Goal: Task Accomplishment & Management: Manage account settings

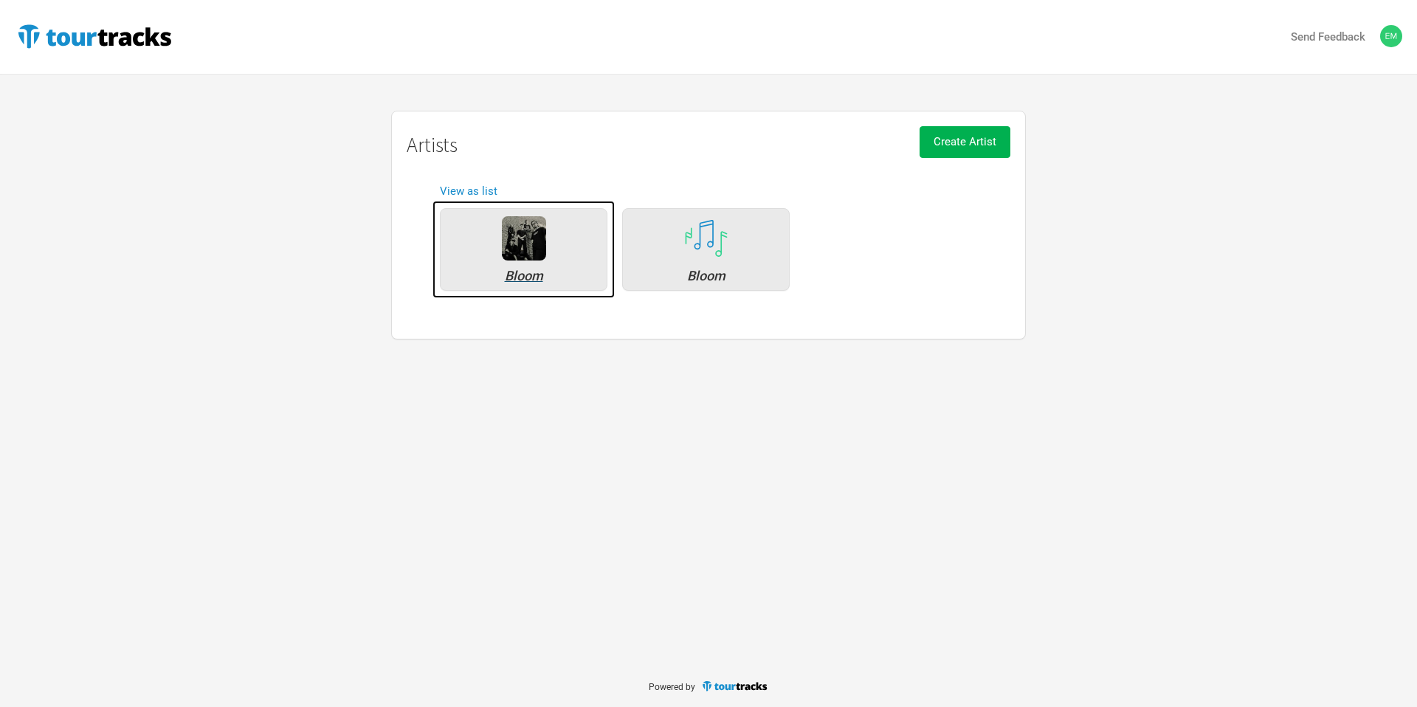
click at [539, 238] on img at bounding box center [524, 238] width 44 height 44
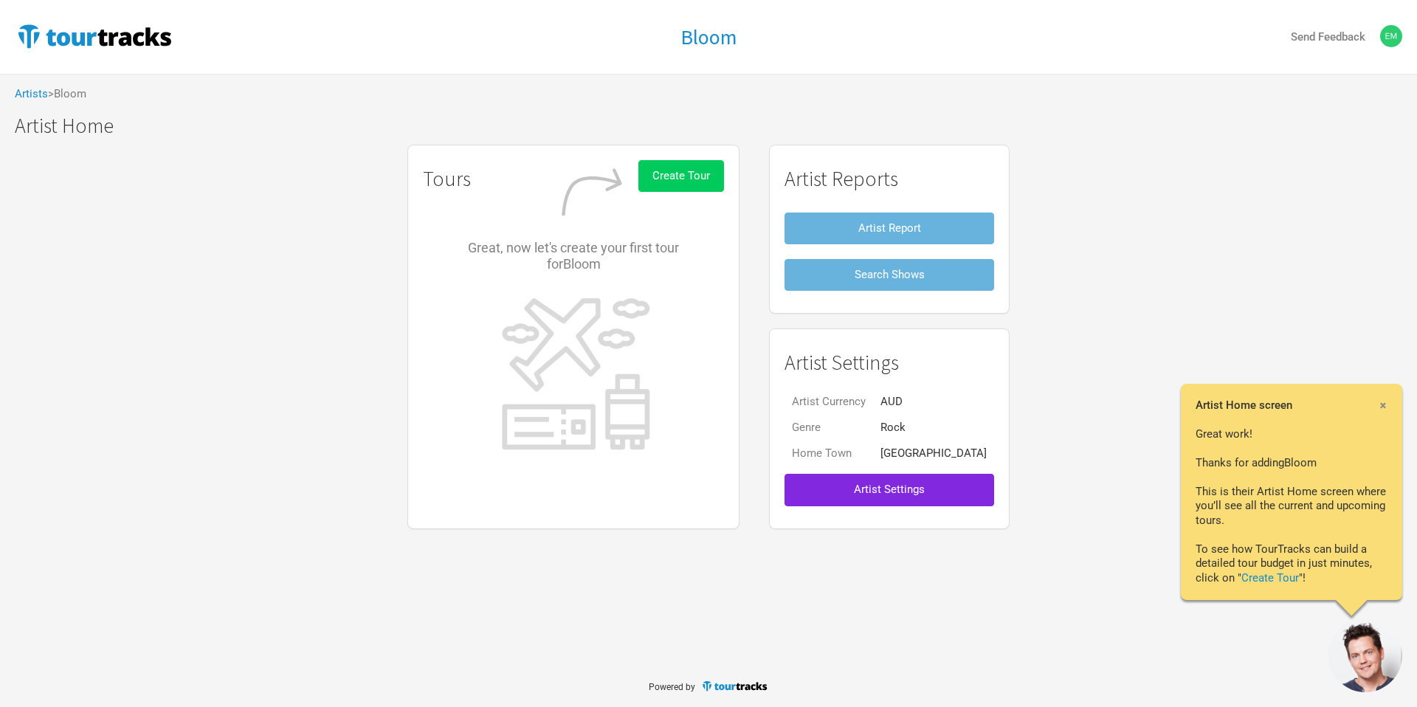
click at [698, 176] on span "Create Tour" at bounding box center [681, 175] width 58 height 13
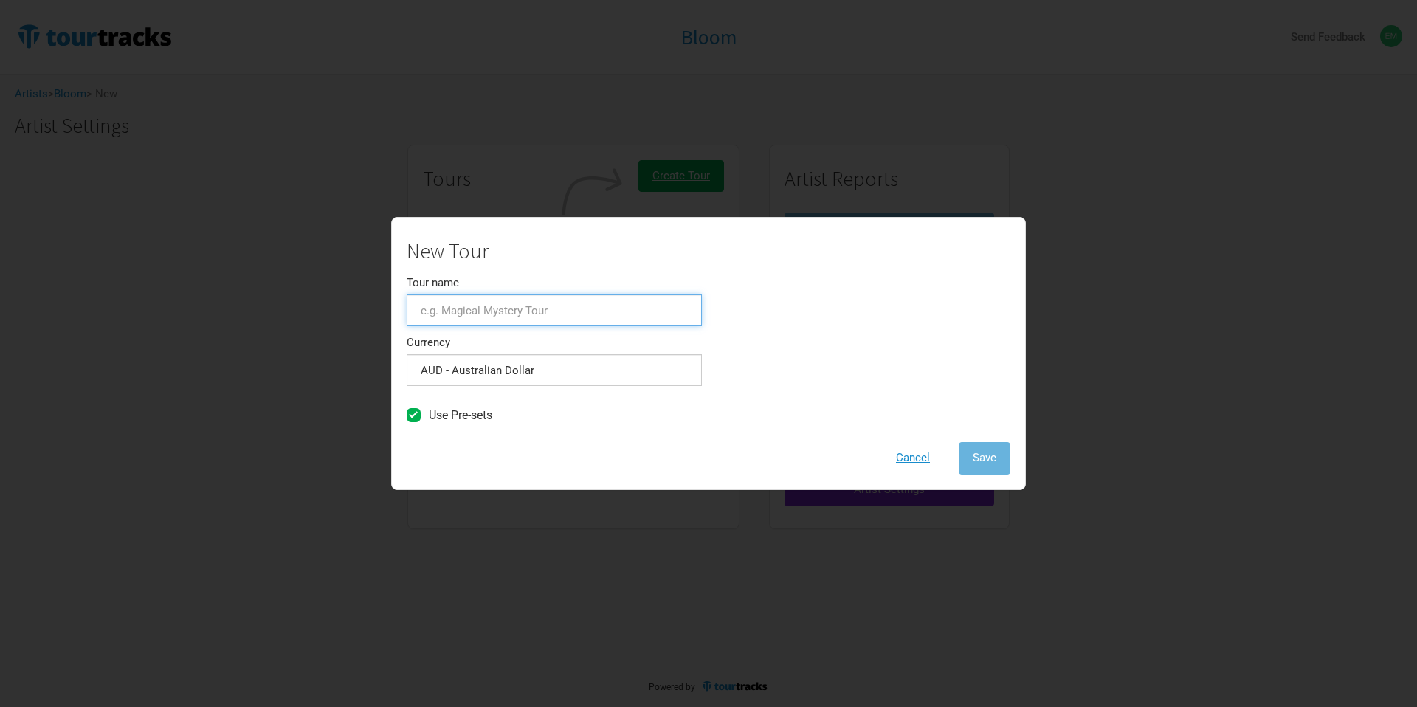
click at [561, 307] on input "Tour name" at bounding box center [554, 310] width 295 height 32
type input "Withered Across Australia"
click at [847, 338] on div "New Tour Tour name Withered Across Australia Currency AUD - Australian Dollar 1…" at bounding box center [709, 357] width 604 height 234
click at [1005, 474] on button "Save" at bounding box center [985, 458] width 52 height 32
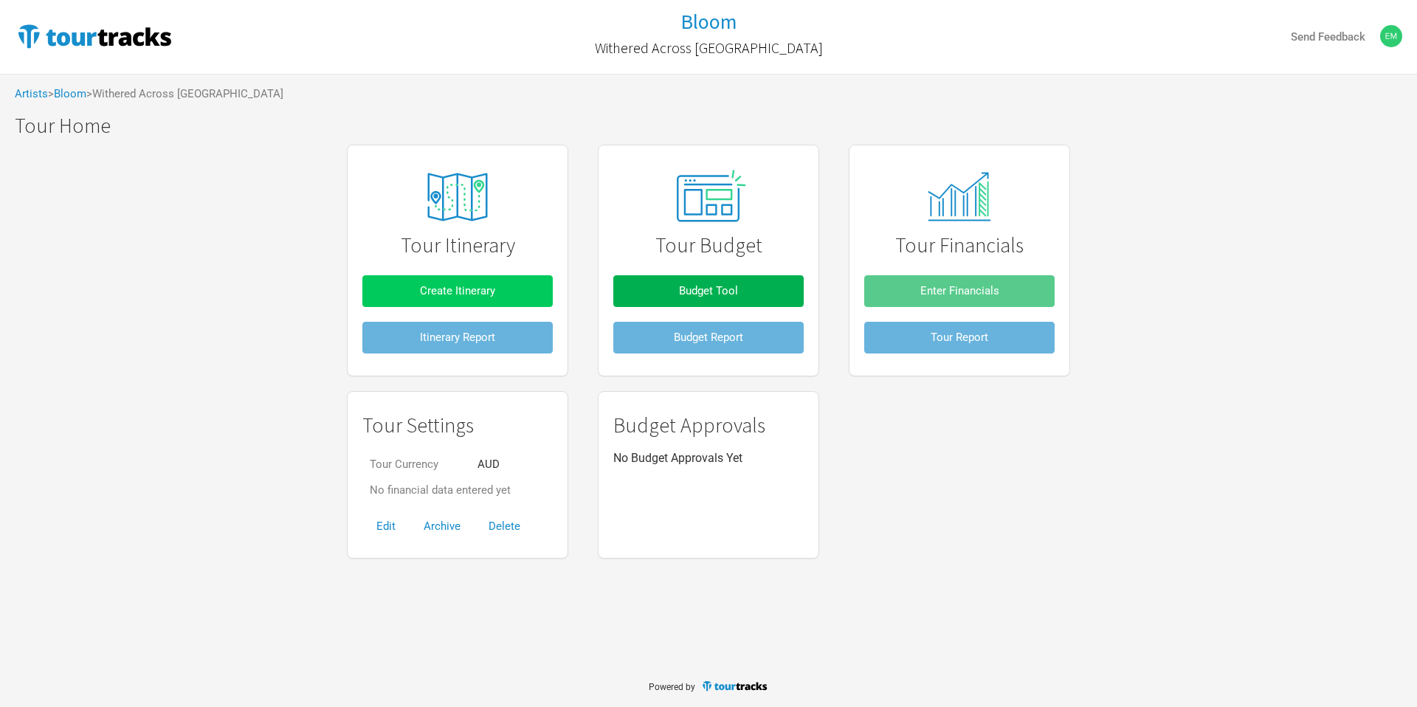
click at [537, 289] on button "Create Itinerary" at bounding box center [457, 291] width 190 height 32
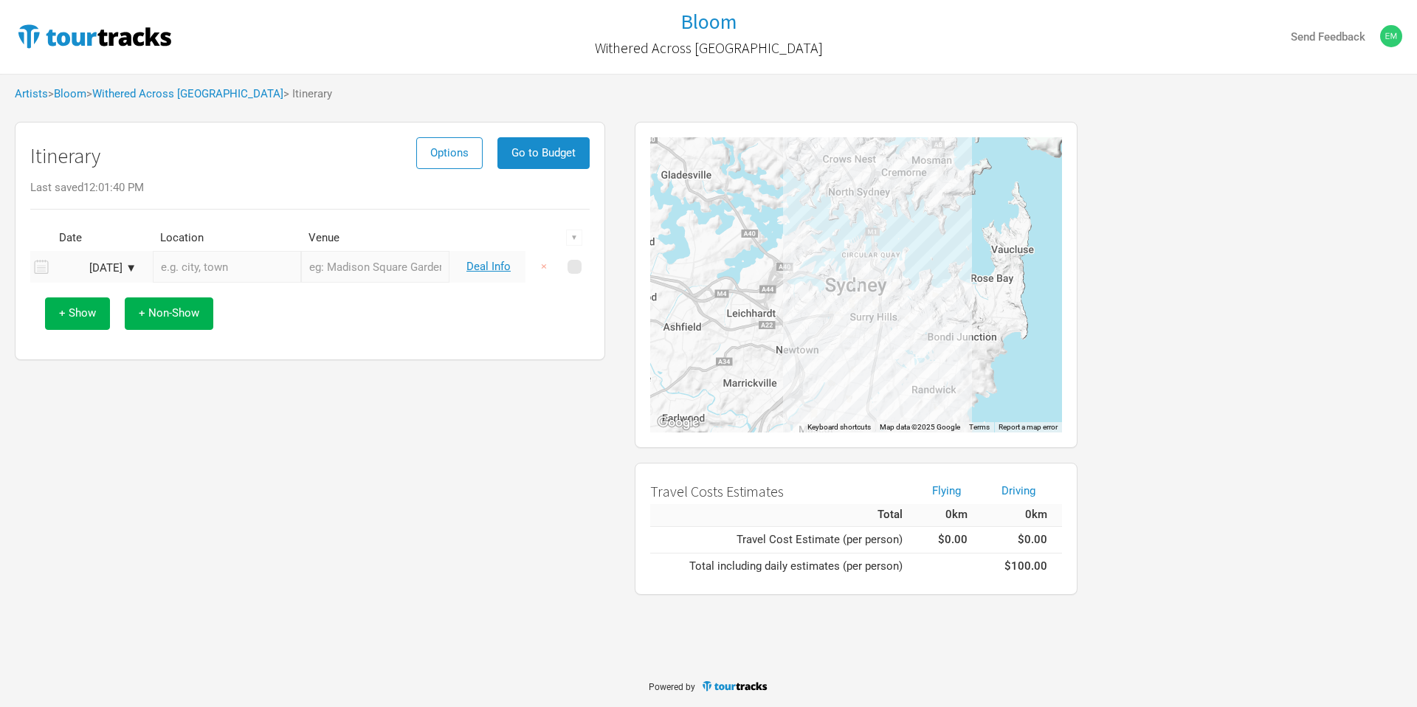
click at [122, 263] on div "Sep 18, 2025 ▼" at bounding box center [95, 268] width 81 height 11
click at [161, 347] on div "4" at bounding box center [165, 341] width 20 height 20
click at [214, 258] on input "text" at bounding box center [227, 267] width 148 height 32
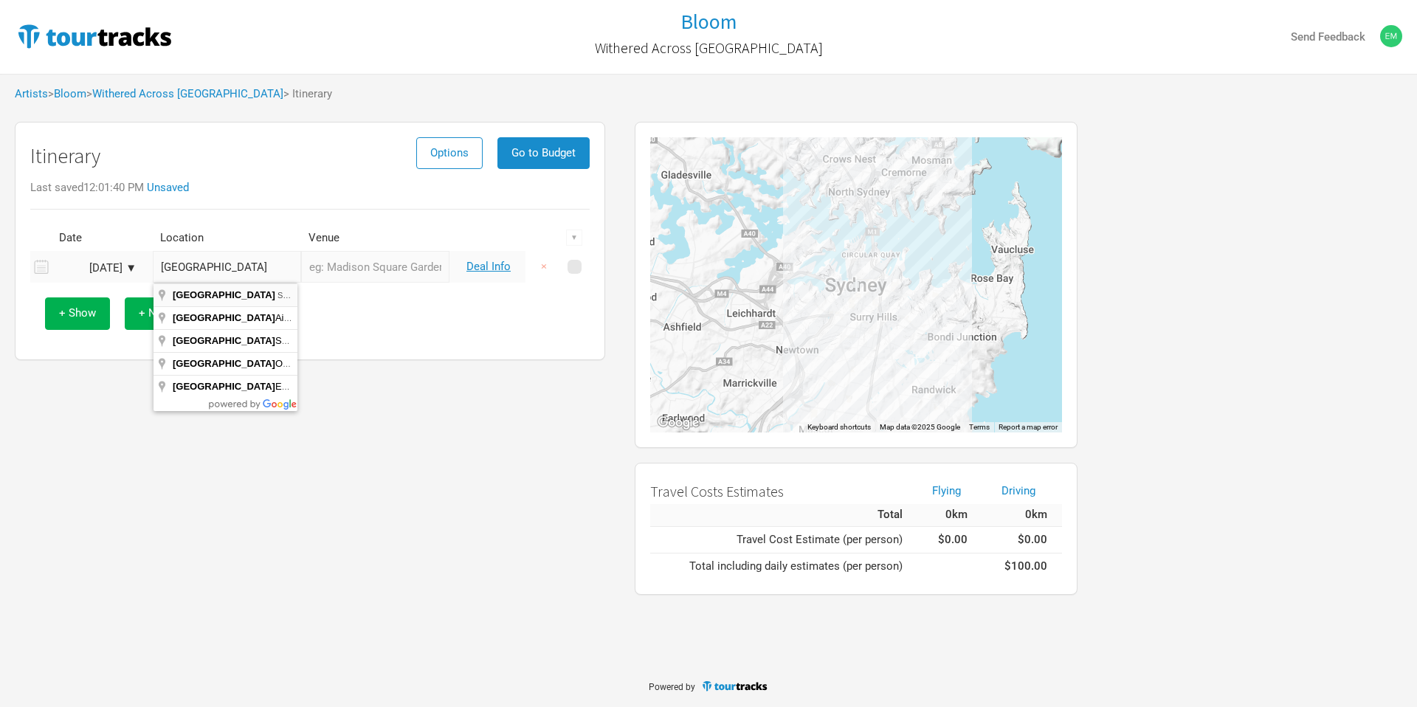
type input "Adelaide SA, Australia"
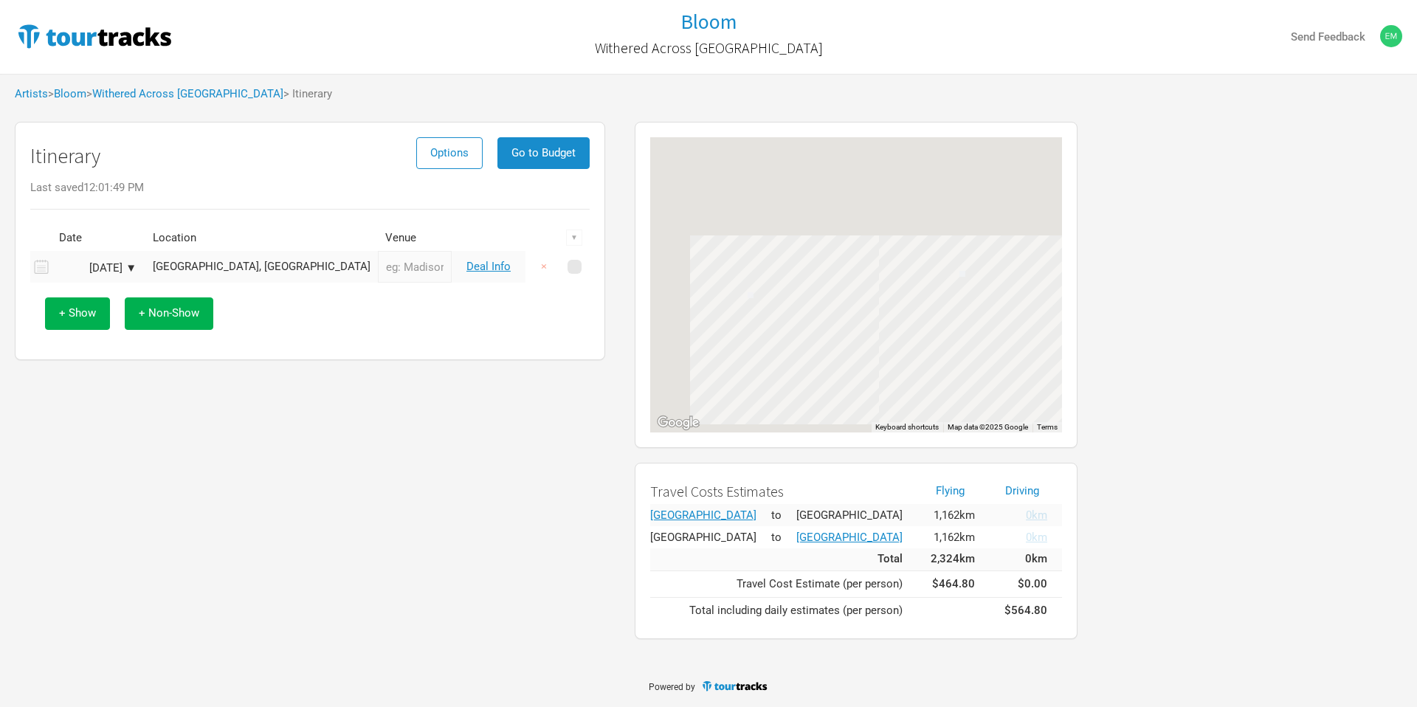
click at [378, 263] on input "text" at bounding box center [415, 267] width 74 height 32
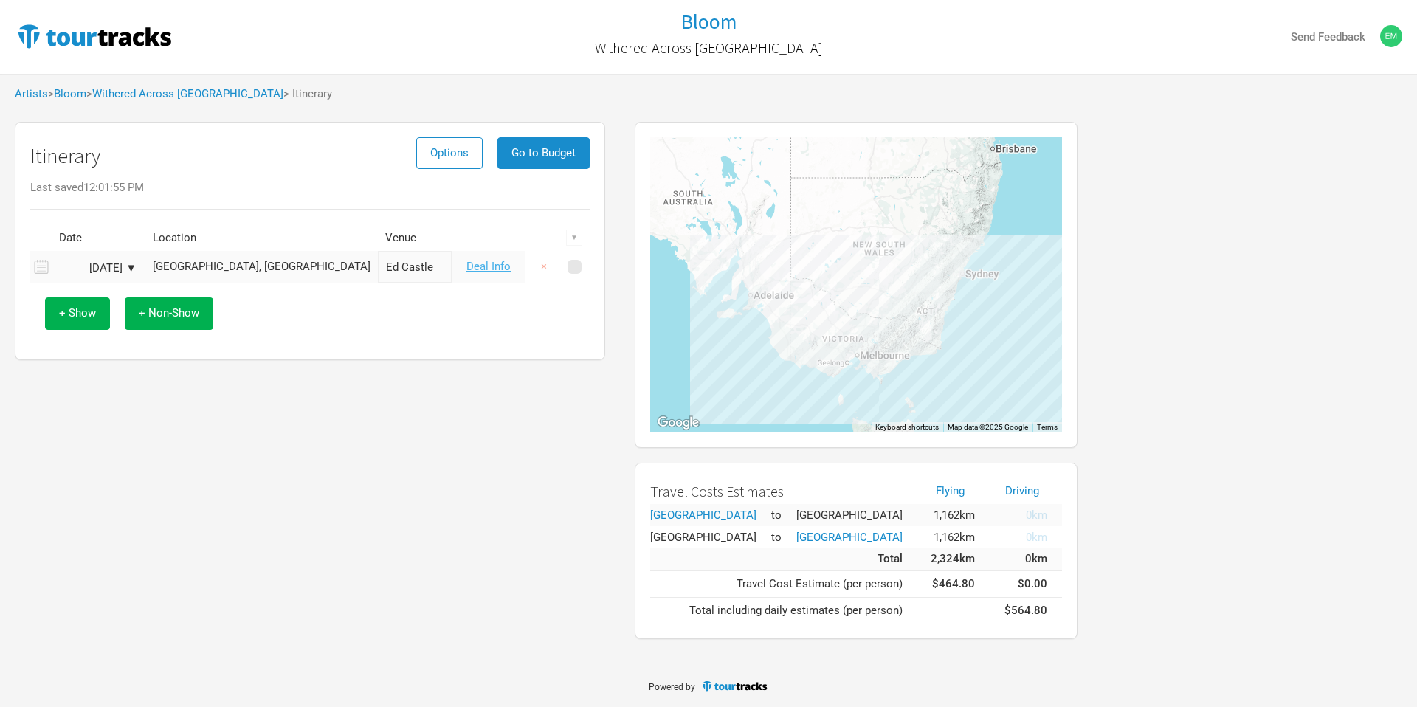
type input "Ed Castle"
click at [492, 269] on link "Deal Info" at bounding box center [488, 266] width 44 height 13
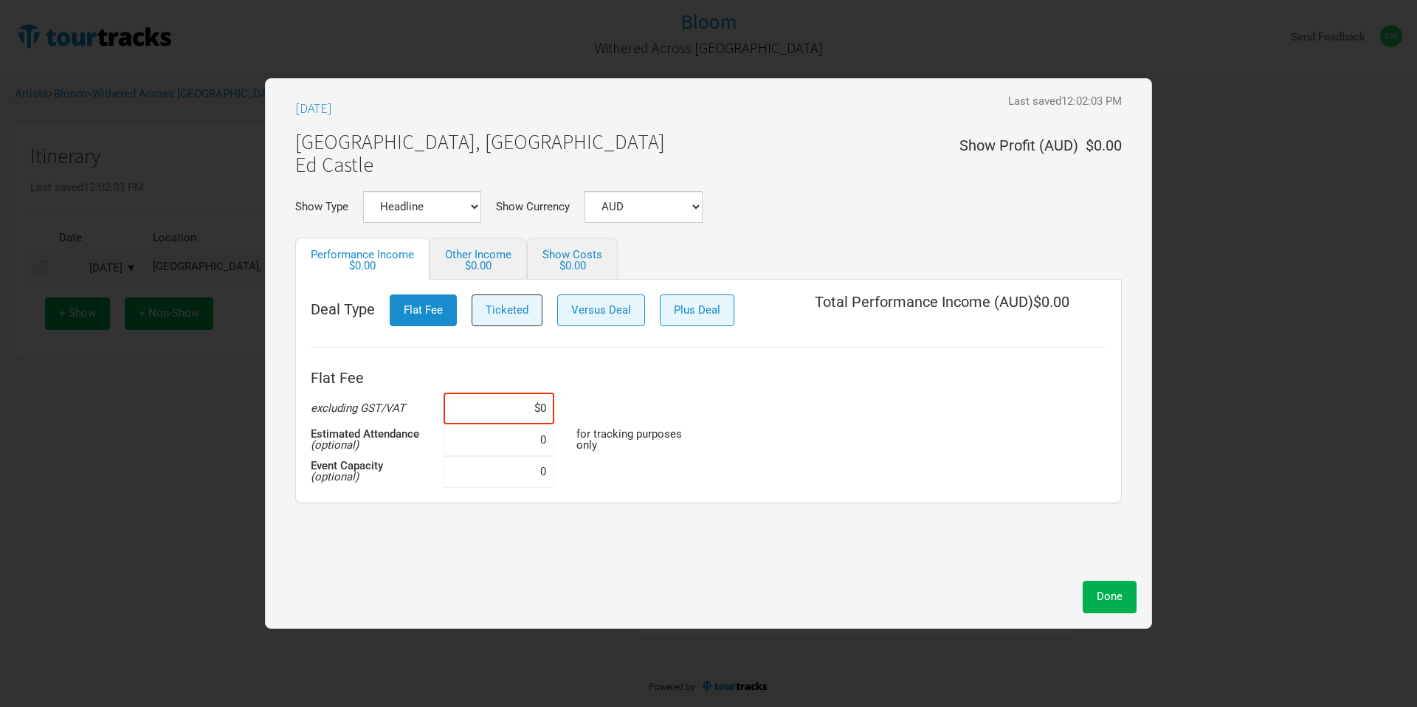
click at [519, 320] on button "Ticketed" at bounding box center [507, 310] width 71 height 32
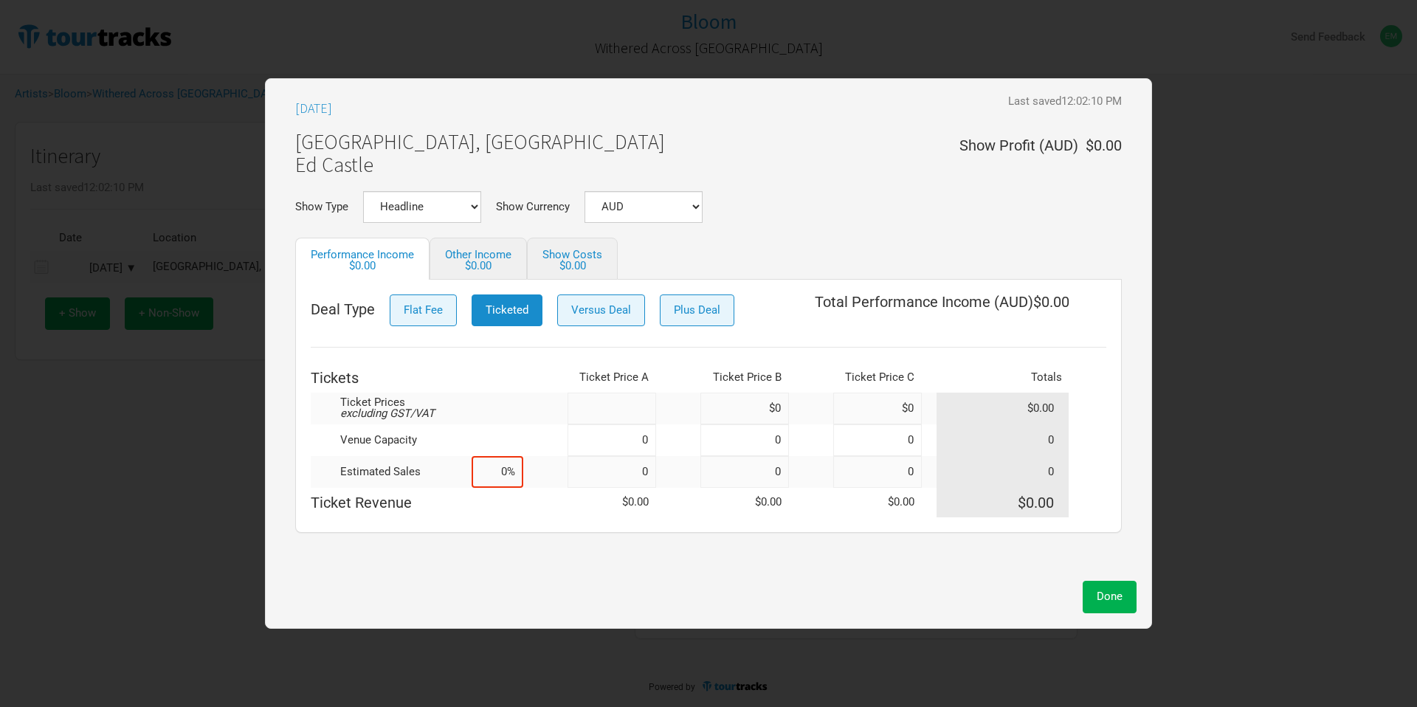
click at [638, 411] on input at bounding box center [612, 409] width 89 height 32
type input "$28.11"
click at [639, 447] on input at bounding box center [612, 440] width 89 height 32
type input "200"
click at [670, 573] on div "Sep 4, 2025 Last saved 12:04:15 PM Unsaved Adelaide, Australia Ed Castle Show P…" at bounding box center [708, 334] width 856 height 480
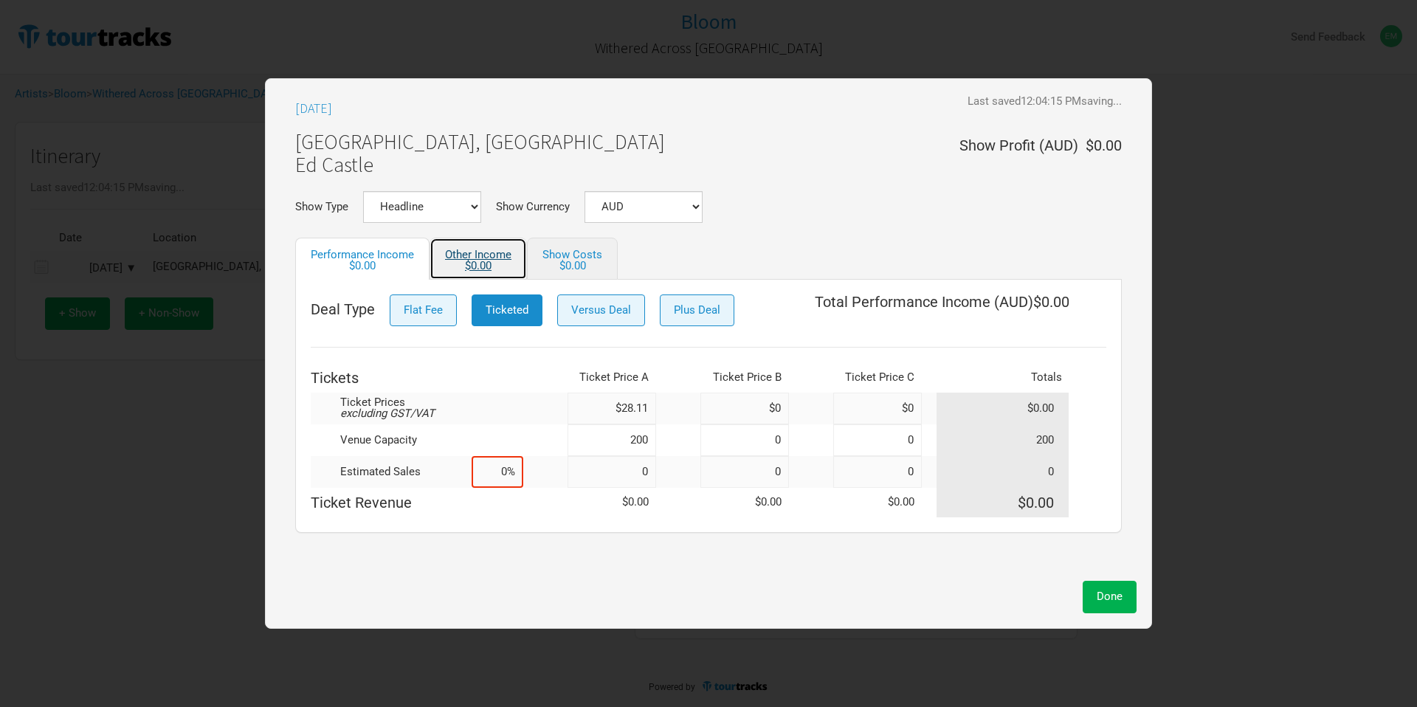
click at [467, 255] on link "Other Income $0.00" at bounding box center [478, 259] width 97 height 42
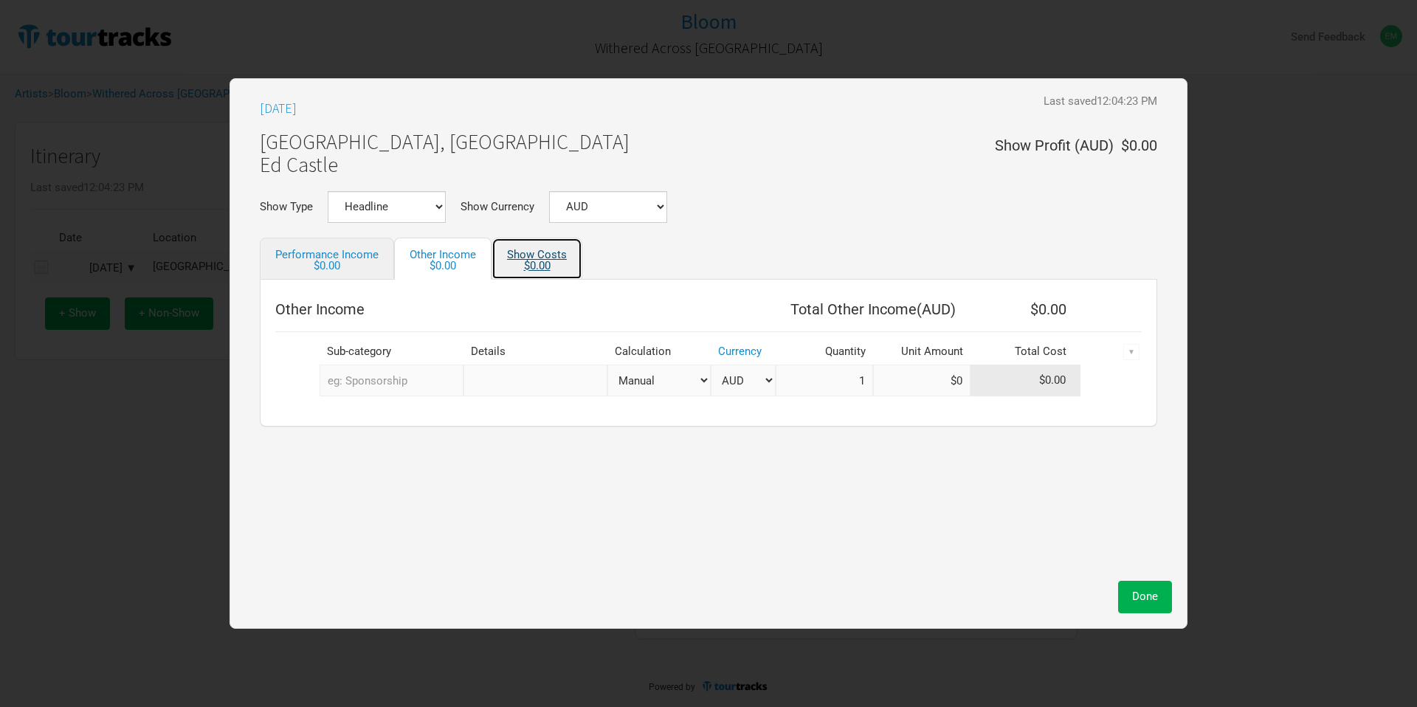
click at [541, 255] on link "Show Costs $0.00" at bounding box center [537, 259] width 91 height 42
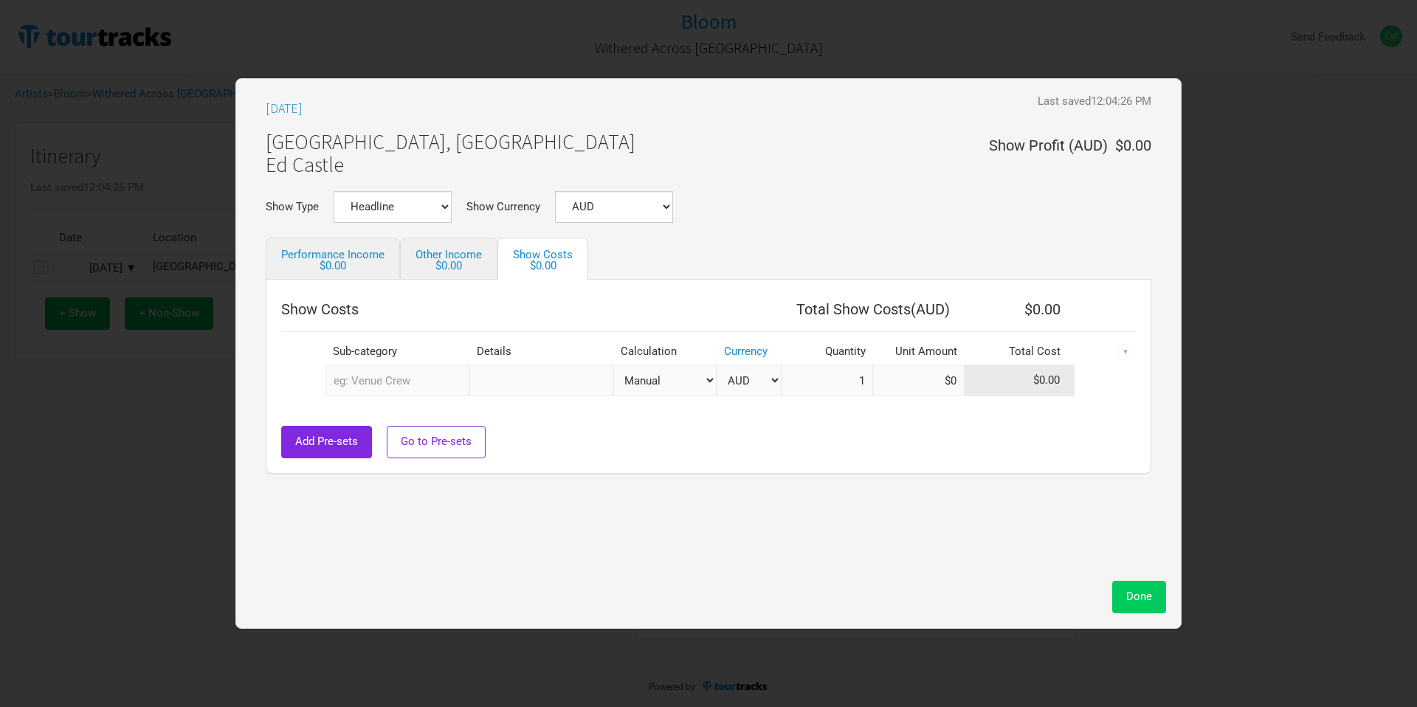
click at [1139, 590] on span "Done" at bounding box center [1139, 596] width 26 height 13
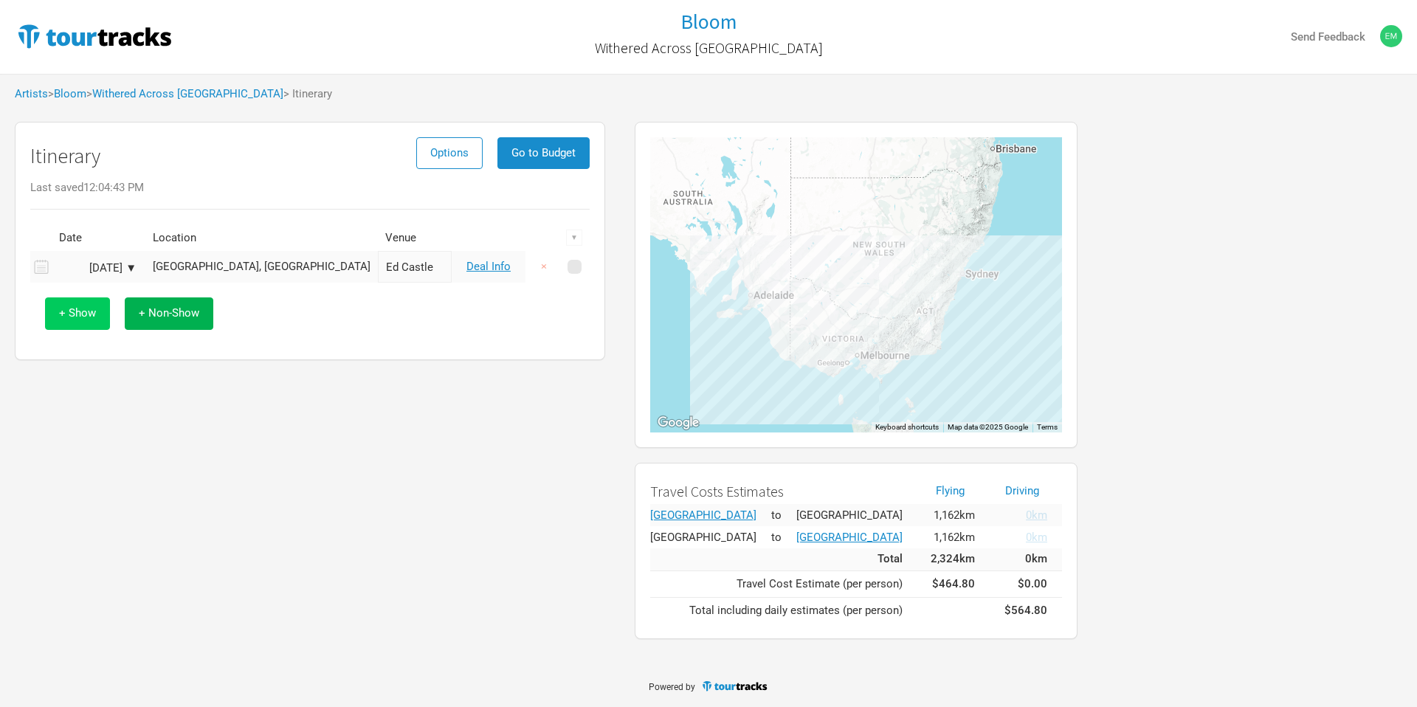
click at [95, 311] on button "+ Show" at bounding box center [77, 313] width 65 height 32
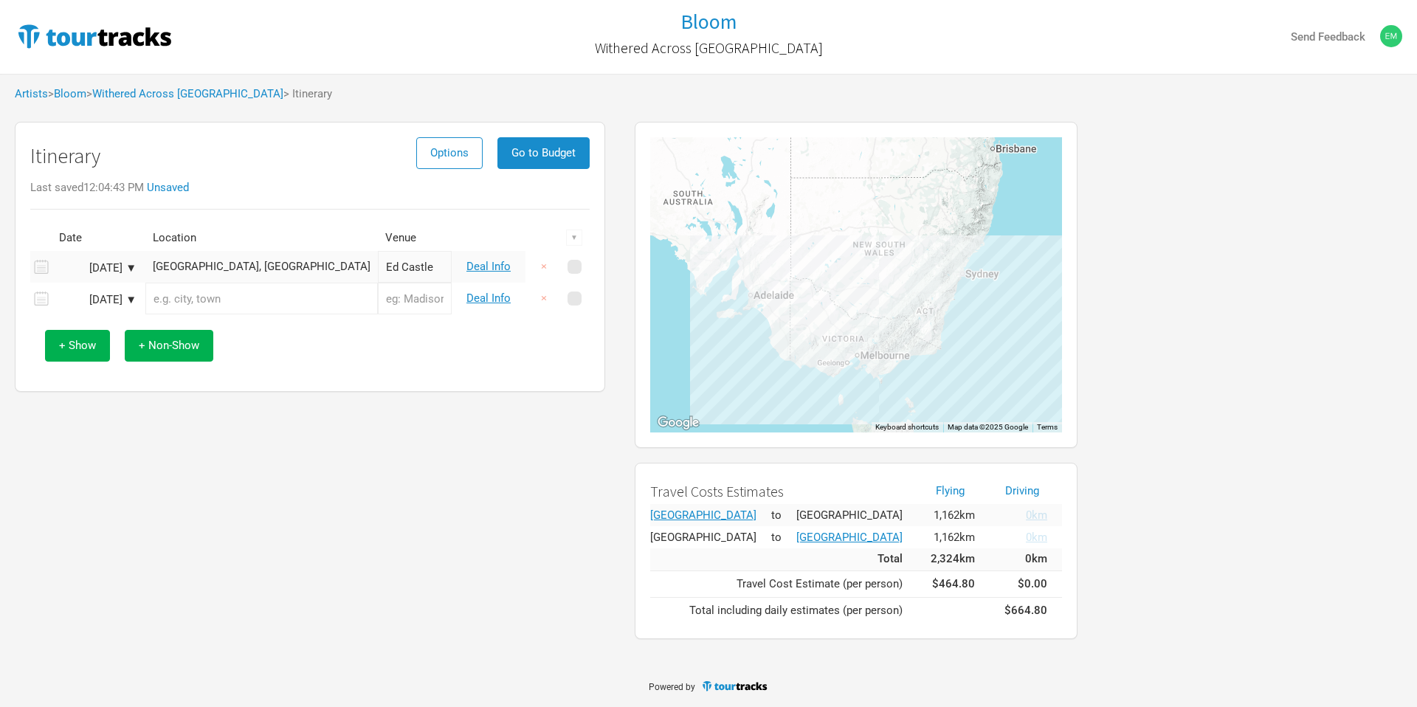
click at [200, 301] on input "text" at bounding box center [261, 299] width 232 height 32
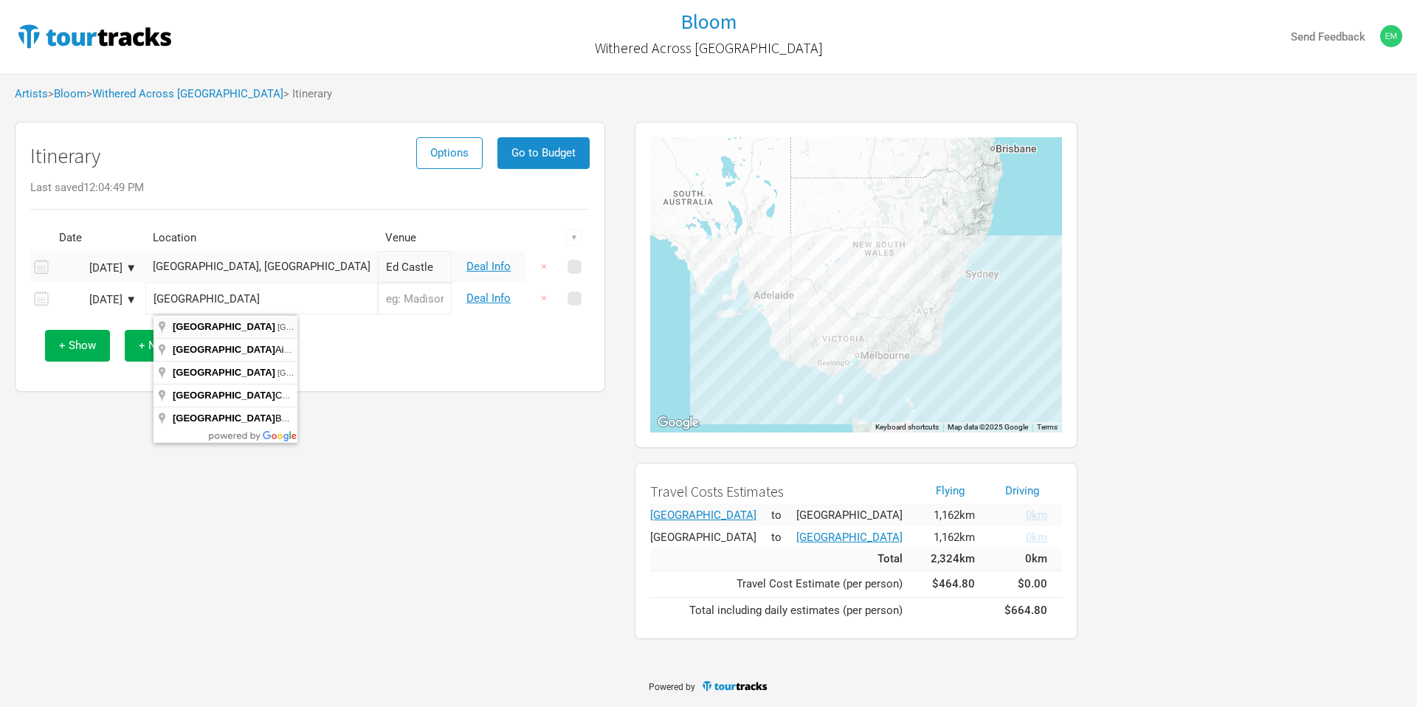
type input "Melbourne VIC, Australia"
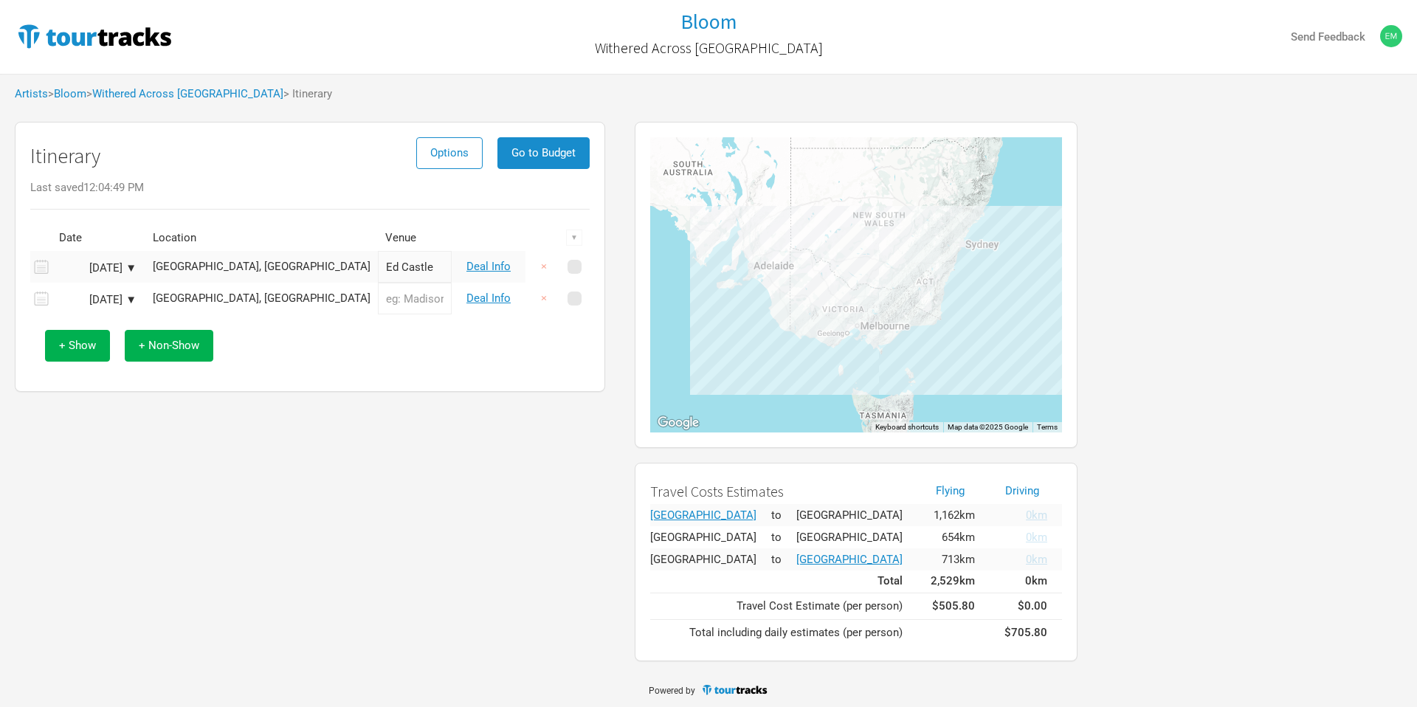
click at [378, 297] on input "text" at bounding box center [415, 299] width 74 height 32
type input "Stay Gold"
click at [354, 331] on div "+ Show + Non-Show" at bounding box center [310, 345] width 545 height 61
click at [483, 304] on link "Deal Info" at bounding box center [488, 298] width 44 height 13
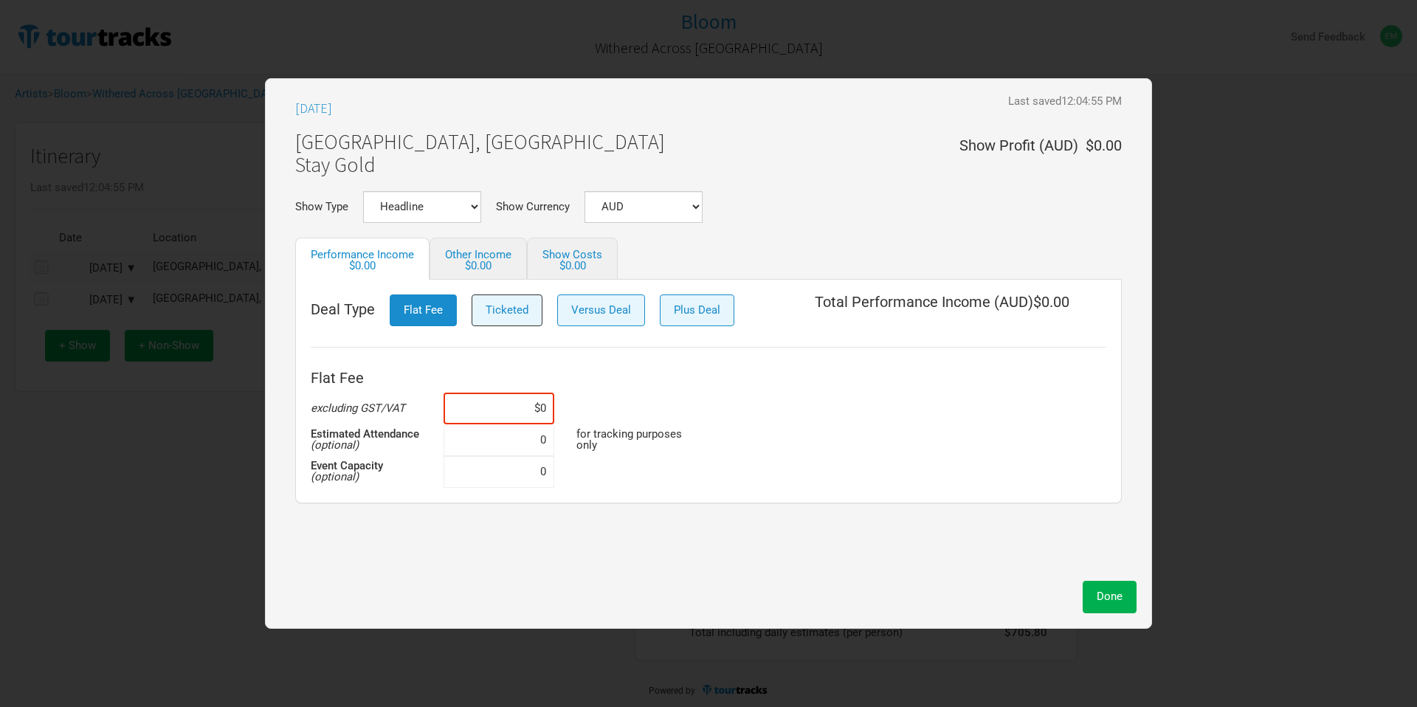
click at [497, 312] on span "Ticketed" at bounding box center [507, 309] width 43 height 13
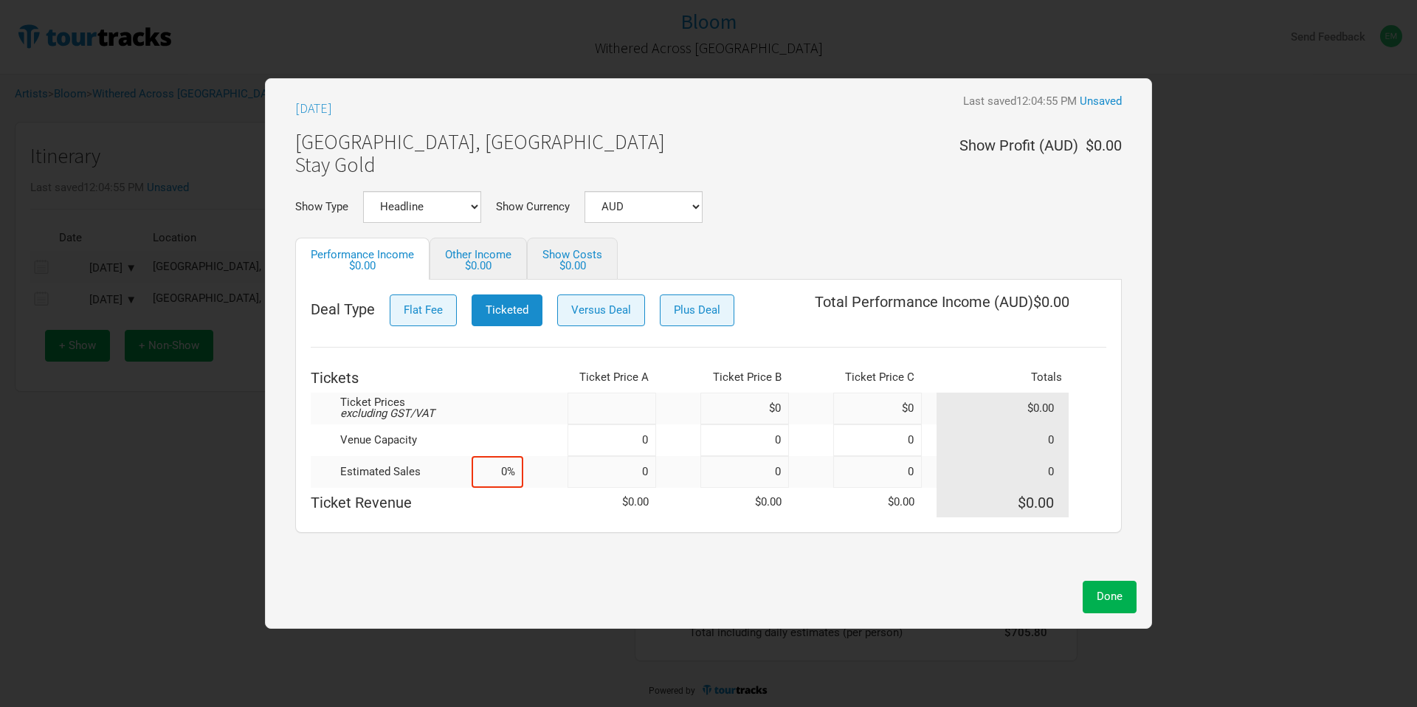
click at [643, 416] on input at bounding box center [612, 409] width 89 height 32
type input "$0"
type input "$28.36"
click at [726, 518] on div "Deal Type Flat Fee Ticketed Versus Deal Plus Deal Total Performance Income ( AU…" at bounding box center [708, 406] width 827 height 253
click at [606, 438] on input at bounding box center [612, 440] width 89 height 32
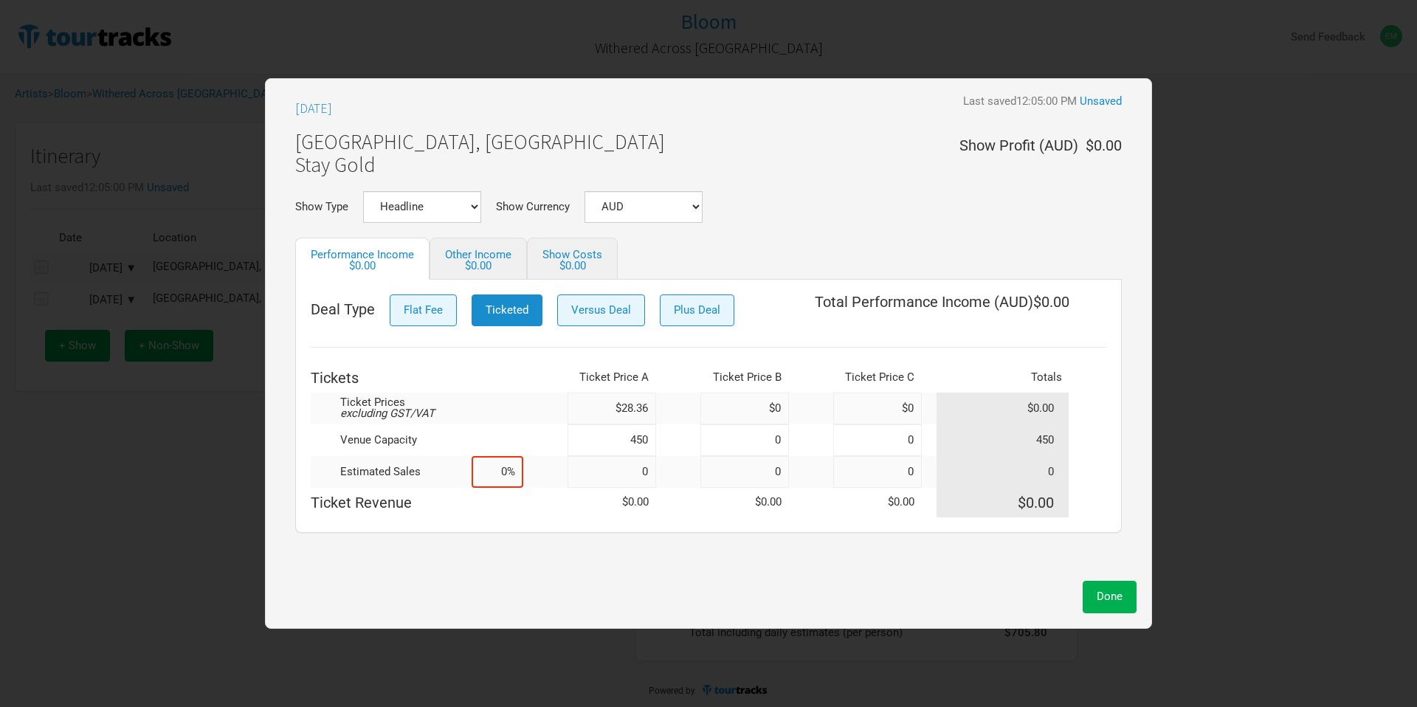
type input "450"
click at [775, 556] on div "Sep 5, 2025 Last saved 12:05:00 PM Unsaved Melbourne, Australia Stay Gold Show …" at bounding box center [708, 334] width 856 height 480
click at [598, 261] on div "$0.00" at bounding box center [572, 266] width 60 height 11
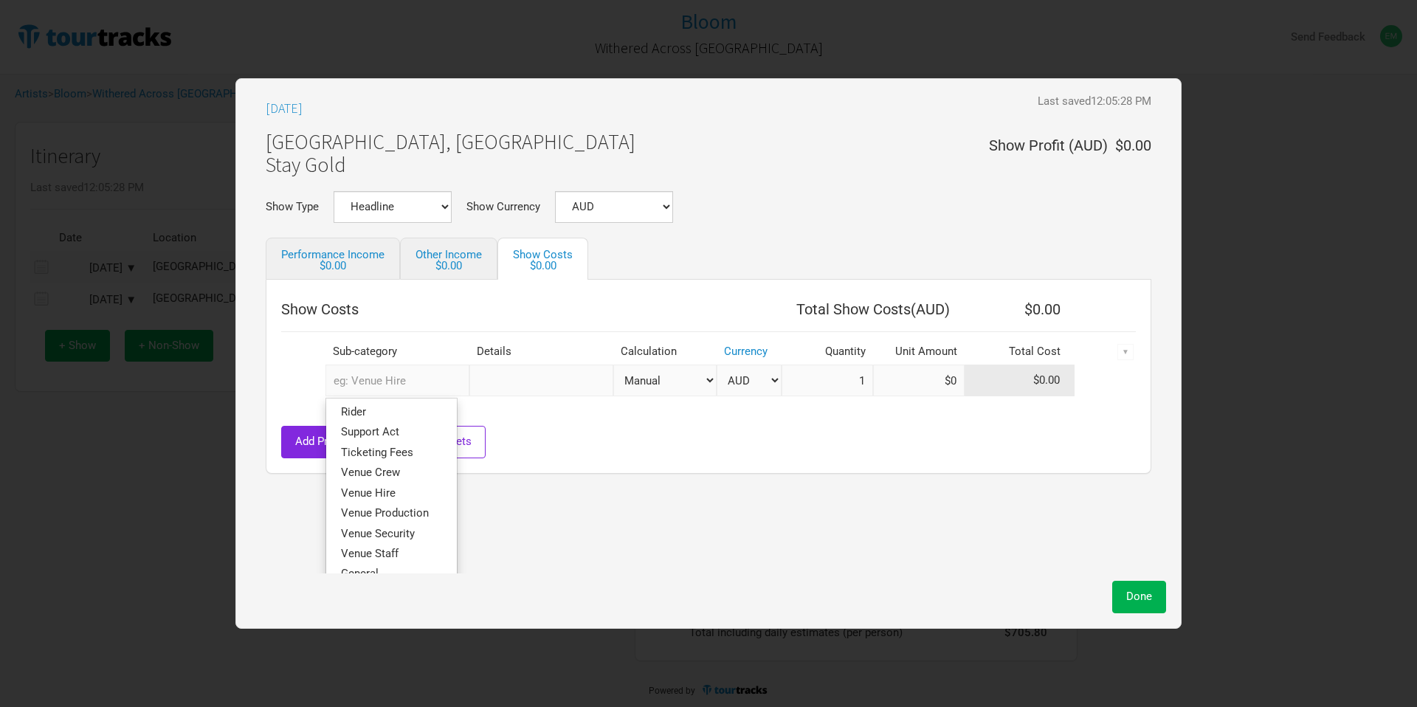
click at [426, 390] on input "text" at bounding box center [397, 381] width 144 height 32
click at [396, 495] on span "Venue Hire" at bounding box center [368, 492] width 55 height 13
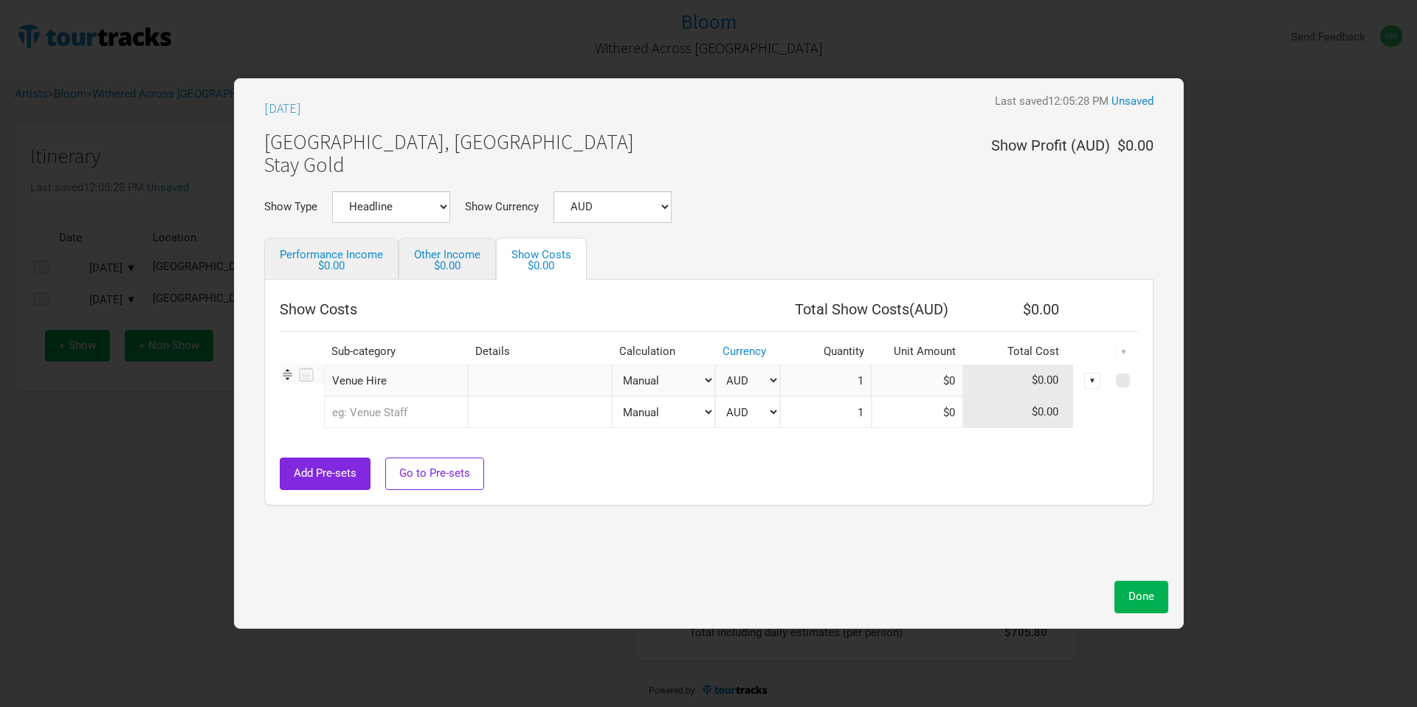
click at [657, 383] on select "Manual # of Tickets Sold % of Performance Income % of Show Income" at bounding box center [663, 381] width 103 height 32
click at [612, 365] on select "Manual # of Tickets Sold % of Performance Income % of Show Income" at bounding box center [663, 381] width 103 height 32
click at [914, 382] on input at bounding box center [918, 381] width 92 height 32
type input "$350"
click at [835, 491] on div "Show Costs Total Show Costs ( AUD ) $350.00 Sub-category Details Calculation Cu…" at bounding box center [708, 393] width 889 height 226
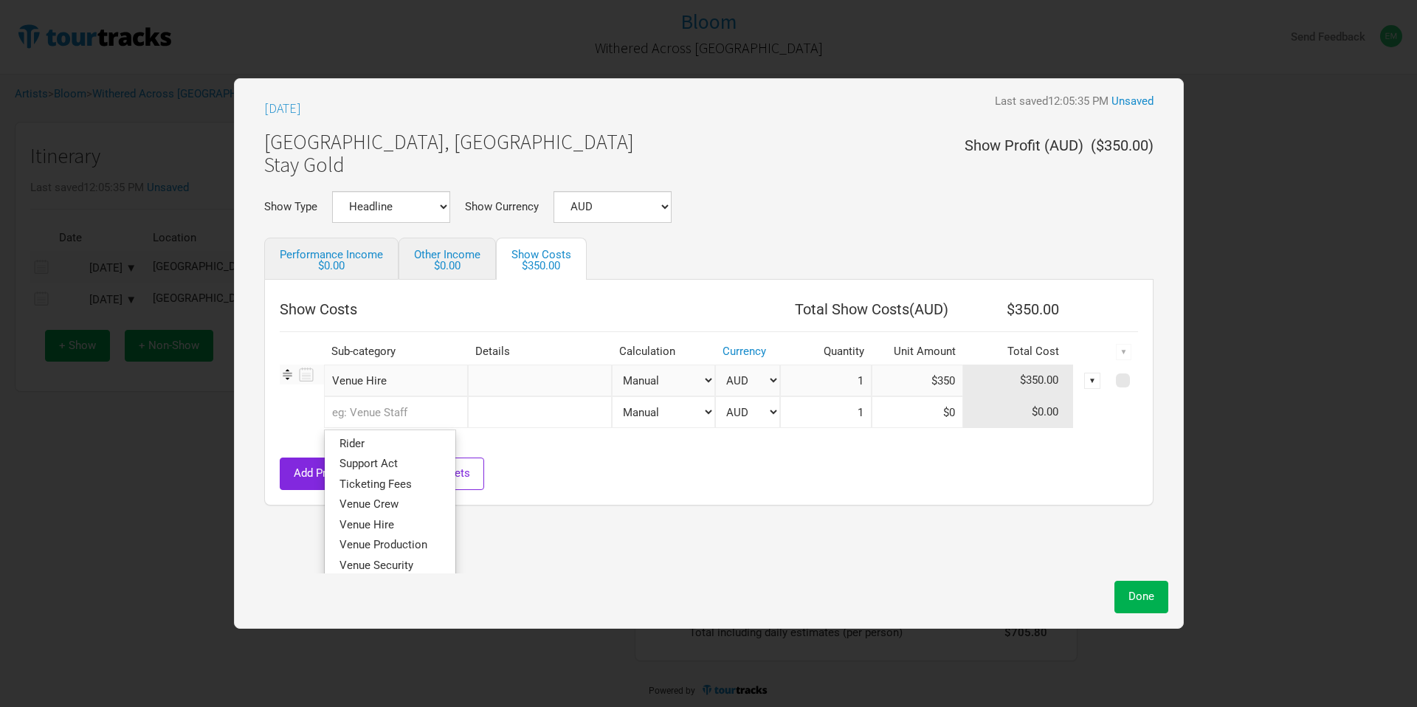
click at [373, 414] on input "text" at bounding box center [396, 412] width 144 height 32
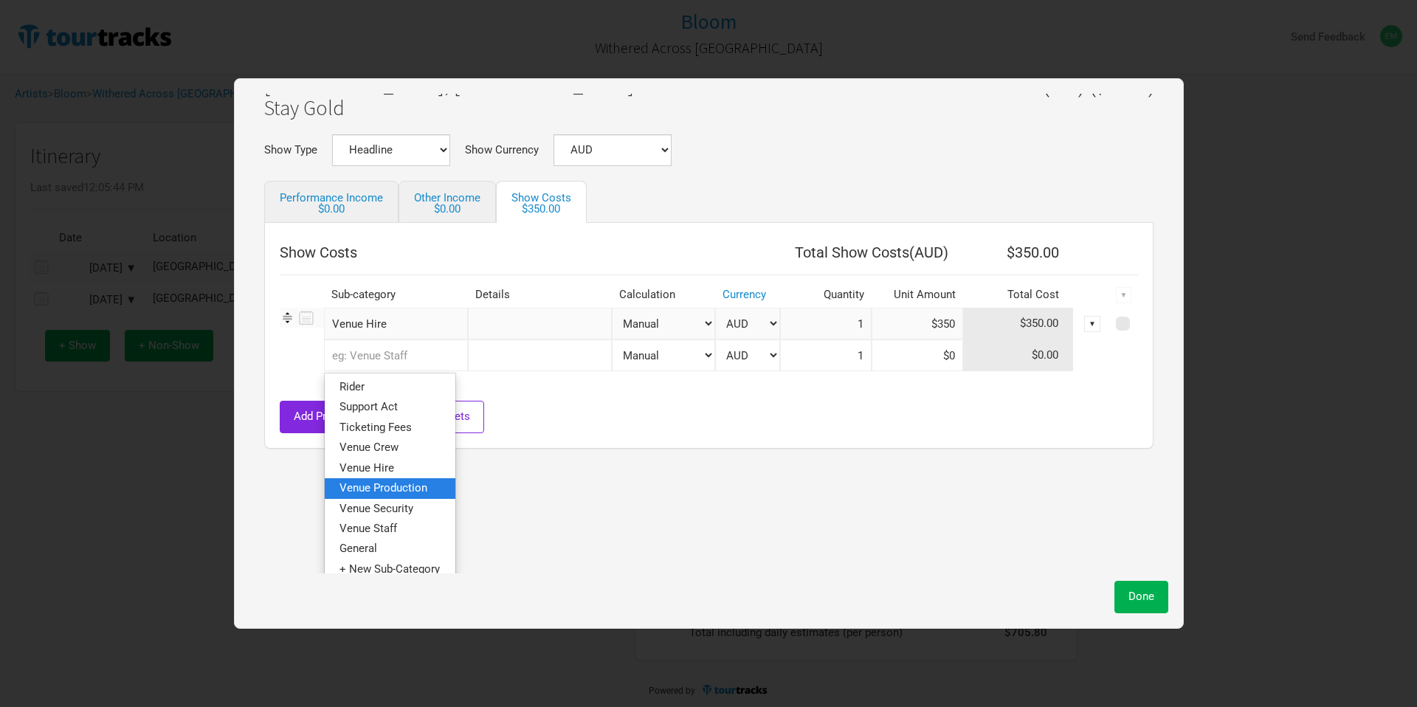
scroll to position [67, 0]
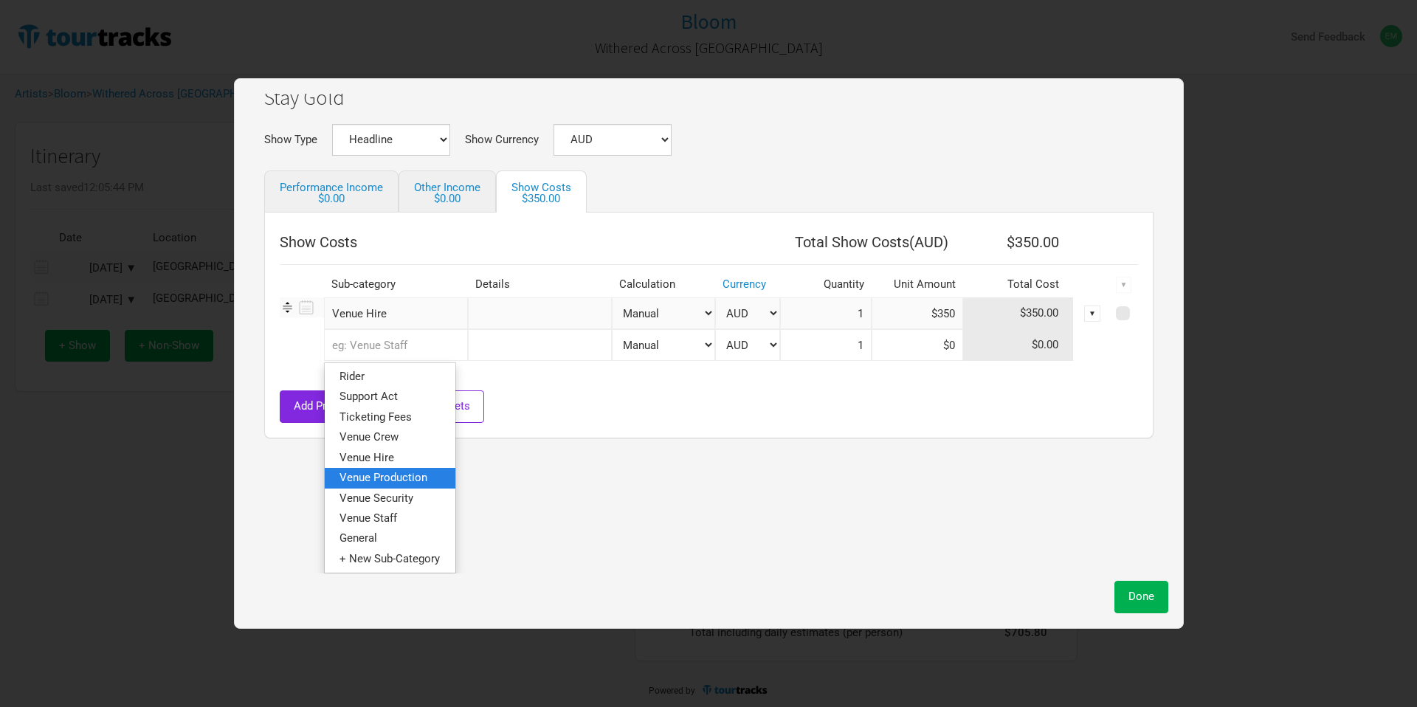
click at [427, 475] on span "Venue Production" at bounding box center [384, 477] width 88 height 13
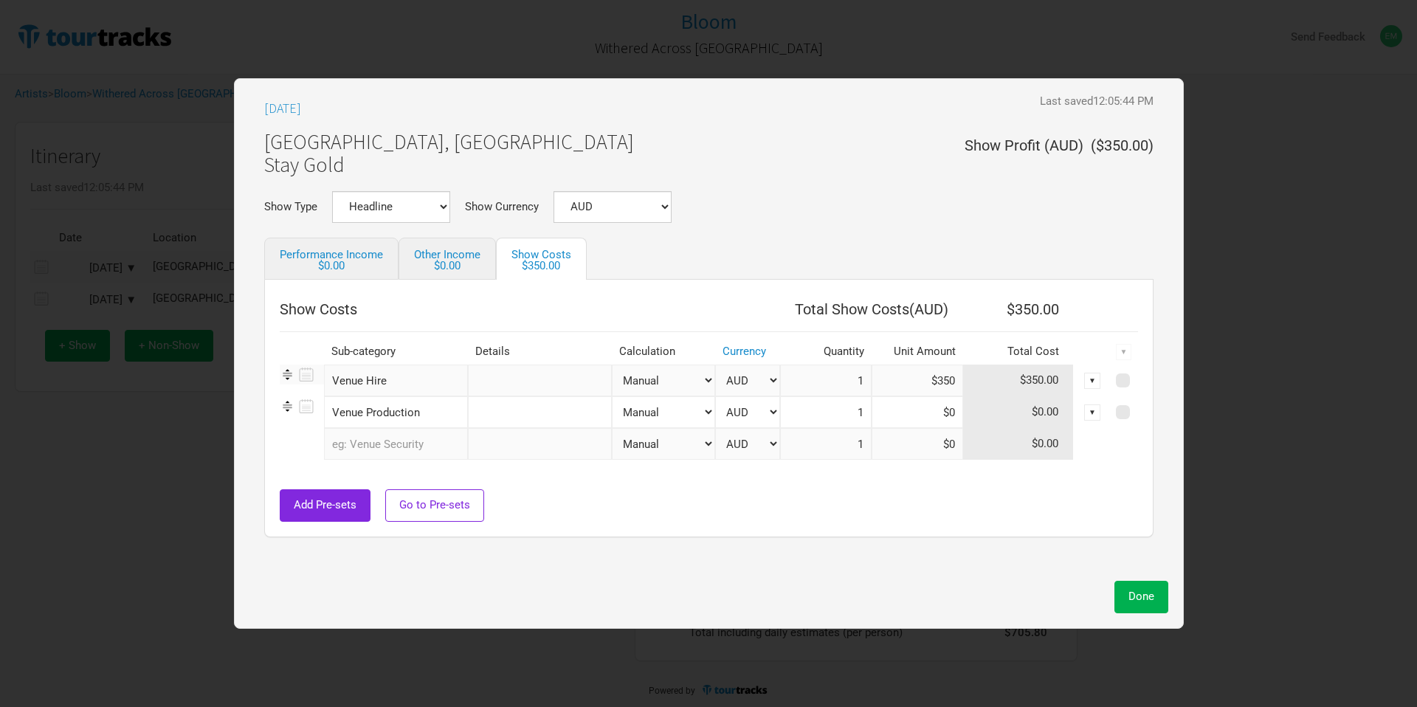
scroll to position [0, 0]
click at [515, 390] on input "text" at bounding box center [540, 381] width 144 height 32
type input "$350 flat"
click at [447, 419] on input "Venue Production" at bounding box center [396, 412] width 144 height 32
click at [539, 407] on input "text" at bounding box center [540, 412] width 144 height 32
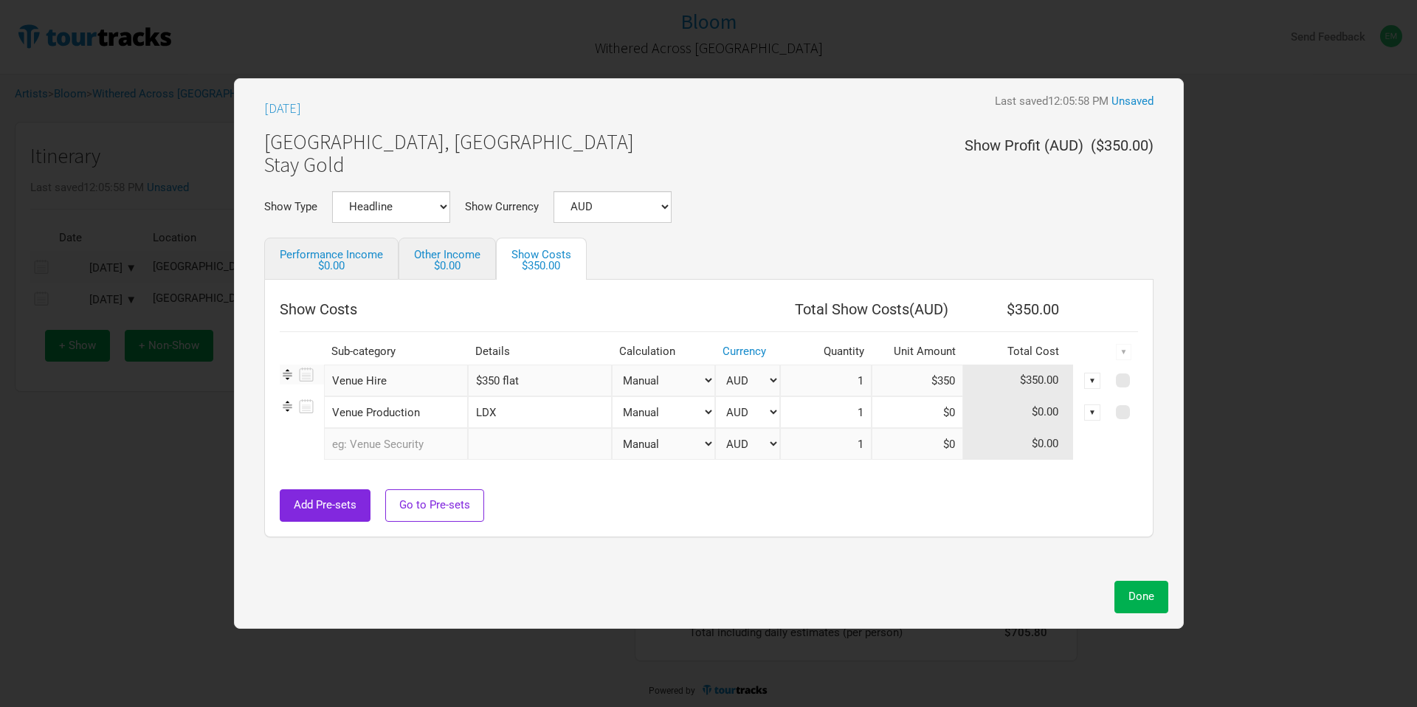
type input "LDX"
click at [907, 420] on input at bounding box center [918, 412] width 92 height 32
type input "$350"
click at [883, 519] on div "Add Pre-sets Go to Pre-sets" at bounding box center [709, 505] width 858 height 32
click at [414, 454] on input "text" at bounding box center [396, 444] width 144 height 32
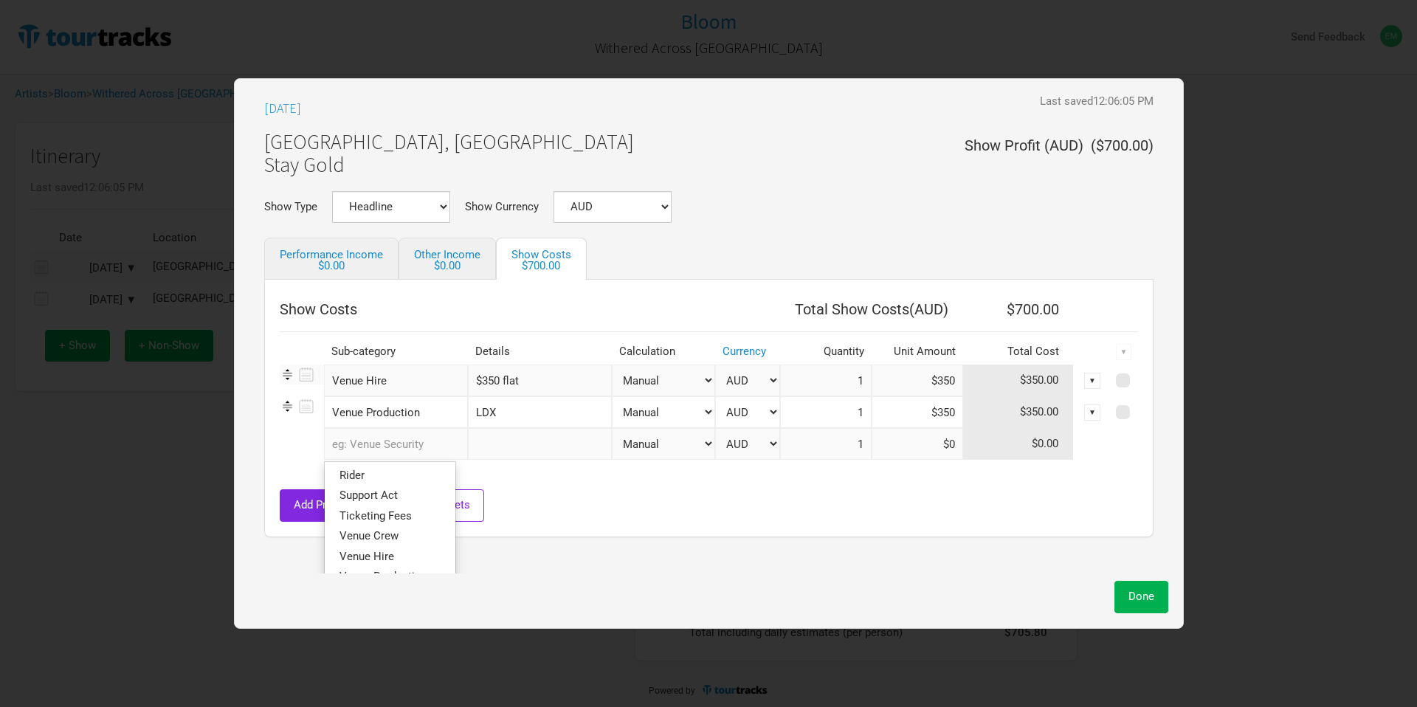
click at [668, 499] on div "Add Pre-sets Go to Pre-sets" at bounding box center [709, 505] width 858 height 32
click at [1138, 609] on button "Done" at bounding box center [1141, 597] width 54 height 32
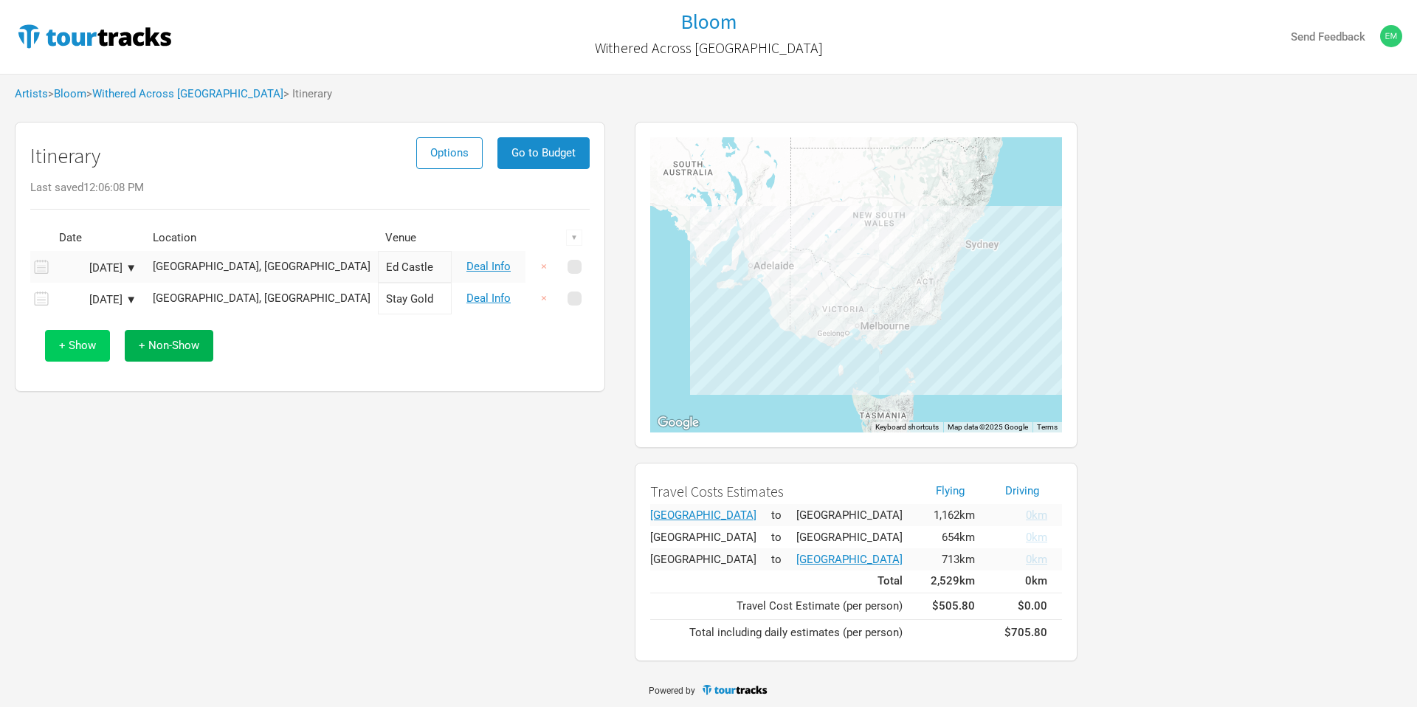
click at [71, 340] on span "+ Show" at bounding box center [77, 345] width 37 height 13
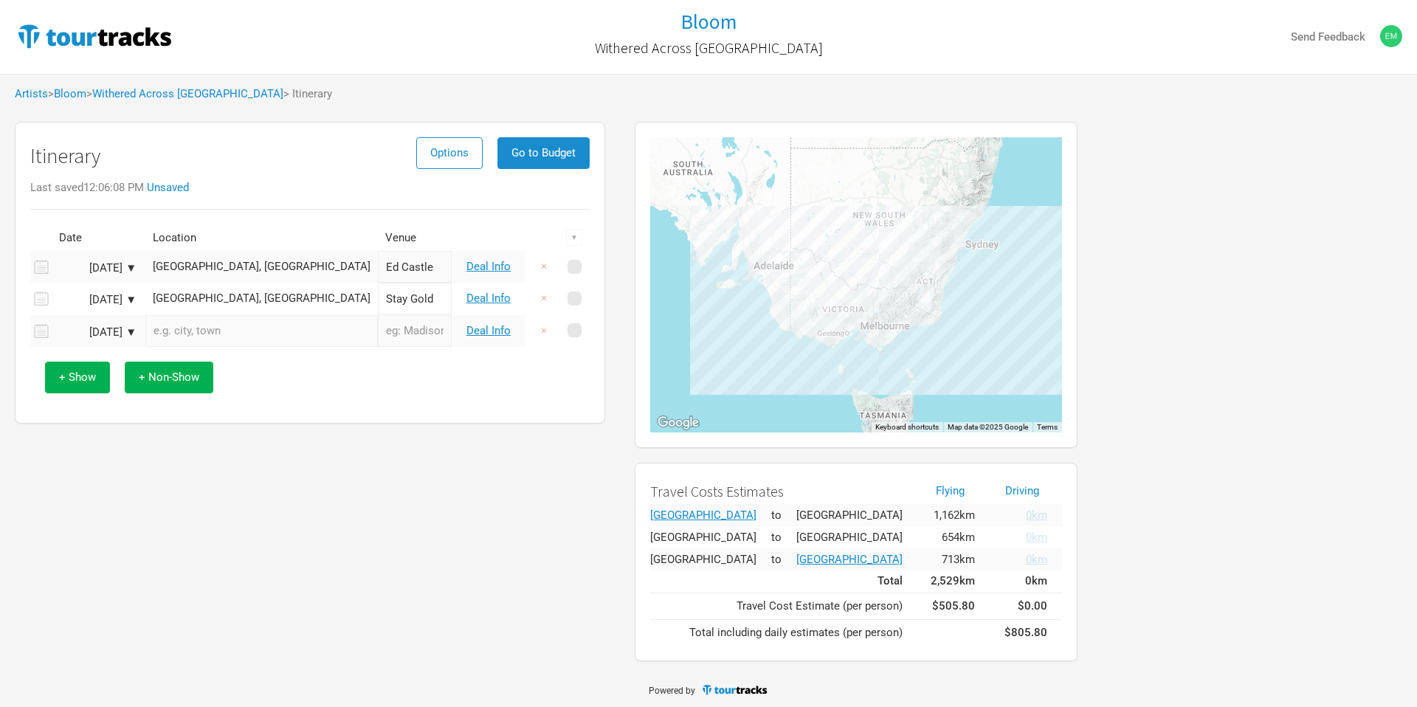
click at [102, 328] on div "Sep 6, 2025 ▼" at bounding box center [95, 332] width 81 height 11
click at [193, 427] on div "12" at bounding box center [189, 428] width 20 height 20
click at [195, 341] on input "text" at bounding box center [261, 331] width 232 height 32
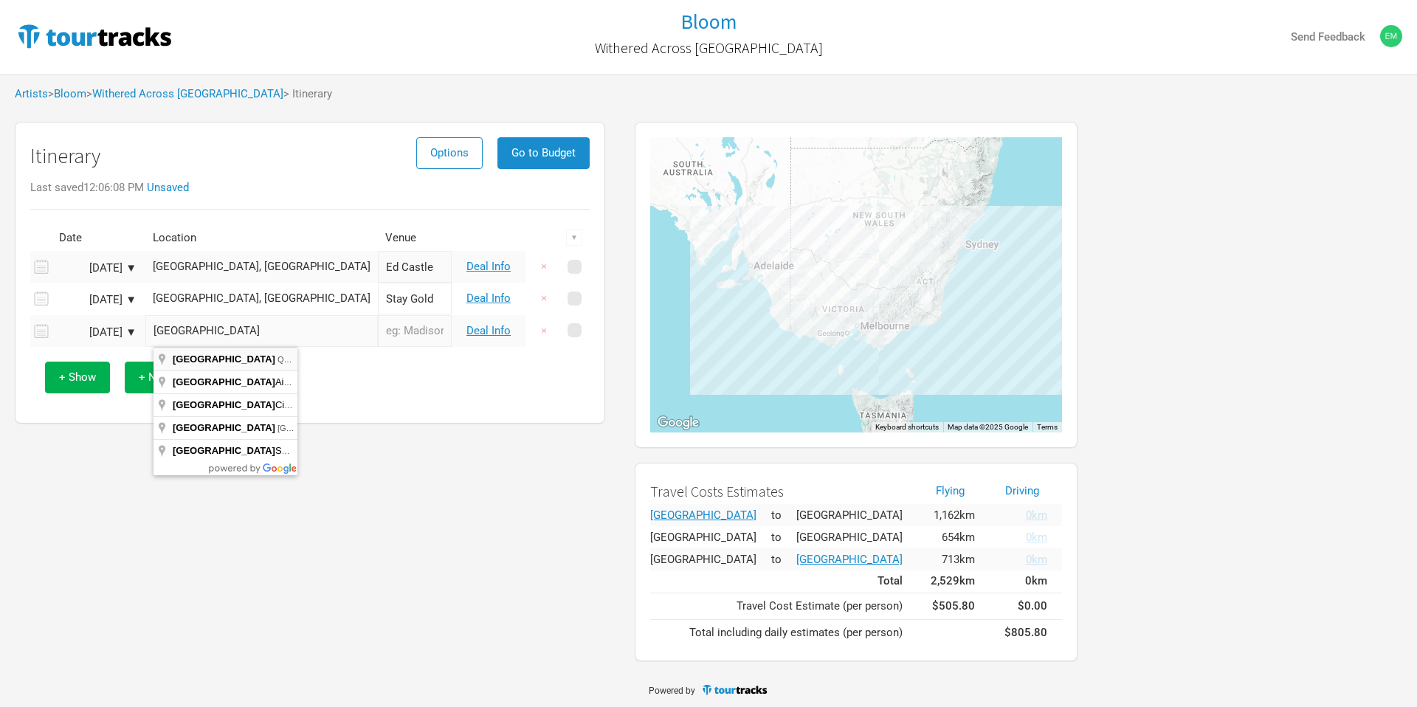
type input "Brisbane QLD, Australia"
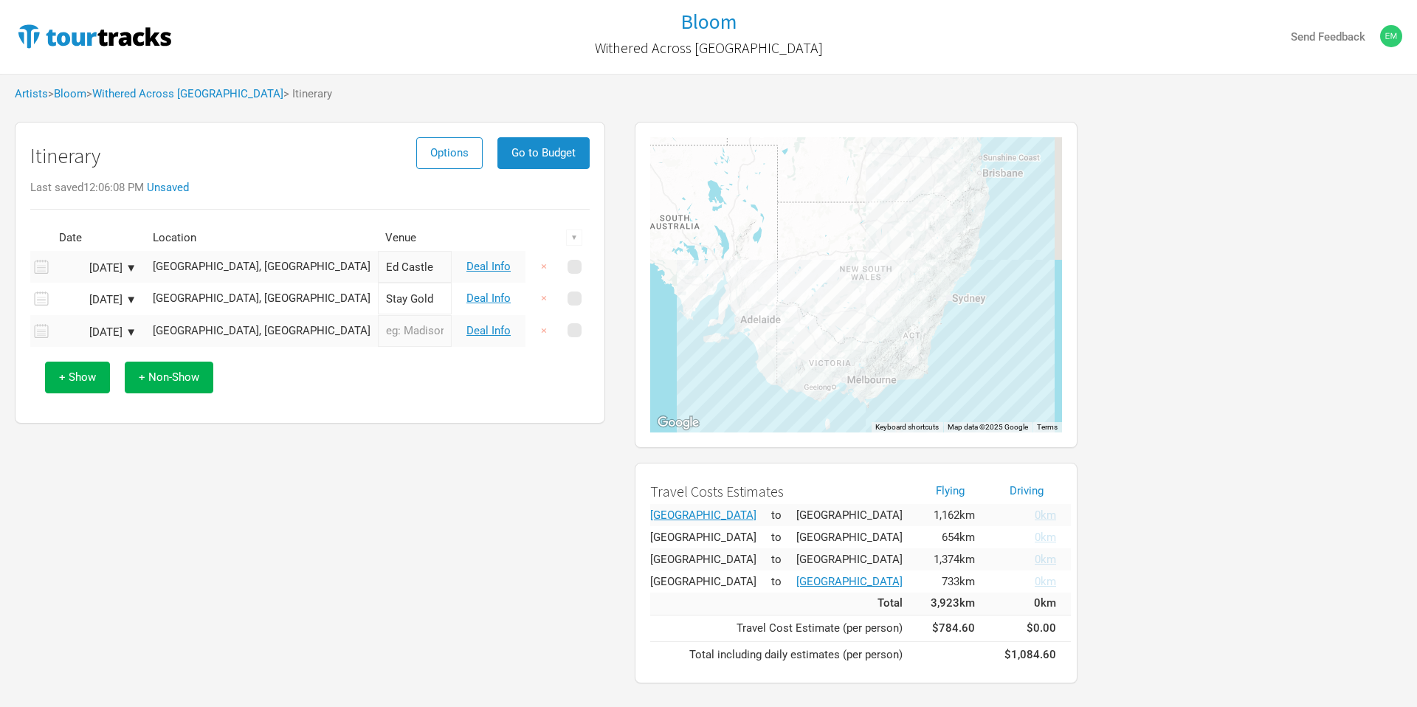
click at [378, 337] on input "text" at bounding box center [415, 331] width 74 height 32
type input "The Outpost"
click at [358, 396] on div "+ Show + Non-Show" at bounding box center [310, 377] width 545 height 61
click at [494, 340] on td "Deal Info" at bounding box center [489, 331] width 74 height 32
click at [494, 334] on link "Deal Info" at bounding box center [488, 330] width 44 height 13
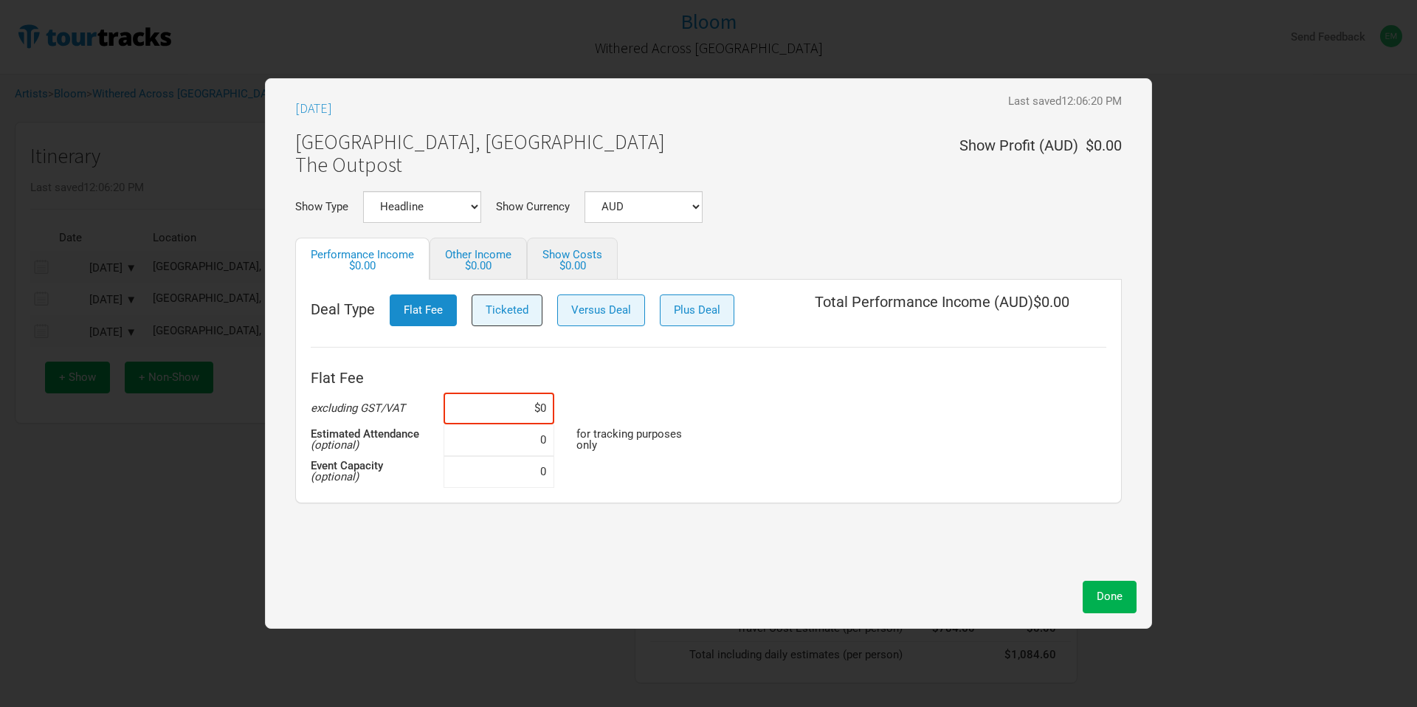
click at [503, 309] on span "Ticketed" at bounding box center [507, 309] width 43 height 13
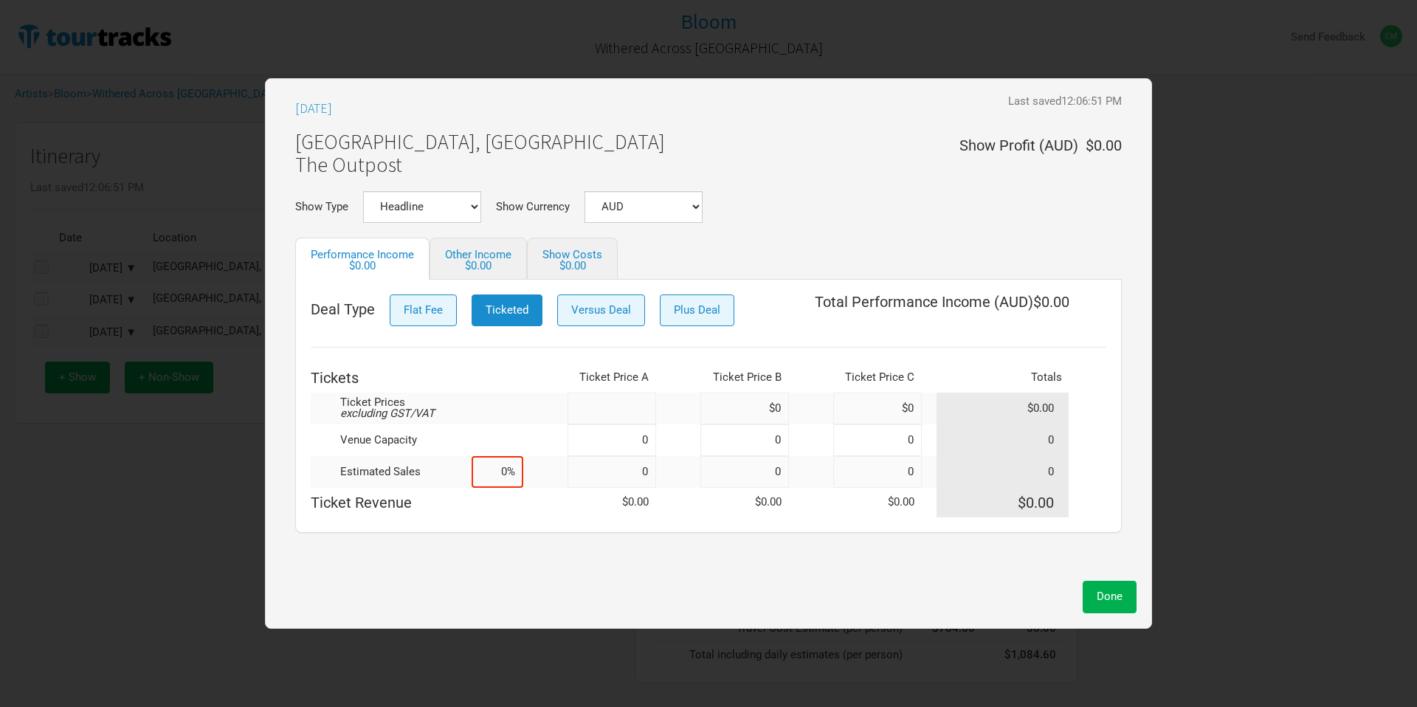
click at [641, 411] on input at bounding box center [612, 409] width 89 height 32
type input "$28.38"
click at [719, 408] on input at bounding box center [744, 409] width 89 height 32
type input "$0"
click at [669, 320] on button "Plus Deal" at bounding box center [697, 310] width 75 height 32
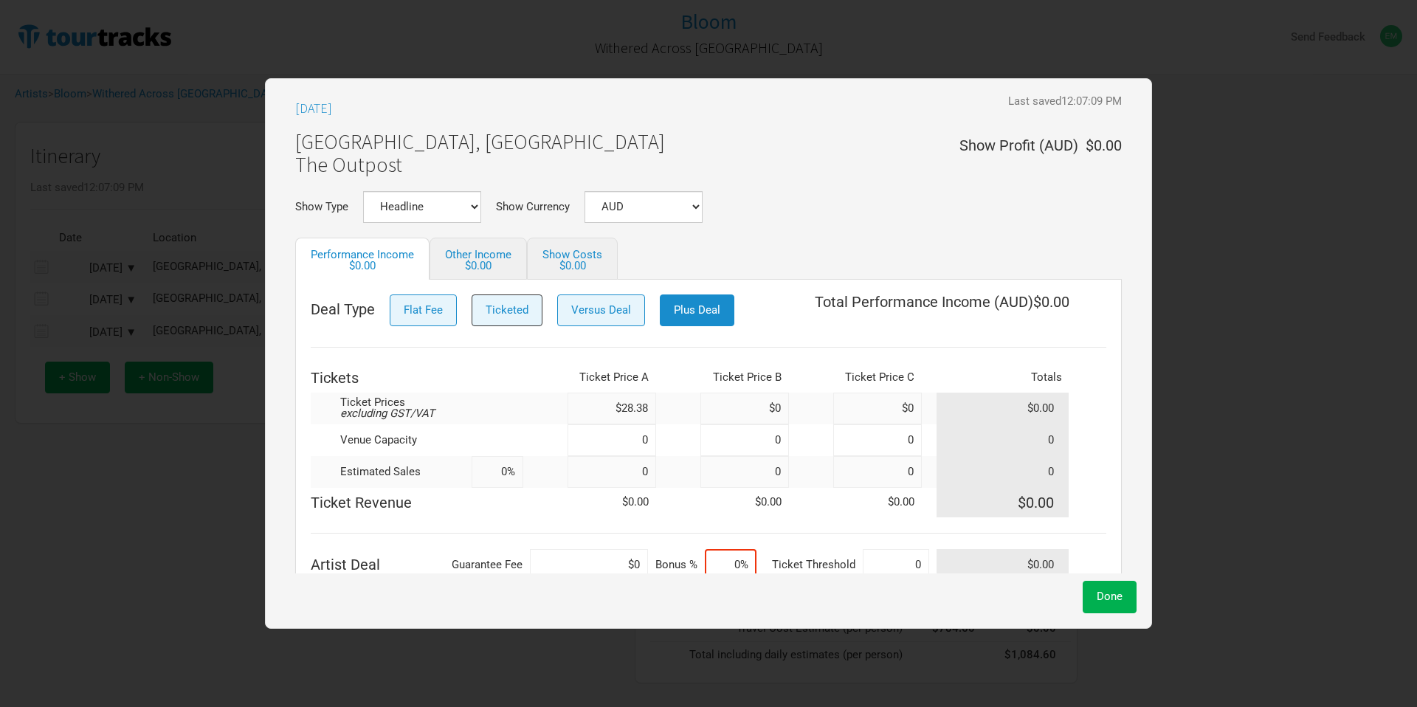
click at [484, 313] on button "Ticketed" at bounding box center [507, 310] width 71 height 32
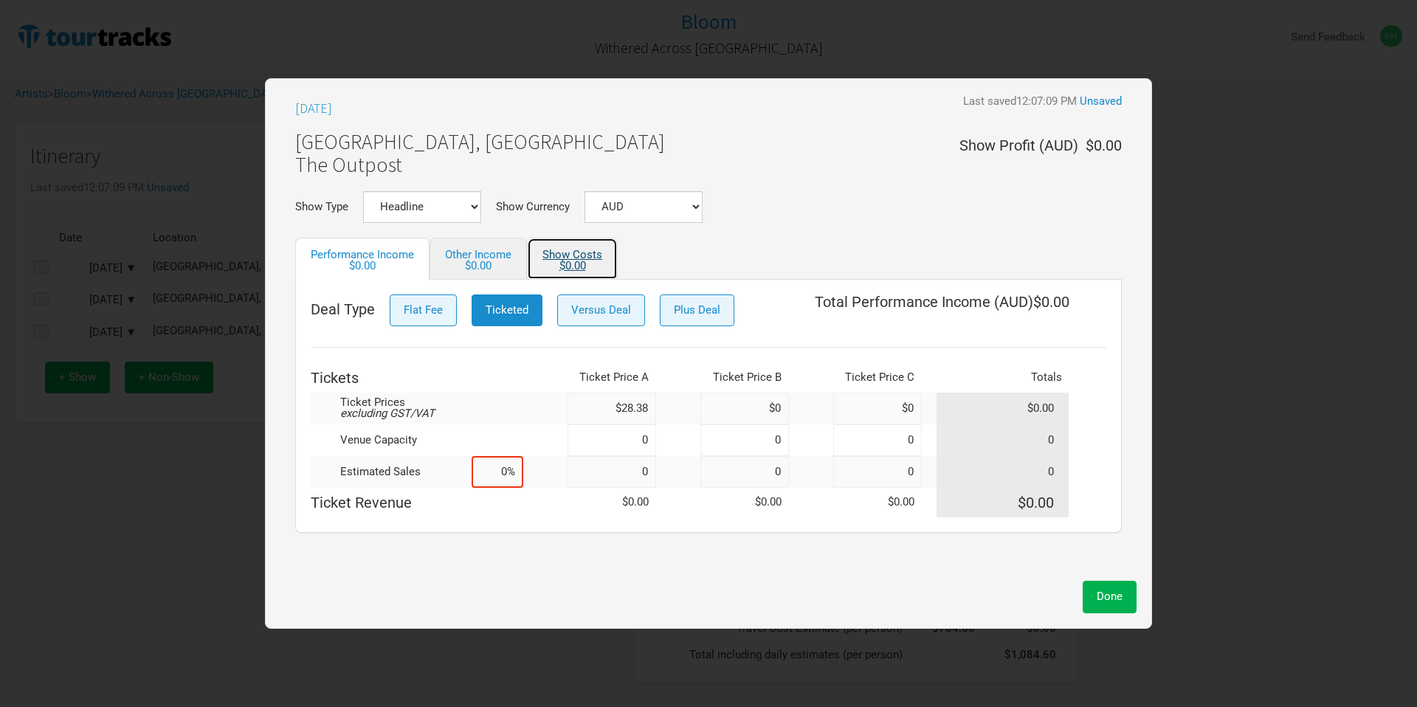
click at [588, 259] on link "Show Costs $0.00" at bounding box center [572, 259] width 91 height 42
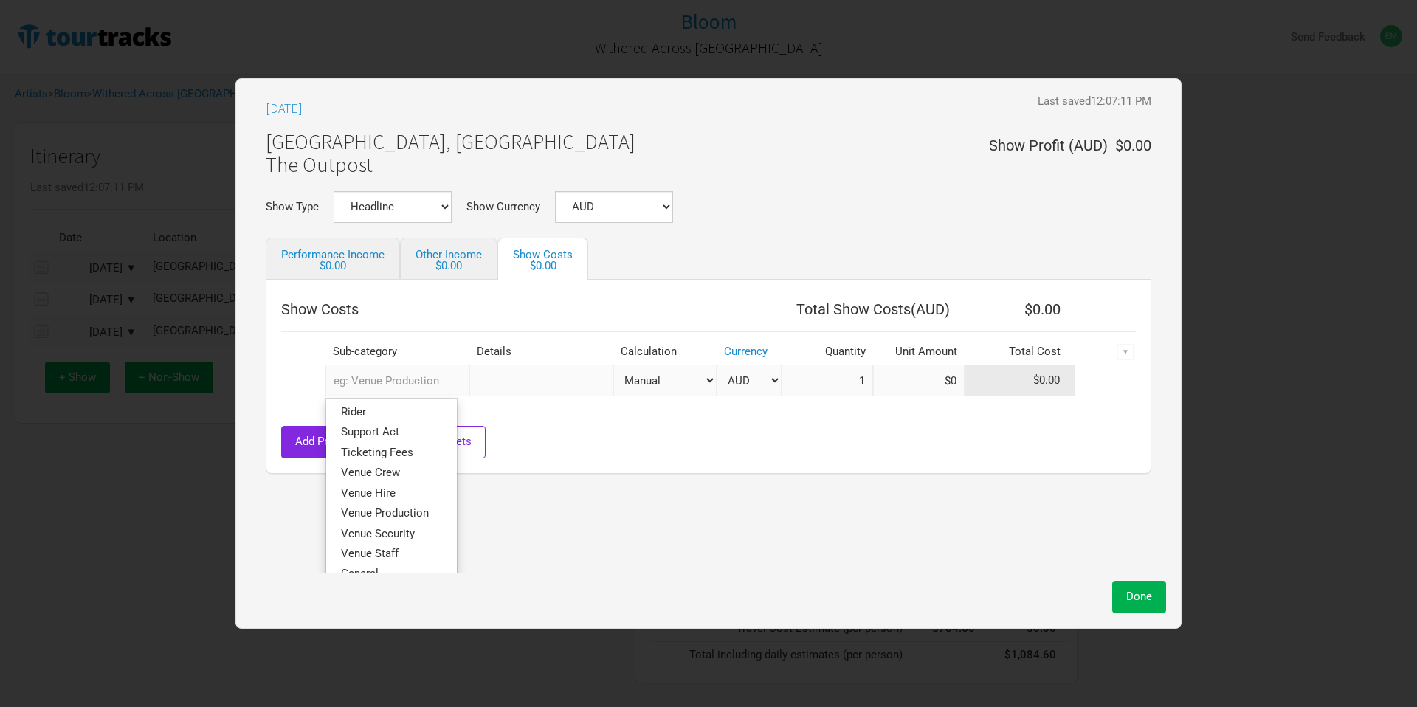
click at [421, 380] on input "text" at bounding box center [397, 381] width 144 height 32
click at [423, 497] on link "Venue Hire" at bounding box center [391, 493] width 131 height 20
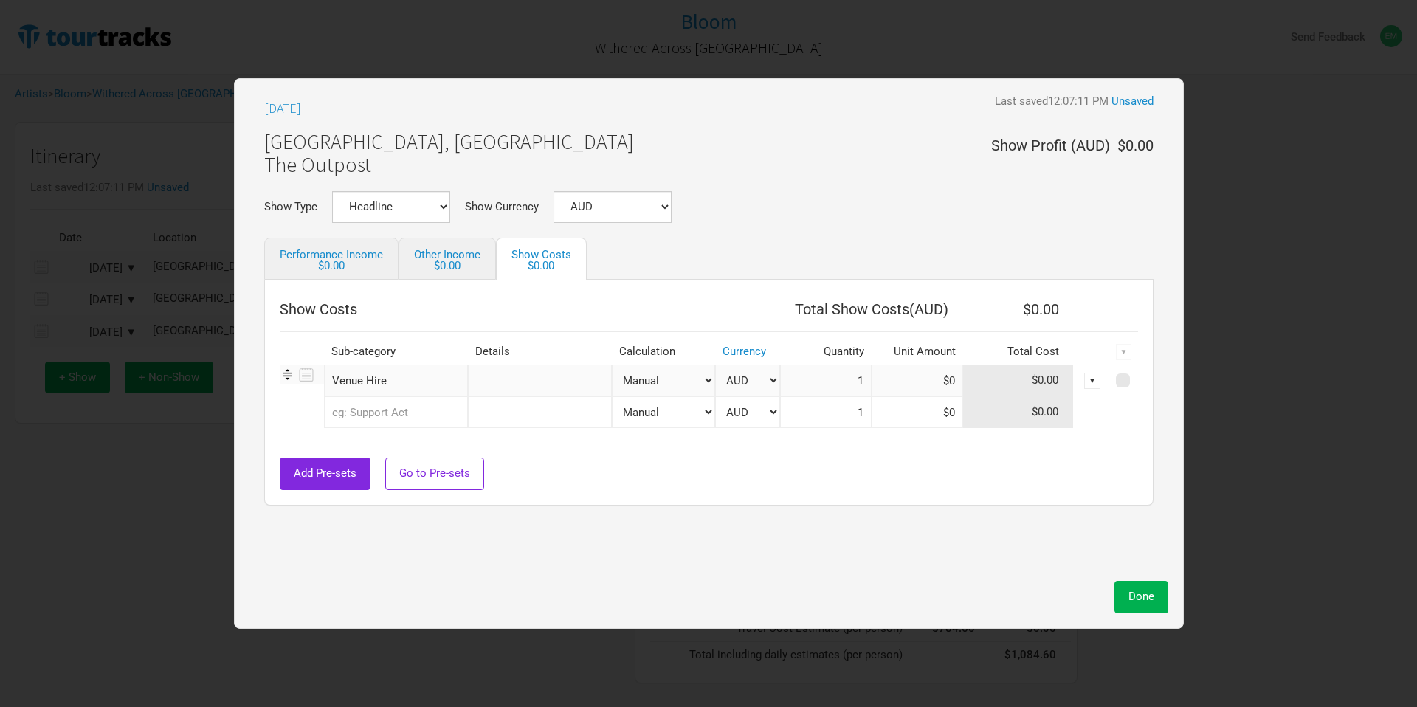
click at [655, 374] on select "Manual # of Tickets Sold % of Performance Income % of Show Income" at bounding box center [663, 381] width 103 height 32
select select "Show Tickets"
click at [612, 365] on select "Manual # of Tickets Sold % of Performance Income % of Show Income" at bounding box center [663, 381] width 103 height 32
type input "0"
click at [922, 387] on input at bounding box center [918, 381] width 92 height 32
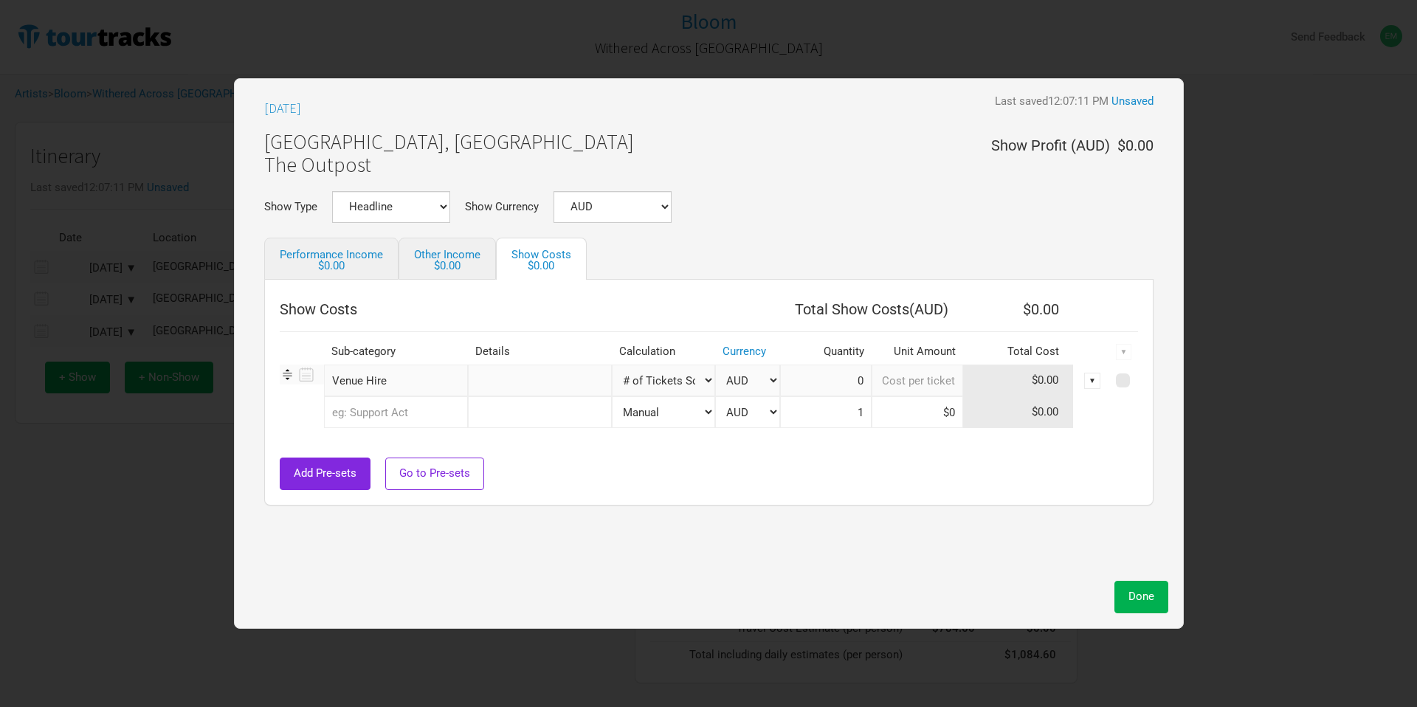
type input "$0"
type input "$2.5"
click at [382, 407] on input "text" at bounding box center [396, 412] width 144 height 32
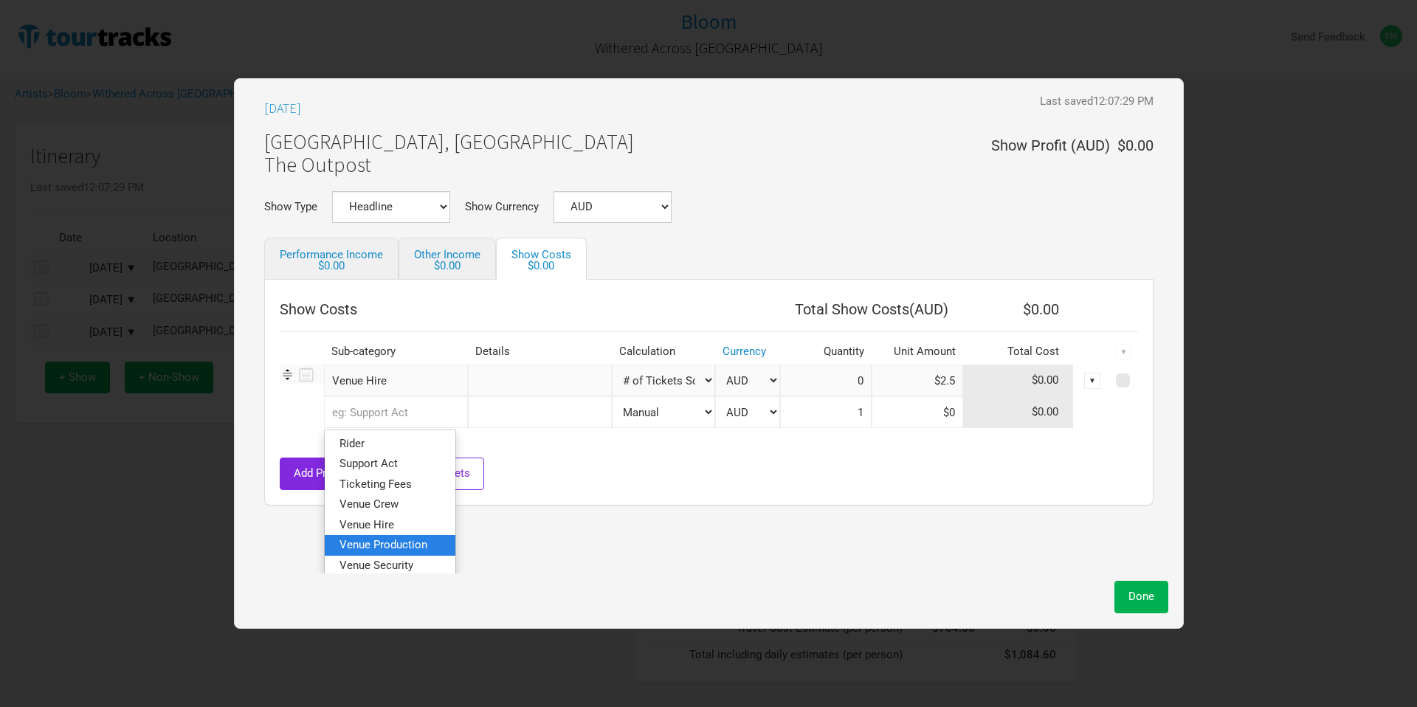
click at [407, 542] on span "Venue Production" at bounding box center [384, 544] width 88 height 13
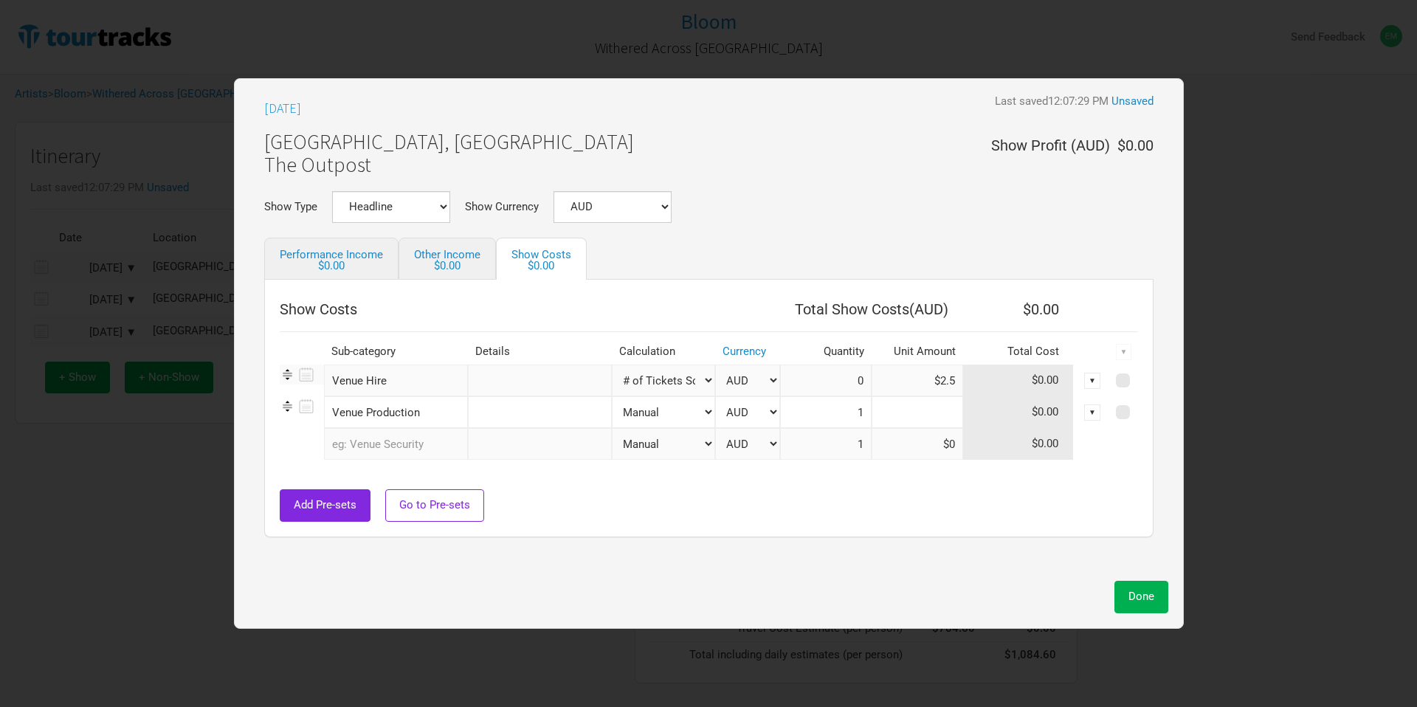
click at [933, 424] on input at bounding box center [918, 412] width 92 height 32
type input "$350"
click at [406, 456] on input "text" at bounding box center [396, 444] width 144 height 32
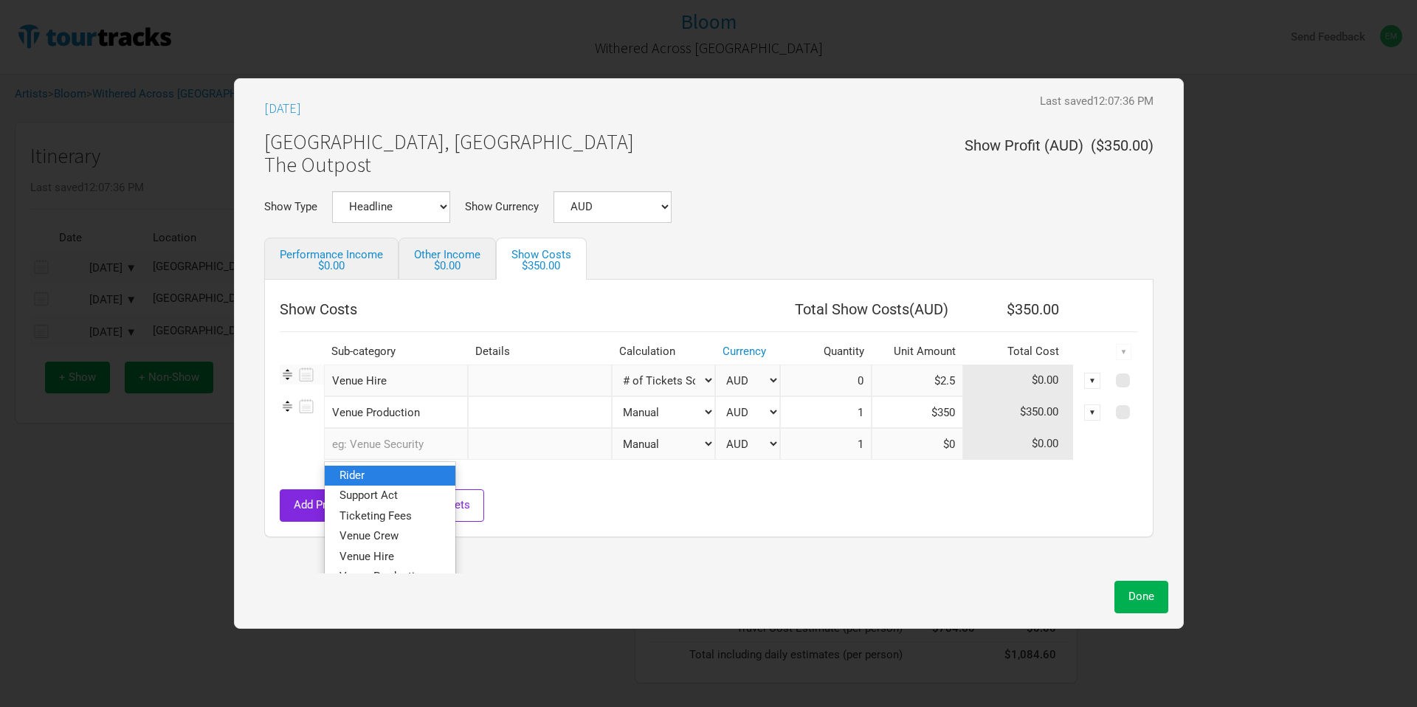
click at [426, 479] on link "Rider" at bounding box center [390, 476] width 131 height 20
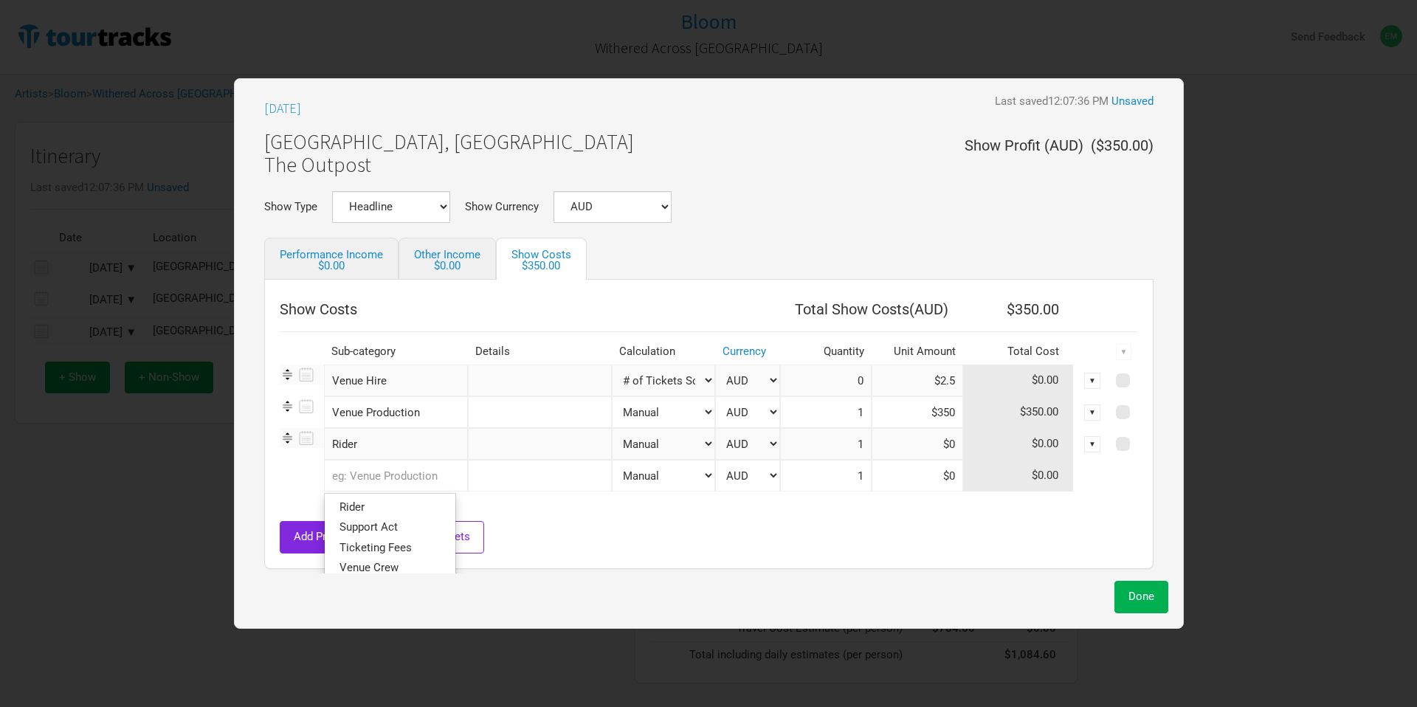
click at [410, 475] on input "text" at bounding box center [396, 476] width 144 height 32
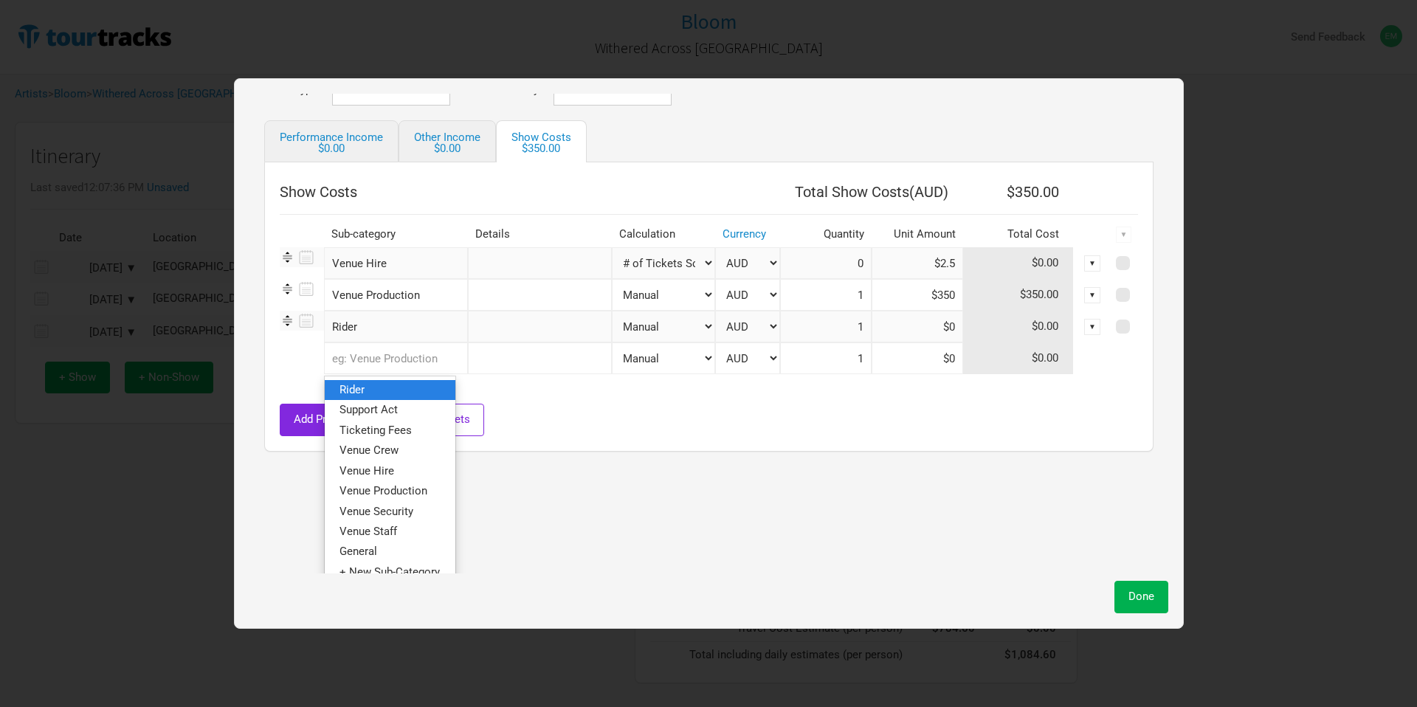
scroll to position [131, 0]
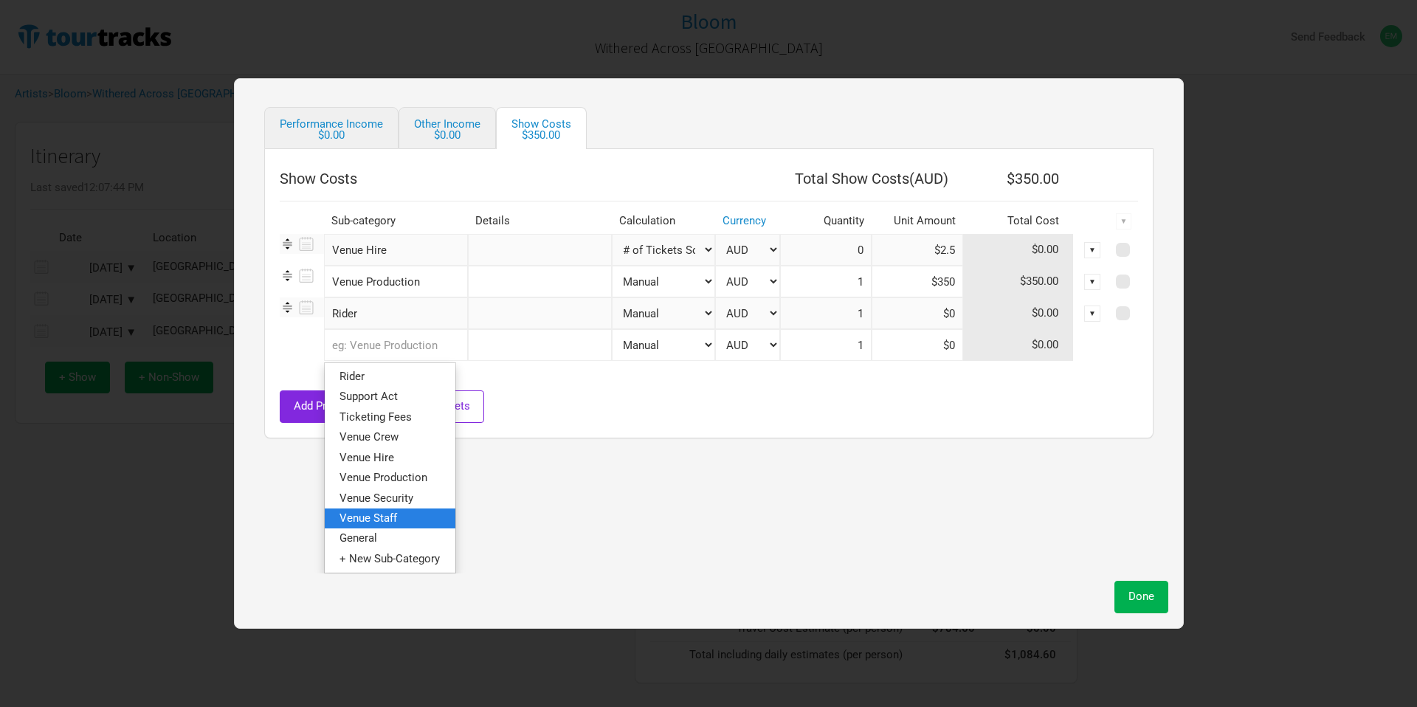
click at [413, 517] on link "Venue Staff" at bounding box center [390, 519] width 131 height 20
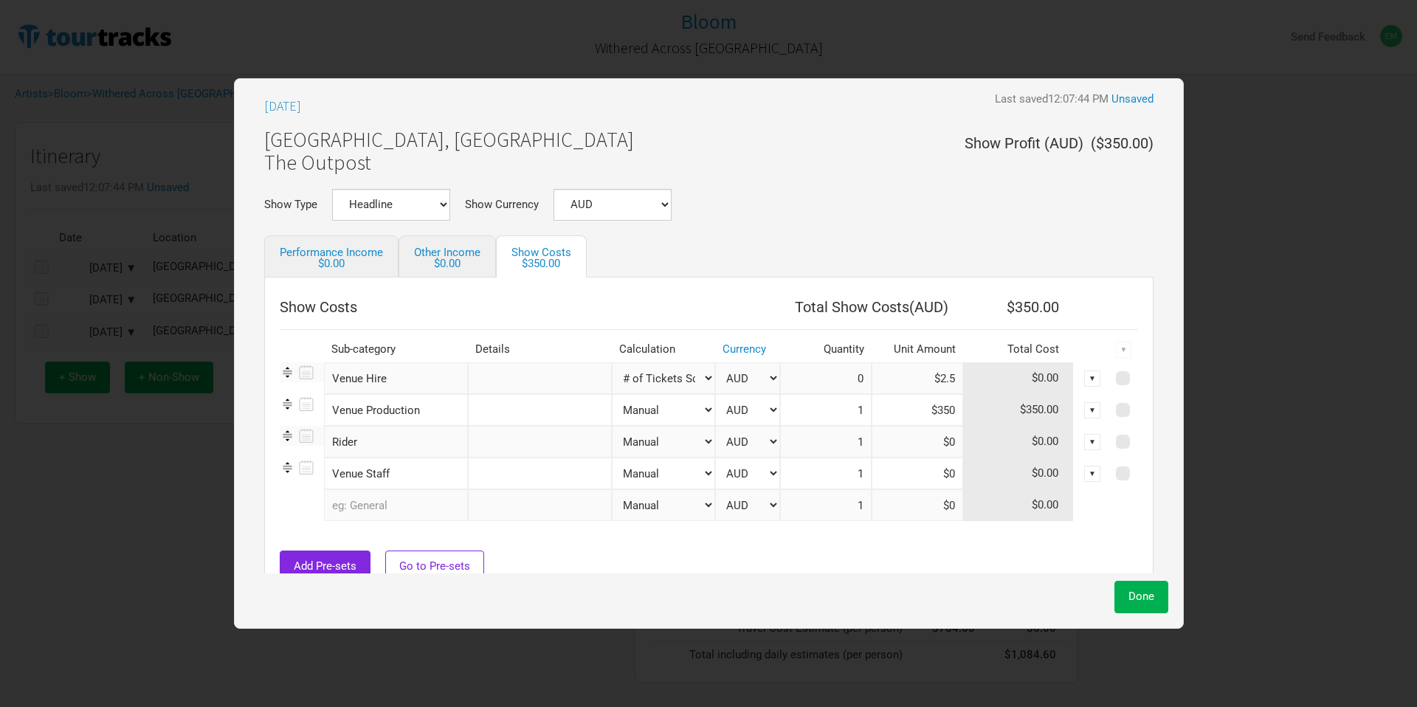
click at [520, 479] on input "text" at bounding box center [540, 474] width 144 height 32
type input "Door Staff"
click at [913, 481] on input at bounding box center [918, 474] width 92 height 32
type input "$180"
click at [851, 527] on td at bounding box center [695, 528] width 831 height 15
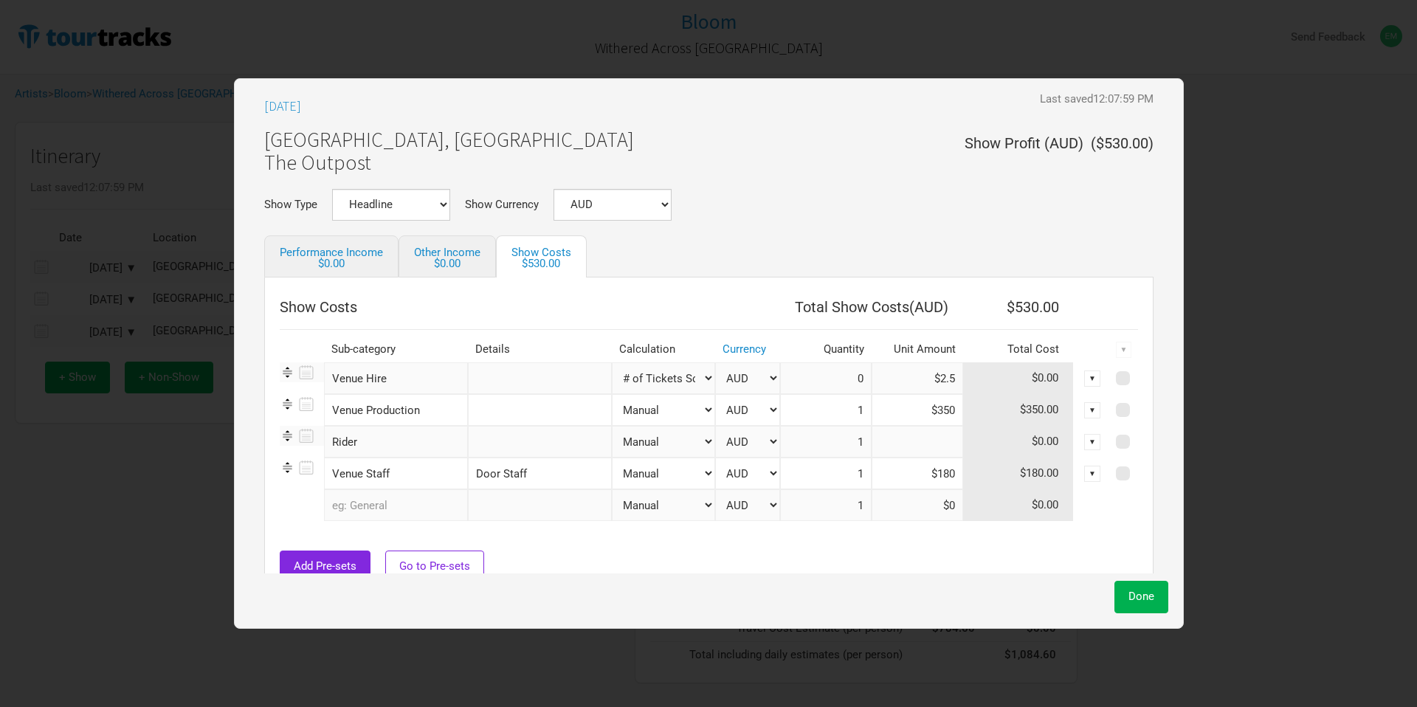
click at [930, 440] on input at bounding box center [918, 442] width 92 height 32
type input "$339.66"
click at [913, 526] on td at bounding box center [695, 528] width 831 height 15
click at [1116, 475] on span at bounding box center [1123, 473] width 14 height 14
click at [1138, 475] on input "checkbox" at bounding box center [1143, 474] width 10 height 10
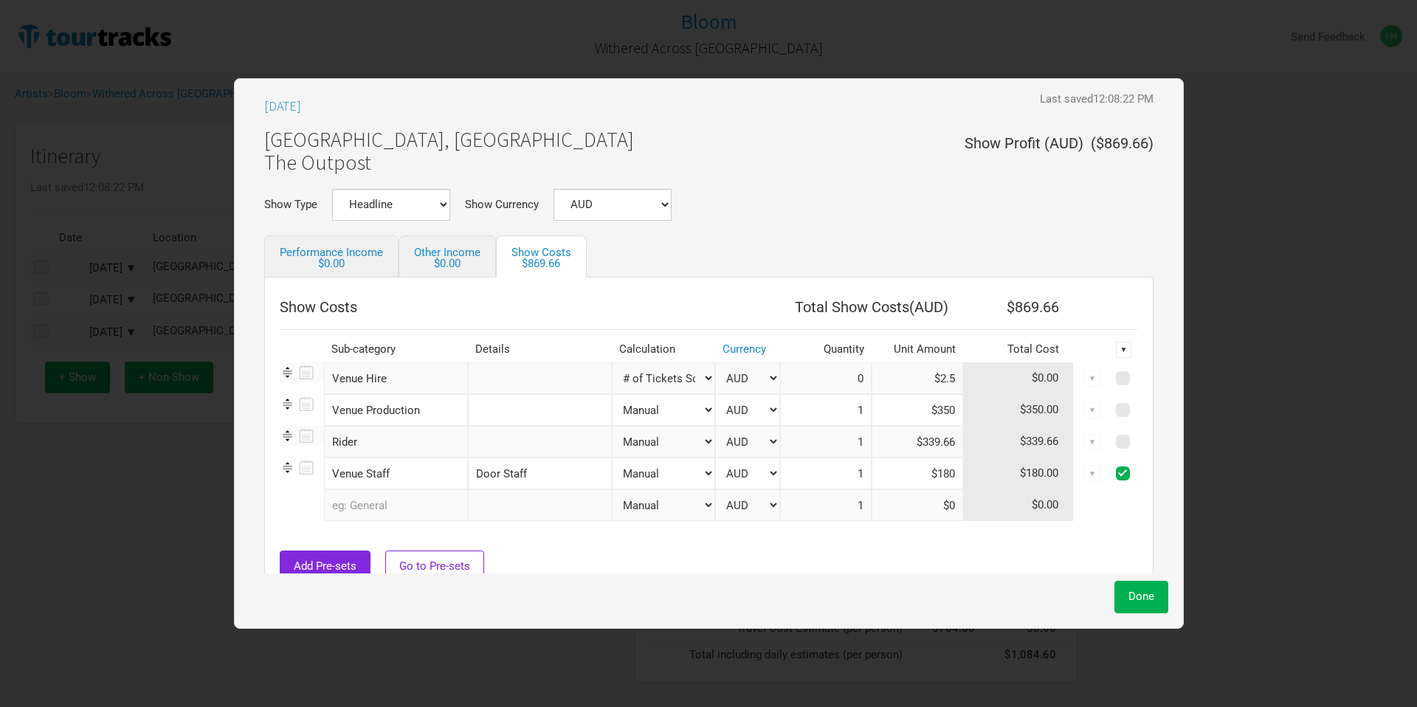
click at [1116, 353] on div "▼" at bounding box center [1124, 350] width 16 height 16
click at [1116, 475] on span at bounding box center [1123, 473] width 14 height 14
click at [1138, 475] on input "checkbox" at bounding box center [1143, 474] width 10 height 10
checkbox input "false"
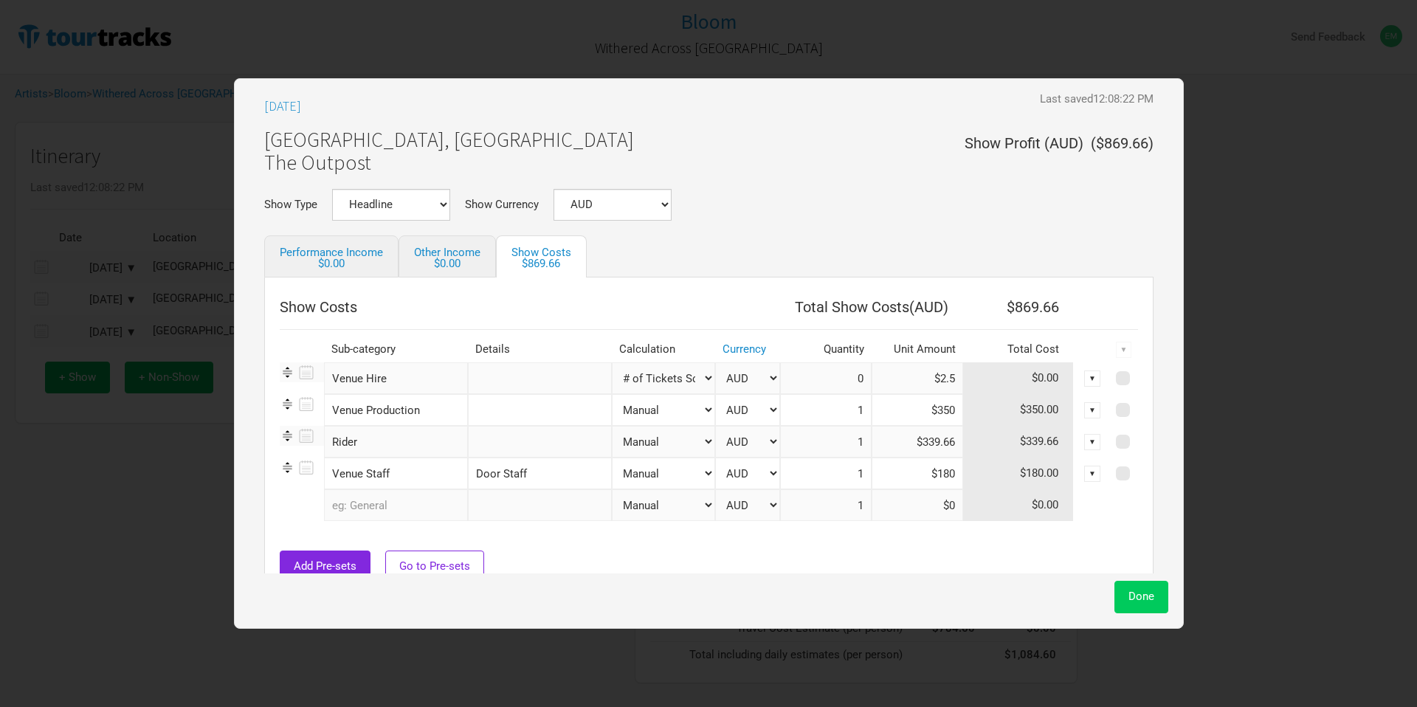
click at [1143, 610] on button "Done" at bounding box center [1141, 597] width 54 height 32
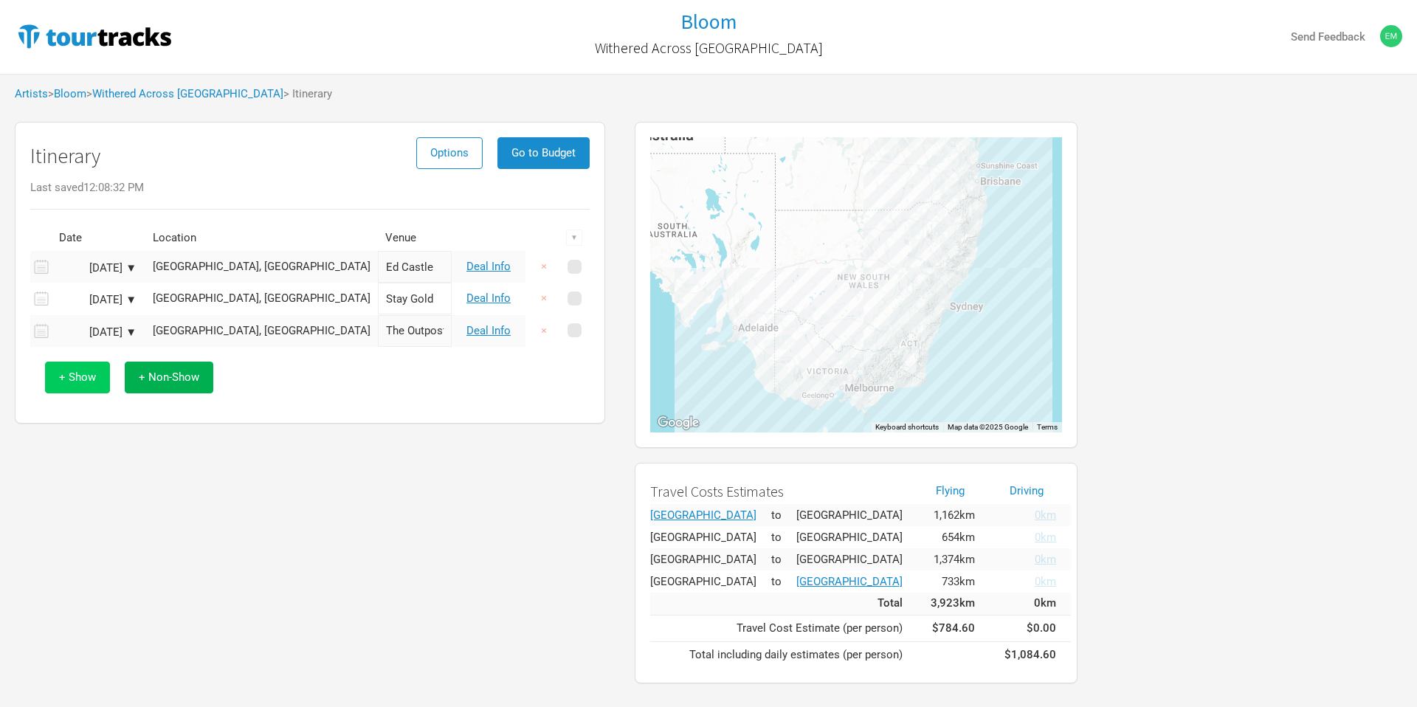
click at [82, 380] on span "+ Show" at bounding box center [77, 377] width 37 height 13
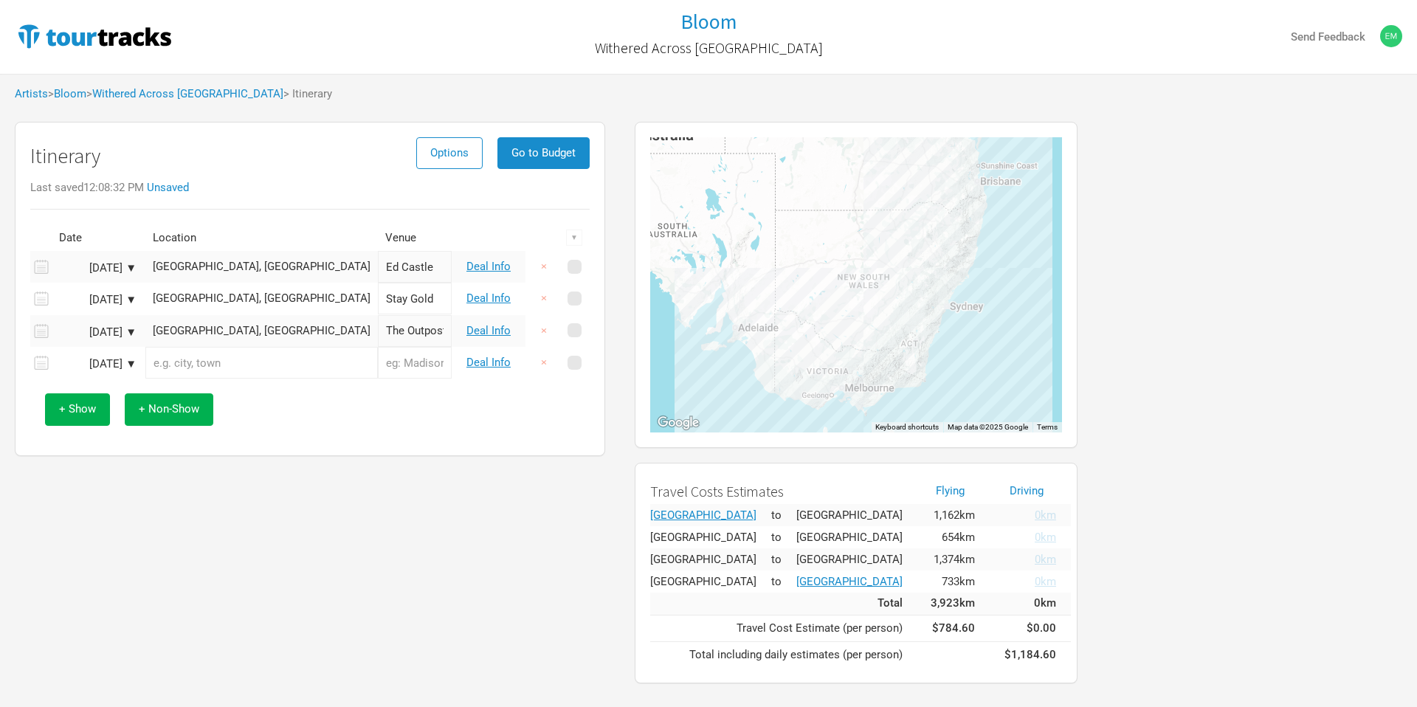
click at [99, 367] on div "Sep 13, 2025 ▼" at bounding box center [95, 364] width 81 height 11
click at [67, 480] on div "14" at bounding box center [69, 485] width 20 height 20
click at [213, 359] on input "text" at bounding box center [261, 363] width 232 height 32
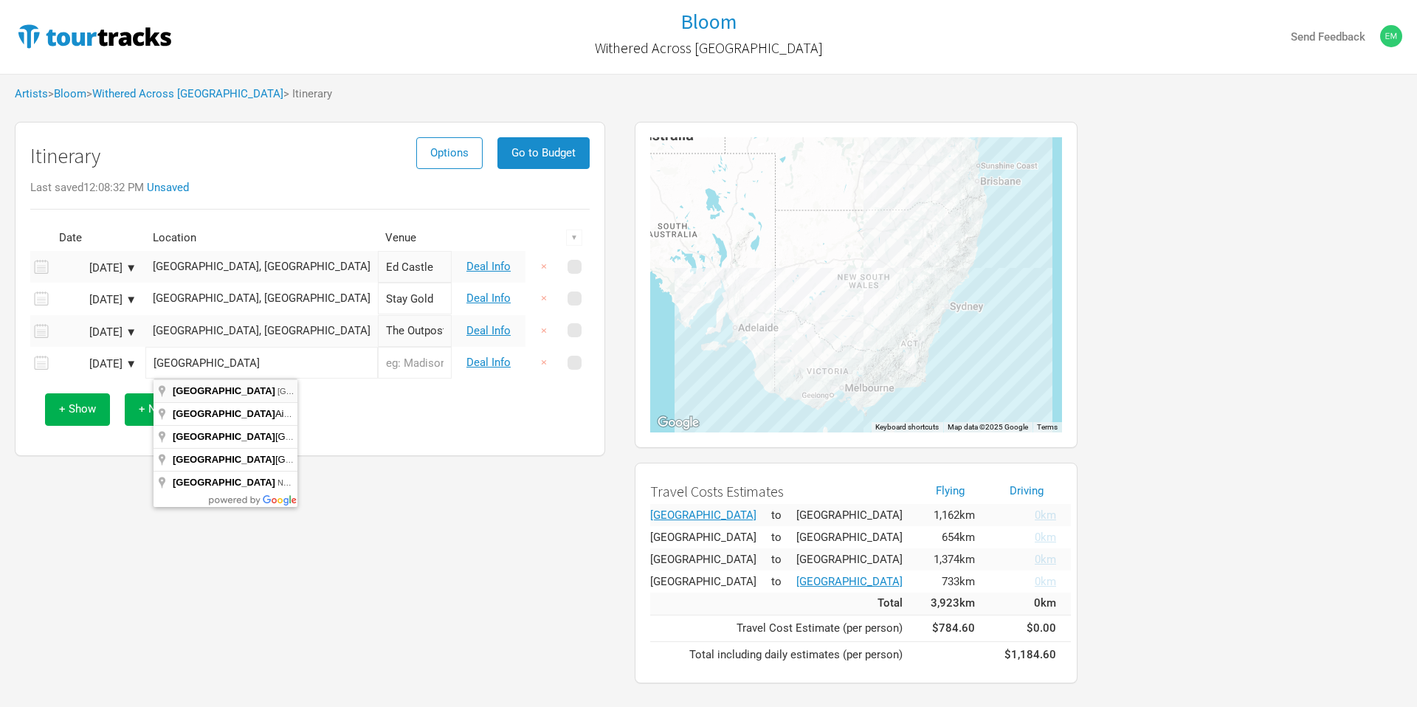
type input "Sydney NSW, Australia"
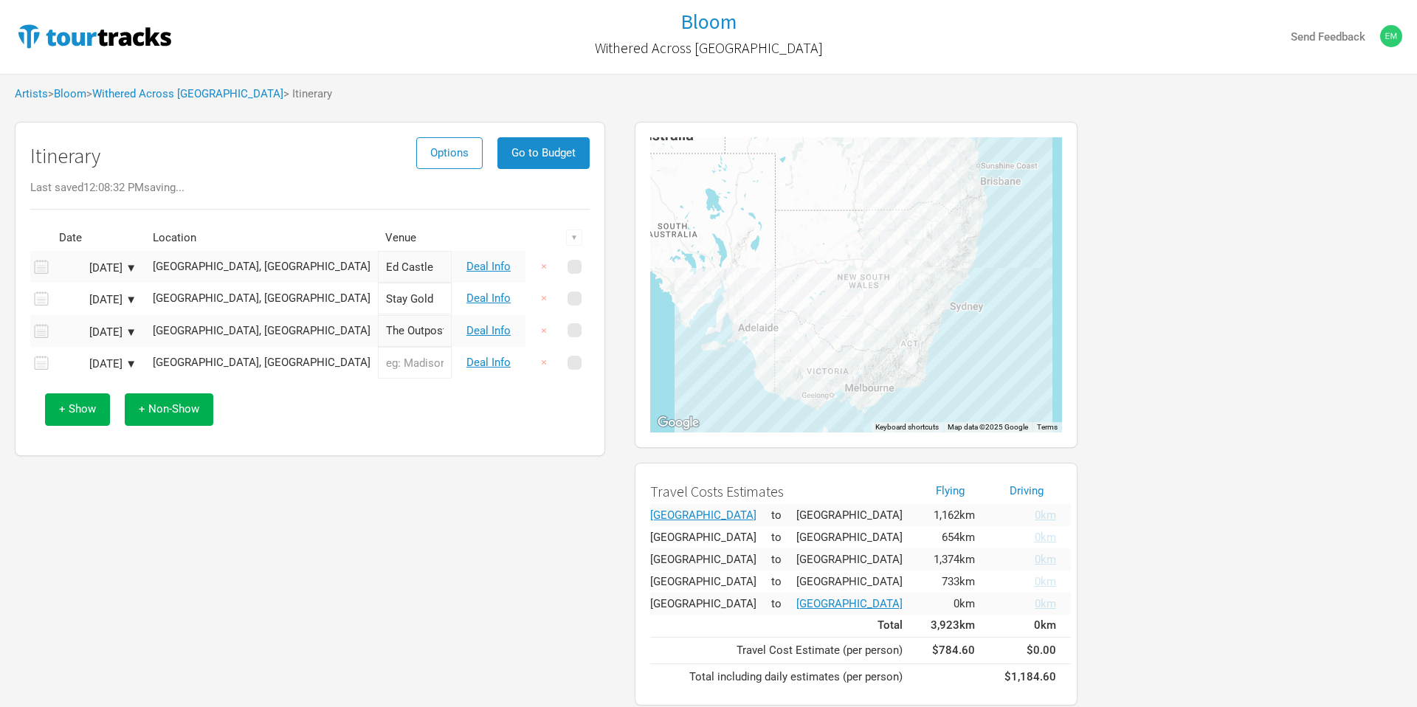
click at [378, 369] on input "text" at bounding box center [415, 363] width 74 height 32
type input "Oxford Art Factory"
click at [488, 357] on link "Deal Info" at bounding box center [488, 362] width 44 height 13
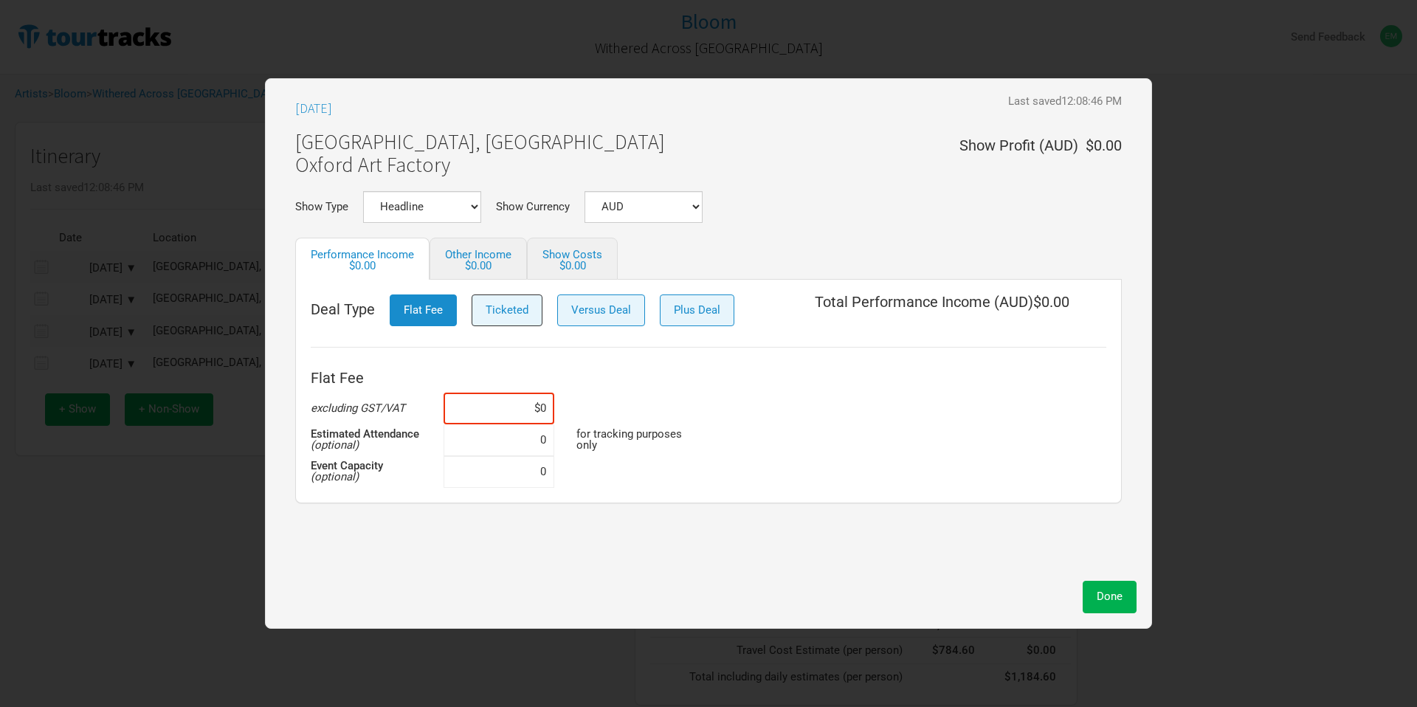
click at [519, 309] on span "Ticketed" at bounding box center [507, 309] width 43 height 13
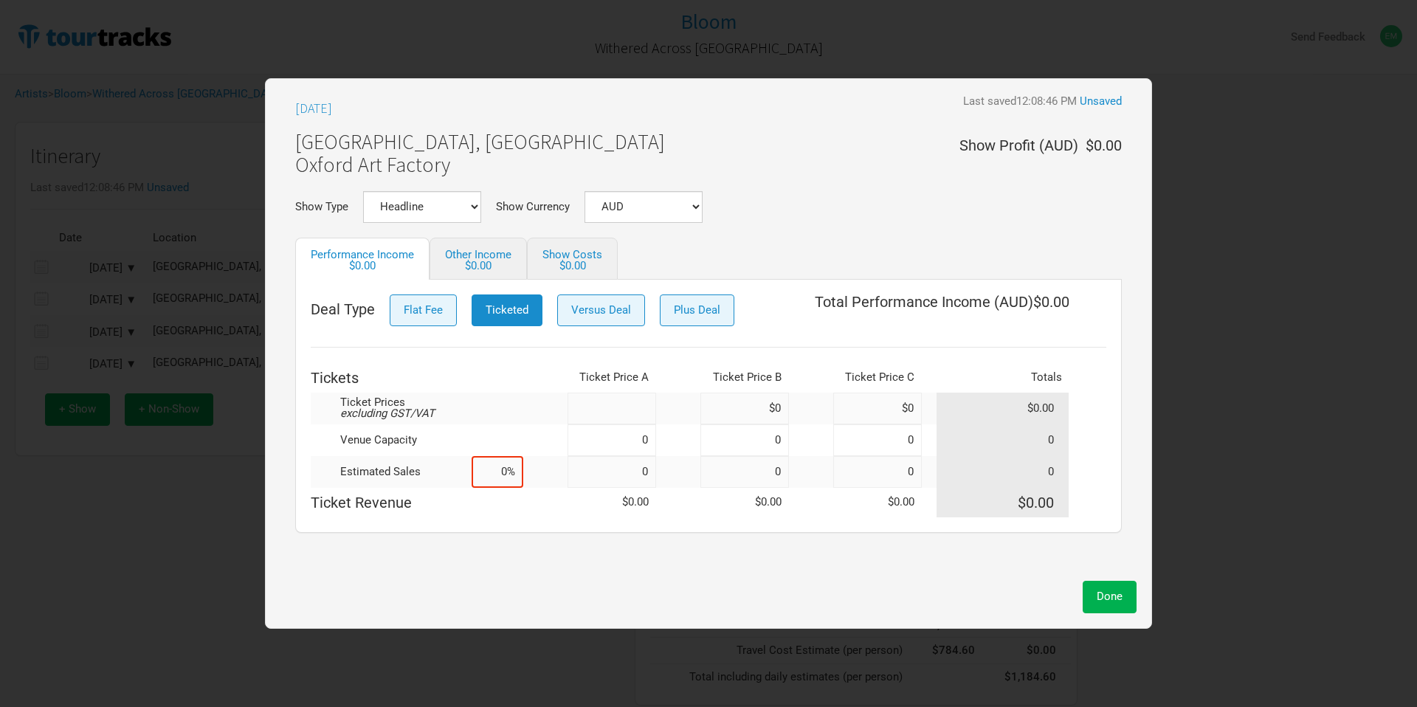
click at [607, 416] on input at bounding box center [612, 409] width 89 height 32
type input "$0"
type input "$28.39"
click at [560, 252] on link "Show Costs $0.00" at bounding box center [572, 259] width 91 height 42
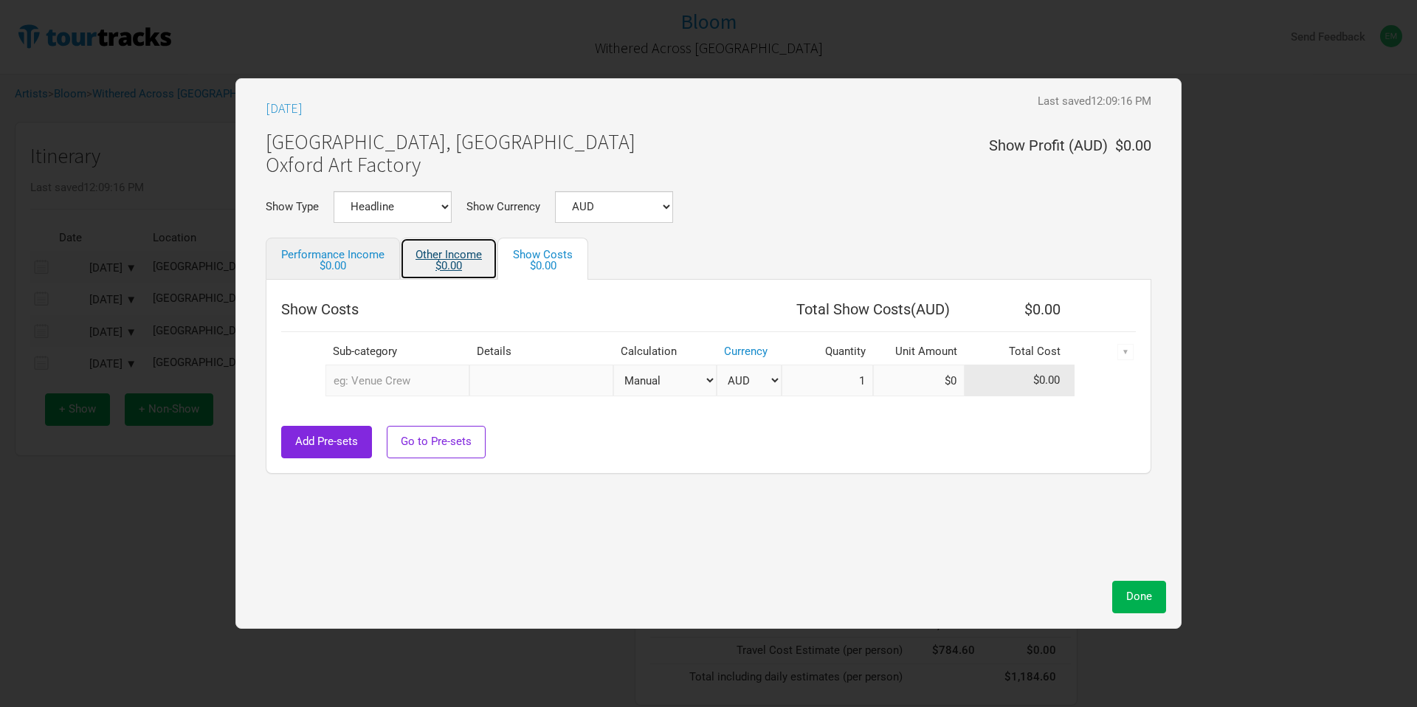
click at [475, 261] on div "$0.00" at bounding box center [449, 266] width 66 height 11
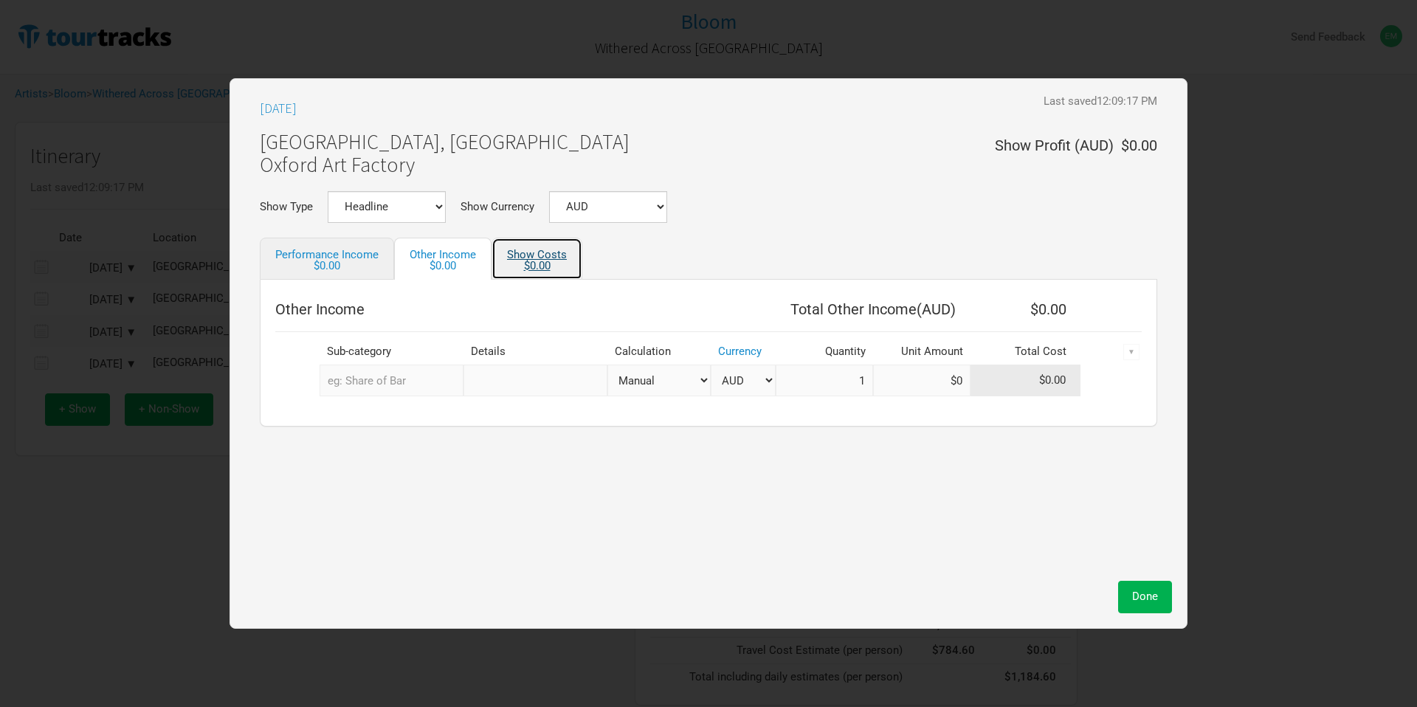
click at [542, 261] on div "$0.00" at bounding box center [537, 266] width 60 height 11
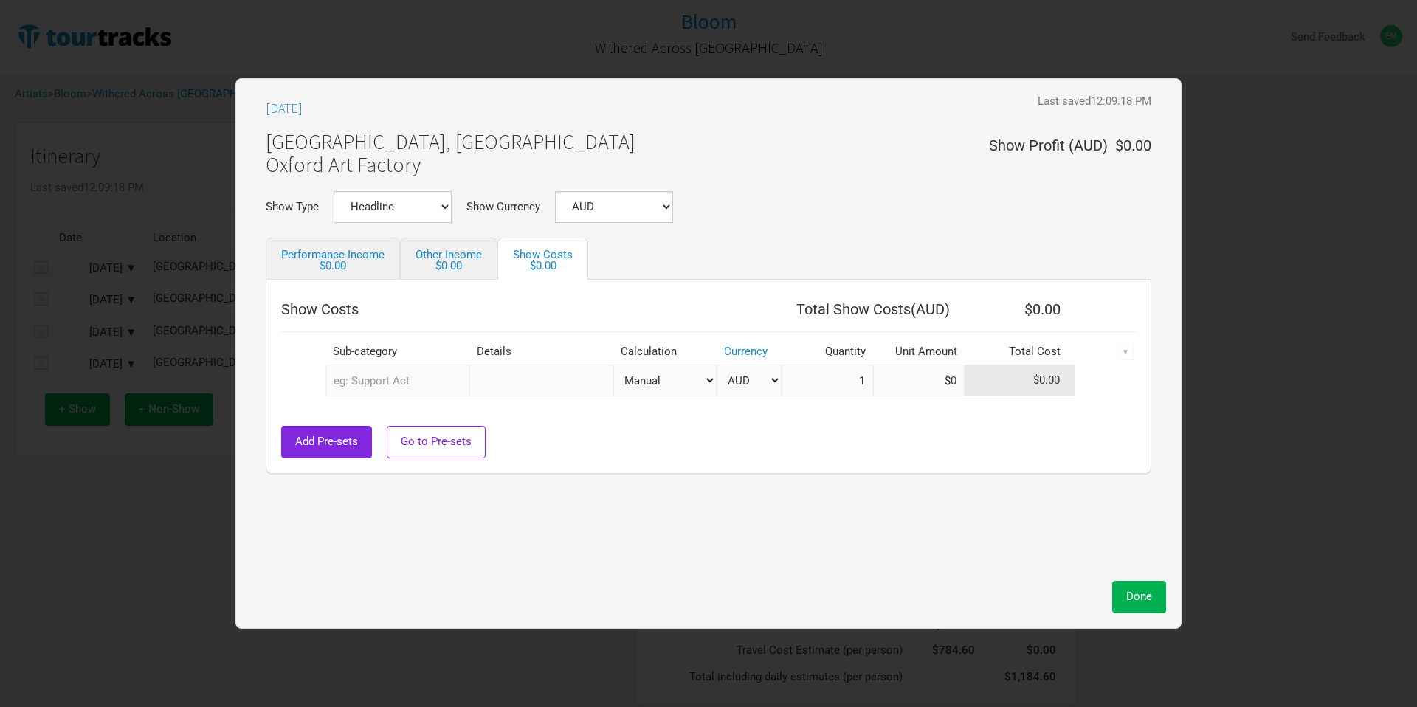
click at [404, 368] on input "text" at bounding box center [397, 381] width 144 height 32
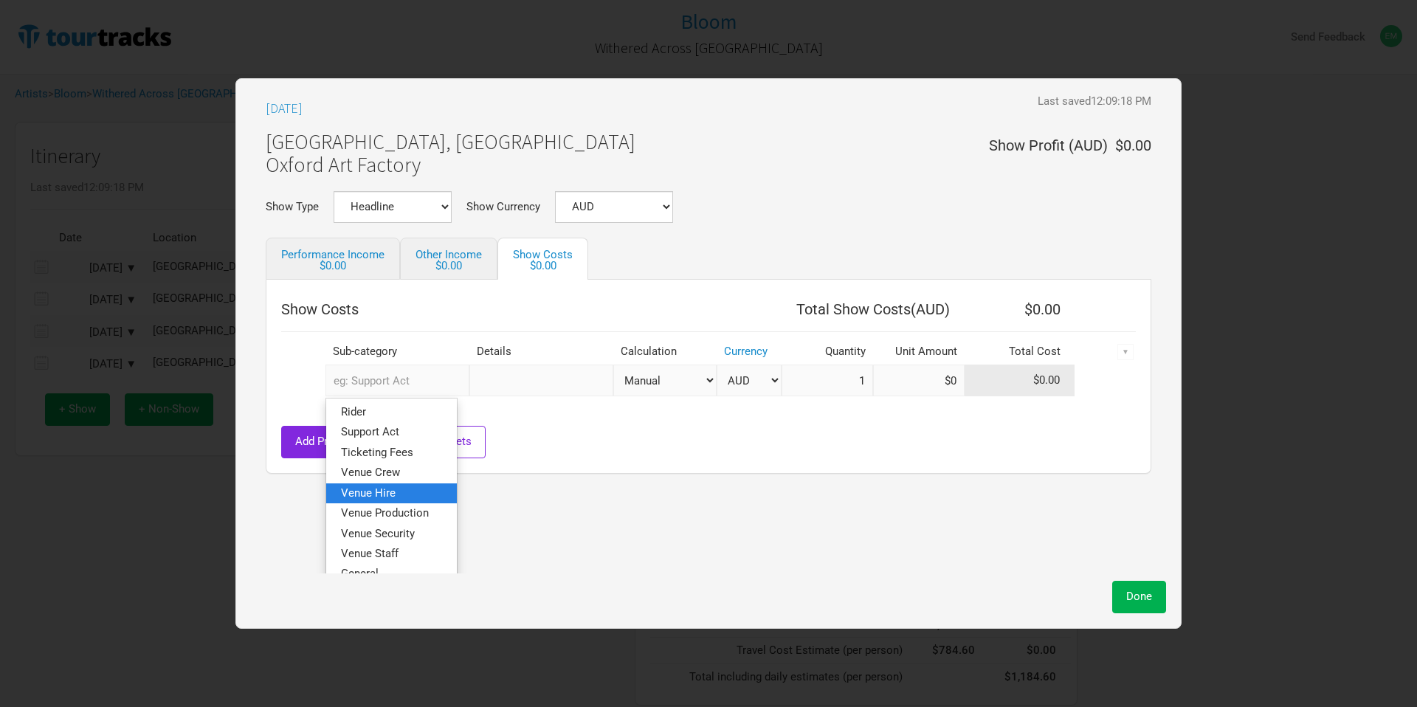
click at [416, 492] on link "Venue Hire" at bounding box center [391, 493] width 131 height 20
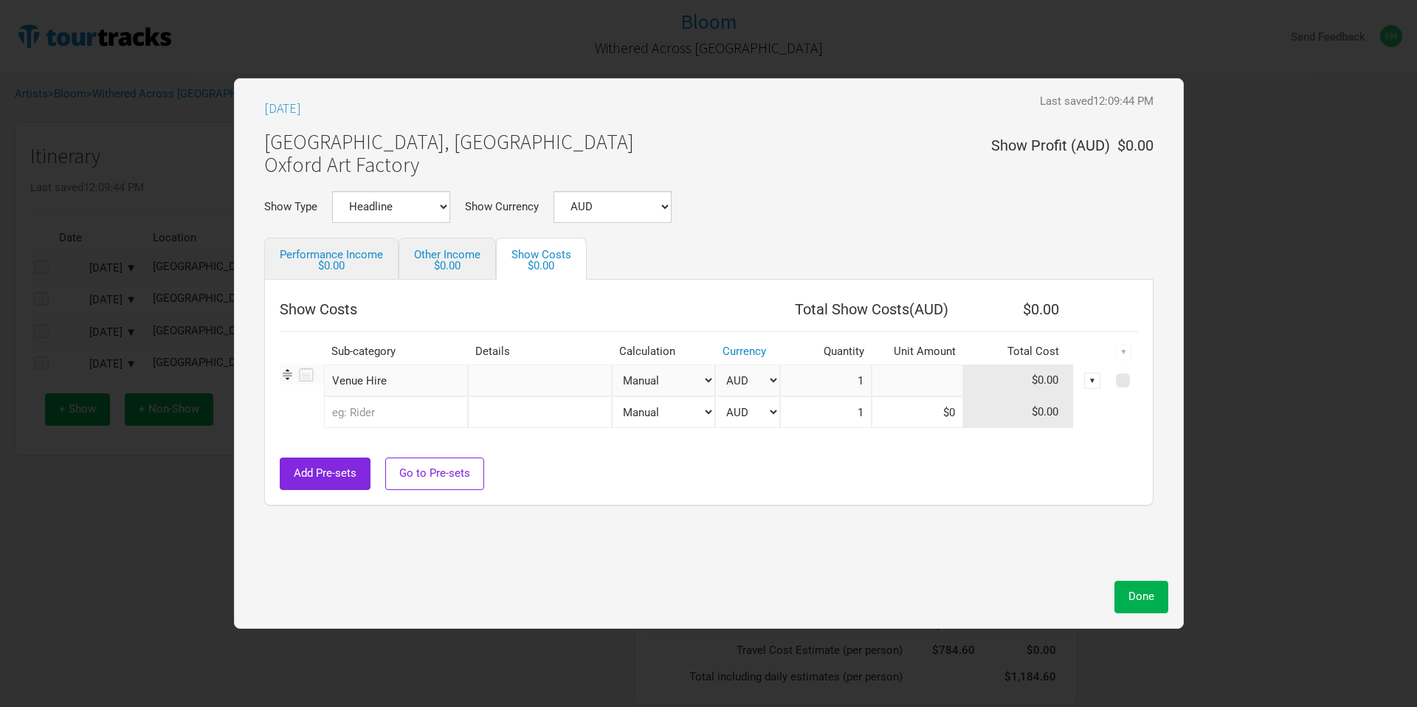
click at [923, 382] on input at bounding box center [918, 381] width 92 height 32
type input "$3.5"
click at [880, 458] on div "Add Pre-sets Go to Pre-sets" at bounding box center [709, 474] width 858 height 32
click at [686, 375] on select "Manual # of Tickets Sold % of Performance Income % of Show Income" at bounding box center [663, 381] width 103 height 32
select select "Show Tickets"
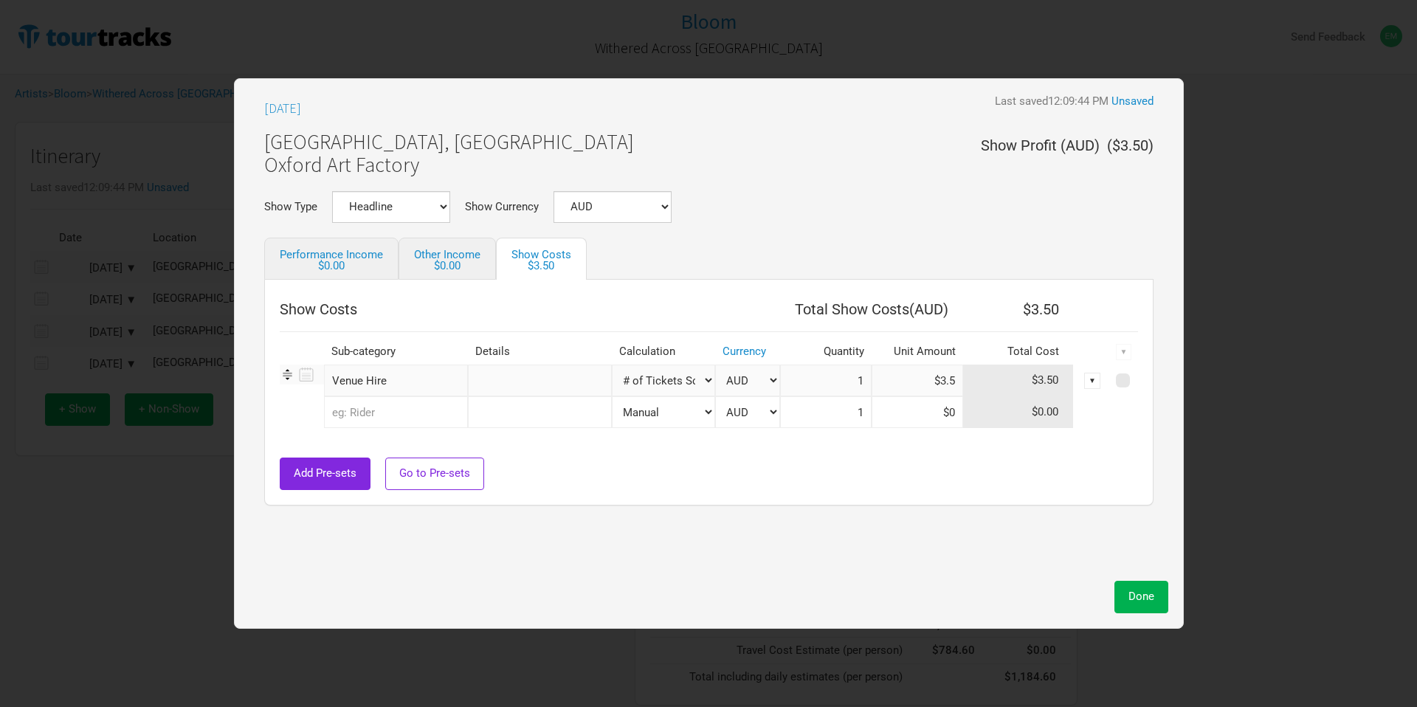
click at [612, 365] on select "Manual # of Tickets Sold % of Performance Income % of Show Income" at bounding box center [663, 381] width 103 height 32
type input "0"
click at [370, 404] on input "text" at bounding box center [396, 412] width 144 height 32
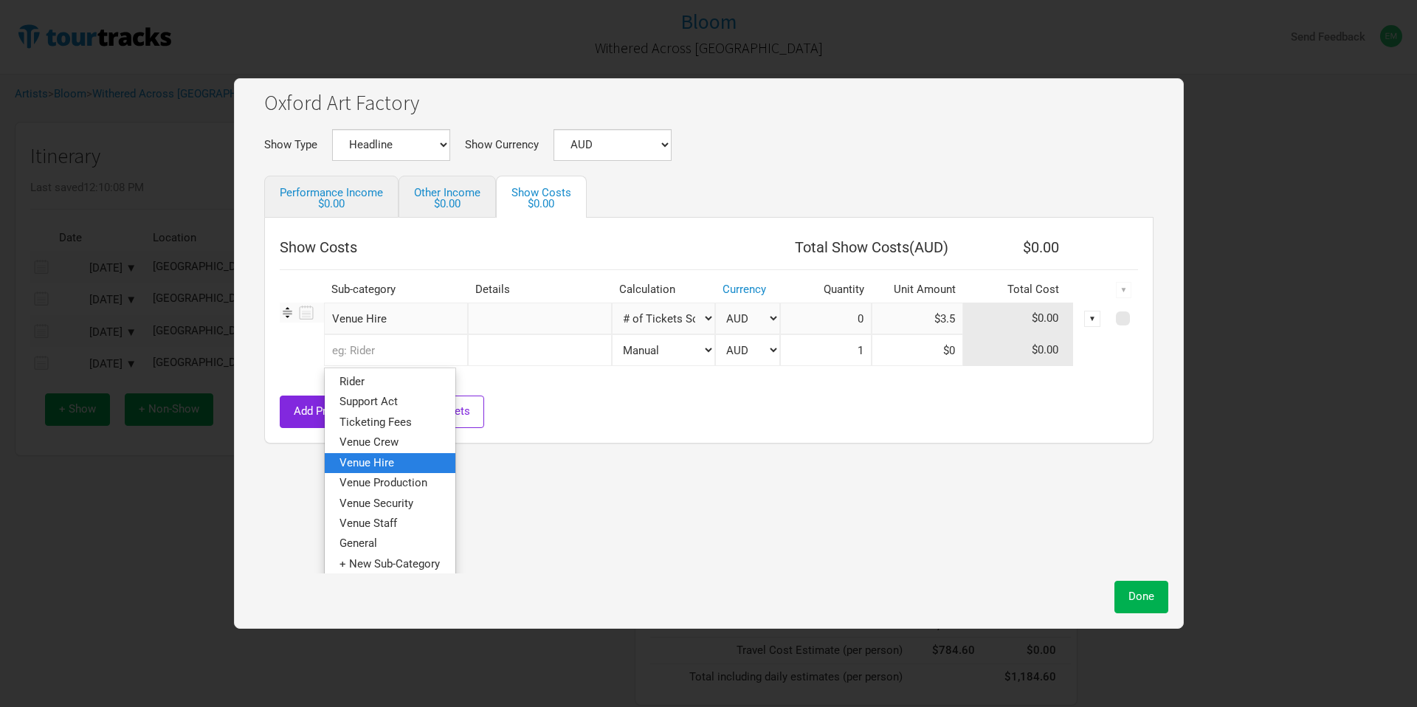
scroll to position [67, 0]
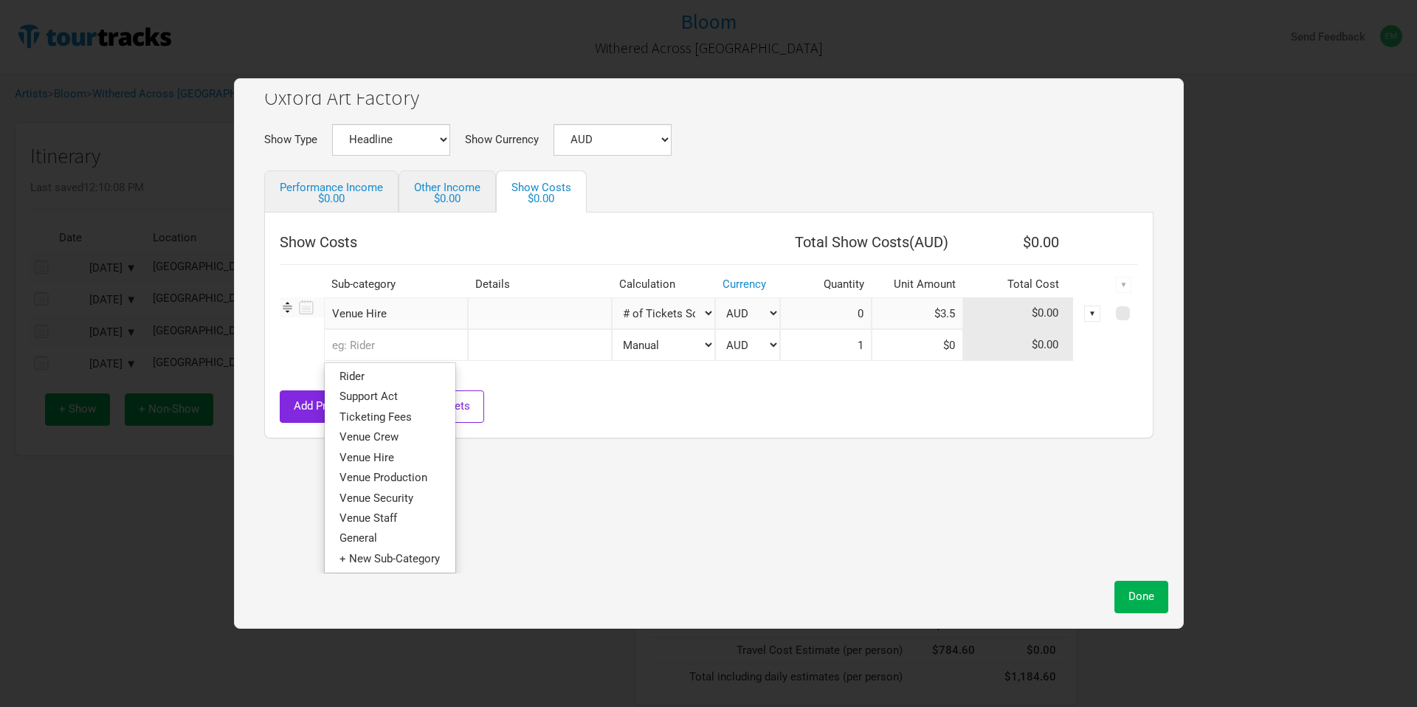
click at [664, 407] on div "Add Pre-sets Go to Pre-sets" at bounding box center [709, 406] width 858 height 32
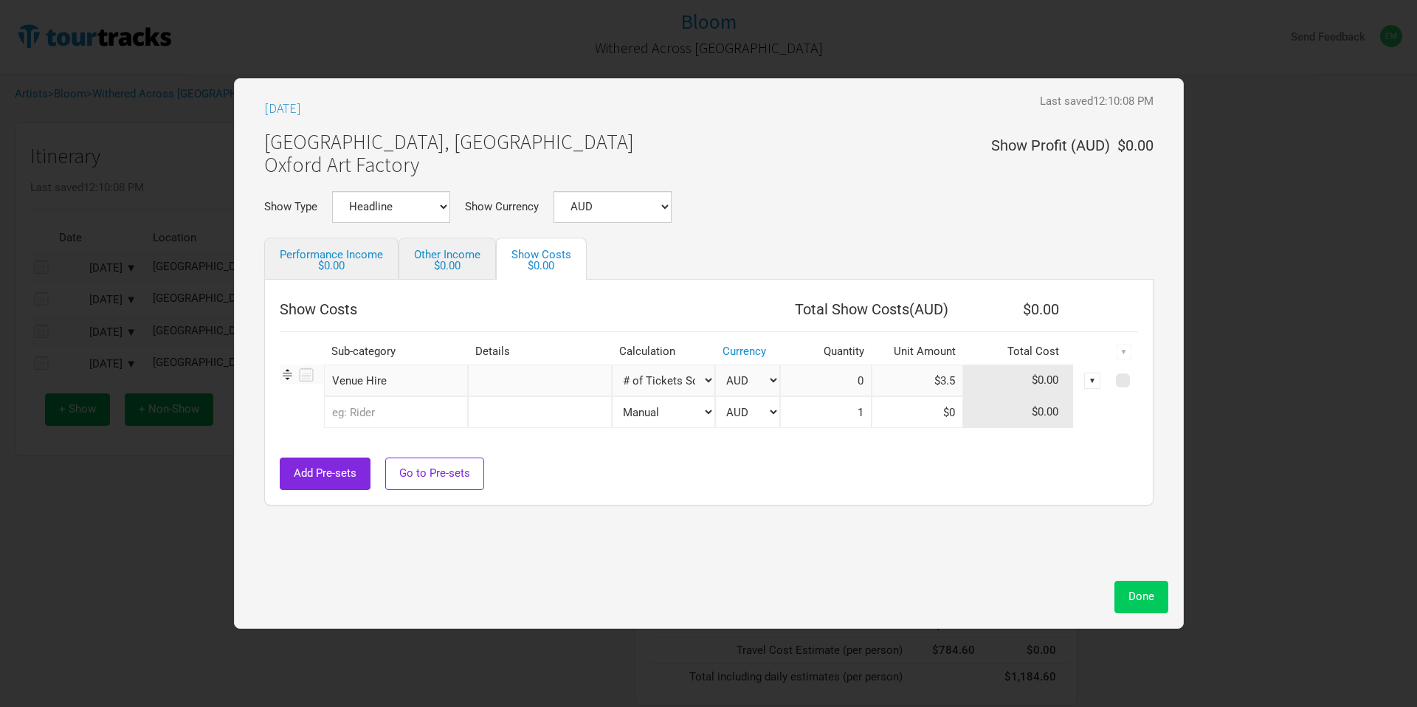
click at [1138, 598] on span "Done" at bounding box center [1142, 596] width 26 height 13
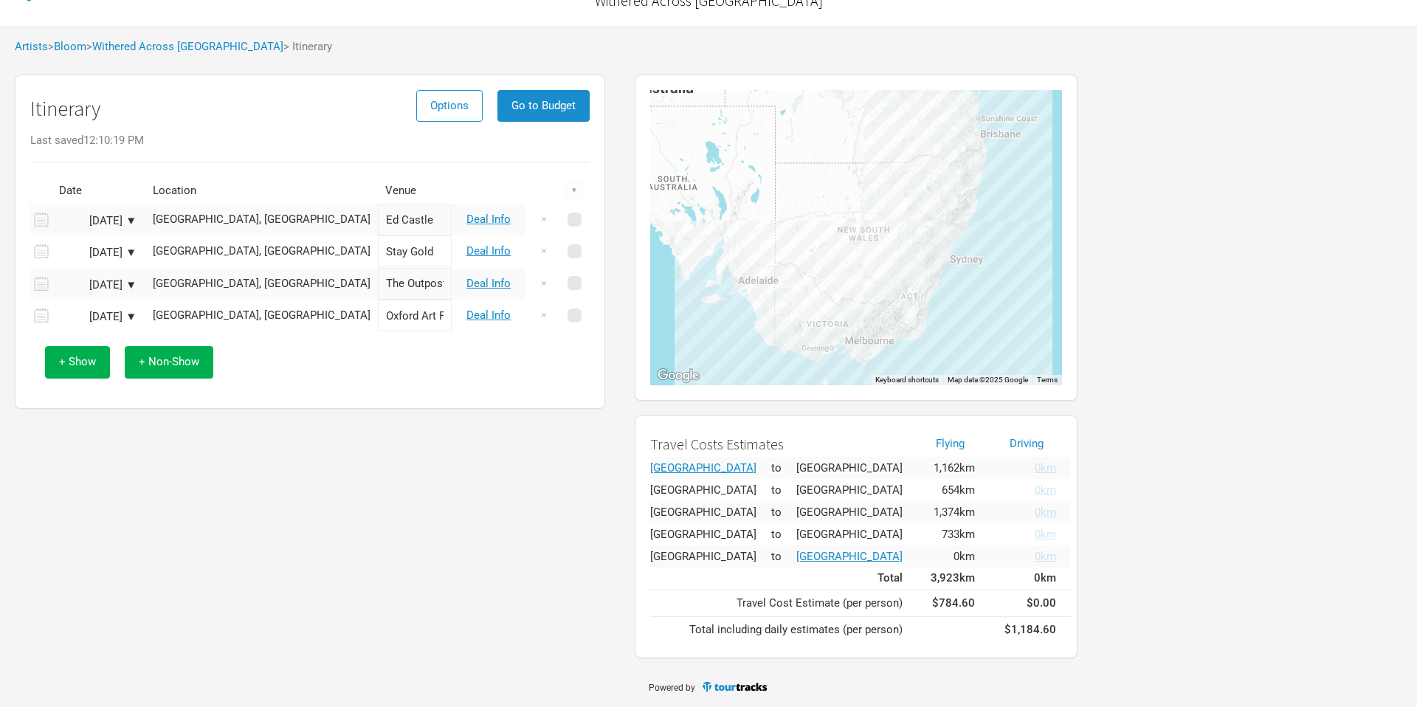
scroll to position [47, 0]
click at [575, 107] on span "Go to Budget" at bounding box center [543, 105] width 64 height 13
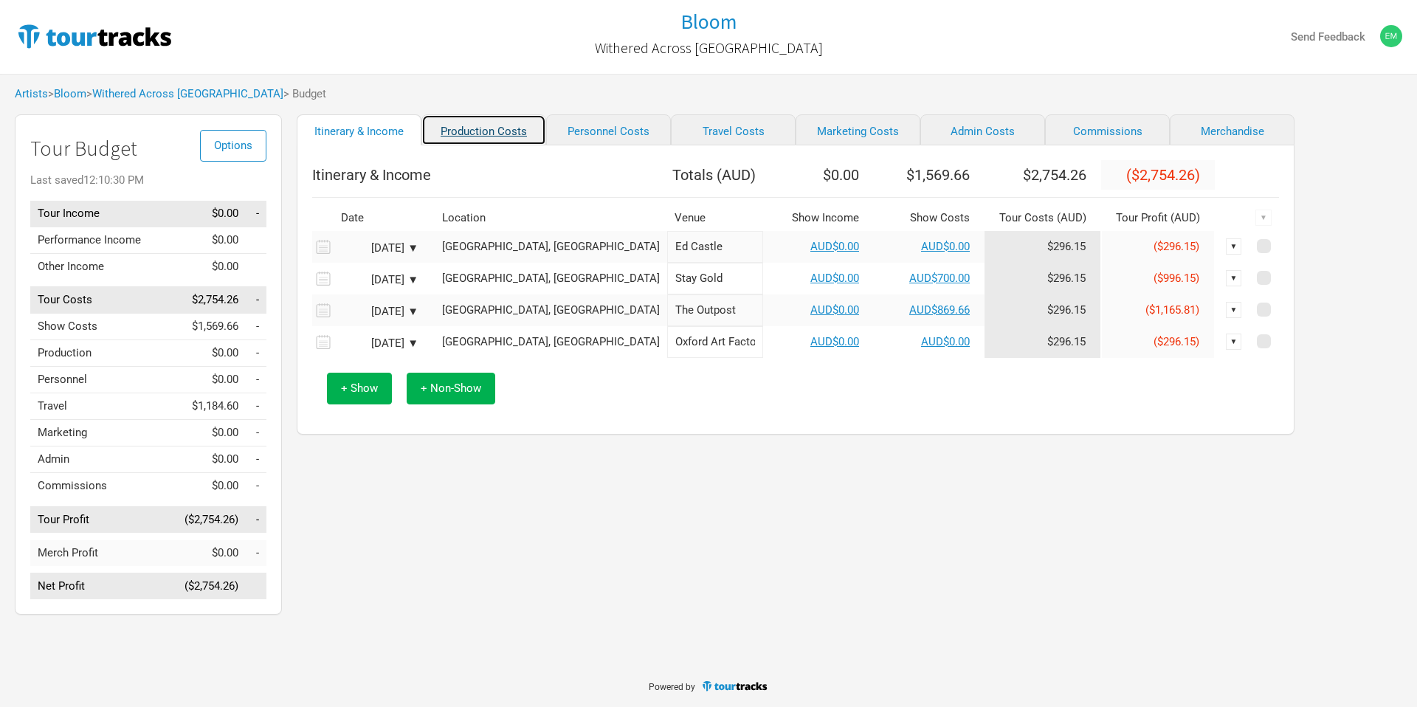
click at [442, 130] on link "Production Costs" at bounding box center [483, 129] width 125 height 31
select select "Shows"
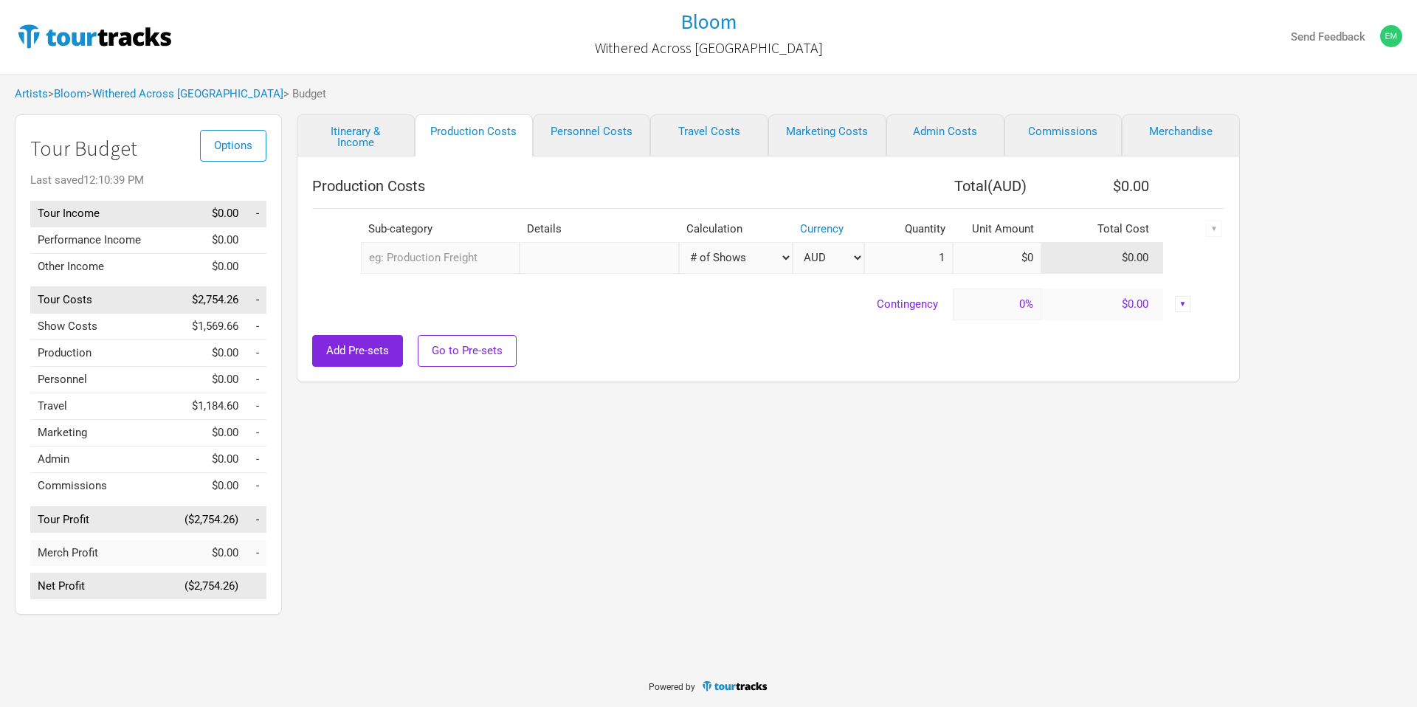
click at [450, 261] on input "text" at bounding box center [440, 258] width 159 height 32
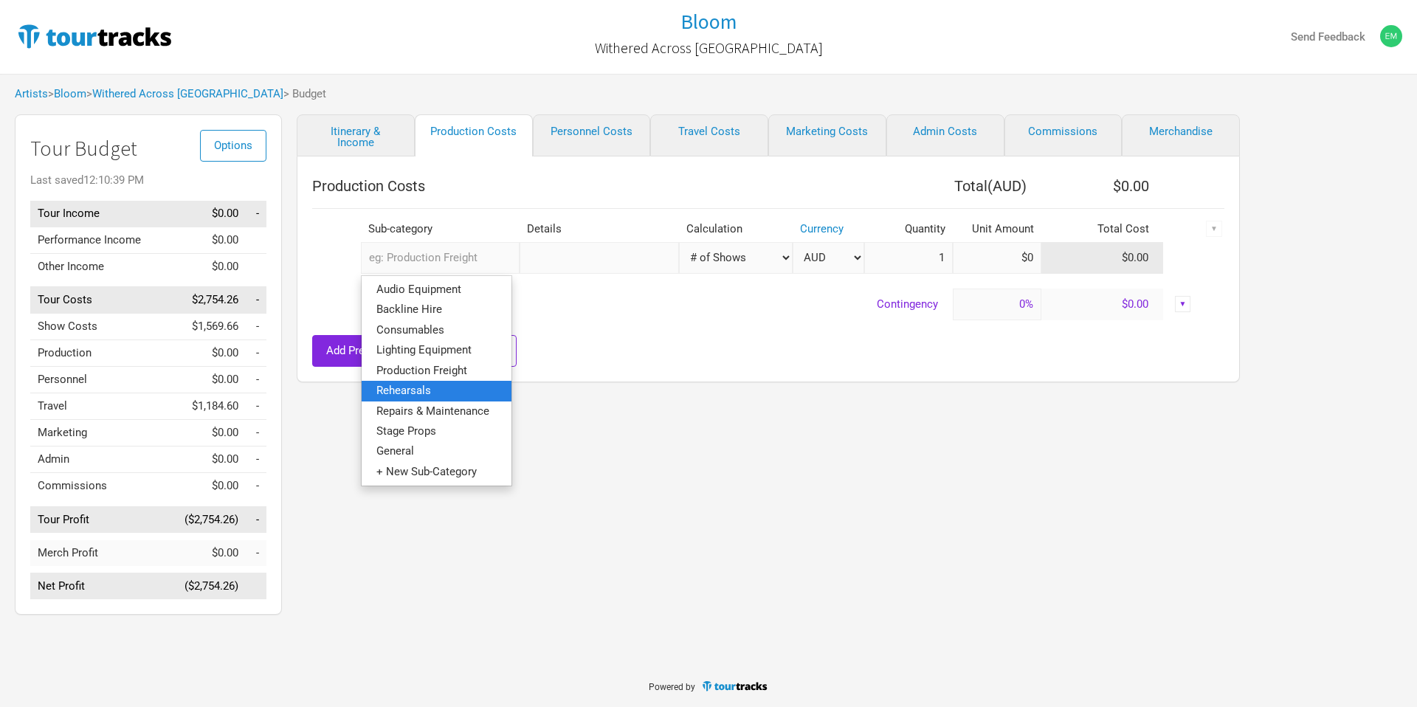
click at [465, 396] on link "Rehearsals" at bounding box center [437, 391] width 150 height 20
select select "Shows"
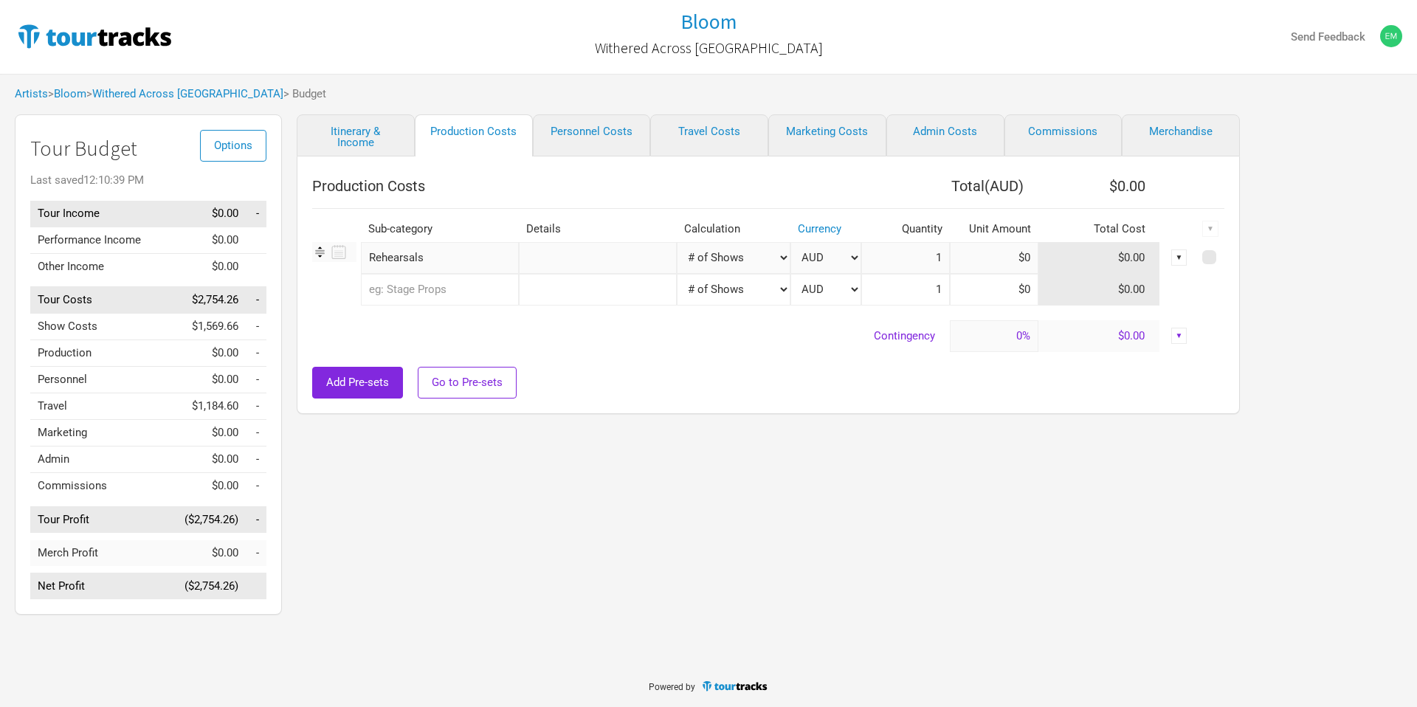
type input "4"
click at [542, 261] on input "text" at bounding box center [598, 258] width 158 height 32
type input "Sunset"
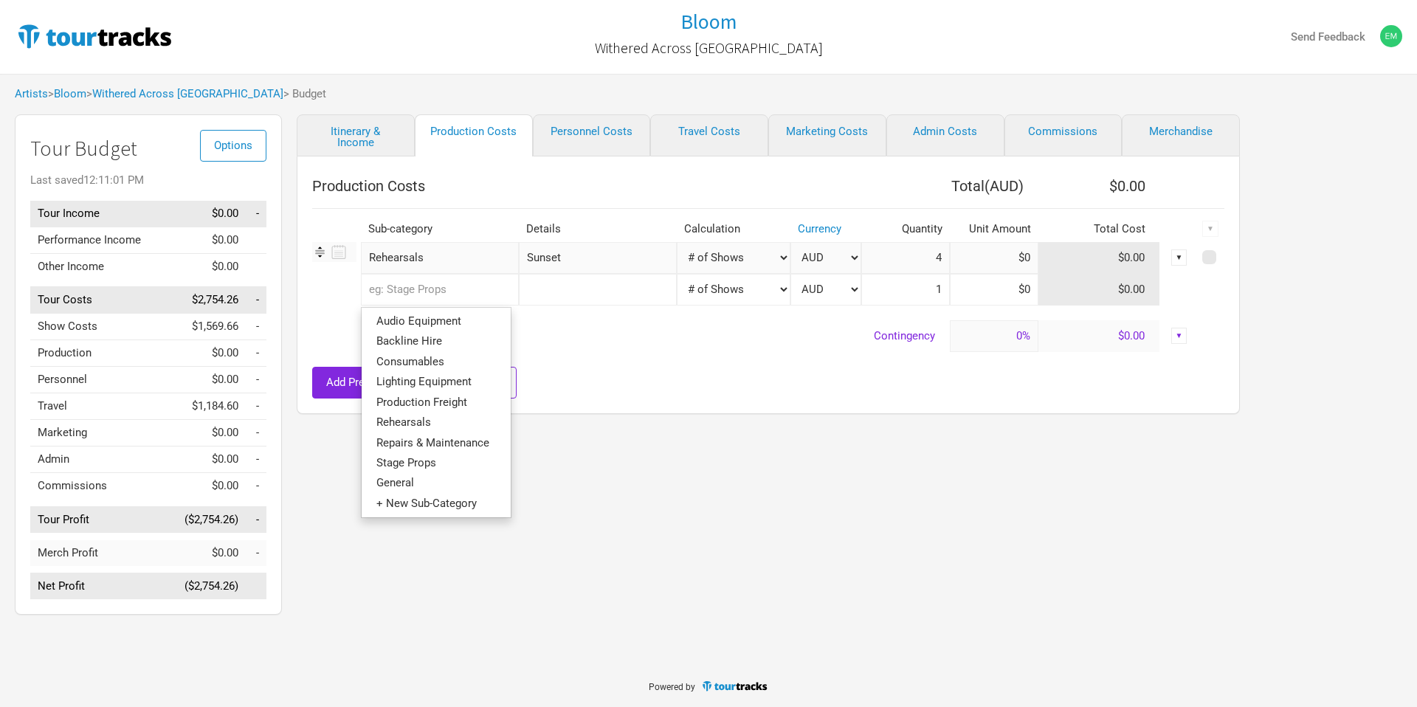
click at [406, 286] on input "text" at bounding box center [440, 290] width 158 height 32
click at [613, 388] on div "Add Pre-sets Go to Pre-sets" at bounding box center [768, 383] width 912 height 32
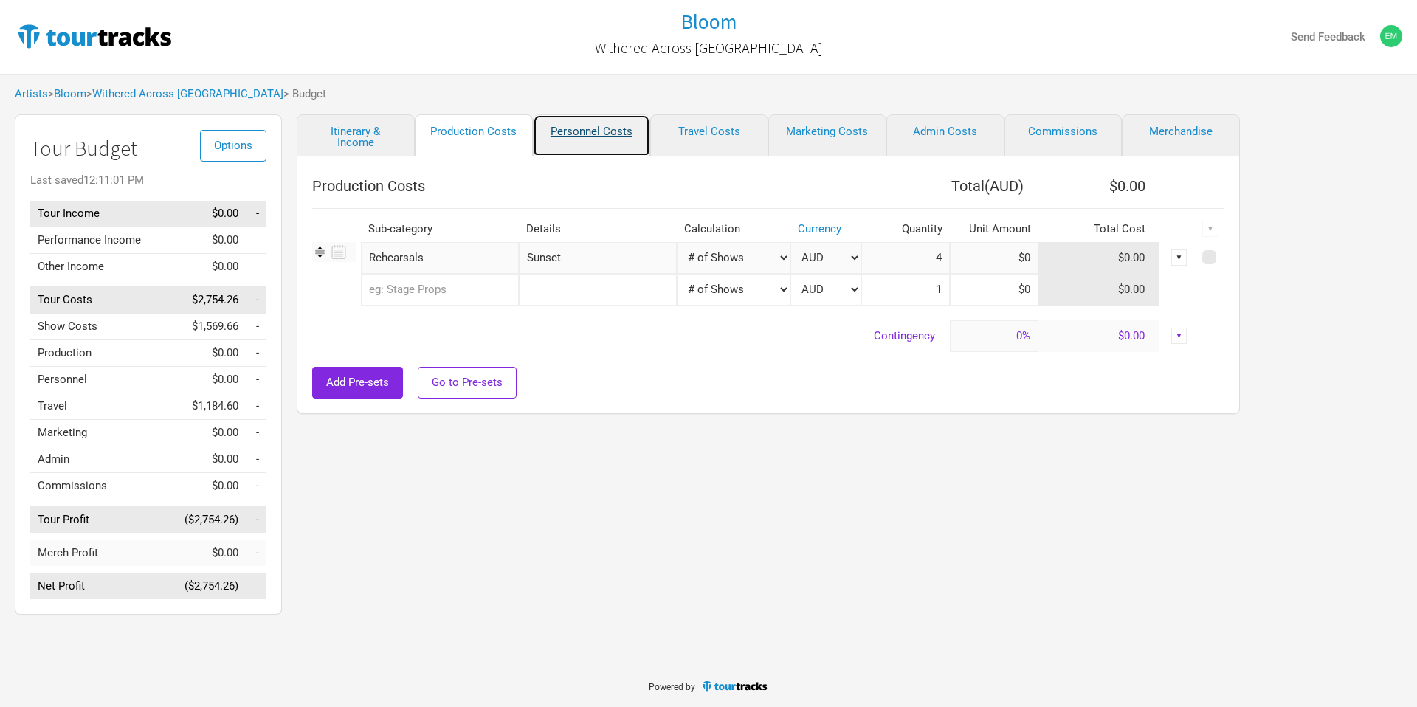
click at [590, 137] on link "Personnel Costs" at bounding box center [592, 135] width 118 height 42
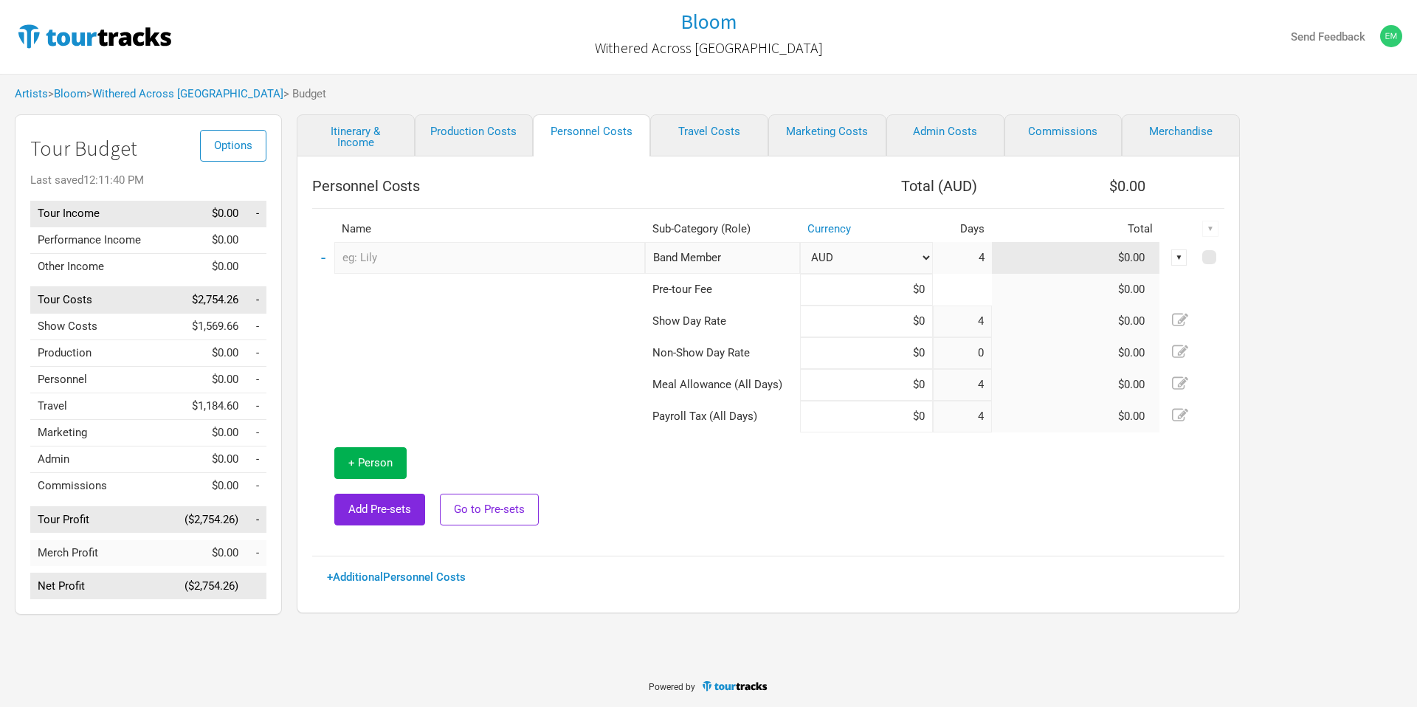
click at [514, 261] on input "text" at bounding box center [489, 258] width 311 height 32
type input "MJB Audio"
click at [783, 257] on input "Band Member" at bounding box center [722, 258] width 155 height 32
click at [760, 261] on input "Band Member" at bounding box center [722, 258] width 155 height 32
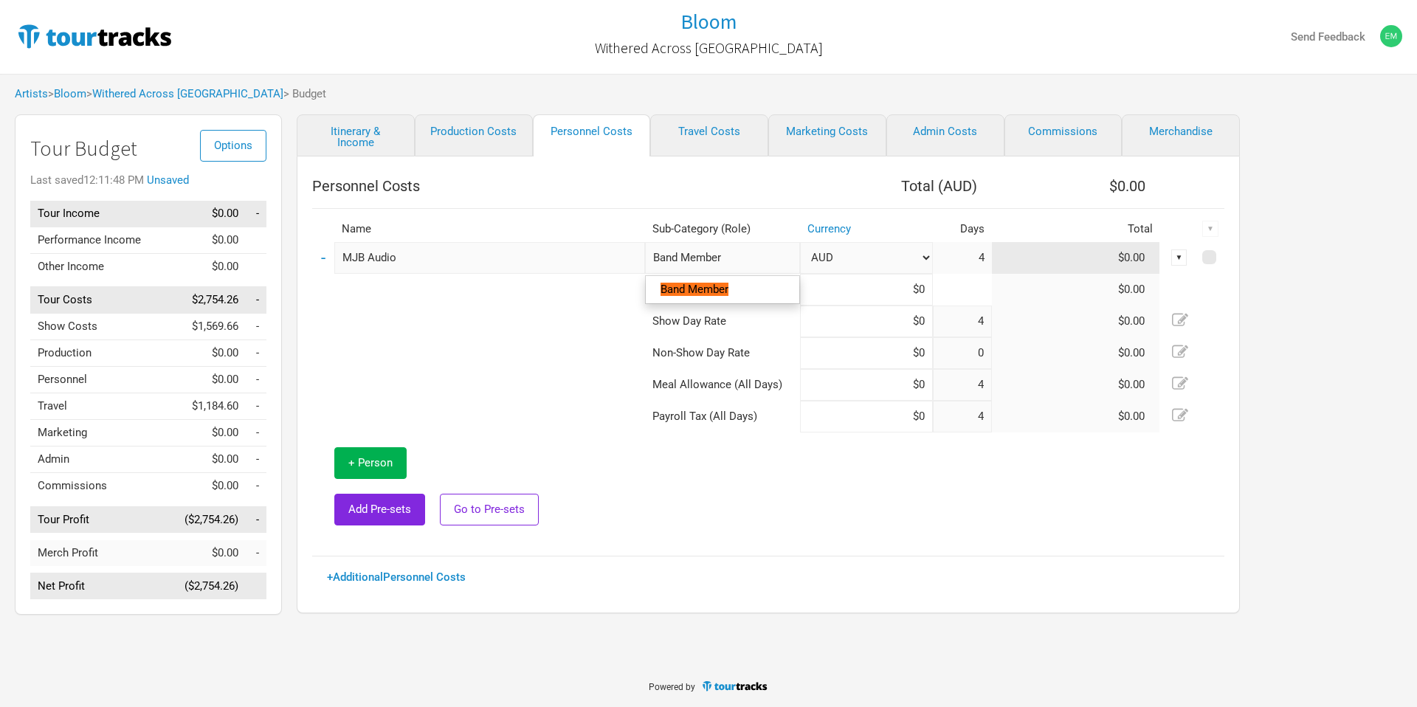
click at [760, 261] on input "Band Member" at bounding box center [722, 258] width 155 height 32
type input "FO"
type input "FOH"
type input "FOH Tech"
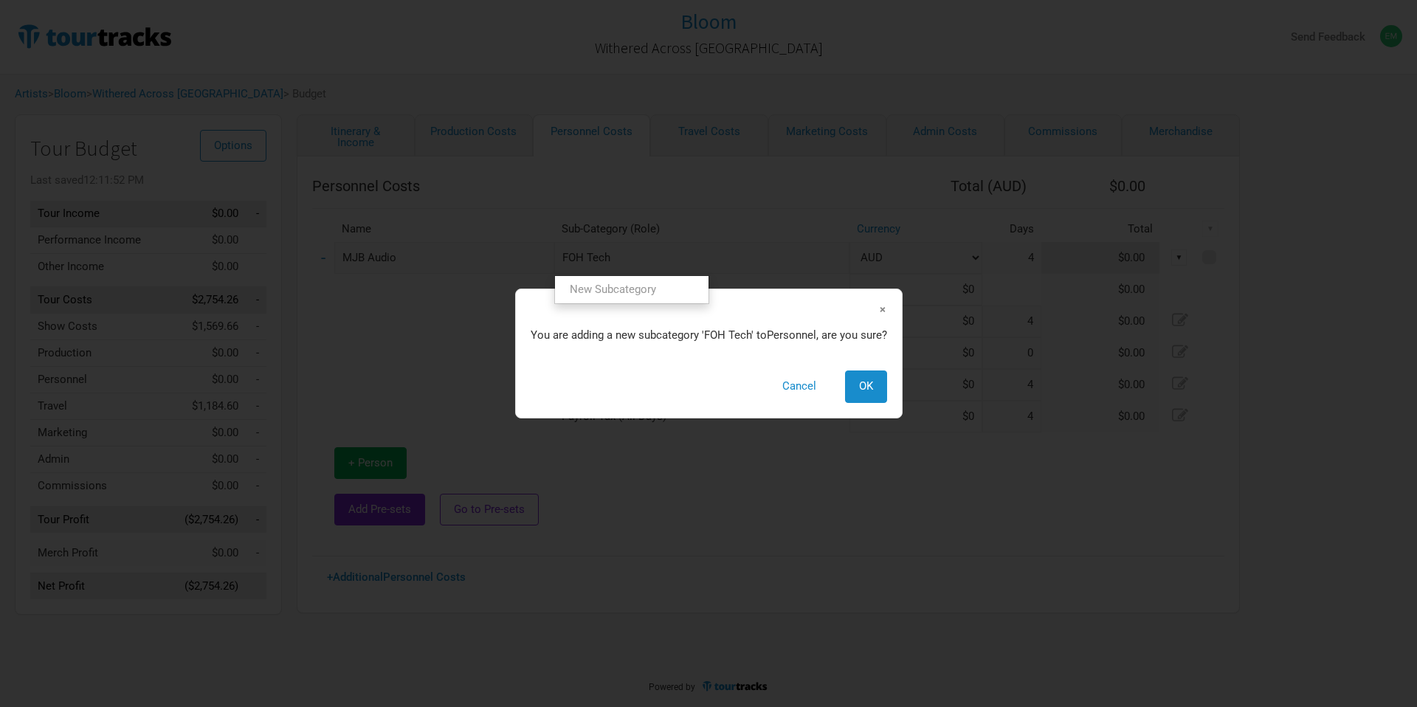
click at [743, 274] on td "FOH Tech New Subcategory New Subcategory × You are adding a new subcategory ' F…" at bounding box center [701, 258] width 295 height 32
click at [881, 376] on button "OK" at bounding box center [866, 387] width 42 height 32
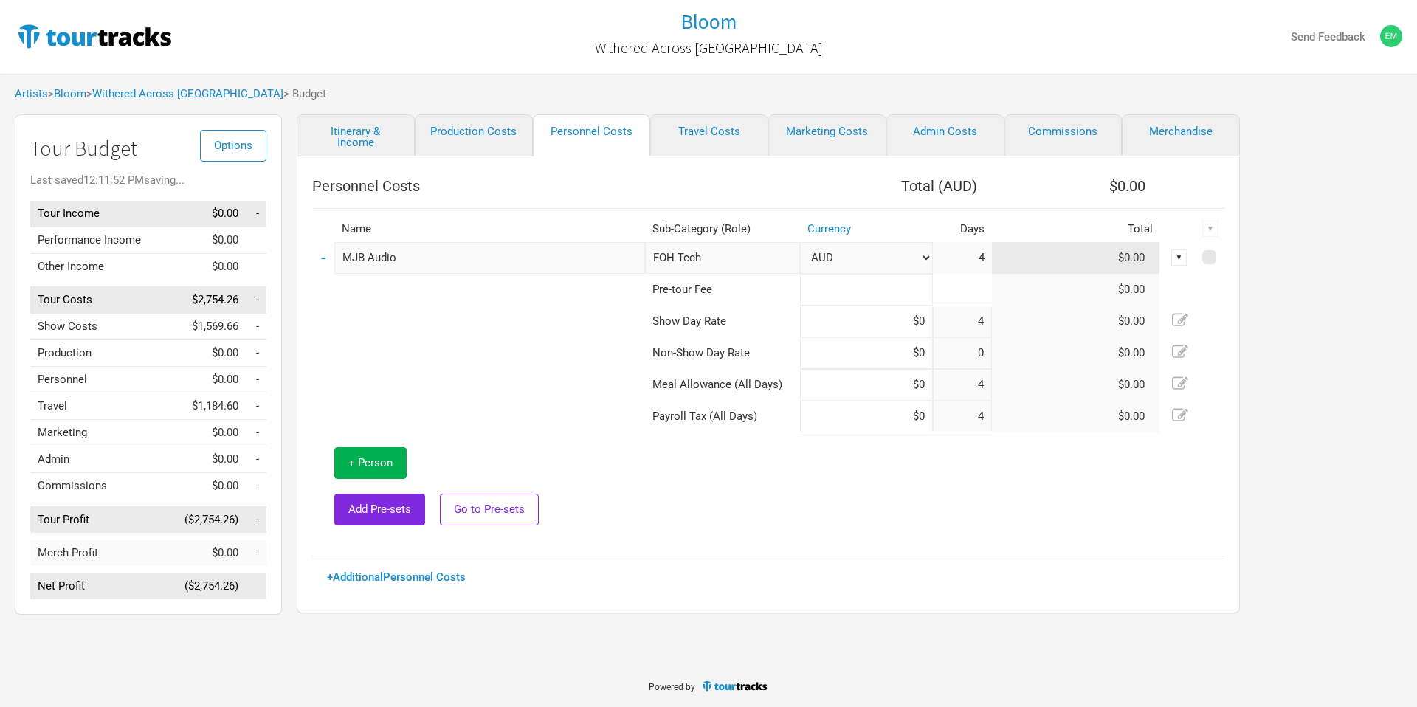
click at [890, 295] on input at bounding box center [866, 290] width 133 height 32
type input "$500"
click at [846, 507] on td at bounding box center [934, 487] width 579 height 108
click at [859, 320] on input at bounding box center [866, 322] width 133 height 32
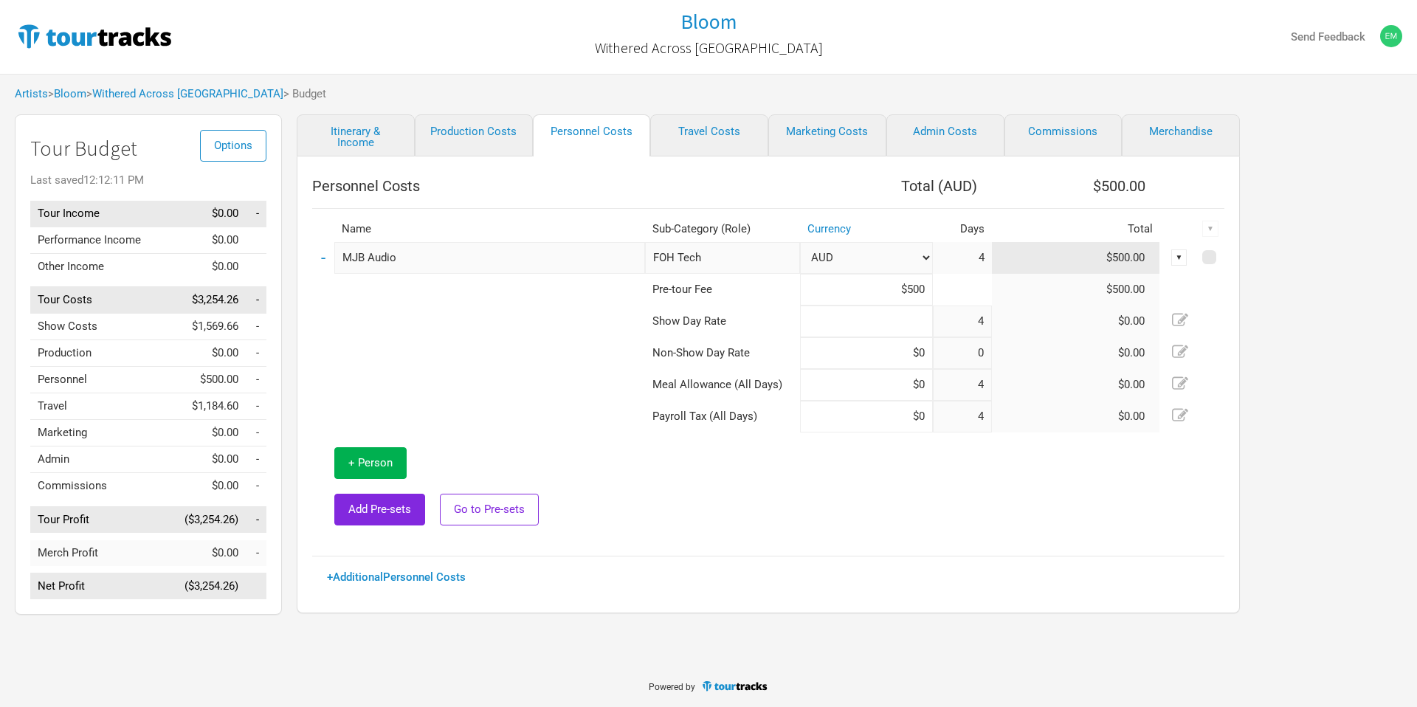
type input "$0"
type input "$137.5"
click at [882, 469] on td at bounding box center [934, 487] width 579 height 108
click at [919, 290] on input "$500" at bounding box center [866, 290] width 133 height 32
type input "$550"
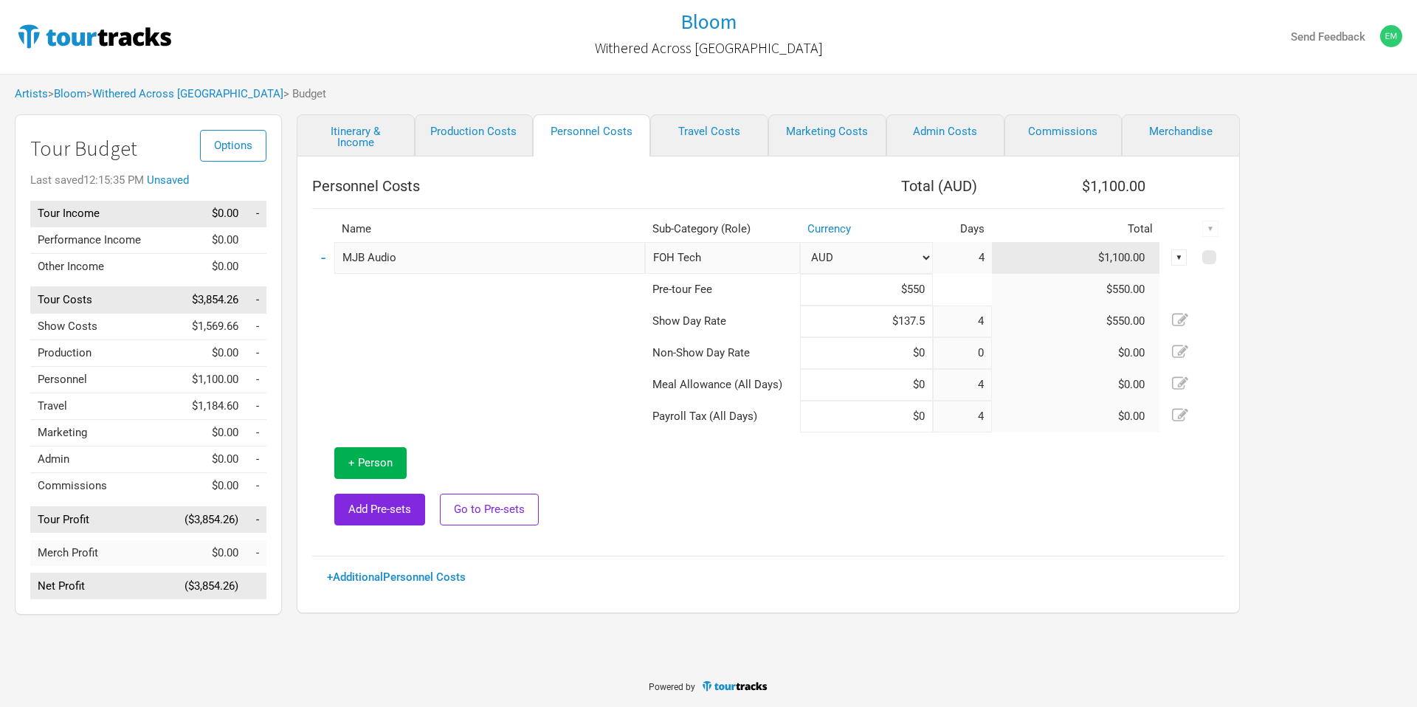
click at [498, 320] on td at bounding box center [478, 322] width 333 height 32
click at [398, 466] on button "+ Person" at bounding box center [370, 463] width 72 height 32
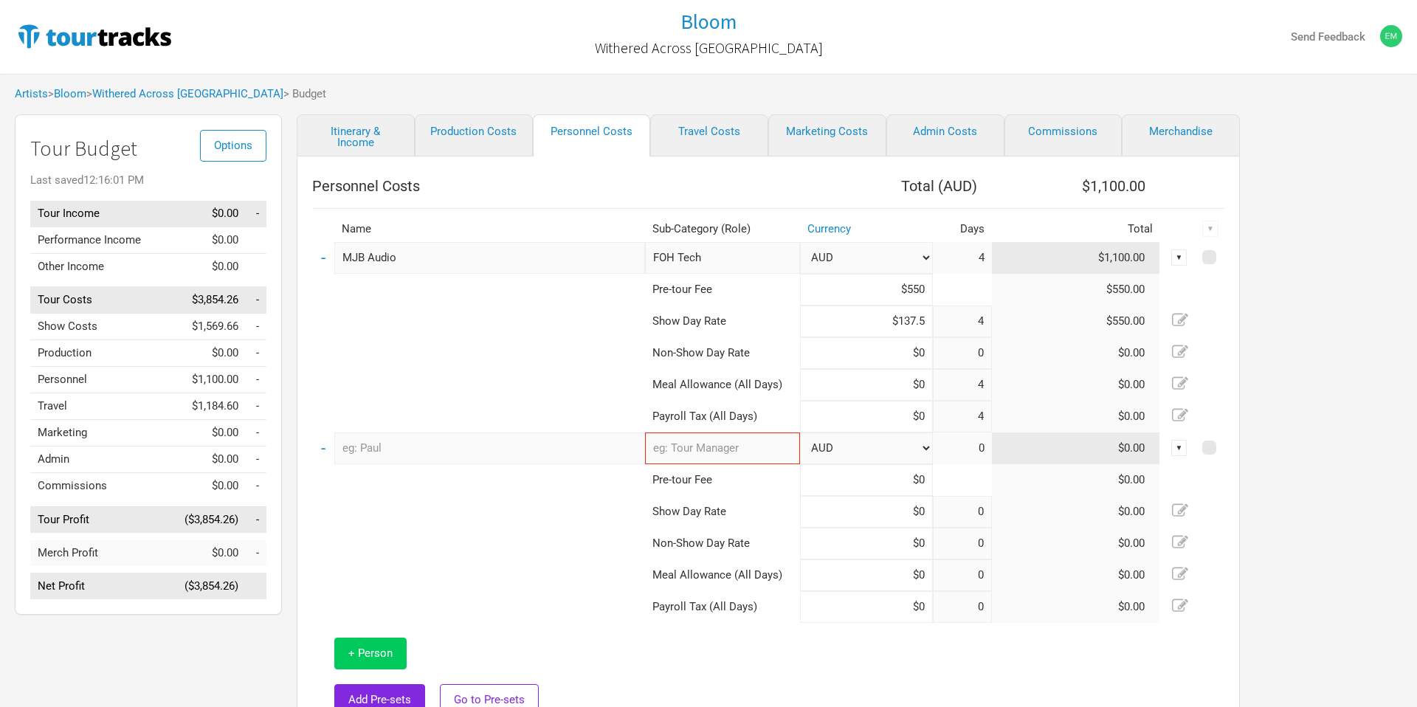
type input "4"
click at [403, 453] on input "text" at bounding box center [489, 449] width 311 height 32
type input "Jack Fontes"
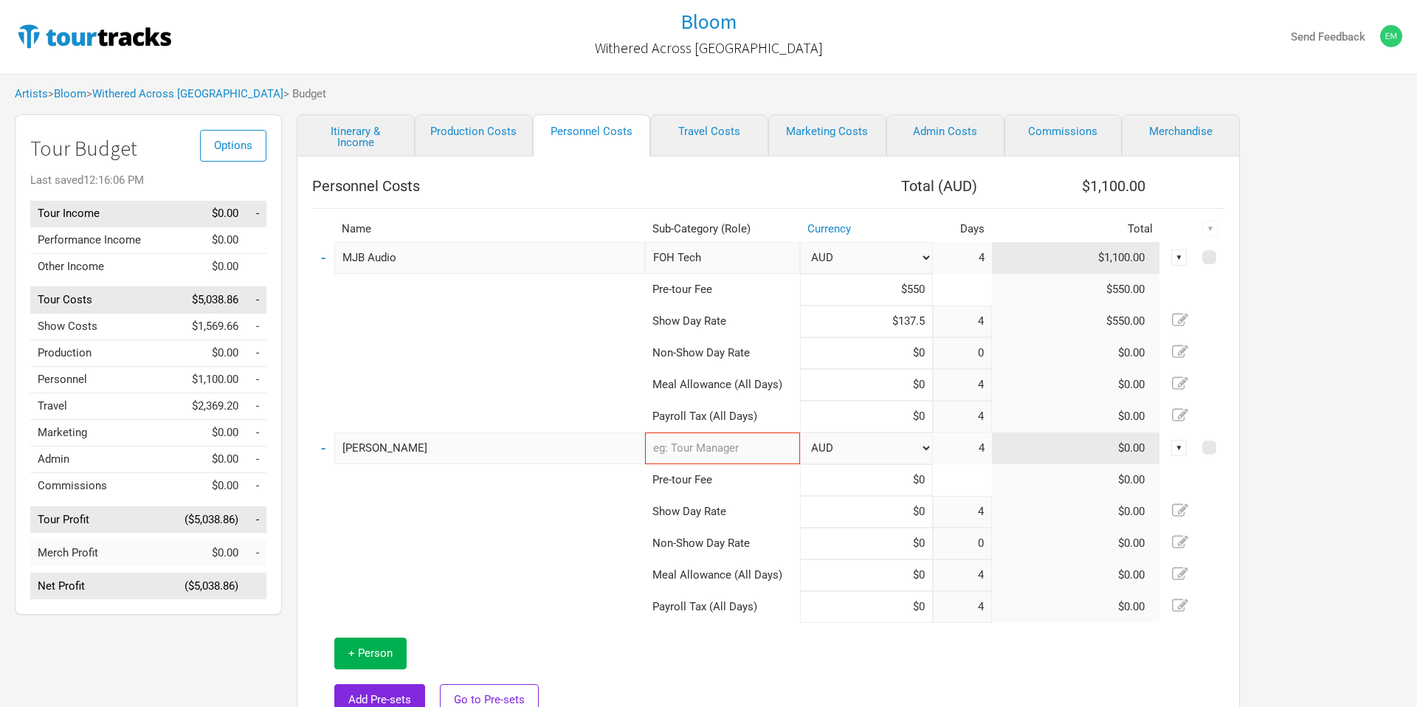
click at [423, 365] on td at bounding box center [478, 353] width 333 height 32
click at [718, 441] on input "text" at bounding box center [722, 449] width 155 height 32
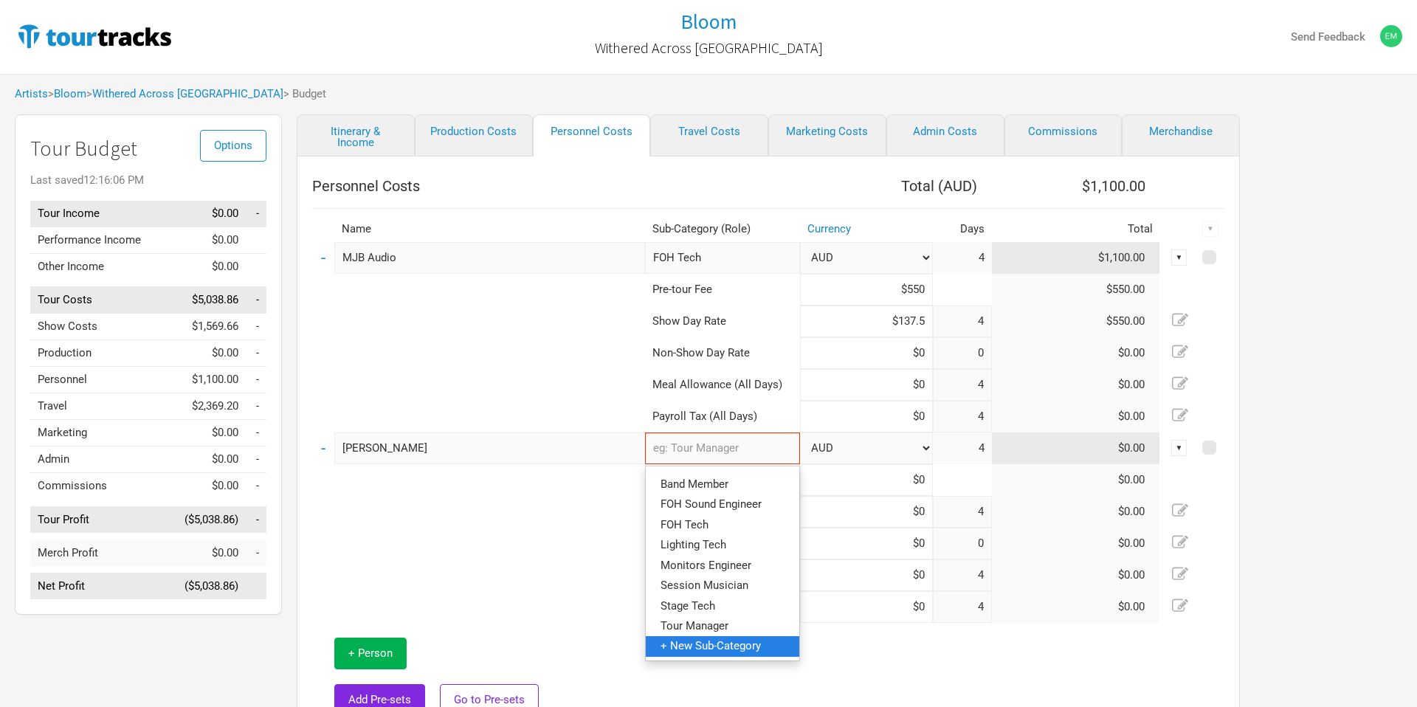
click at [712, 642] on span "+ New Sub-Category" at bounding box center [711, 645] width 100 height 13
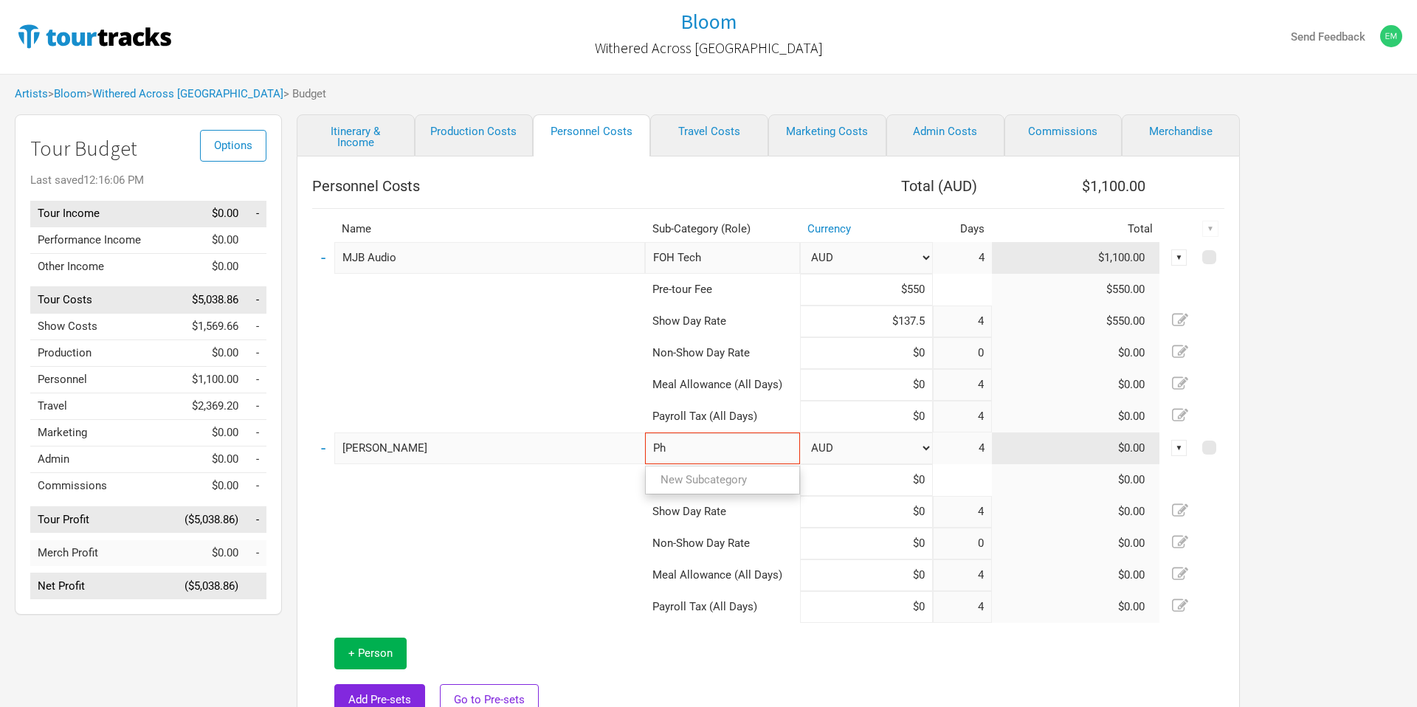
type input "P"
type input "Content Creator"
click at [706, 485] on link "New Subcategory" at bounding box center [723, 480] width 154 height 20
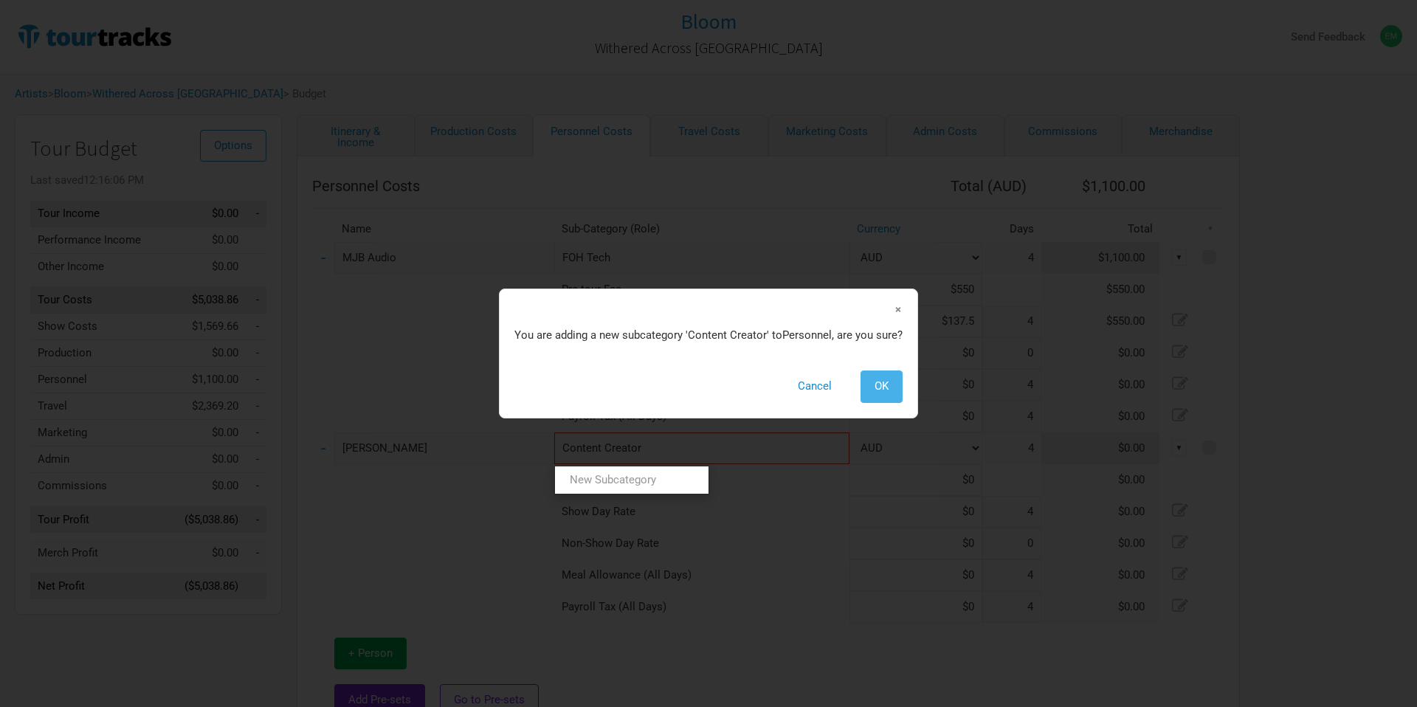
click at [889, 399] on button "OK" at bounding box center [882, 387] width 42 height 32
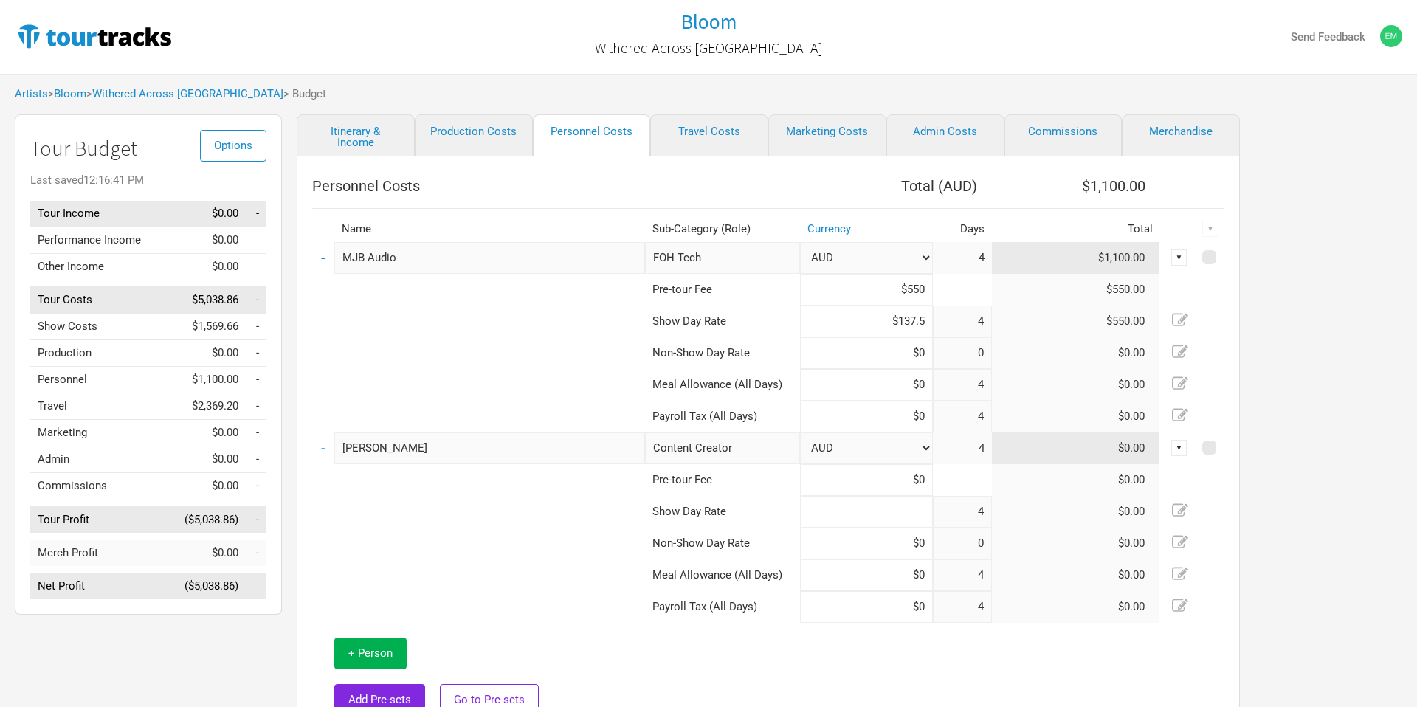
click at [827, 513] on input at bounding box center [866, 512] width 133 height 32
type input "$0"
type input "$350"
click at [894, 655] on td at bounding box center [934, 677] width 579 height 108
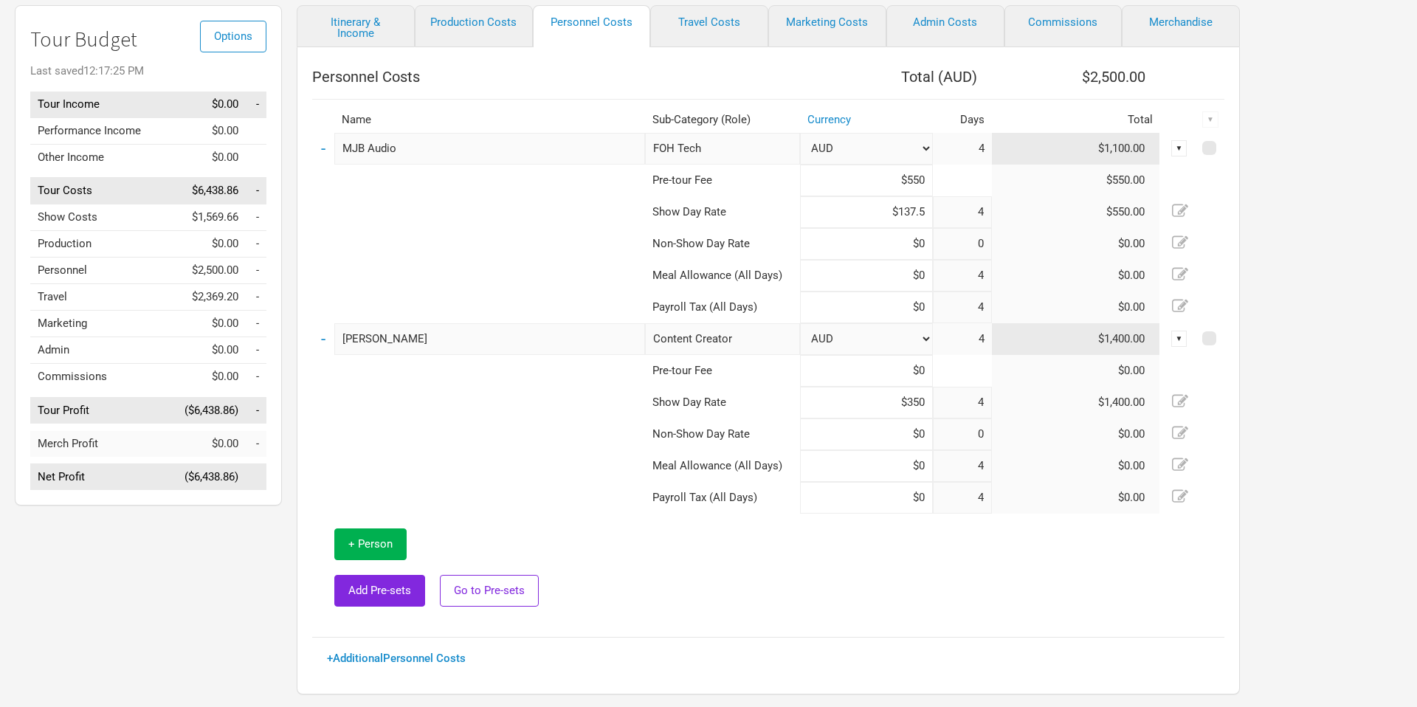
scroll to position [146, 0]
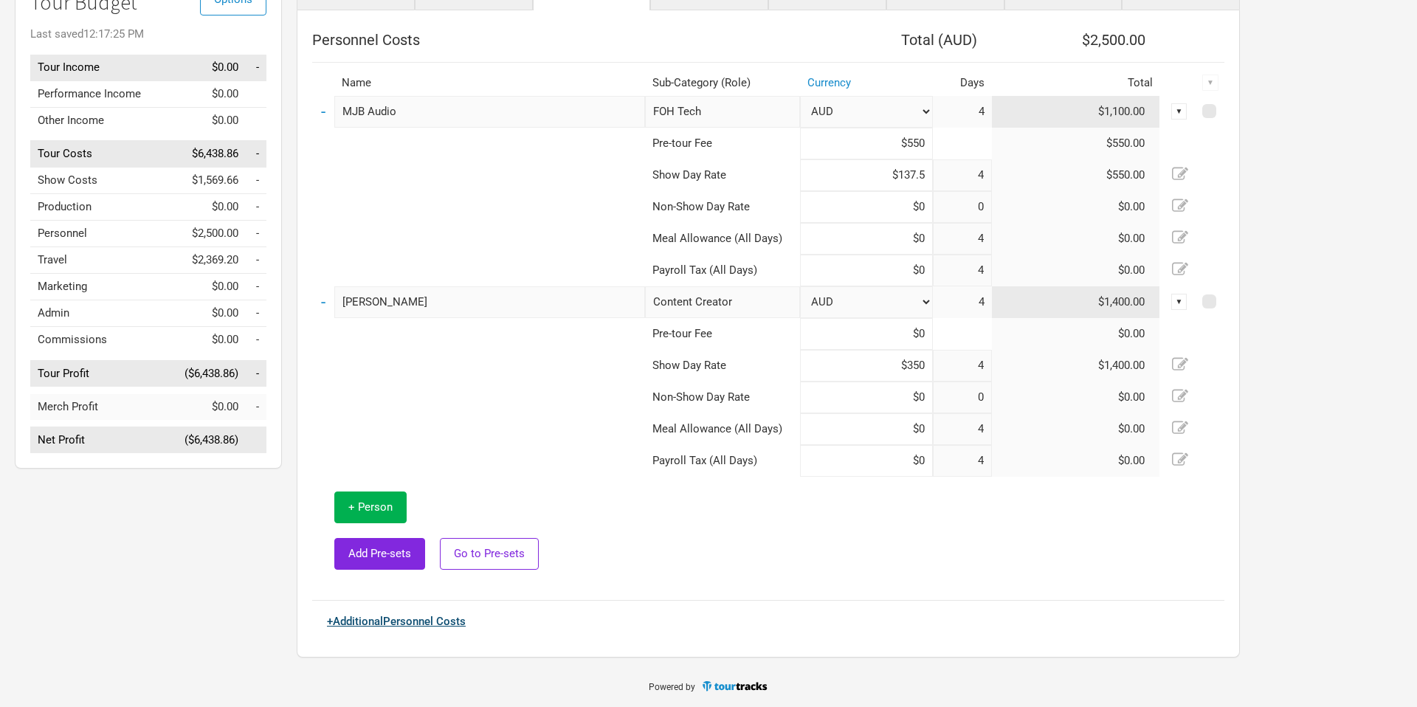
click at [455, 626] on link "+ Additional Personnel Costs" at bounding box center [396, 621] width 139 height 13
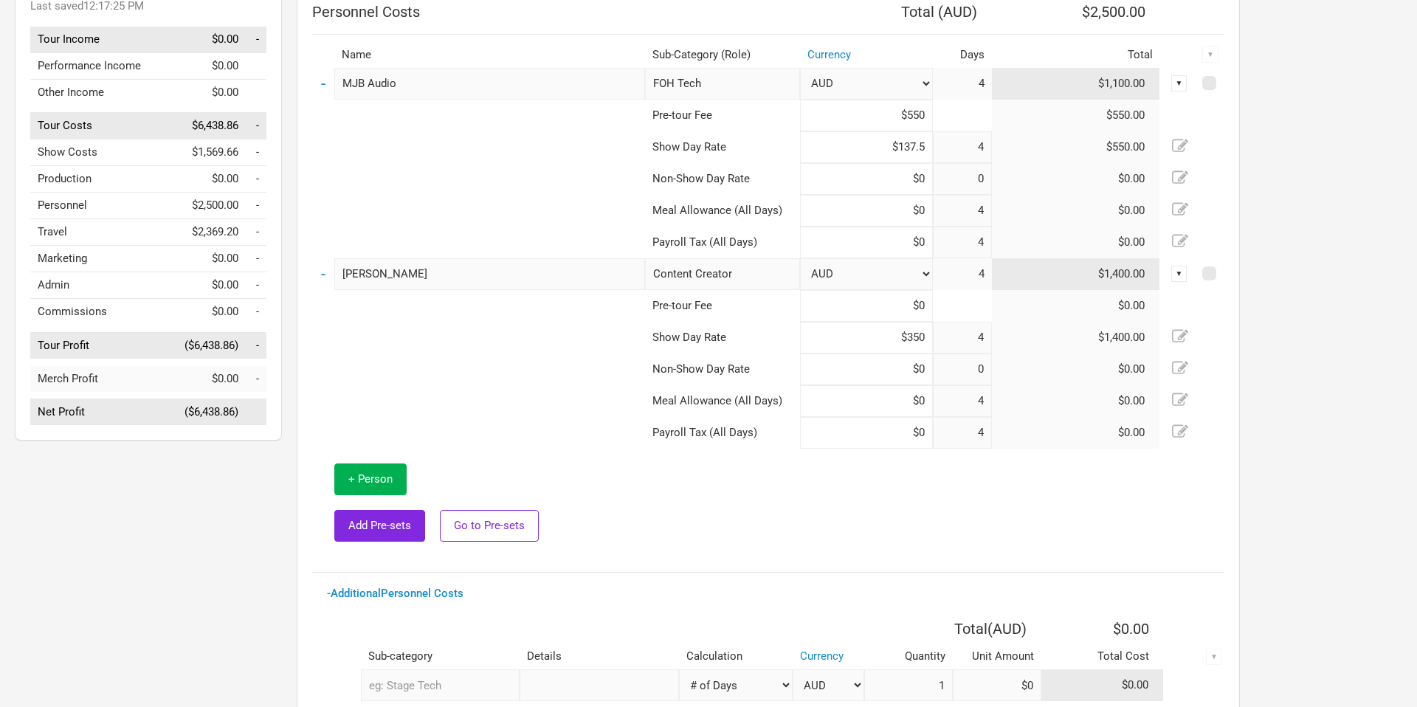
scroll to position [295, 0]
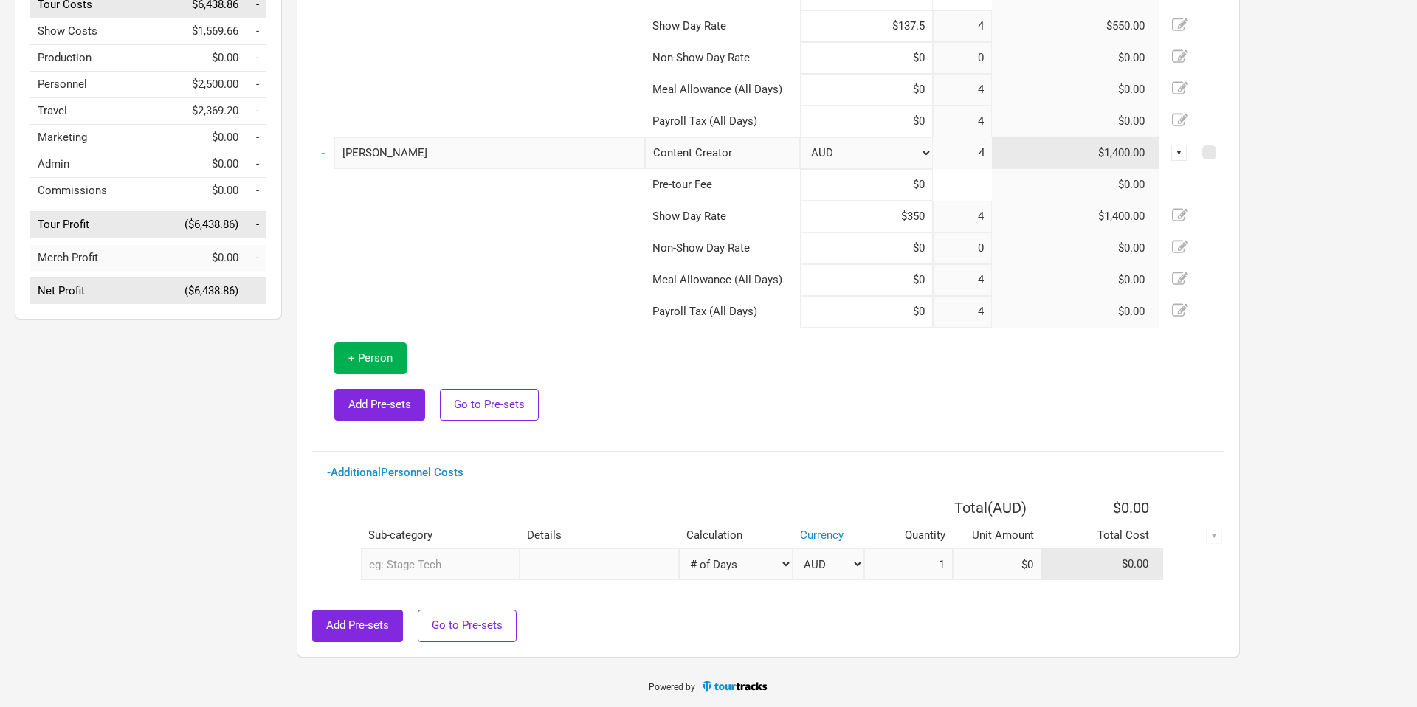
click at [423, 555] on input "text" at bounding box center [440, 564] width 159 height 32
click at [709, 567] on select "Manual # of Shows # of Show Days # of Non-Show Days # of Days # of Tickets Sold…" at bounding box center [736, 564] width 114 height 32
select select "Manual"
click at [679, 548] on select "Manual # of Shows # of Show Days # of Non-Show Days # of Days # of Tickets Sold…" at bounding box center [736, 564] width 114 height 32
select select "Total Days"
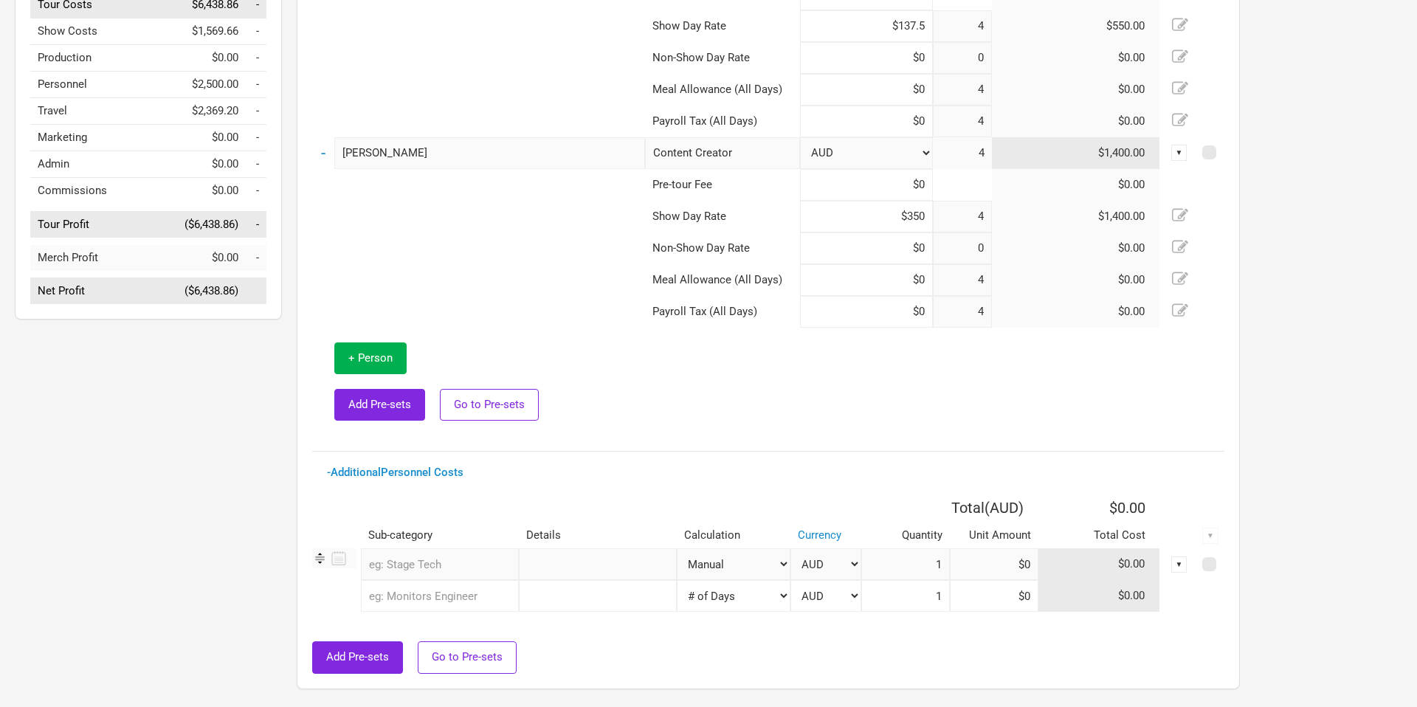
click at [421, 564] on input "text" at bounding box center [440, 564] width 158 height 32
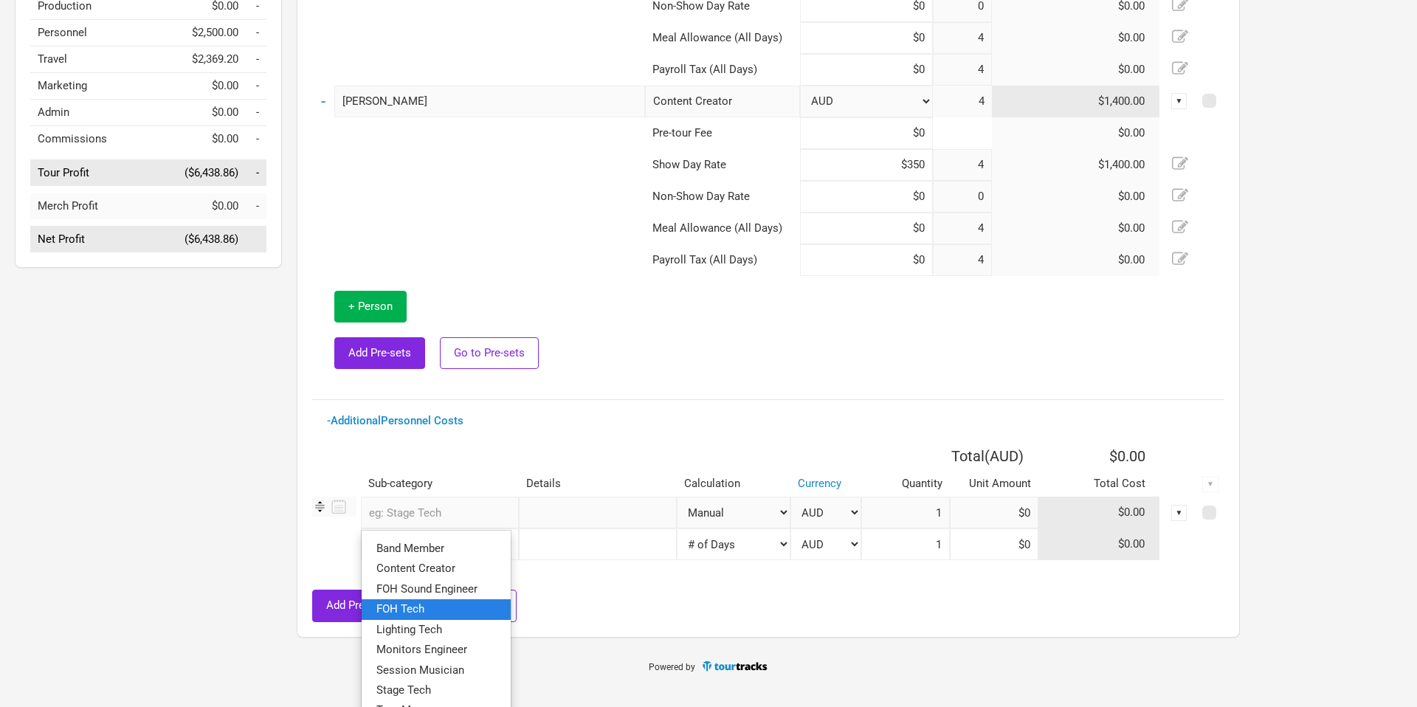
scroll to position [373, 0]
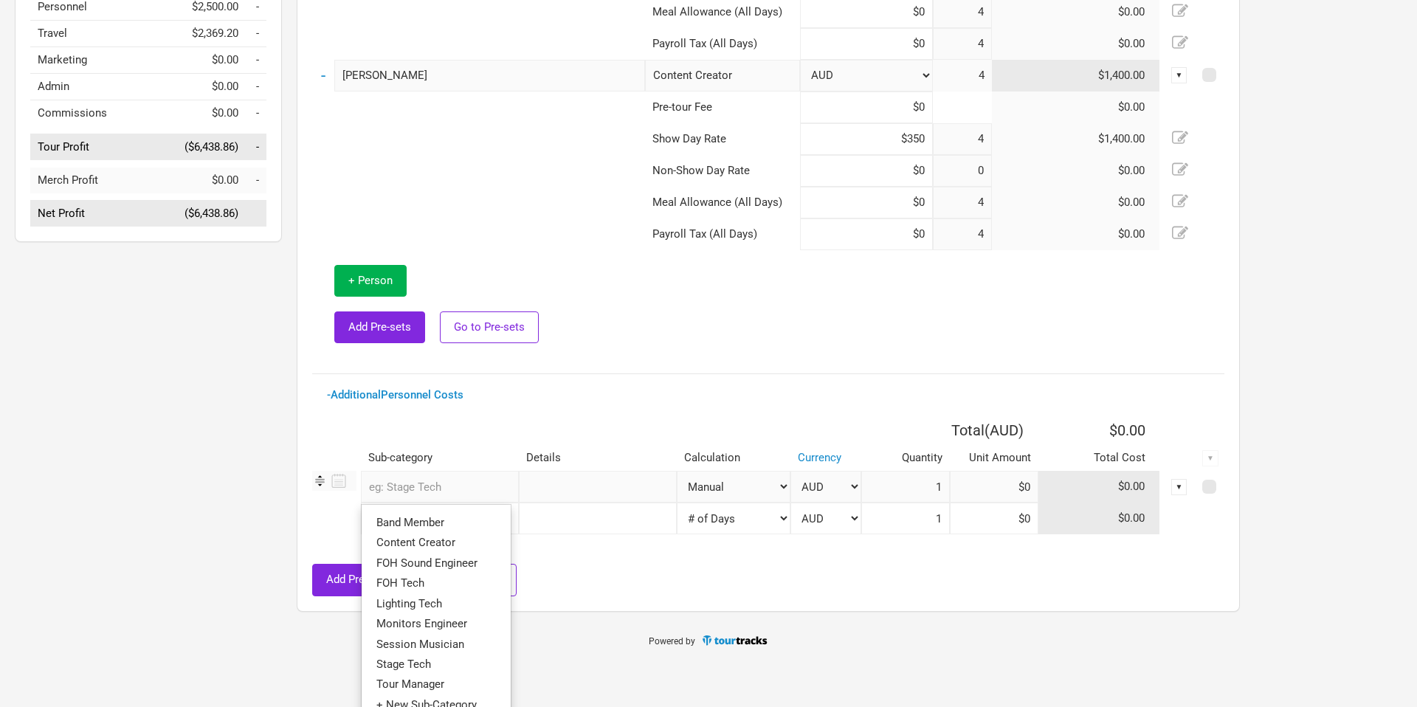
click at [644, 581] on div "Add Pre-sets Go to Pre-sets" at bounding box center [768, 580] width 912 height 32
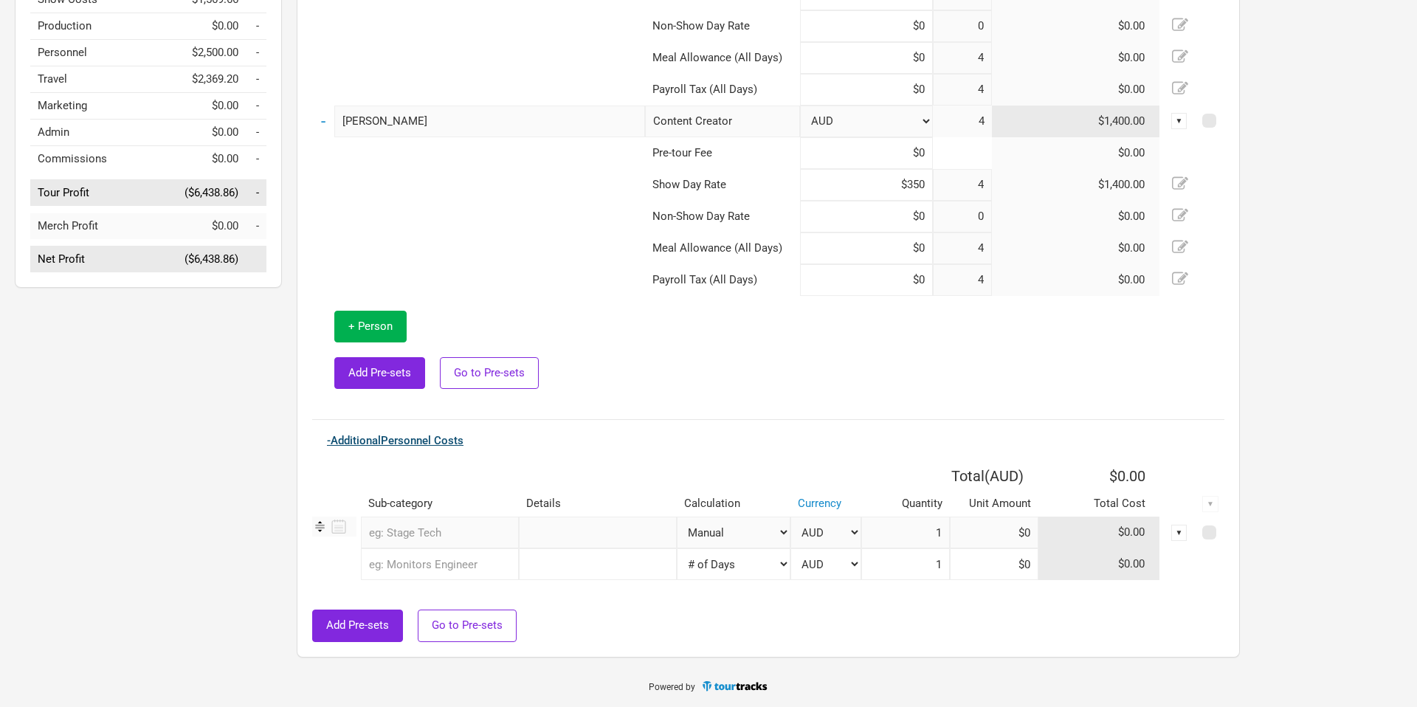
click at [374, 444] on link "- Additional Personnel Costs" at bounding box center [395, 440] width 137 height 13
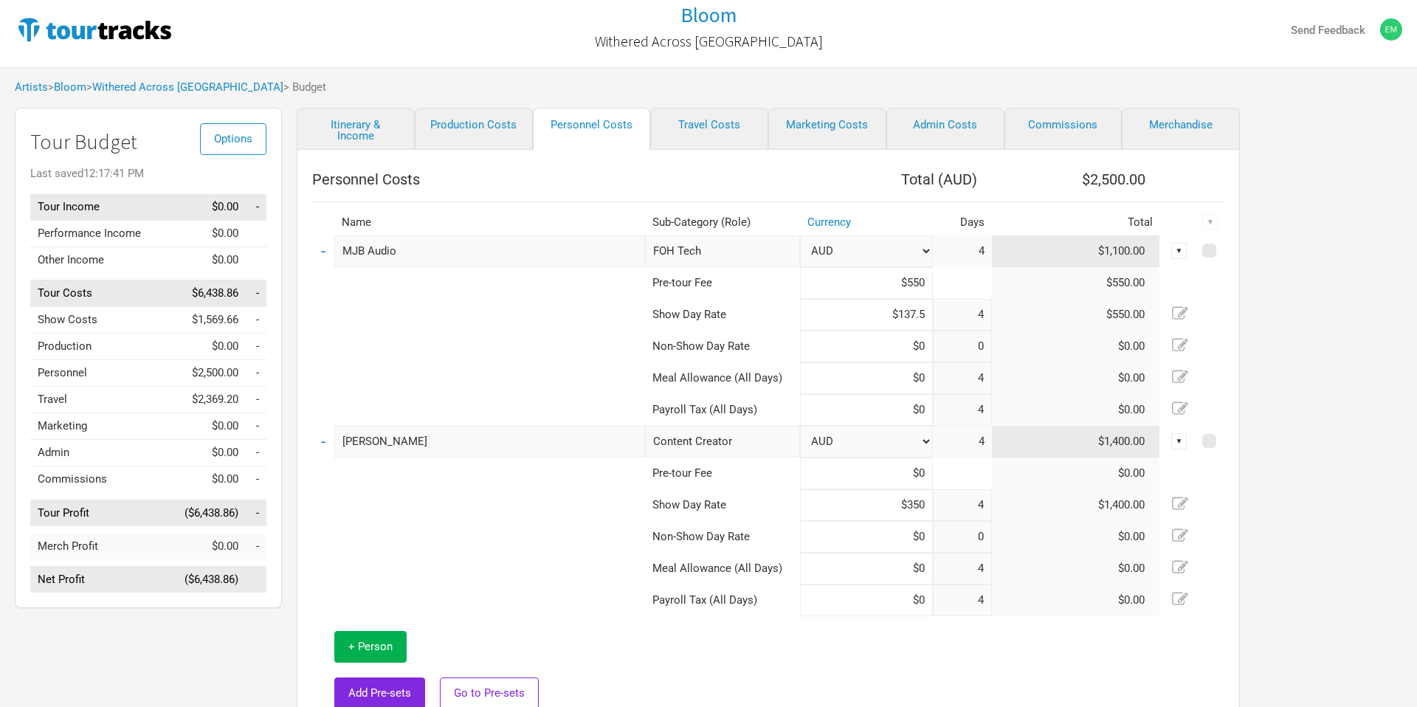
scroll to position [0, 0]
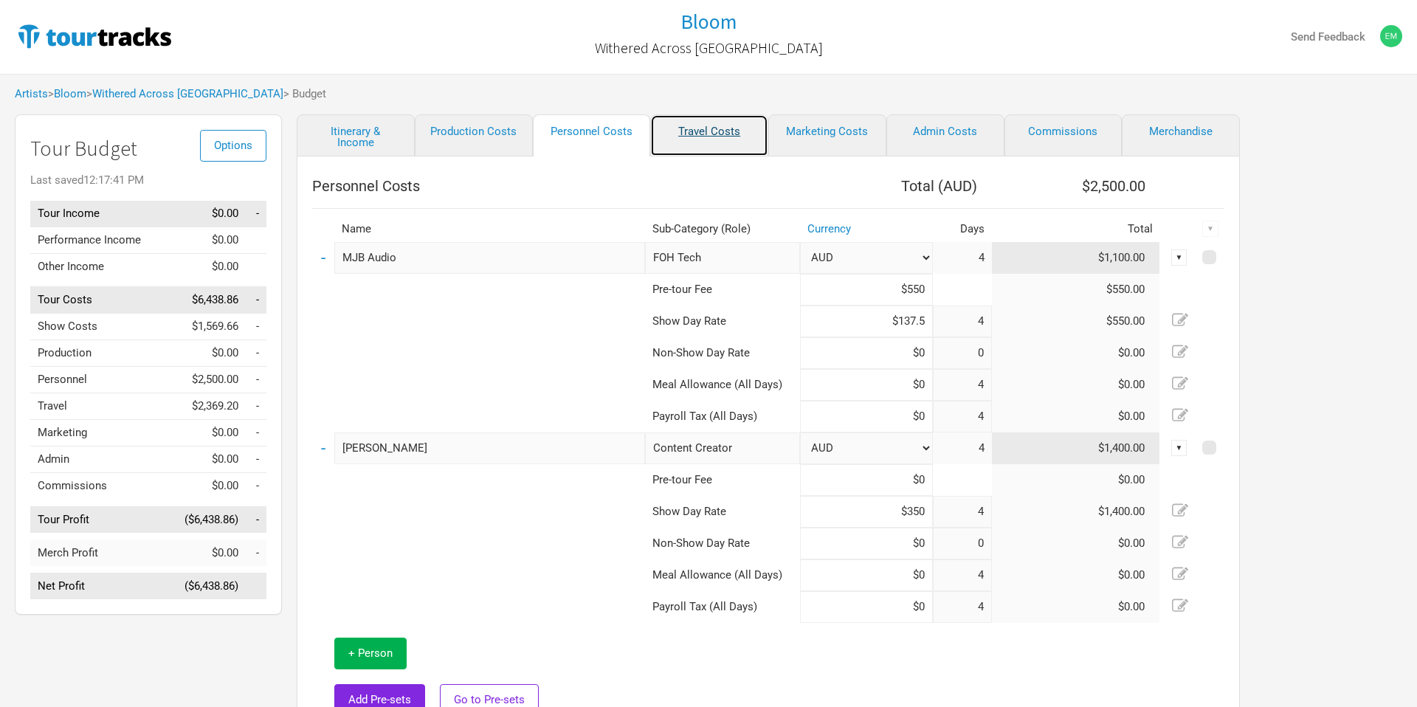
click at [718, 136] on link "Travel Costs" at bounding box center [709, 135] width 118 height 42
select select "Travel Estimates All"
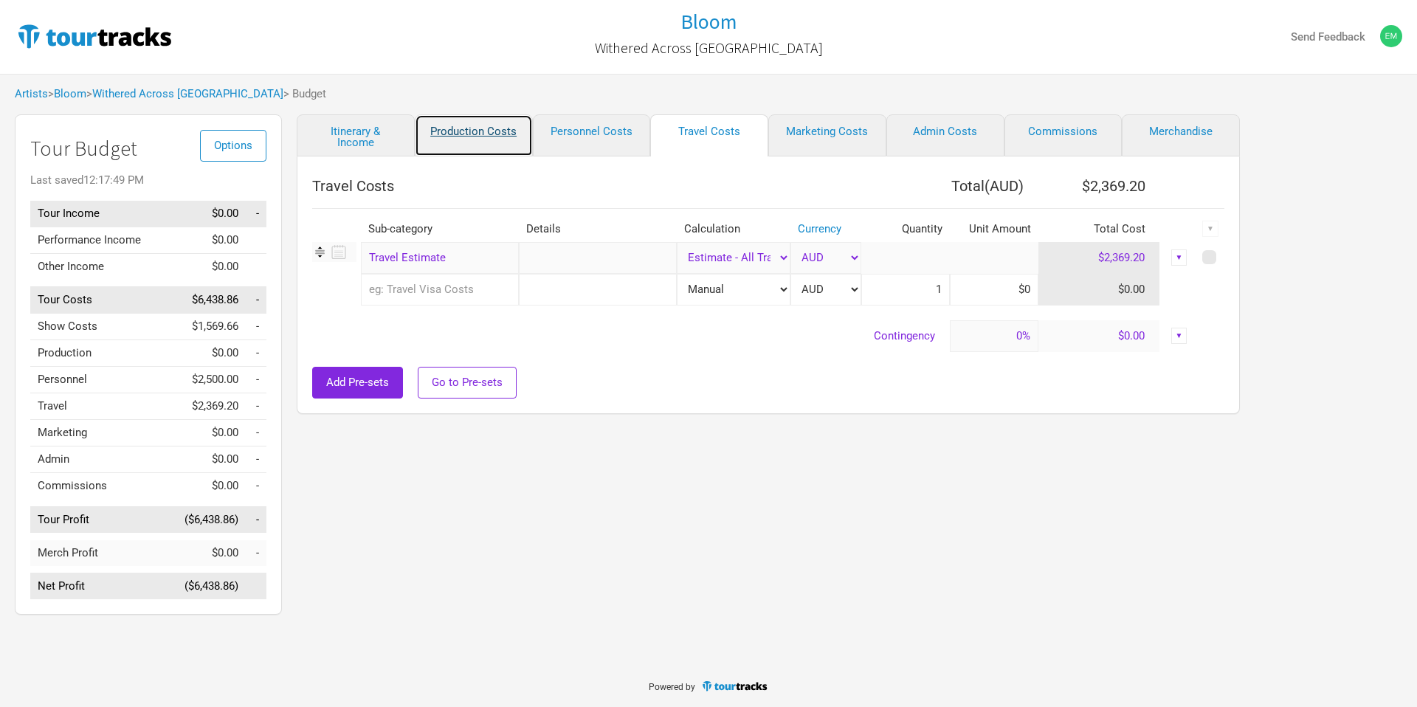
click at [493, 129] on link "Production Costs" at bounding box center [474, 135] width 118 height 42
select select "Shows"
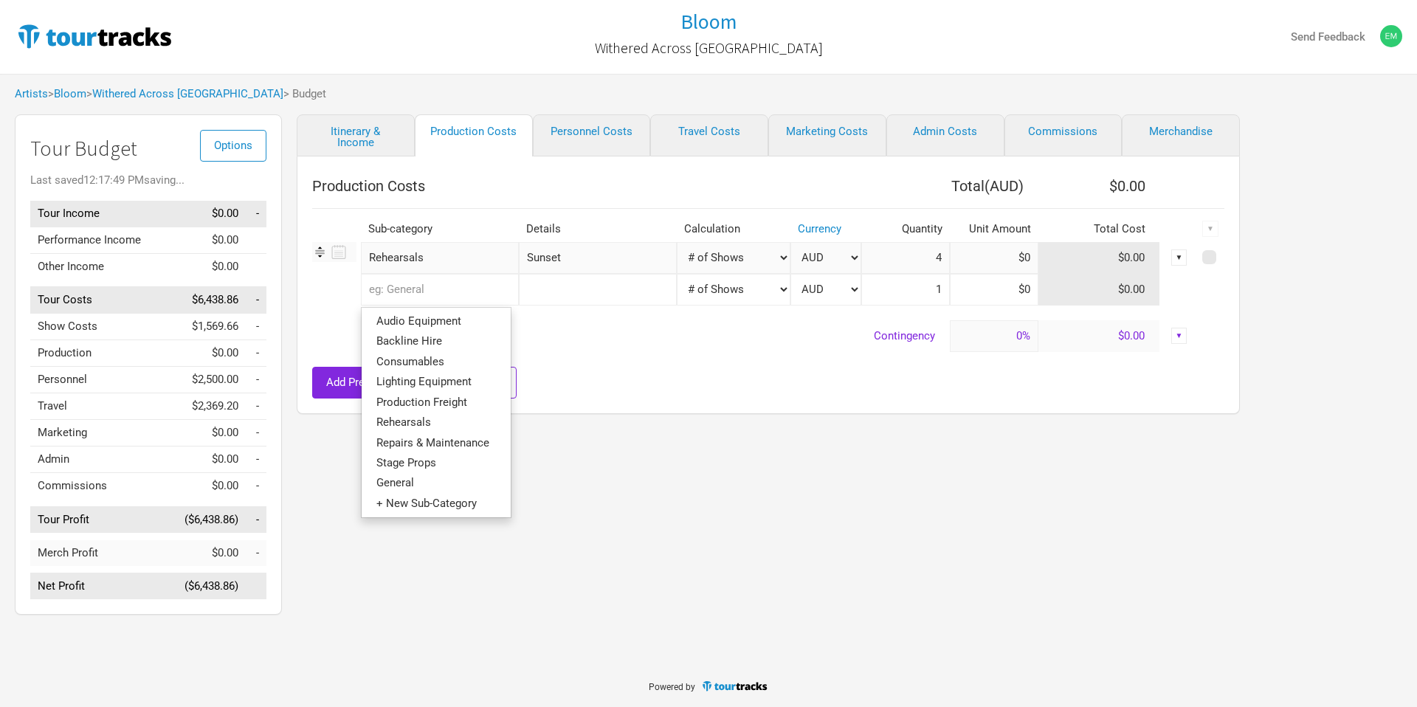
click at [459, 278] on input "text" at bounding box center [440, 290] width 158 height 32
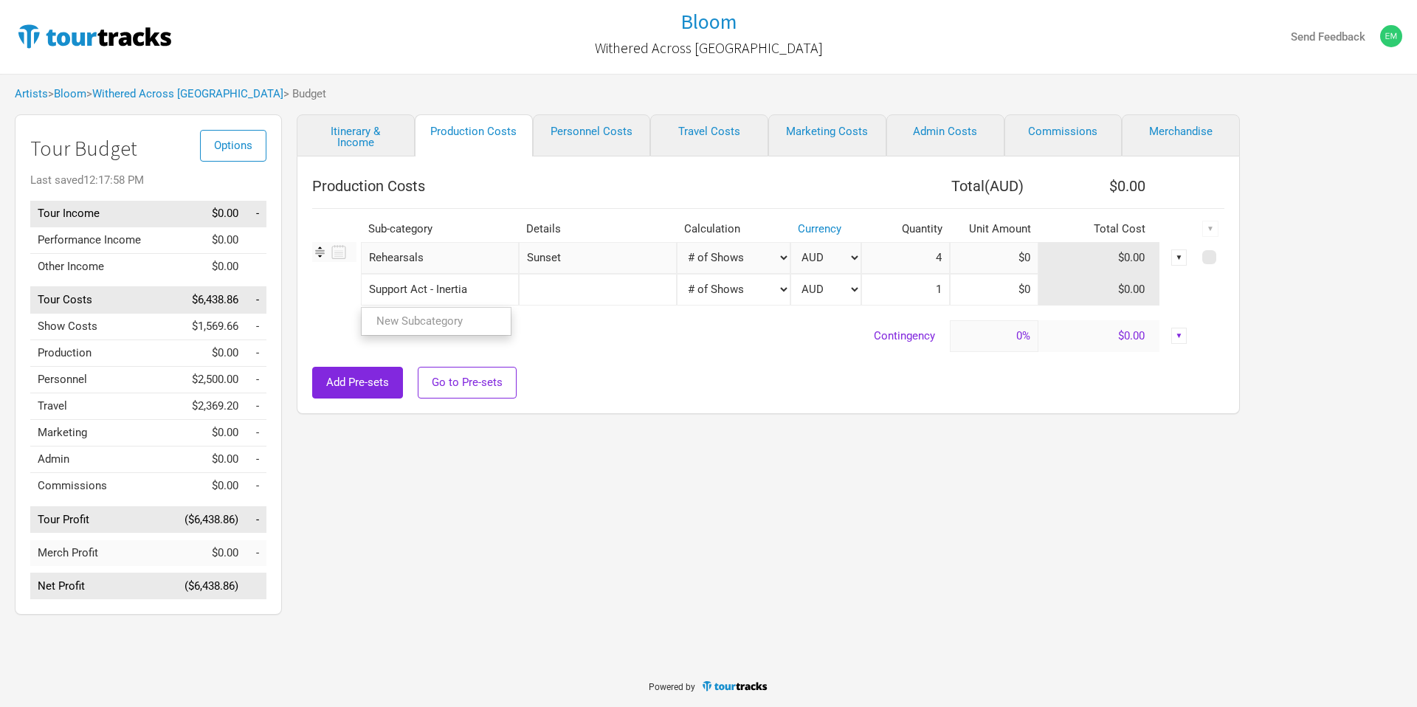
type input "Support Act - Inertia"
click at [707, 283] on tr "Support Act - Inertia New Subcategory New Subcategory Manual # of Shows # of Sh…" at bounding box center [768, 290] width 912 height 32
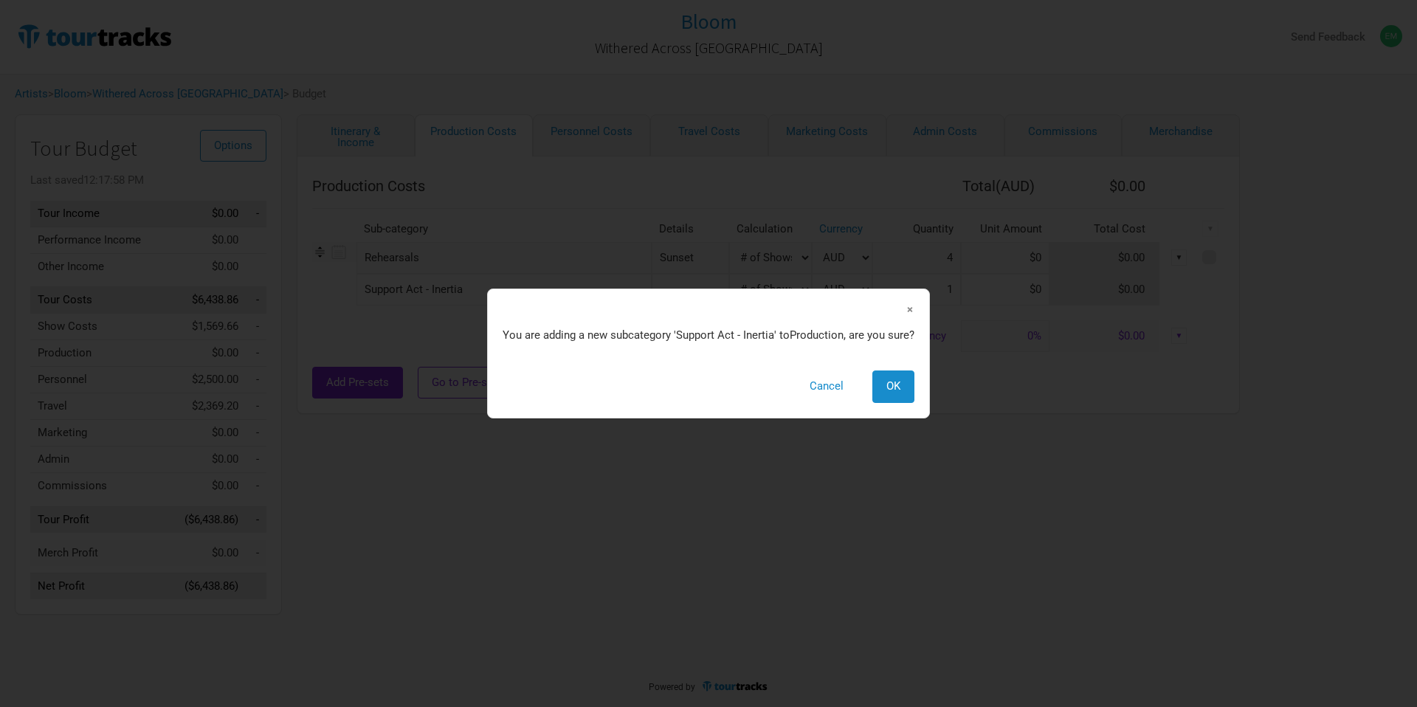
click at [729, 274] on select "Manual # of Shows # of Show Days # of Non-Show Days # of Days # of Tickets Sold…" at bounding box center [770, 290] width 83 height 32
click at [889, 393] on button "OK" at bounding box center [893, 387] width 42 height 32
select select "Shows"
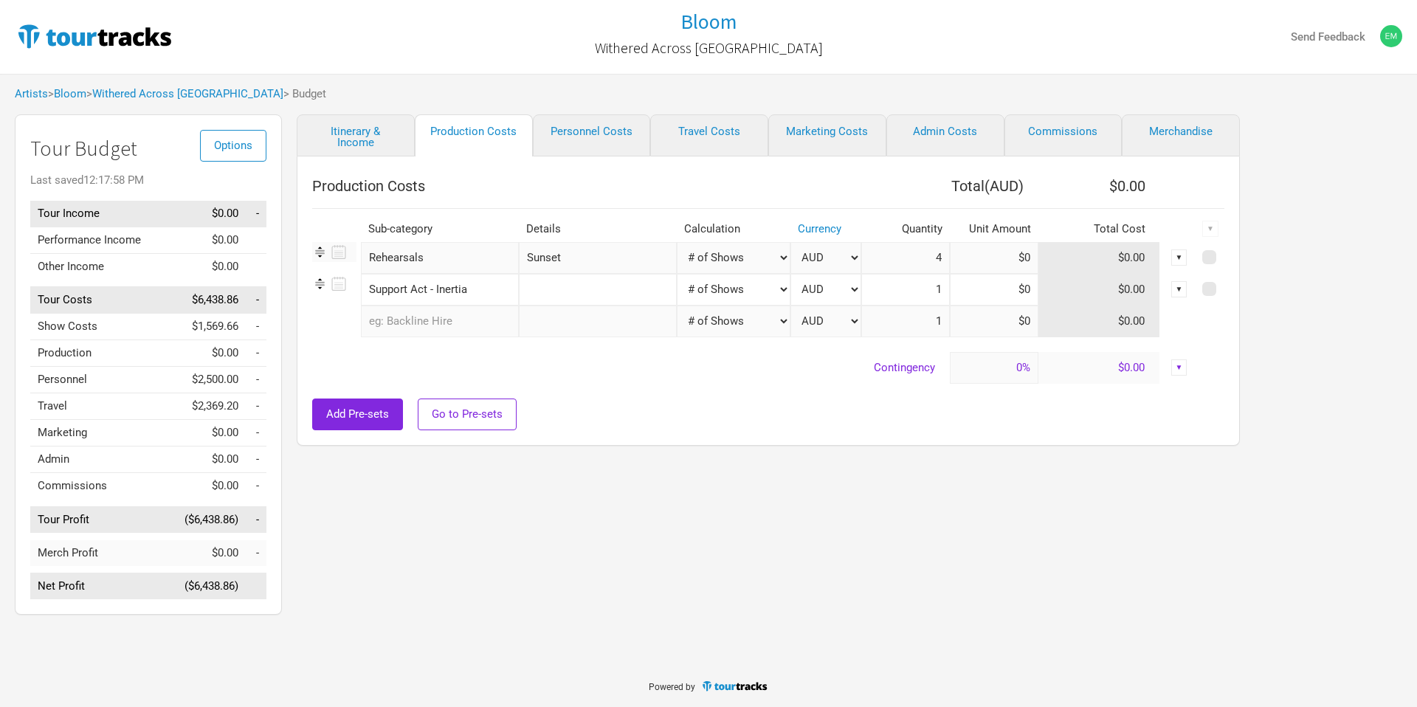
type input "4"
click at [608, 293] on input "text" at bounding box center [598, 290] width 158 height 32
type input "4"
type input "Main Support"
click at [493, 295] on input "Support Act - Inertia" at bounding box center [440, 290] width 158 height 32
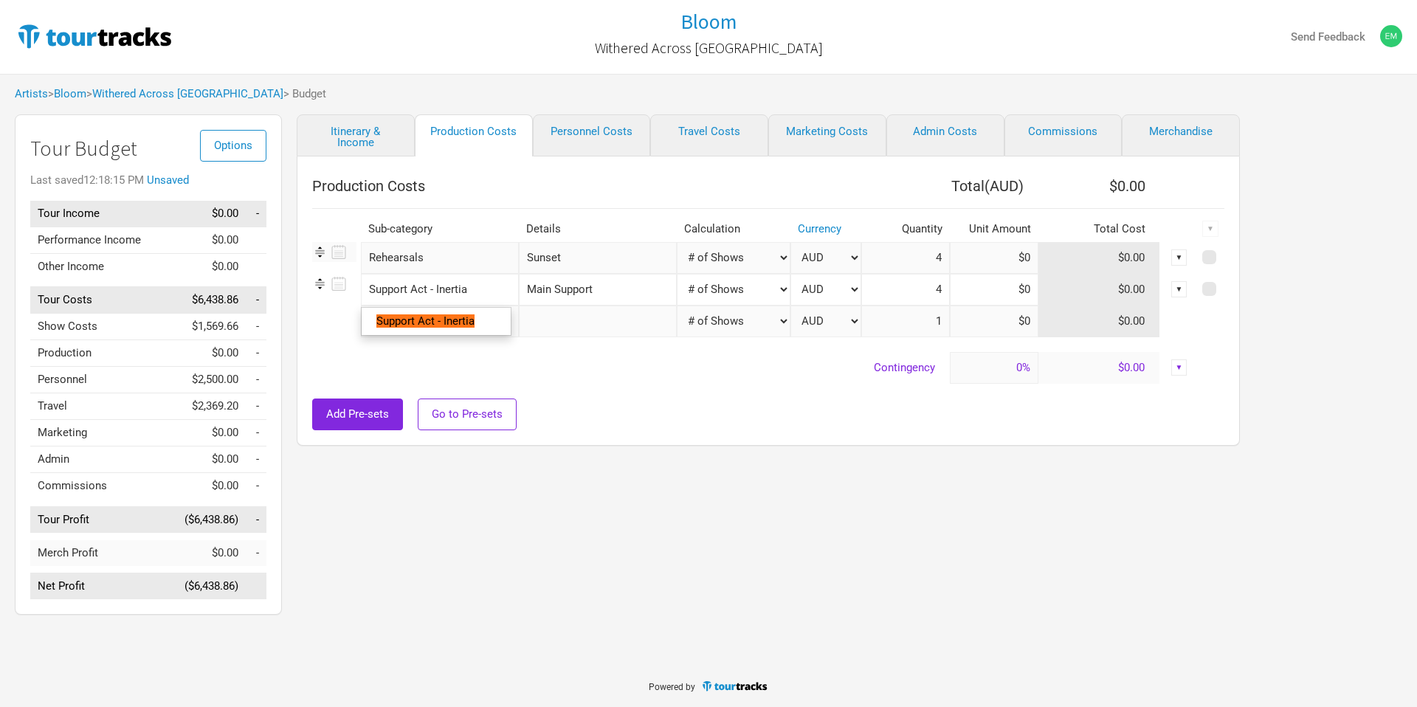
click at [479, 292] on input "Support Act - Inertia" at bounding box center [440, 290] width 158 height 32
click at [464, 289] on input "Support Act - Inertia" at bounding box center [440, 290] width 158 height 32
type input "Support Act -"
type input "Support Act"
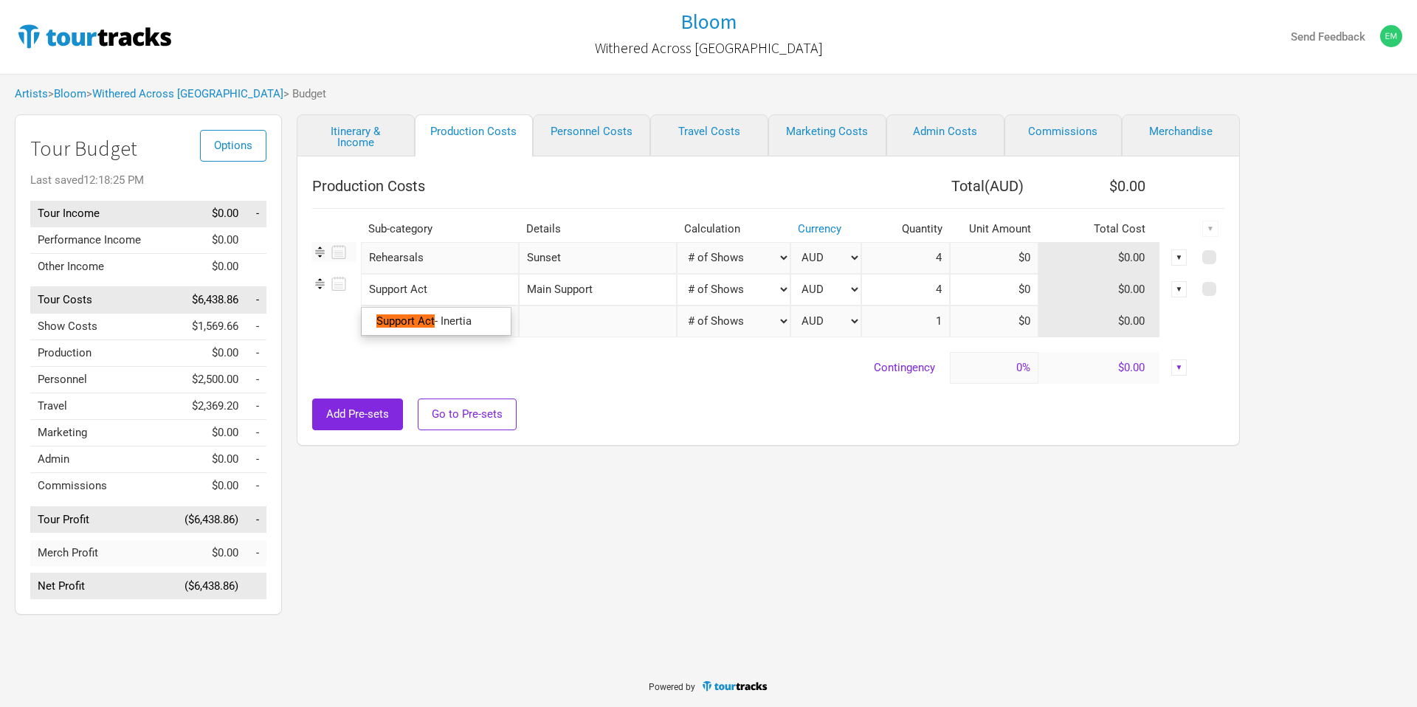
type input "Support Act"
type input "Support Acts"
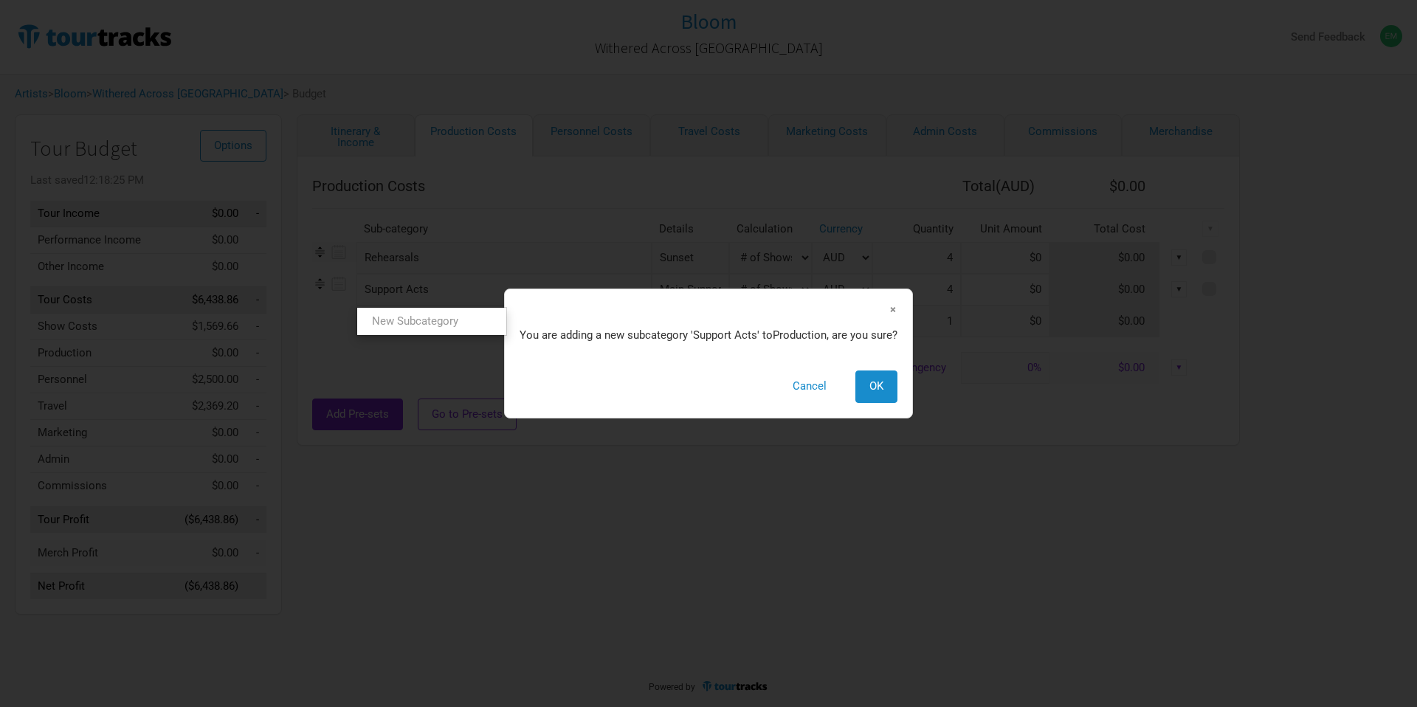
click at [452, 320] on link "New Subcategory" at bounding box center [431, 321] width 149 height 20
click at [878, 388] on span "OK" at bounding box center [876, 385] width 14 height 13
select select "Shows"
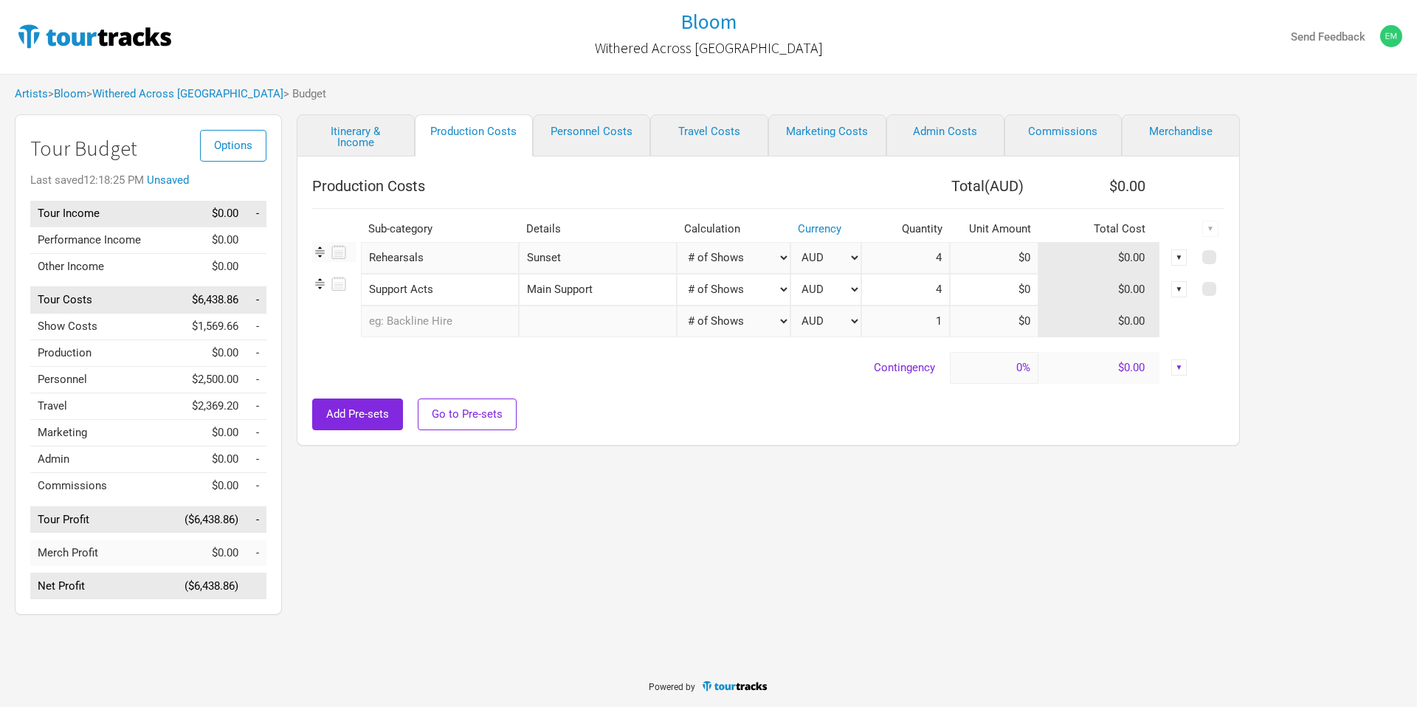
click at [563, 288] on input "Main Support" at bounding box center [598, 290] width 158 height 32
click at [606, 292] on input "Main Support" at bounding box center [598, 290] width 158 height 32
type input "Main Support - Inertia"
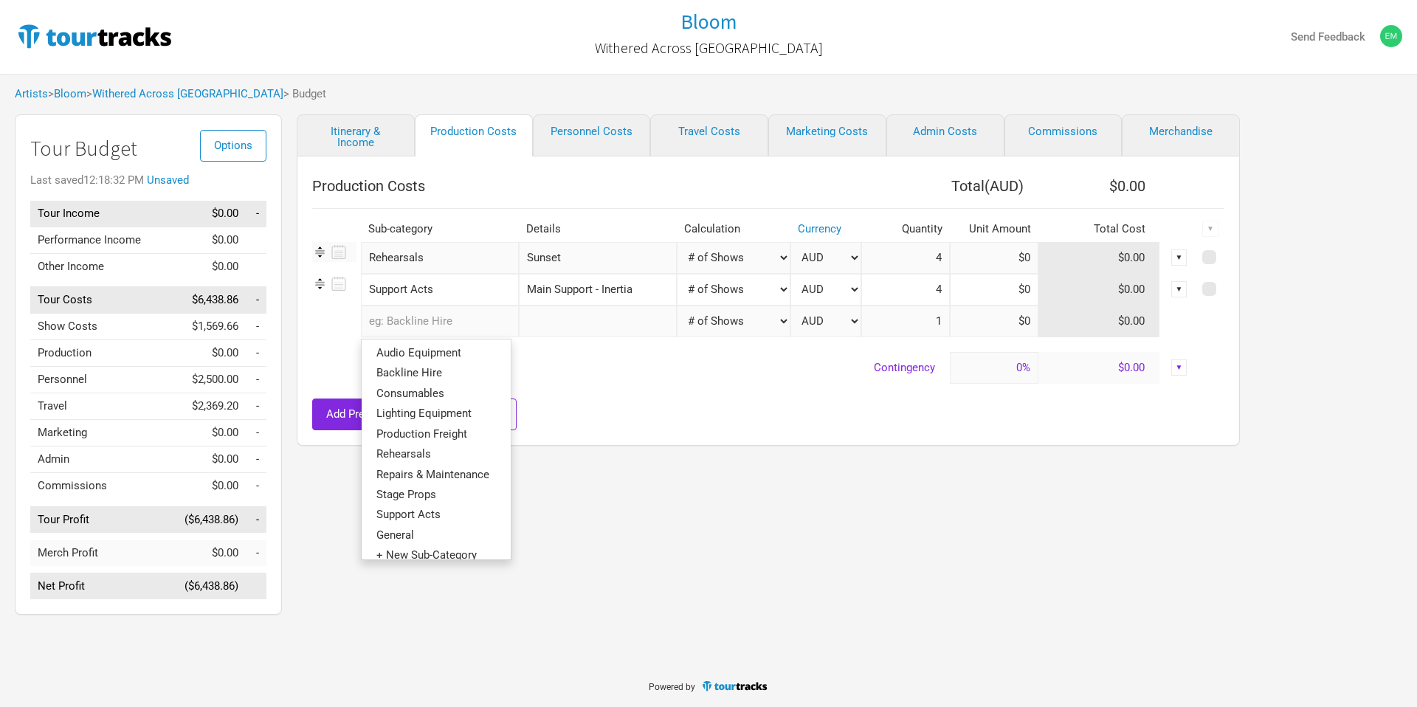
click at [435, 325] on input "text" at bounding box center [440, 322] width 158 height 32
click at [441, 511] on span "Support Acts" at bounding box center [408, 514] width 64 height 13
select select "Shows"
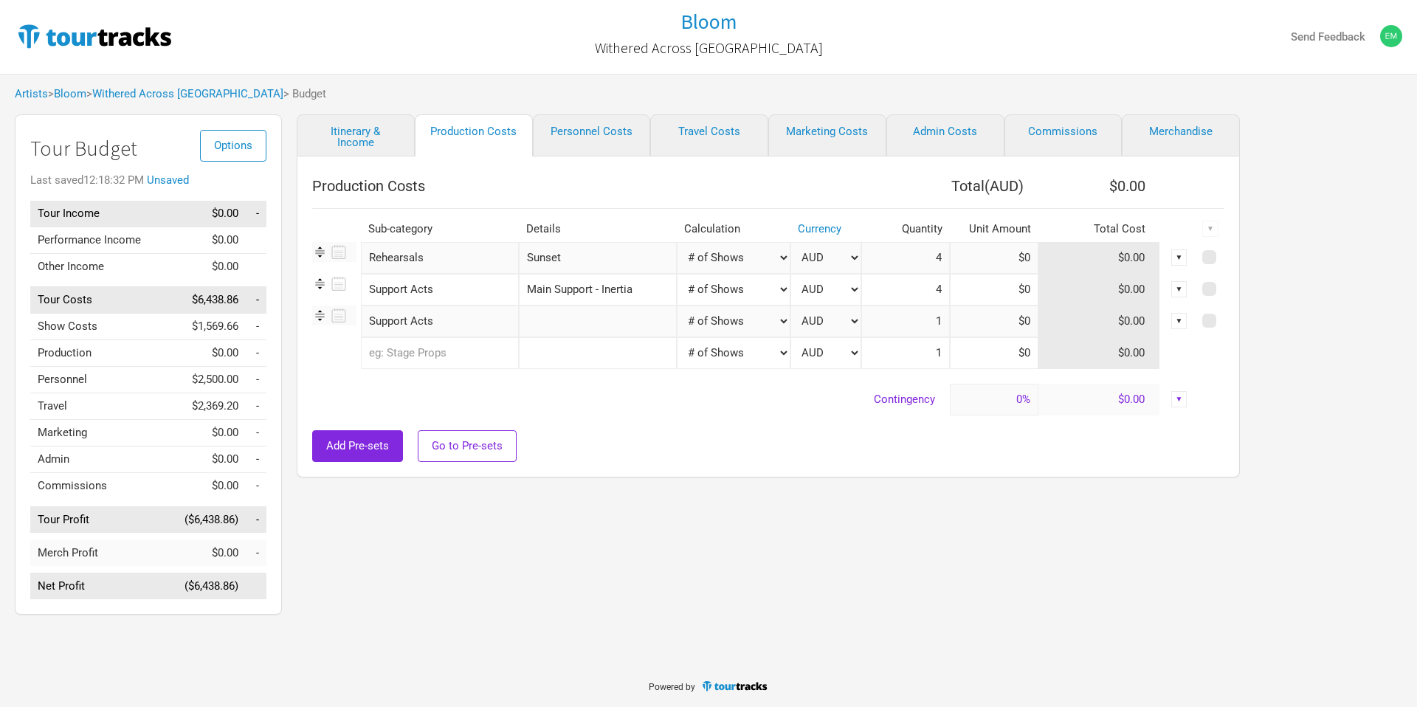
type input "4"
click at [568, 322] on input "text" at bounding box center [598, 322] width 158 height 32
type input "I"
type input "Opener - Post Heaven"
click at [1010, 292] on input at bounding box center [994, 290] width 89 height 32
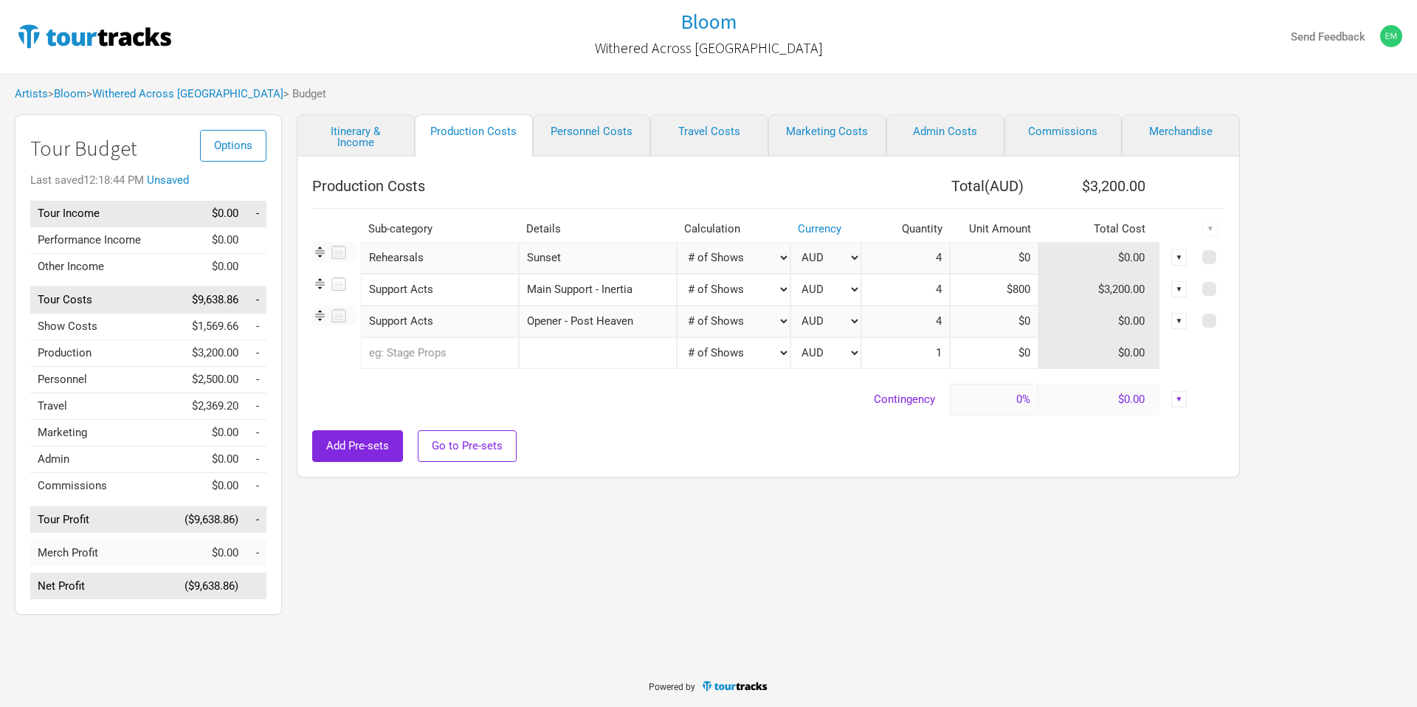
type input "$800"
click at [990, 317] on input at bounding box center [994, 322] width 89 height 32
type input "$4"
type input "$375"
click at [731, 402] on td "Contingency" at bounding box center [631, 400] width 638 height 32
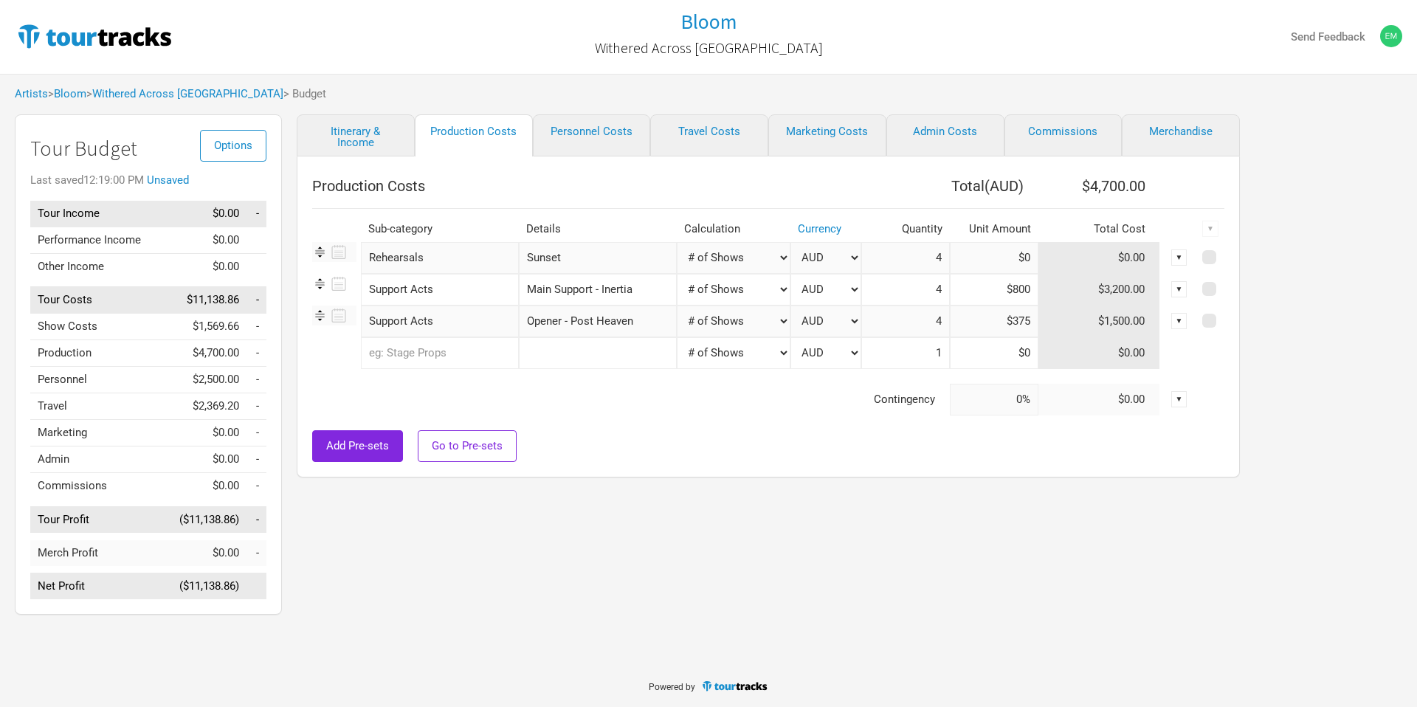
click at [734, 252] on select "Manual # of Shows # of Show Days # of Non-Show Days # of Days # of Tickets Sold…" at bounding box center [734, 258] width 114 height 32
select select "Manual"
click at [677, 242] on select "Manual # of Shows # of Show Days # of Non-Show Days # of Days # of Tickets Sold…" at bounding box center [734, 258] width 114 height 32
type input "1"
click at [449, 363] on input "text" at bounding box center [440, 353] width 158 height 32
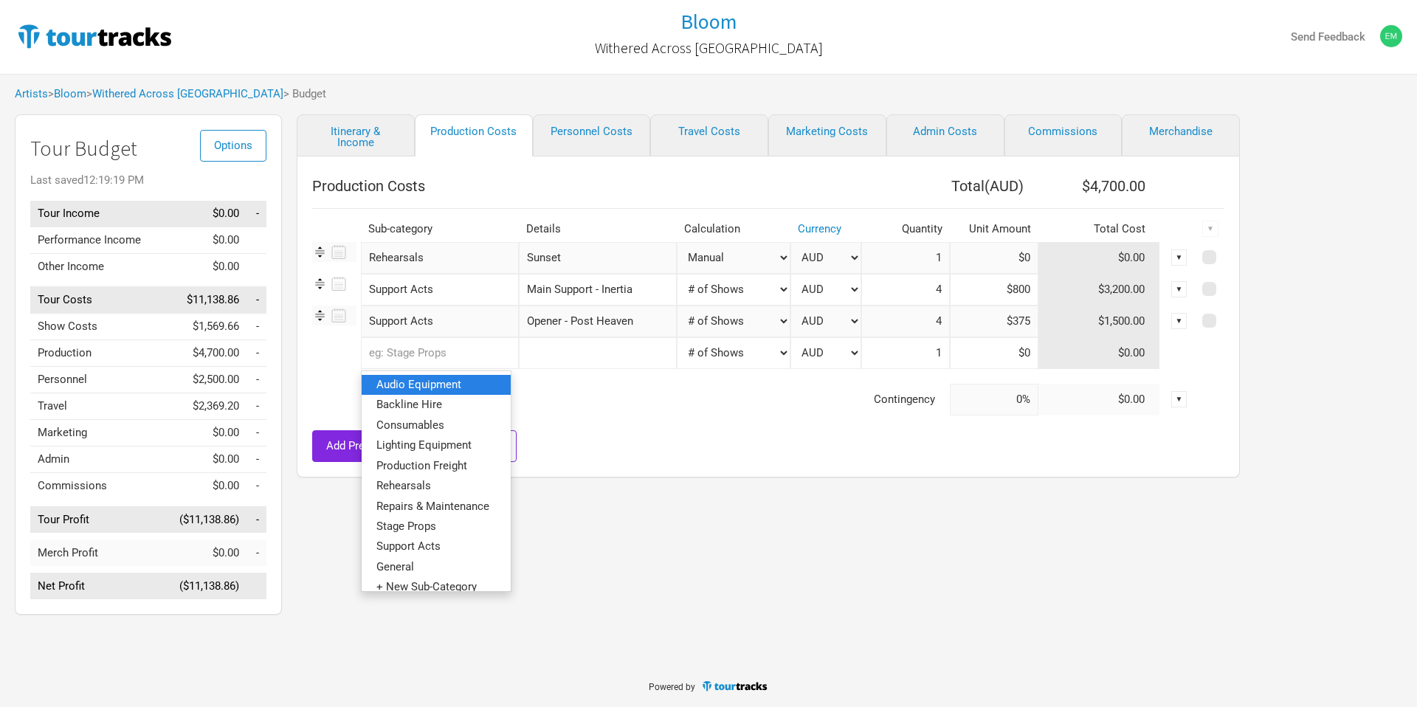
click at [438, 388] on span "Audio Equipment" at bounding box center [418, 384] width 85 height 13
select select "Shows"
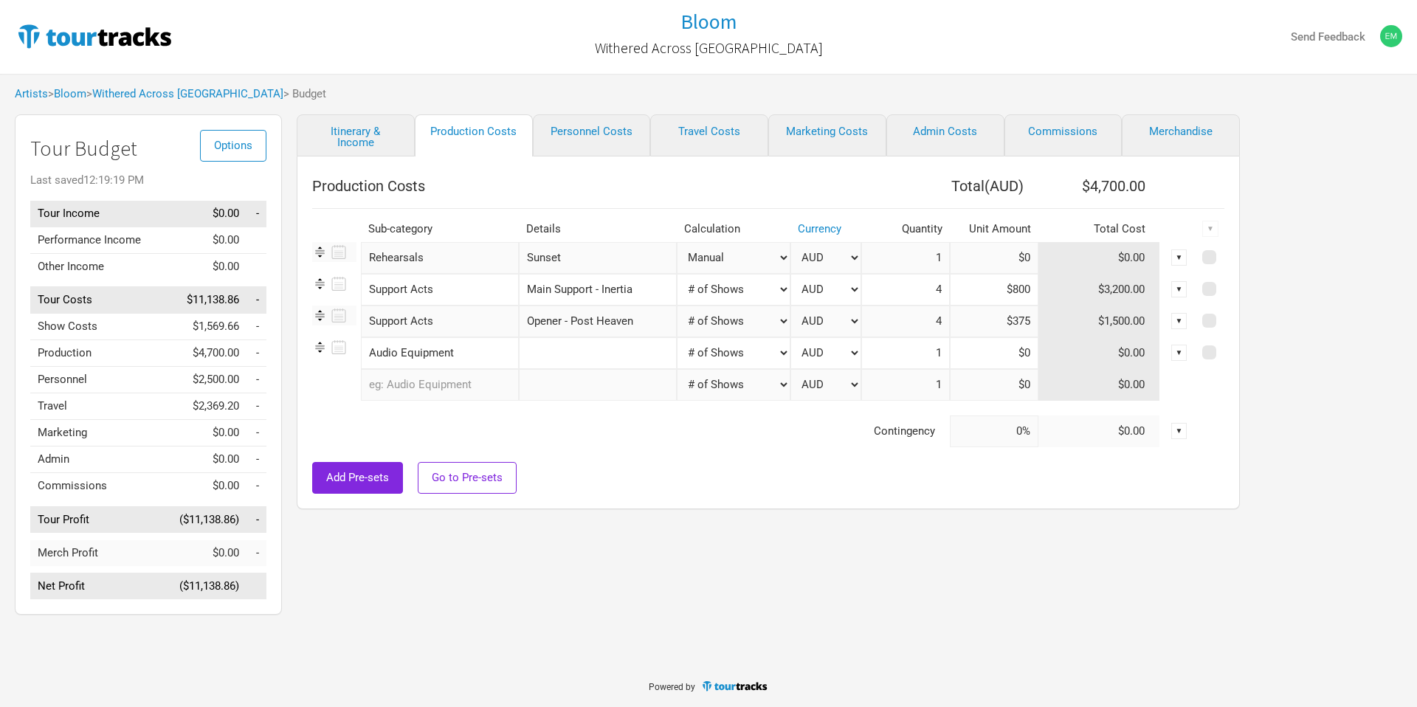
type input "4"
click at [519, 361] on input "text" at bounding box center [598, 353] width 158 height 32
type input "Console Hire"
click at [701, 356] on select "Manual # of Shows # of Show Days # of Non-Show Days # of Days # of Tickets Sold…" at bounding box center [734, 353] width 114 height 32
click at [990, 353] on input at bounding box center [994, 353] width 89 height 32
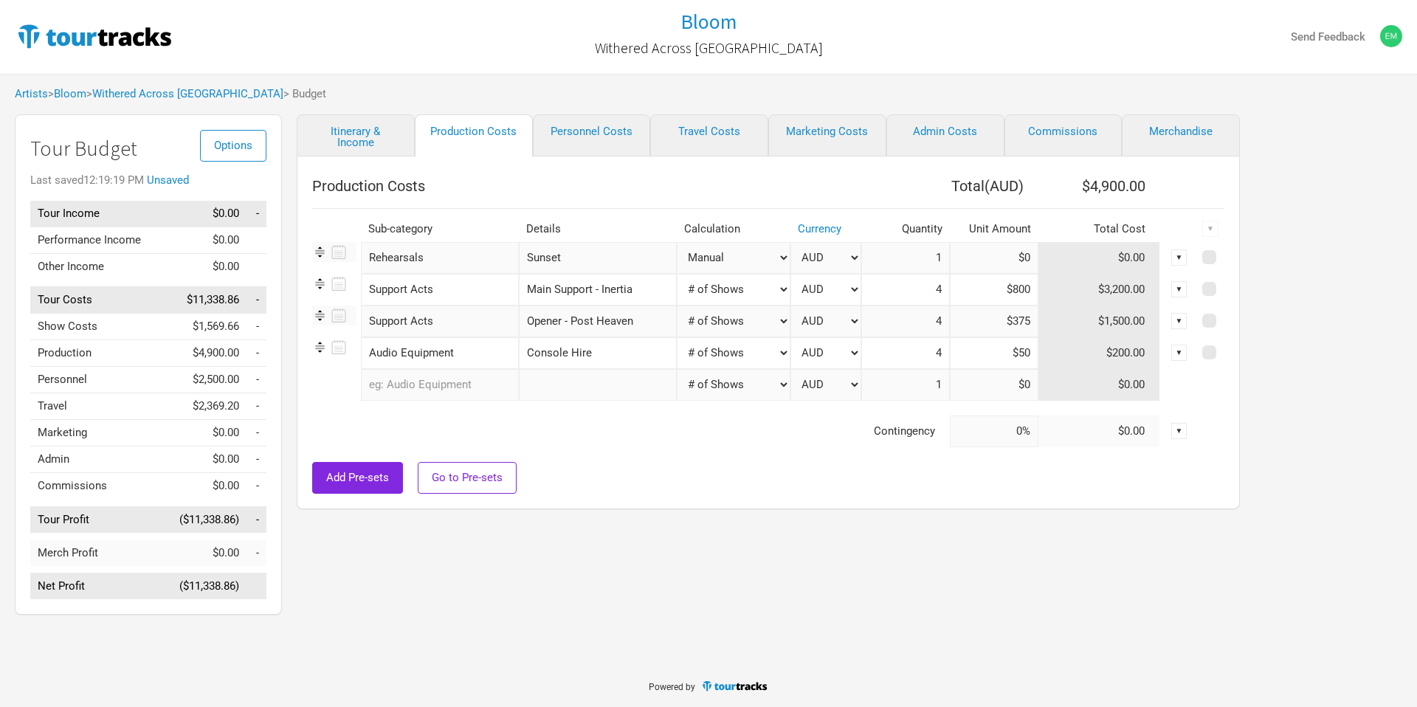
type input "$50"
click at [749, 459] on div at bounding box center [768, 454] width 912 height 15
click at [592, 131] on link "Personnel Costs" at bounding box center [592, 135] width 118 height 42
select select "Total Days"
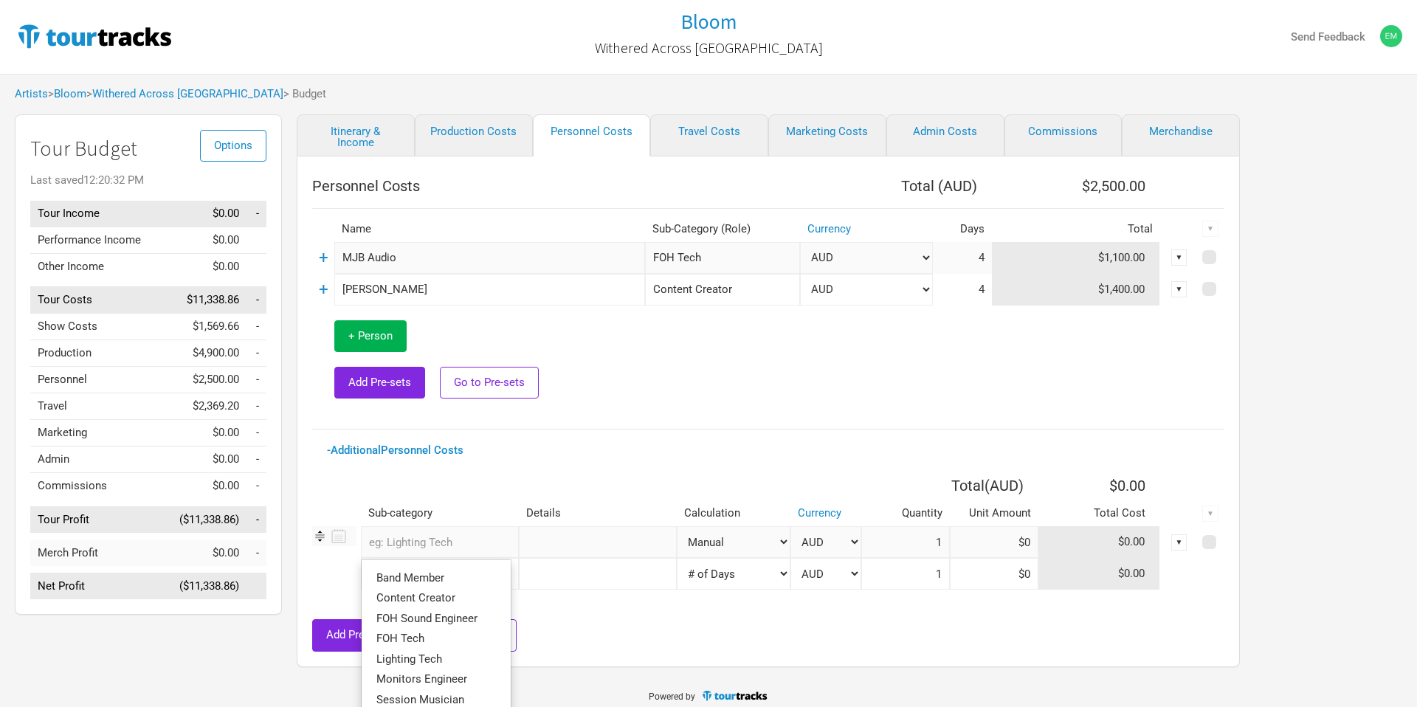
click at [455, 542] on input "text" at bounding box center [440, 542] width 158 height 32
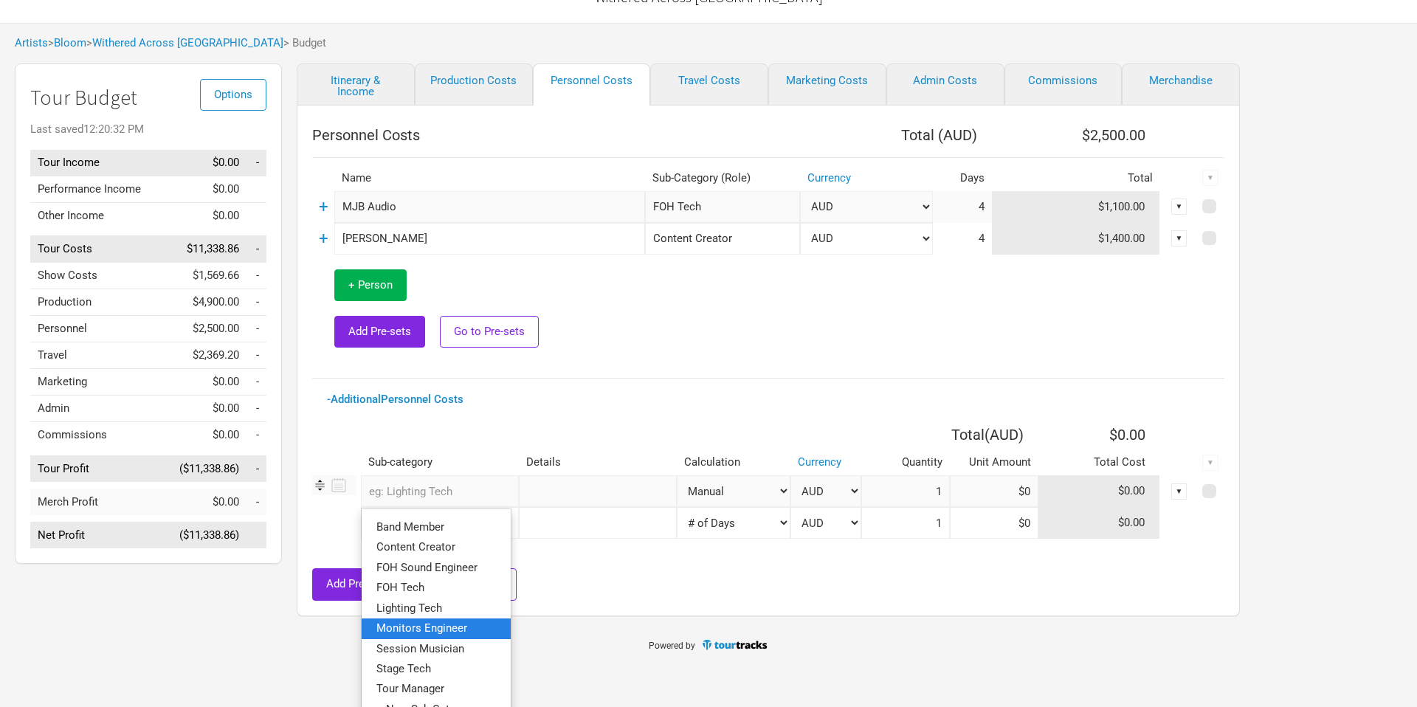
scroll to position [68, 0]
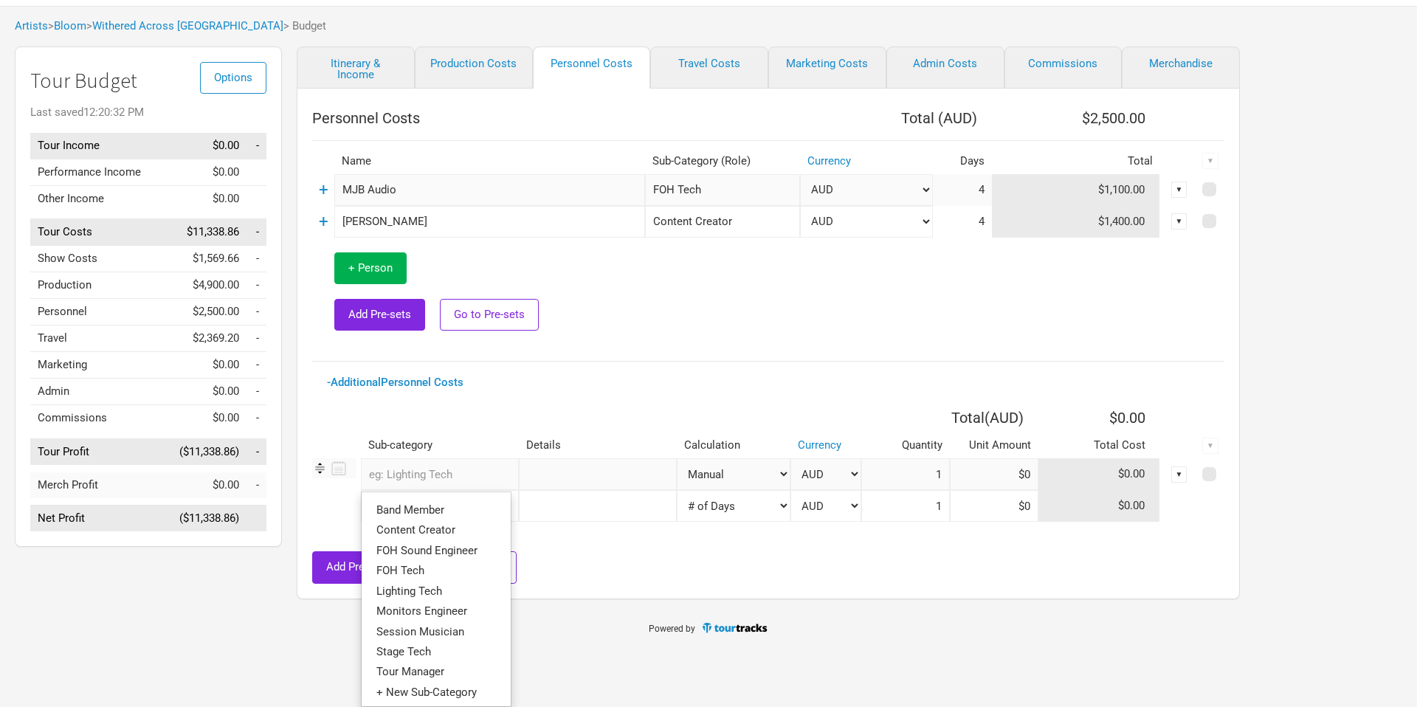
click at [438, 469] on input "text" at bounding box center [440, 474] width 158 height 32
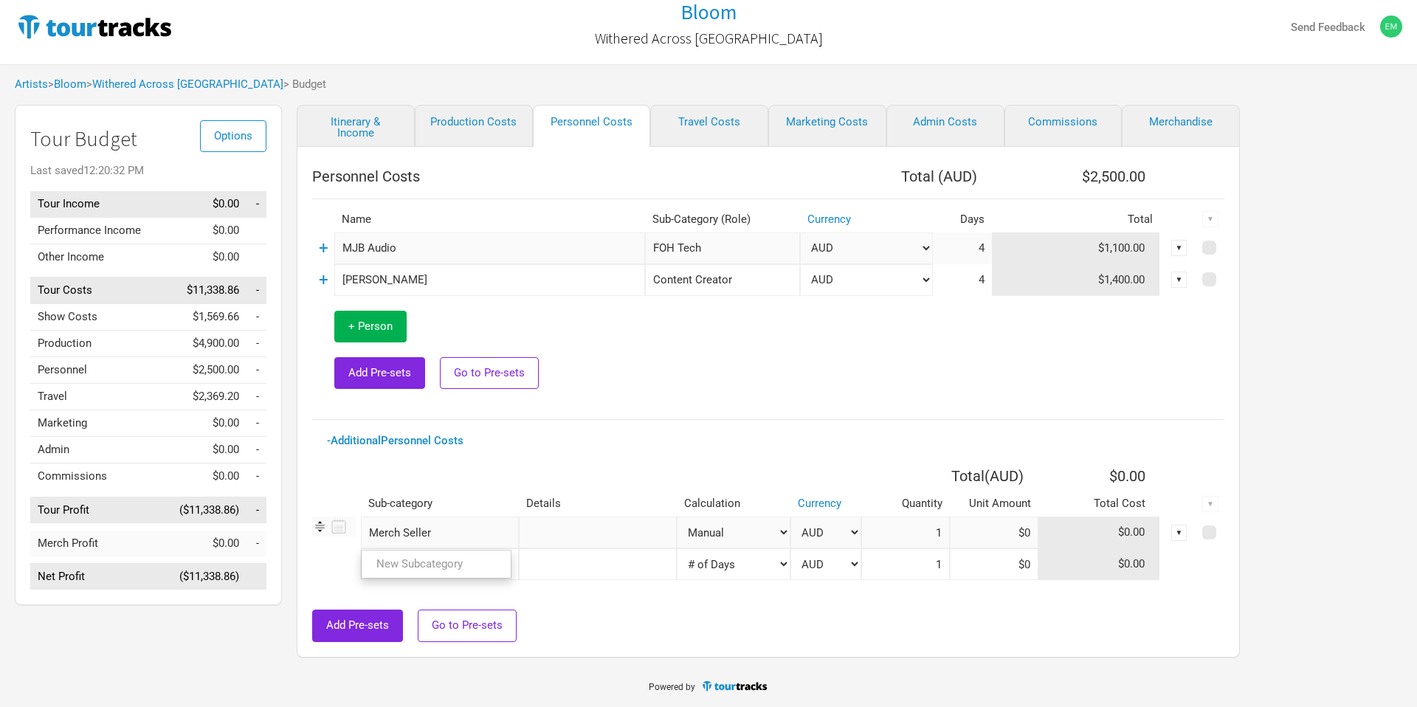
type input "Merch Seller"
click at [610, 542] on tr "Merch Seller New Subcategory New Subcategory Manual # of Shows # of Show Days #…" at bounding box center [768, 533] width 912 height 32
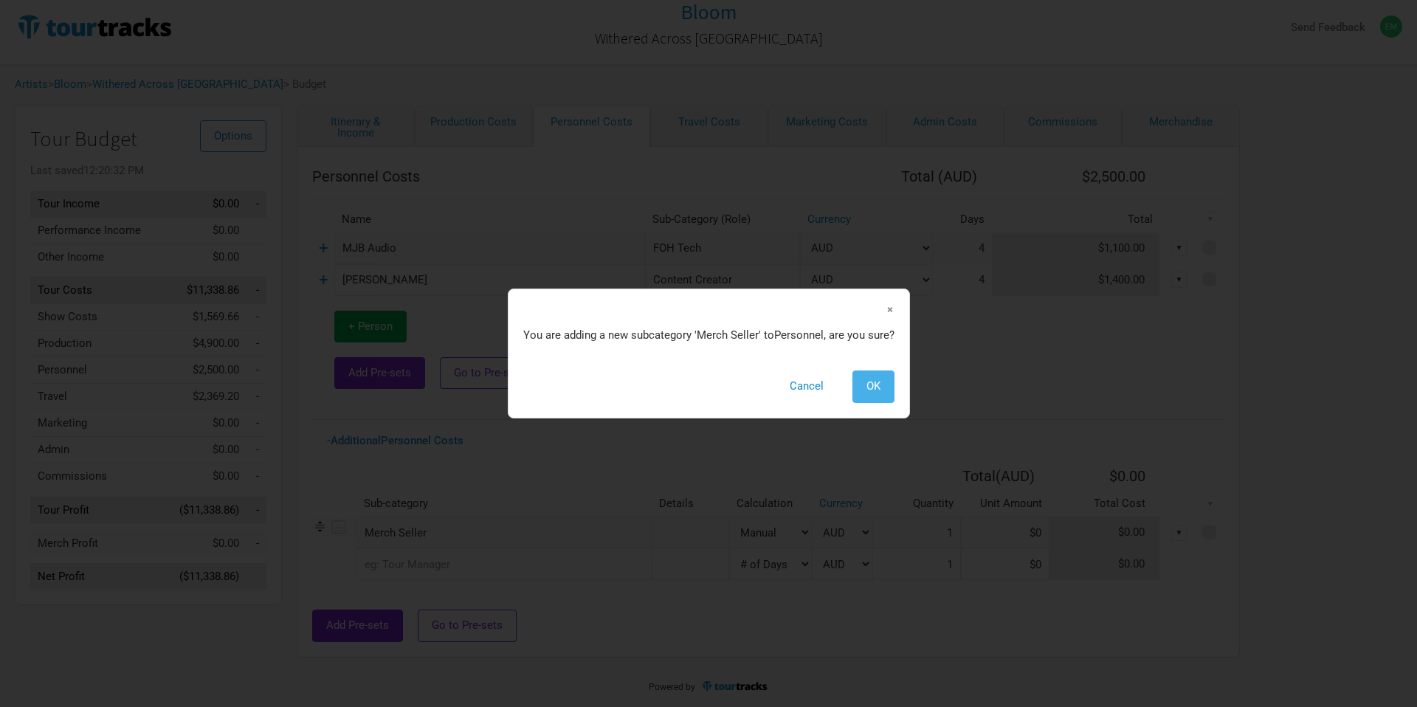
click at [871, 390] on span "OK" at bounding box center [874, 385] width 14 height 13
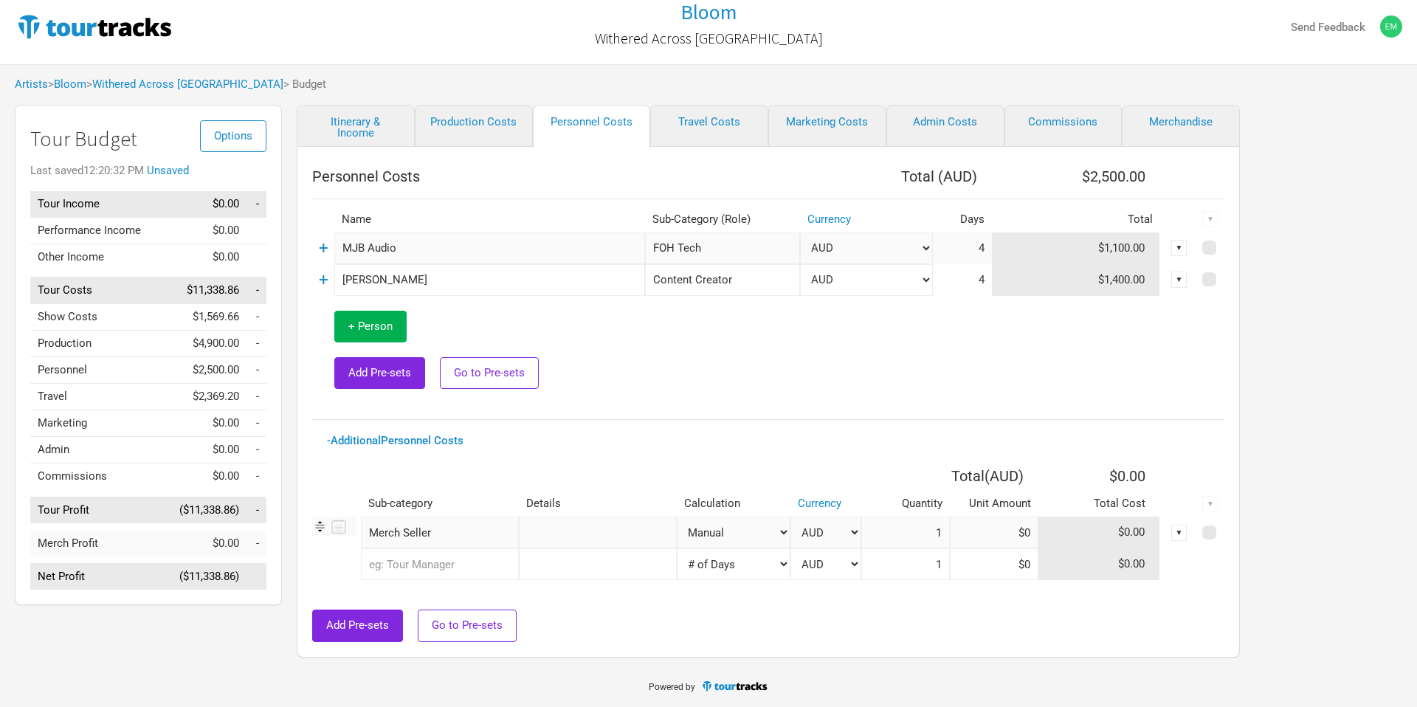
click at [564, 537] on input "text" at bounding box center [598, 533] width 158 height 32
type input "Sarah O'Malley - Sydney"
click at [710, 534] on select "Manual # of Shows # of Show Days # of Non-Show Days # of Days # of Tickets Sold…" at bounding box center [734, 533] width 114 height 32
click at [992, 534] on input at bounding box center [994, 533] width 89 height 32
type input "$262.5"
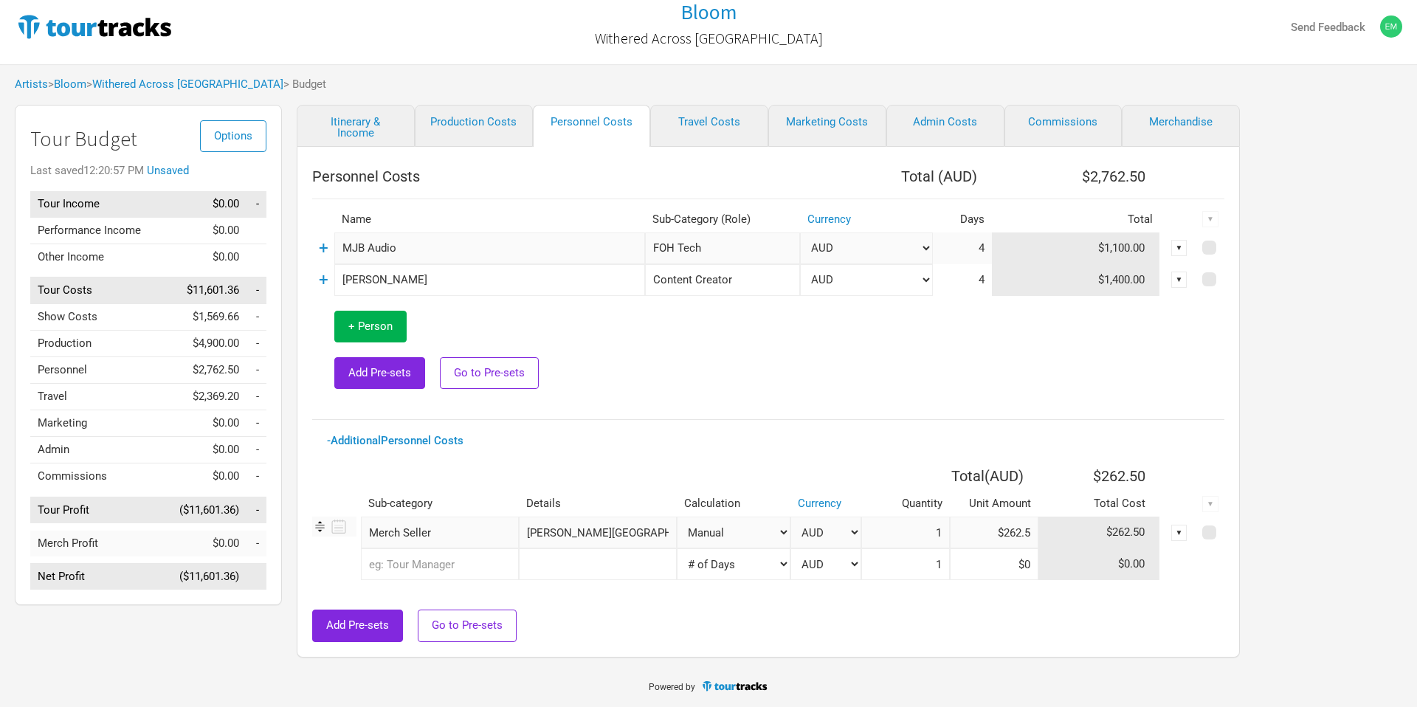
click at [962, 621] on div "Add Pre-sets Go to Pre-sets" at bounding box center [768, 626] width 912 height 32
click at [456, 120] on link "Production Costs" at bounding box center [474, 126] width 118 height 42
select select "Shows"
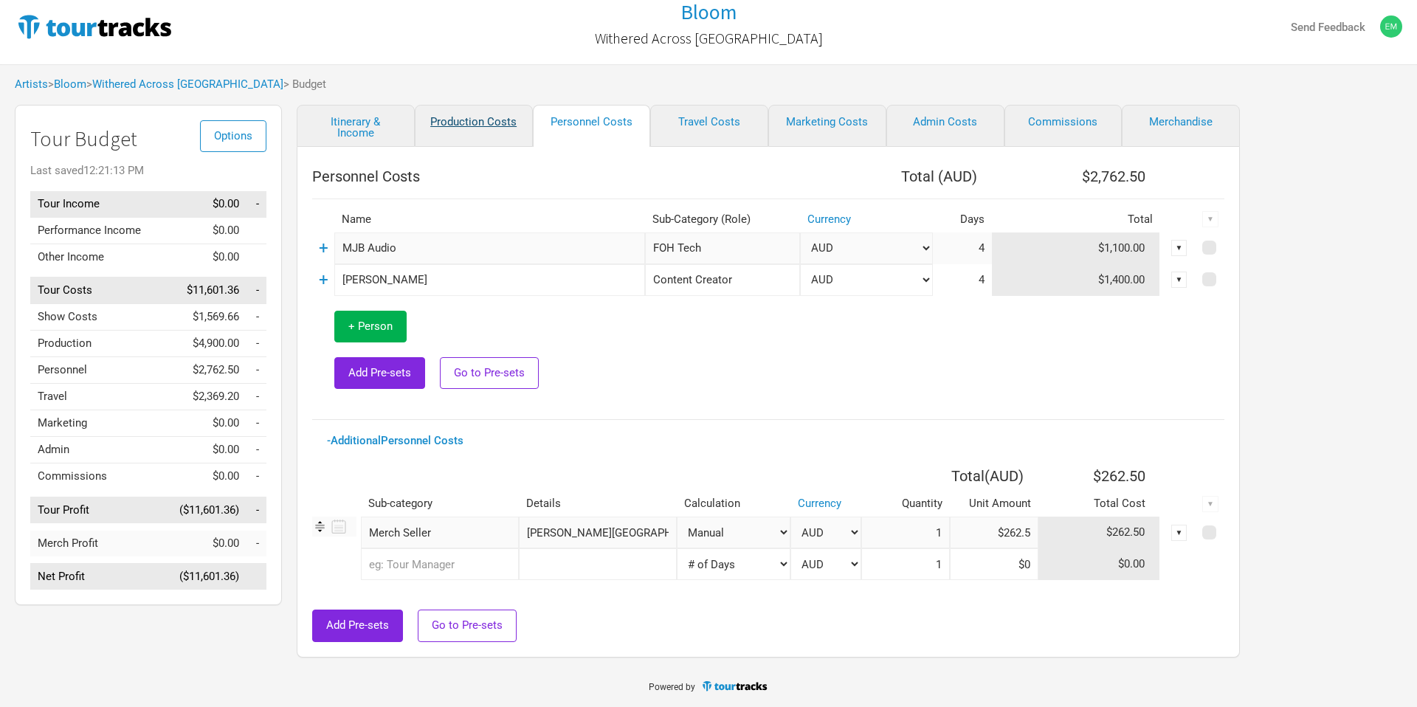
select select "Shows"
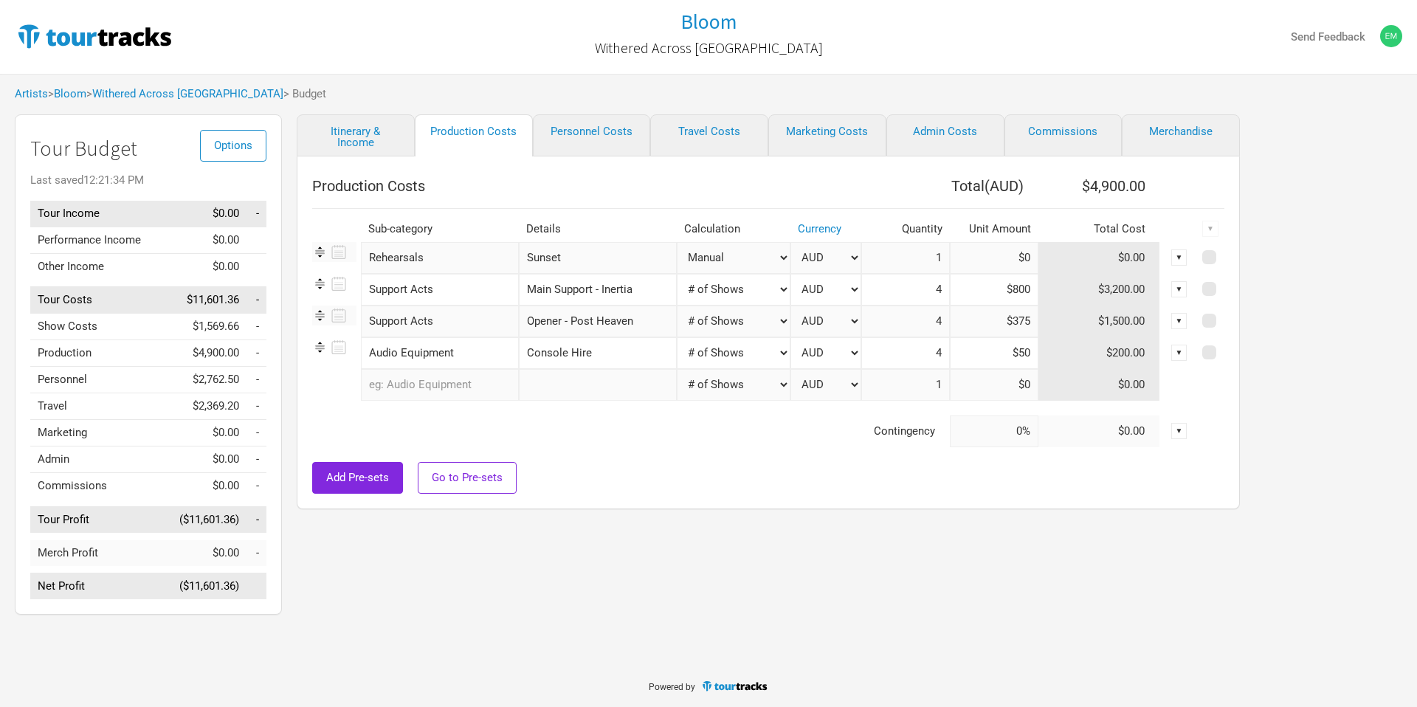
click at [592, 253] on input "Sunset" at bounding box center [598, 258] width 158 height 32
type input "Sunset Rehearsals"
click at [1014, 256] on input at bounding box center [994, 258] width 89 height 32
type input "$95"
click at [774, 518] on div "Itinerary & Income Production Costs Personnel Costs Travel Costs Marketing Cost…" at bounding box center [753, 368] width 943 height 508
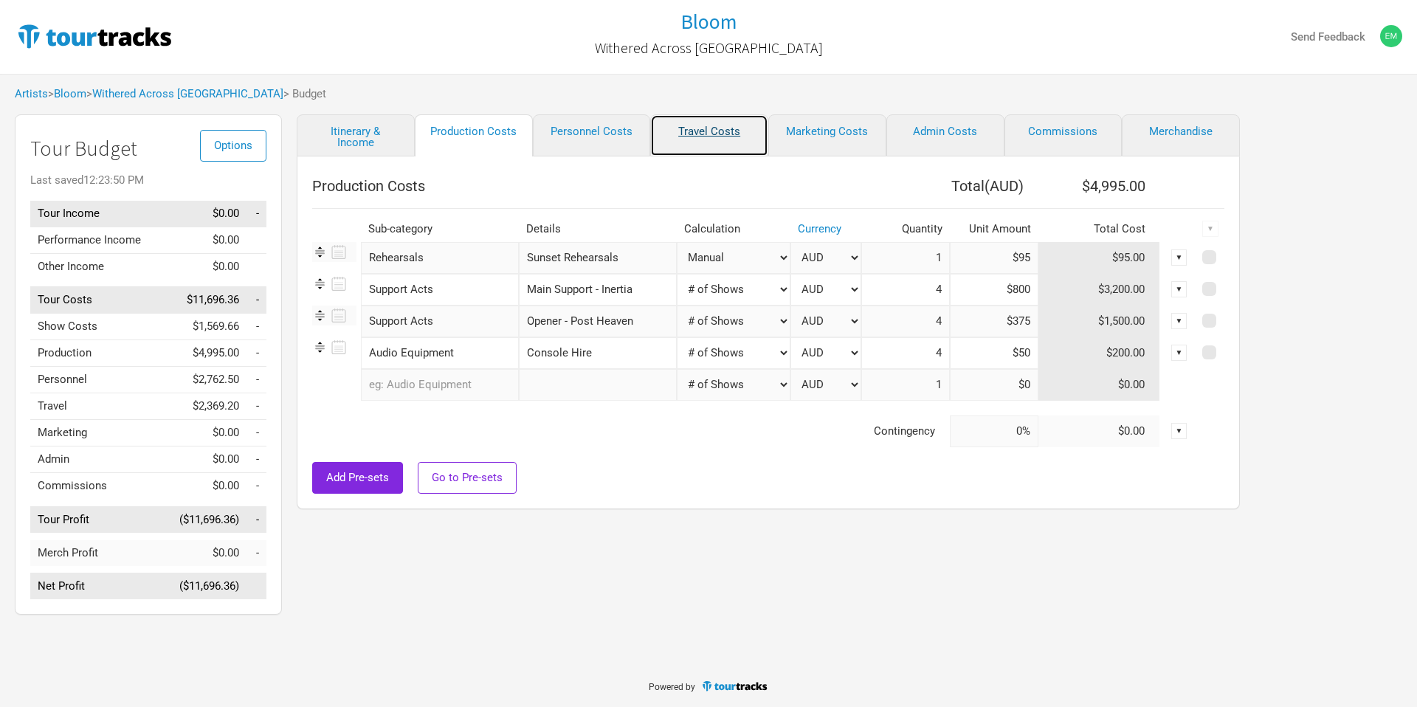
click at [715, 129] on link "Travel Costs" at bounding box center [709, 135] width 118 height 42
select select "Travel Estimates All"
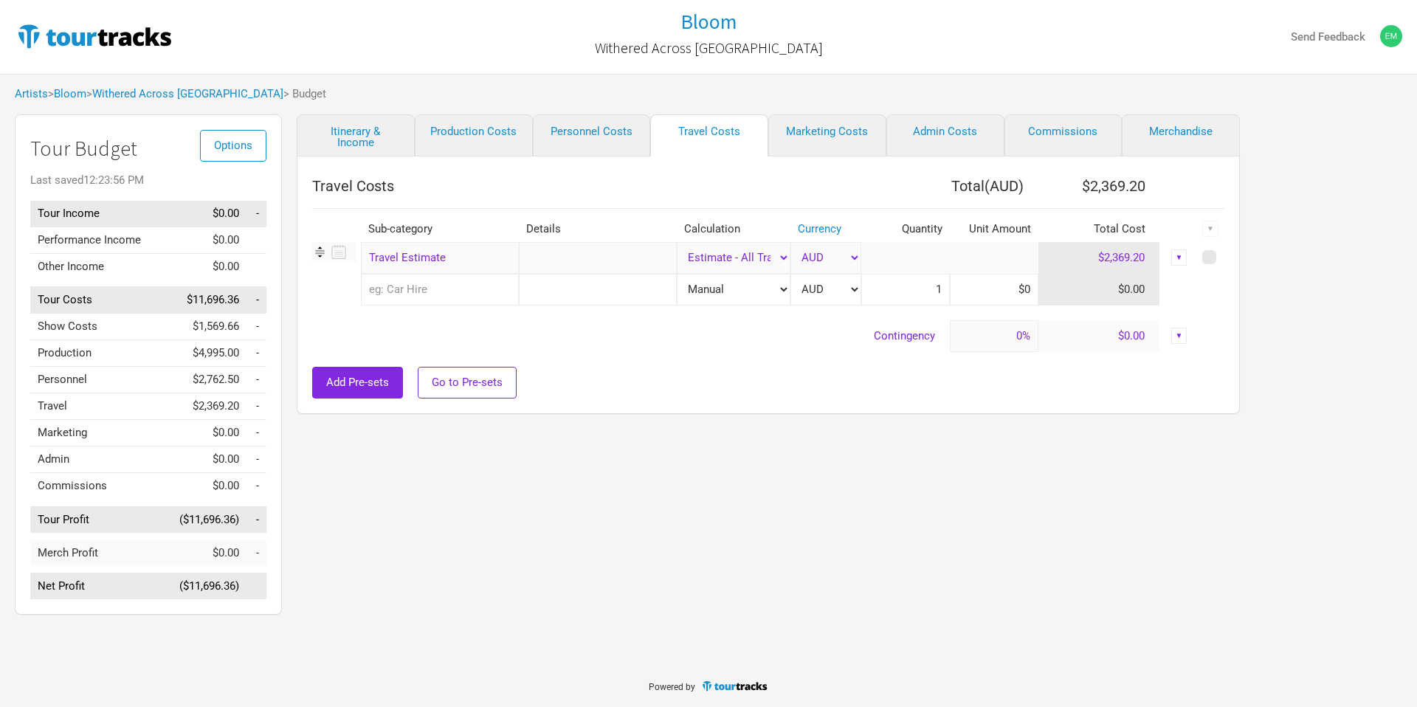
click at [340, 251] on icon at bounding box center [337, 252] width 18 height 20
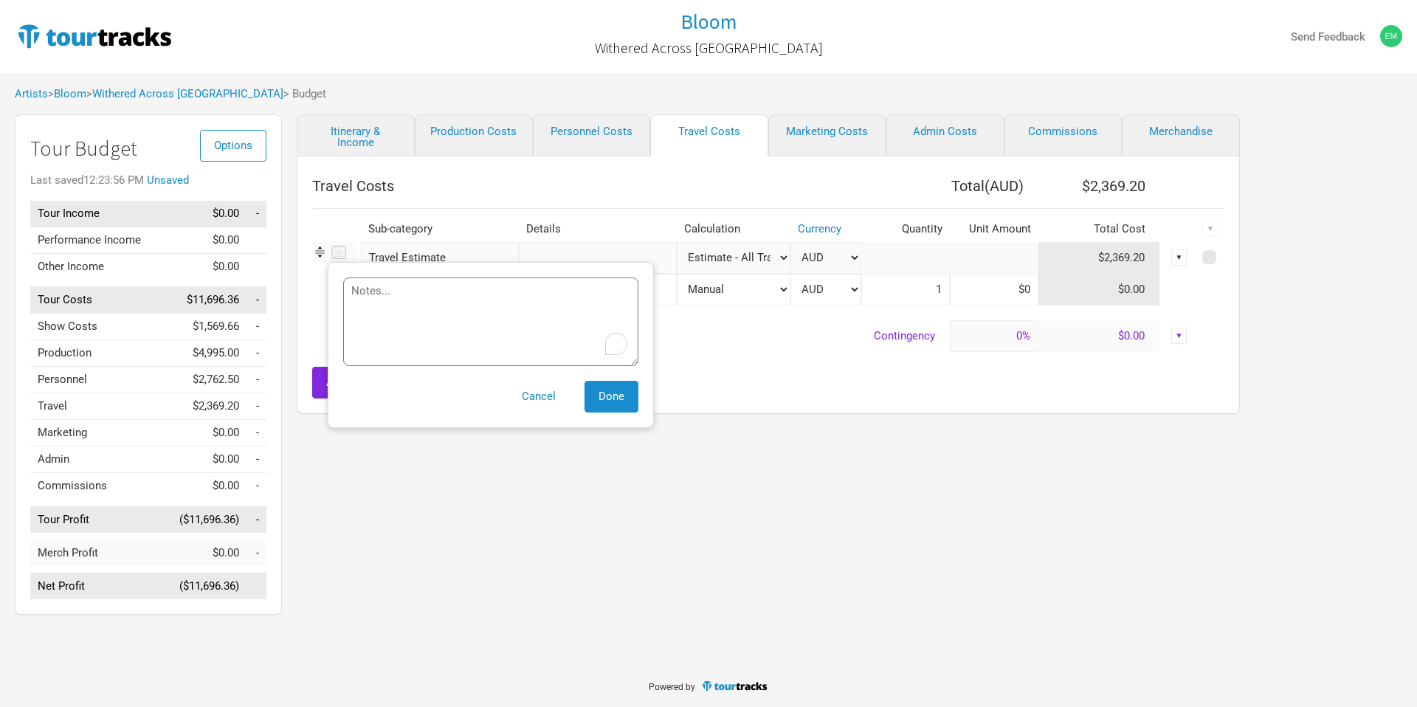
click at [340, 251] on icon at bounding box center [337, 252] width 18 height 20
click at [858, 377] on div "Add Pre-sets Go to Pre-sets" at bounding box center [768, 383] width 912 height 32
click at [743, 249] on select "Manual # of Shows # of Show Days # of Non-Show Days # of Days # of Tickets Sold…" at bounding box center [734, 258] width 114 height 32
click at [809, 380] on div "Add Pre-sets Go to Pre-sets" at bounding box center [768, 383] width 912 height 32
click at [608, 400] on span "Done" at bounding box center [612, 396] width 26 height 13
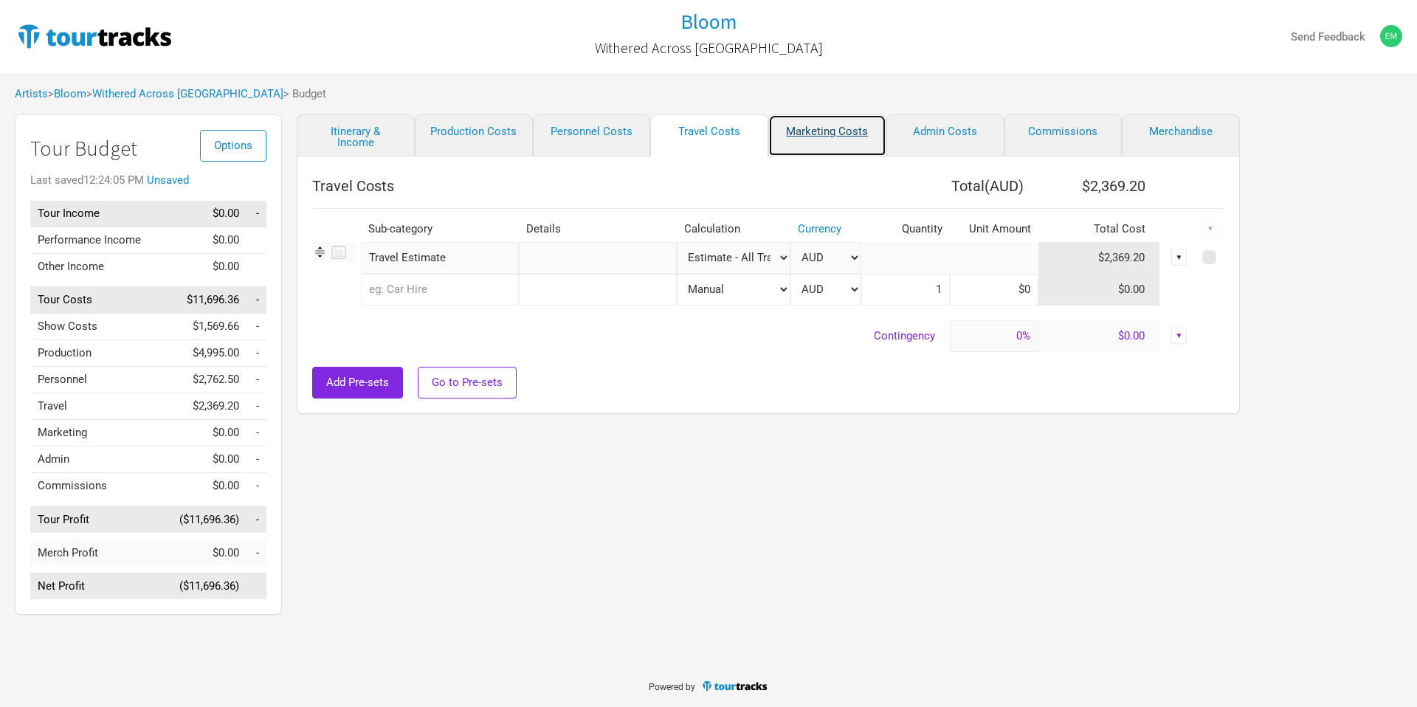
click at [874, 133] on link "Marketing Costs" at bounding box center [827, 135] width 118 height 42
select select "% of Gross"
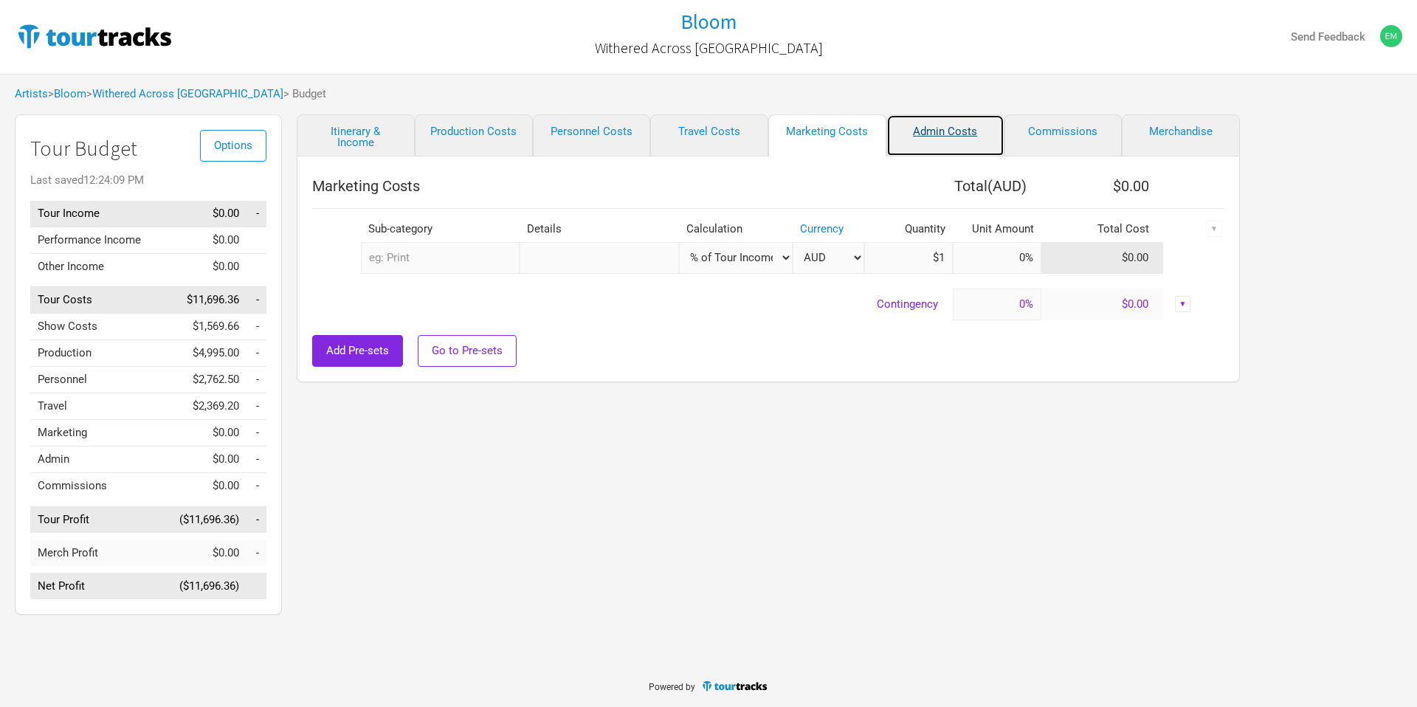
click at [951, 131] on link "Admin Costs" at bounding box center [945, 135] width 118 height 42
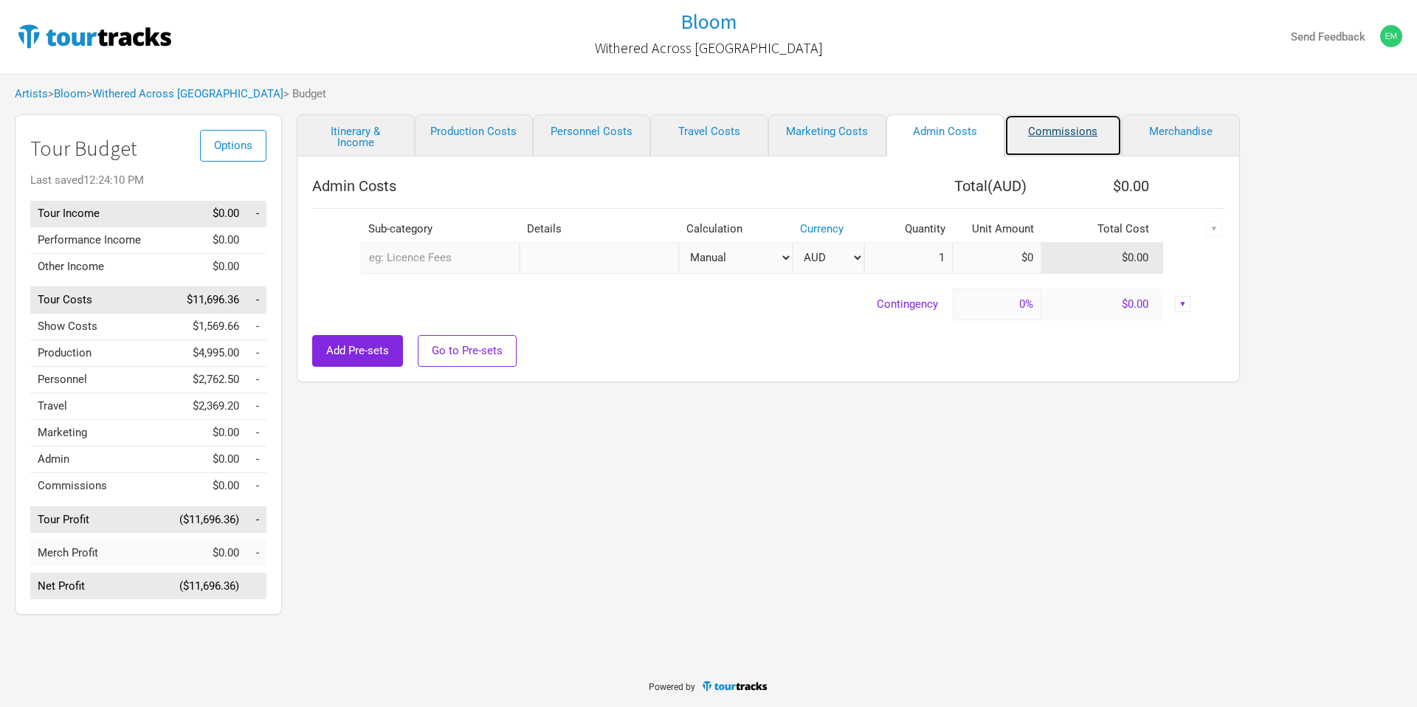
click at [1048, 134] on link "Commissions" at bounding box center [1064, 135] width 118 height 42
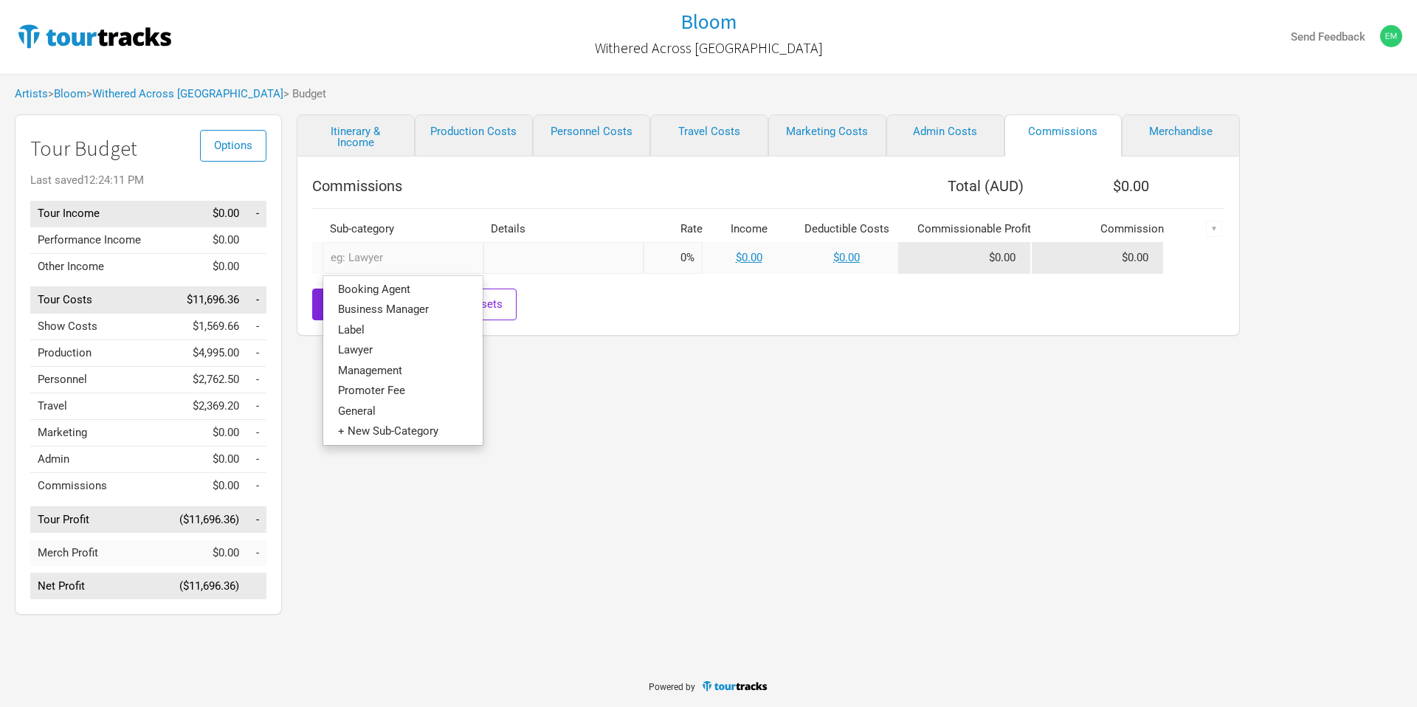
click at [369, 263] on input "text" at bounding box center [403, 258] width 161 height 32
click at [393, 297] on link "Booking Agent" at bounding box center [402, 290] width 159 height 20
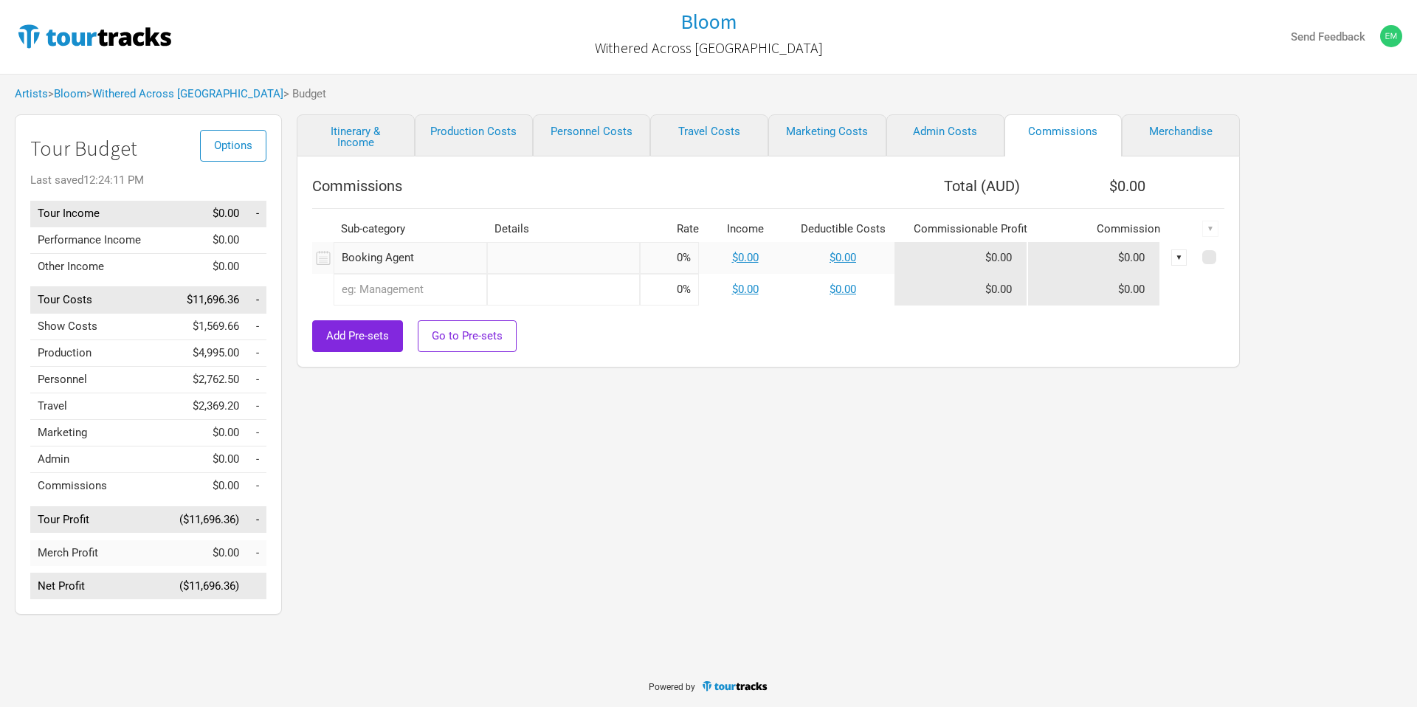
type input "Booking Agent"
click at [667, 250] on input at bounding box center [669, 258] width 59 height 32
type input "10%"
click at [433, 309] on div at bounding box center [768, 313] width 912 height 15
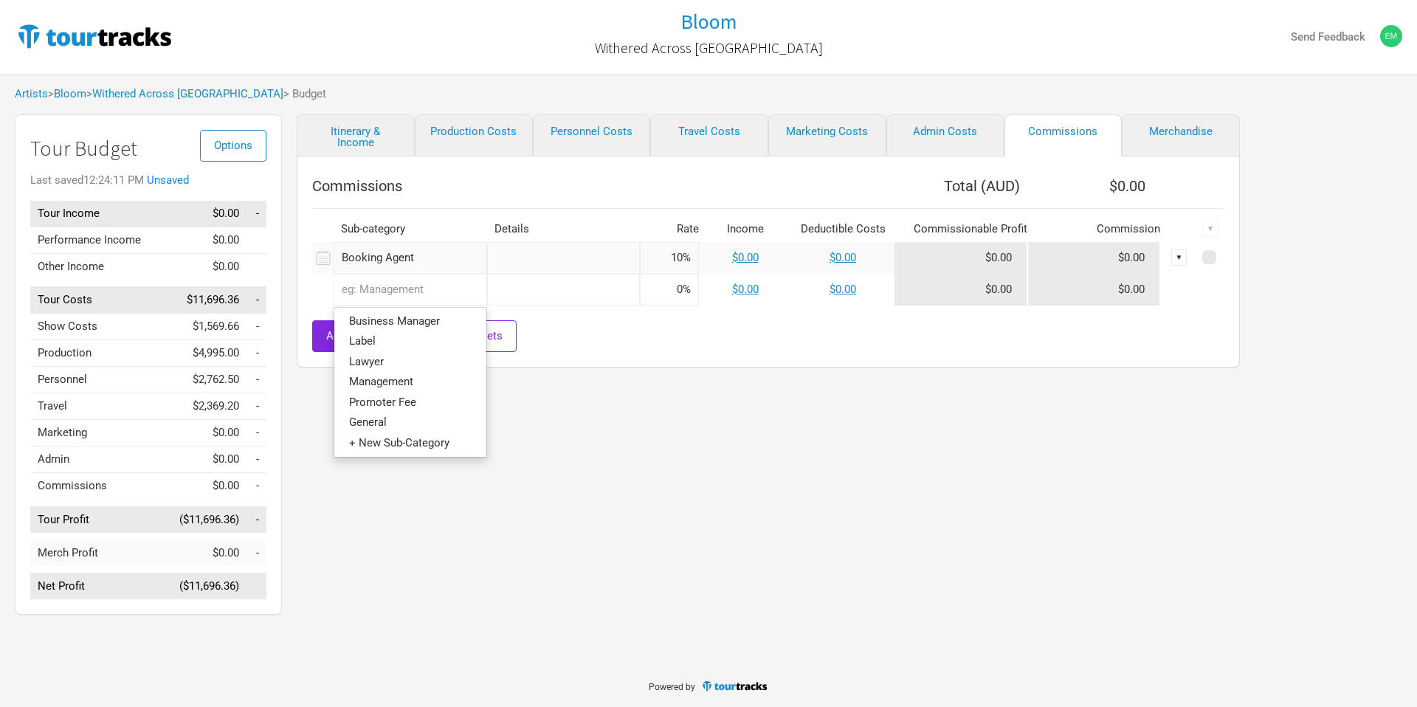
click at [430, 293] on input "text" at bounding box center [411, 290] width 154 height 32
click at [418, 381] on link "Management" at bounding box center [410, 382] width 152 height 20
type input "Management"
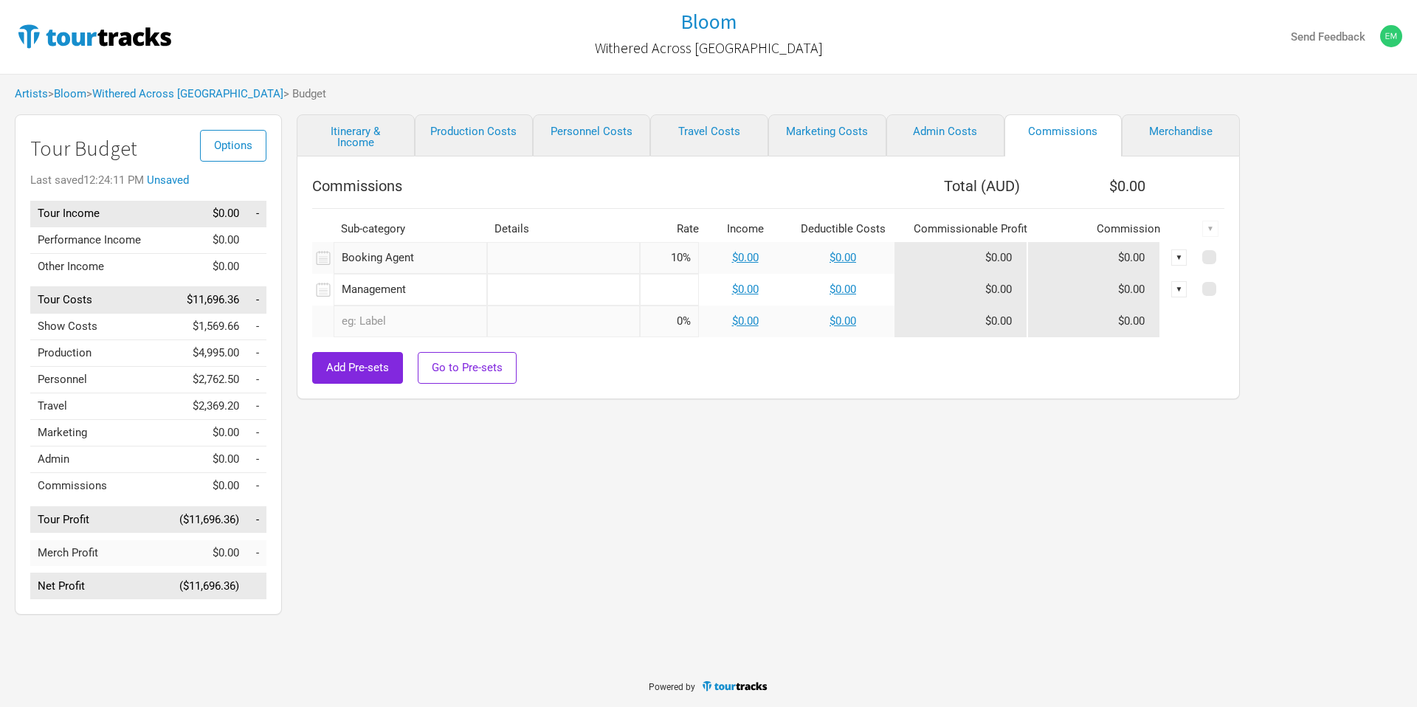
click at [656, 291] on input at bounding box center [669, 290] width 59 height 32
type input "15%"
click at [726, 376] on div "Add Pre-sets Go to Pre-sets" at bounding box center [768, 368] width 912 height 32
click at [1159, 137] on link "Merchandise" at bounding box center [1181, 135] width 118 height 42
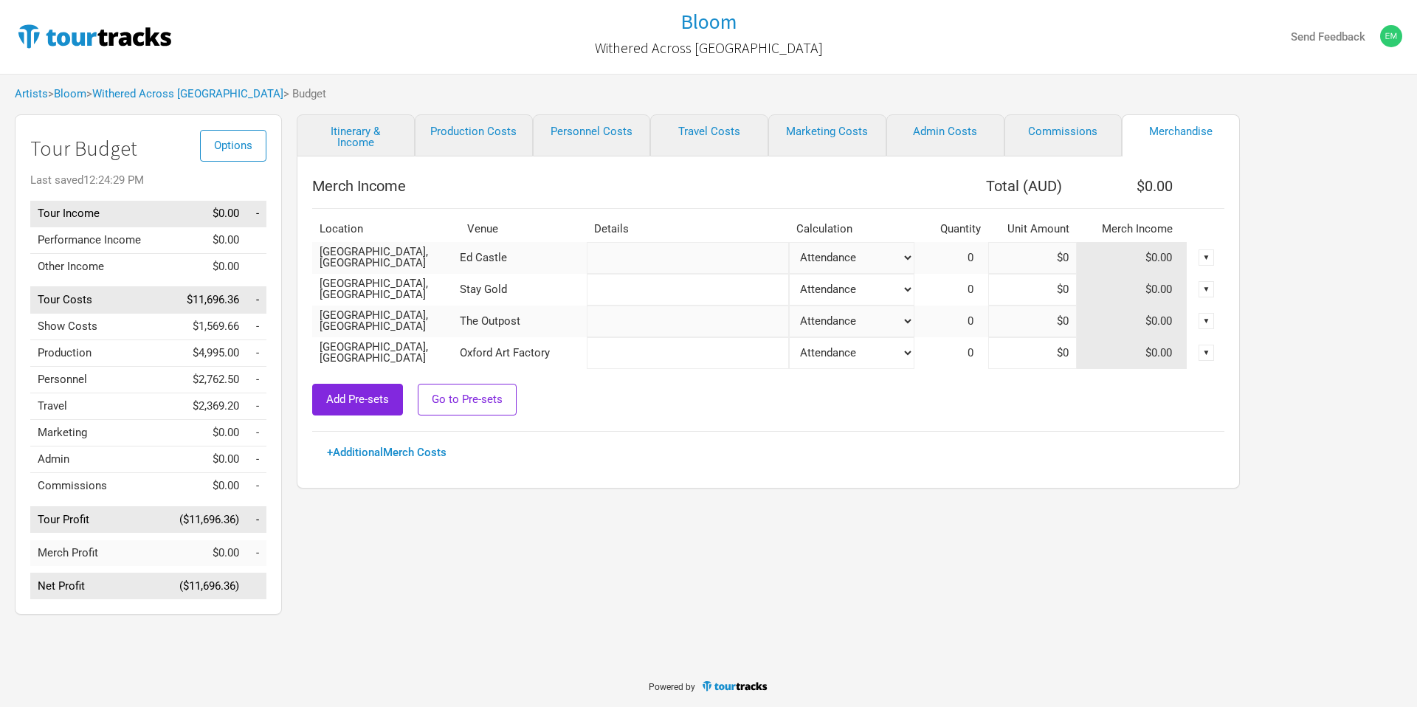
click at [856, 260] on select "Attendance Manual % of Performance Income" at bounding box center [851, 258] width 125 height 32
click at [350, 134] on link "Itinerary & Income" at bounding box center [356, 135] width 118 height 42
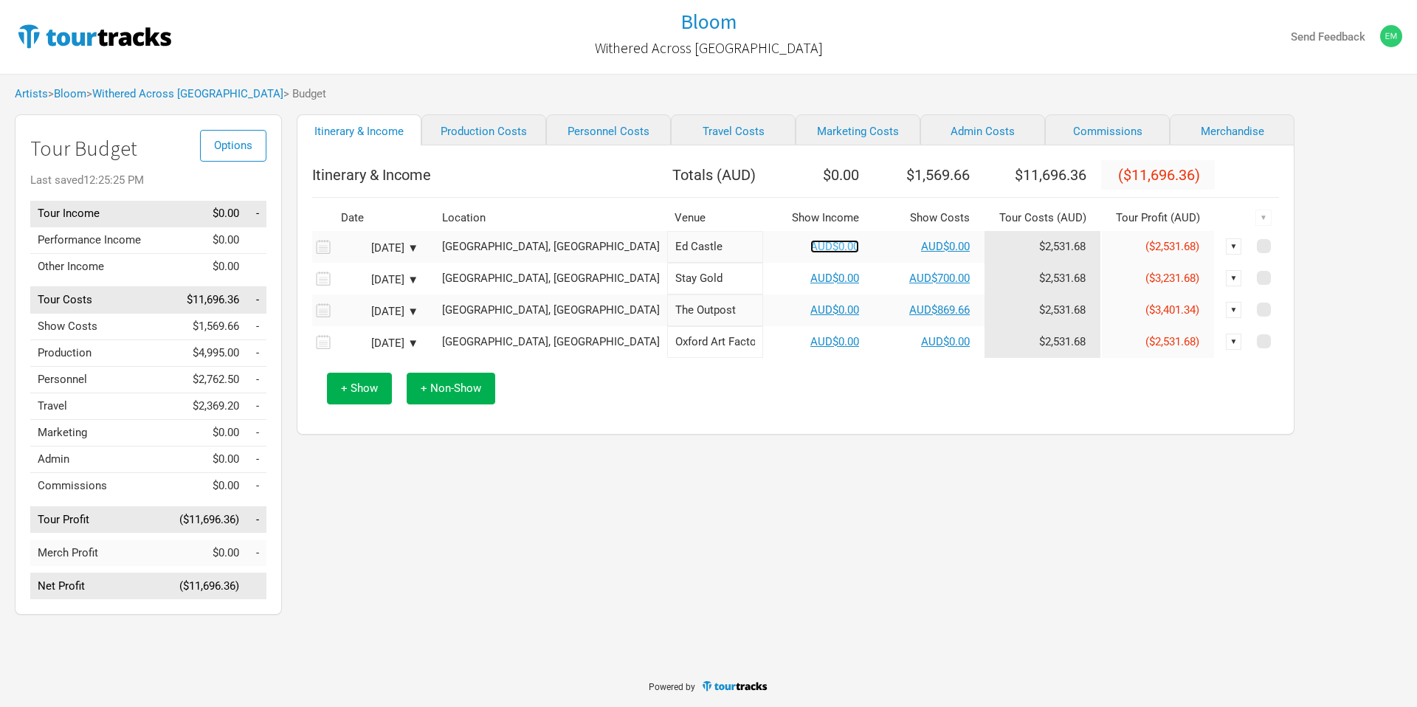
click at [810, 253] on link "AUD$0.00" at bounding box center [834, 246] width 49 height 13
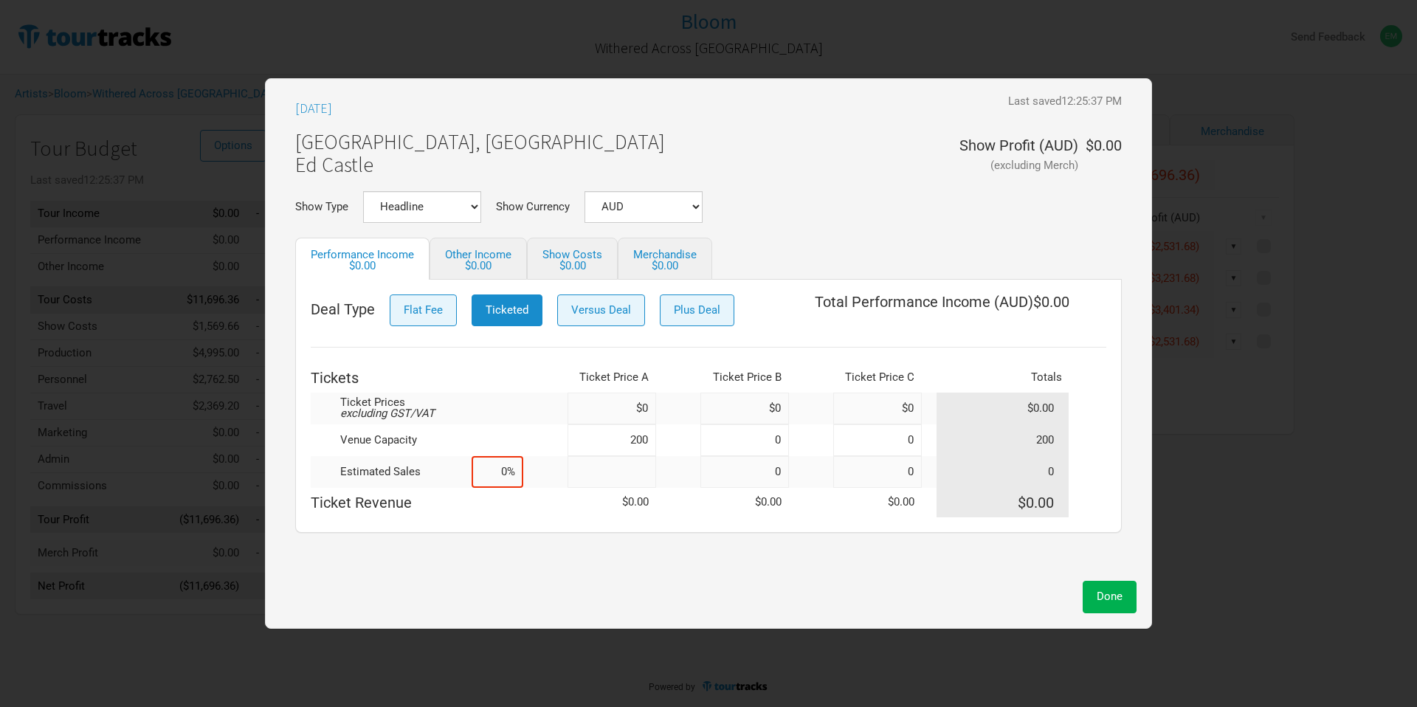
click at [603, 477] on input at bounding box center [612, 472] width 89 height 32
type input "0"
type input "200"
type input "100%"
type input "200"
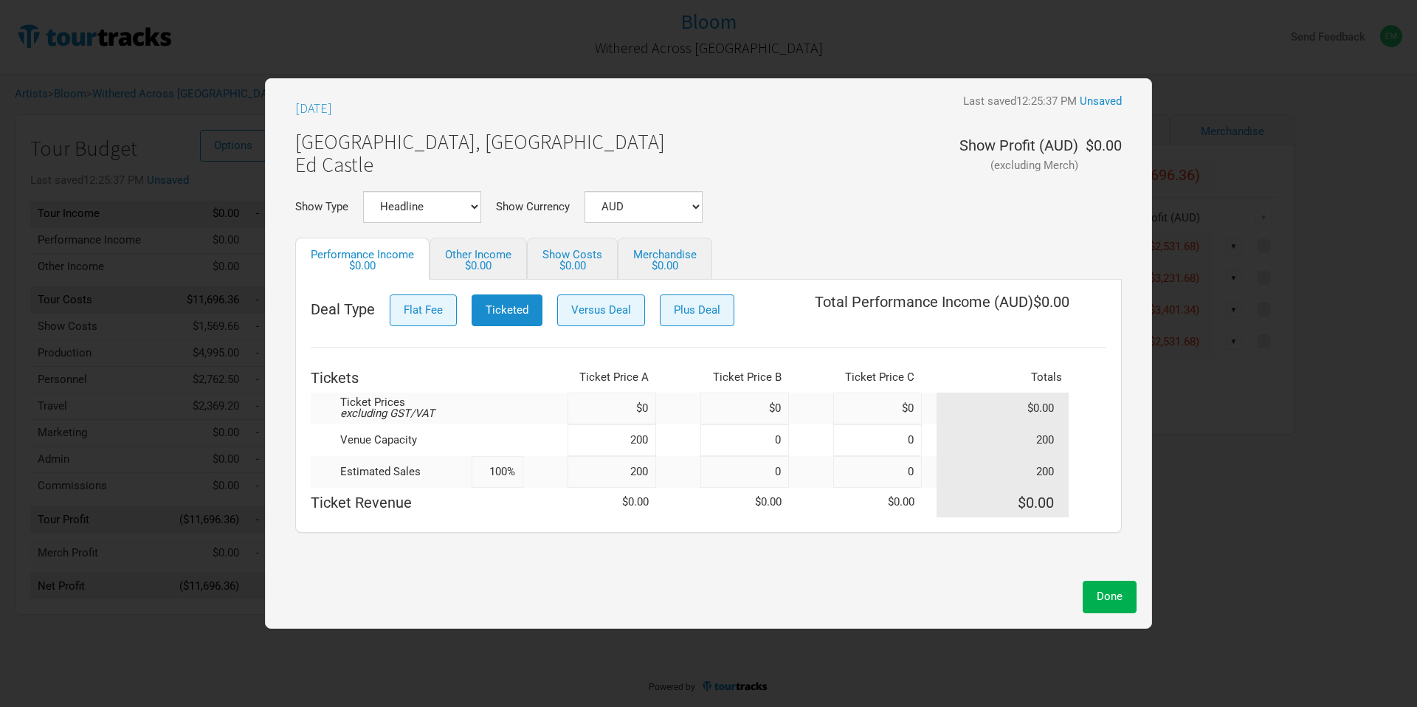
click at [555, 514] on td at bounding box center [545, 503] width 44 height 30
click at [612, 407] on input at bounding box center [612, 409] width 89 height 32
type input "$0"
type input "$28.11"
click at [1108, 609] on button "Done" at bounding box center [1110, 597] width 54 height 32
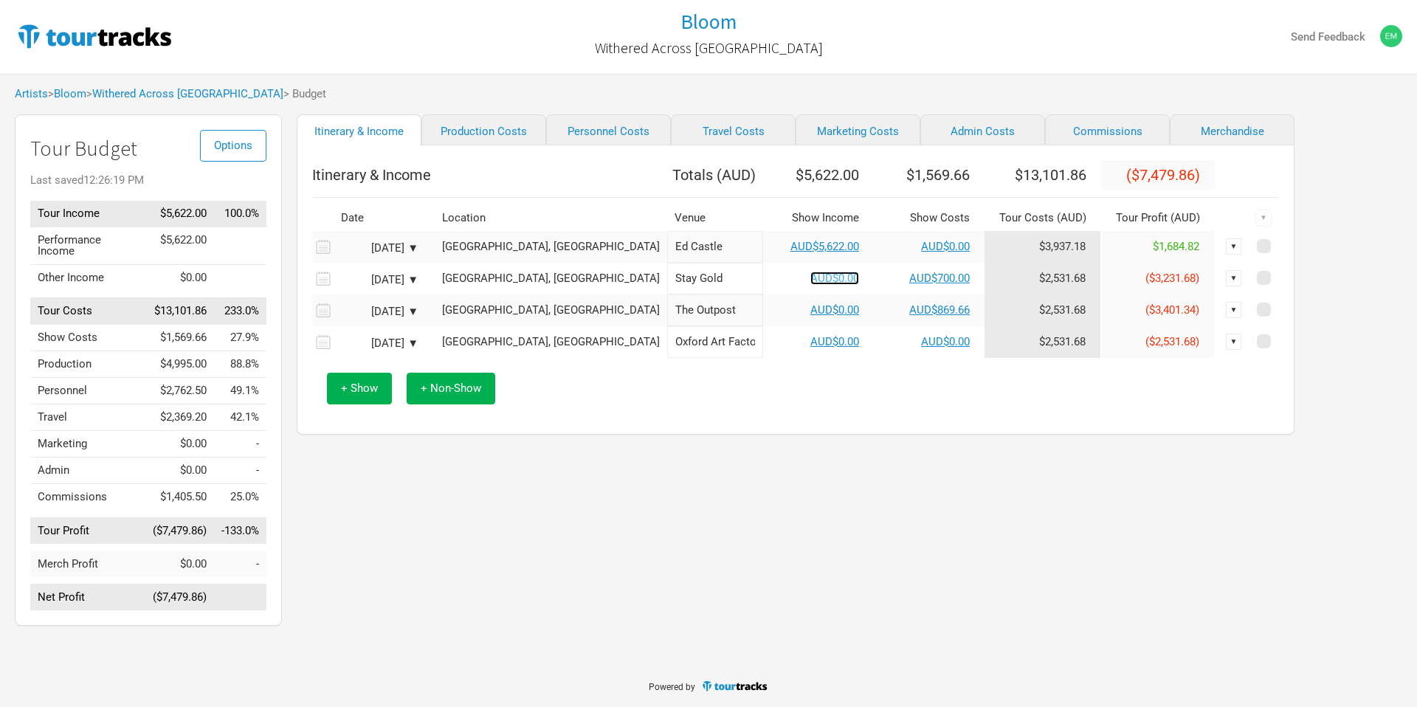
click at [810, 284] on link "AUD$0.00" at bounding box center [834, 278] width 49 height 13
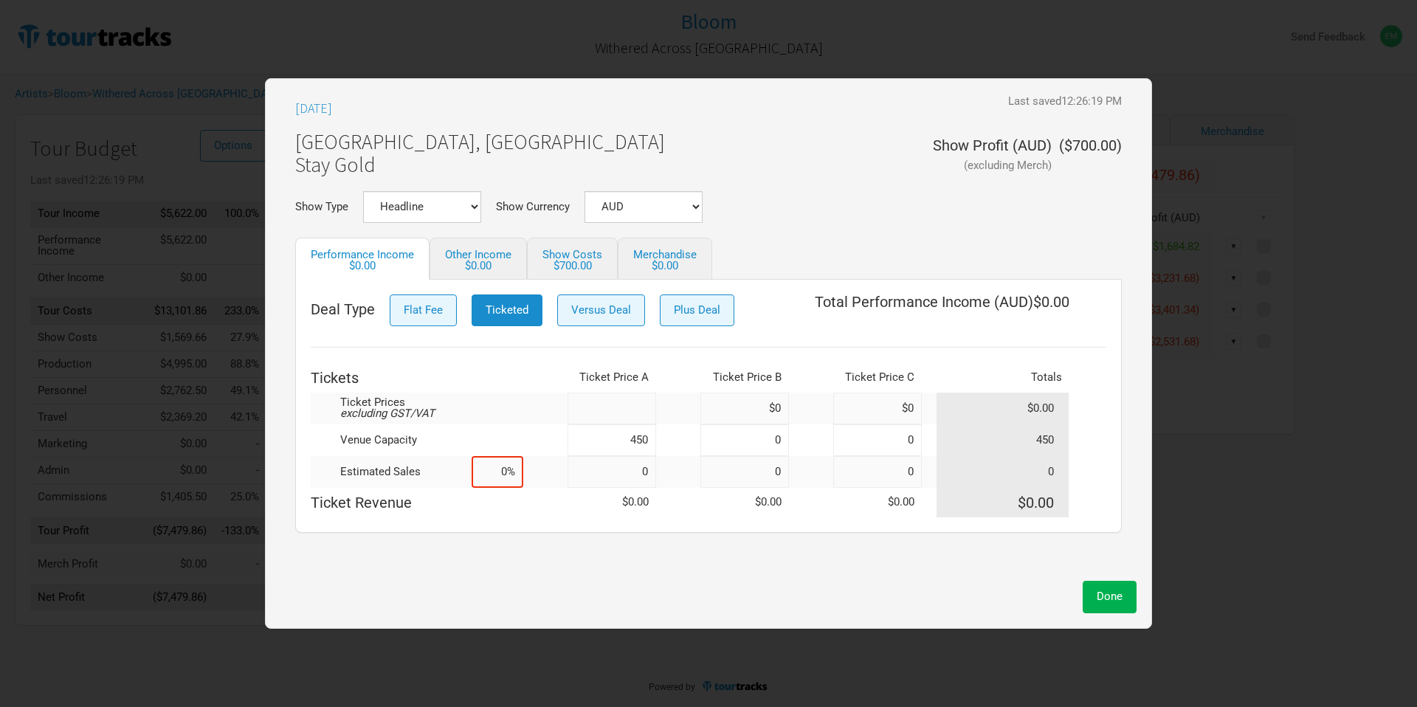
click at [602, 403] on input at bounding box center [612, 409] width 89 height 32
type input "$0"
type input "$28.36"
click at [621, 475] on input at bounding box center [612, 472] width 89 height 32
type input "415"
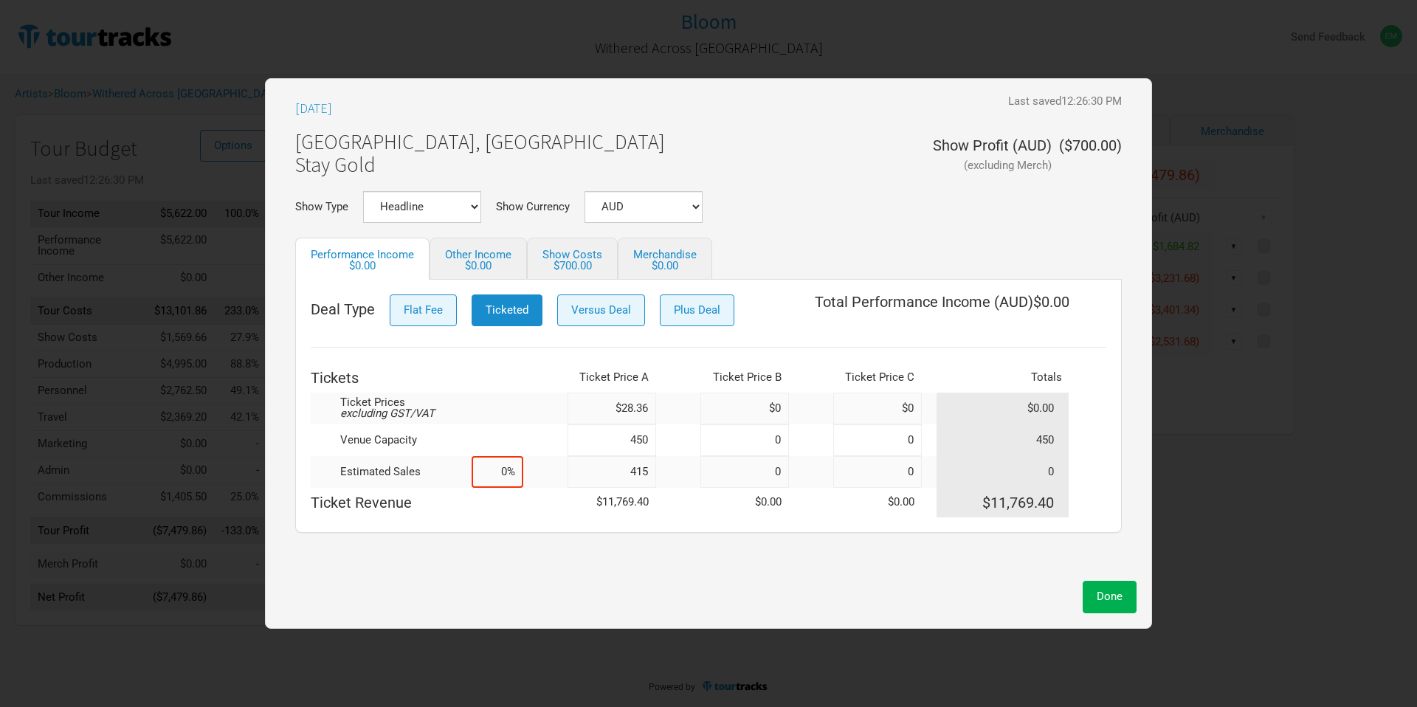
type input "92%"
type input "415"
click at [632, 441] on input "450" at bounding box center [612, 440] width 89 height 32
type input "415"
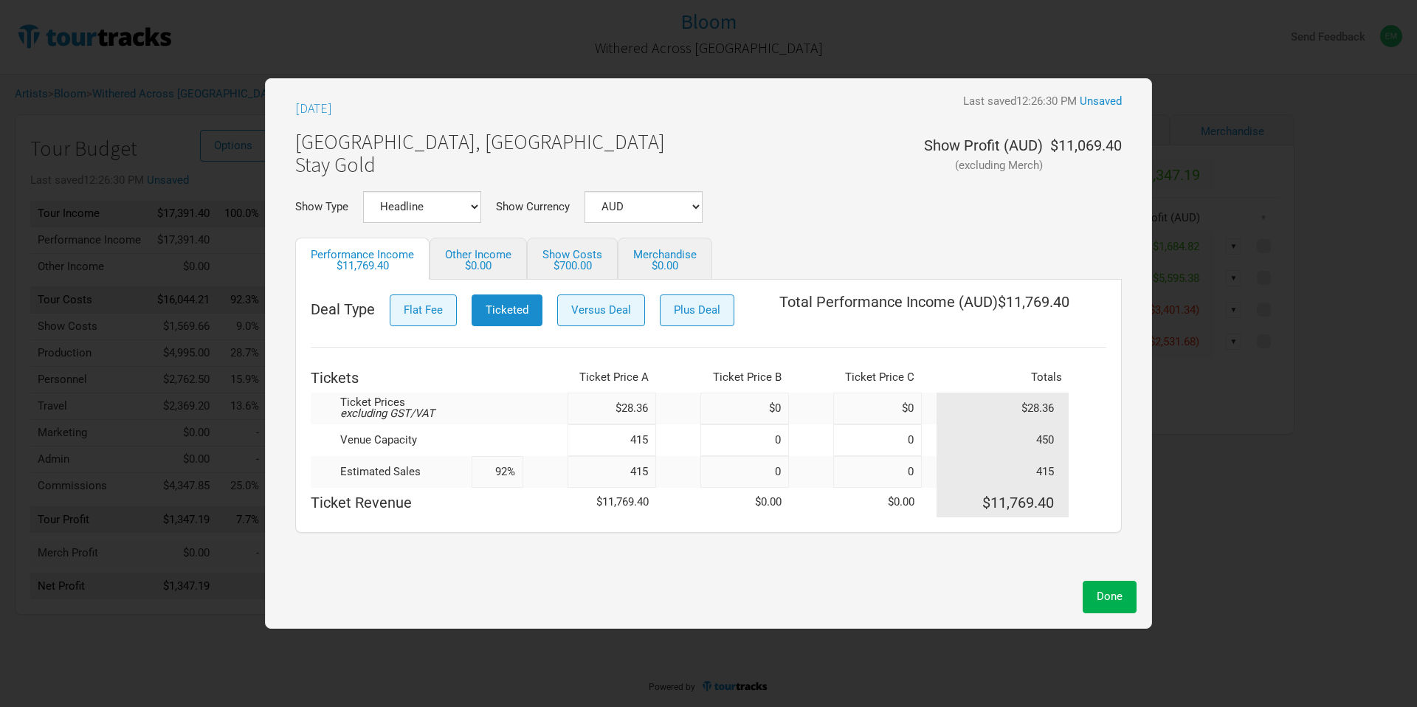
type input "100%"
type input "415"
click at [667, 528] on div "Deal Type Flat Fee Ticketed Versus Deal Plus Deal Total Performance Income ( AU…" at bounding box center [708, 406] width 827 height 253
click at [1109, 598] on span "Done" at bounding box center [1110, 596] width 26 height 13
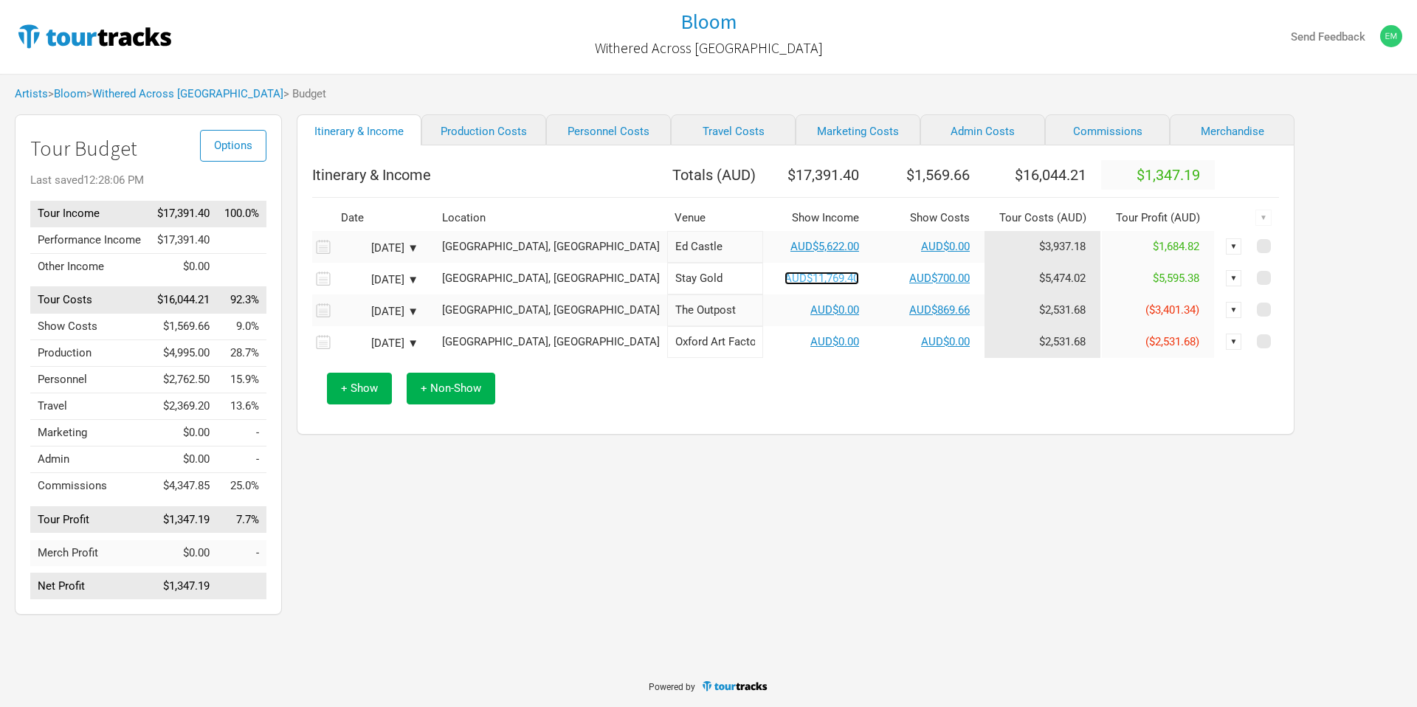
click at [785, 285] on link "AUD$11,769.40" at bounding box center [822, 278] width 75 height 13
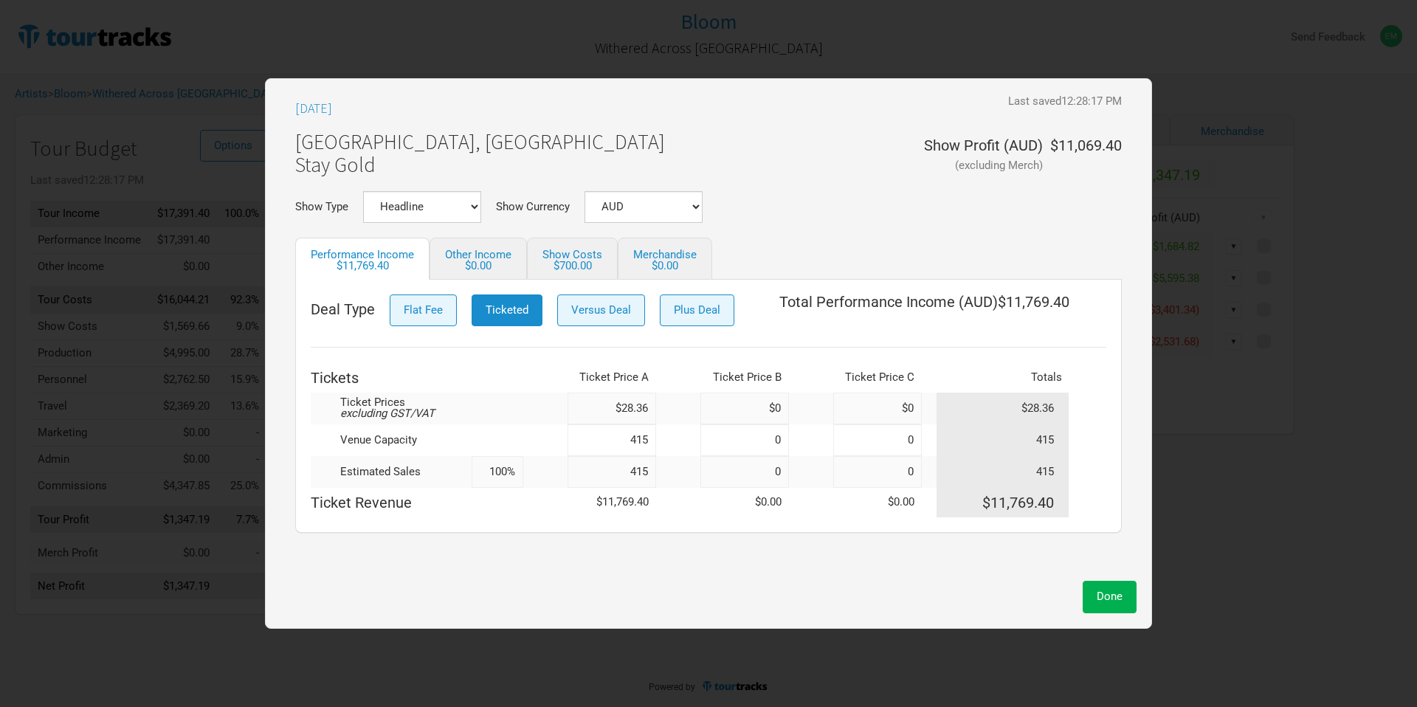
click at [623, 441] on input "415" at bounding box center [612, 440] width 89 height 32
type input "420"
type input "99%"
type input "420"
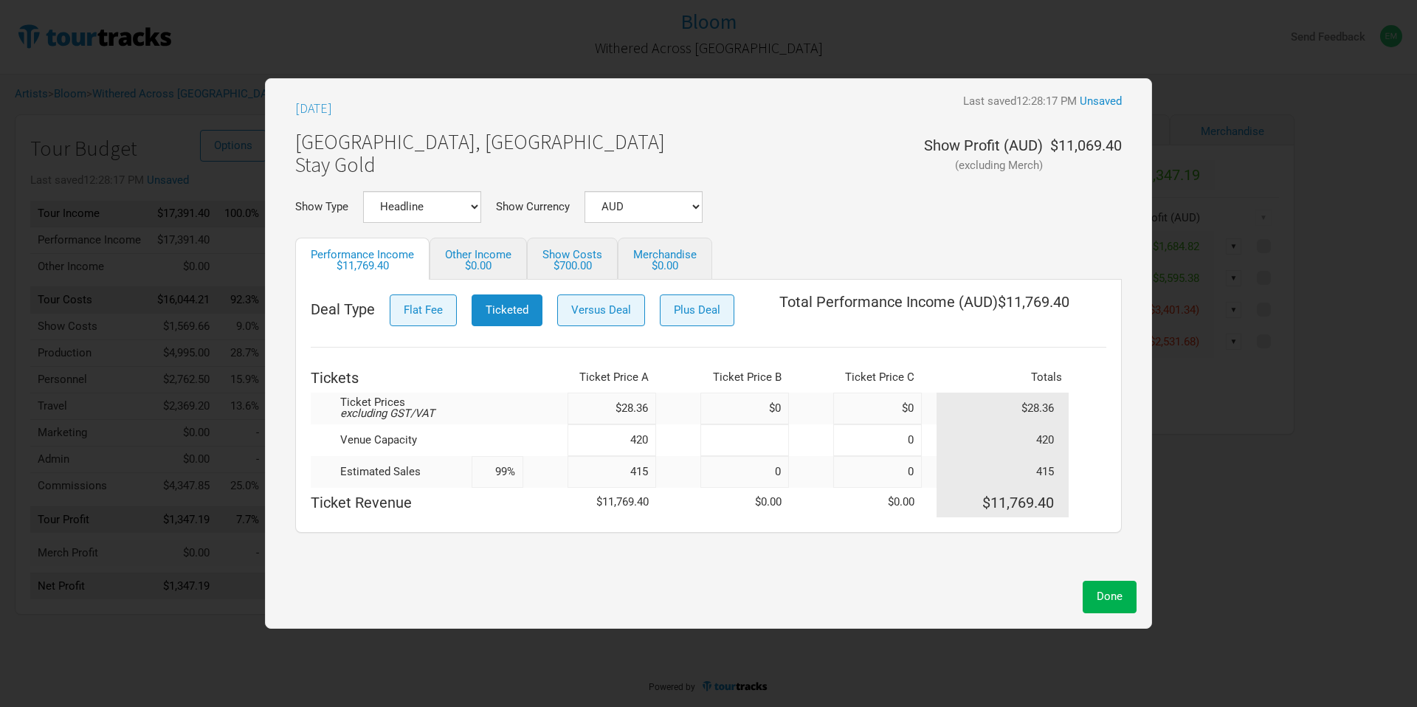
click at [750, 437] on input at bounding box center [744, 440] width 89 height 32
type input "420"
type input "49%"
type input "420"
click at [713, 408] on input at bounding box center [744, 409] width 89 height 32
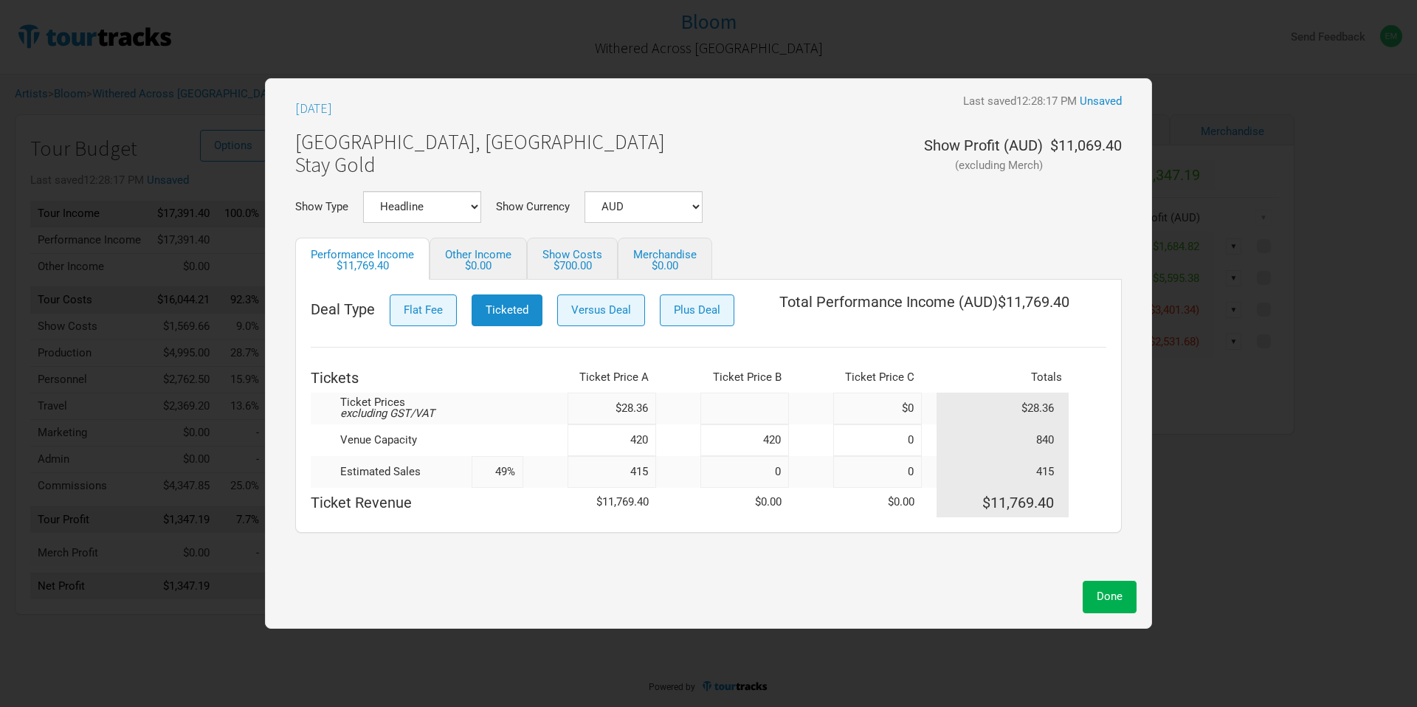
type input "$0"
click at [752, 443] on input "420" at bounding box center [744, 440] width 89 height 32
type input "99%"
type input "0"
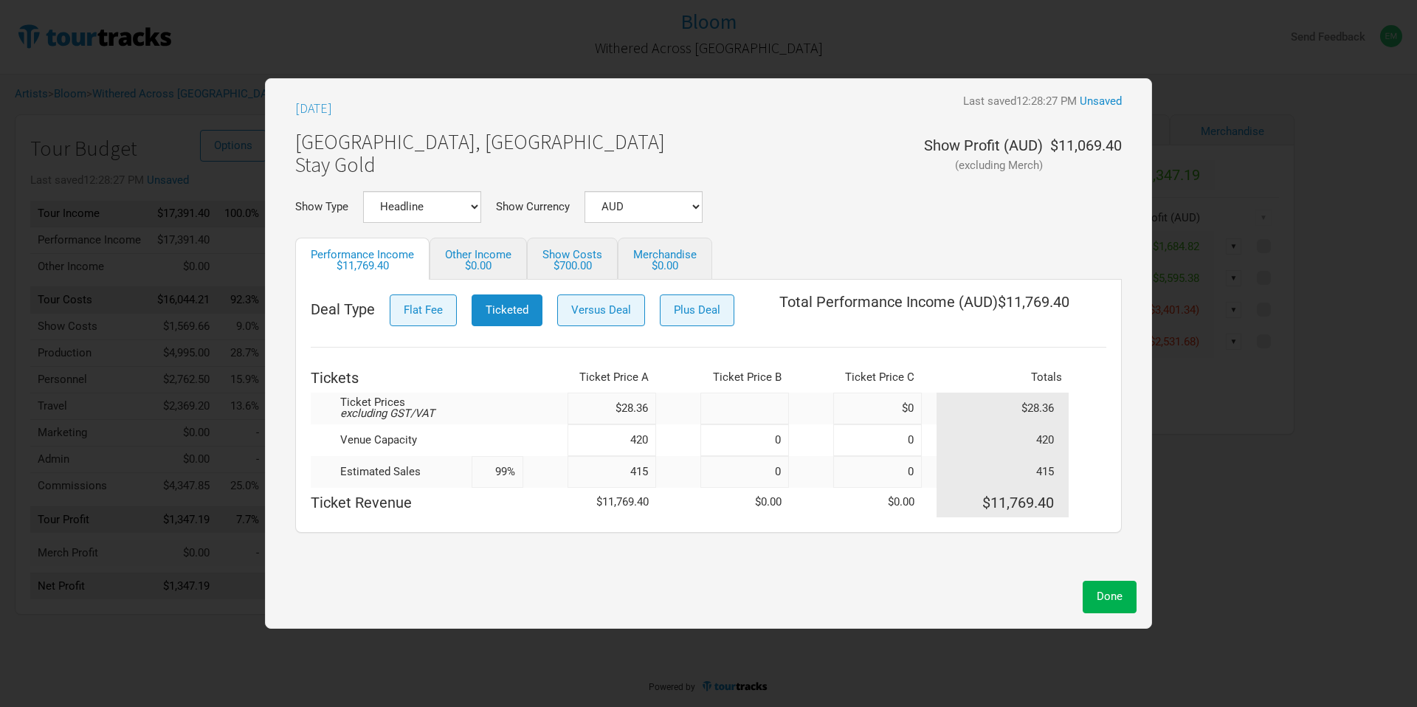
click at [717, 414] on input at bounding box center [744, 409] width 89 height 32
type input "$40"
click at [690, 534] on div "Sep 5, 2025 Last saved 12:28:31 PM Unsaved Melbourne, Australia Stay Gold Show …" at bounding box center [708, 334] width 856 height 480
click at [703, 515] on td "$0.00" at bounding box center [744, 503] width 89 height 30
click at [744, 472] on input at bounding box center [744, 472] width 89 height 32
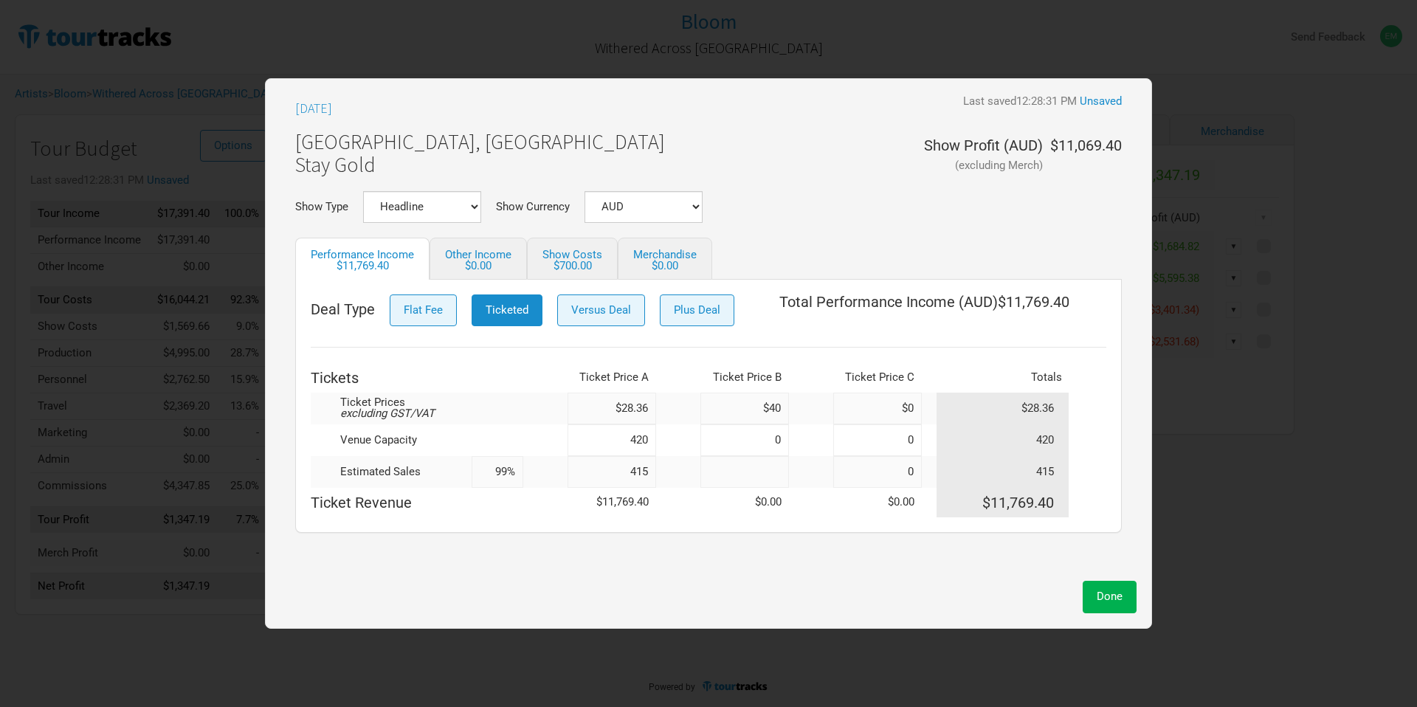
type input "5"
type input "100%"
type input "5"
click at [802, 522] on div "Deal Type Flat Fee Ticketed Versus Deal Plus Deal Total Performance Income ( AU…" at bounding box center [708, 406] width 827 height 253
click at [1123, 599] on button "Done" at bounding box center [1110, 597] width 54 height 32
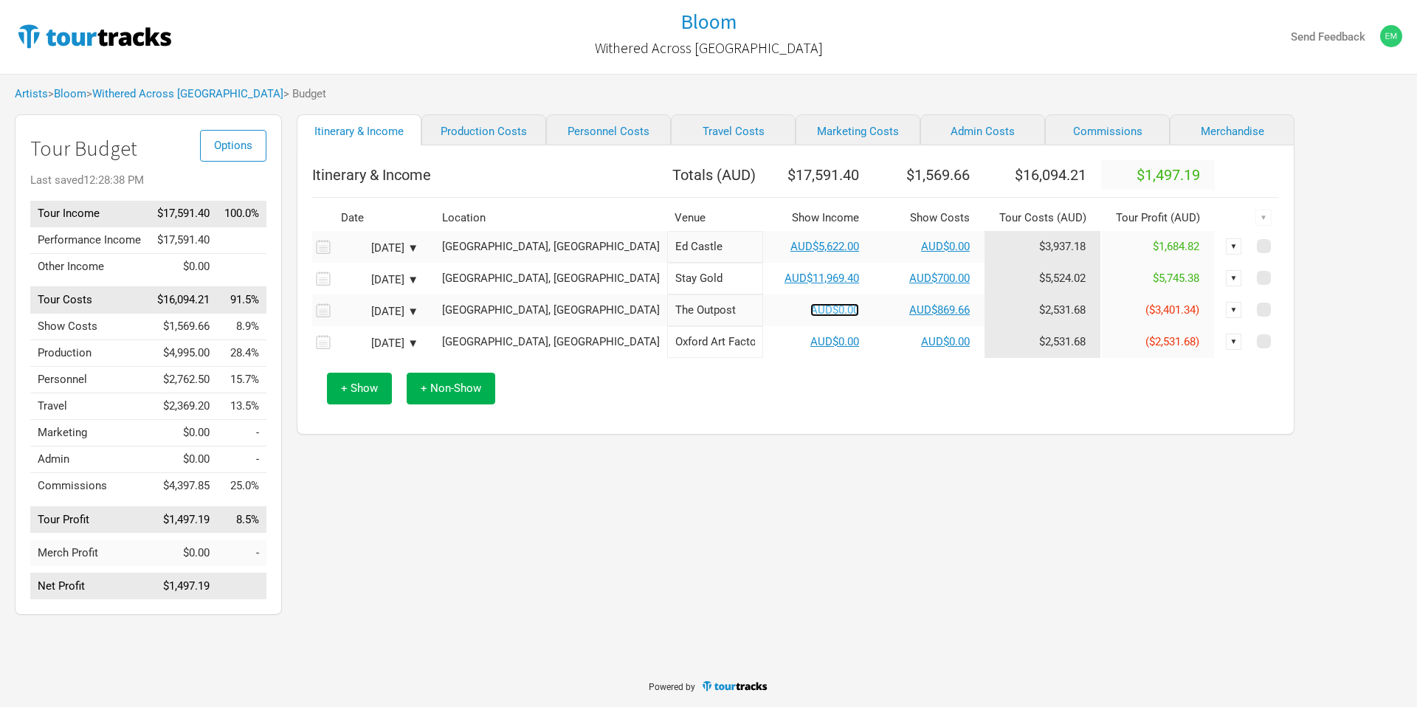
click at [810, 317] on link "AUD$0.00" at bounding box center [834, 309] width 49 height 13
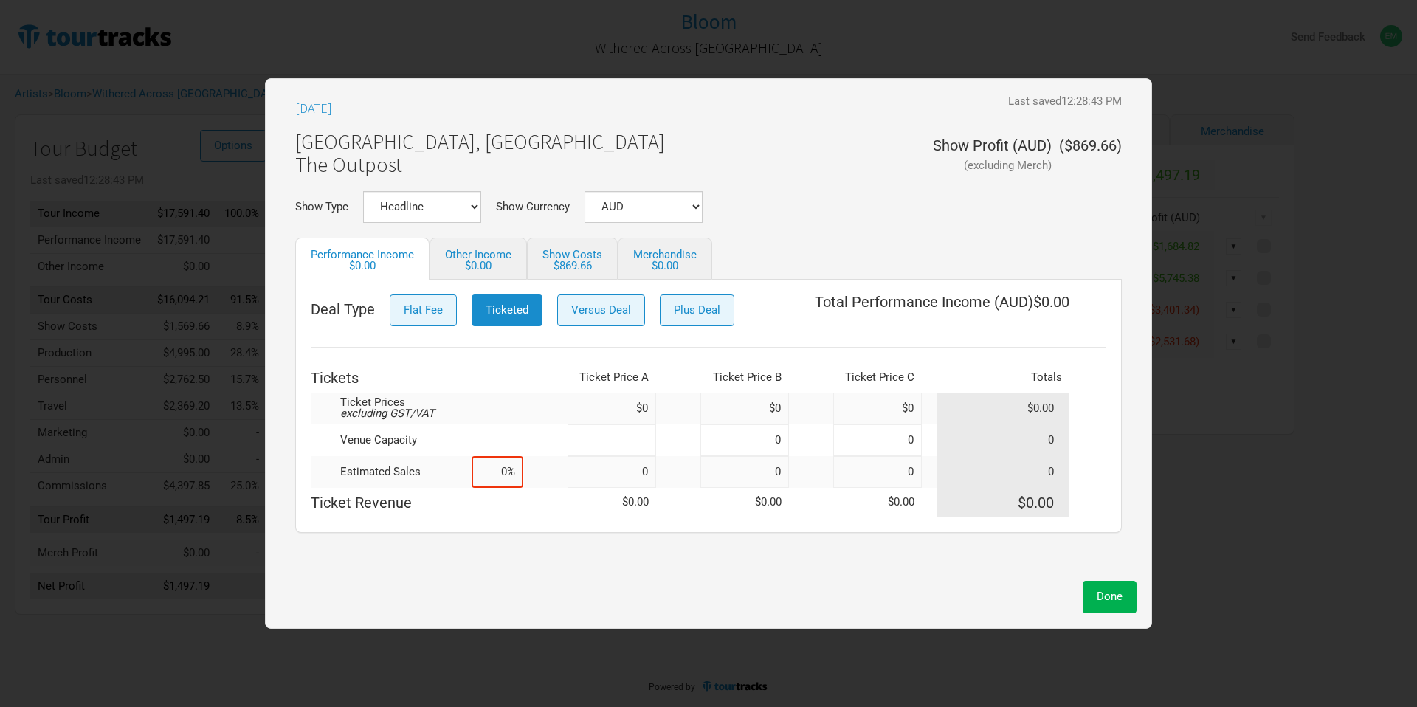
click at [634, 440] on input at bounding box center [612, 440] width 89 height 32
type input "320"
click at [614, 479] on input at bounding box center [612, 472] width 89 height 32
type input "320"
type input "100%"
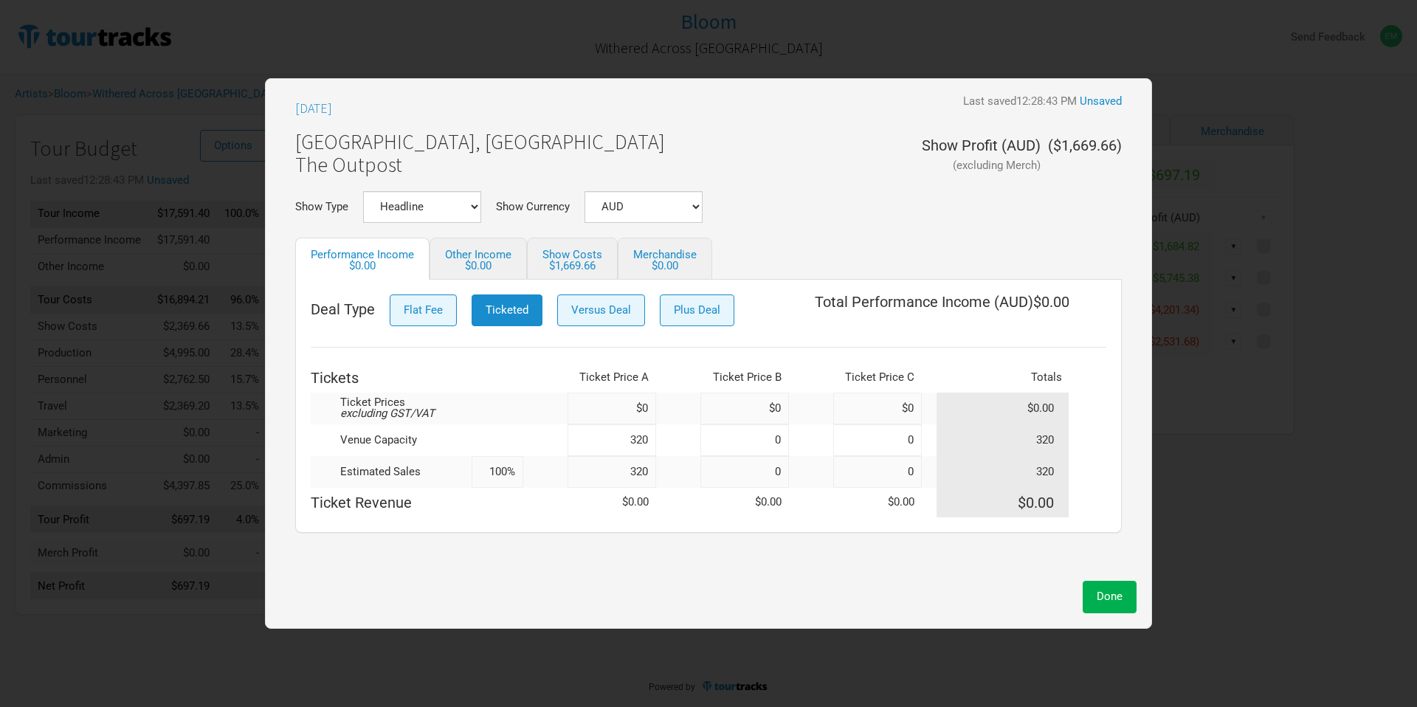
type input "320"
click at [610, 398] on input at bounding box center [612, 409] width 89 height 32
type input "$28.38"
click at [756, 526] on div "Deal Type Flat Fee Ticketed Versus Deal Plus Deal Total Performance Income ( AU…" at bounding box center [708, 406] width 827 height 253
click at [1100, 596] on span "Done" at bounding box center [1110, 596] width 26 height 13
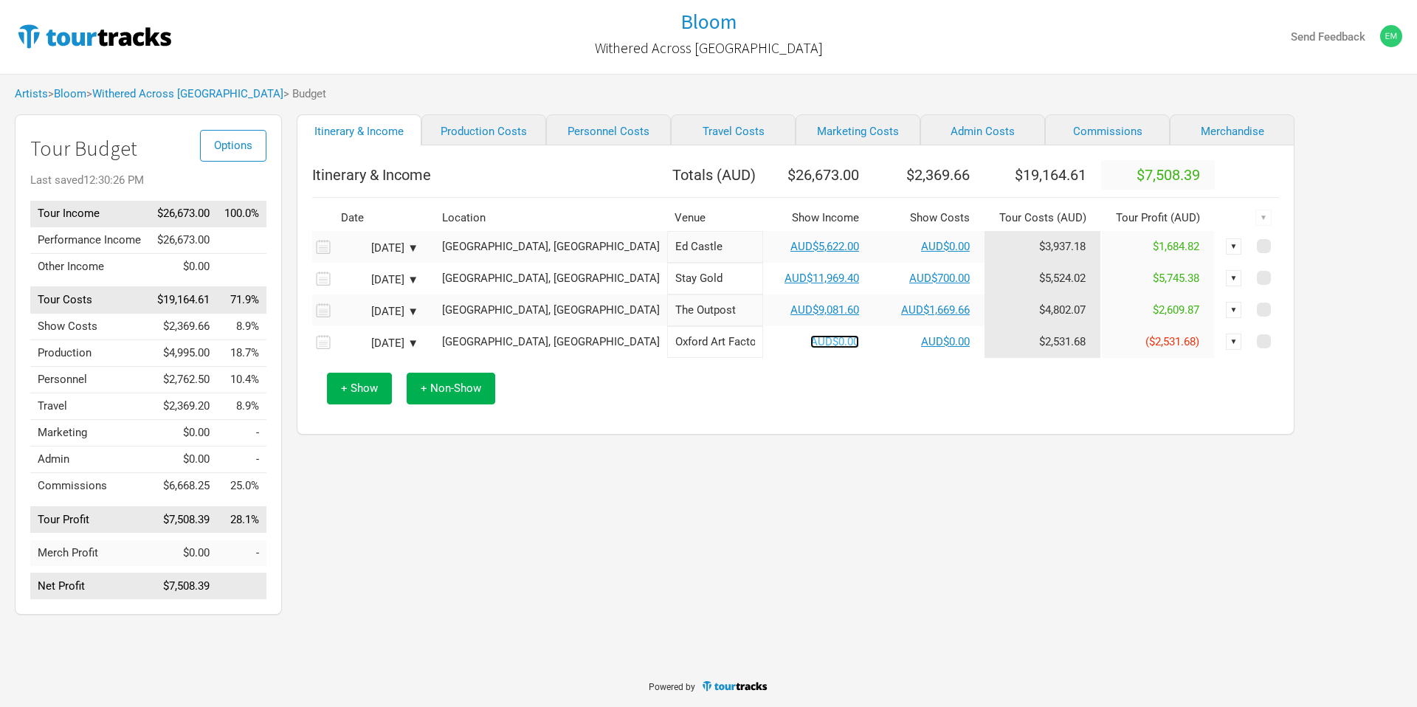
click at [810, 348] on link "AUD$0.00" at bounding box center [834, 341] width 49 height 13
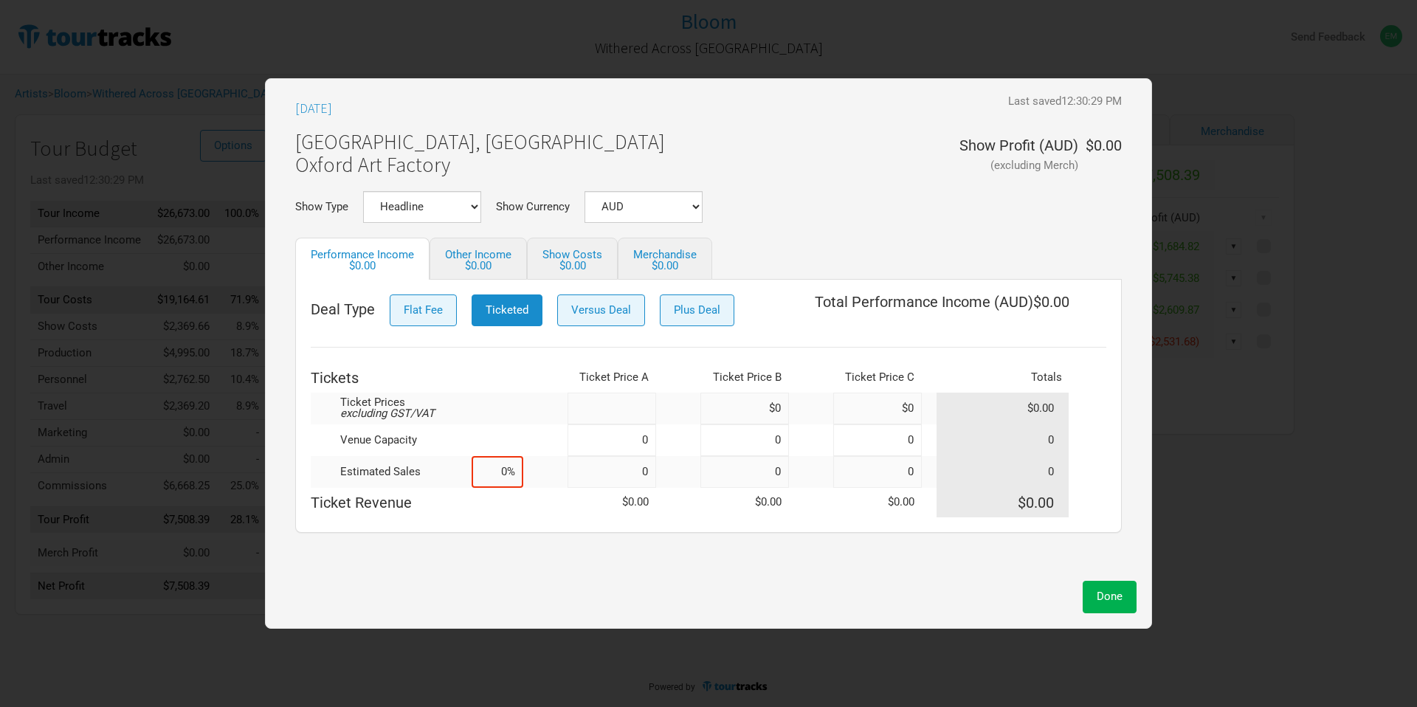
click at [626, 421] on input at bounding box center [612, 409] width 89 height 32
type input "$28.39"
click at [624, 444] on input at bounding box center [612, 440] width 89 height 32
type input "450"
click at [634, 478] on input at bounding box center [612, 472] width 89 height 32
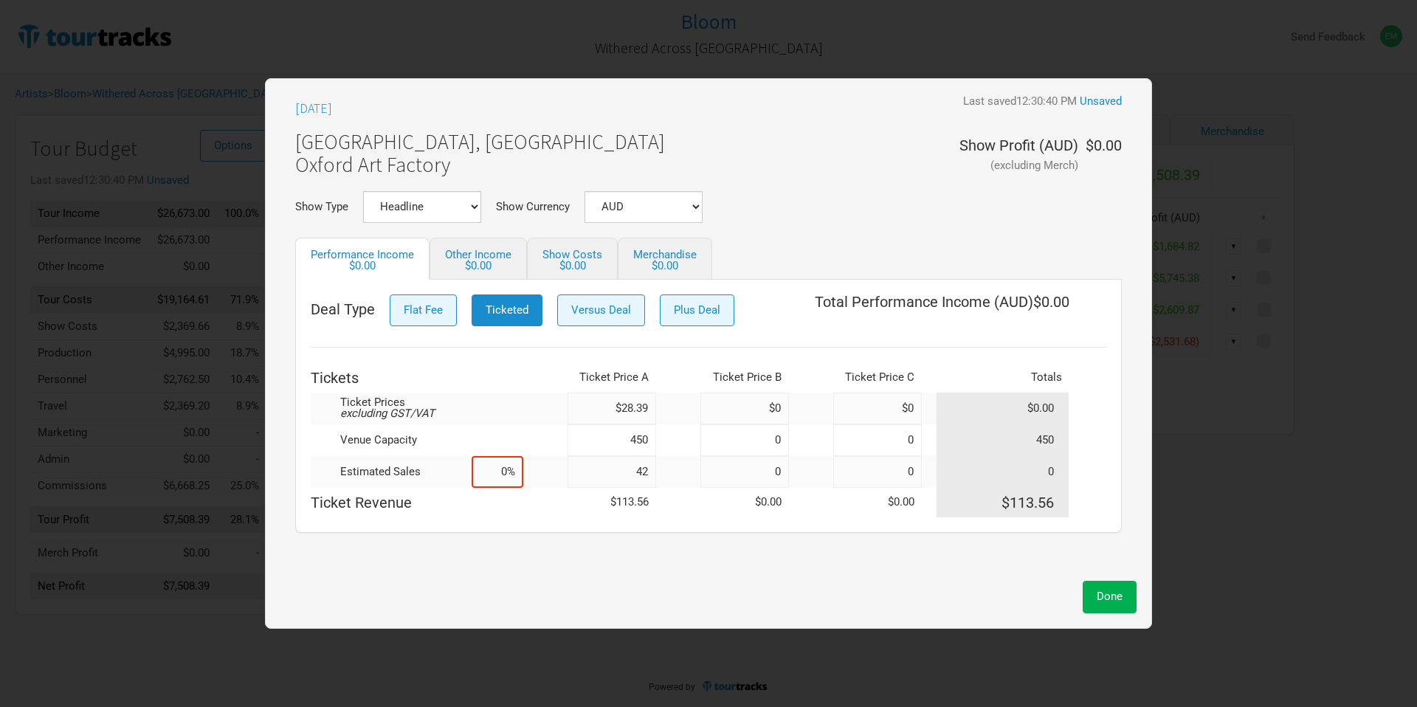
type input "423"
type input "94%"
type input "423"
click at [634, 517] on div "Deal Type Flat Fee Ticketed Versus Deal Plus Deal Total Performance Income ( AU…" at bounding box center [708, 406] width 827 height 253
click at [630, 446] on input "450" at bounding box center [612, 440] width 89 height 32
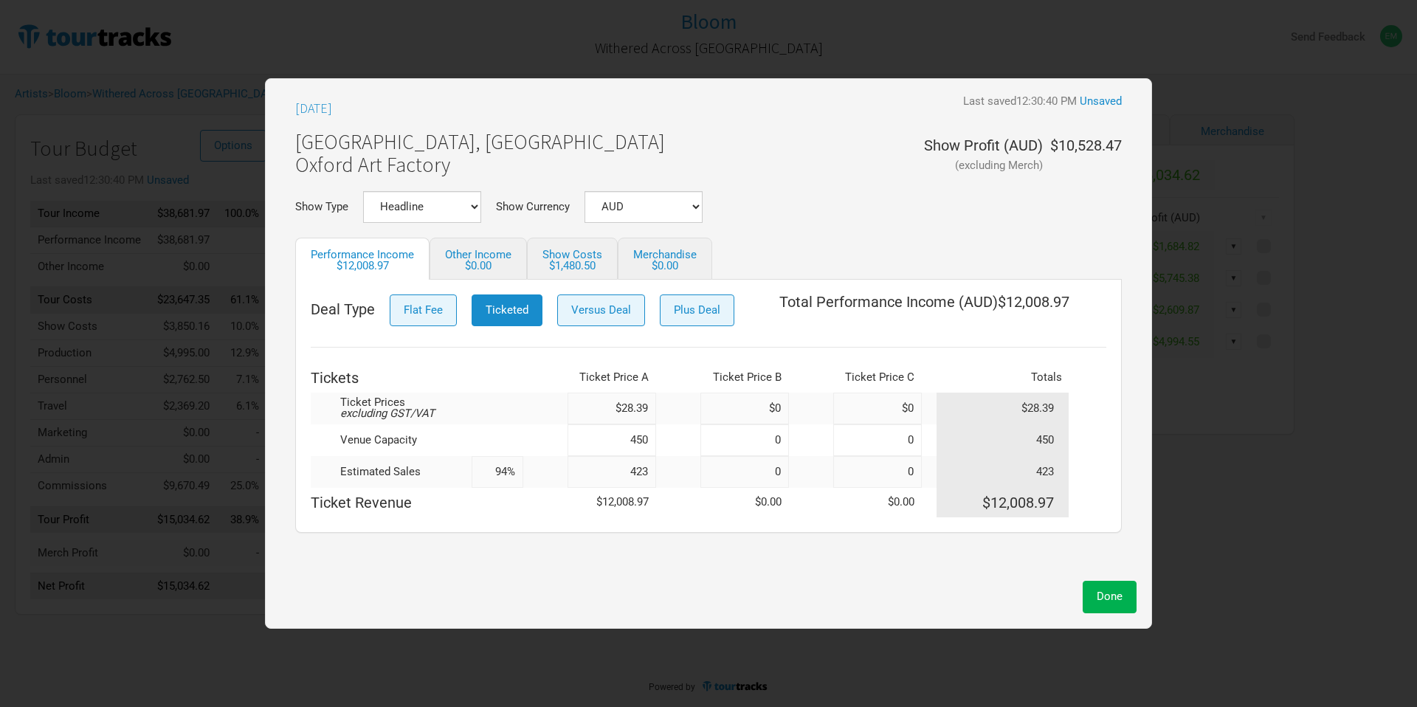
click at [630, 446] on input "450" at bounding box center [612, 440] width 89 height 32
type input "5"
type input "8,460%"
type input "520"
type input "81%"
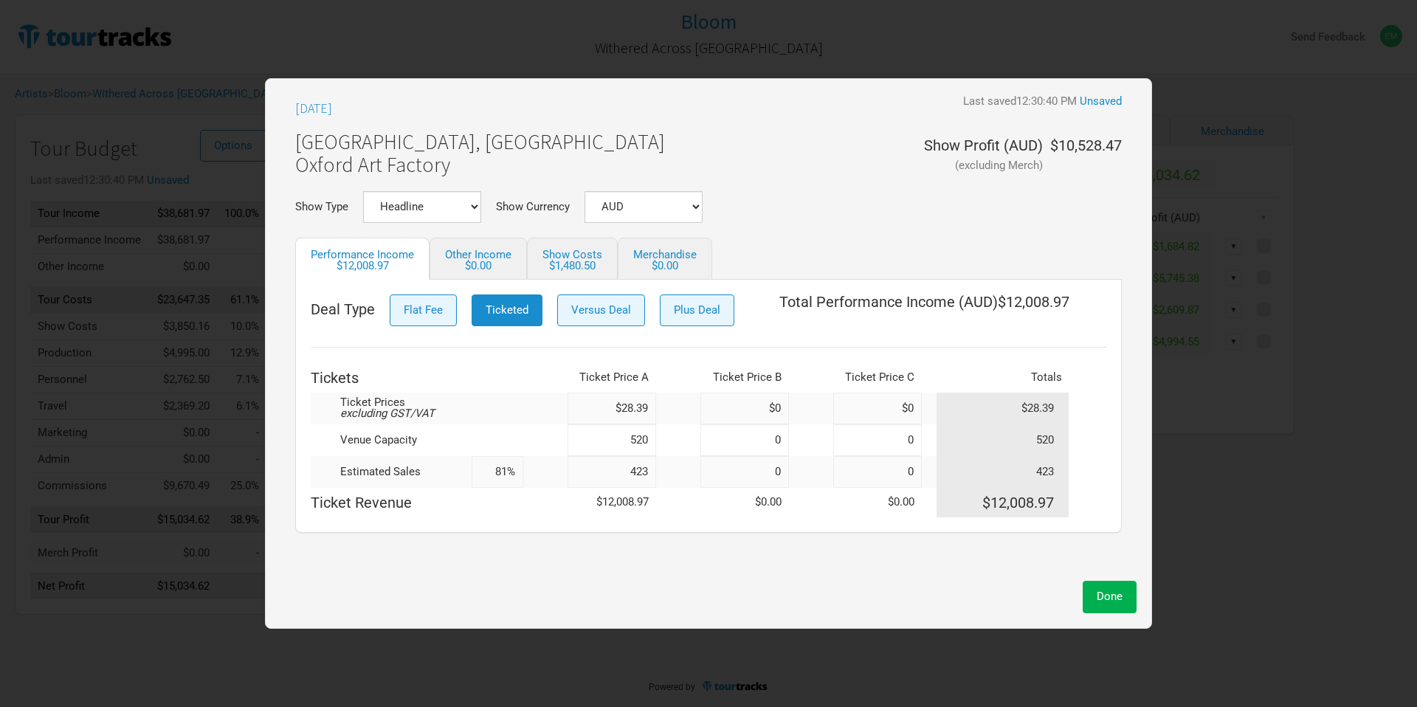
type input "520"
click at [1112, 602] on span "Done" at bounding box center [1110, 596] width 26 height 13
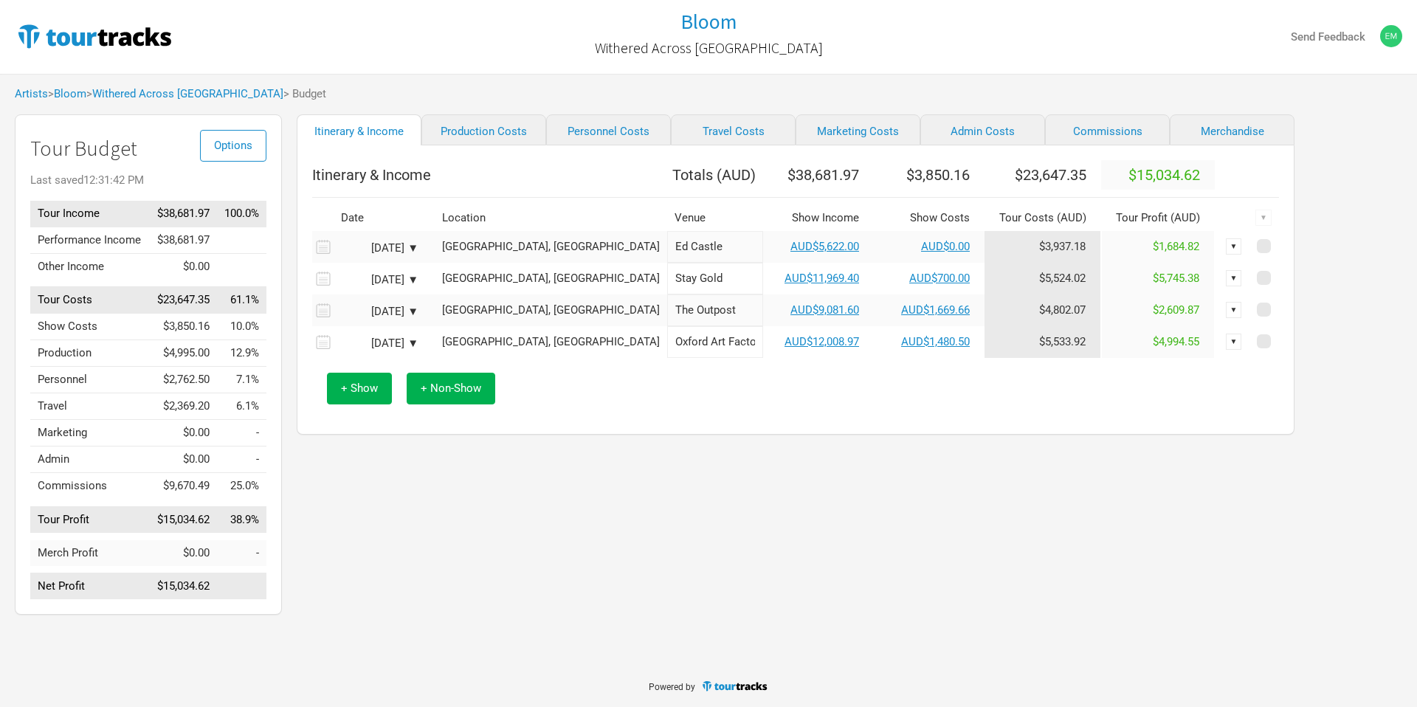
click at [458, 348] on div "Sydney, Australia" at bounding box center [551, 342] width 218 height 11
click at [458, 351] on input "text" at bounding box center [551, 342] width 232 height 32
click at [675, 399] on div "+ Show + Non-Show" at bounding box center [796, 388] width 952 height 61
click at [509, 357] on input "text" at bounding box center [551, 342] width 232 height 32
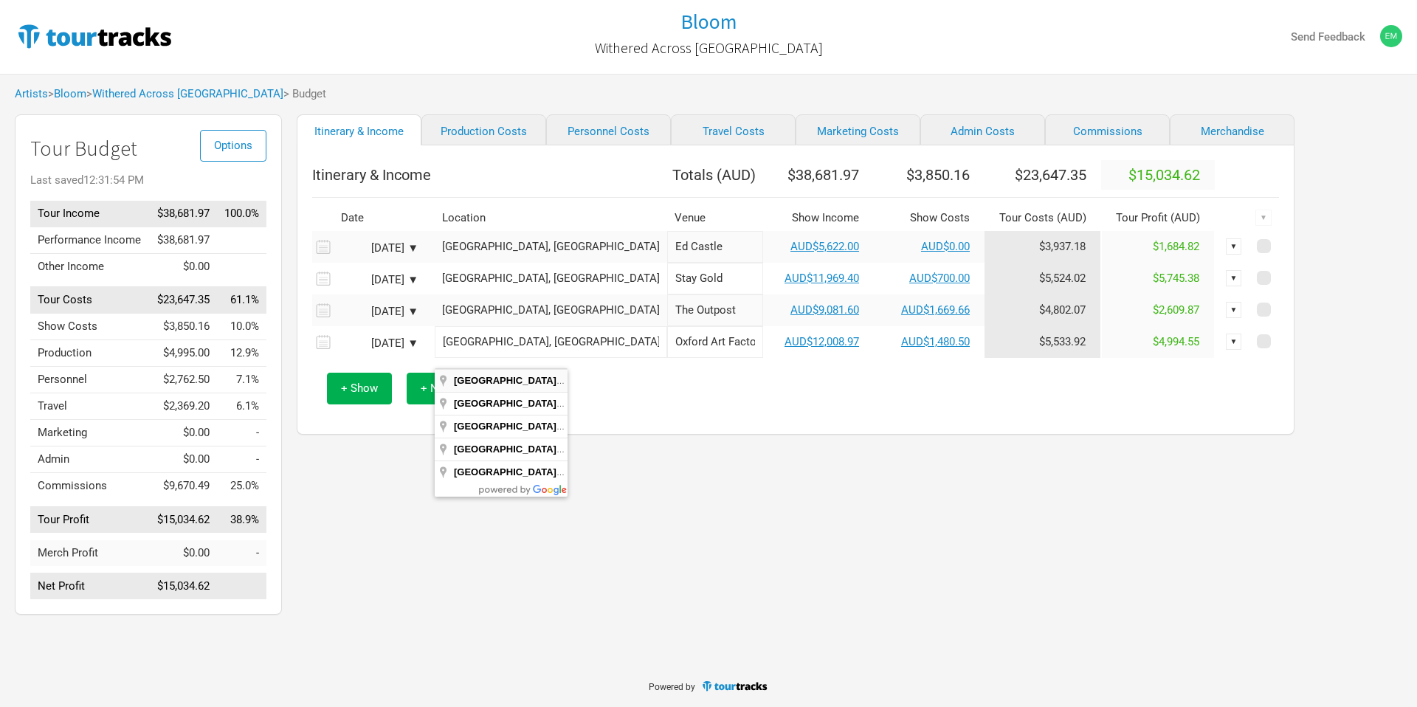
type input "Sydney NSW, Australia"
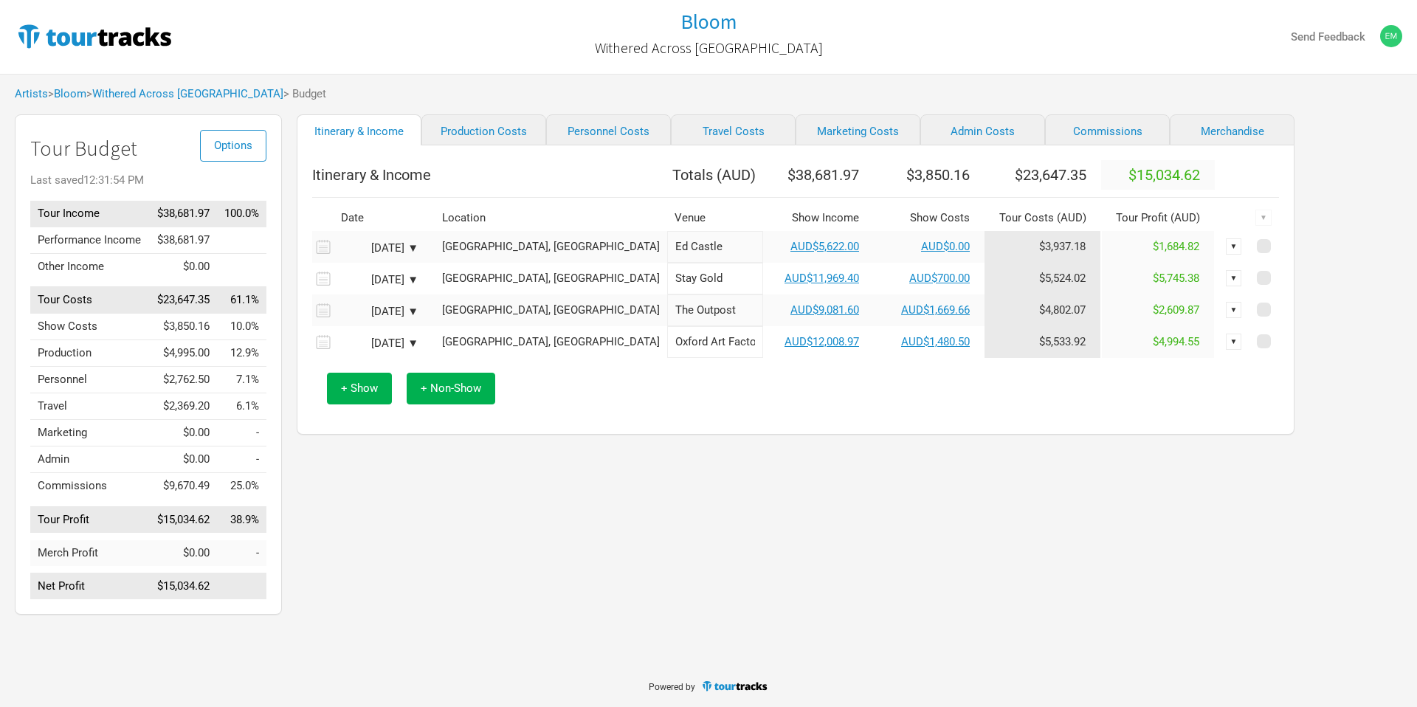
click at [776, 378] on div "+ Show + Non-Show" at bounding box center [796, 388] width 952 height 61
click at [901, 348] on link "AUD$1,480.50" at bounding box center [935, 341] width 69 height 13
select select "Show Tickets"
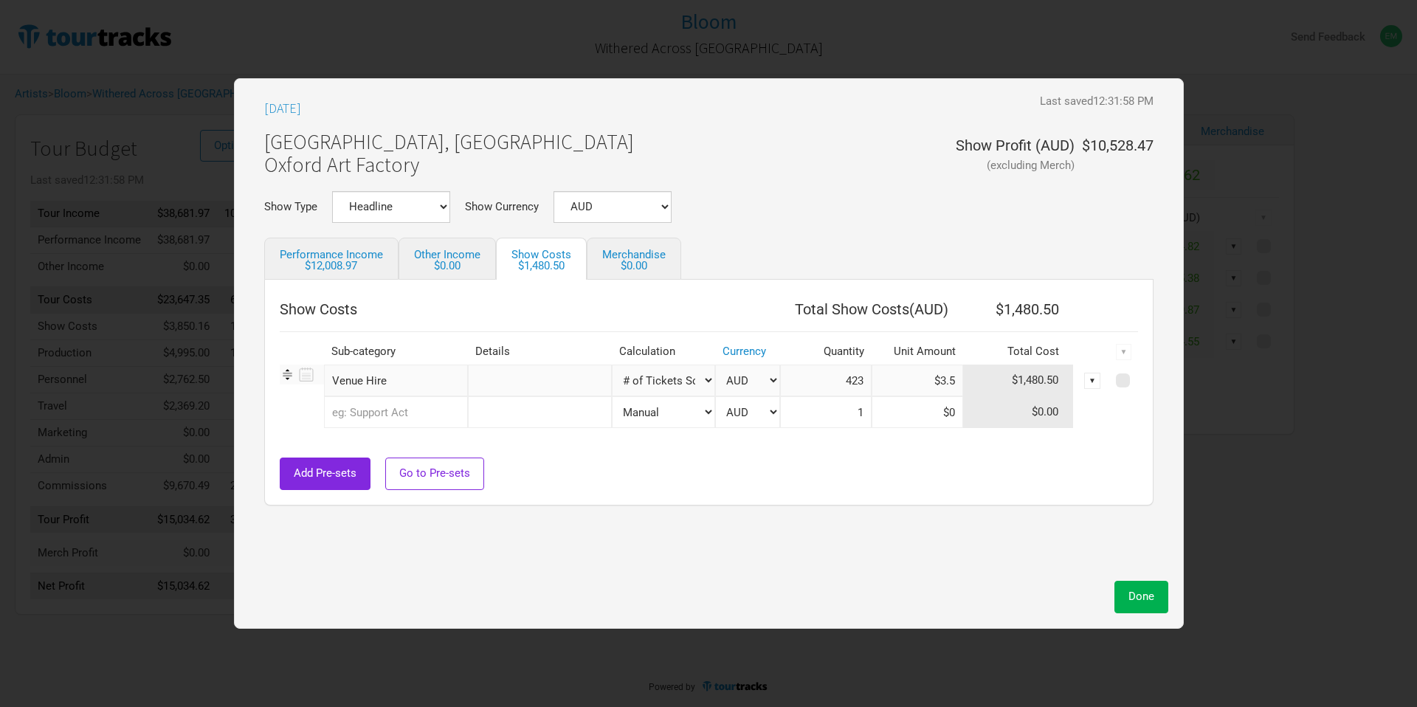
click at [397, 417] on input "text" at bounding box center [396, 412] width 144 height 32
click at [416, 543] on span "Venue Production" at bounding box center [384, 544] width 88 height 13
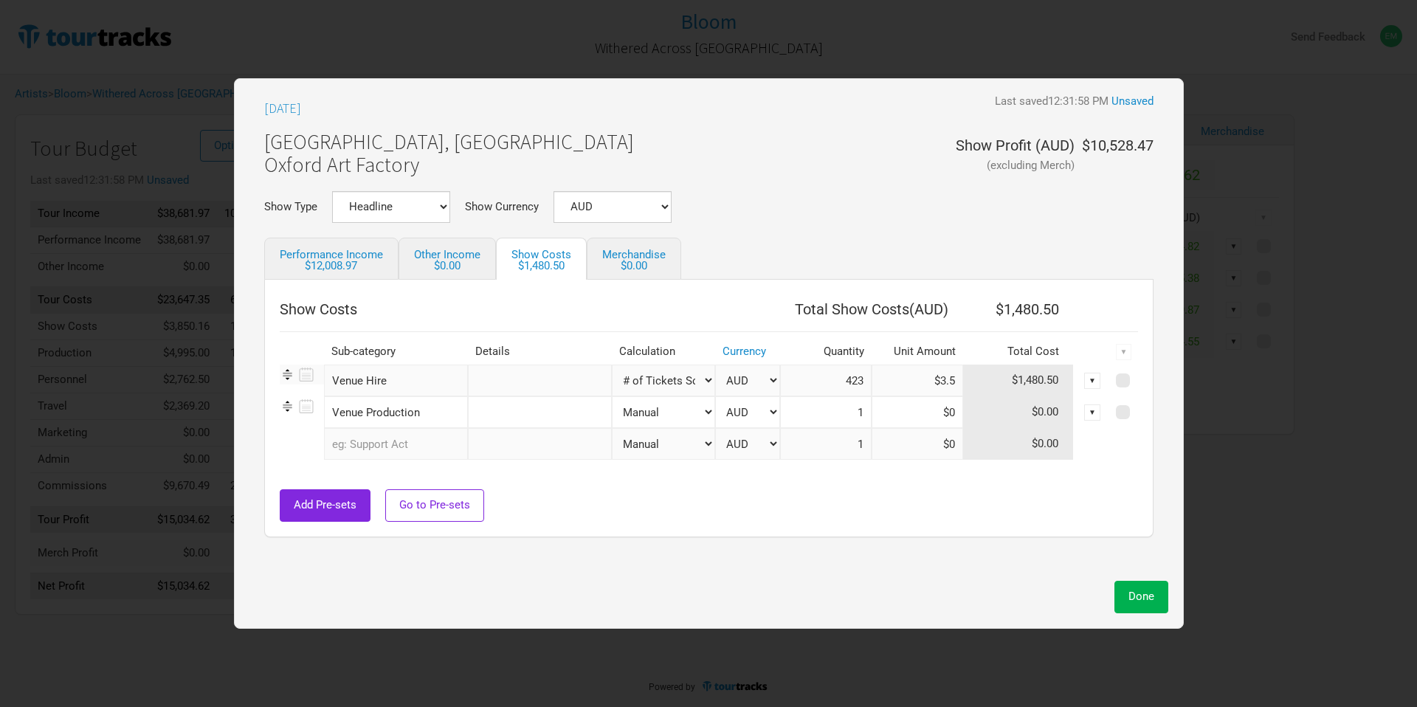
click at [807, 412] on input "1" at bounding box center [826, 412] width 92 height 32
click at [879, 410] on input at bounding box center [918, 412] width 92 height 32
type input "$55"
click at [805, 411] on input "1" at bounding box center [826, 412] width 92 height 32
type input "9"
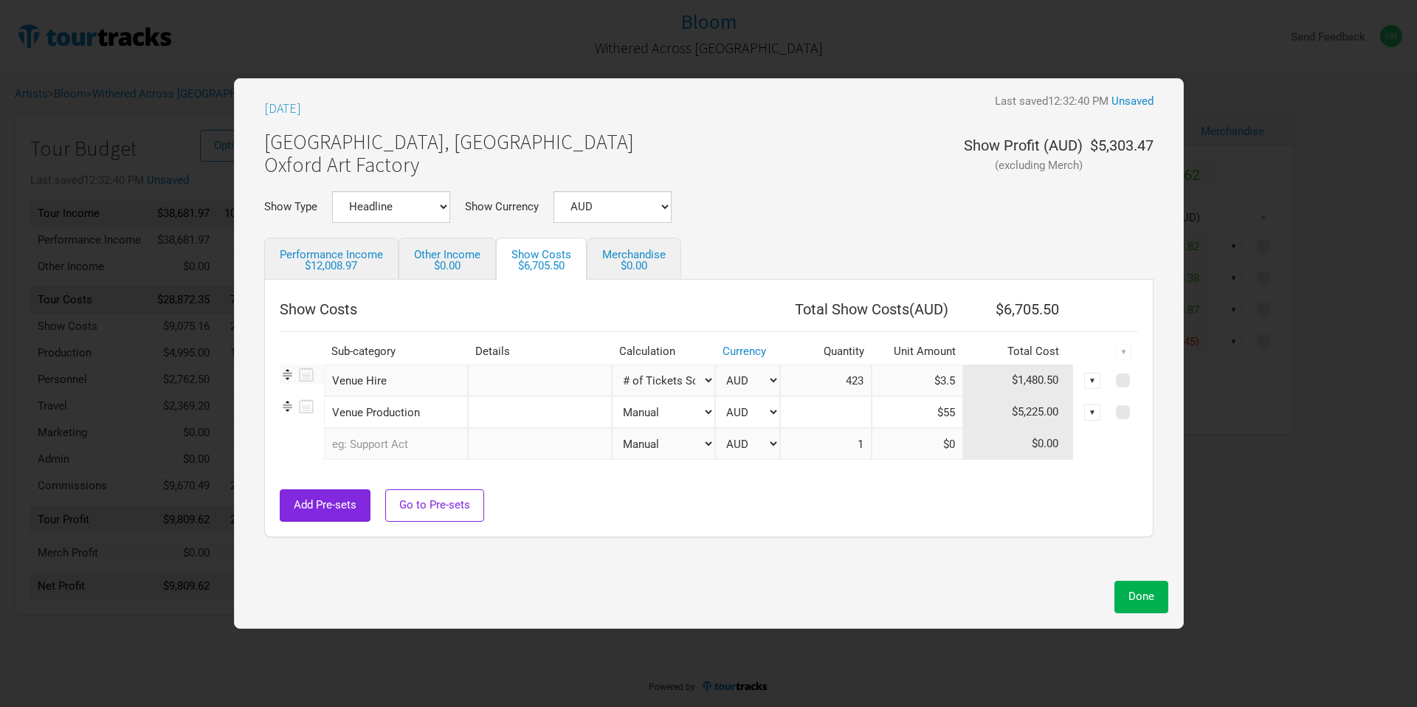
type input "1"
click at [937, 410] on input "$55" at bounding box center [918, 412] width 92 height 32
type input "$2"
type input "$522.5"
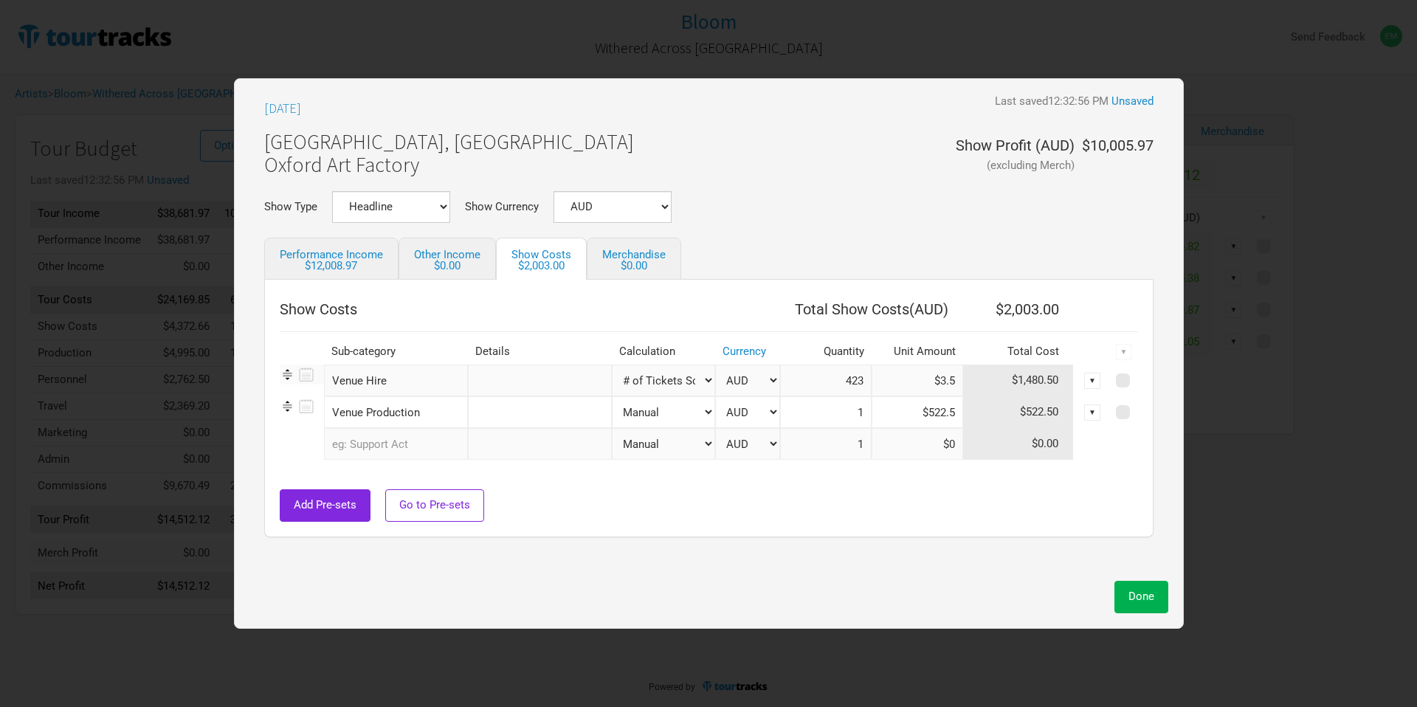
click at [968, 506] on div "Add Pre-sets Go to Pre-sets" at bounding box center [709, 505] width 858 height 32
click at [407, 450] on input "text" at bounding box center [396, 444] width 144 height 32
click at [503, 424] on input "text" at bounding box center [540, 412] width 144 height 32
type input "Sound Tech - 9.5 hours"
click at [395, 458] on input "text" at bounding box center [396, 444] width 144 height 32
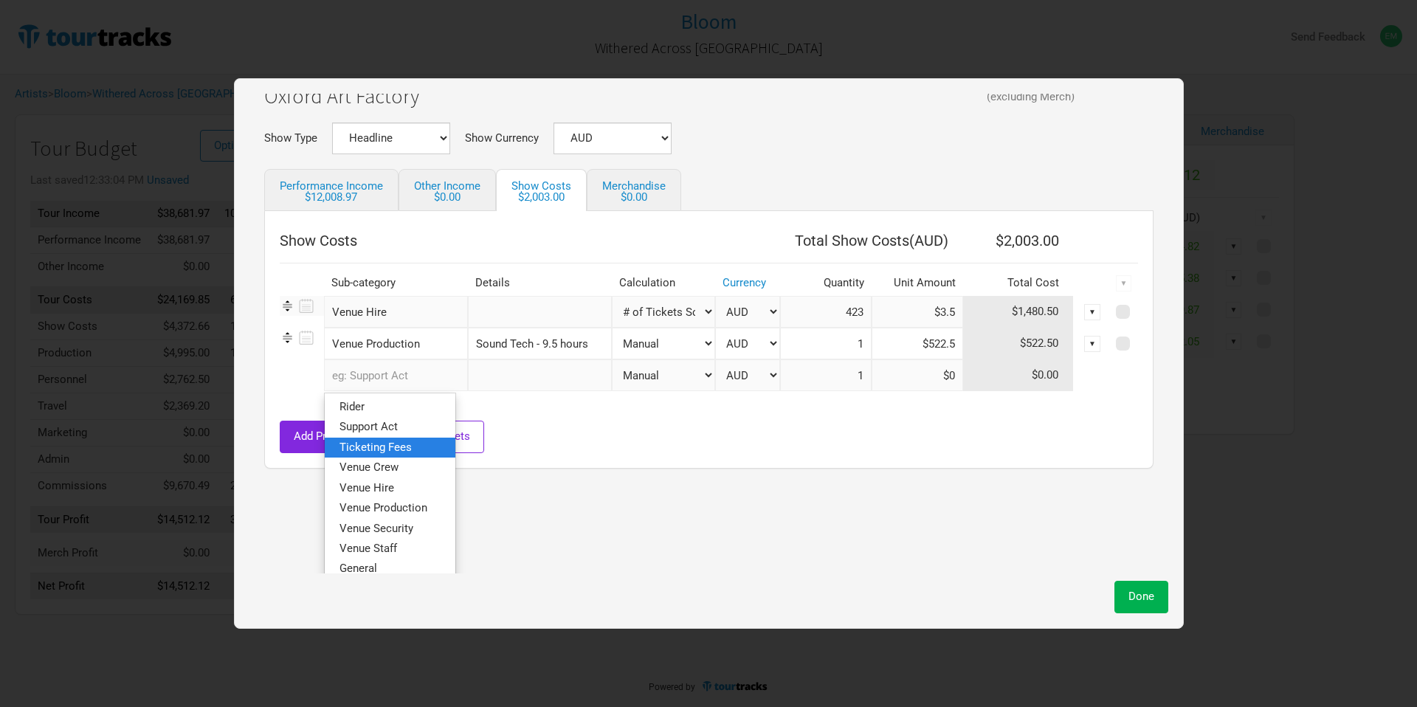
scroll to position [83, 0]
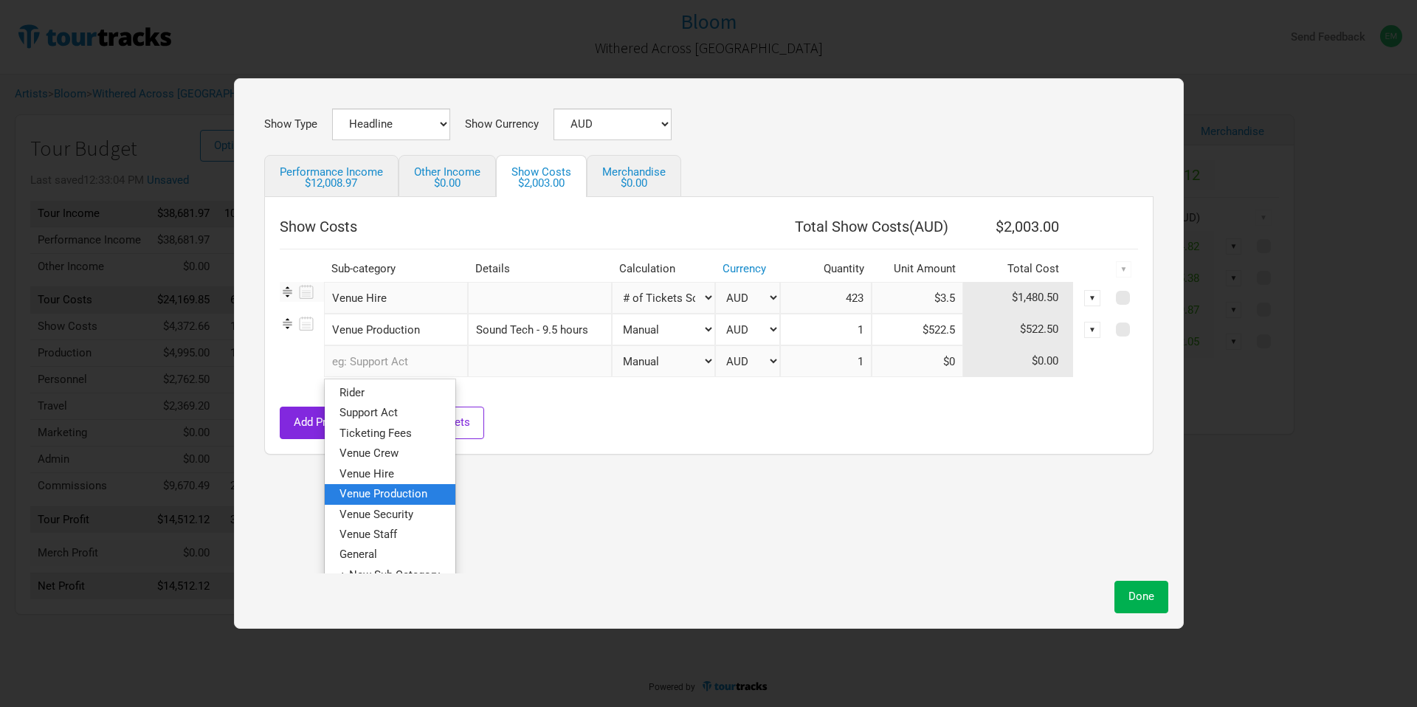
click at [429, 502] on link "Venue Production" at bounding box center [390, 494] width 131 height 20
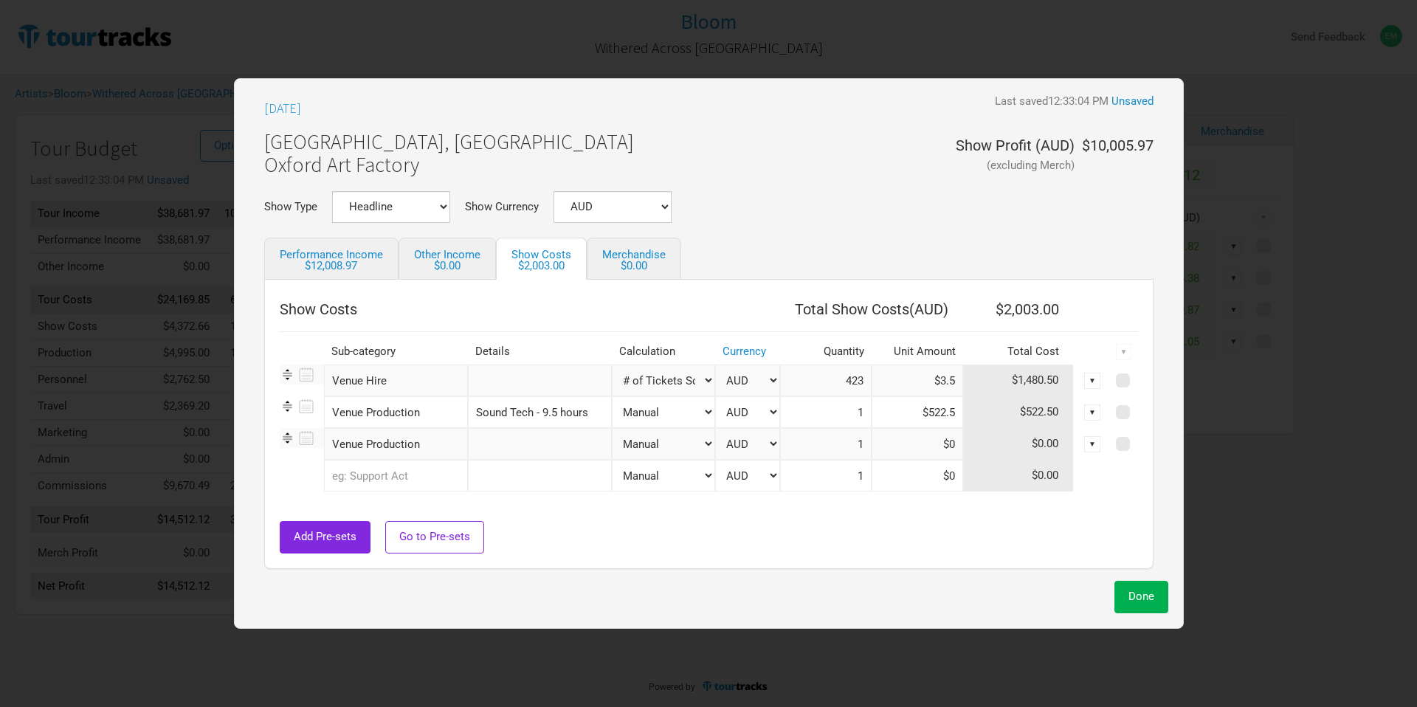
click at [545, 449] on input "text" at bounding box center [540, 444] width 144 height 32
type input "Lighting Tech - 6.25 hours"
click at [932, 444] on input at bounding box center [918, 444] width 92 height 32
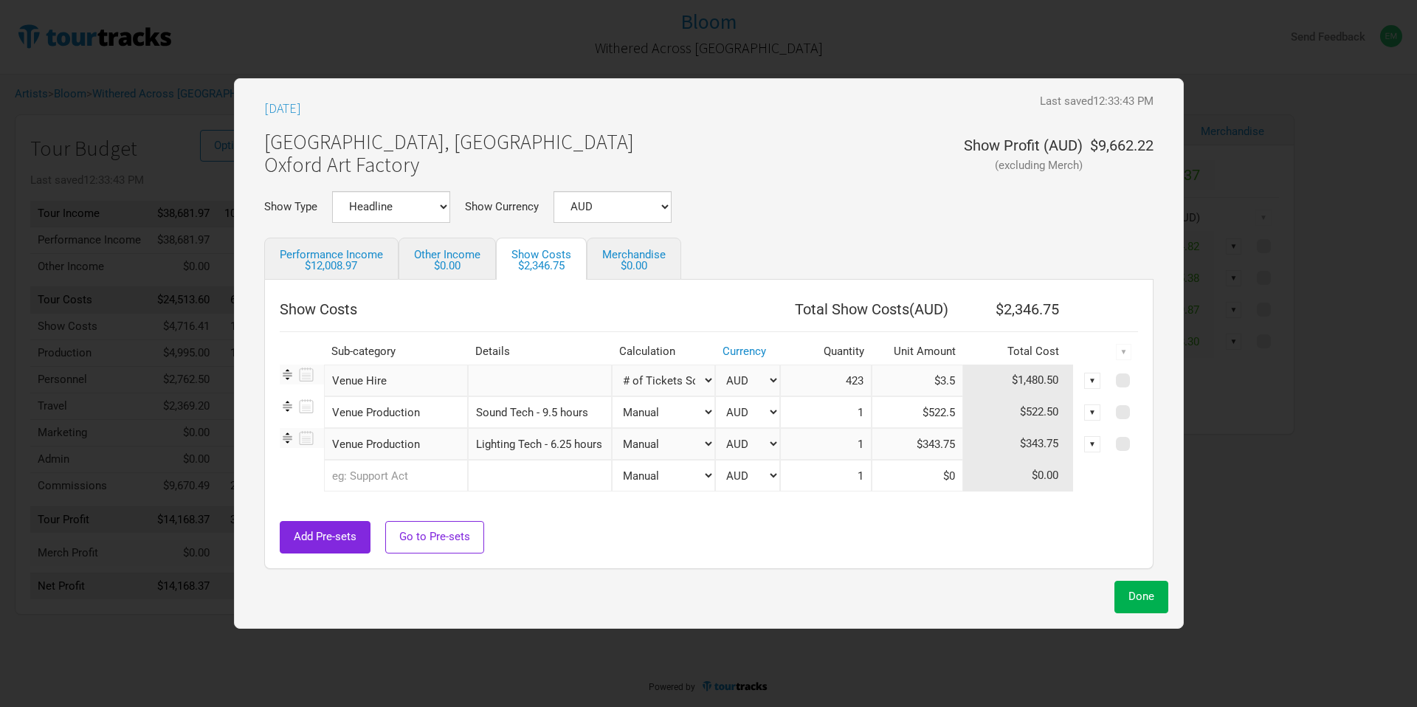
type input "$343.75"
click at [396, 485] on input "text" at bounding box center [396, 476] width 144 height 32
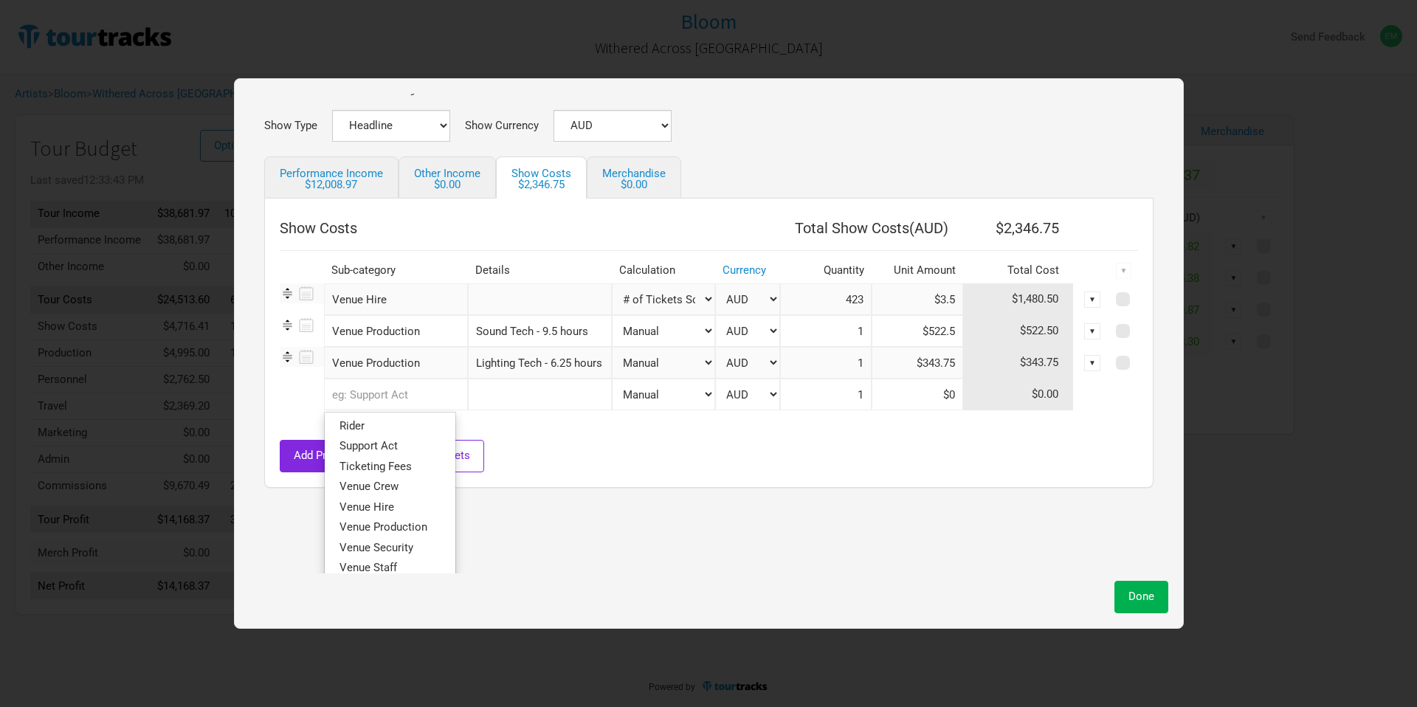
scroll to position [131, 0]
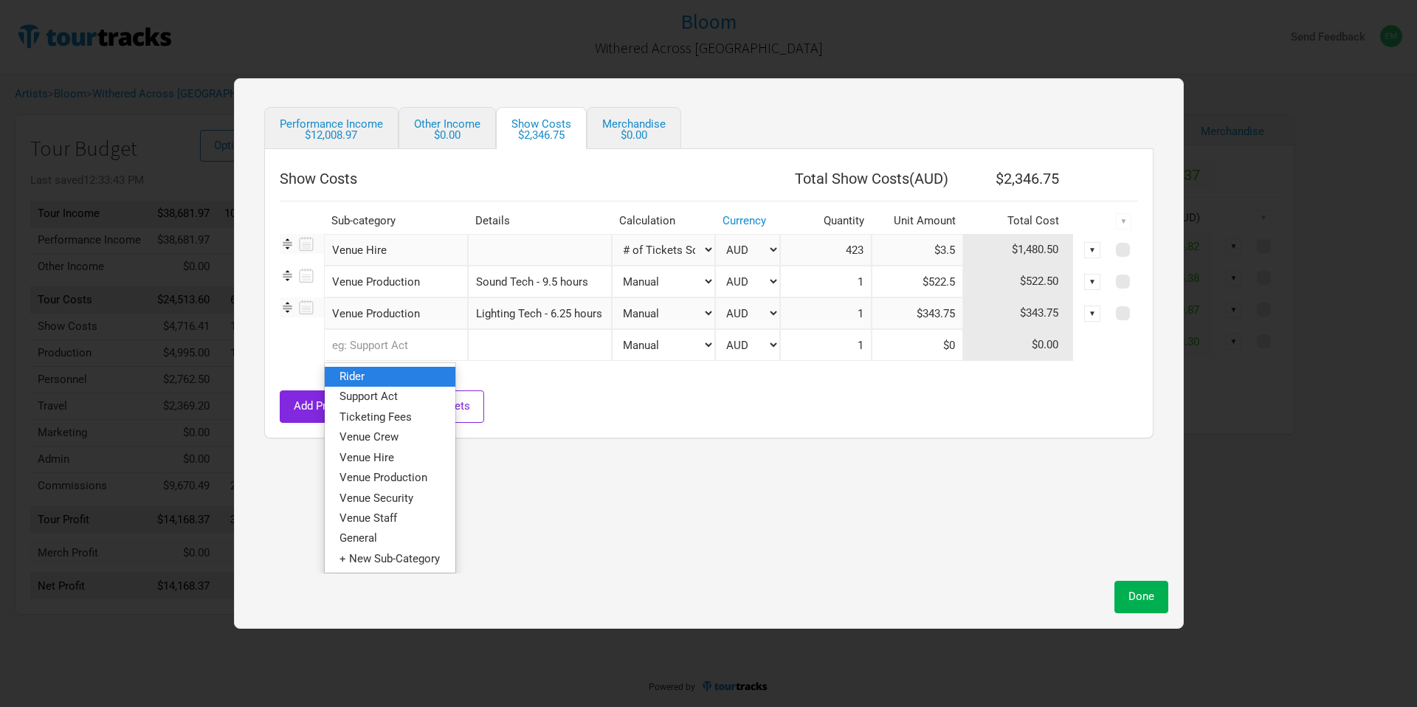
click at [414, 374] on link "Rider" at bounding box center [390, 377] width 131 height 20
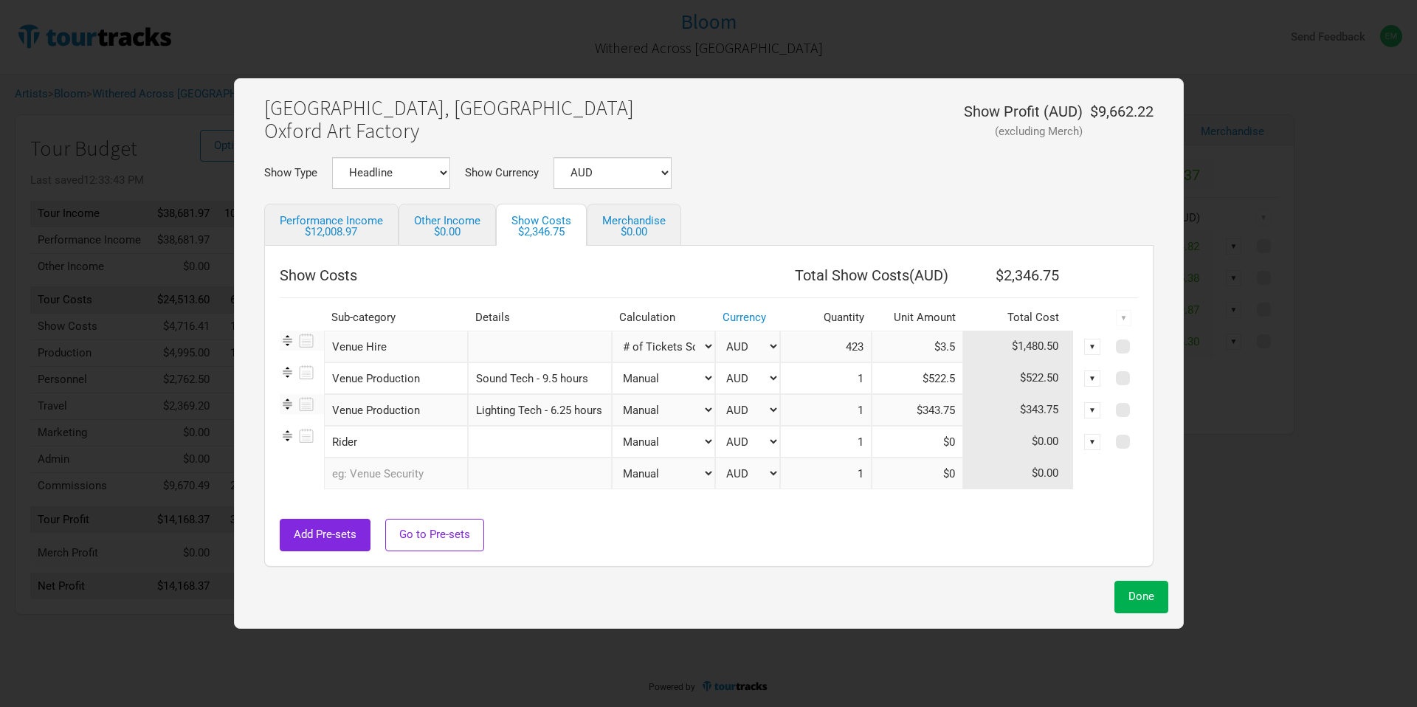
scroll to position [2, 0]
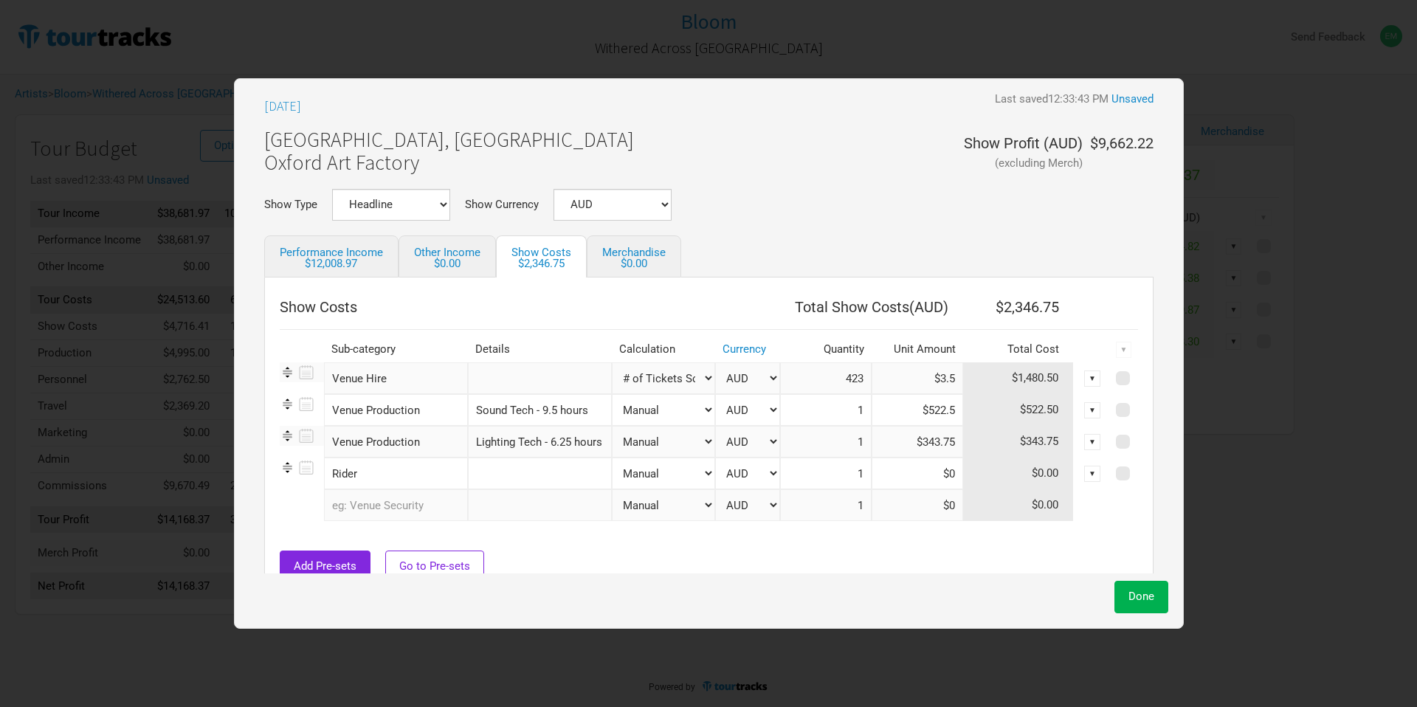
click at [562, 478] on input "text" at bounding box center [540, 474] width 144 height 32
type input "IGA Order"
click at [929, 478] on input at bounding box center [918, 474] width 92 height 32
type input "$121.13"
click at [847, 577] on div "Done" at bounding box center [708, 592] width 919 height 39
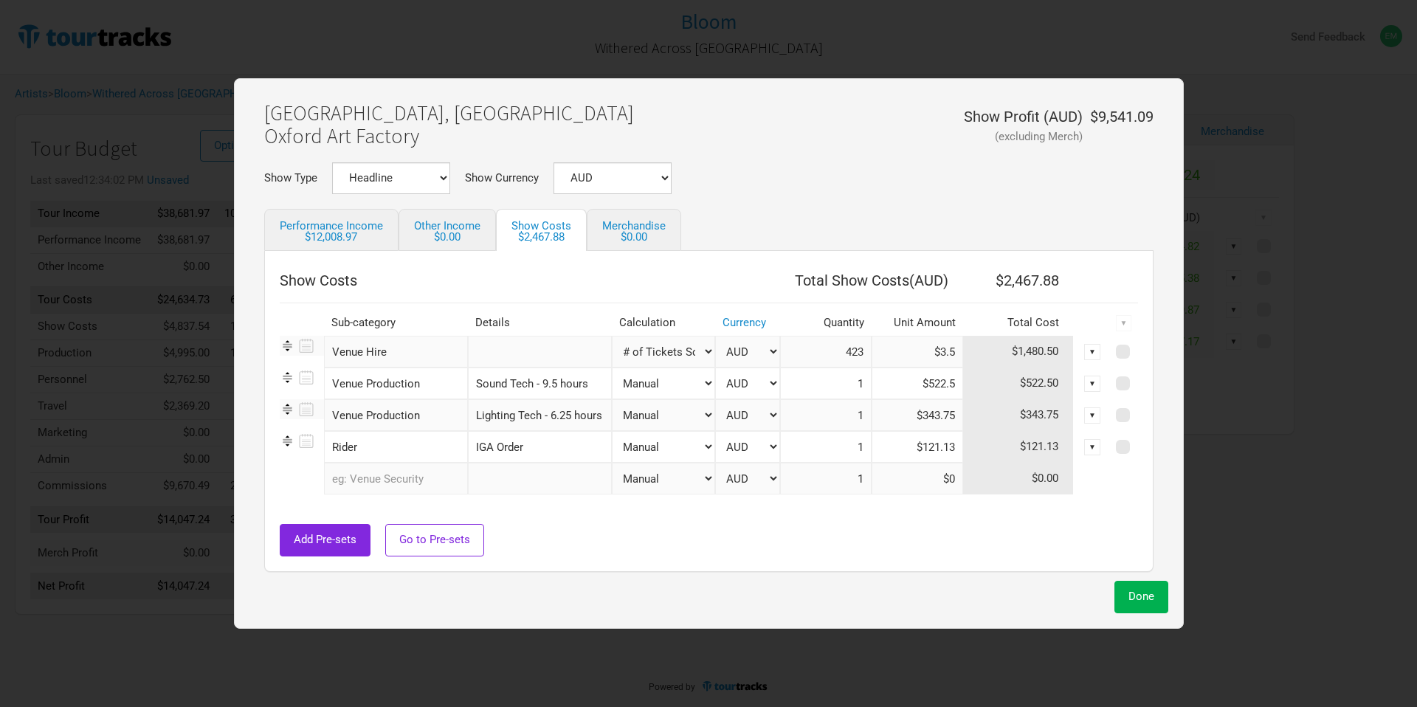
scroll to position [32, 0]
click at [438, 478] on input "text" at bounding box center [396, 476] width 144 height 32
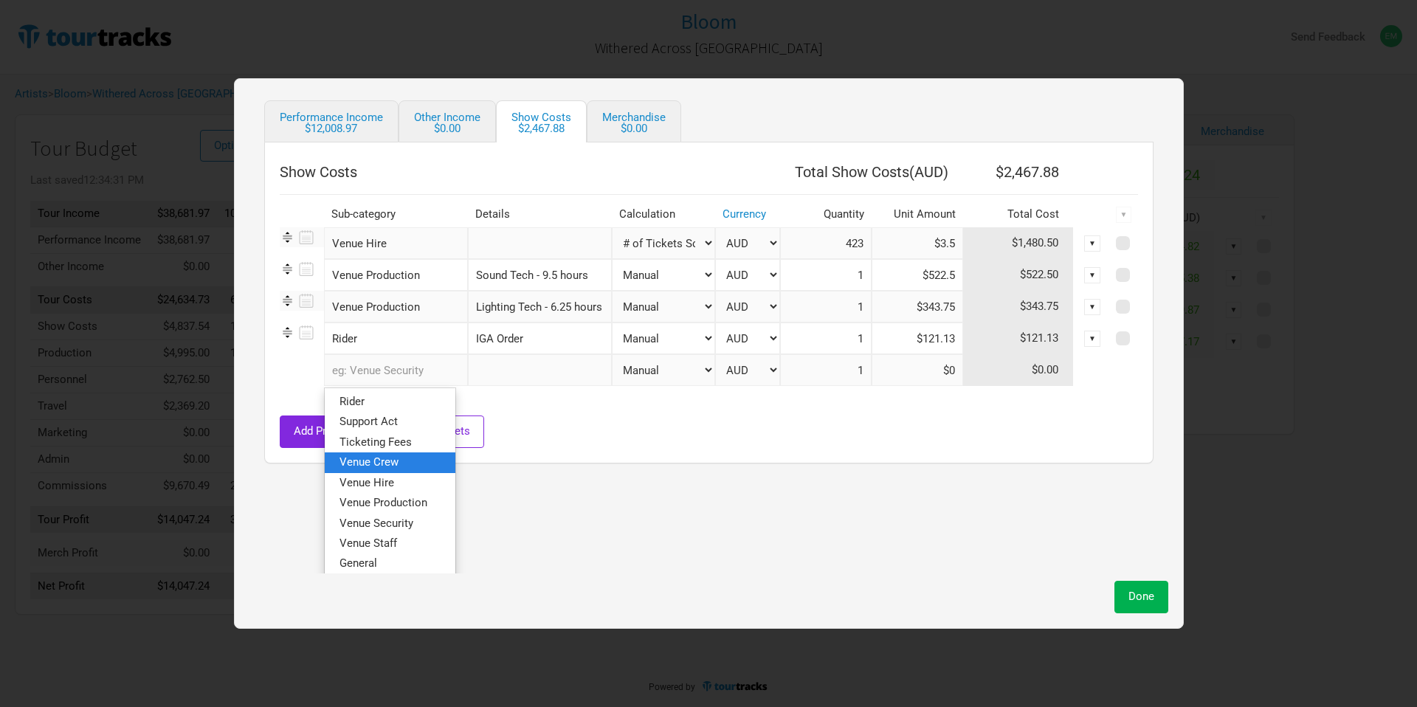
scroll to position [162, 0]
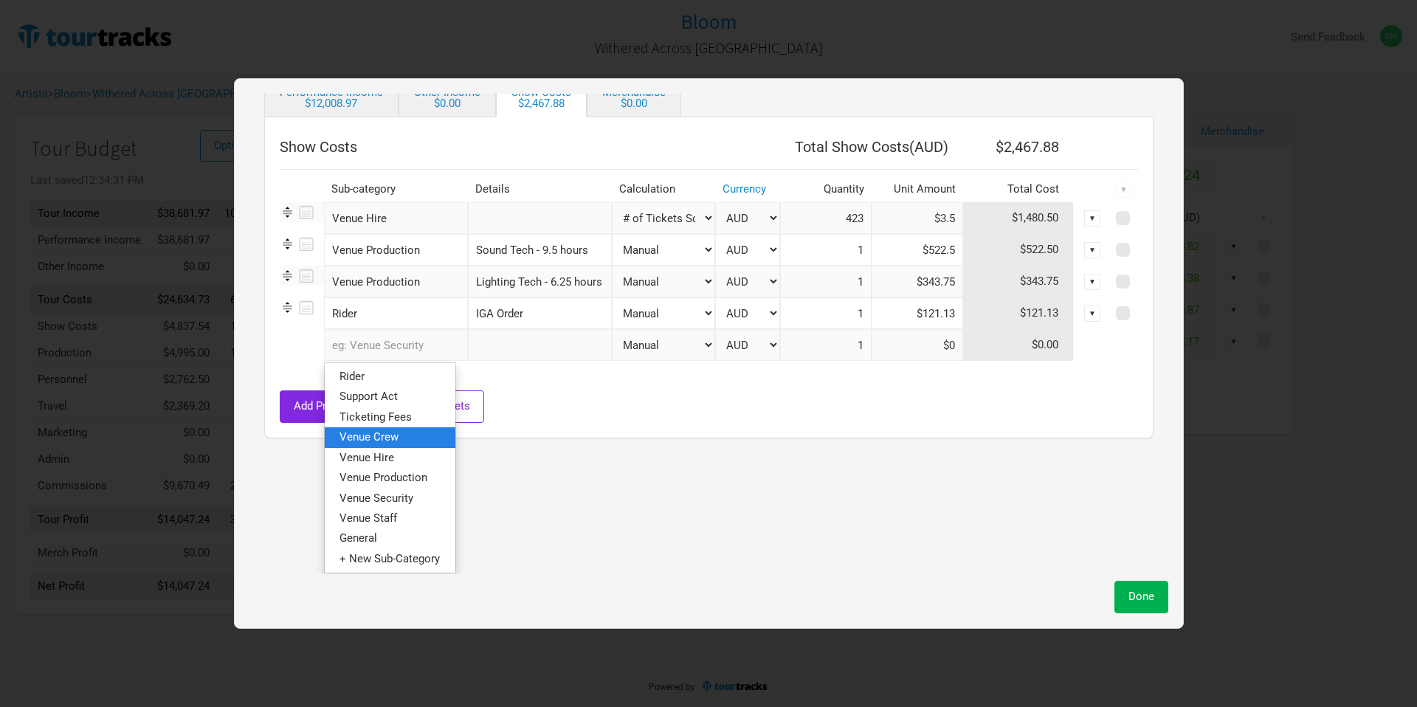
click at [438, 441] on link "Venue Crew" at bounding box center [390, 437] width 131 height 20
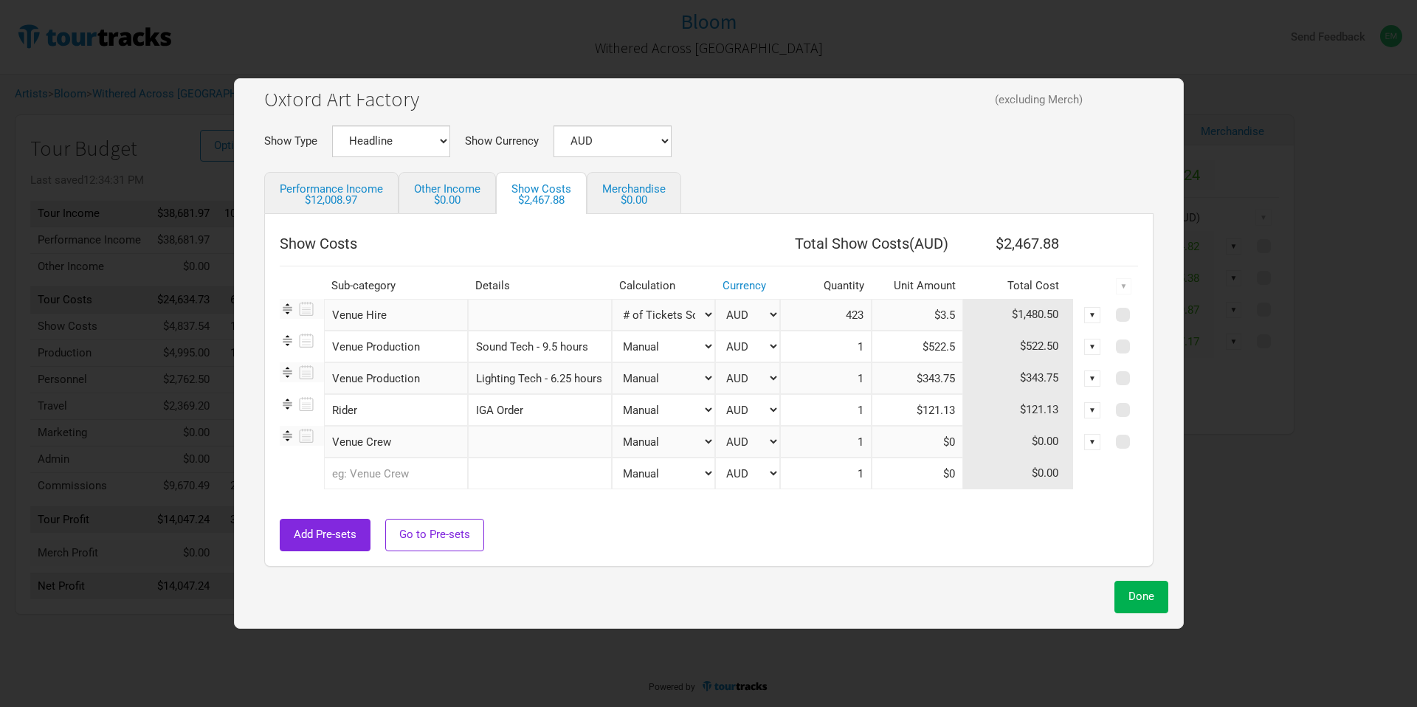
scroll to position [34, 0]
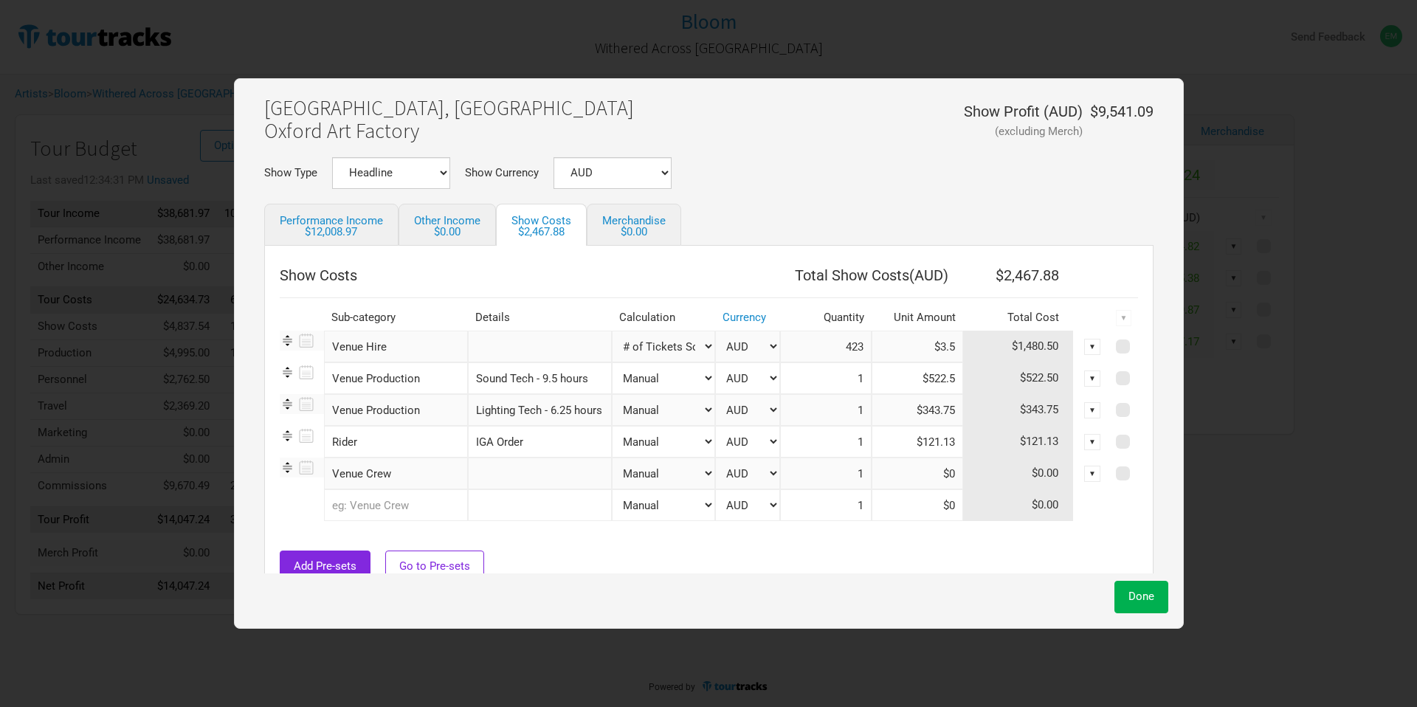
click at [505, 475] on input "text" at bounding box center [540, 474] width 144 height 32
type input "Merch Seller"
click at [946, 480] on input at bounding box center [918, 474] width 92 height 32
type input "$0"
click at [559, 483] on input "Merch Seller" at bounding box center [540, 474] width 144 height 32
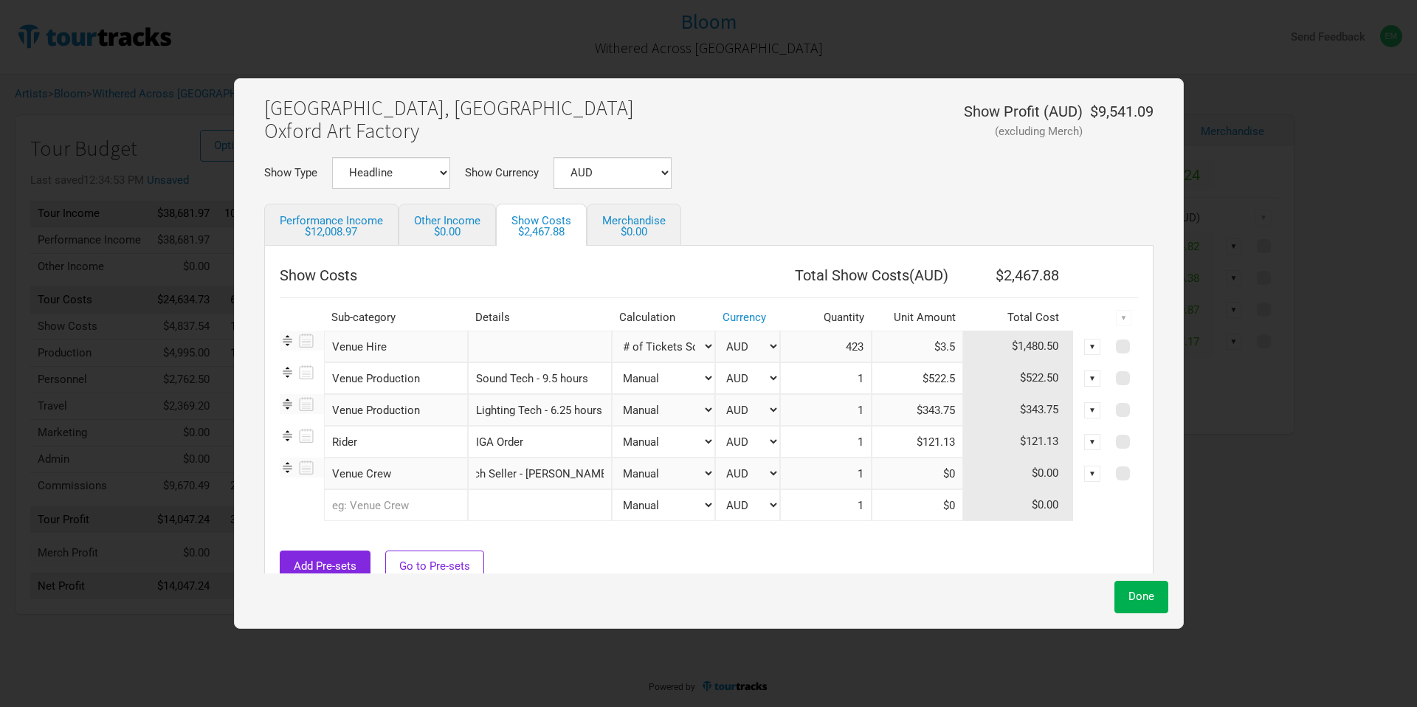
scroll to position [0, 27]
type input "Merch Seller - Sarah O'Malley"
click at [915, 475] on input at bounding box center [918, 474] width 92 height 32
type input "$262.5"
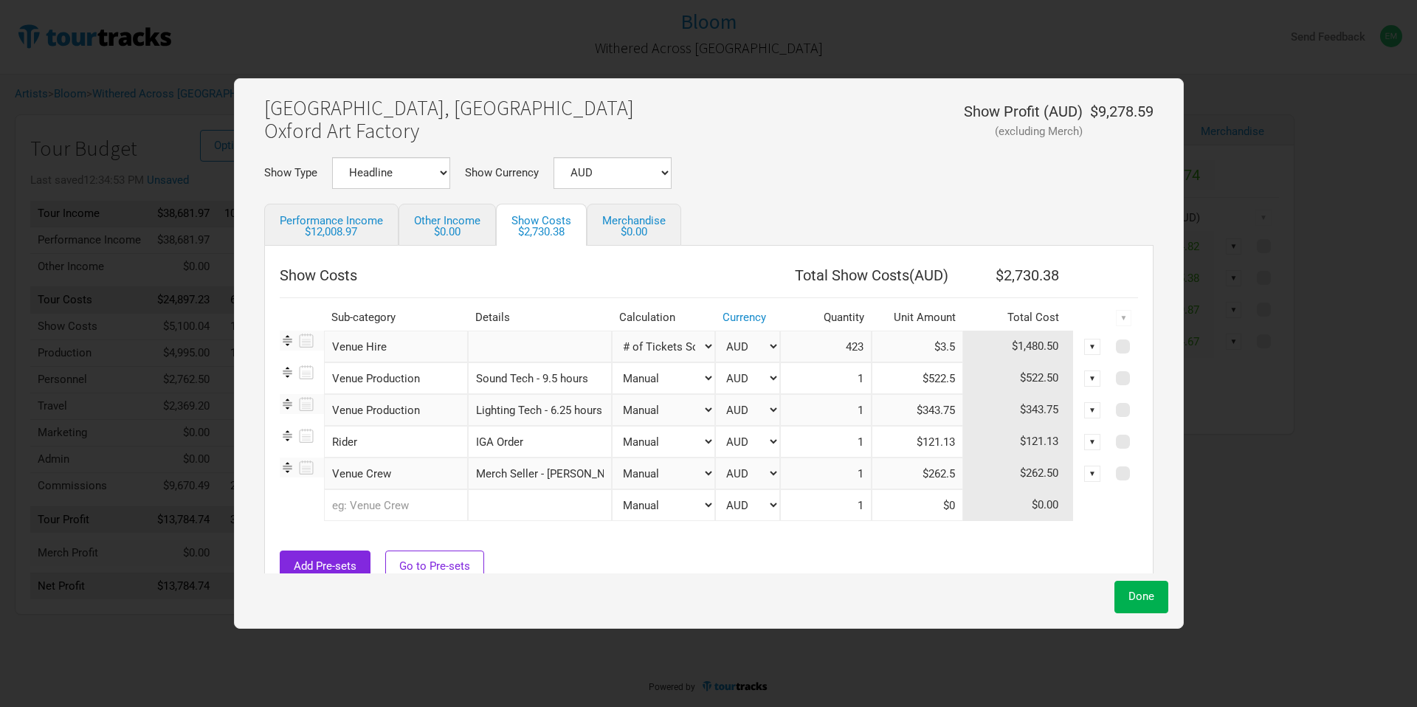
click at [913, 566] on div "Add Pre-sets Go to Pre-sets" at bounding box center [709, 567] width 858 height 32
click at [410, 503] on input "text" at bounding box center [396, 505] width 144 height 32
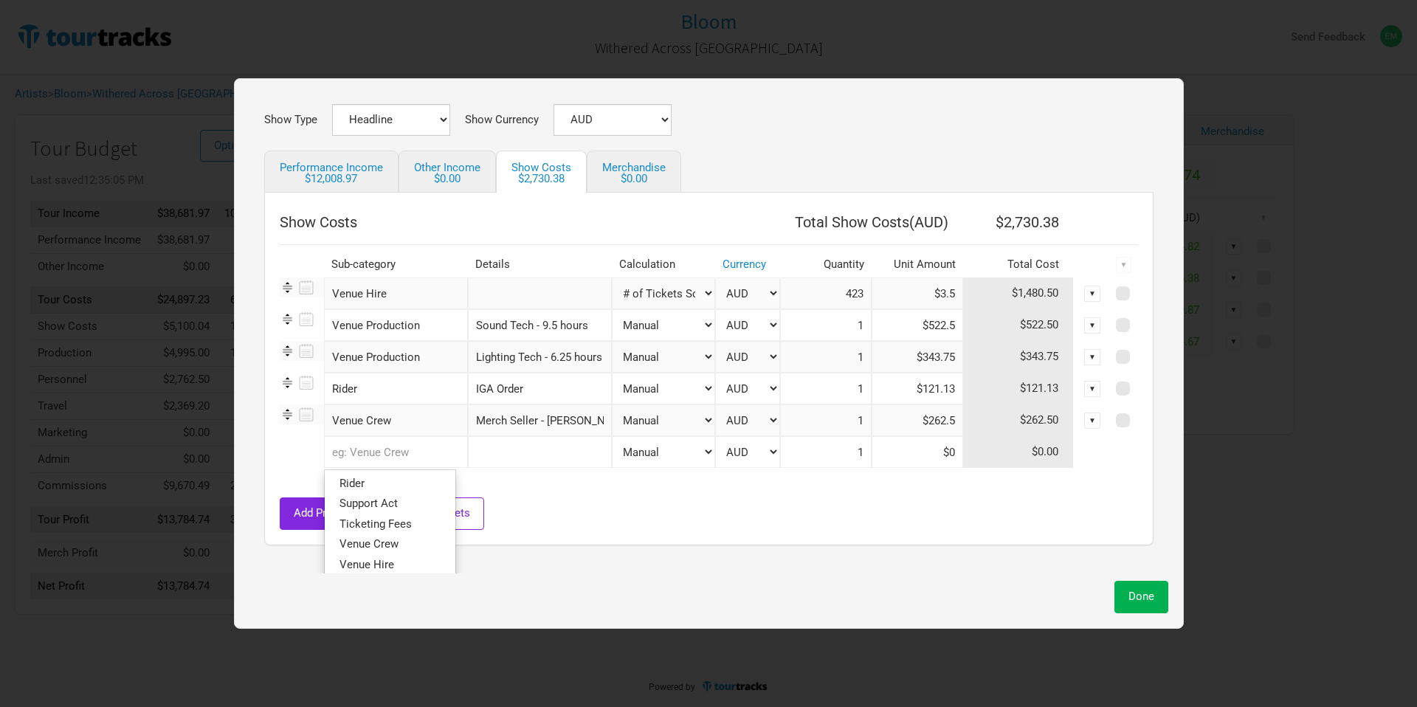
scroll to position [194, 0]
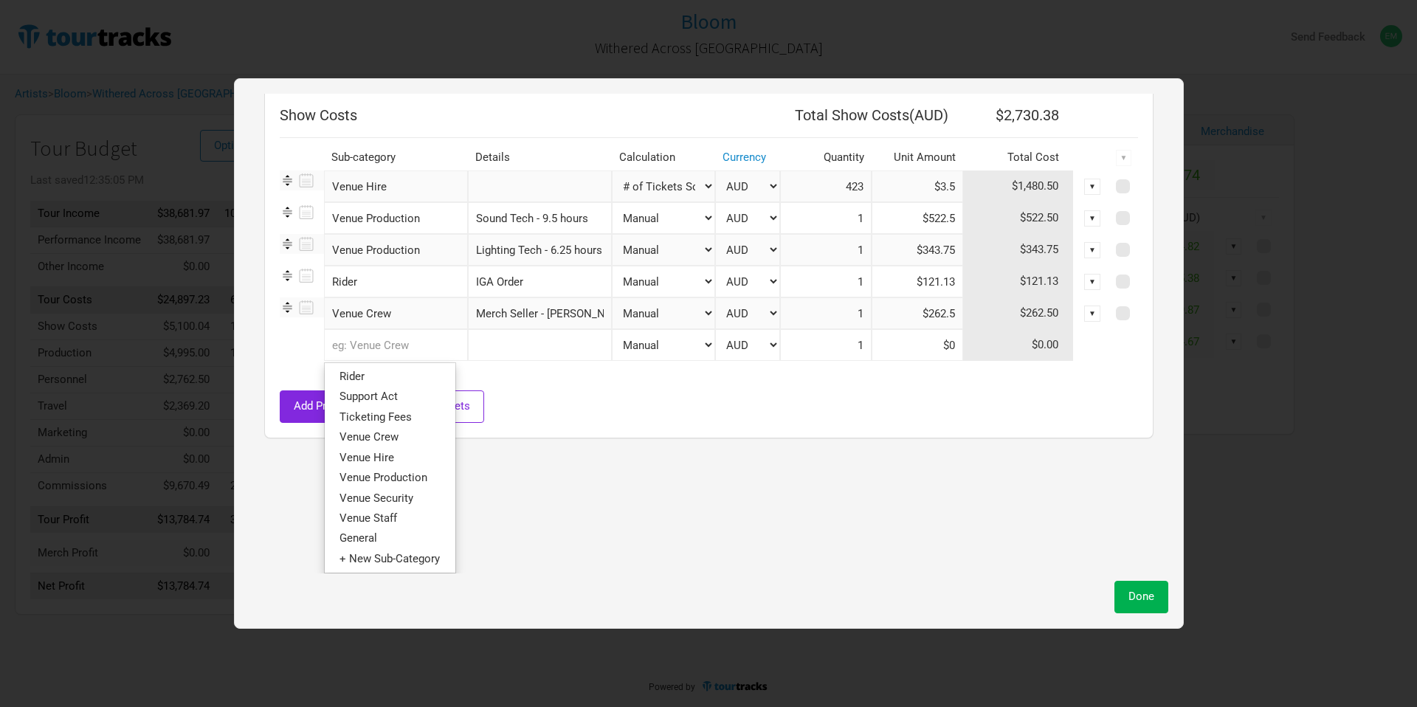
click at [630, 418] on div "Add Pre-sets Go to Pre-sets" at bounding box center [709, 406] width 858 height 32
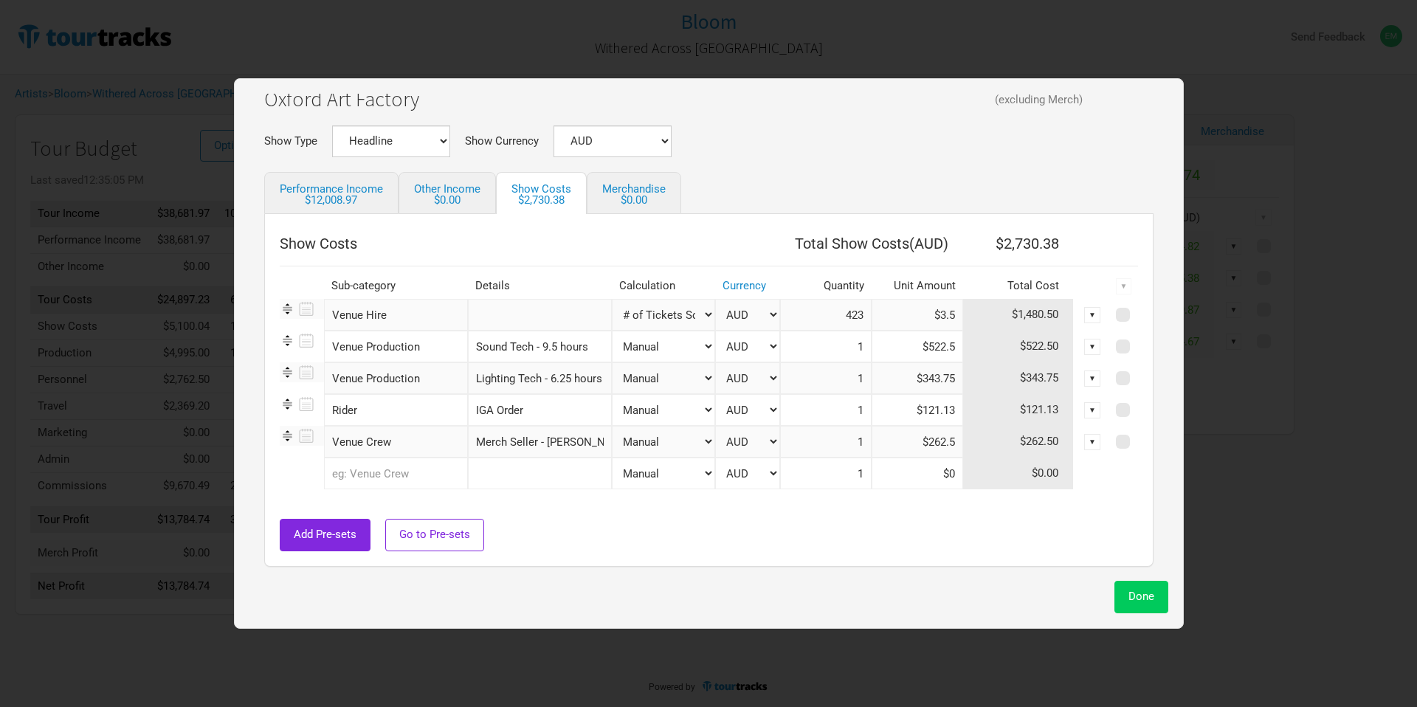
click at [1114, 585] on button "Done" at bounding box center [1141, 597] width 54 height 32
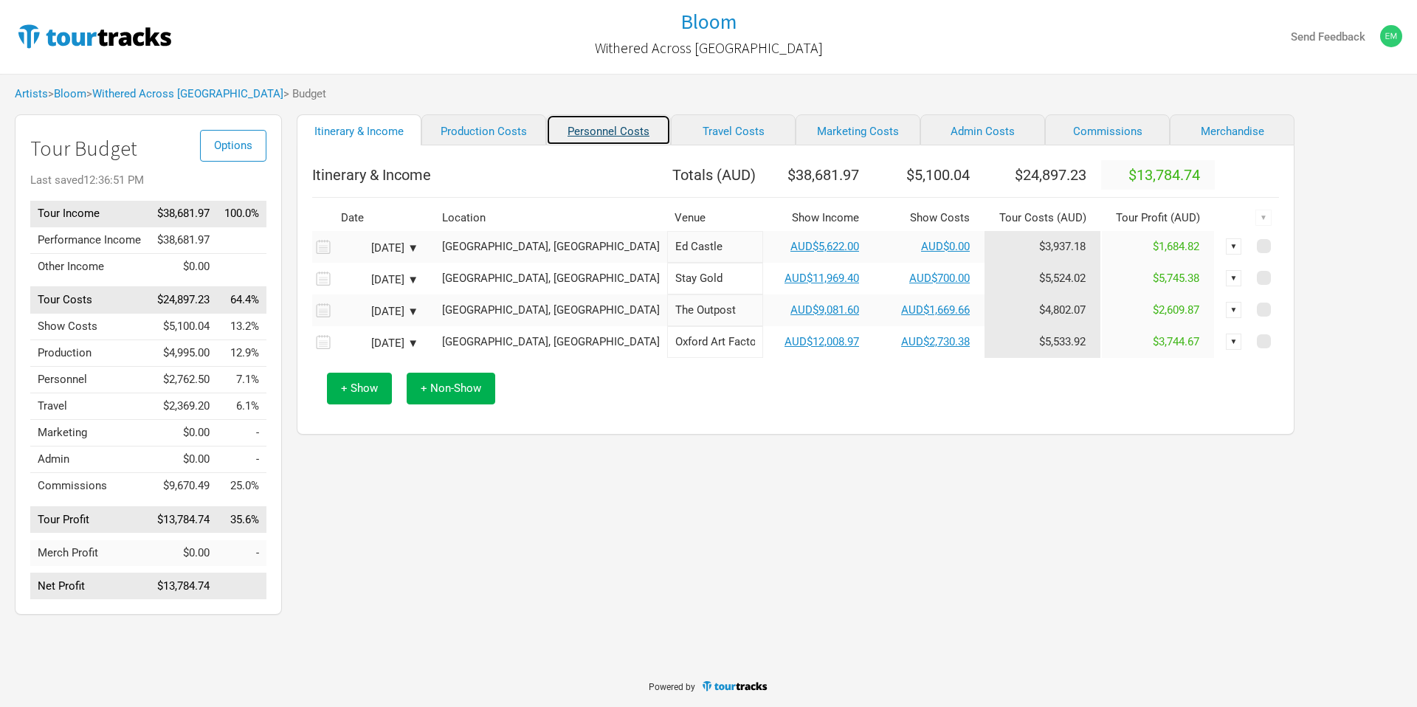
click at [582, 130] on link "Personnel Costs" at bounding box center [608, 129] width 125 height 31
select select "Total Days"
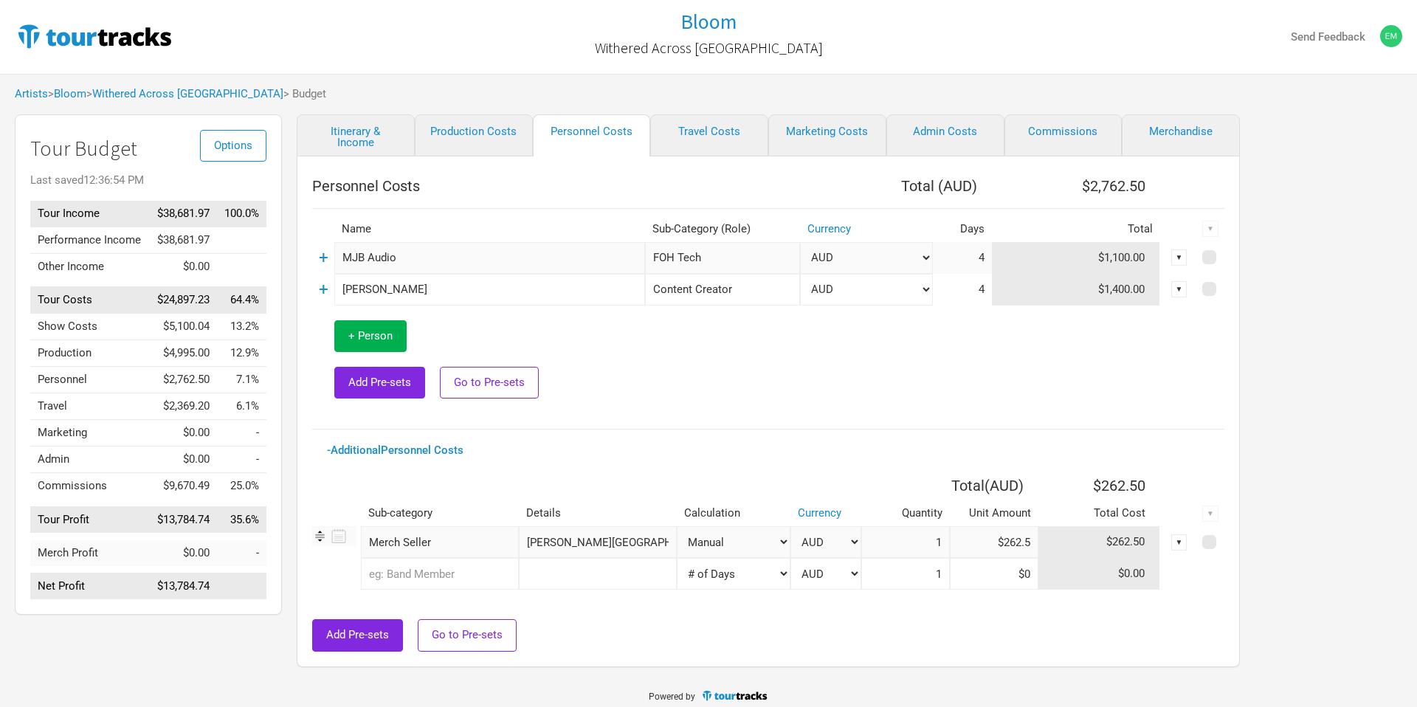
click at [1173, 544] on div "▼" at bounding box center [1179, 542] width 16 height 16
click at [1132, 644] on link "Delete" at bounding box center [1133, 643] width 91 height 11
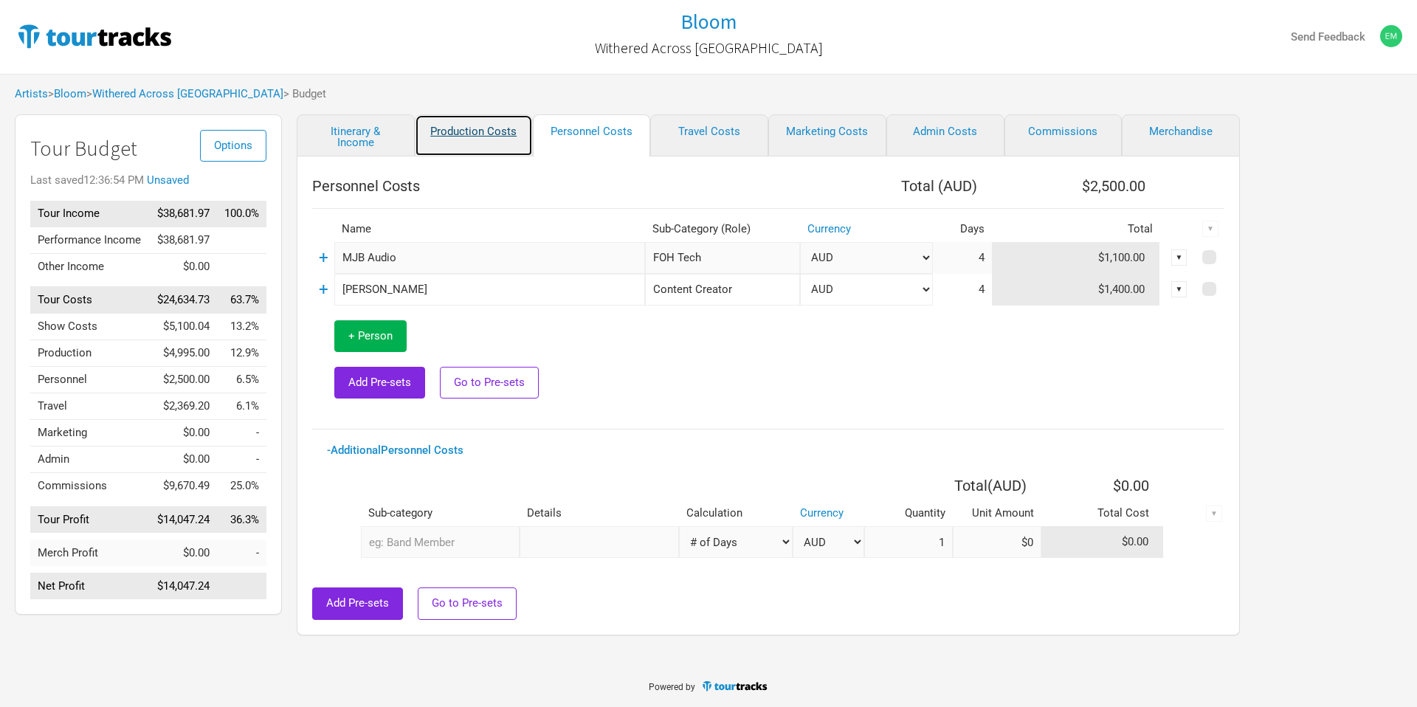
click at [472, 132] on link "Production Costs" at bounding box center [474, 135] width 118 height 42
select select "Shows"
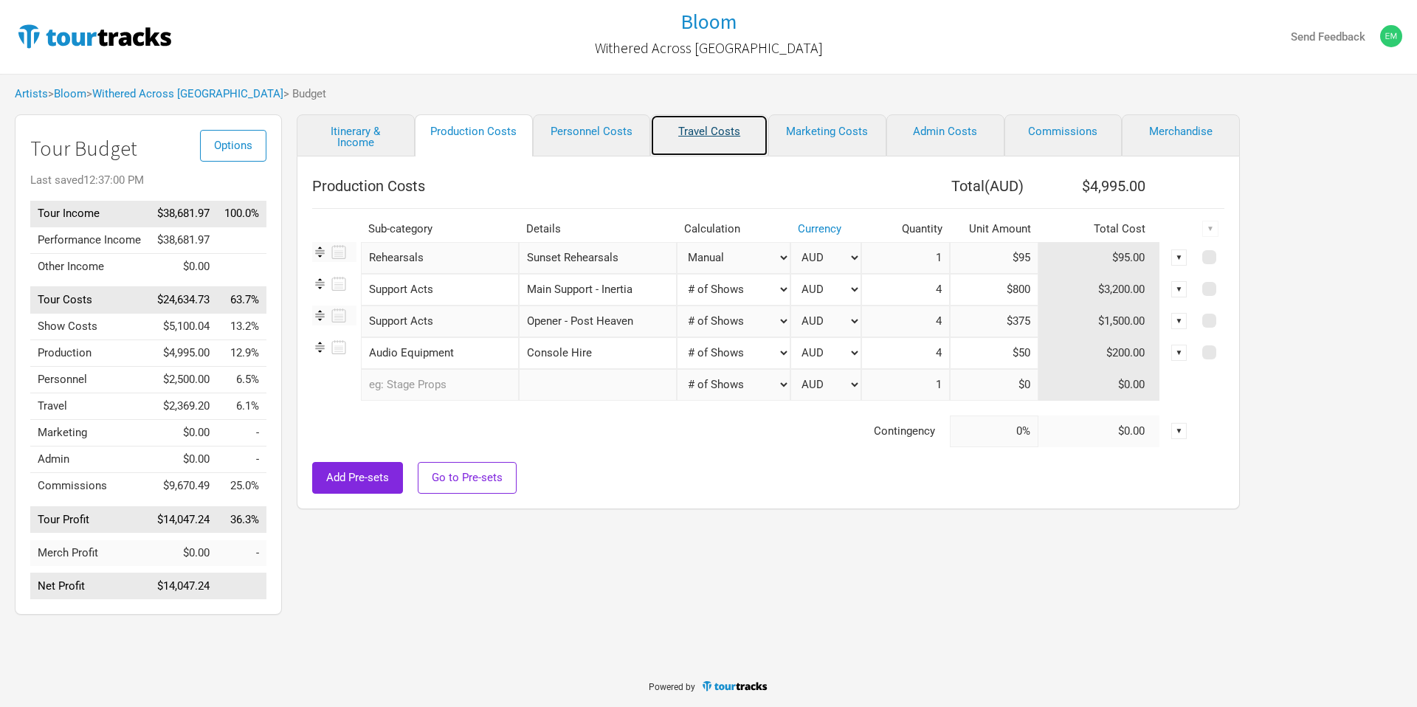
click at [703, 143] on link "Travel Costs" at bounding box center [709, 135] width 118 height 42
select select "Travel Estimates All"
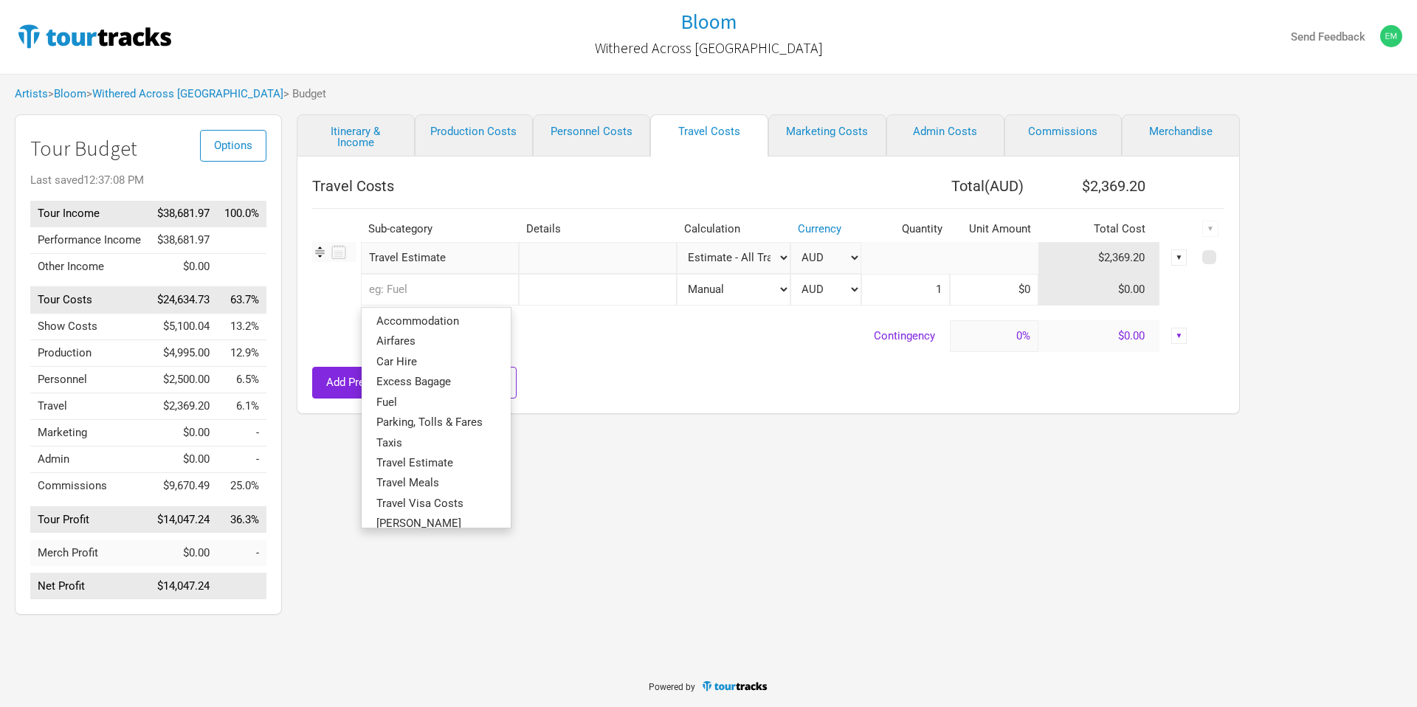
click at [412, 287] on input "text" at bounding box center [440, 290] width 158 height 32
click at [422, 317] on span "Accommodation" at bounding box center [417, 320] width 83 height 13
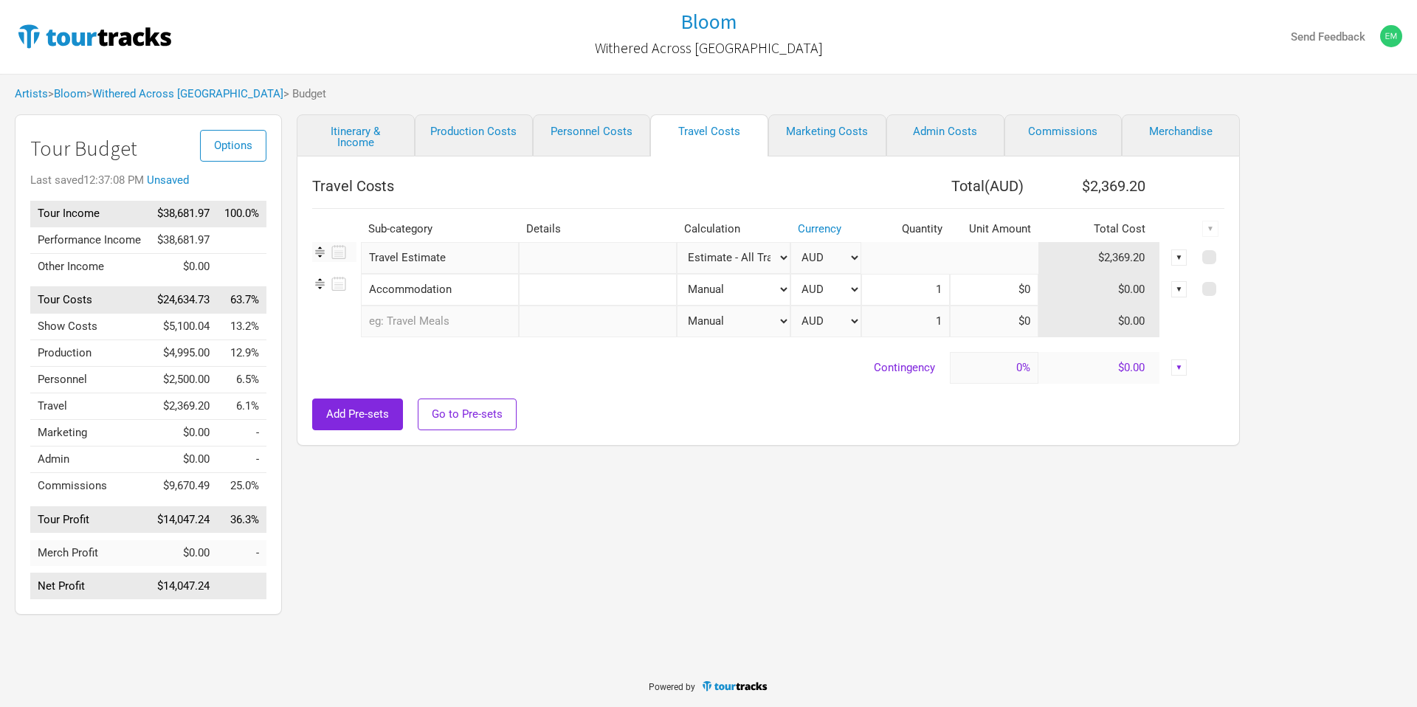
click at [526, 297] on input "text" at bounding box center [598, 290] width 158 height 32
type input "AirBnb - Melbourne"
click at [988, 286] on input at bounding box center [994, 290] width 89 height 32
type input "$0"
type input "$236.79"
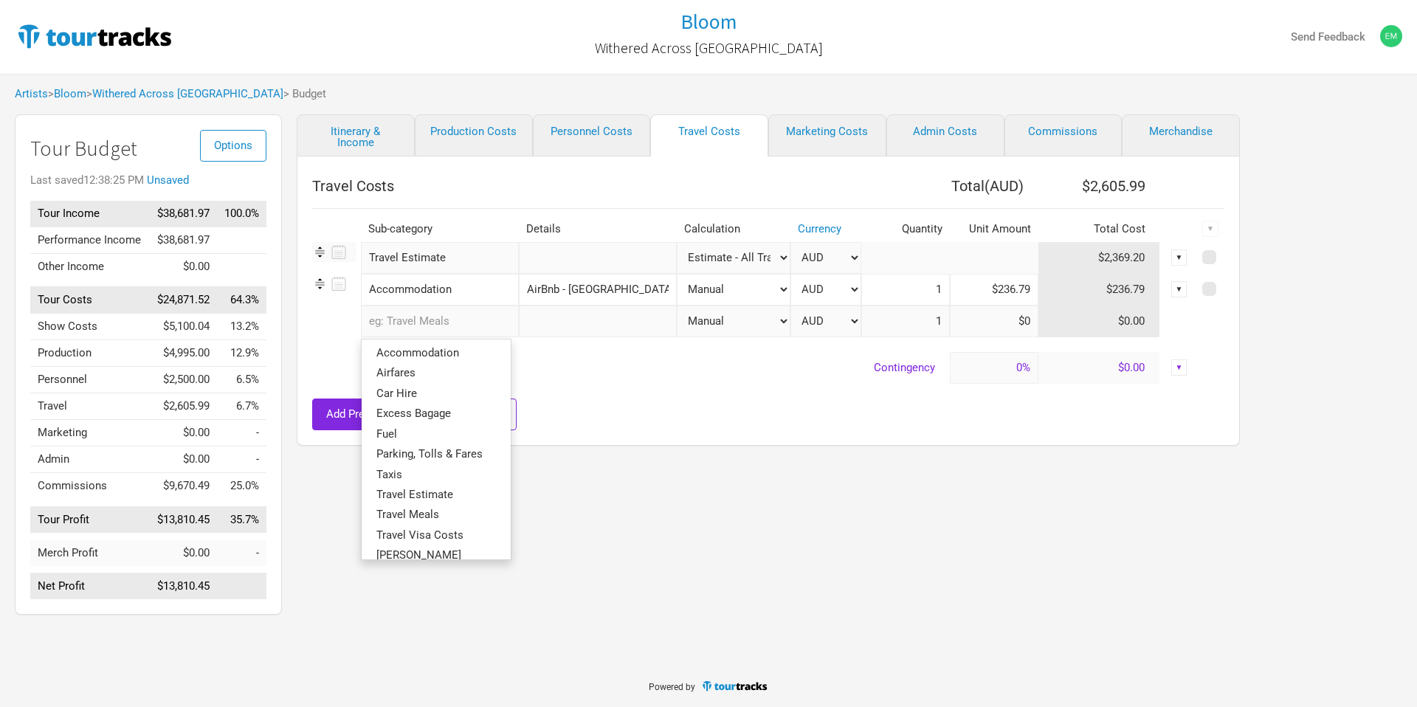
click at [402, 324] on input "text" at bounding box center [440, 322] width 158 height 32
click at [409, 347] on span "Accommodation" at bounding box center [417, 352] width 83 height 13
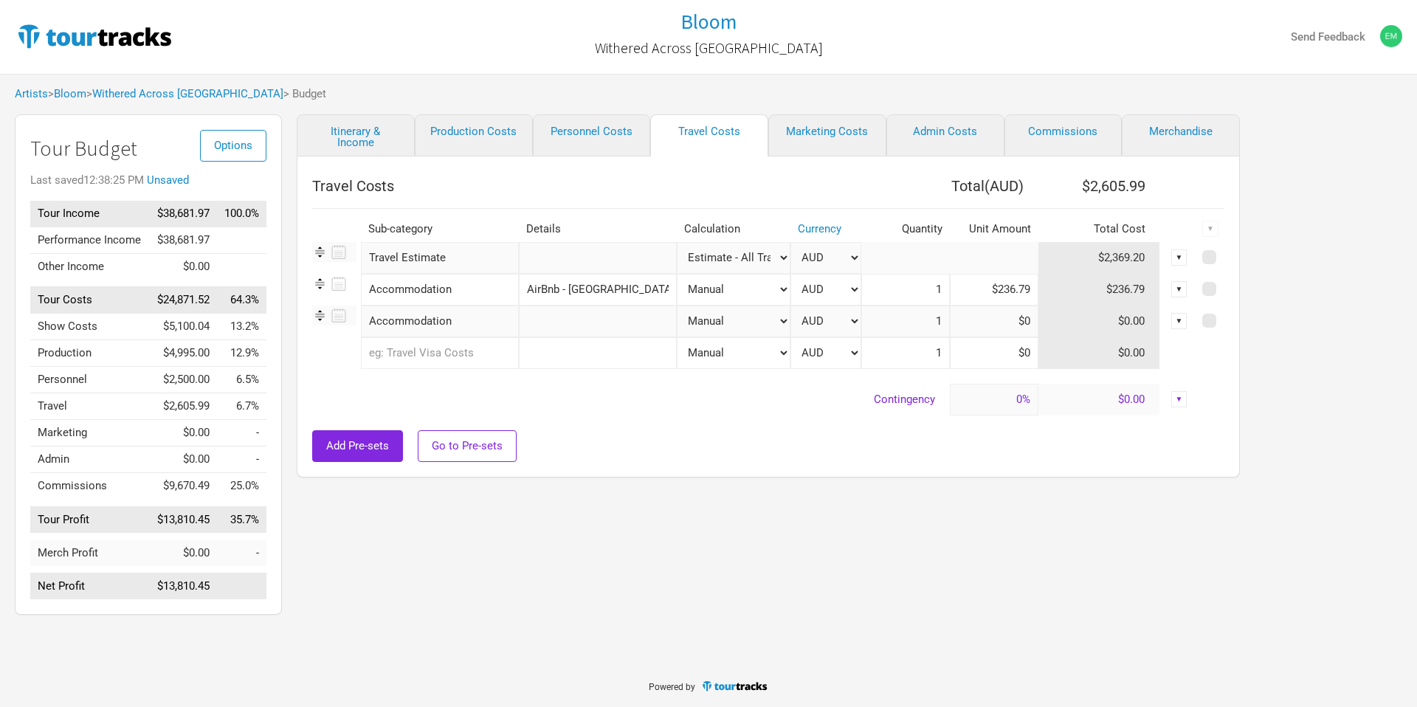
click at [536, 325] on input "text" at bounding box center [598, 322] width 158 height 32
type input "AirBnb - Adelaide"
click at [999, 320] on input at bounding box center [994, 322] width 89 height 32
type input "$614"
click at [667, 420] on div at bounding box center [768, 423] width 912 height 15
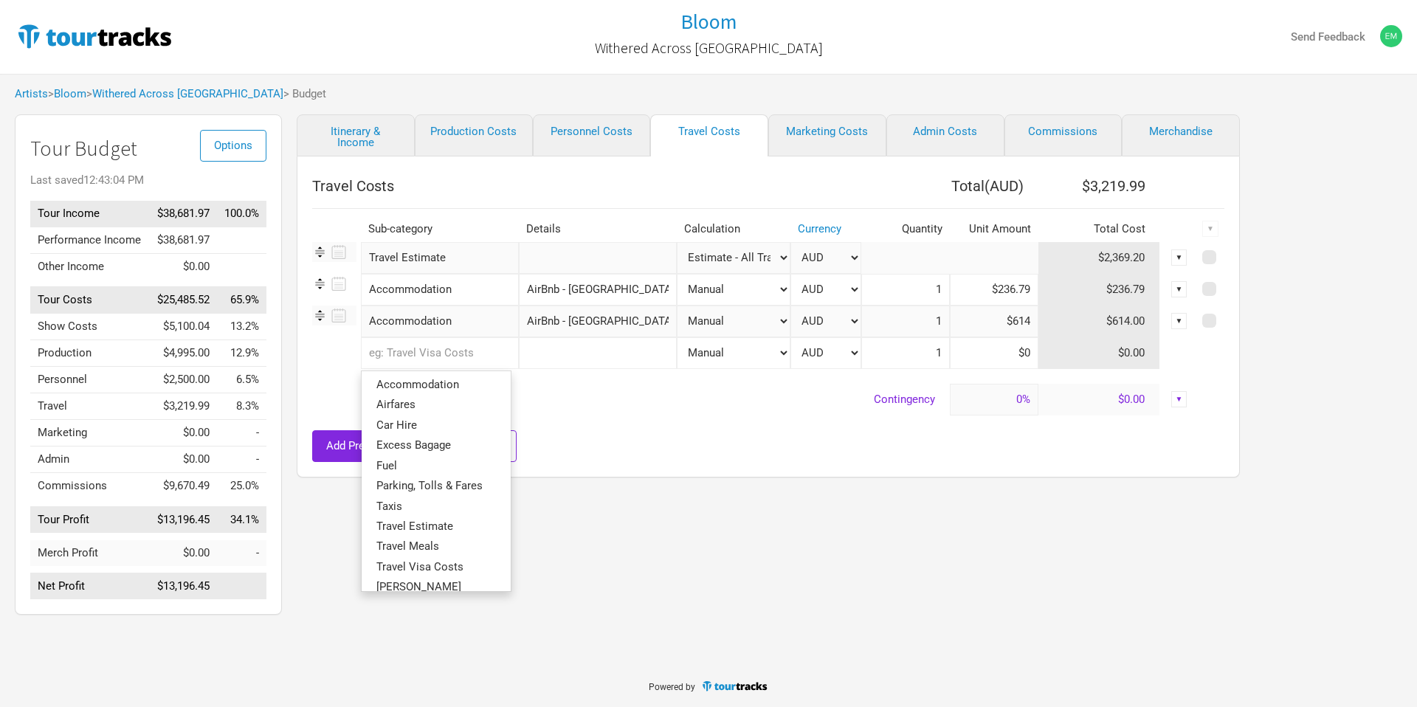
click at [438, 354] on input "text" at bounding box center [440, 353] width 158 height 32
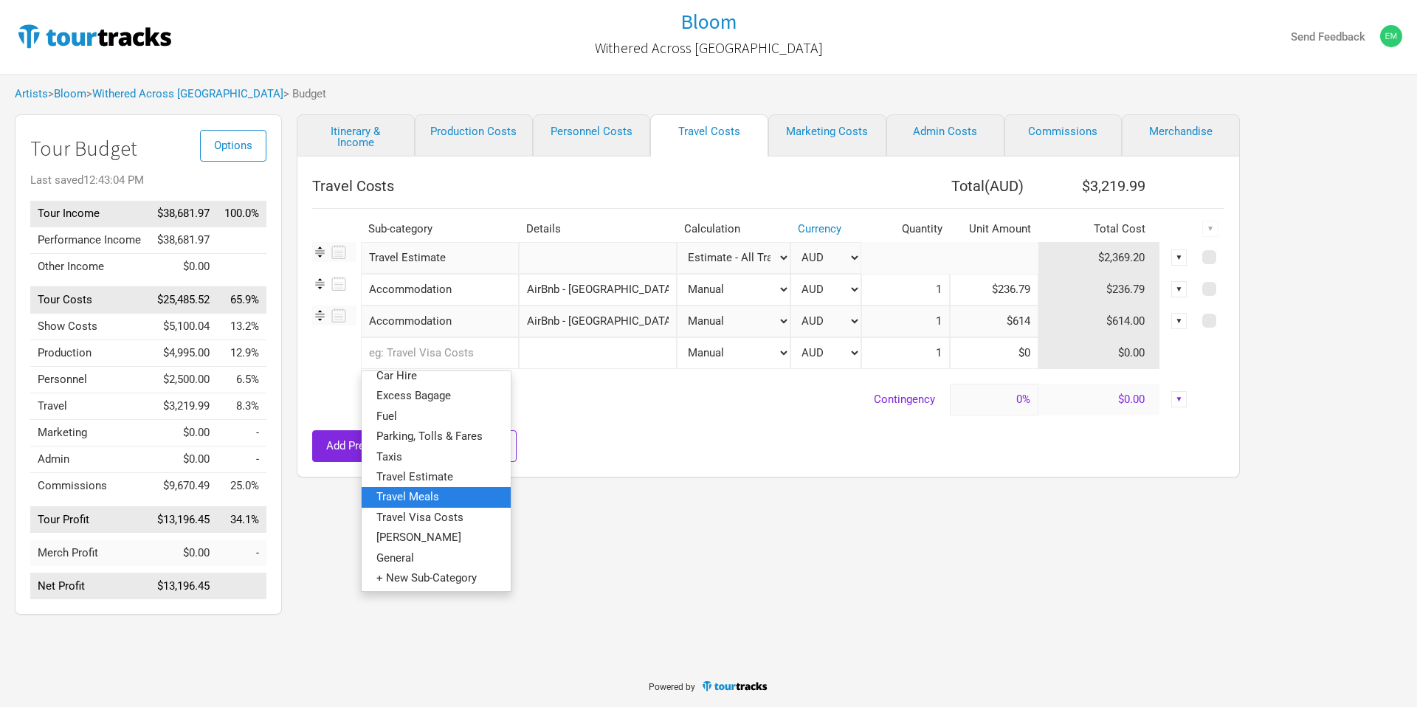
scroll to position [50, 0]
click at [452, 535] on link "Van Hire" at bounding box center [436, 537] width 149 height 20
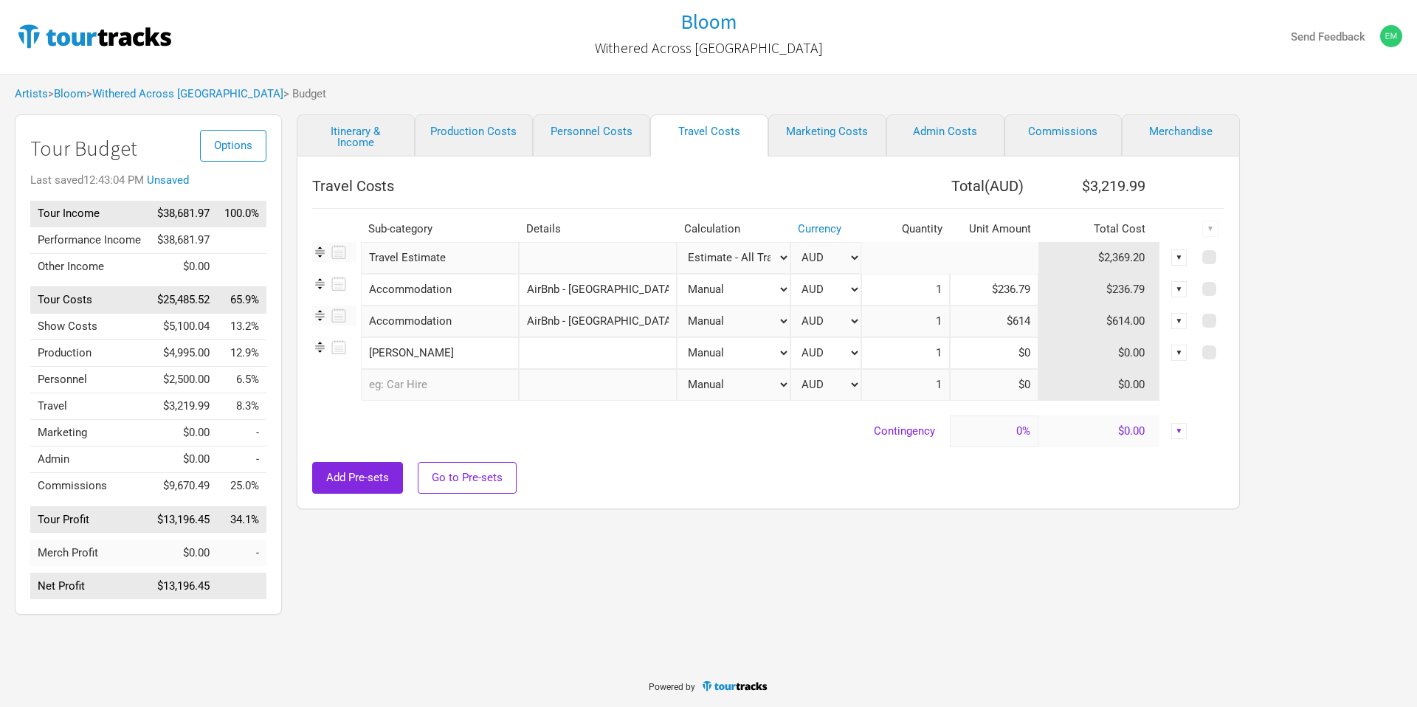
click at [541, 351] on input "text" at bounding box center [598, 353] width 158 height 32
type input "Sydney 12STR"
click at [983, 351] on input at bounding box center [994, 353] width 89 height 32
click at [843, 469] on div "Add Pre-sets Go to Pre-sets" at bounding box center [768, 478] width 912 height 32
click at [1021, 351] on input "$190" at bounding box center [994, 353] width 89 height 32
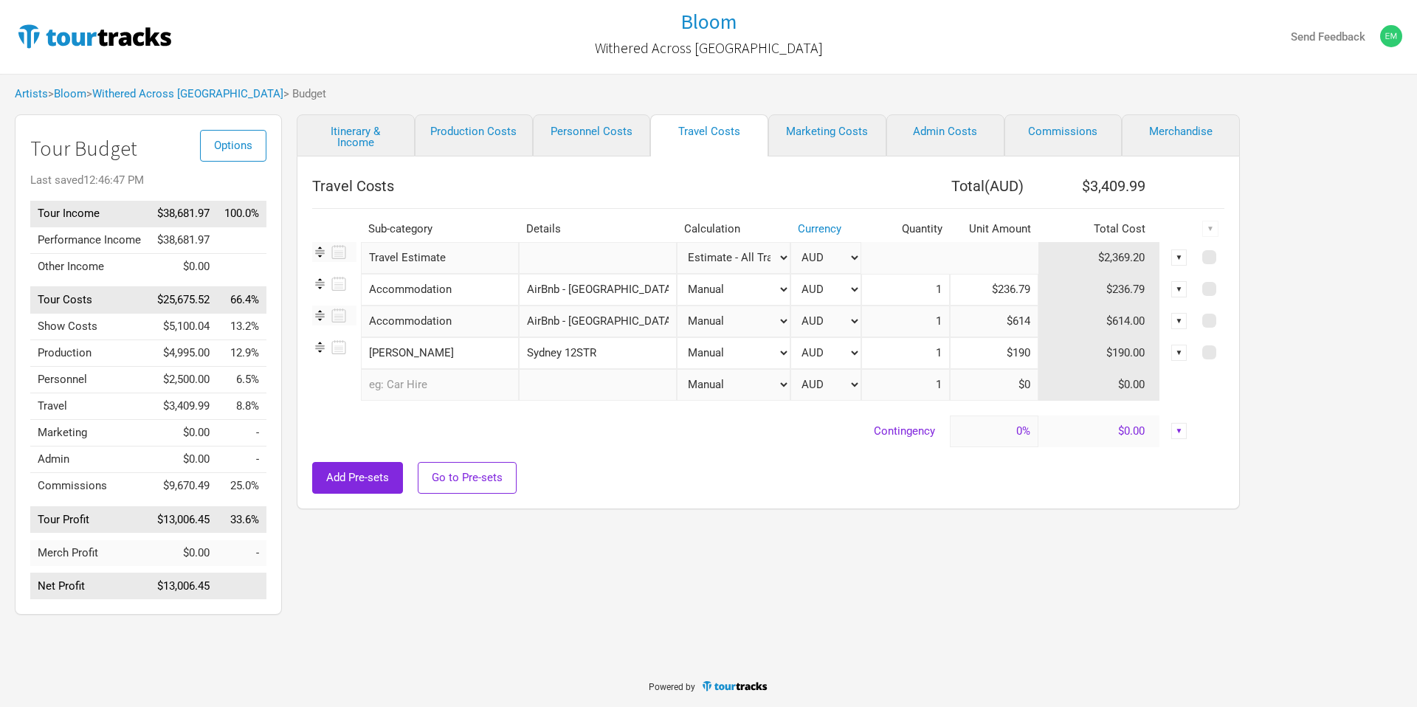
click at [1027, 351] on input "$190" at bounding box center [994, 353] width 89 height 32
click at [401, 393] on input "text" at bounding box center [440, 385] width 158 height 32
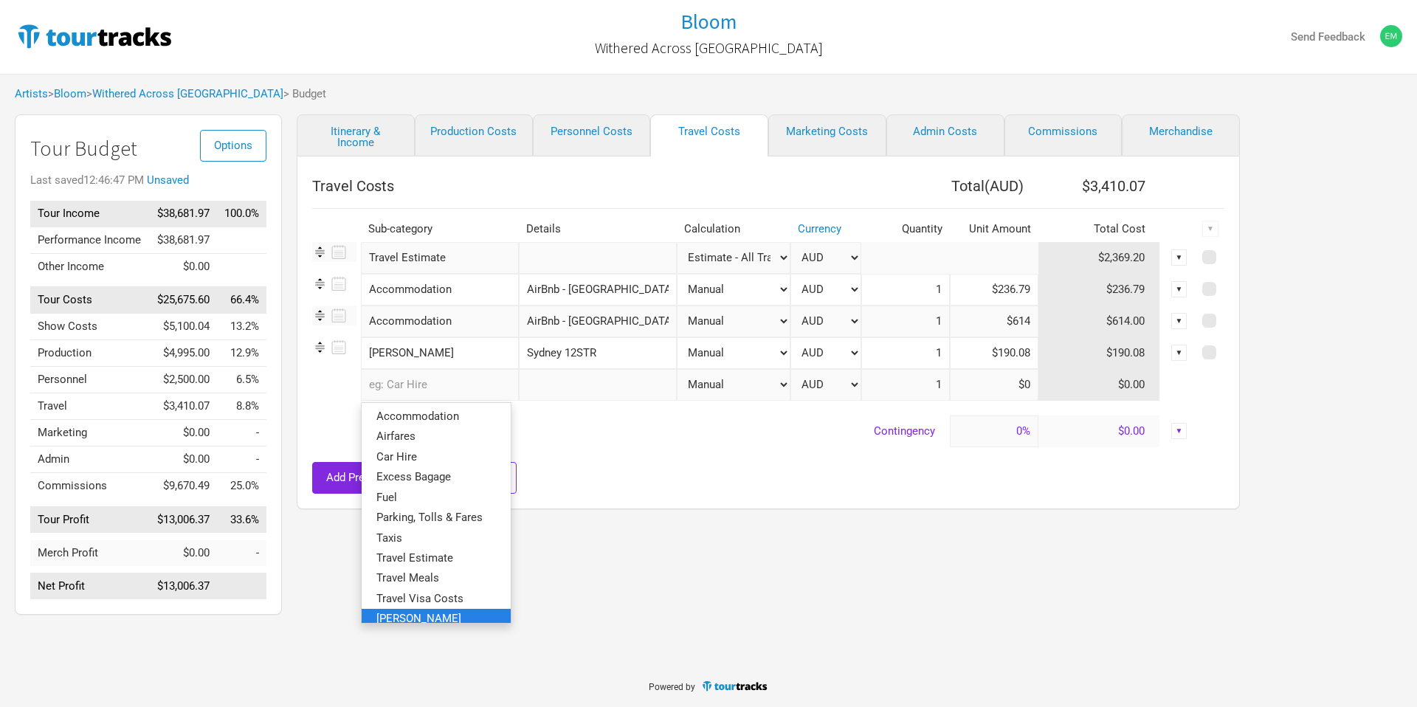
click at [436, 619] on link "Van Hire" at bounding box center [436, 619] width 149 height 20
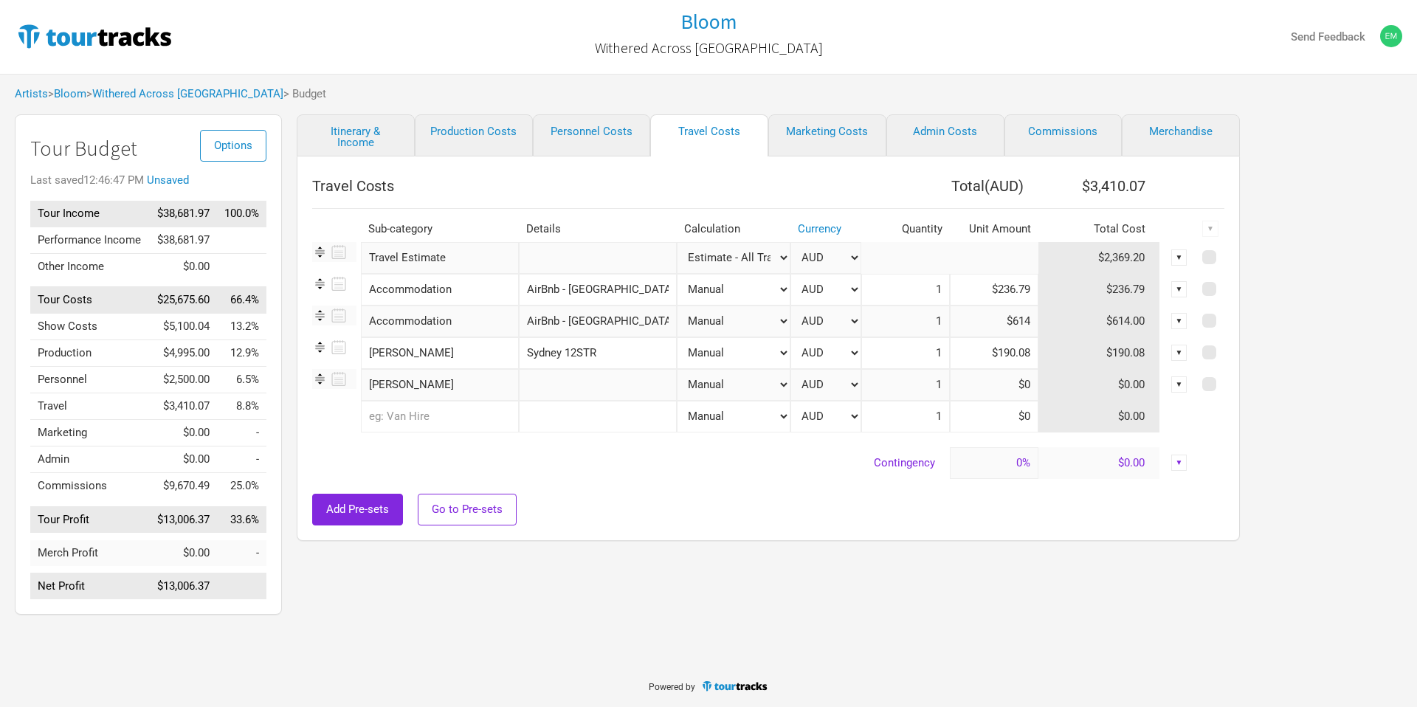
click at [552, 378] on input "text" at bounding box center [598, 385] width 158 height 32
click at [994, 350] on input "$190.08" at bounding box center [994, 353] width 89 height 32
type input "$172.8"
click at [695, 469] on td "Contingency" at bounding box center [631, 463] width 638 height 32
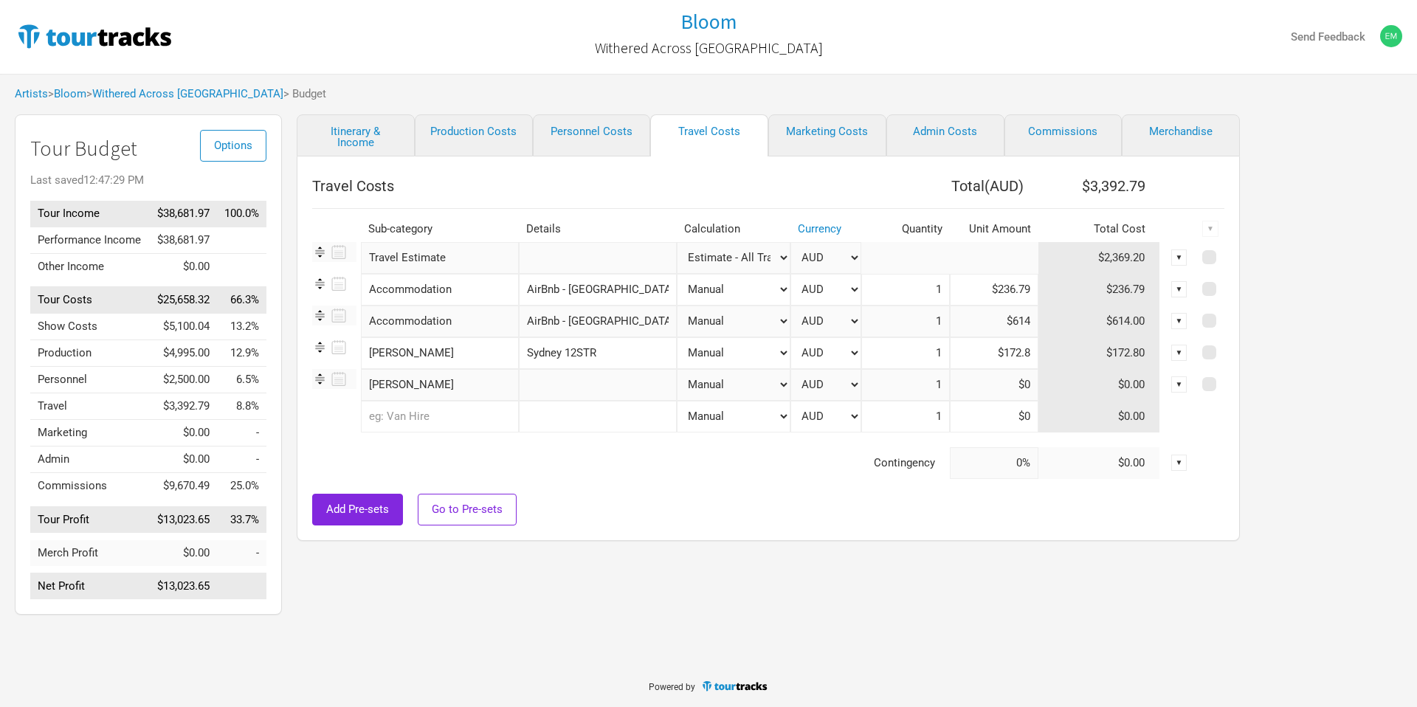
click at [547, 387] on input "text" at bounding box center [598, 385] width 158 height 32
type input "Sydney Gear Van"
click at [1033, 393] on input at bounding box center [994, 385] width 89 height 32
type input "$0"
type input "$277.85"
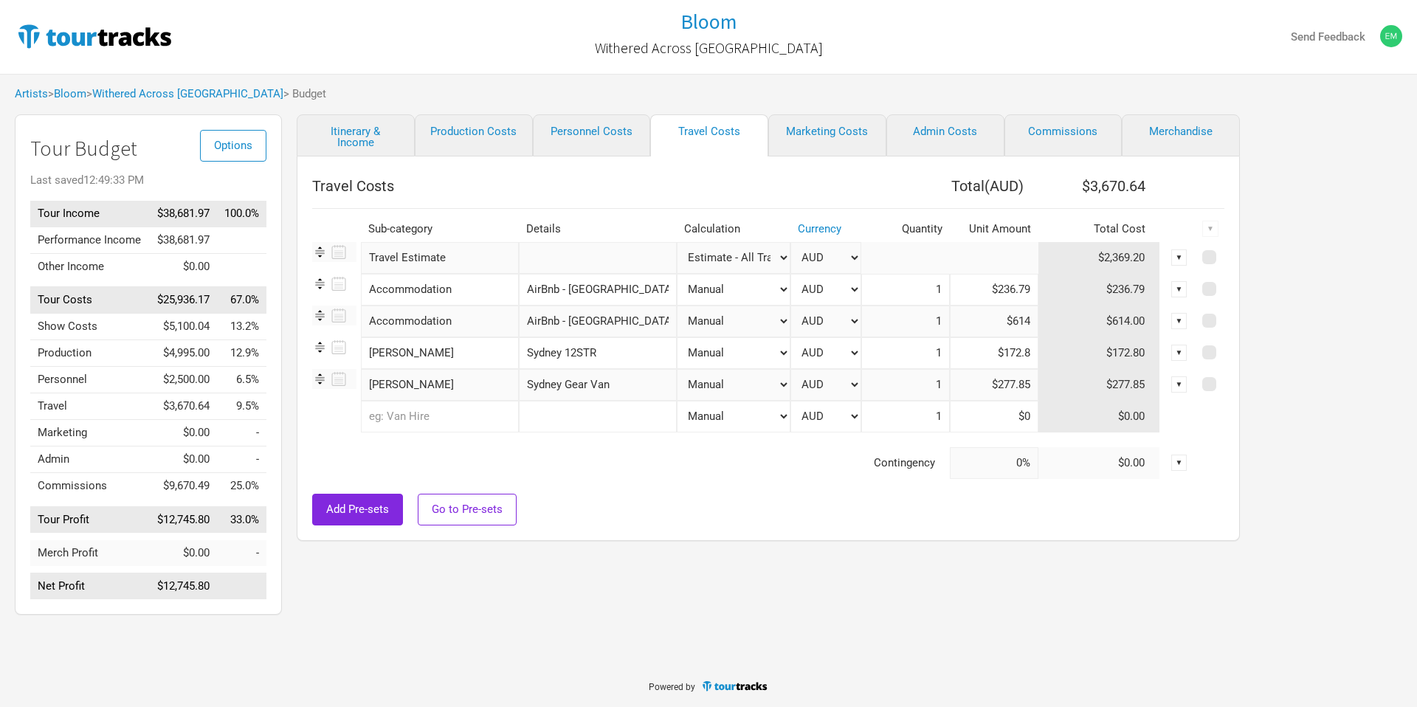
drag, startPoint x: 559, startPoint y: 352, endPoint x: 613, endPoint y: 354, distance: 54.7
click at [613, 354] on input "Sydney 12STR" at bounding box center [598, 353] width 158 height 32
type input "Sydney Gear Van"
drag, startPoint x: 559, startPoint y: 380, endPoint x: 633, endPoint y: 388, distance: 74.3
click at [633, 388] on input "Sydney Gear Van" at bounding box center [598, 385] width 158 height 32
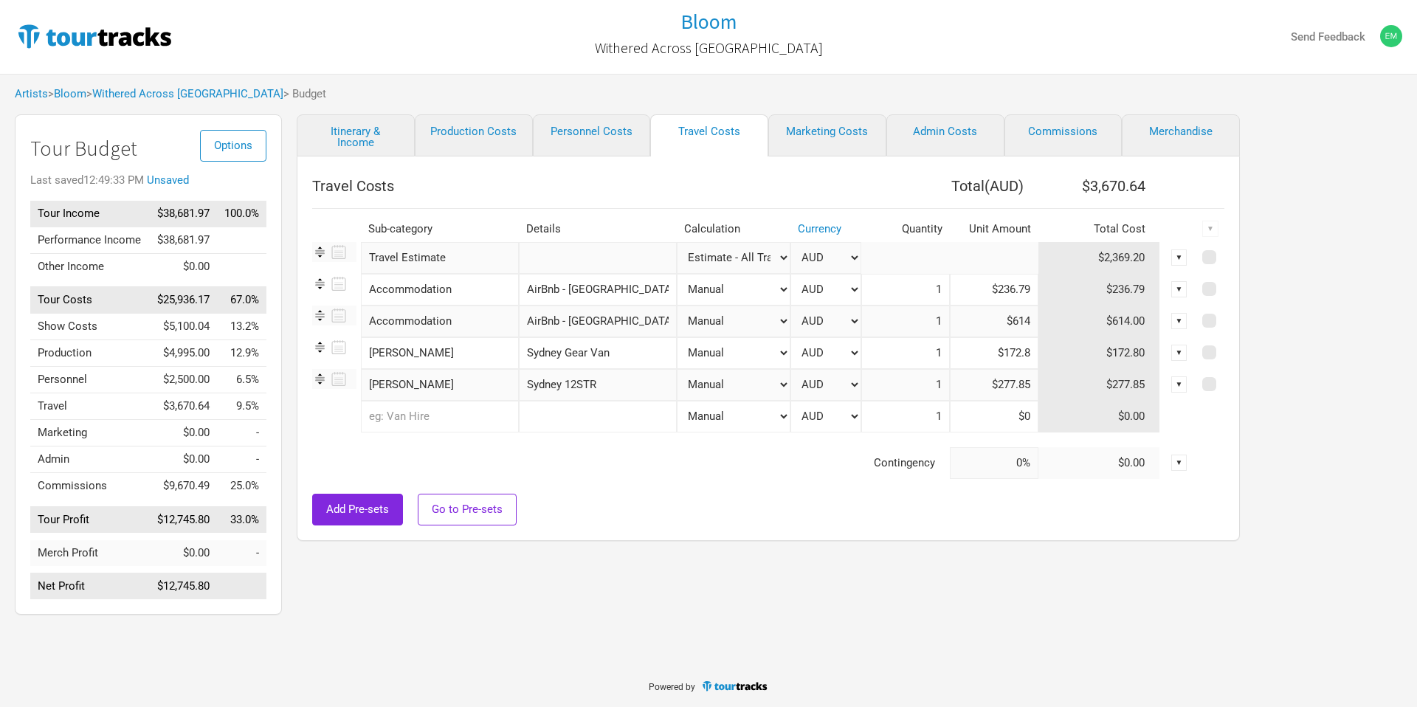
type input "Sydney 12STR"
click at [412, 421] on input "text" at bounding box center [440, 417] width 158 height 32
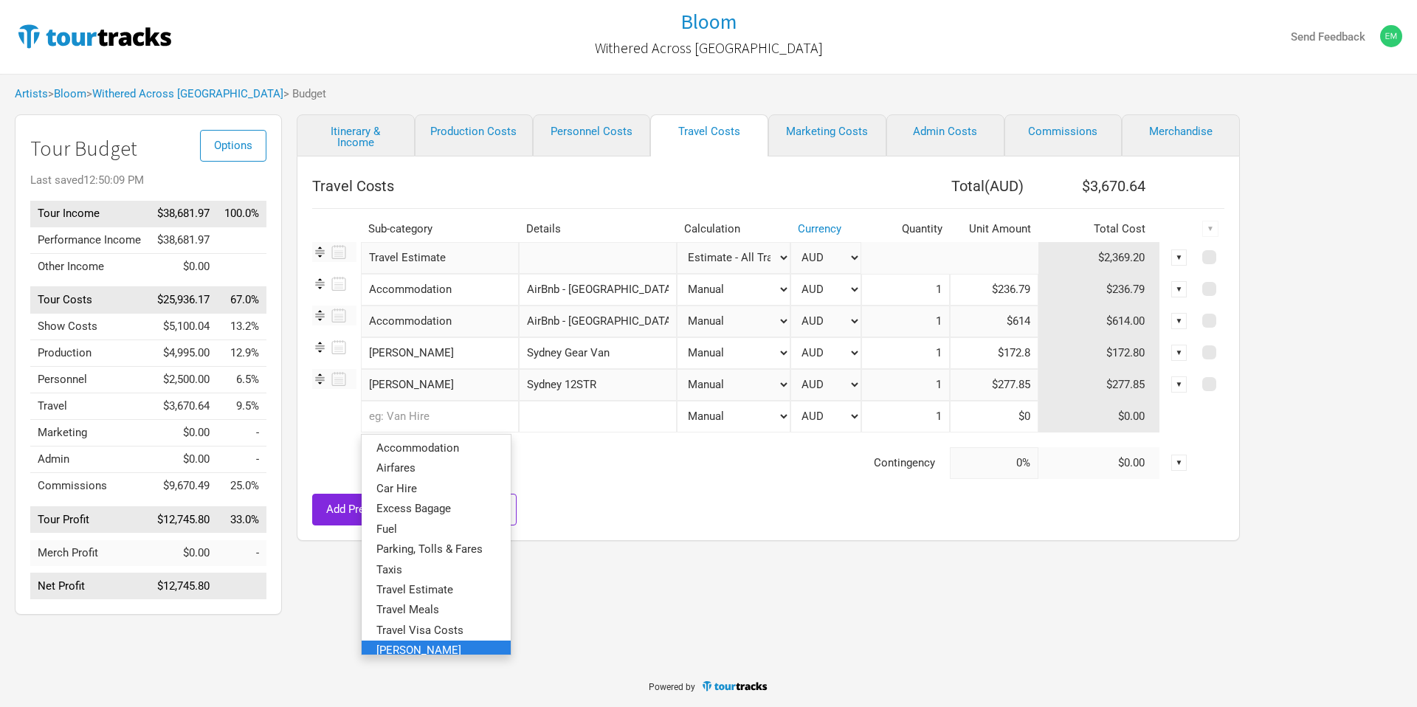
click at [453, 647] on link "Van Hire" at bounding box center [436, 651] width 149 height 20
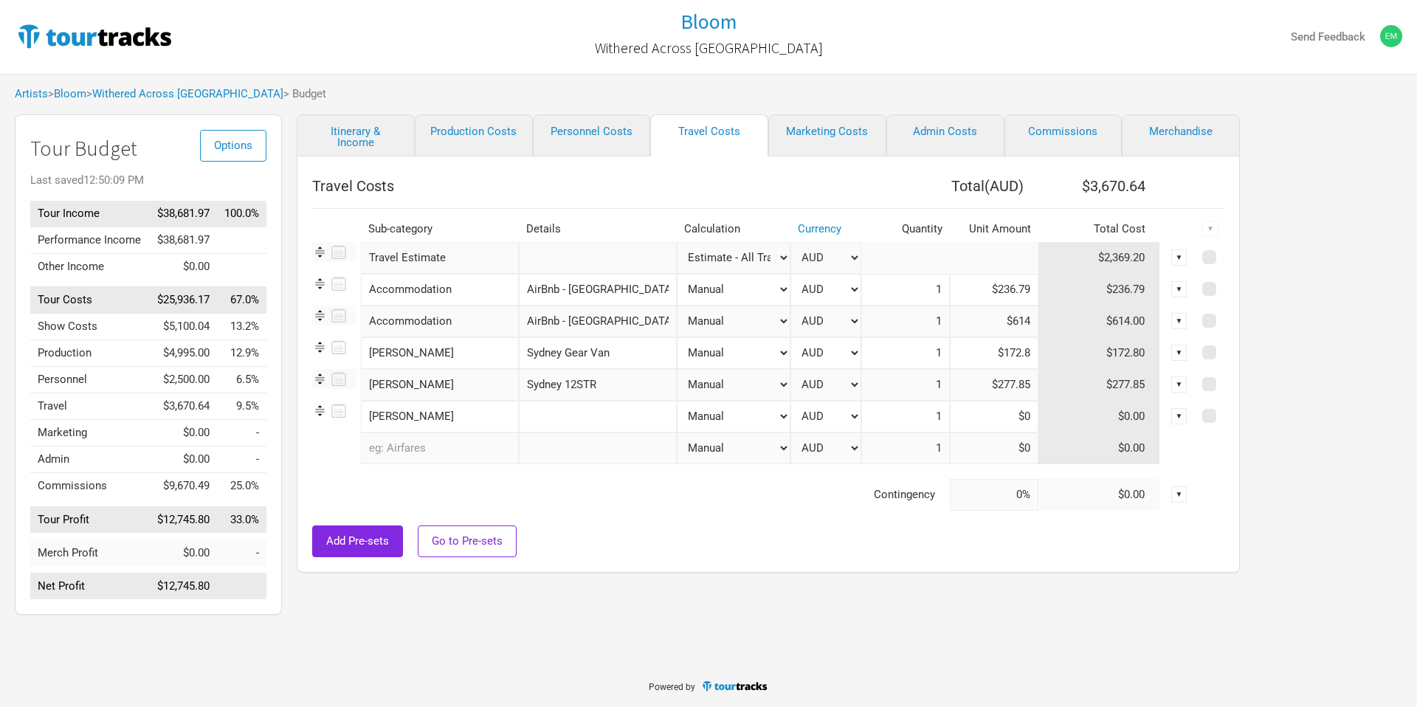
click at [600, 405] on input "text" at bounding box center [598, 417] width 158 height 32
type input "Brisbane Gear Van"
click at [1046, 410] on td "$0.00" at bounding box center [1099, 417] width 122 height 32
click at [1006, 413] on input at bounding box center [994, 417] width 89 height 32
type input "$87"
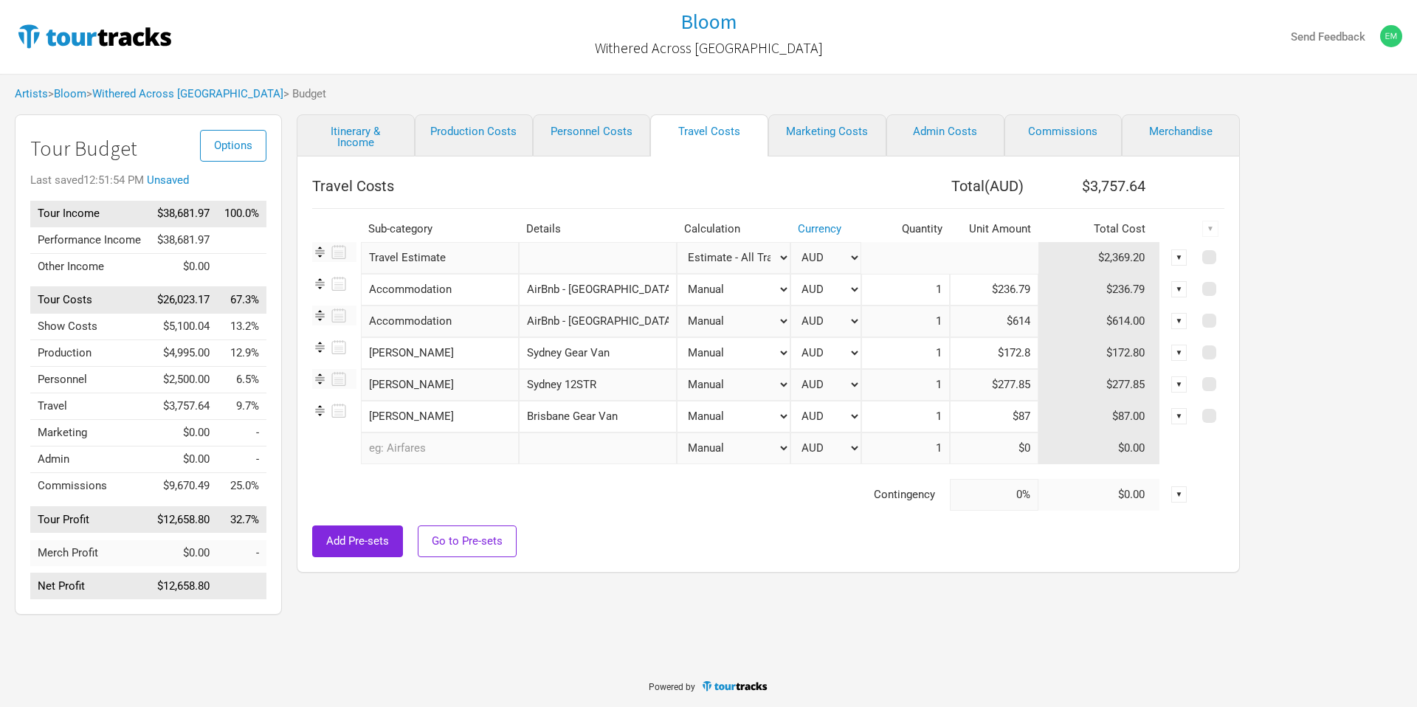
click at [623, 533] on div "Add Pre-sets Go to Pre-sets" at bounding box center [768, 542] width 912 height 32
click at [438, 453] on input "text" at bounding box center [440, 449] width 158 height 32
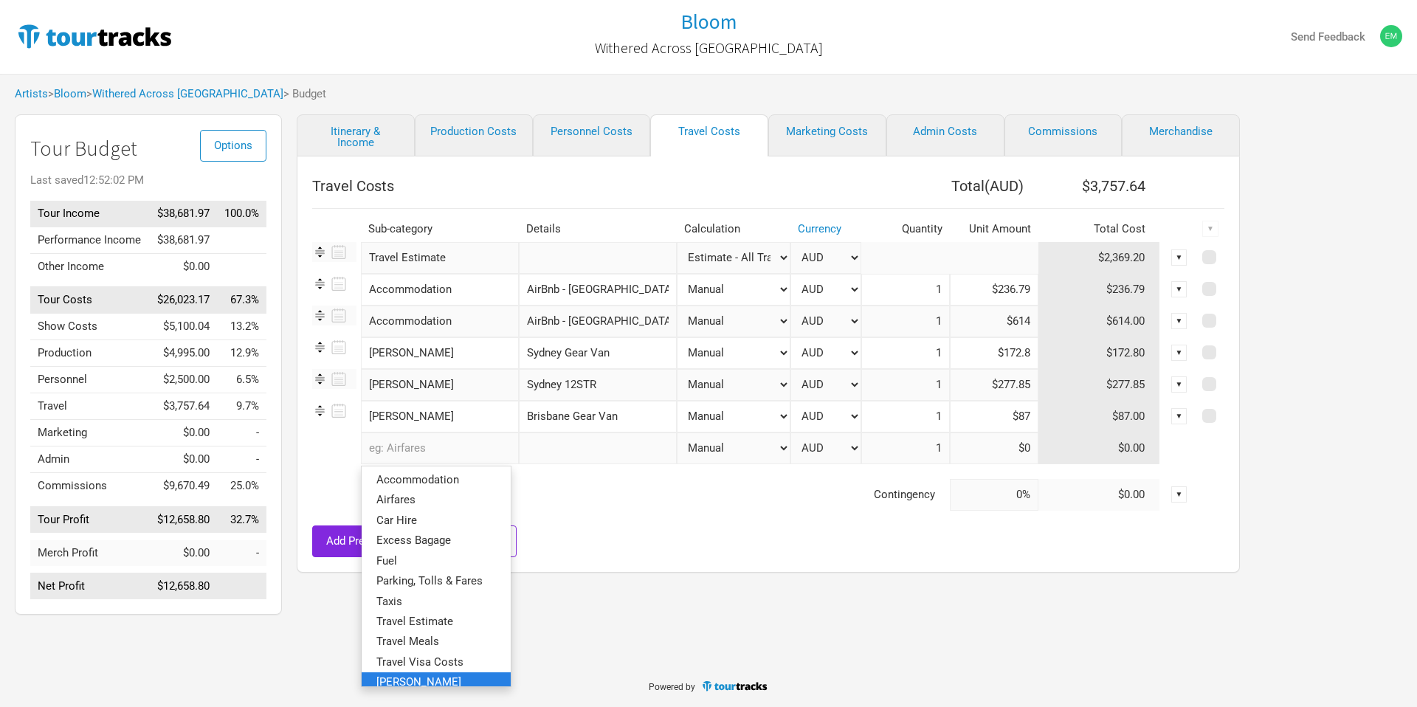
click at [457, 677] on link "Van Hire" at bounding box center [436, 682] width 149 height 20
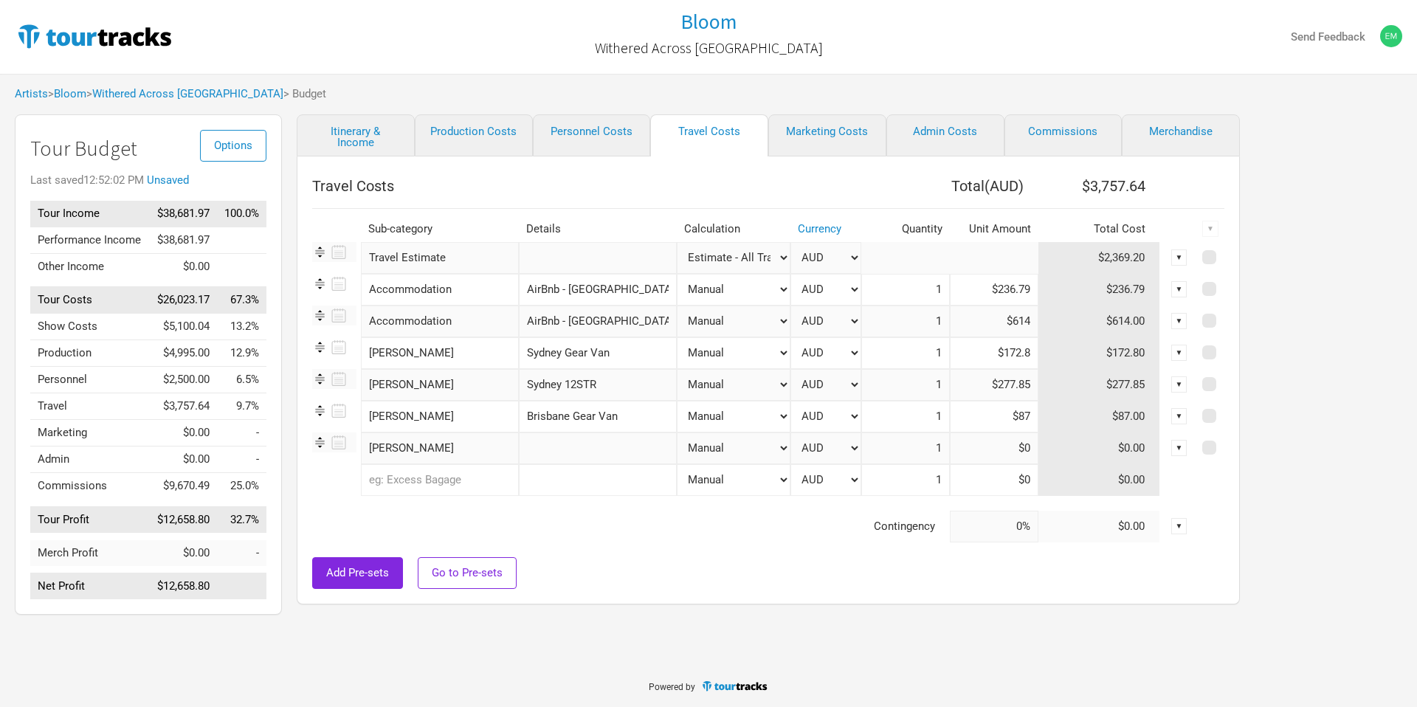
click at [575, 451] on input "text" at bounding box center [598, 449] width 158 height 32
type input "Brisbane 12STR"
click at [992, 464] on input at bounding box center [994, 480] width 89 height 32
type input "$0"
click at [997, 447] on input at bounding box center [994, 449] width 89 height 32
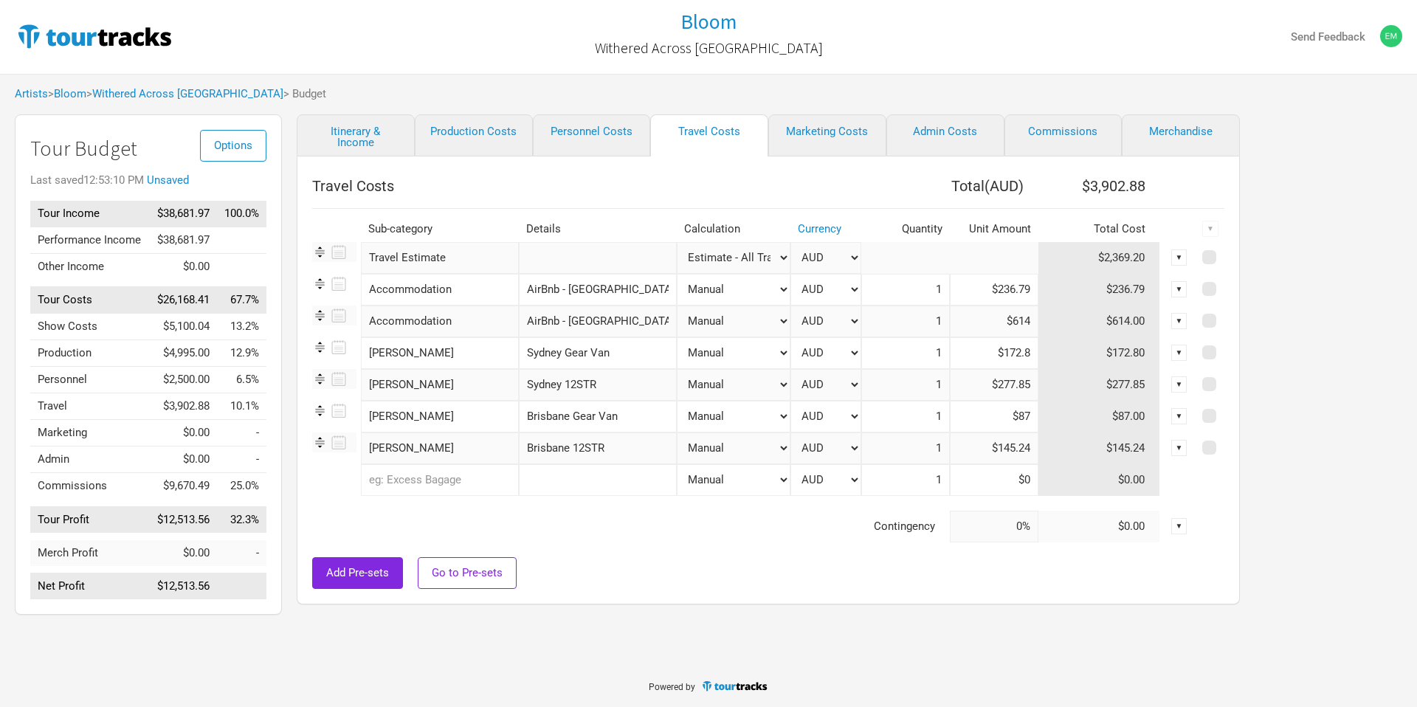
type input "$145.24"
click at [776, 571] on div "Add Pre-sets Go to Pre-sets" at bounding box center [768, 573] width 912 height 32
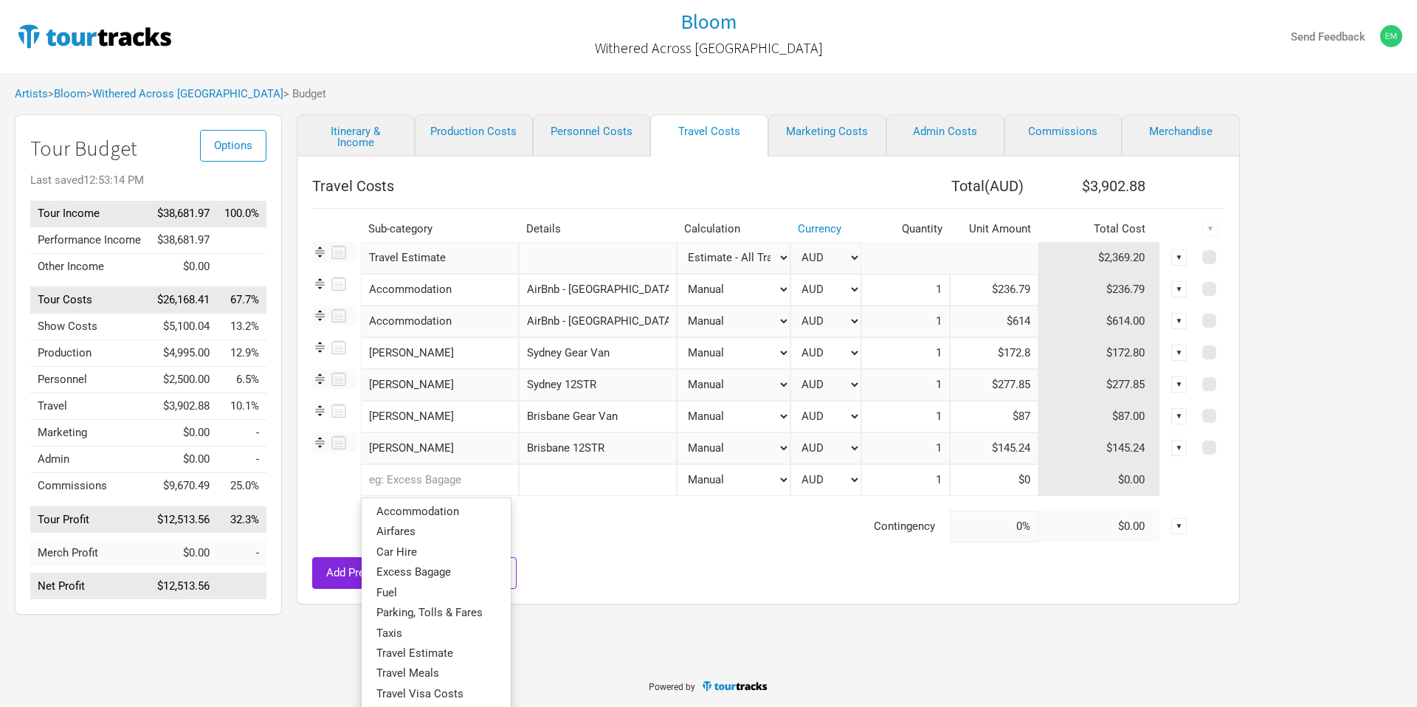
click at [458, 493] on input "text" at bounding box center [440, 480] width 158 height 32
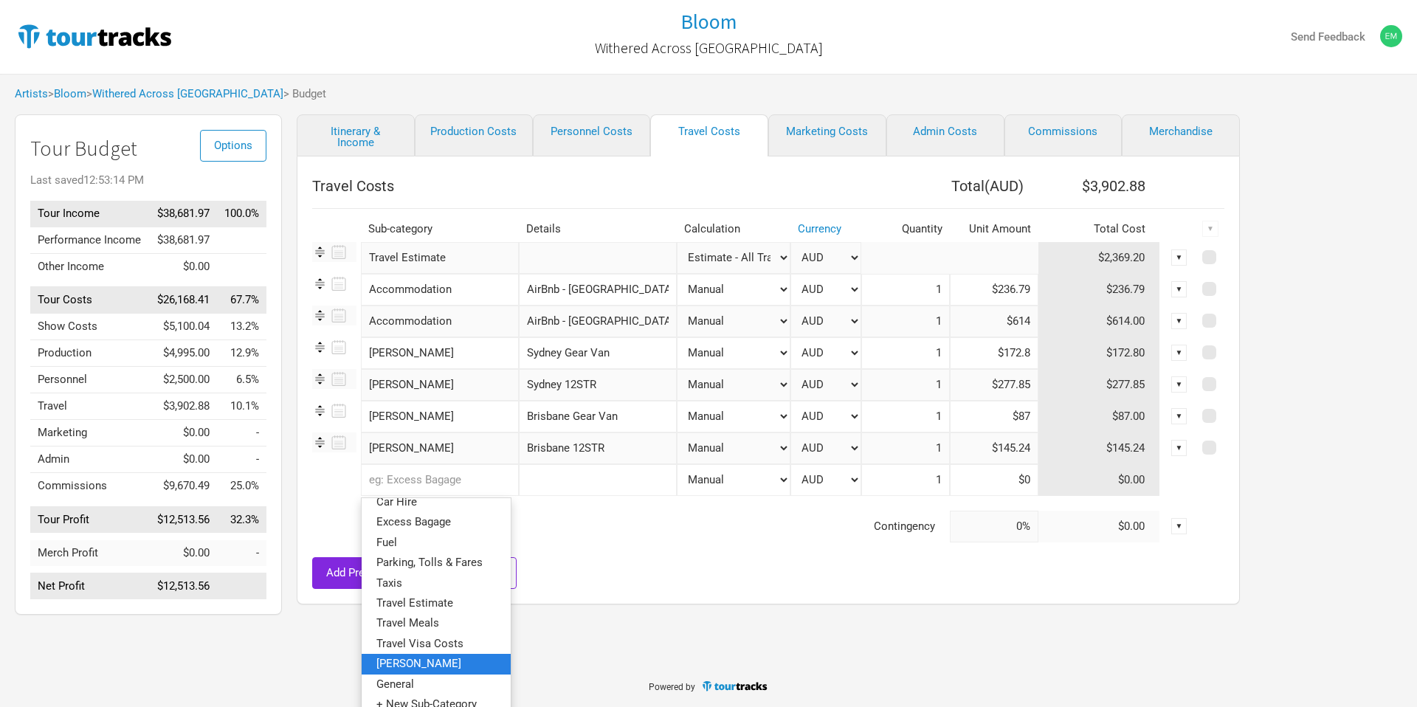
click at [467, 665] on link "Van Hire" at bounding box center [436, 664] width 149 height 20
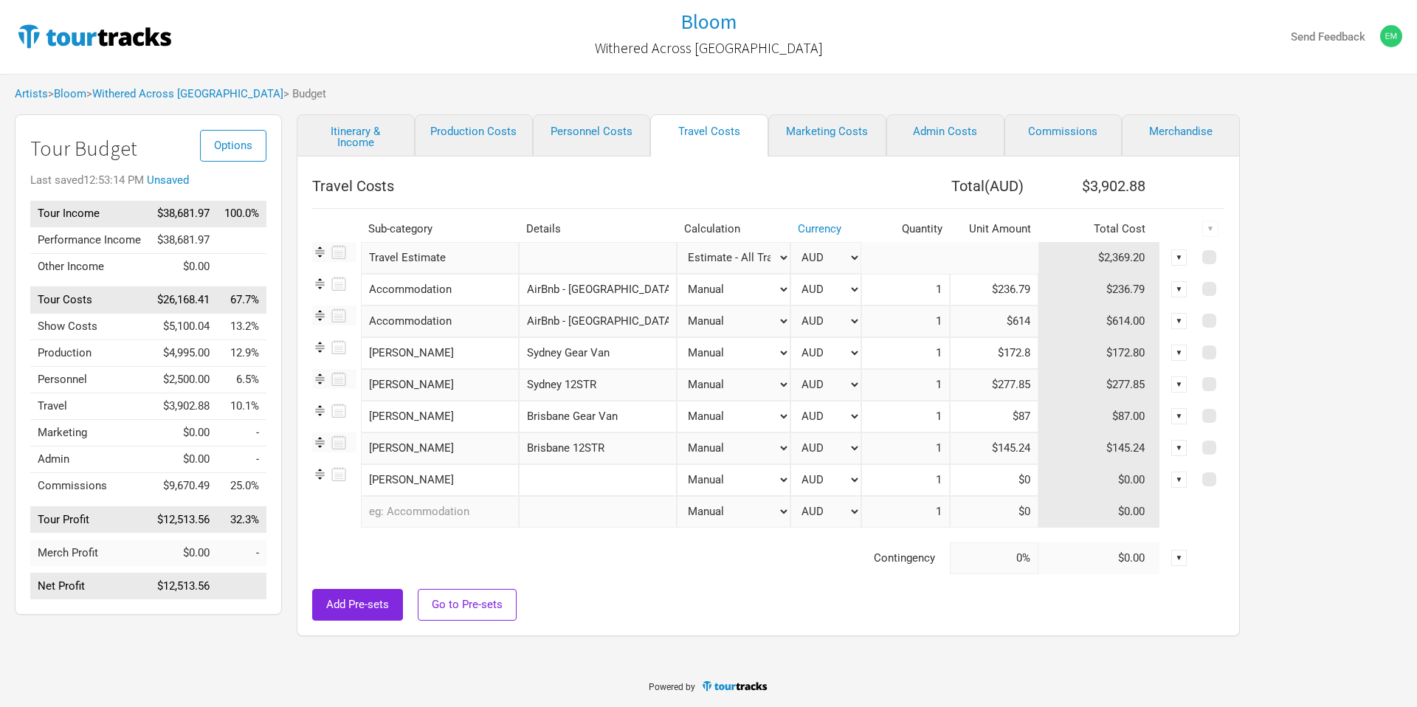
click at [554, 485] on input "text" at bounding box center [598, 480] width 158 height 32
type input "Melbourne Gear Van"
click at [986, 486] on input at bounding box center [994, 480] width 89 height 32
type input "$119.24"
click at [497, 512] on input "text" at bounding box center [440, 512] width 158 height 32
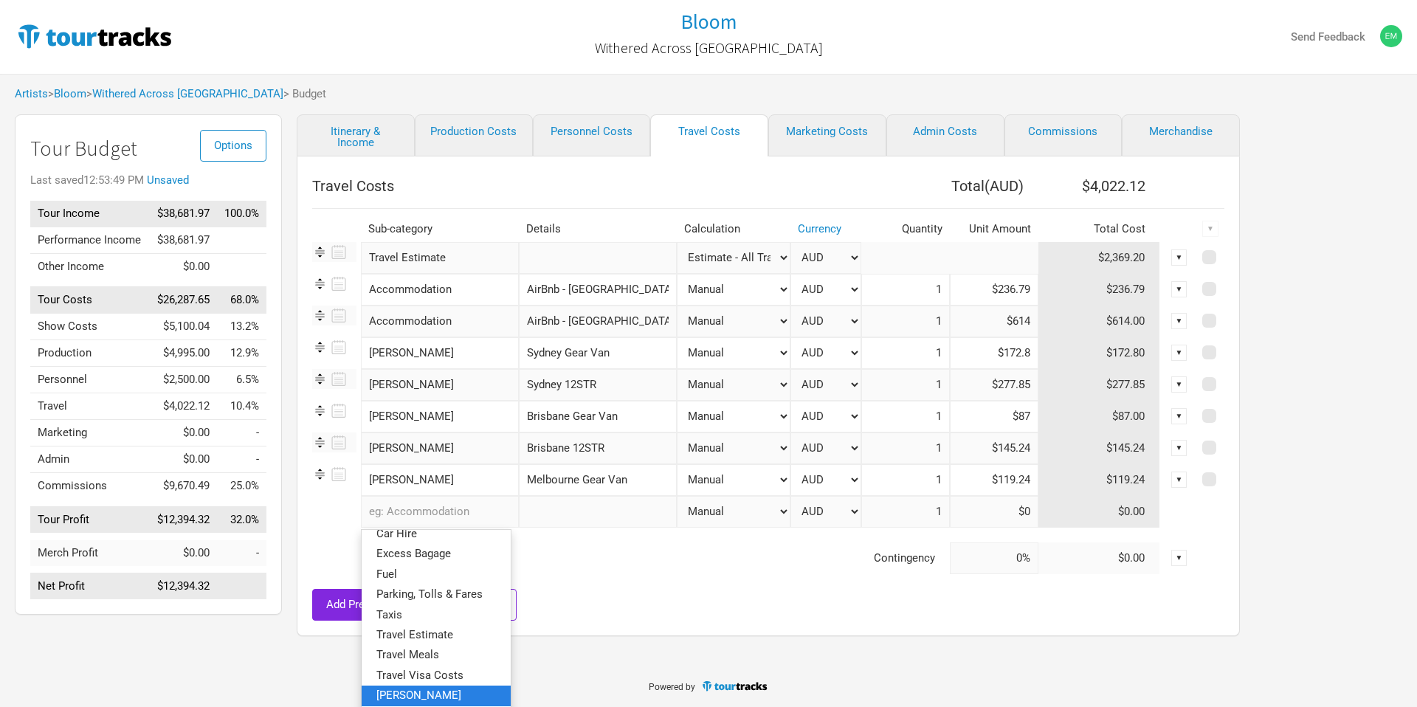
click at [460, 697] on link "Van Hire" at bounding box center [436, 696] width 149 height 20
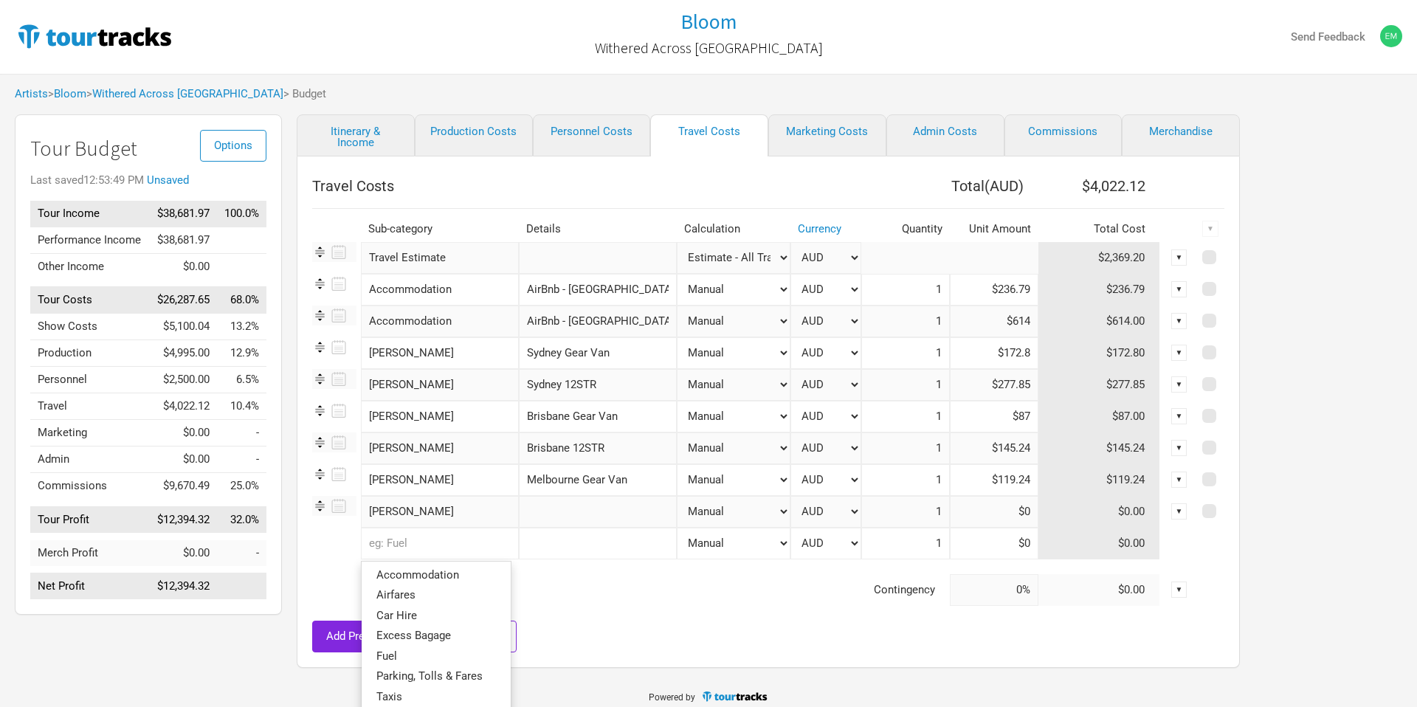
click at [444, 555] on input "text" at bounding box center [440, 544] width 158 height 32
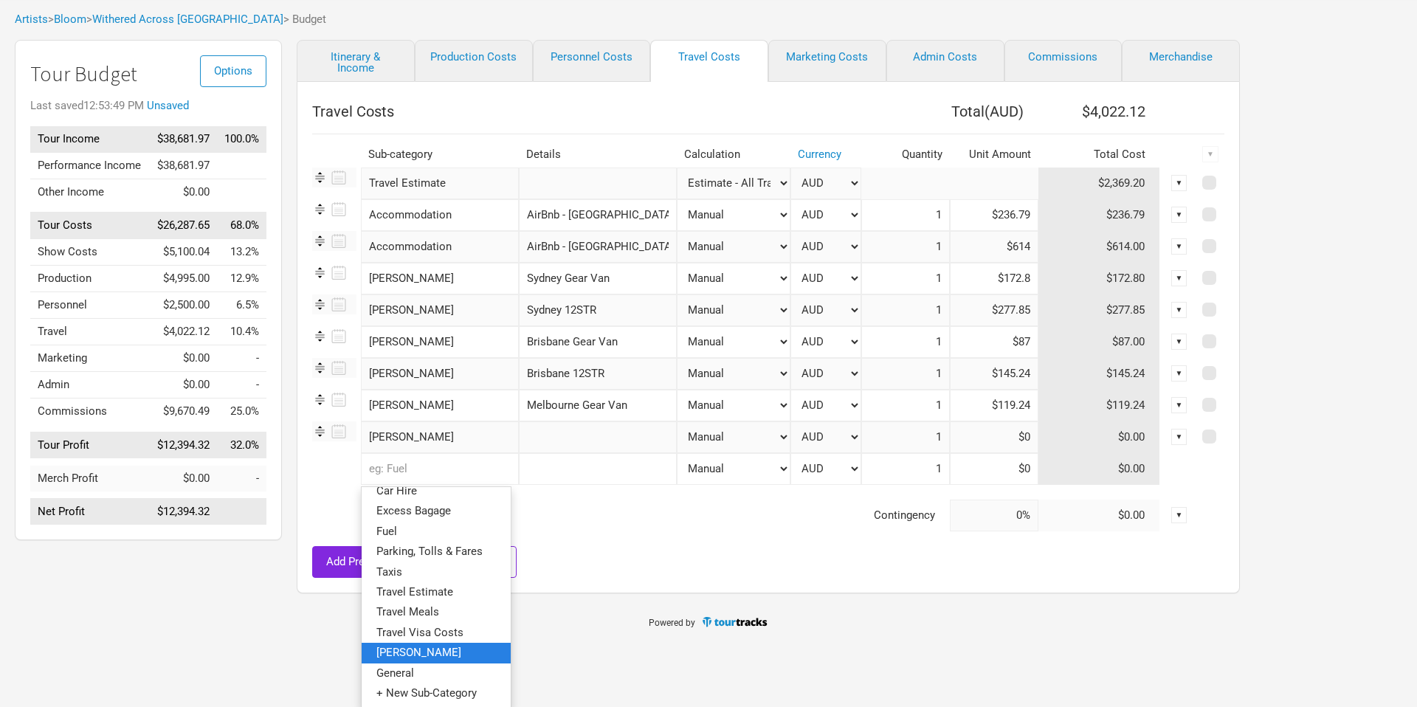
click at [462, 660] on link "Van Hire" at bounding box center [436, 653] width 149 height 20
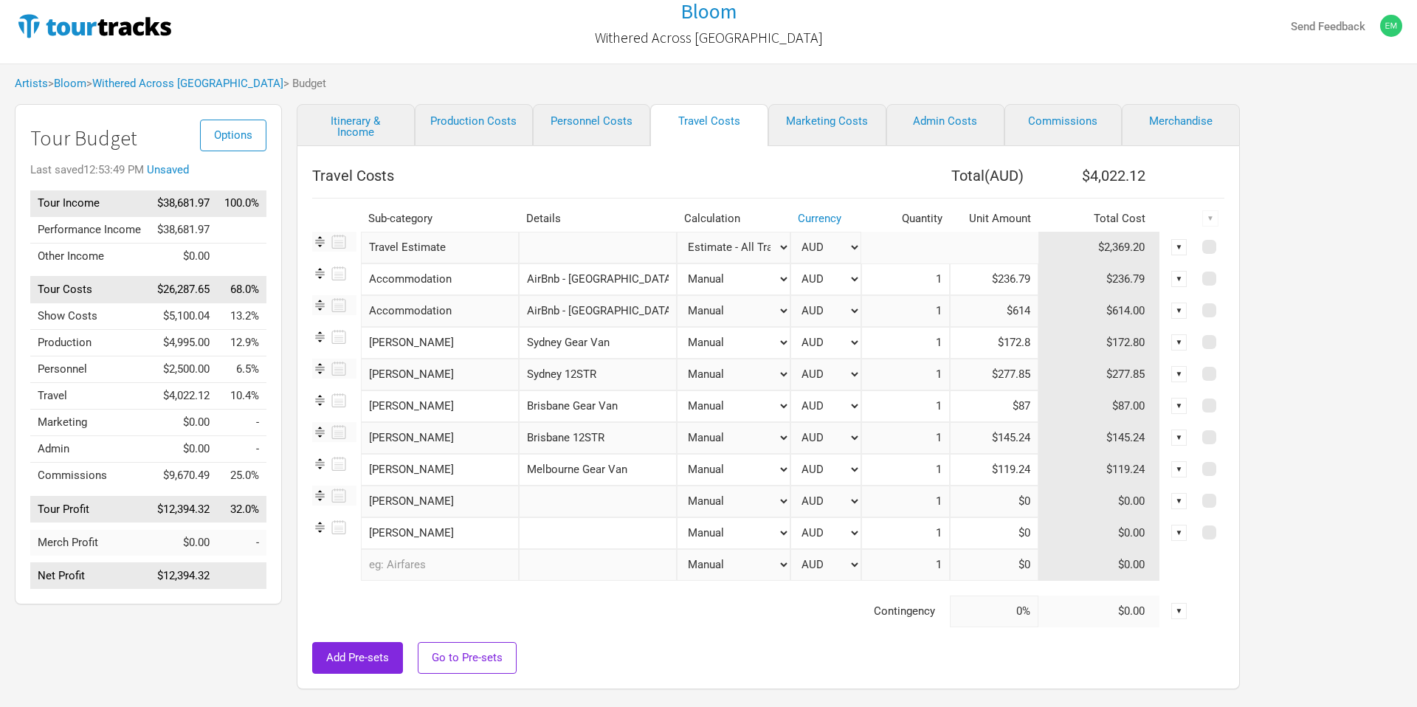
click at [446, 574] on input "text" at bounding box center [440, 565] width 158 height 32
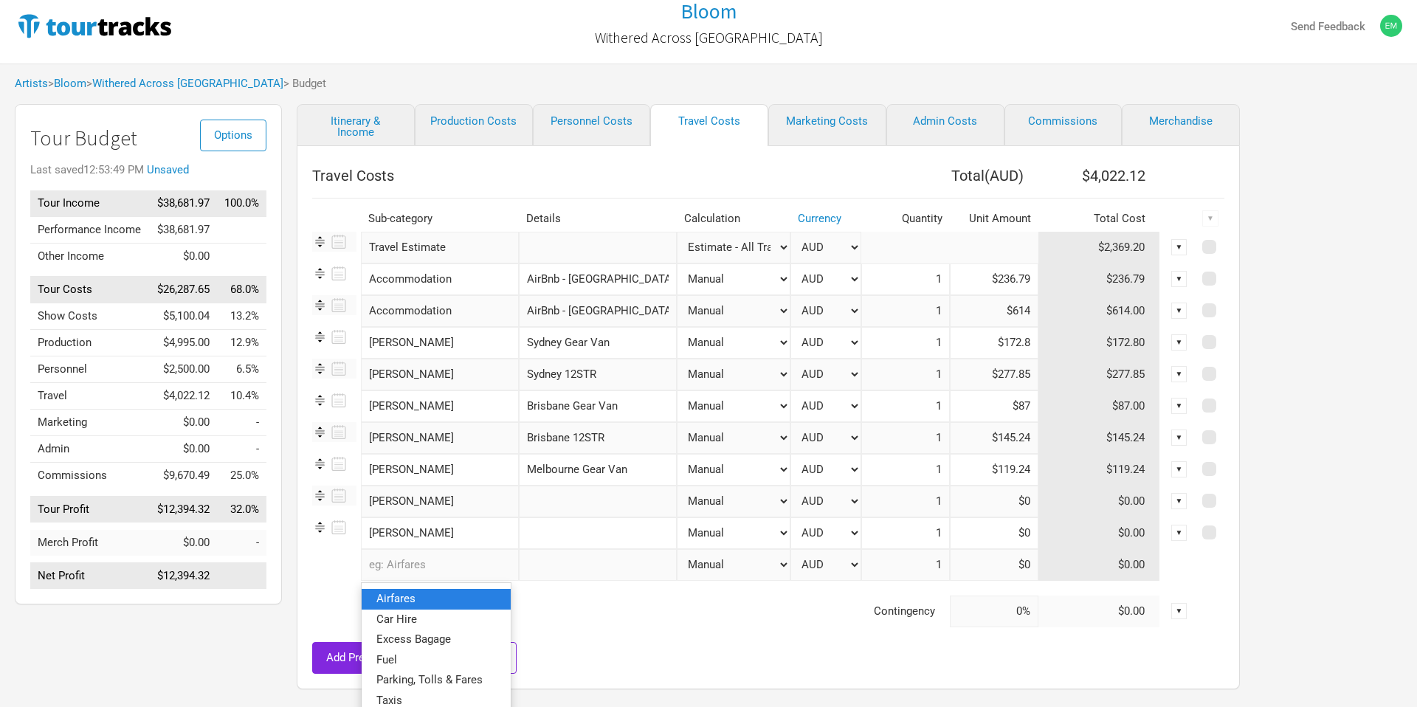
scroll to position [50, 0]
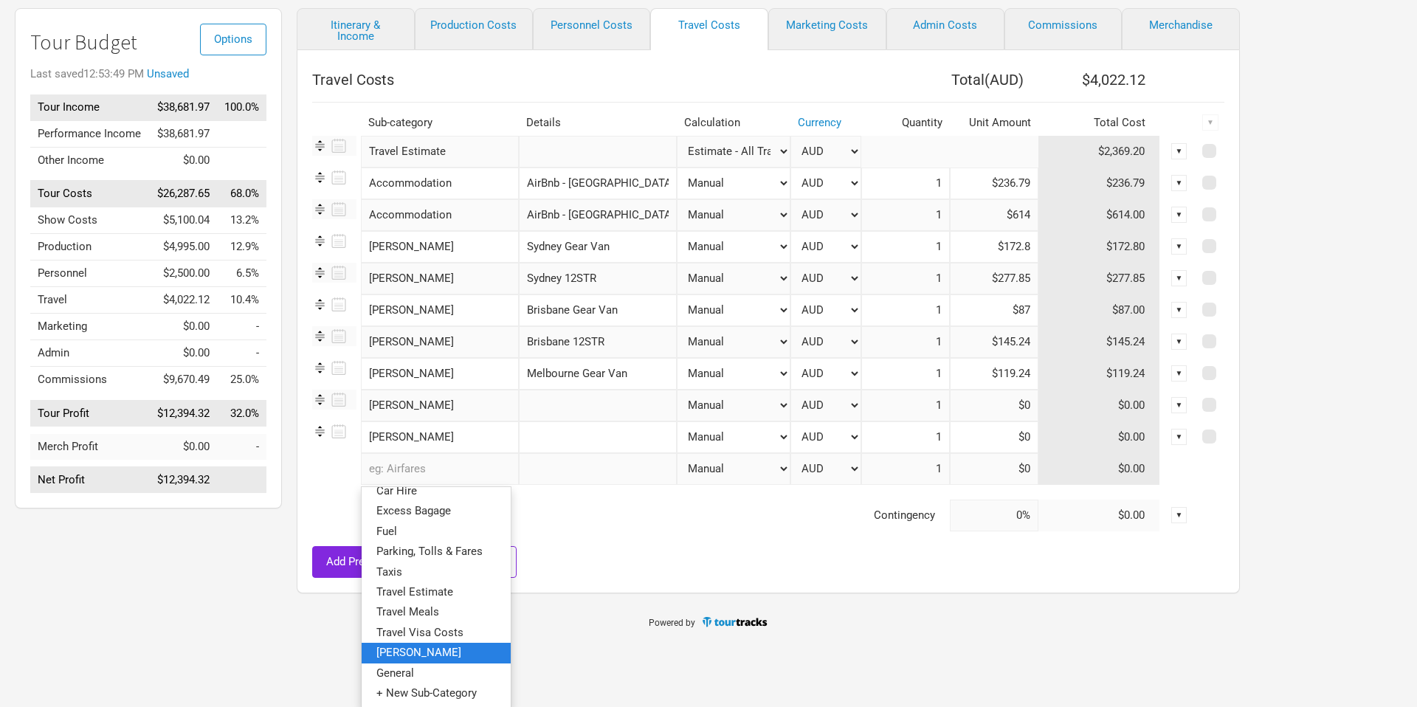
click at [436, 656] on link "Van Hire" at bounding box center [436, 653] width 149 height 20
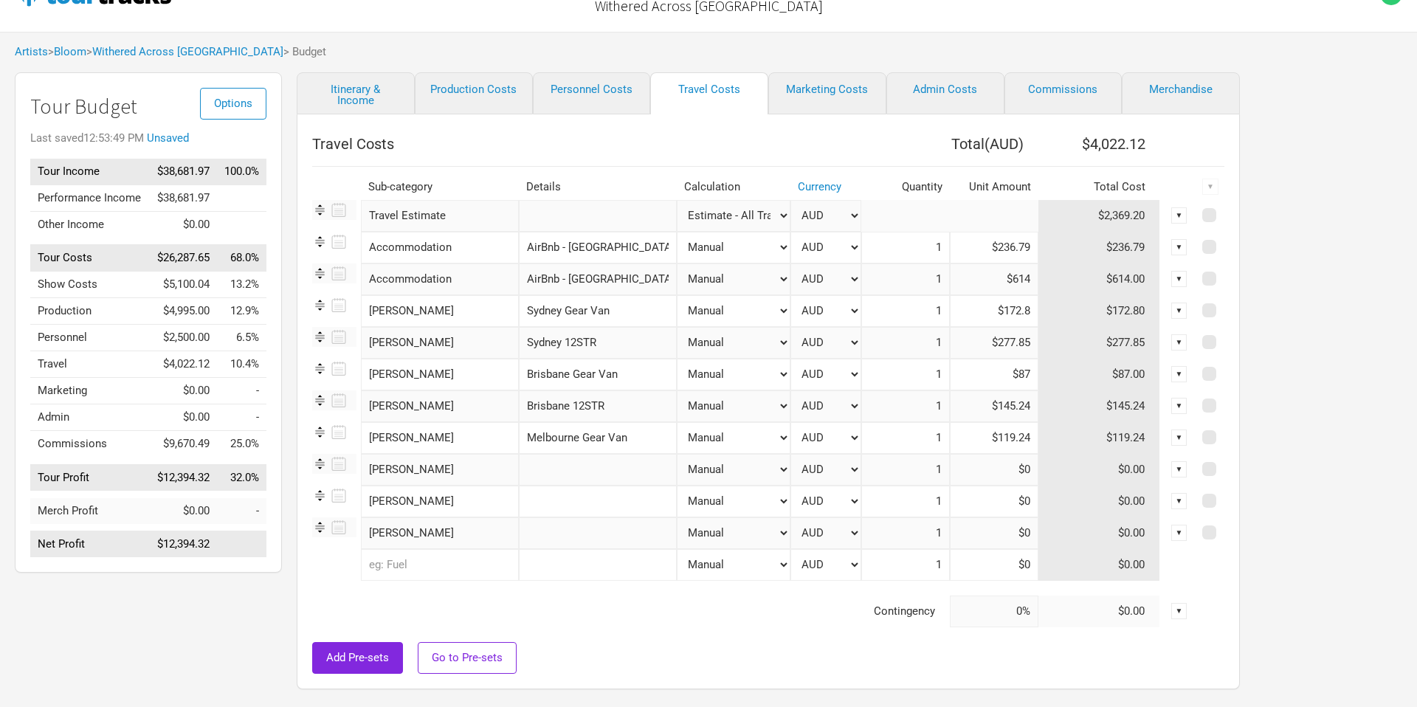
click at [581, 473] on input "text" at bounding box center [598, 470] width 158 height 32
click at [584, 470] on input "Melbourne 12STR" at bounding box center [598, 470] width 158 height 32
click at [616, 460] on input "Melbourne Gear Van" at bounding box center [598, 470] width 158 height 32
drag, startPoint x: 577, startPoint y: 466, endPoint x: 644, endPoint y: 466, distance: 67.2
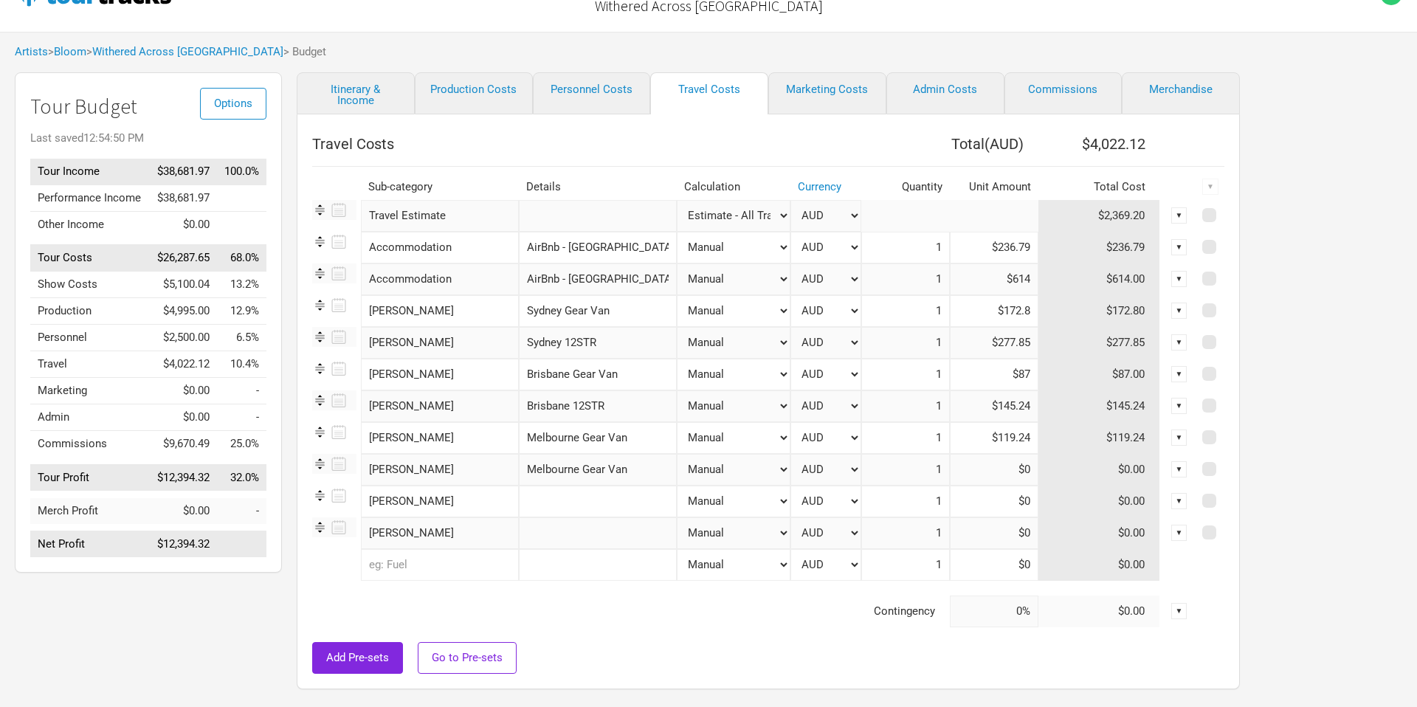
click at [644, 466] on input "Melbourne Gear Van" at bounding box center [598, 470] width 158 height 32
type input "Melbourne 12STR"
click at [1010, 474] on input at bounding box center [994, 470] width 89 height 32
type input "$0"
click at [609, 501] on input "text" at bounding box center [598, 502] width 158 height 32
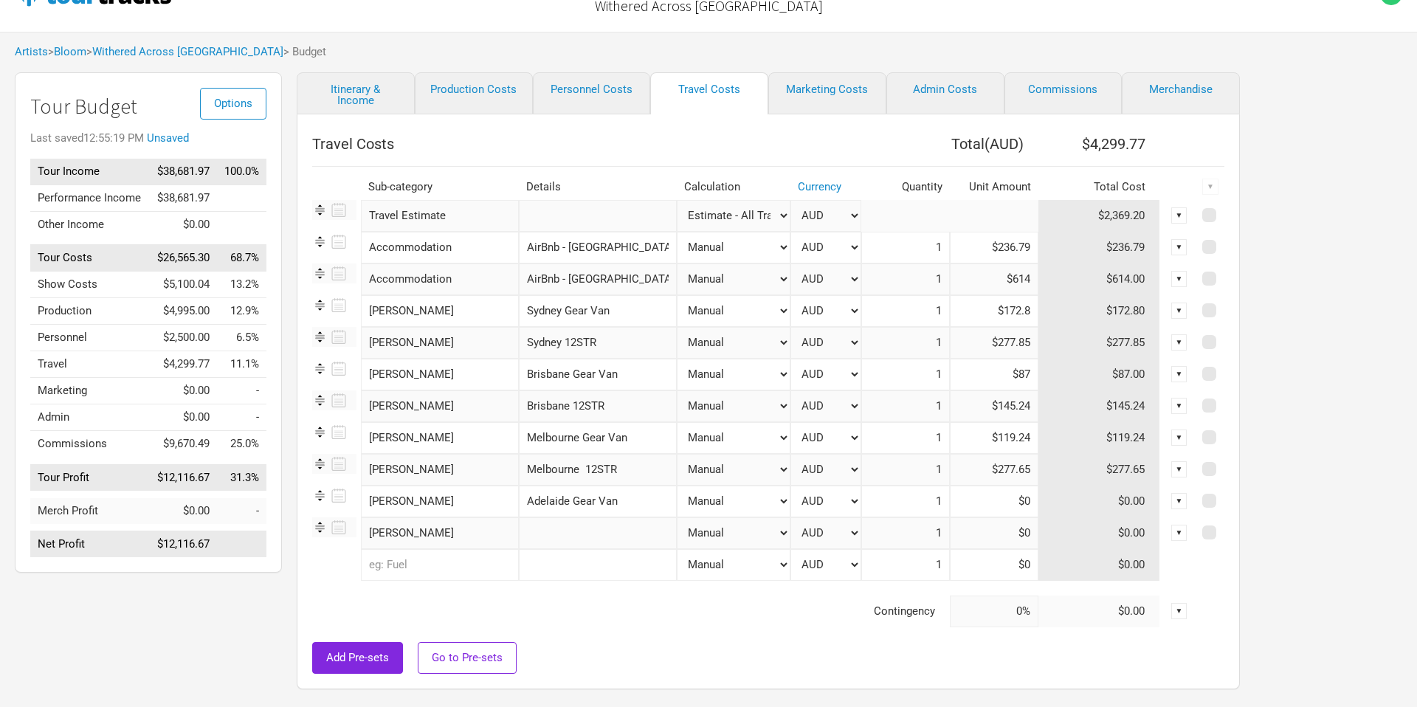
click at [594, 526] on input "text" at bounding box center [598, 533] width 158 height 32
click at [1003, 535] on input at bounding box center [994, 533] width 89 height 32
click at [983, 509] on input at bounding box center [994, 502] width 89 height 32
click at [611, 625] on td "Contingency" at bounding box center [631, 612] width 638 height 32
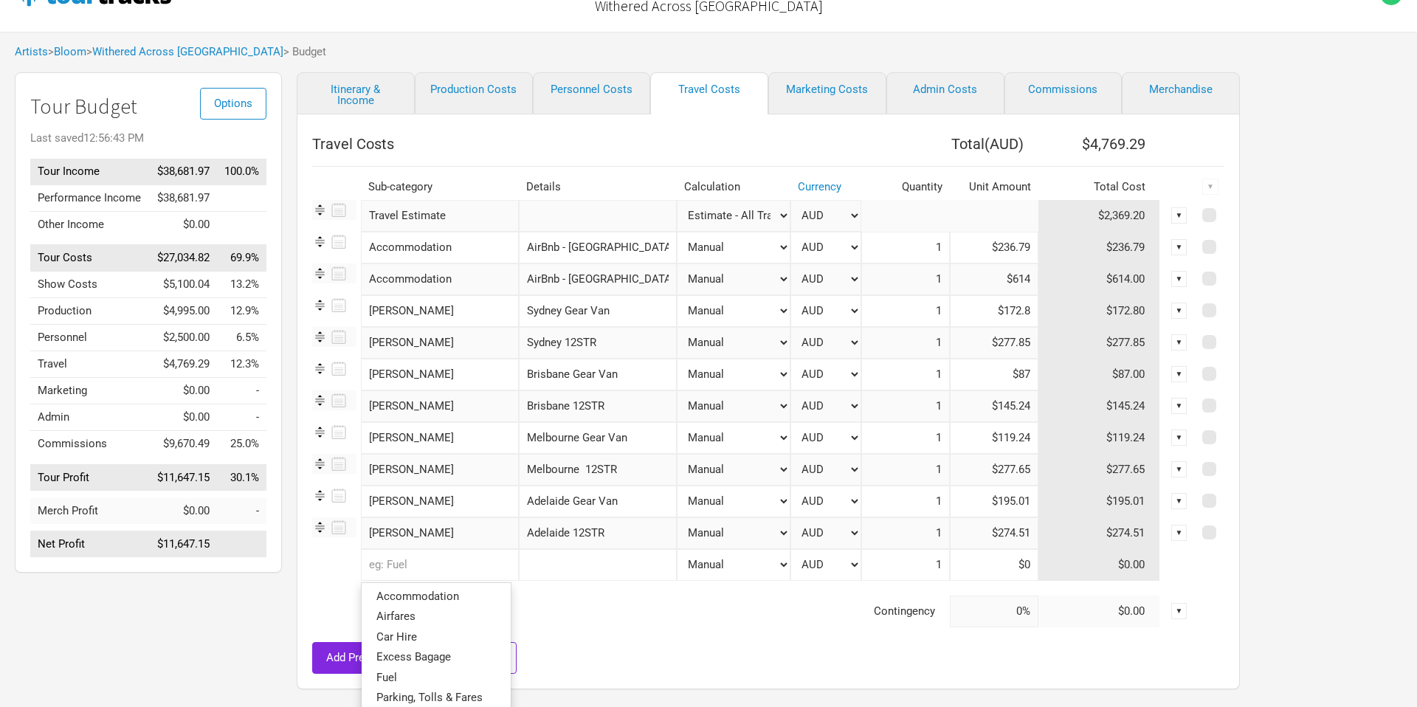
click at [427, 569] on input "text" at bounding box center [440, 565] width 158 height 32
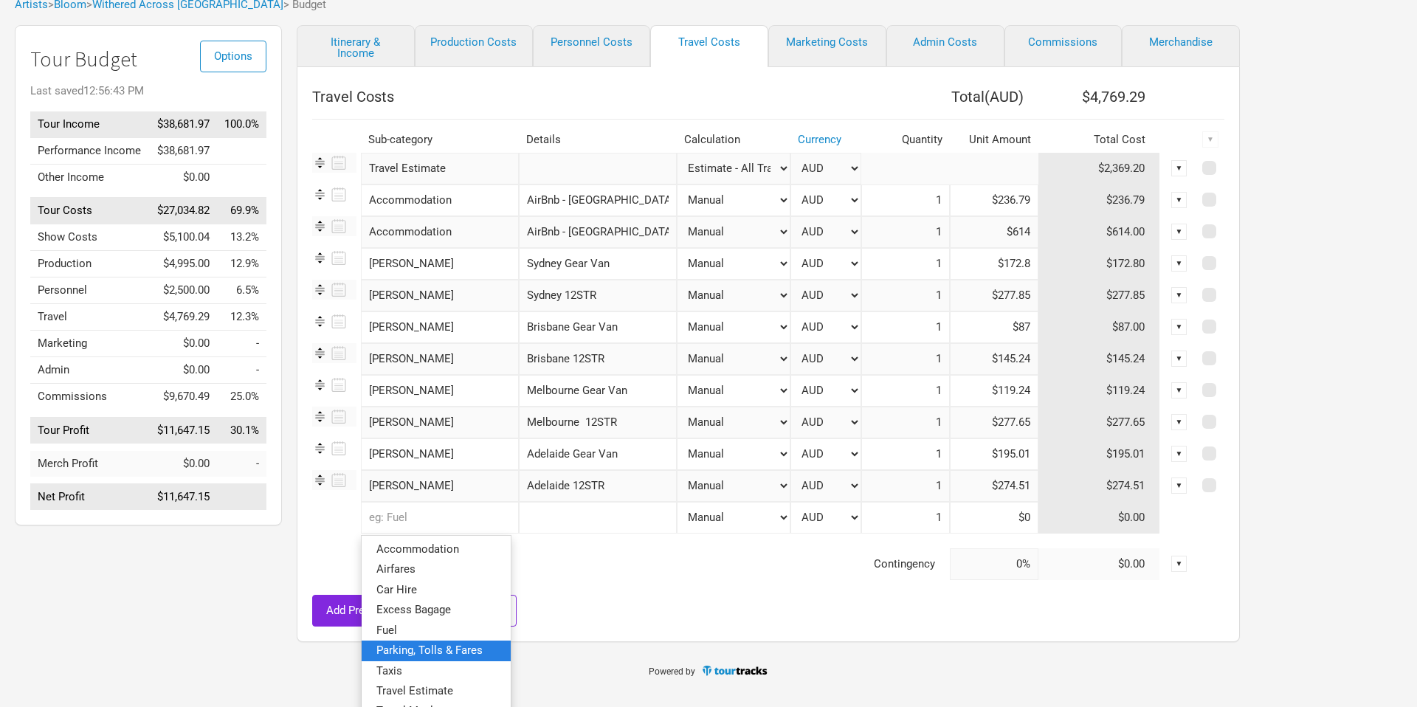
click at [435, 645] on span "Parking, Tolls & Fares" at bounding box center [429, 650] width 106 height 13
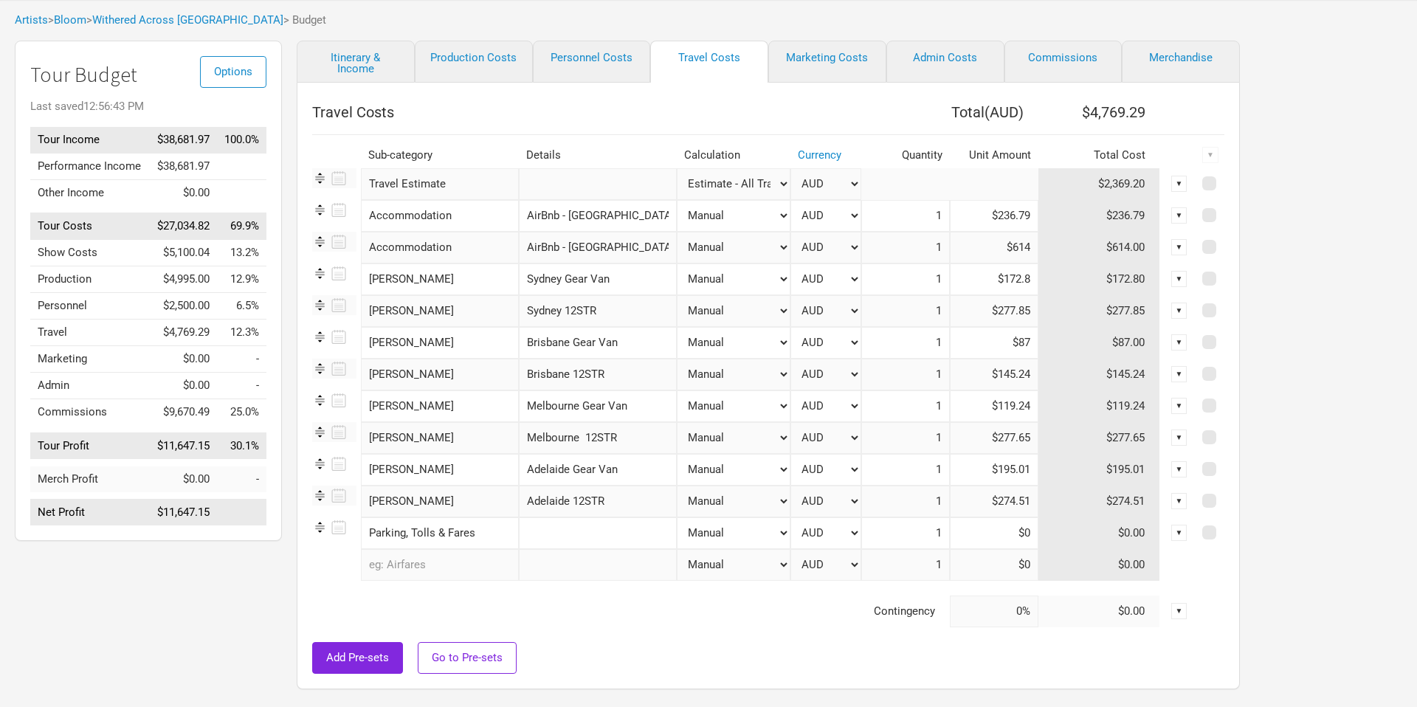
click at [579, 526] on input "text" at bounding box center [598, 533] width 158 height 32
click at [975, 534] on input at bounding box center [994, 533] width 89 height 32
click at [440, 581] on td at bounding box center [754, 588] width 885 height 15
click at [442, 570] on input "text" at bounding box center [440, 565] width 158 height 32
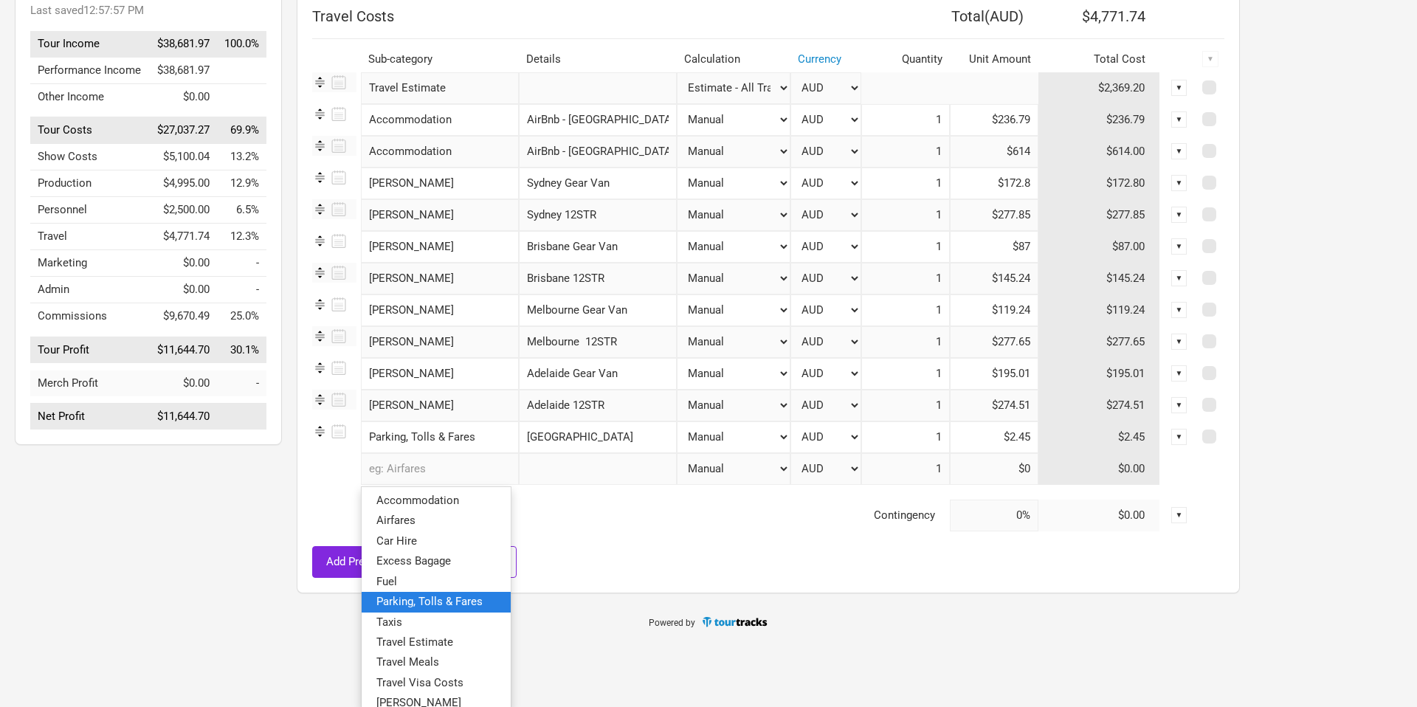
click at [442, 602] on span "Parking, Tolls & Fares" at bounding box center [429, 601] width 106 height 13
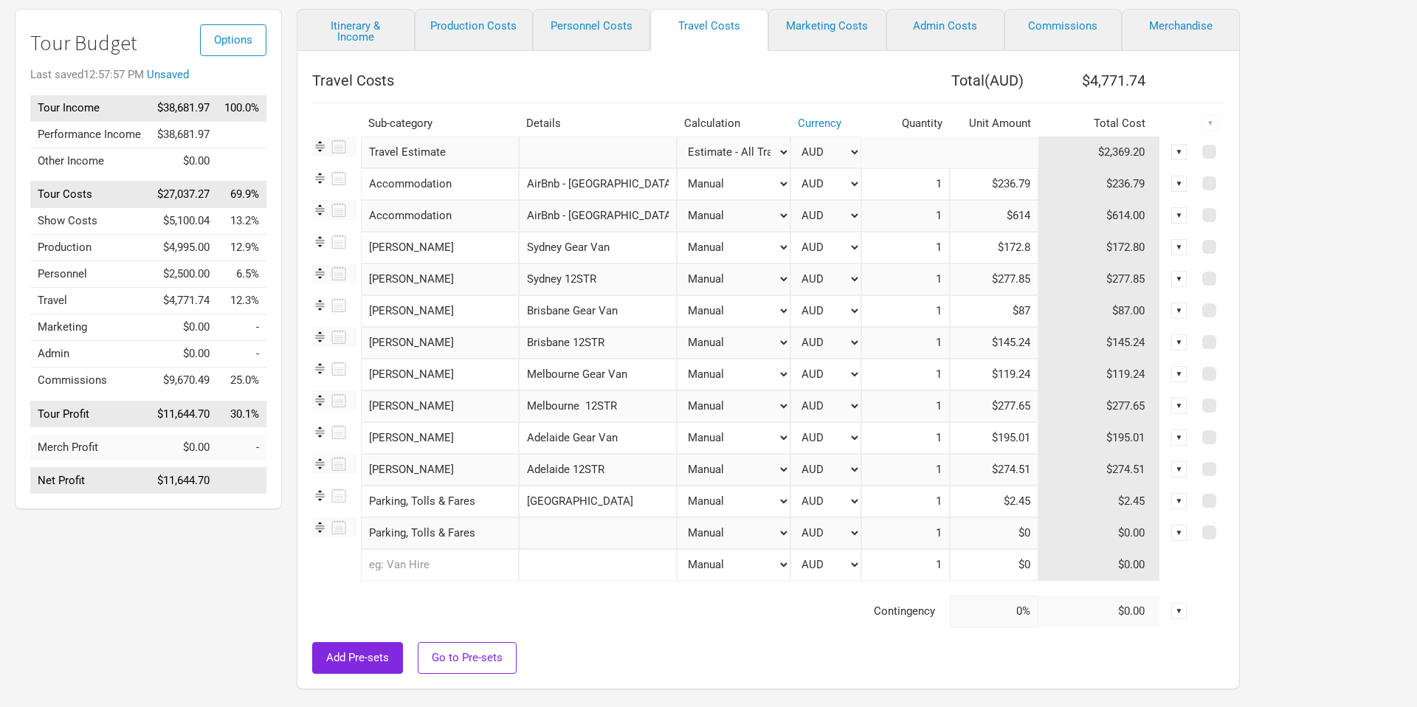
click at [584, 537] on input "text" at bounding box center [598, 533] width 158 height 32
click at [989, 532] on input at bounding box center [994, 533] width 89 height 32
paste input "$6.18"
click at [434, 561] on input "text" at bounding box center [440, 565] width 158 height 32
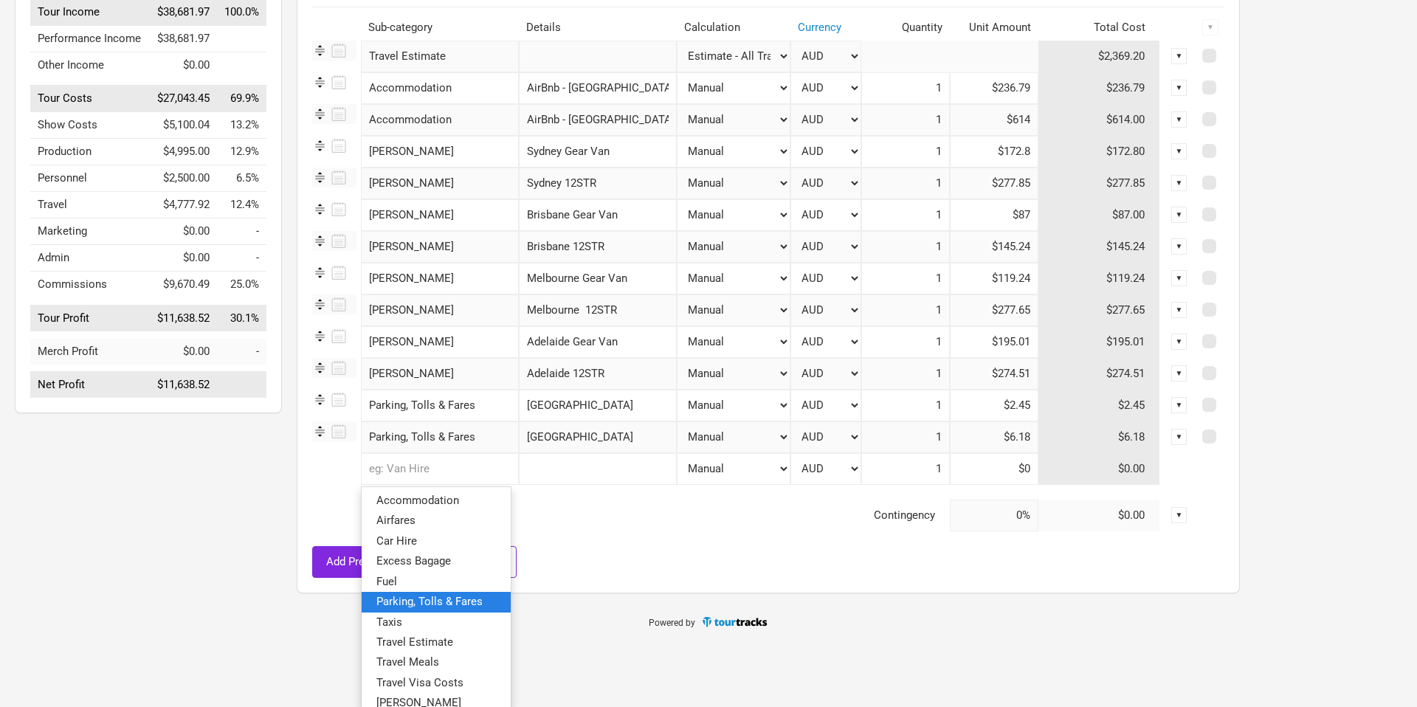
click at [466, 596] on span "Parking, Tolls & Fares" at bounding box center [429, 601] width 106 height 13
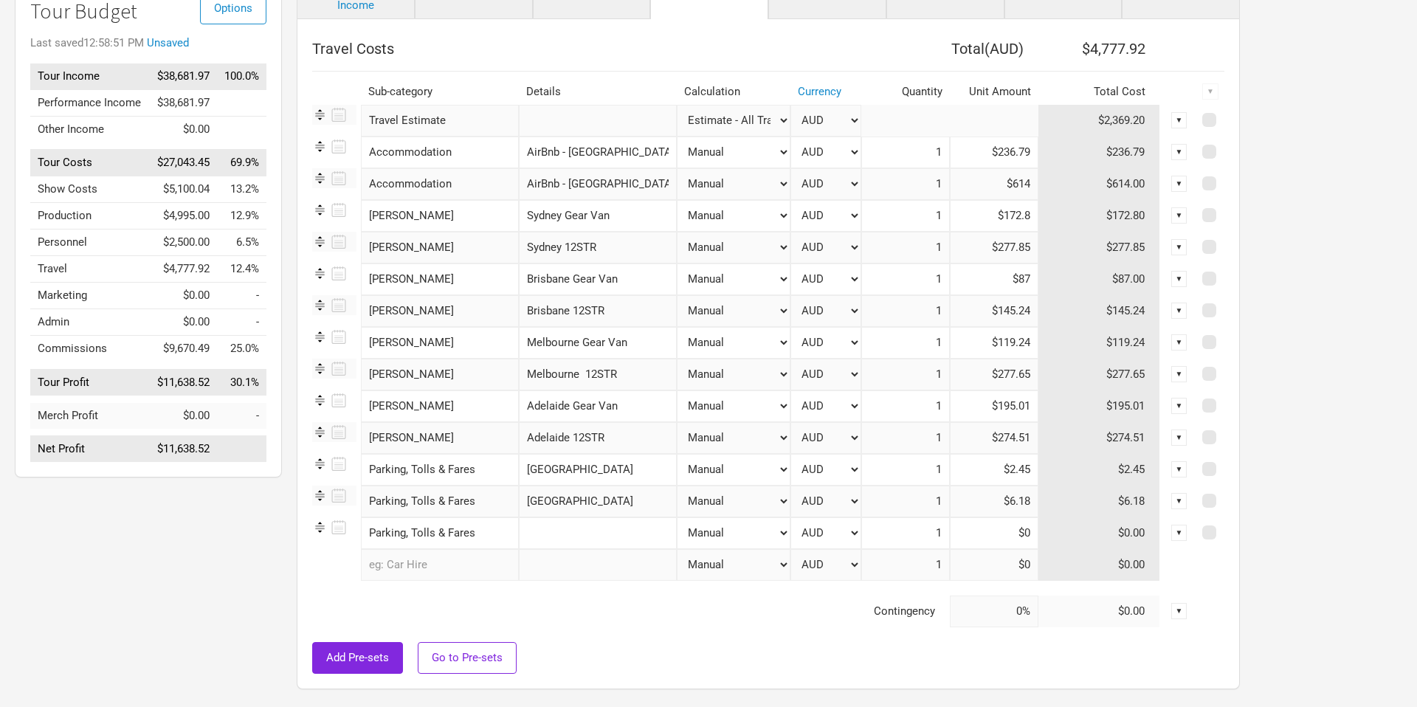
click at [559, 542] on input "text" at bounding box center [598, 533] width 158 height 32
click at [982, 528] on input at bounding box center [994, 533] width 89 height 32
click at [660, 604] on td "Contingency" at bounding box center [631, 612] width 638 height 32
click at [415, 556] on input "text" at bounding box center [440, 565] width 158 height 32
click at [1002, 534] on input "$5.82" at bounding box center [994, 533] width 89 height 32
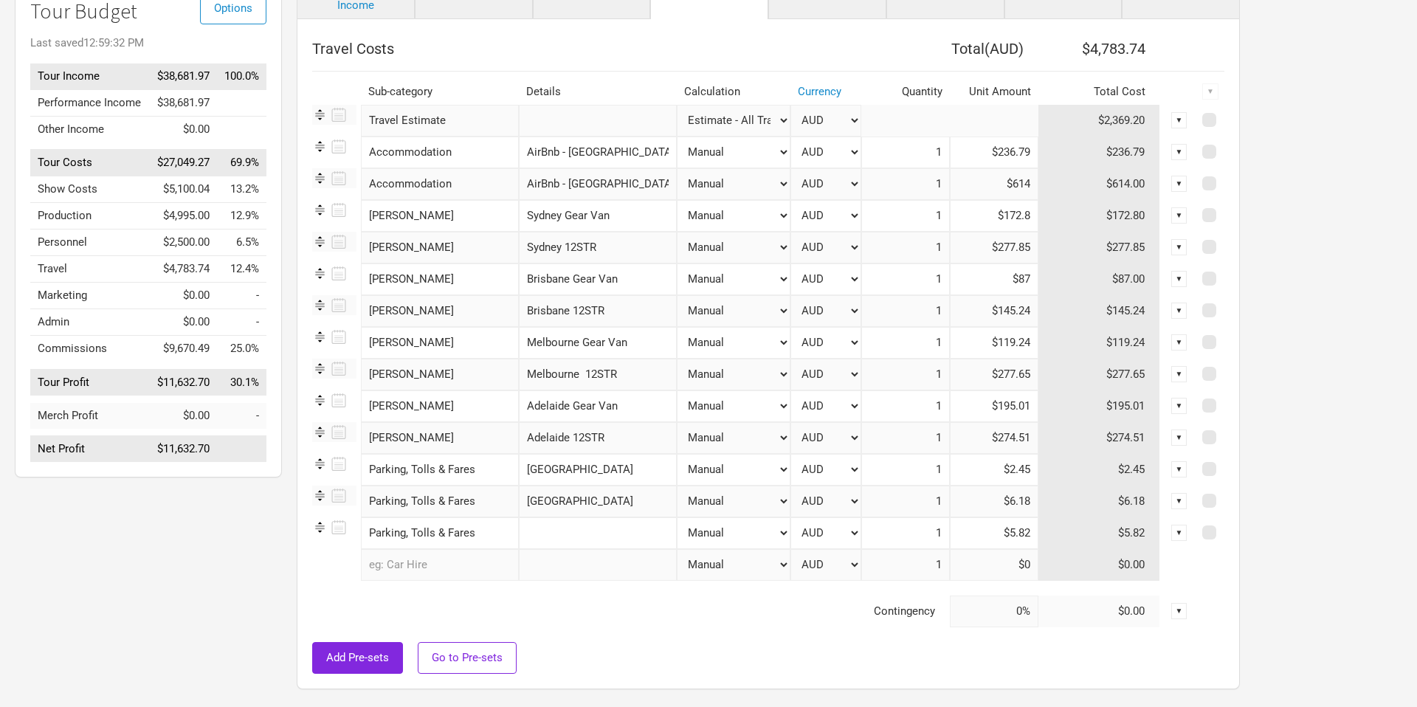
click at [1004, 534] on input "$5.82" at bounding box center [994, 533] width 89 height 32
click at [593, 524] on input "text" at bounding box center [598, 533] width 158 height 32
click at [455, 561] on input "text" at bounding box center [440, 565] width 158 height 32
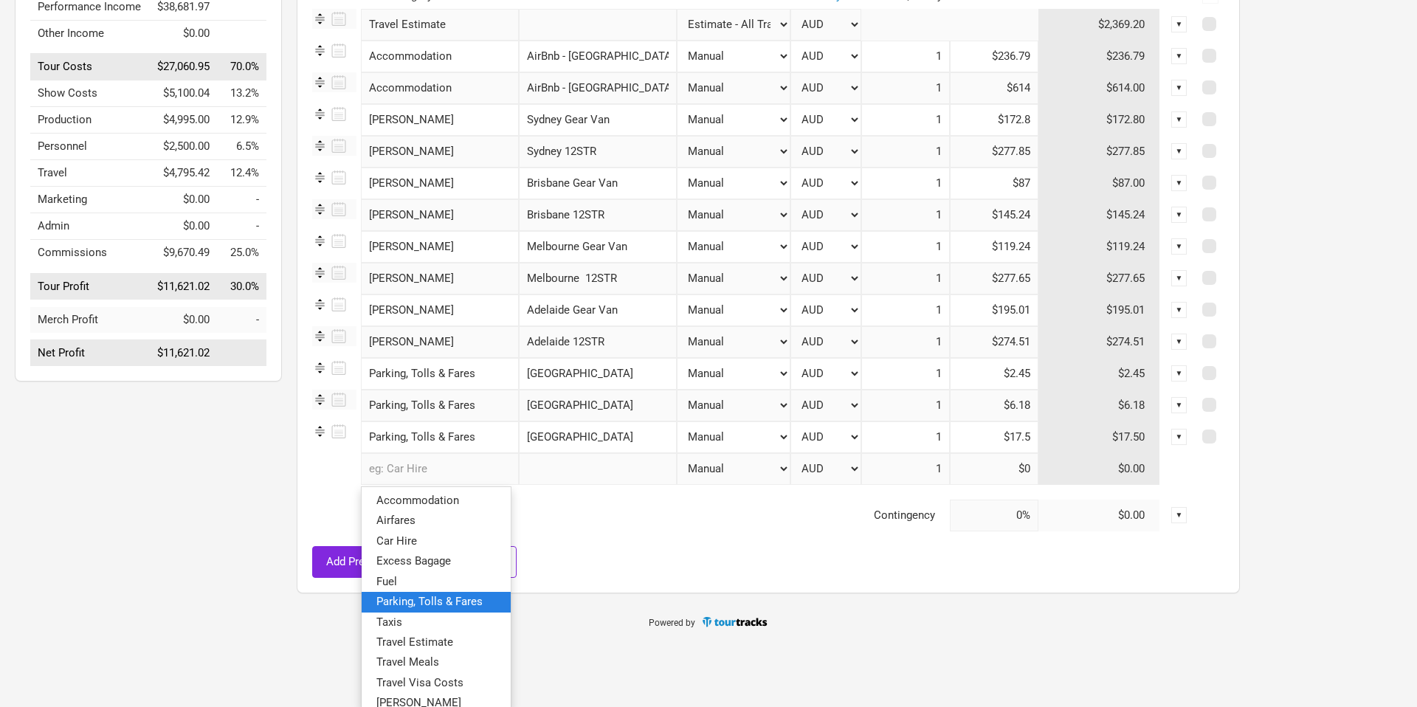
click at [462, 601] on span "Parking, Tolls & Fares" at bounding box center [429, 601] width 106 height 13
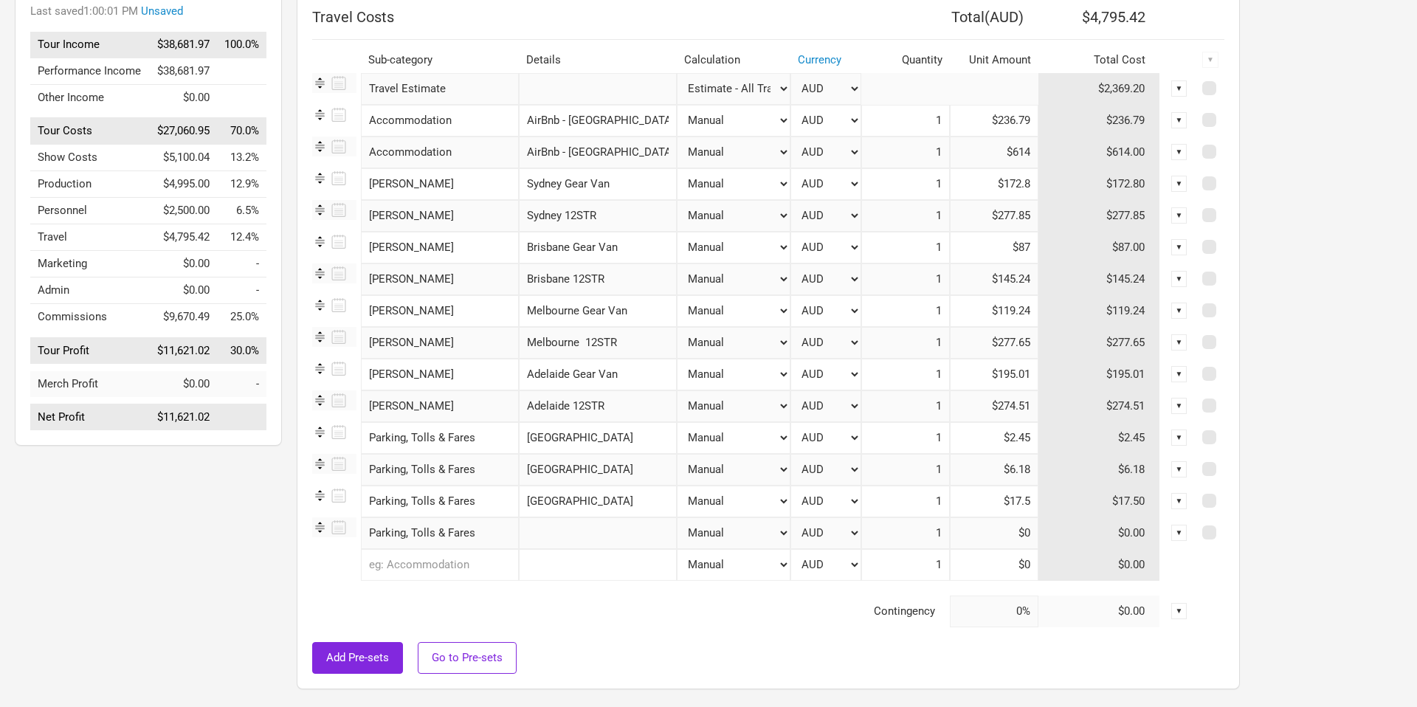
click at [532, 536] on input "text" at bounding box center [598, 533] width 158 height 32
click at [1027, 536] on input at bounding box center [994, 533] width 89 height 32
drag, startPoint x: 712, startPoint y: 619, endPoint x: 638, endPoint y: 599, distance: 76.3
click at [708, 617] on td "Contingency" at bounding box center [631, 612] width 638 height 32
click at [428, 558] on input "text" at bounding box center [440, 565] width 158 height 32
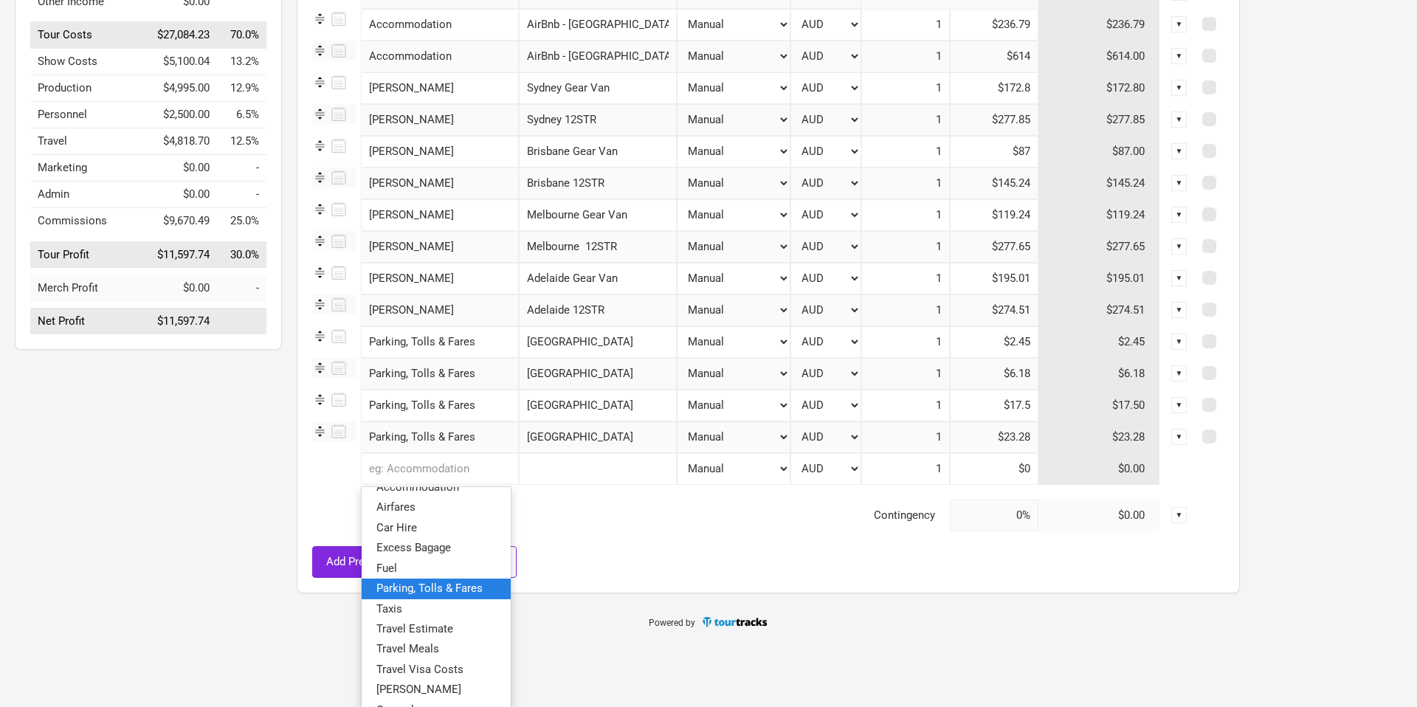
scroll to position [0, 0]
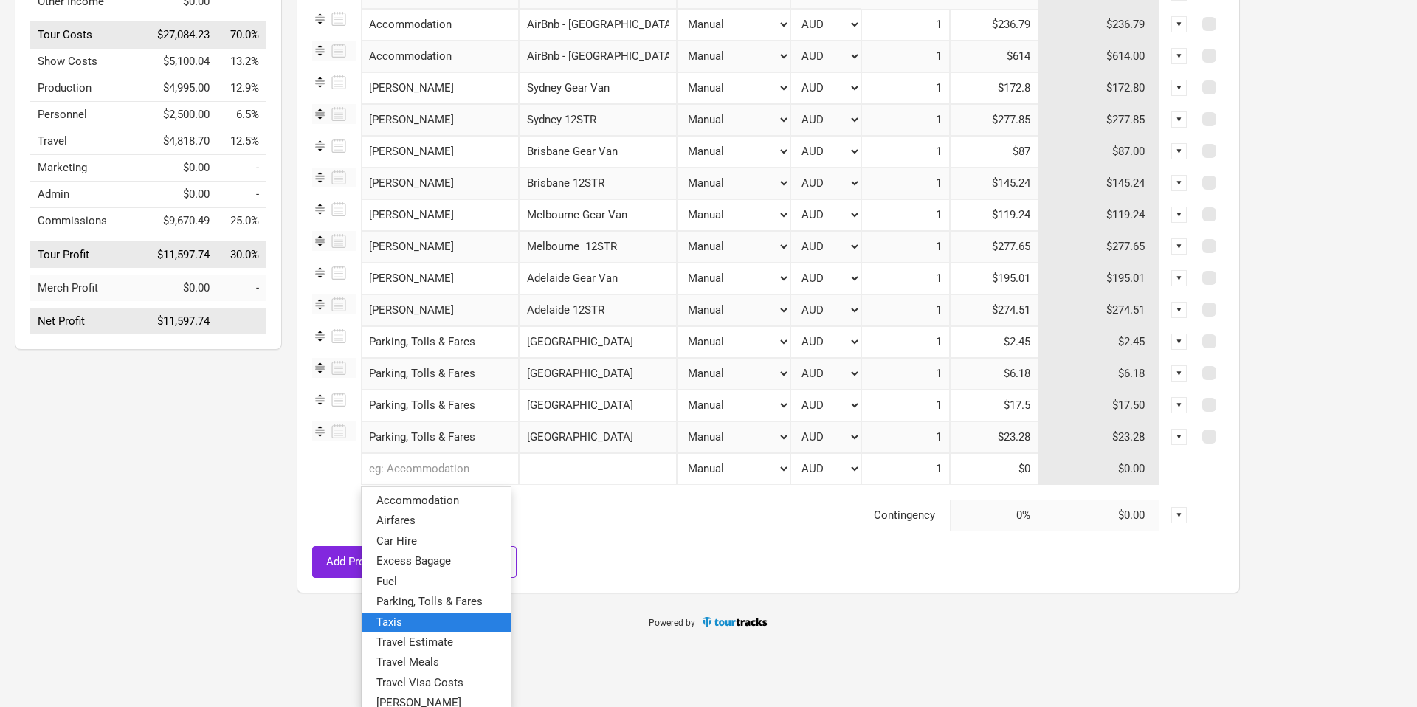
click at [455, 618] on link "Taxis" at bounding box center [436, 622] width 149 height 20
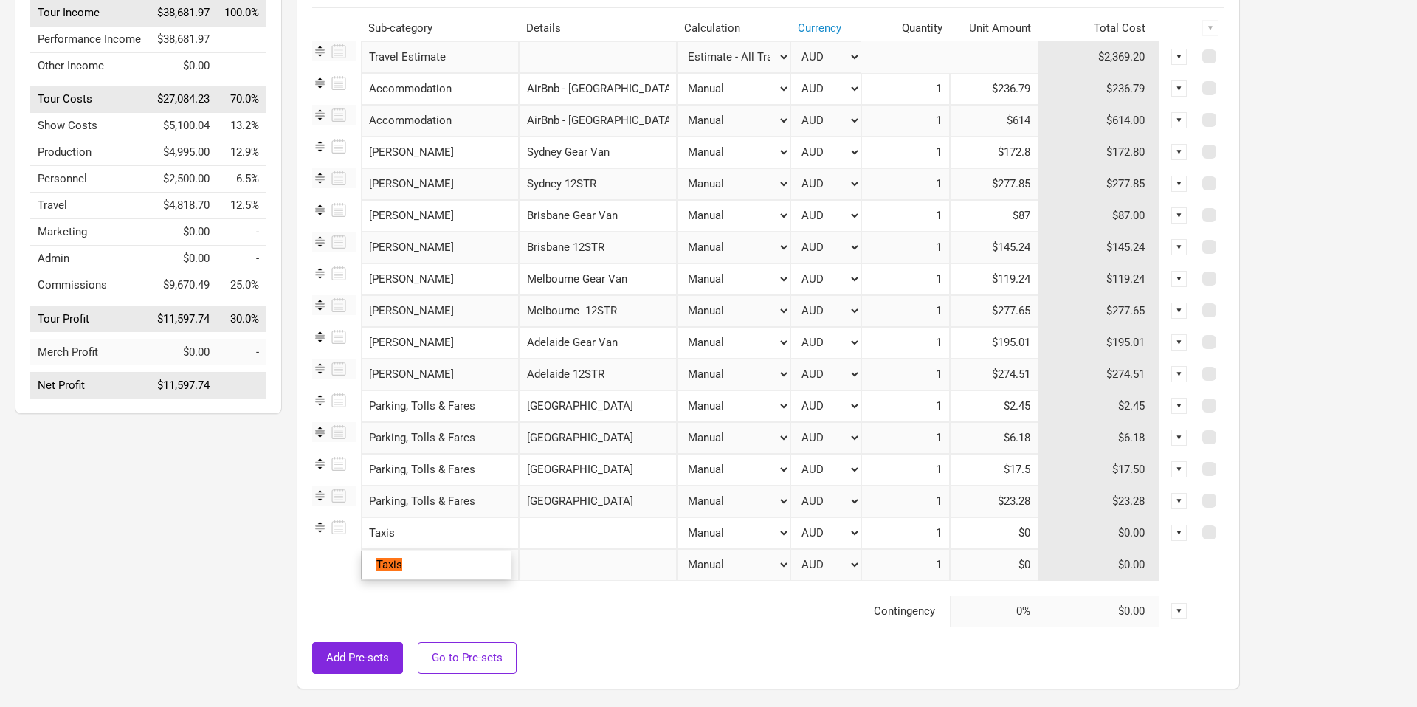
click at [392, 534] on input "Taxis" at bounding box center [440, 533] width 158 height 32
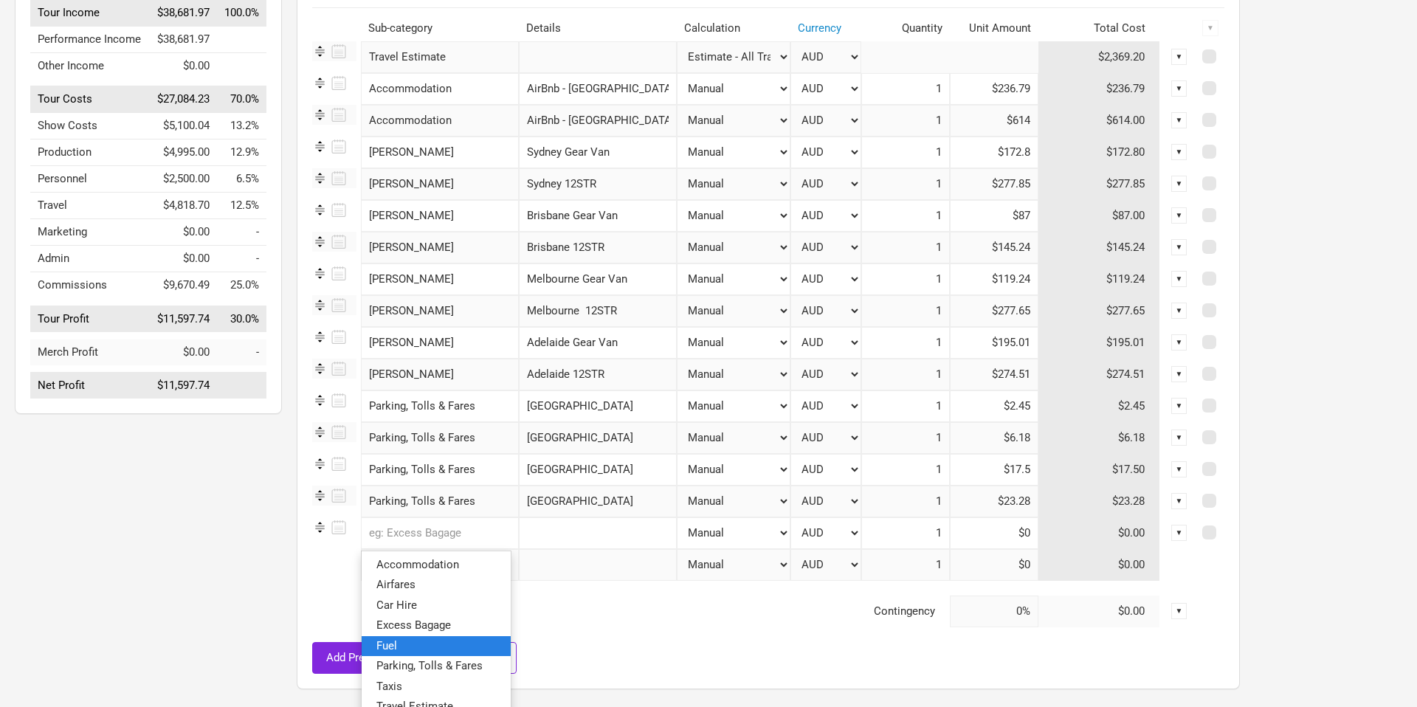
click at [446, 641] on link "Fuel" at bounding box center [436, 645] width 149 height 20
click at [576, 526] on input "text" at bounding box center [598, 533] width 158 height 32
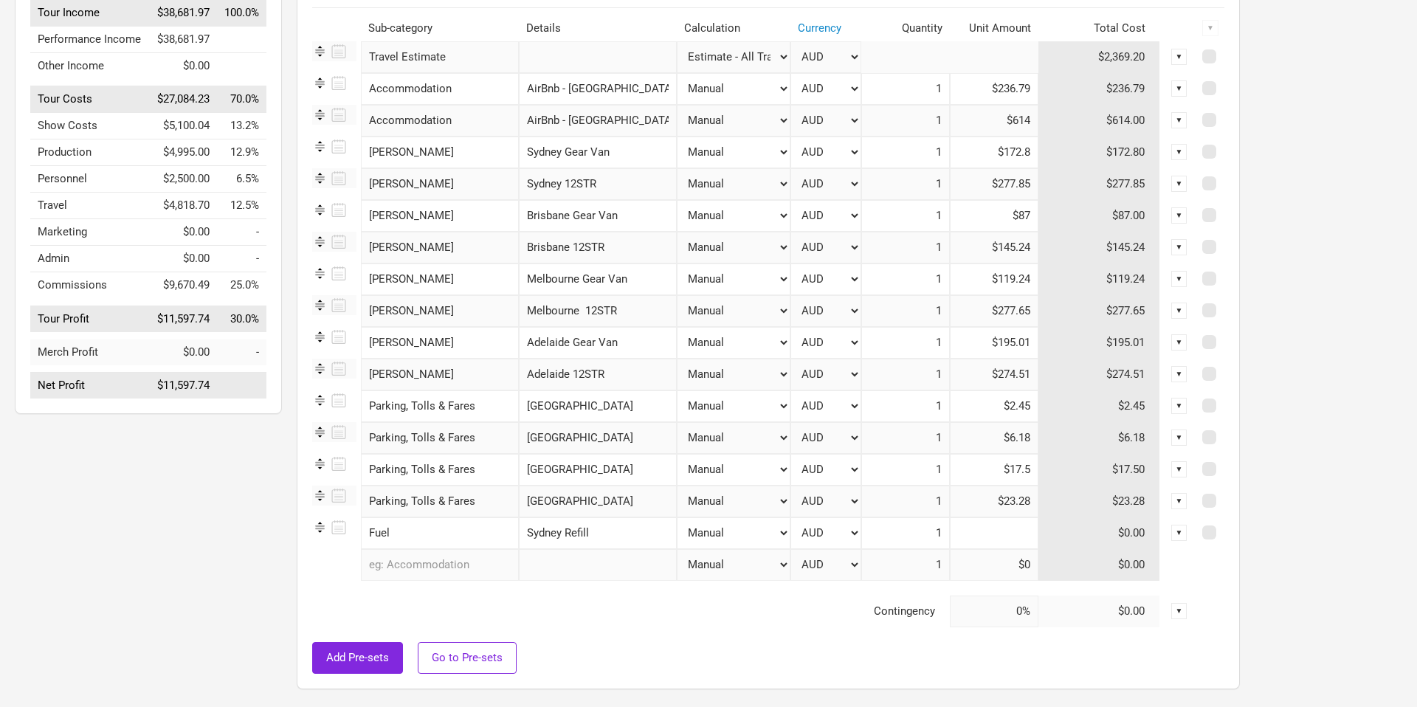
click at [962, 527] on input at bounding box center [994, 533] width 89 height 32
click at [686, 621] on td "Contingency" at bounding box center [631, 612] width 638 height 32
click at [455, 567] on input "text" at bounding box center [440, 565] width 158 height 32
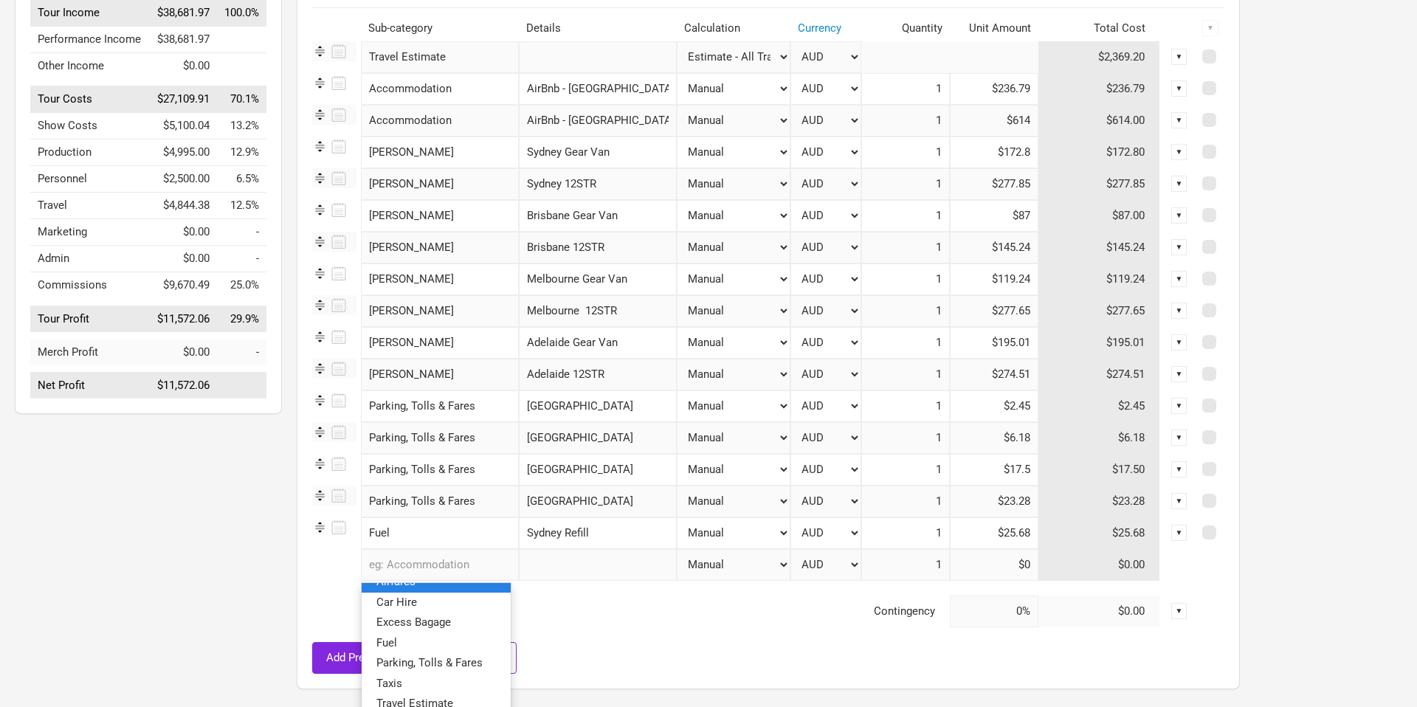
scroll to position [50, 0]
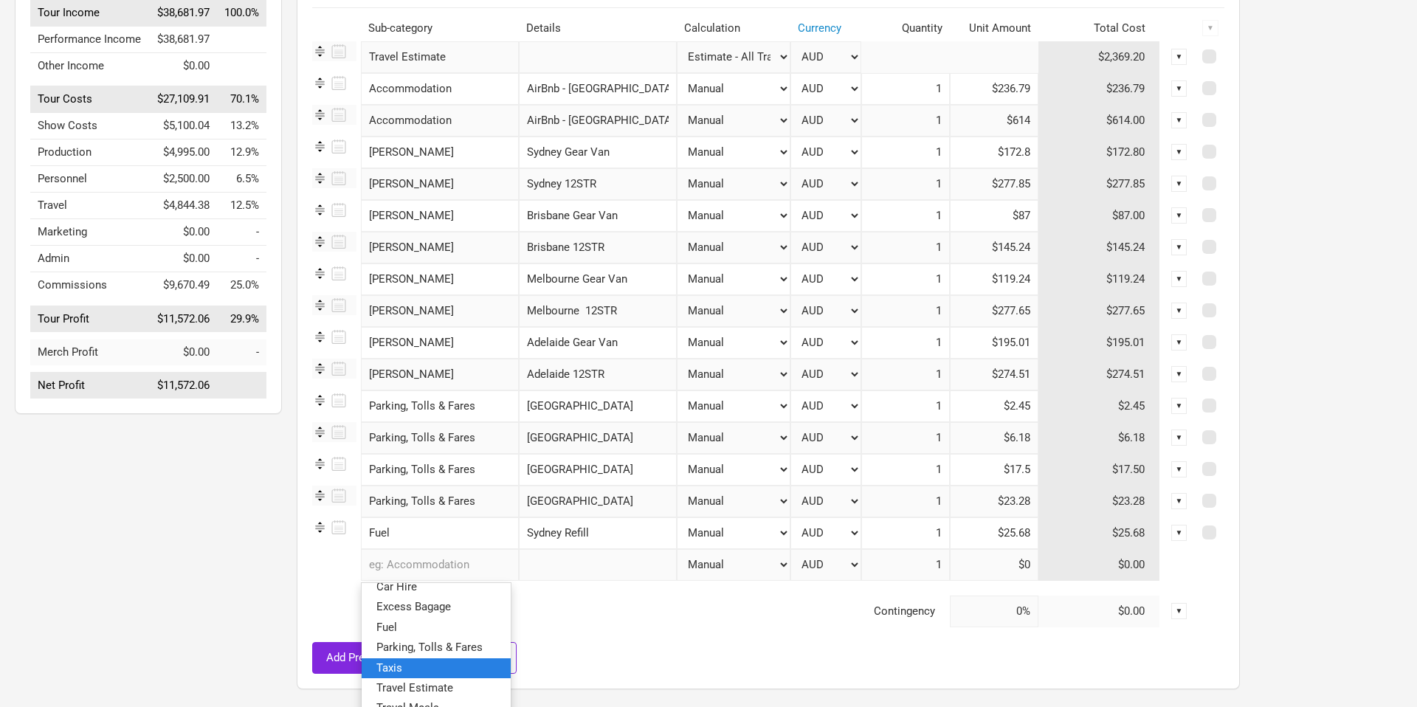
click at [462, 670] on link "Taxis" at bounding box center [436, 668] width 149 height 20
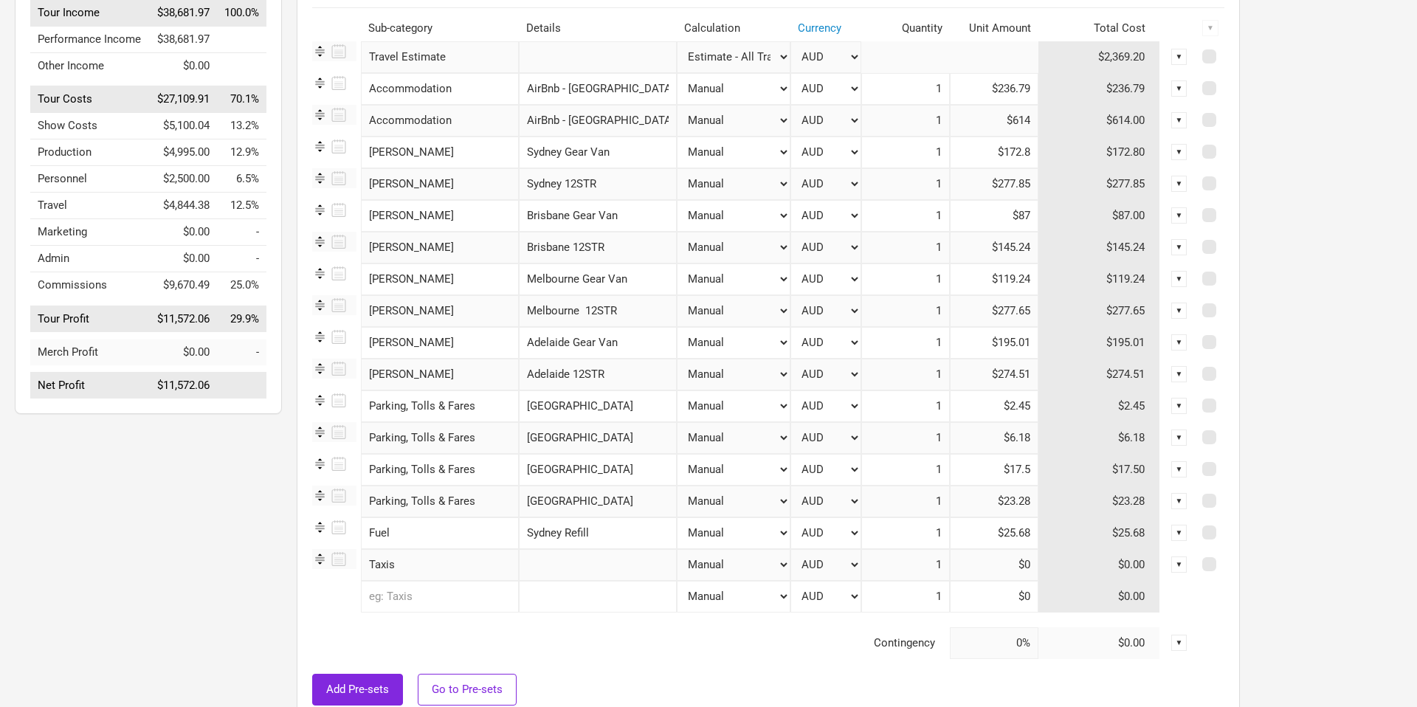
click at [569, 567] on input "text" at bounding box center [598, 565] width 158 height 32
click at [1010, 574] on input at bounding box center [994, 565] width 89 height 32
click at [1013, 566] on input "$88.06" at bounding box center [994, 565] width 89 height 32
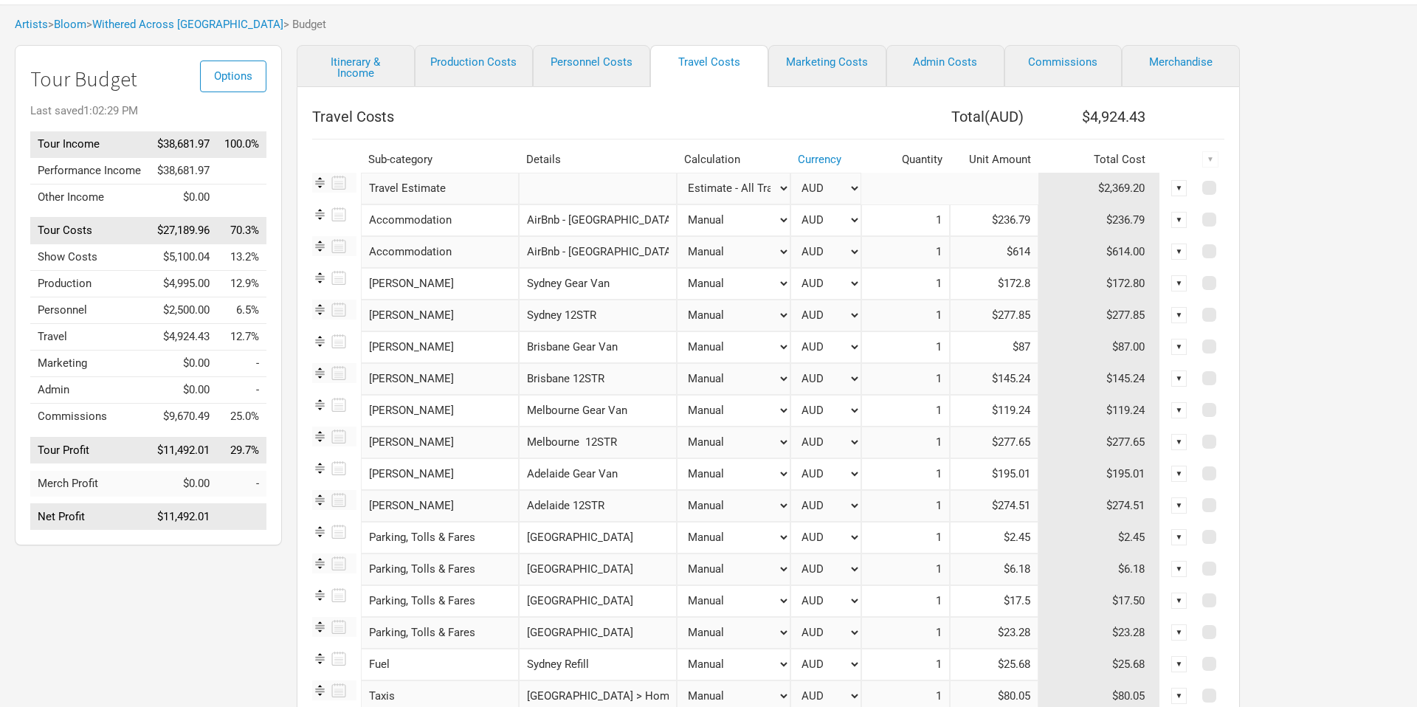
scroll to position [0, 0]
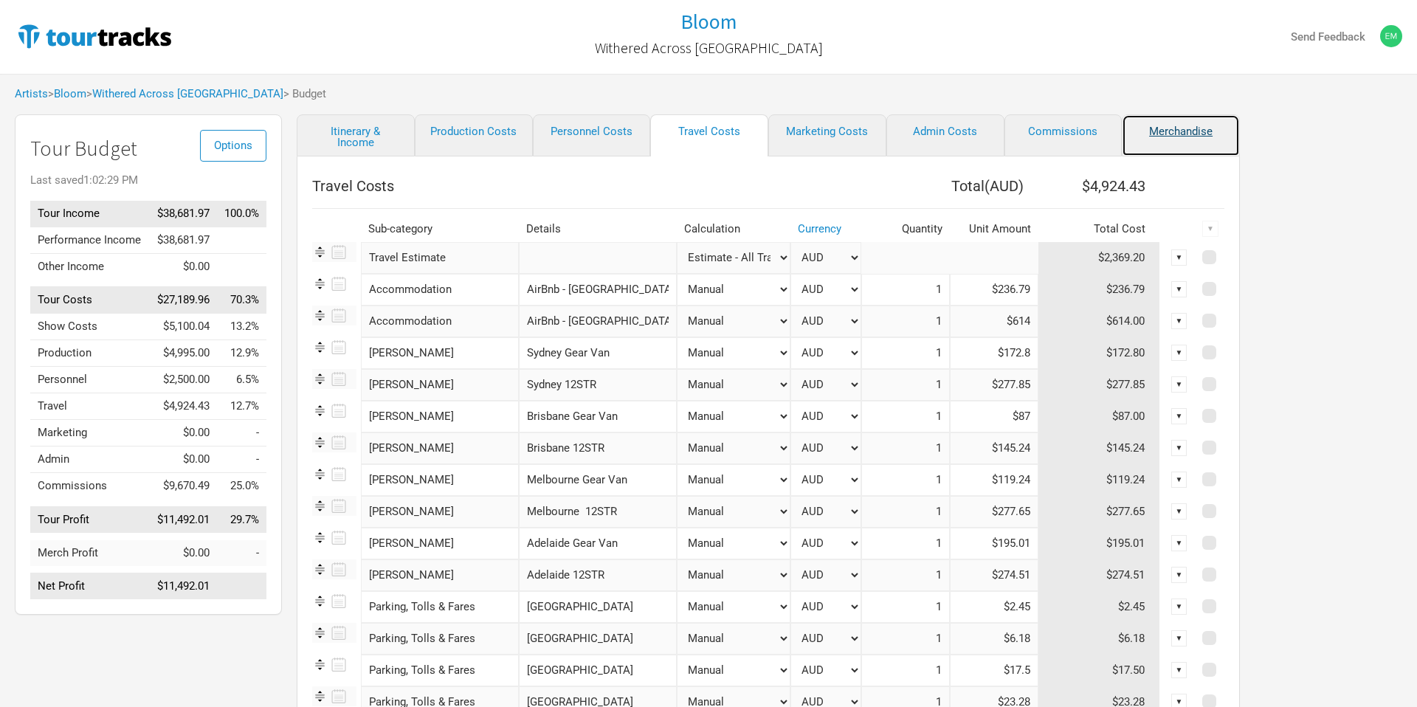
click at [1182, 129] on link "Merchandise" at bounding box center [1181, 135] width 118 height 42
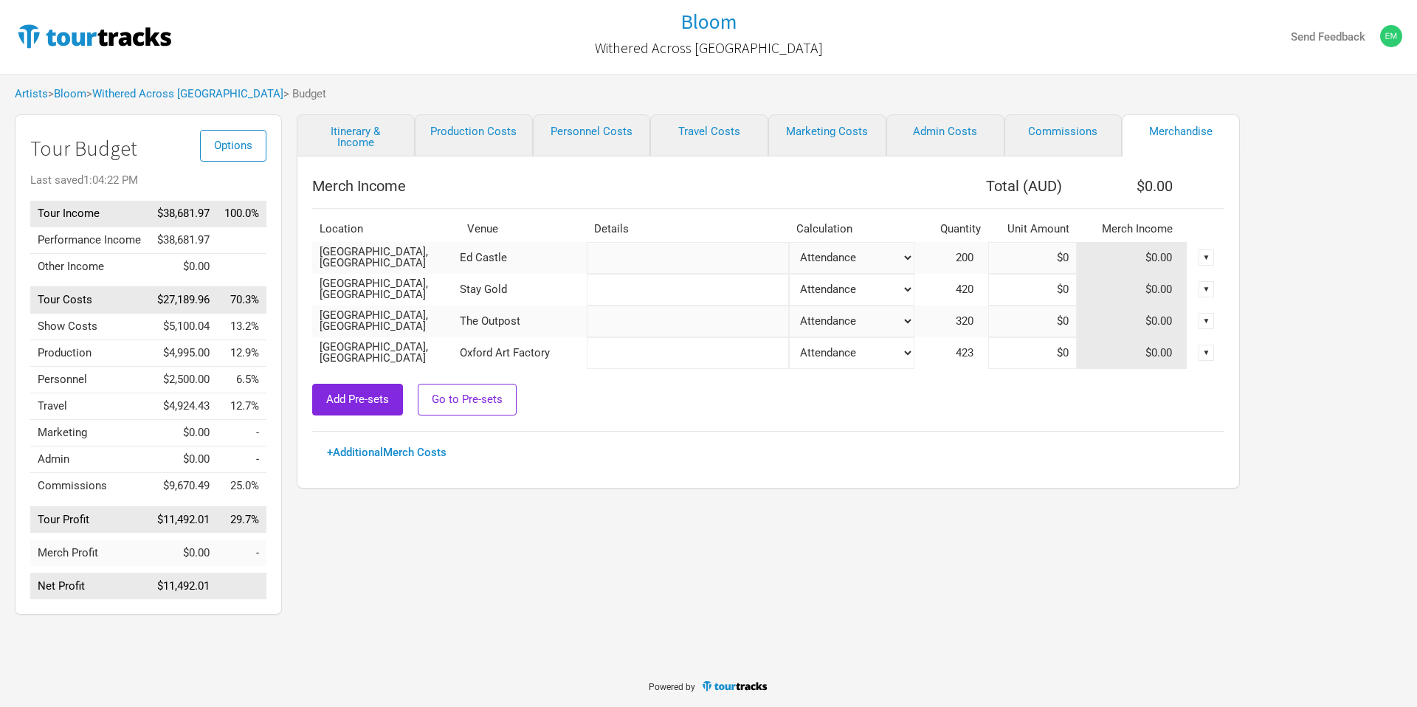
click at [863, 266] on select "Attendance Manual % of Performance Income" at bounding box center [851, 258] width 125 height 32
click at [789, 242] on select "Attendance Manual % of Performance Income" at bounding box center [851, 258] width 125 height 32
click at [1023, 255] on input at bounding box center [1032, 258] width 89 height 32
paste input "$3,727.27"
click at [884, 392] on div "Add Pre-sets Go to Pre-sets" at bounding box center [768, 400] width 912 height 32
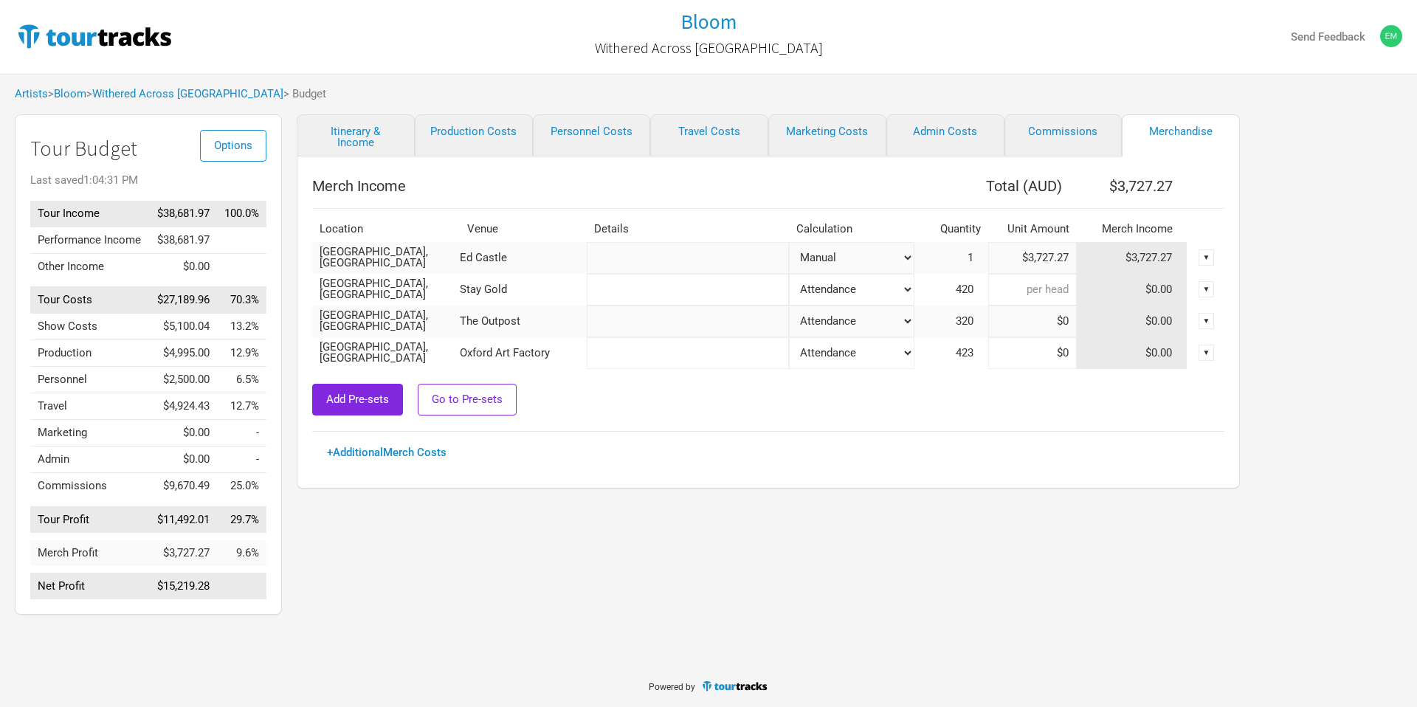
click at [1033, 293] on input at bounding box center [1032, 290] width 89 height 32
paste input "$7,513.59"
click at [778, 450] on div "+ Additional Merch Costs" at bounding box center [768, 452] width 883 height 11
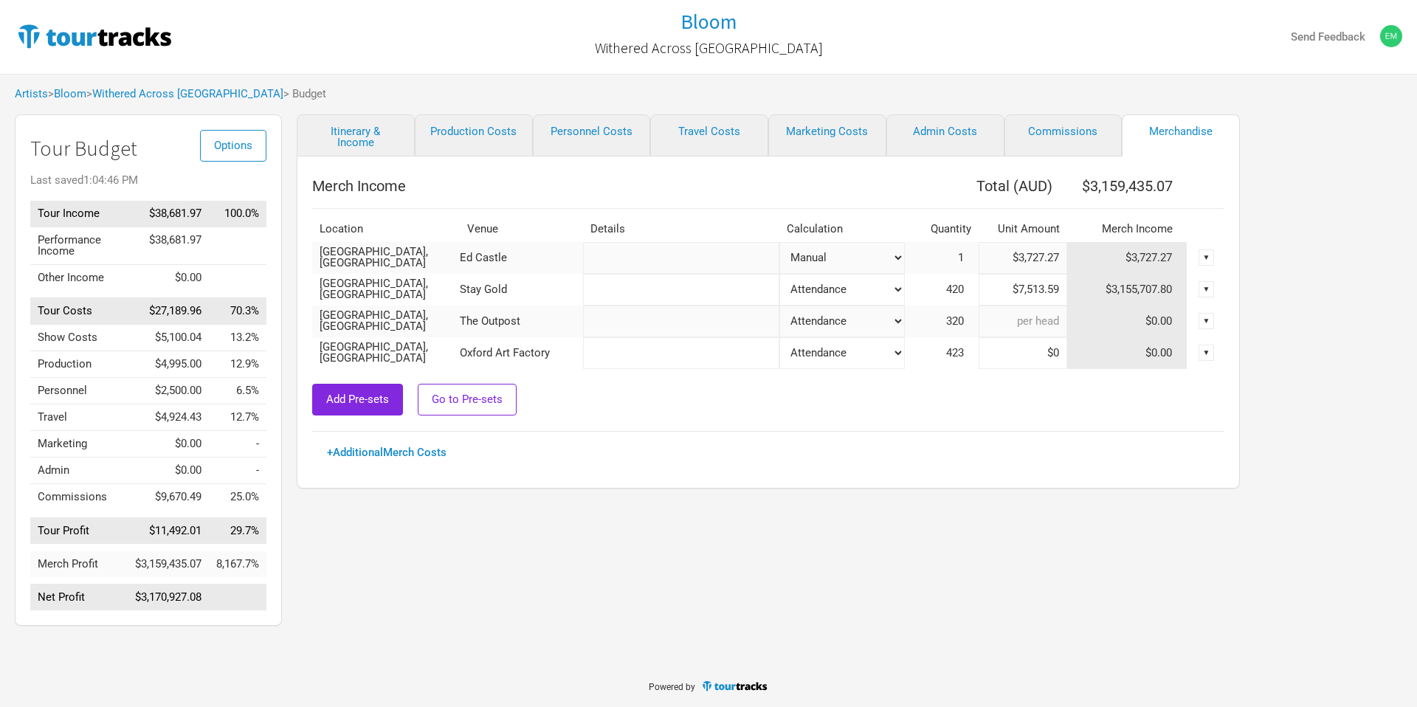
click at [1016, 320] on input at bounding box center [1023, 322] width 89 height 32
paste input "$7,231.74"
click at [995, 426] on div "Merch Income Total ( AUD ) $3,159,435.07 Location Venue Details Calculation Qua…" at bounding box center [768, 314] width 912 height 287
click at [1026, 352] on input at bounding box center [1023, 353] width 89 height 32
paste input "$6,654.51"
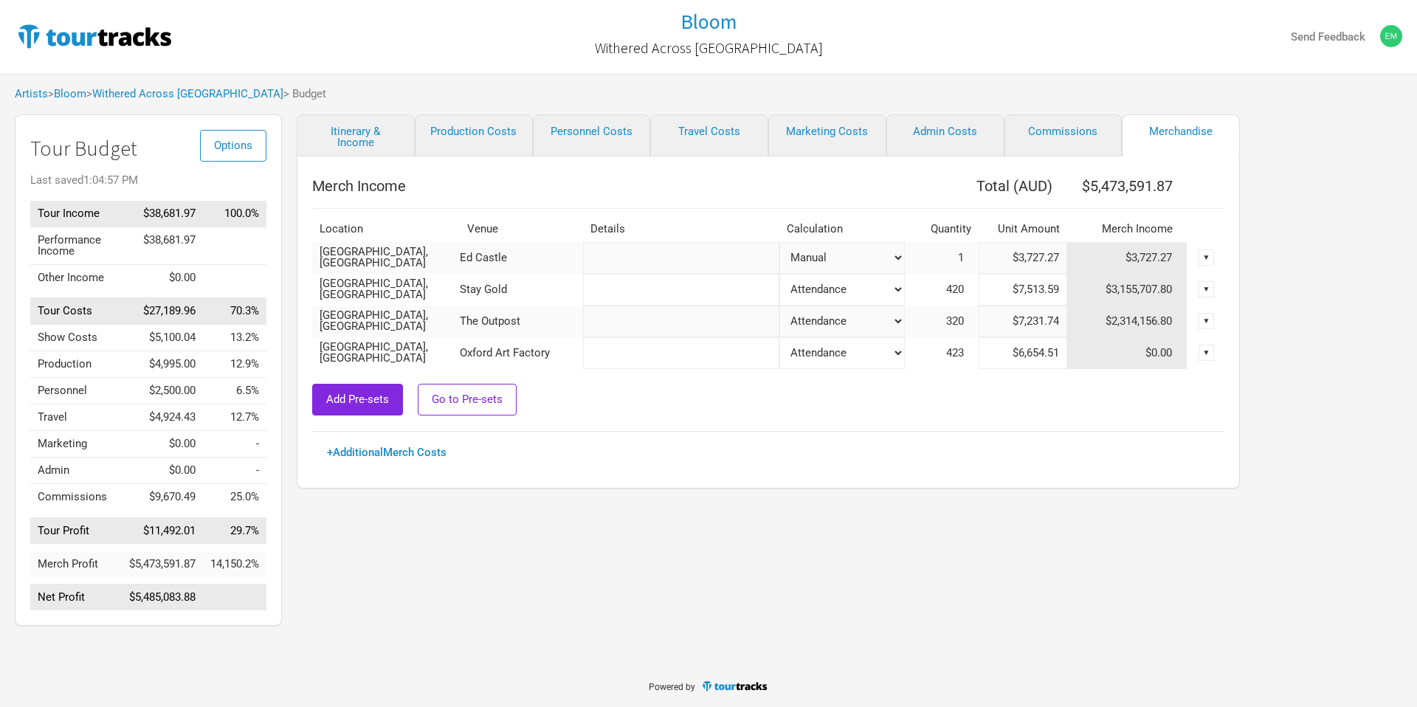
click at [999, 411] on div "Add Pre-sets Go to Pre-sets" at bounding box center [768, 400] width 912 height 32
click at [958, 292] on span "420" at bounding box center [962, 289] width 32 height 13
click at [946, 288] on span "420" at bounding box center [962, 289] width 32 height 13
click at [867, 285] on select "Attendance Manual % of Performance Income" at bounding box center [841, 290] width 125 height 32
click at [779, 274] on select "Attendance Manual % of Performance Income" at bounding box center [841, 290] width 125 height 32
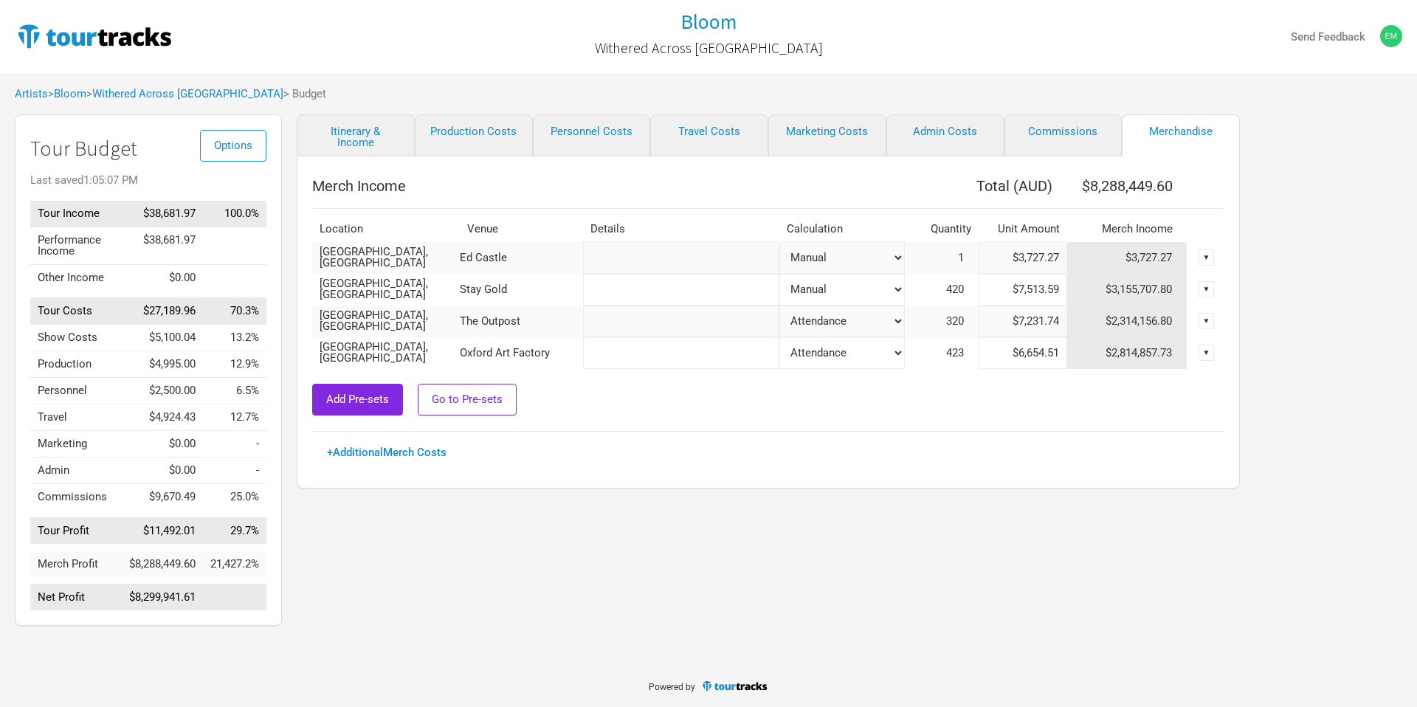
click at [857, 306] on select "Attendance Manual % of Performance Income" at bounding box center [841, 322] width 125 height 32
click at [779, 306] on select "Attendance Manual % of Performance Income" at bounding box center [841, 322] width 125 height 32
click at [859, 354] on select "Attendance Manual % of Performance Income" at bounding box center [841, 353] width 125 height 32
click at [779, 337] on select "Attendance Manual % of Performance Income" at bounding box center [841, 353] width 125 height 32
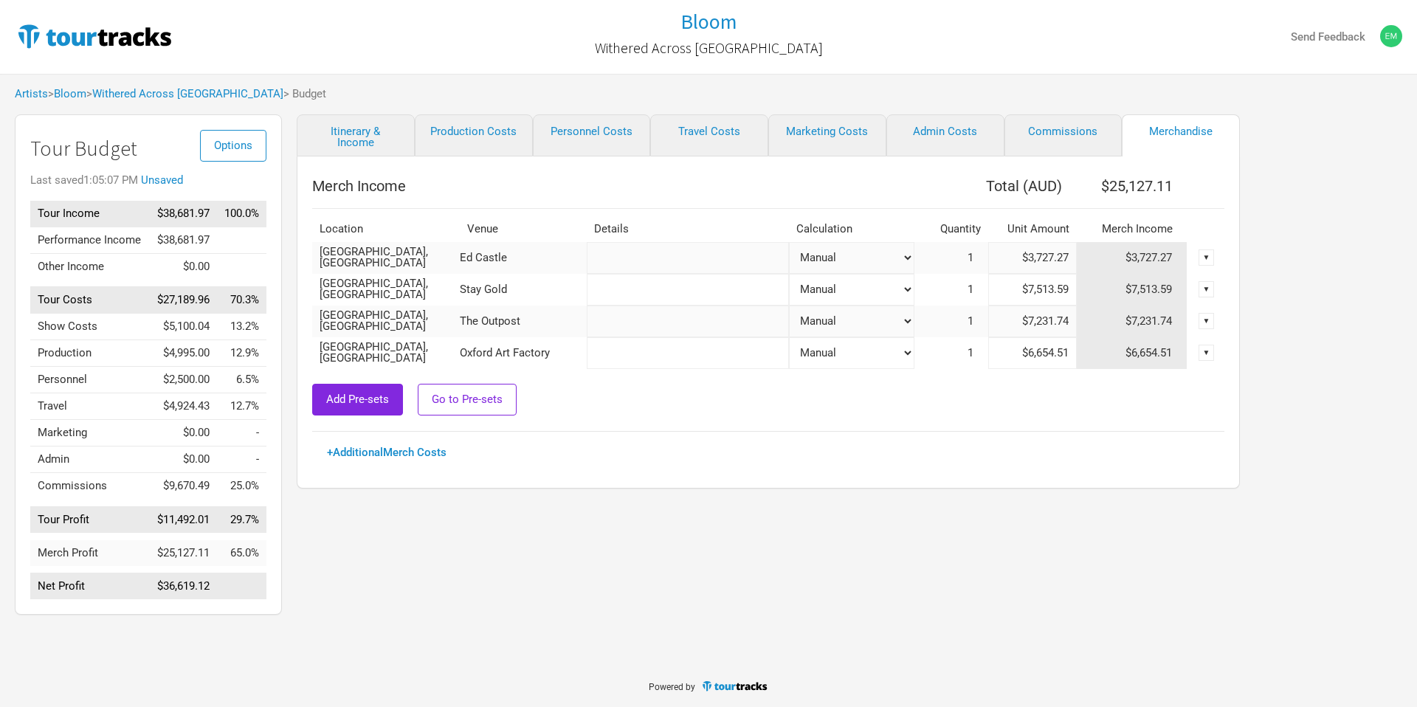
click at [862, 391] on div "Add Pre-sets Go to Pre-sets" at bounding box center [768, 400] width 912 height 32
click at [389, 455] on link "+ Additional Merch Costs" at bounding box center [387, 452] width 120 height 13
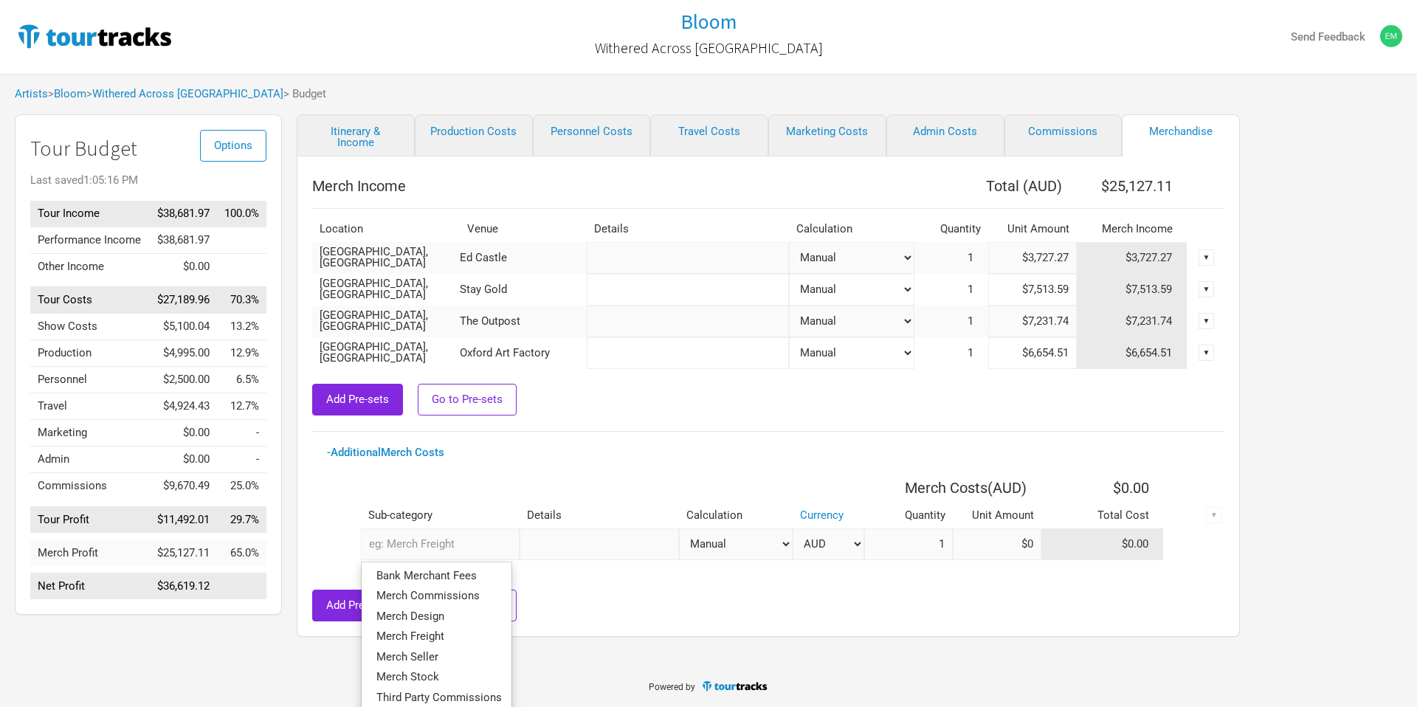
click at [410, 535] on input "text" at bounding box center [440, 544] width 159 height 32
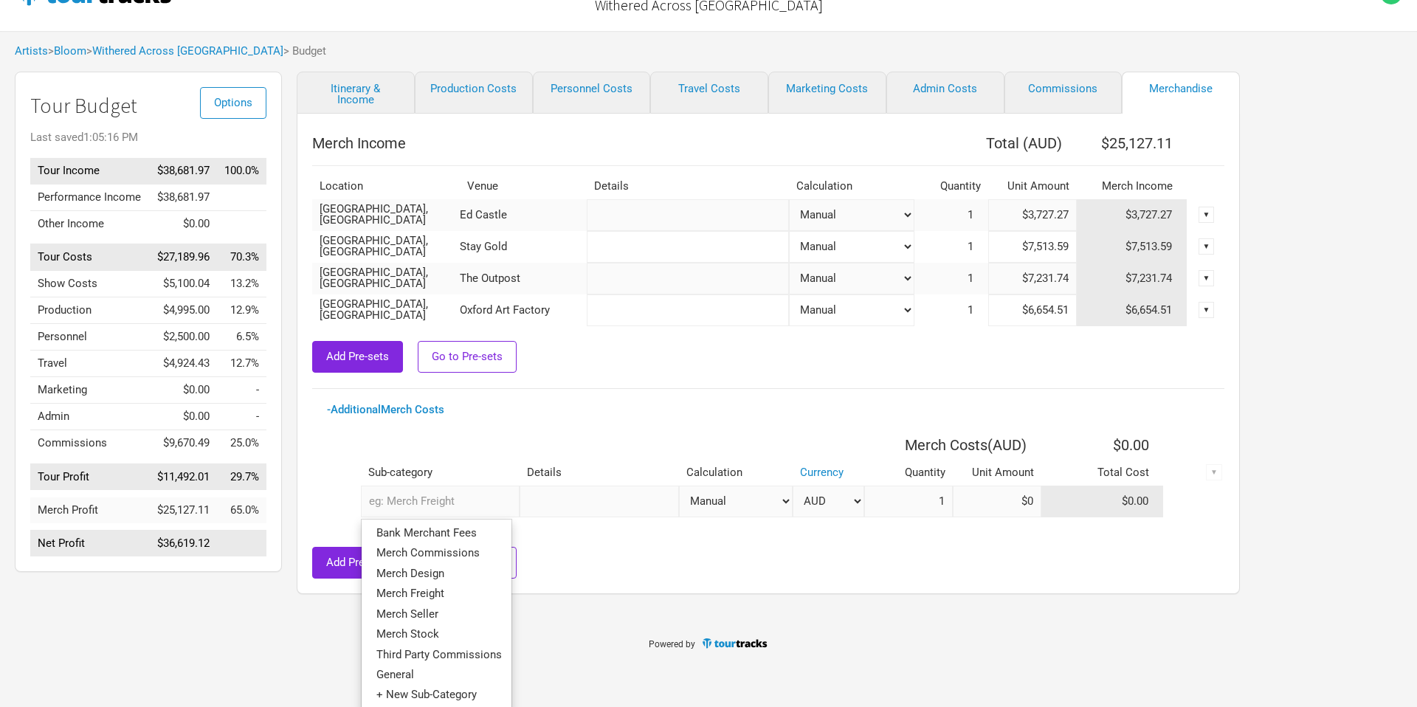
scroll to position [45, 0]
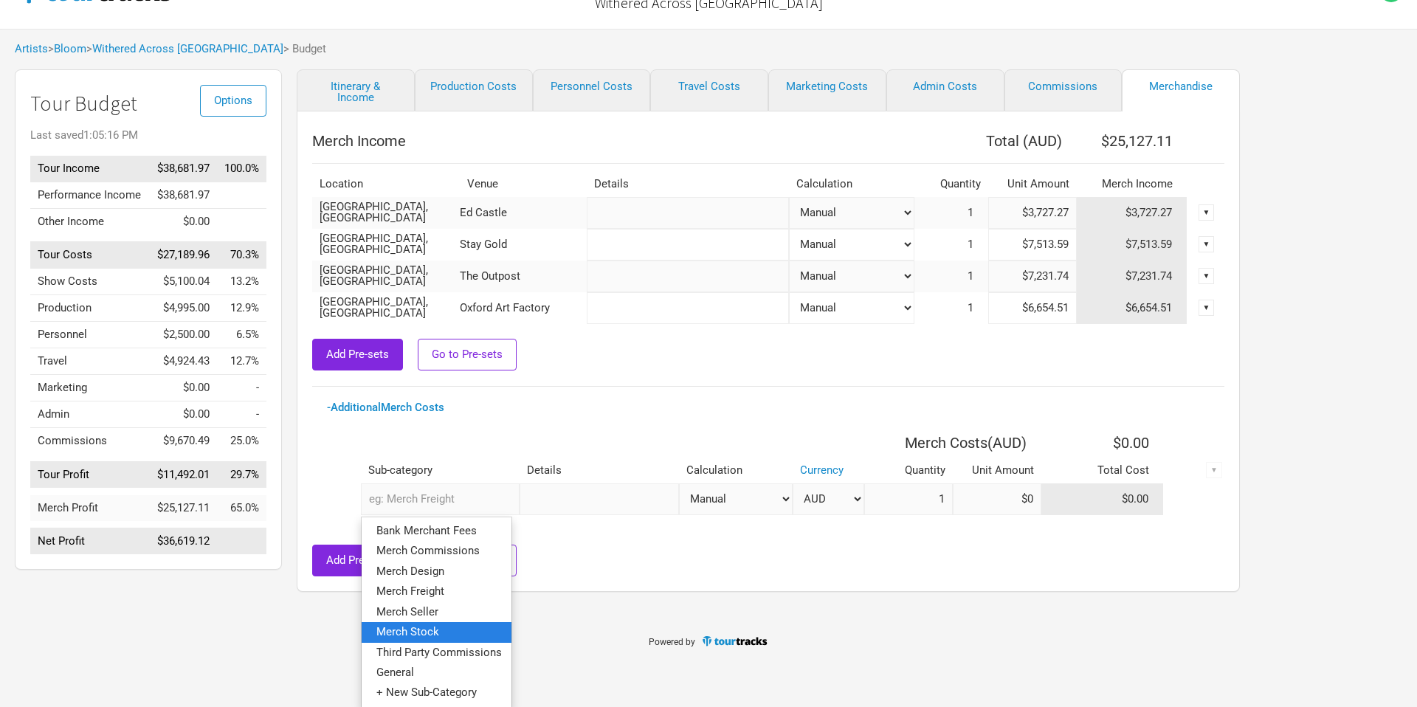
click at [433, 631] on span "Merch Stock" at bounding box center [407, 631] width 63 height 13
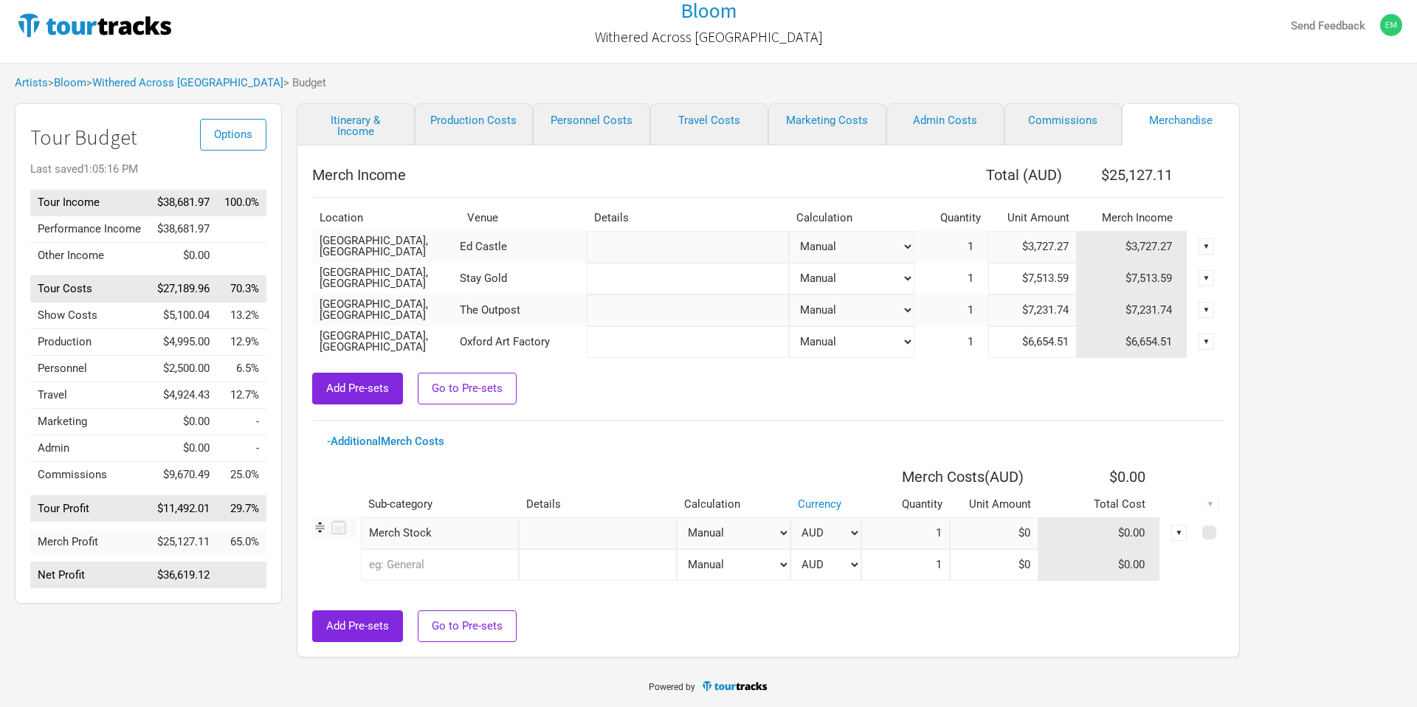
scroll to position [0, 0]
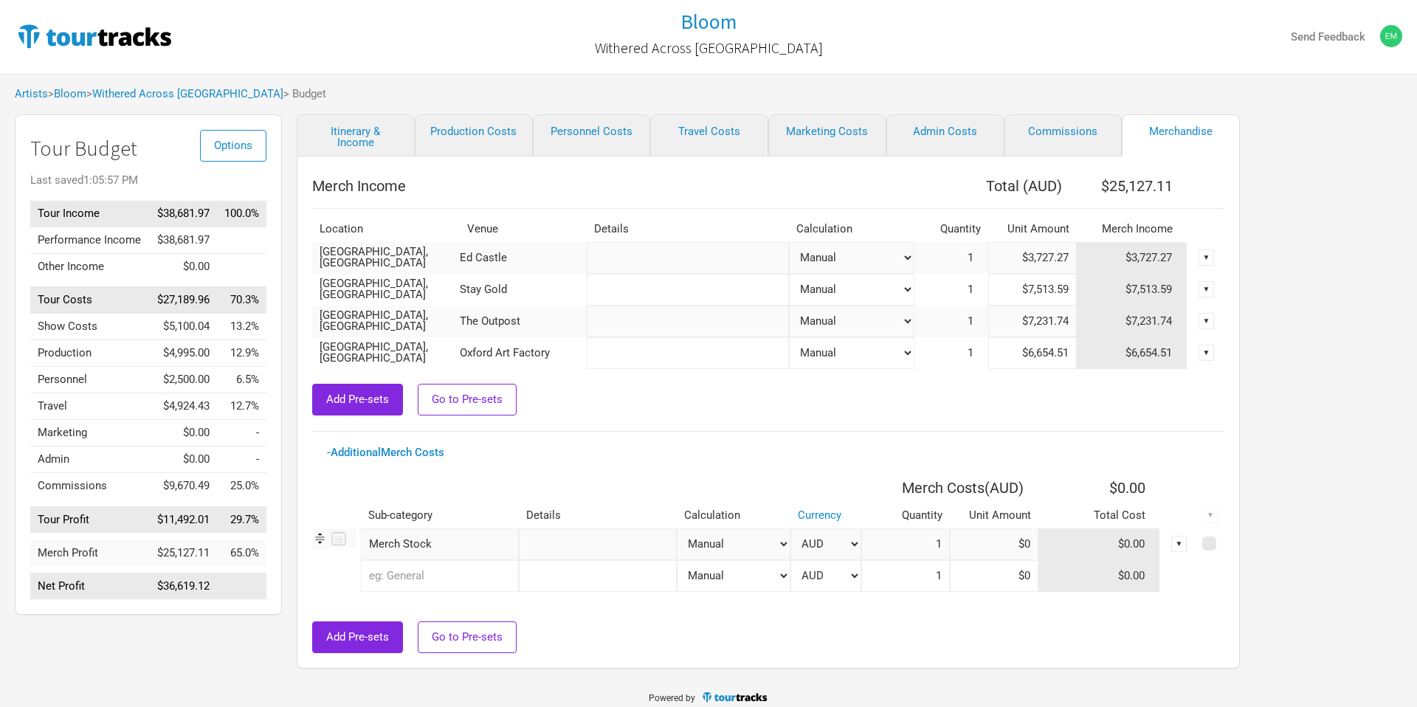
click at [712, 542] on select "Manual # of Shows # of Show Days # of Days # of Tickets Sold % of Merch Income" at bounding box center [734, 544] width 114 height 32
click at [677, 528] on select "Manual # of Shows # of Show Days # of Days # of Tickets Sold % of Merch Income" at bounding box center [734, 544] width 114 height 32
click at [979, 542] on input at bounding box center [994, 544] width 89 height 32
click at [917, 644] on div "Add Pre-sets Go to Pre-sets" at bounding box center [768, 637] width 912 height 32
click at [986, 126] on link "Admin Costs" at bounding box center [945, 135] width 118 height 42
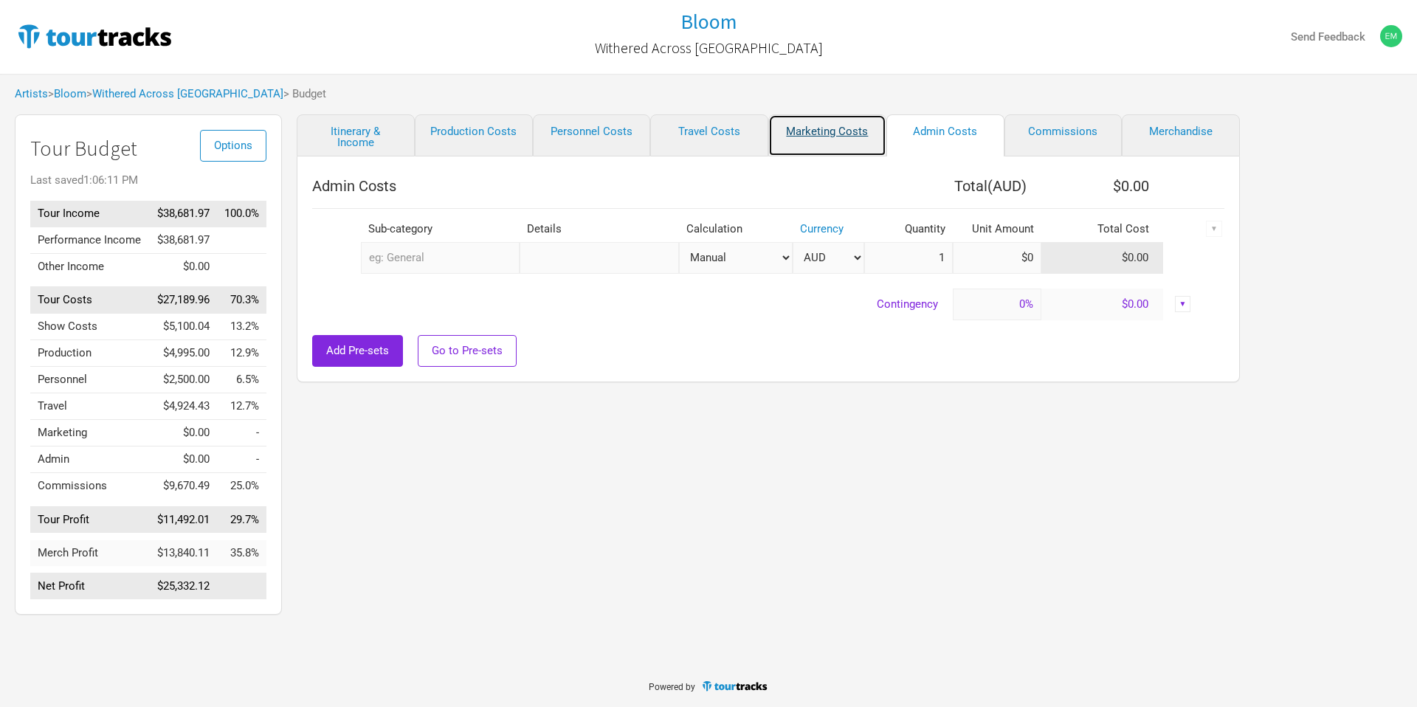
click at [852, 128] on link "Marketing Costs" at bounding box center [827, 135] width 118 height 42
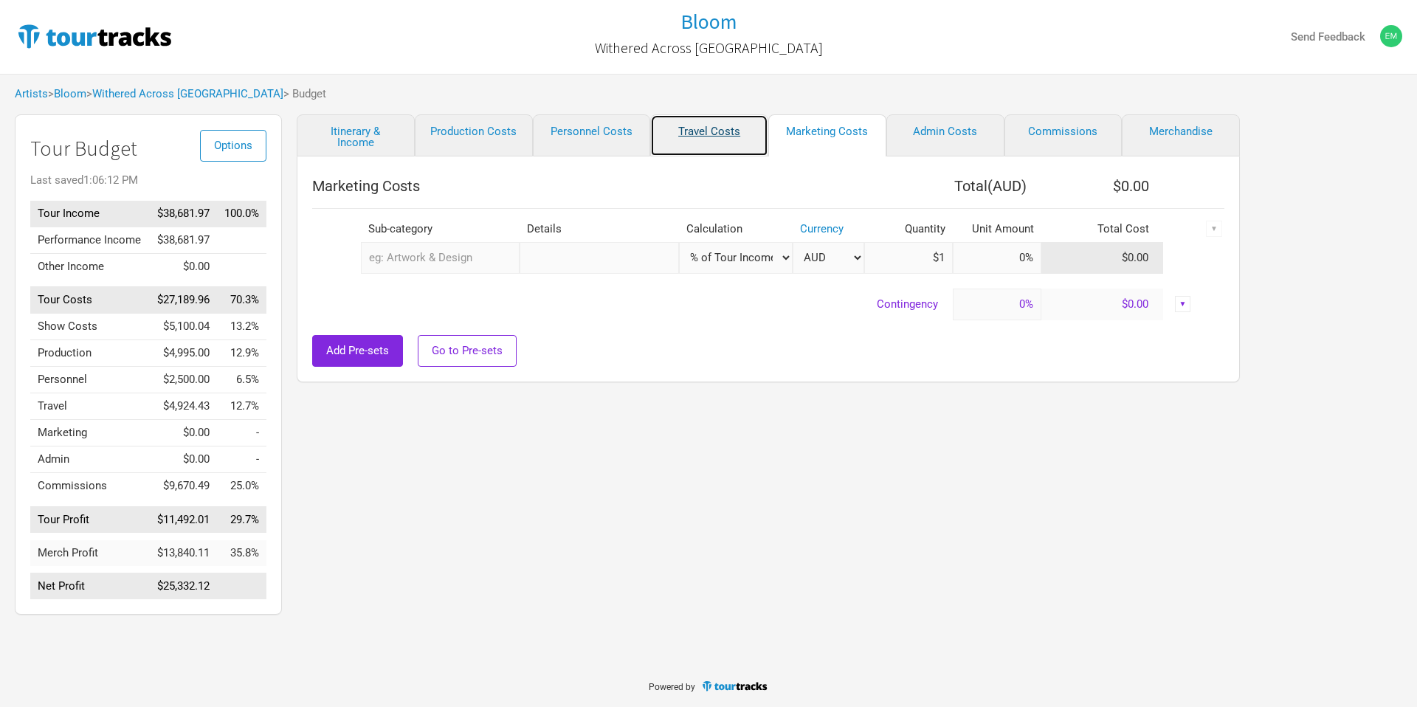
click at [723, 131] on link "Travel Costs" at bounding box center [709, 135] width 118 height 42
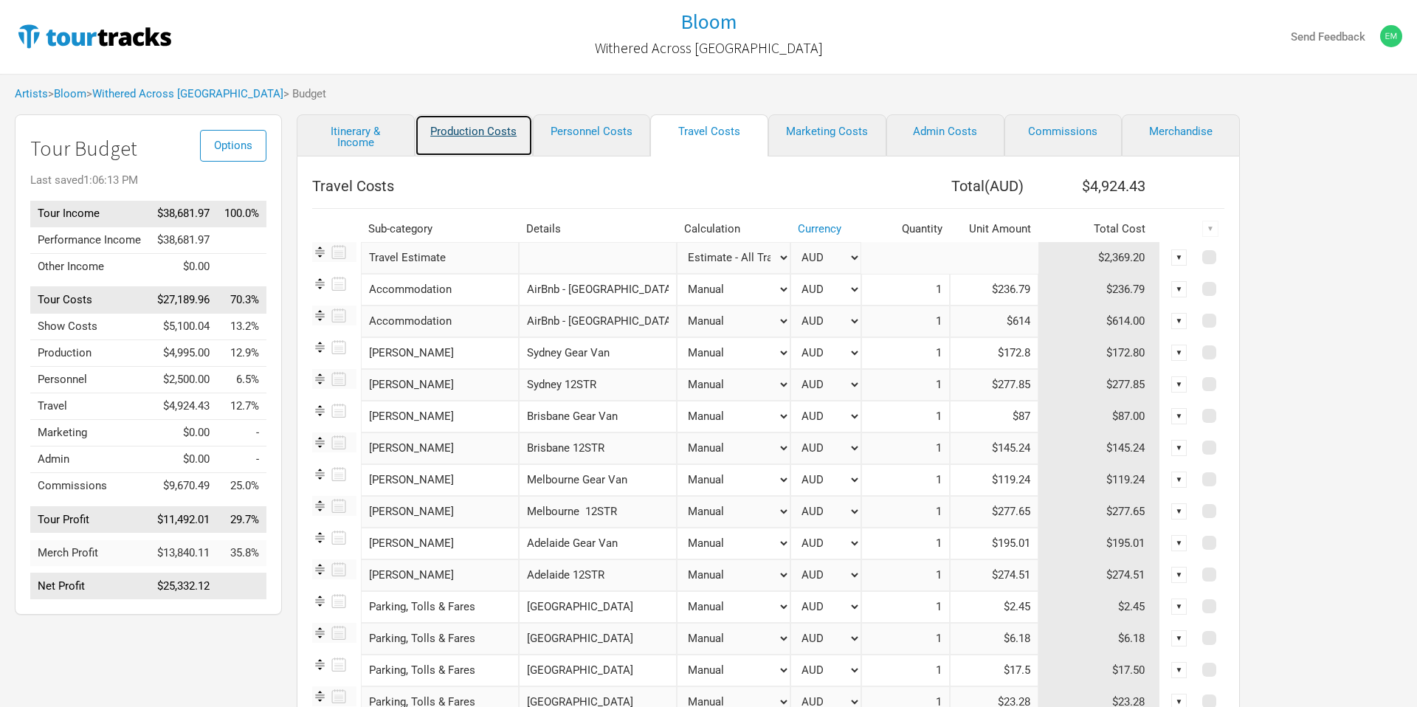
click at [488, 125] on link "Production Costs" at bounding box center [474, 135] width 118 height 42
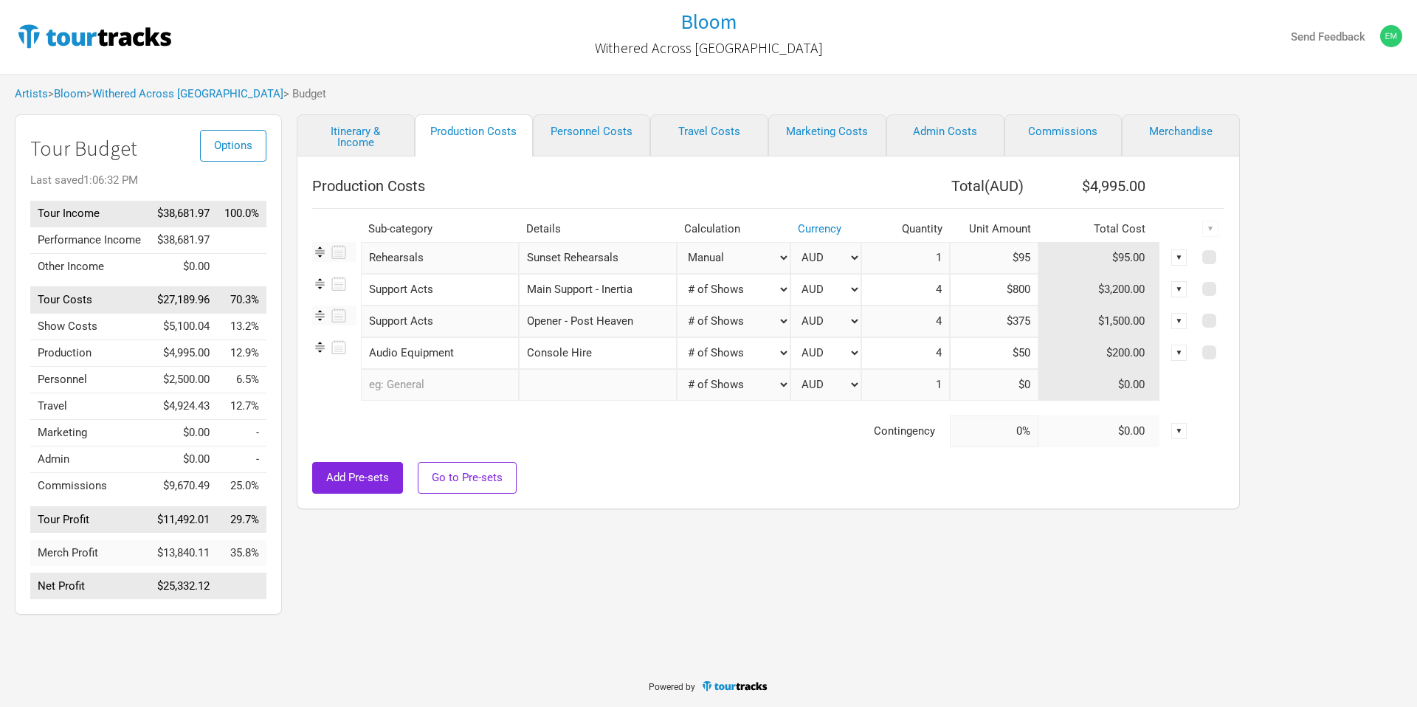
click at [443, 391] on input "text" at bounding box center [440, 385] width 158 height 32
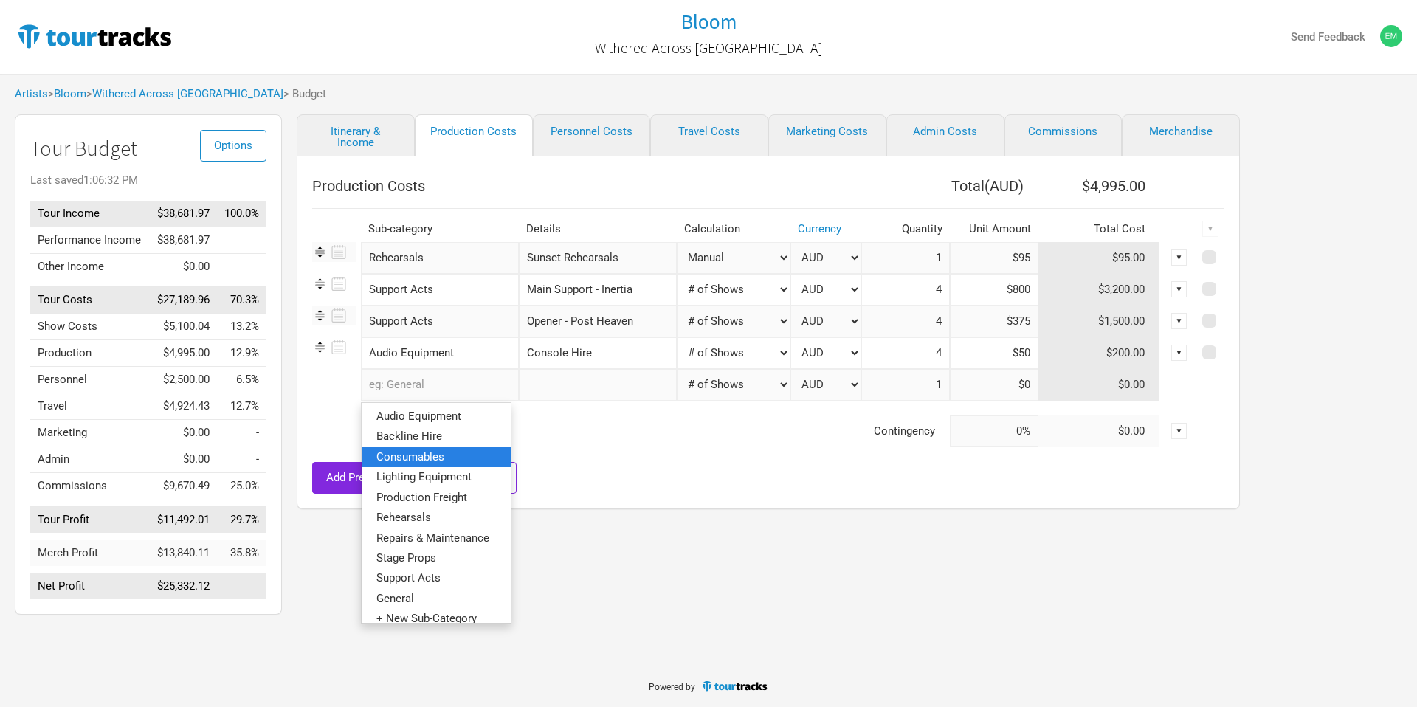
click at [458, 459] on link "Consumables" at bounding box center [436, 457] width 149 height 20
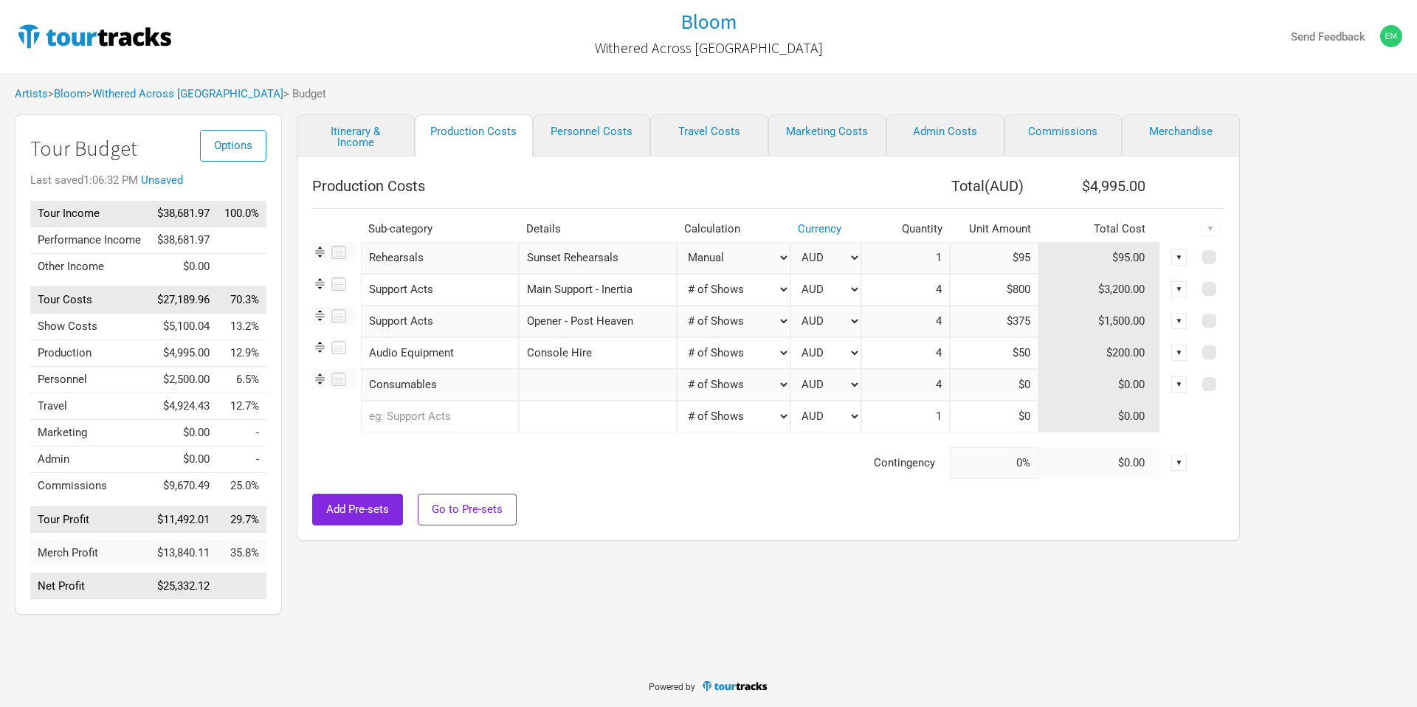
click at [572, 378] on input "text" at bounding box center [598, 385] width 158 height 32
click at [764, 377] on select "Manual # of Shows # of Show Days # of Non-Show Days # of Days # of Tickets Sold…" at bounding box center [734, 385] width 114 height 32
click at [677, 369] on select "Manual # of Shows # of Show Days # of Non-Show Days # of Days # of Tickets Sold…" at bounding box center [734, 385] width 114 height 32
click at [988, 380] on input at bounding box center [994, 385] width 89 height 32
click at [361, 421] on tr "0 selections Manual # of Shows # of Show Days # of Non-Show Days # of Days # of…" at bounding box center [768, 417] width 912 height 32
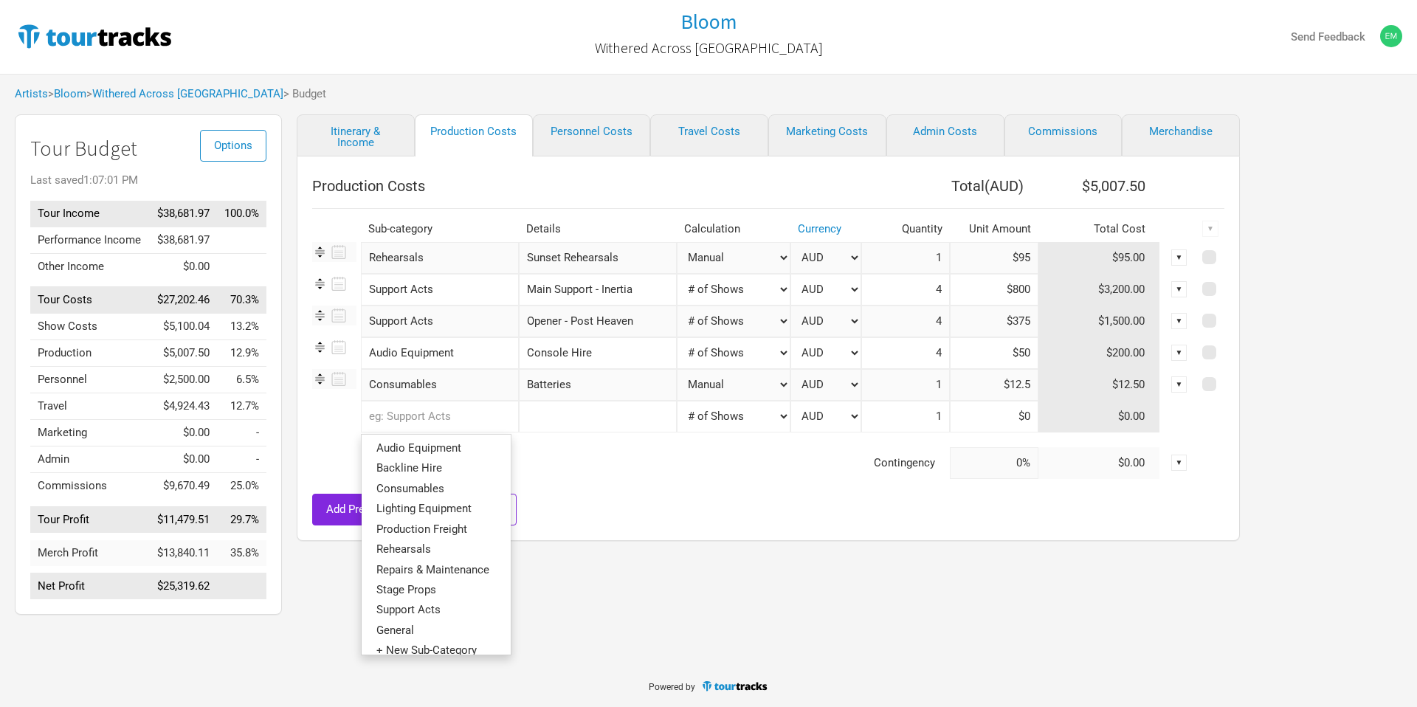
click at [407, 422] on input "text" at bounding box center [440, 417] width 158 height 32
click at [429, 496] on link "Consumables" at bounding box center [436, 488] width 149 height 20
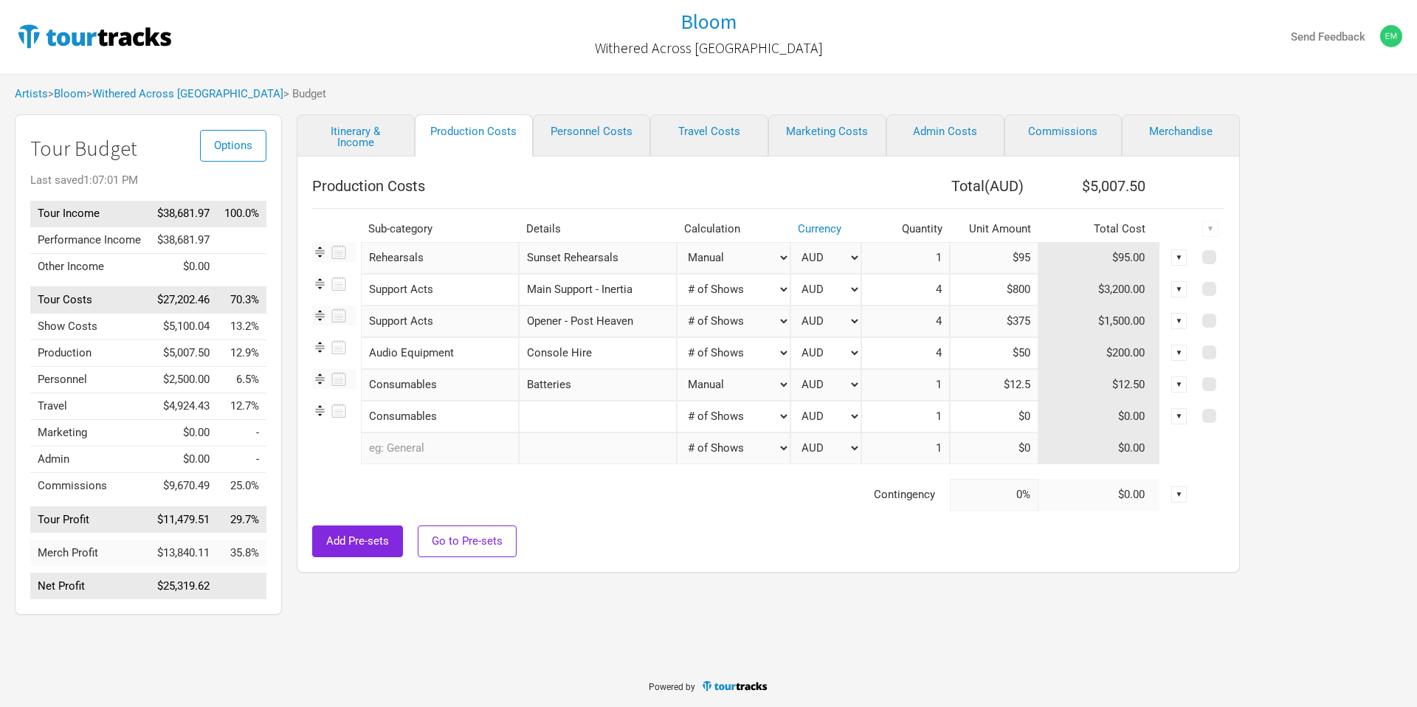
click at [548, 415] on input "text" at bounding box center [598, 417] width 158 height 32
click at [590, 389] on input "Batteries" at bounding box center [598, 385] width 158 height 32
click at [571, 418] on input "text" at bounding box center [598, 417] width 158 height 32
click at [744, 414] on select "Manual # of Shows # of Show Days # of Non-Show Days # of Days # of Tickets Sold…" at bounding box center [734, 417] width 114 height 32
click at [677, 401] on select "Manual # of Shows # of Show Days # of Non-Show Days # of Days # of Tickets Sold…" at bounding box center [734, 417] width 114 height 32
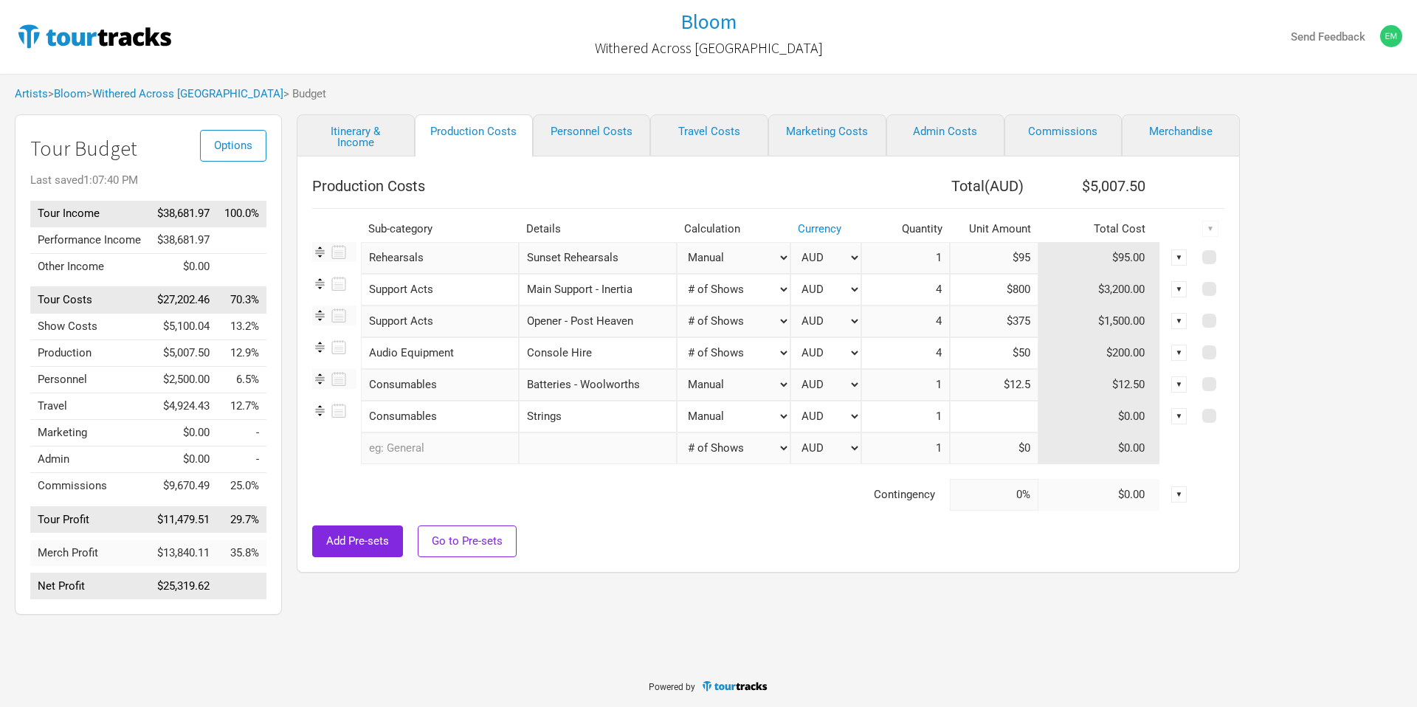
click at [1008, 423] on input at bounding box center [994, 417] width 89 height 32
click at [841, 500] on td "Contingency" at bounding box center [631, 495] width 638 height 32
click at [731, 136] on link "Travel Costs" at bounding box center [709, 135] width 118 height 42
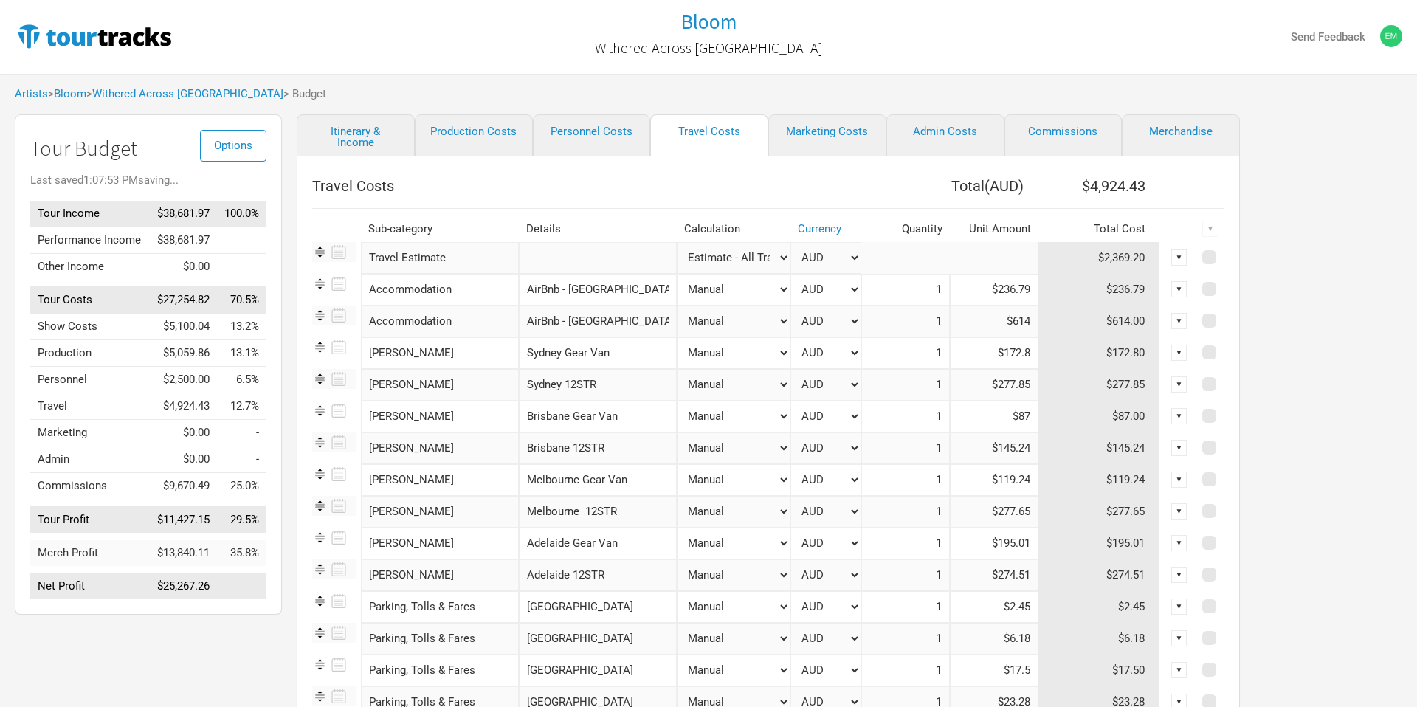
scroll to position [264, 0]
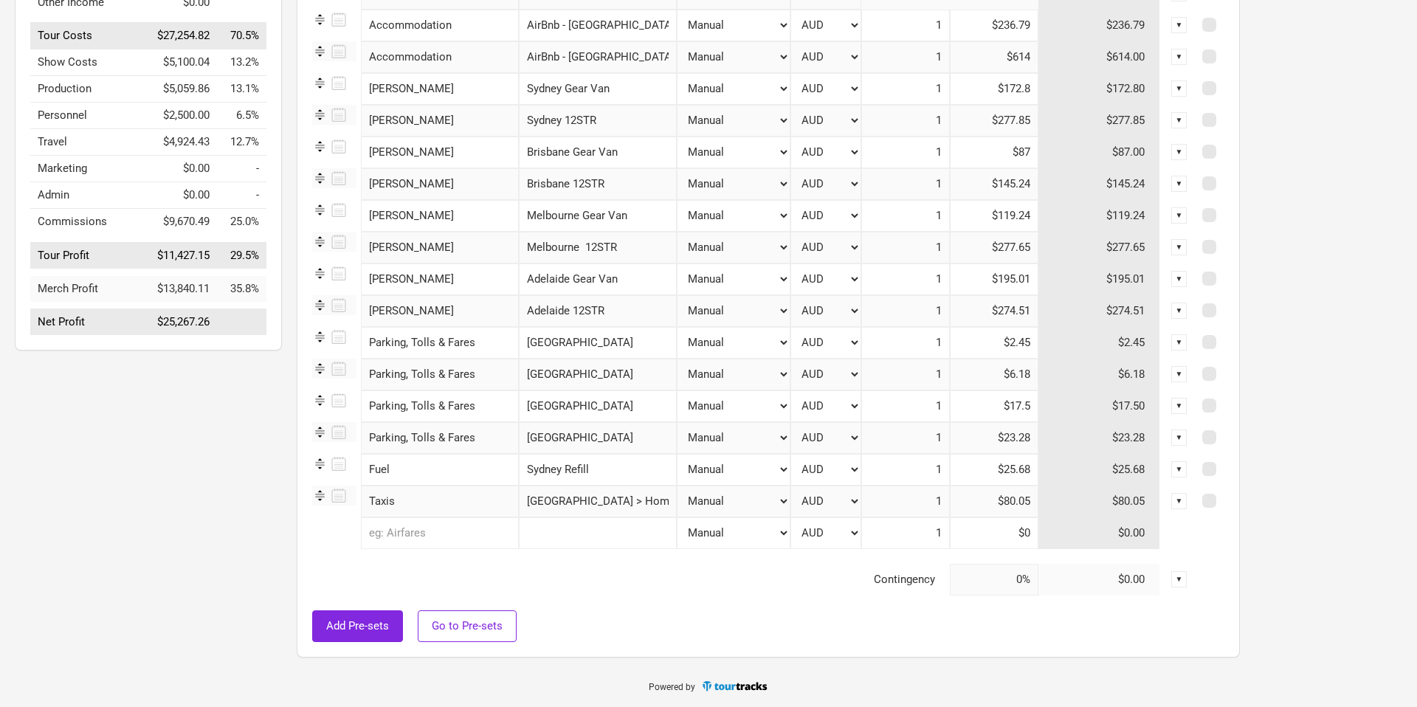
click at [431, 526] on input "text" at bounding box center [440, 533] width 158 height 32
click at [556, 582] on td "Contingency" at bounding box center [631, 580] width 638 height 32
click at [452, 544] on input "text" at bounding box center [440, 533] width 158 height 32
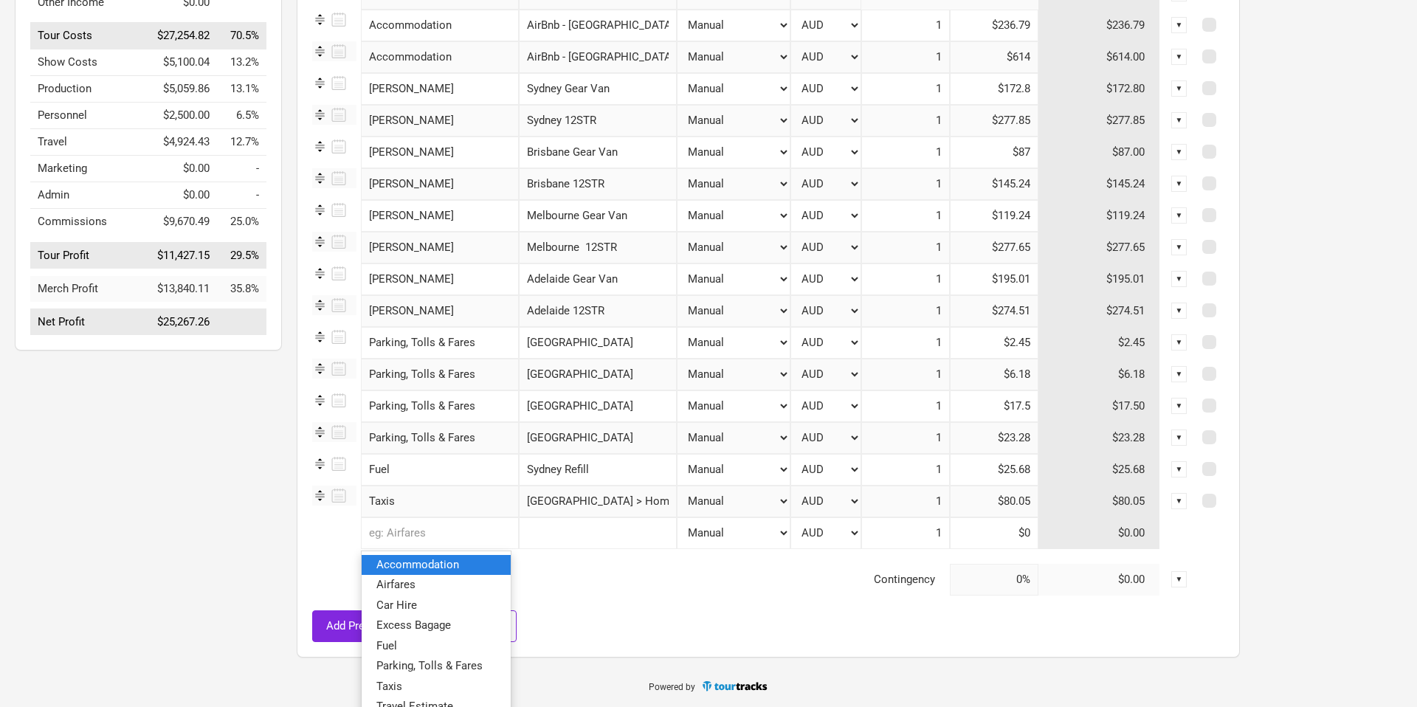
click at [447, 559] on span "Accommodation" at bounding box center [417, 564] width 83 height 13
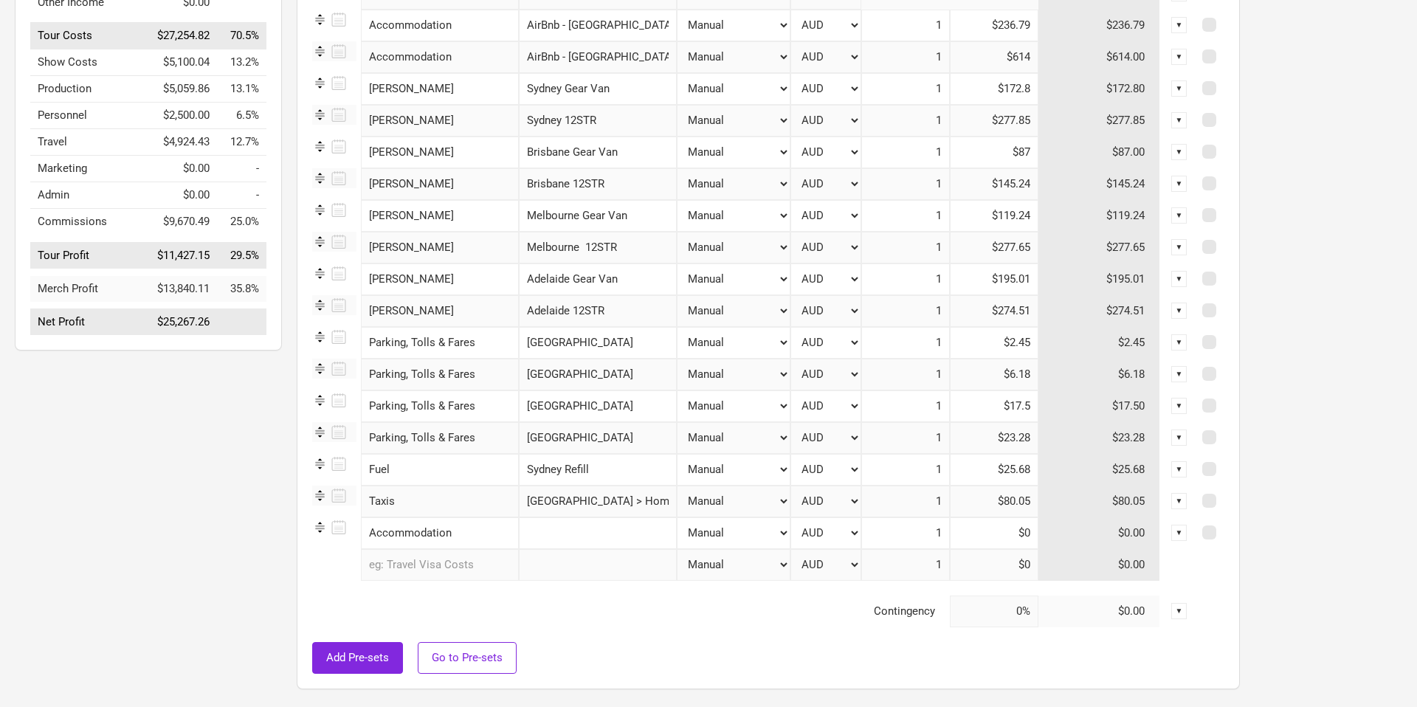
click at [541, 537] on input "text" at bounding box center [598, 533] width 158 height 32
click at [519, 537] on input "Brisbane" at bounding box center [598, 533] width 158 height 32
click at [999, 531] on input at bounding box center [994, 533] width 89 height 32
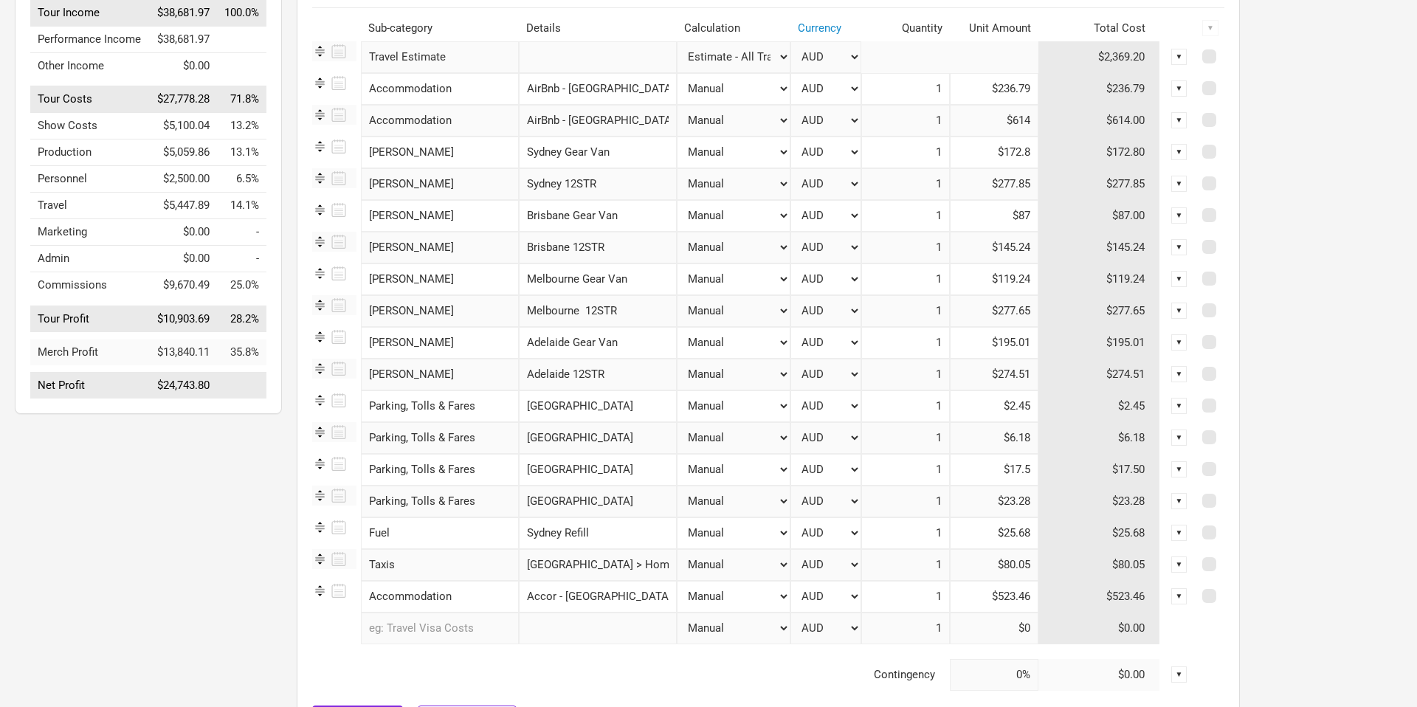
scroll to position [296, 0]
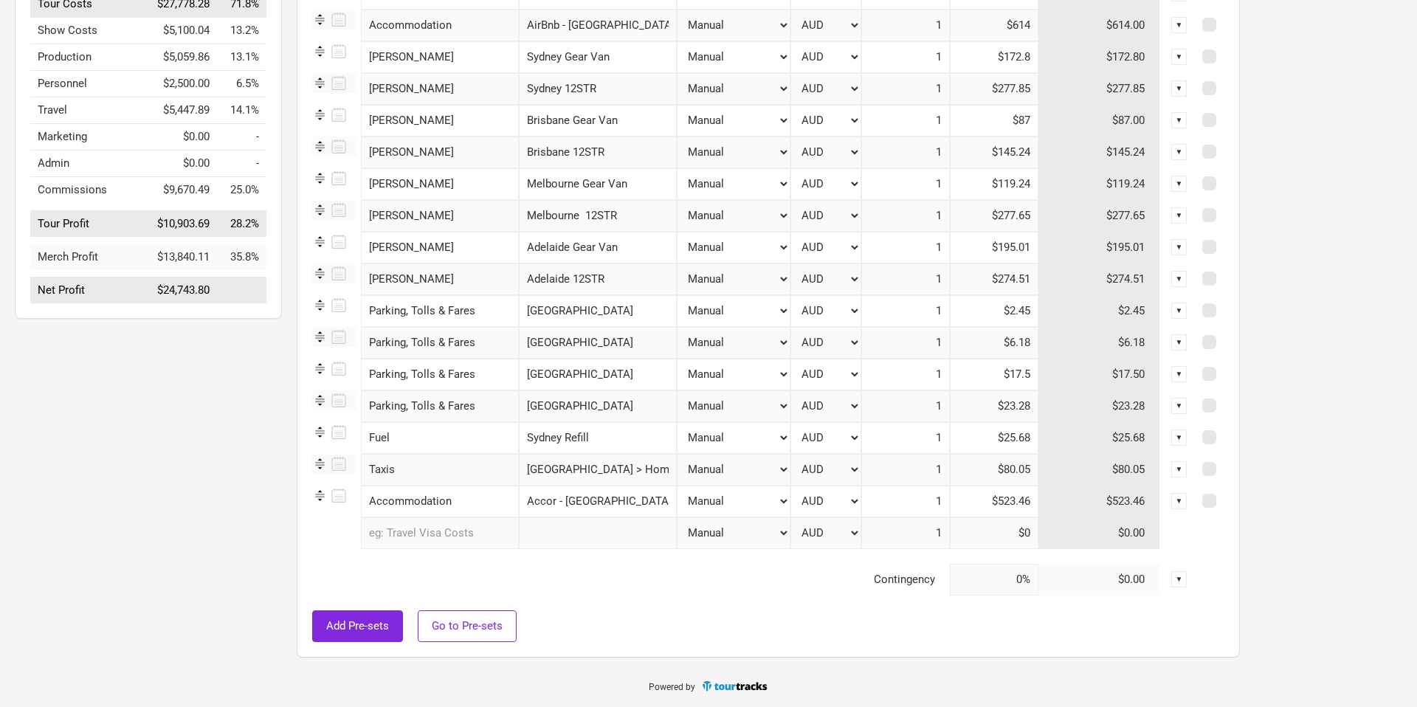
click at [424, 536] on input "text" at bounding box center [440, 533] width 158 height 32
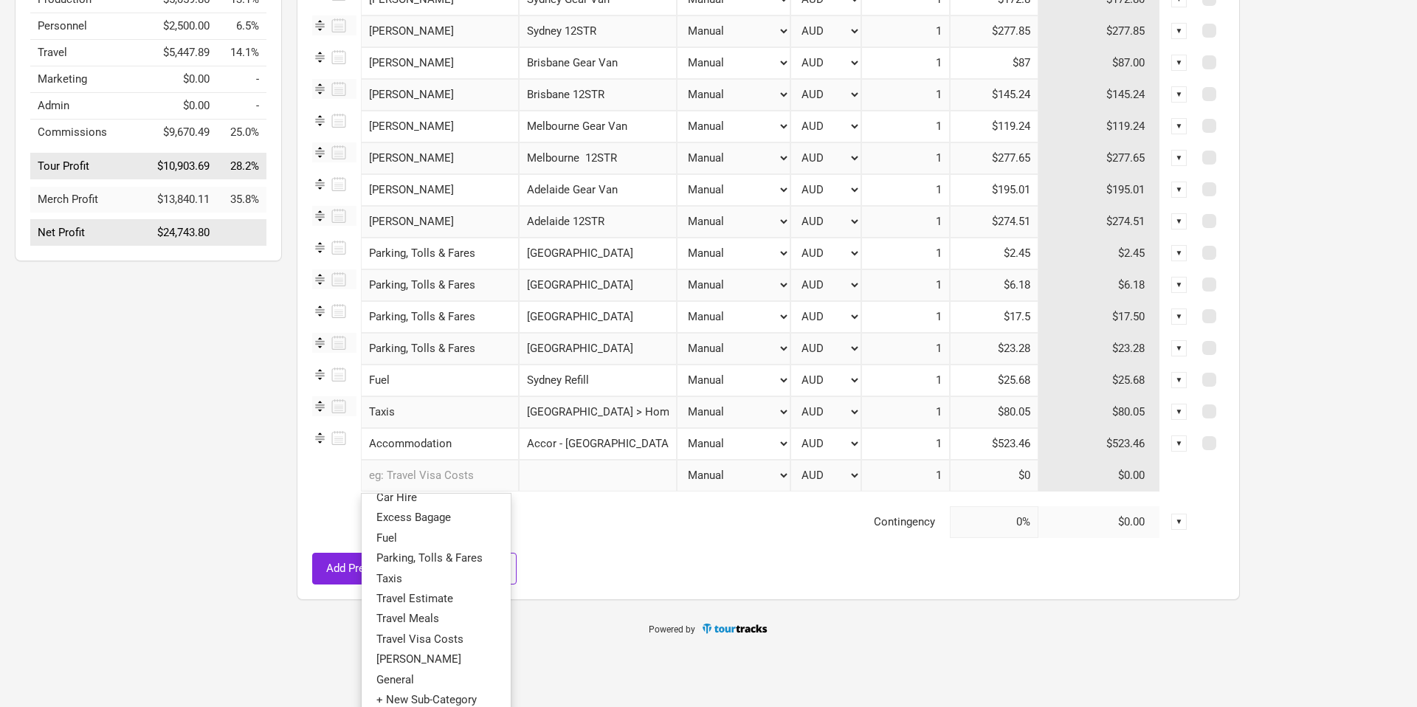
scroll to position [360, 0]
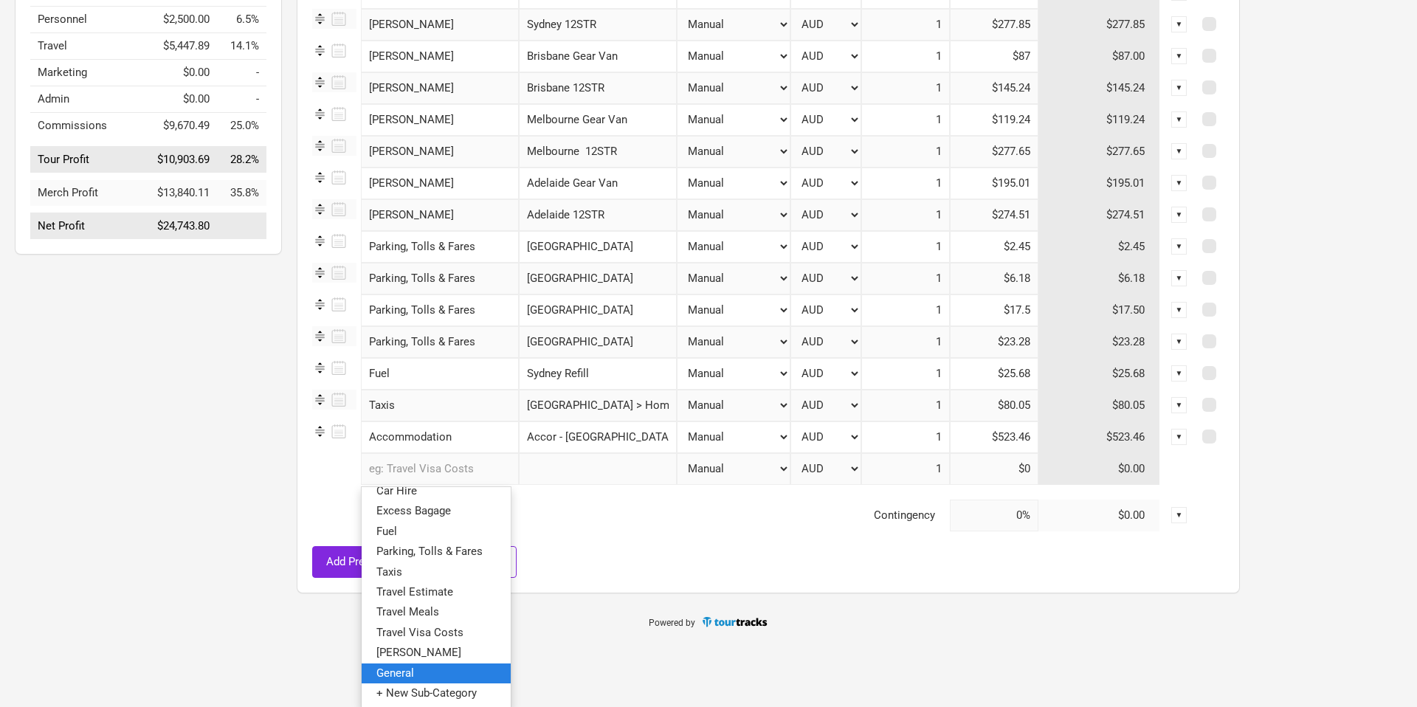
click at [449, 673] on link "General" at bounding box center [436, 673] width 149 height 20
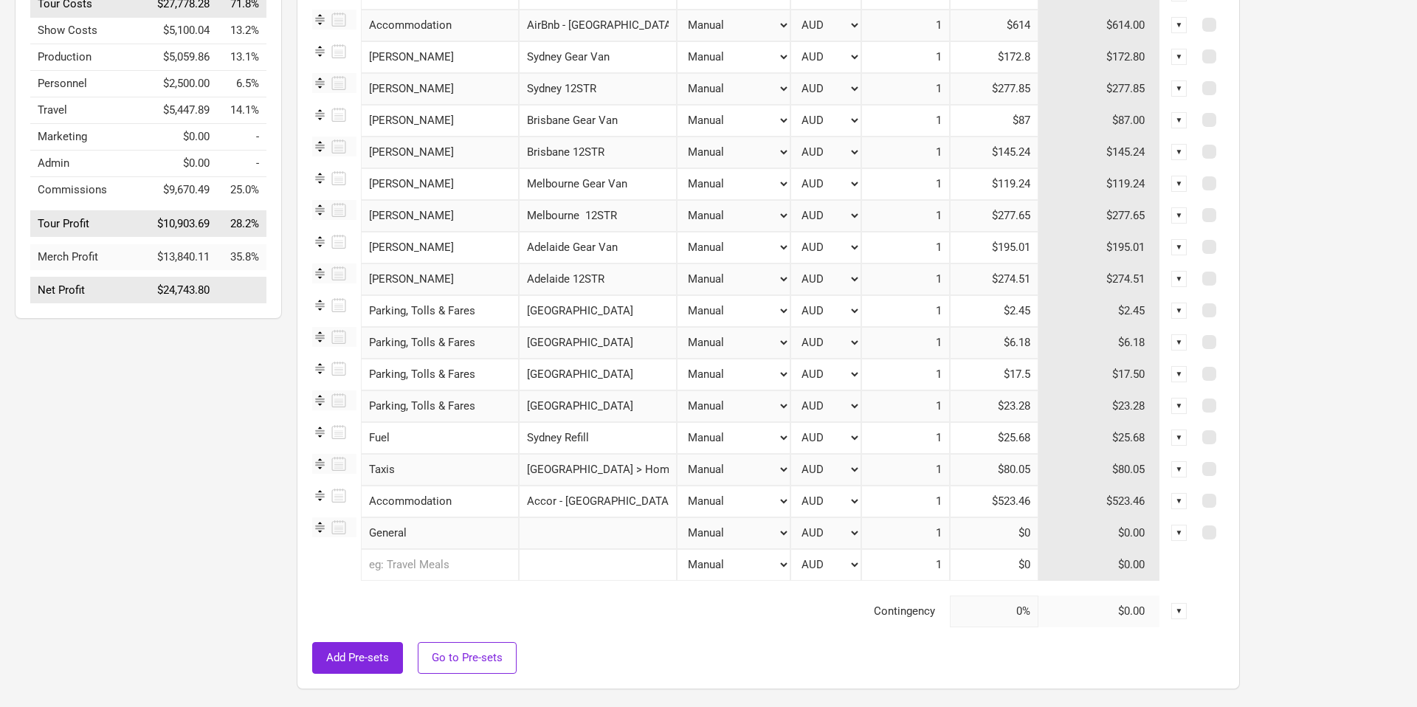
click at [568, 538] on input "text" at bounding box center [598, 533] width 158 height 32
click at [974, 538] on input at bounding box center [994, 533] width 89 height 32
click at [1019, 535] on input "$15" at bounding box center [994, 533] width 89 height 32
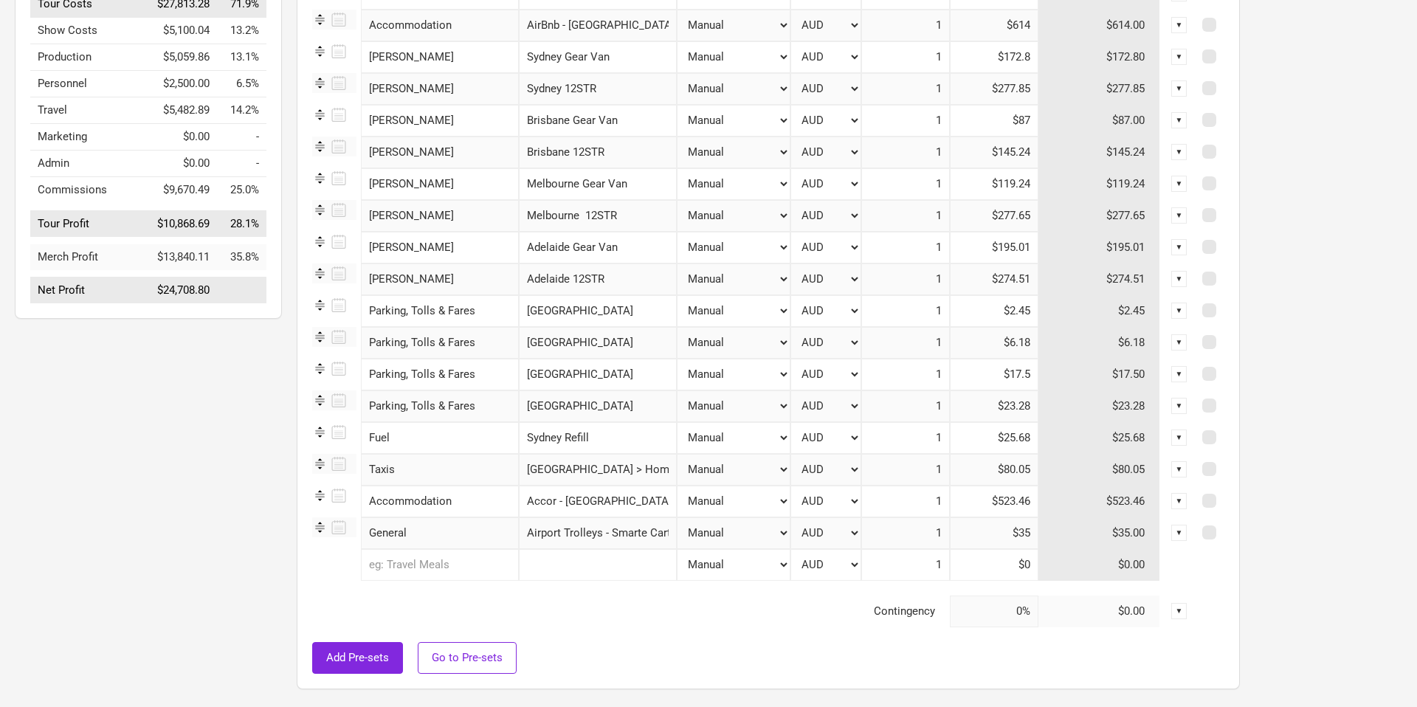
click at [405, 566] on input "text" at bounding box center [440, 565] width 158 height 32
click at [470, 649] on span "Parking, Tolls & Fares" at bounding box center [429, 647] width 106 height 13
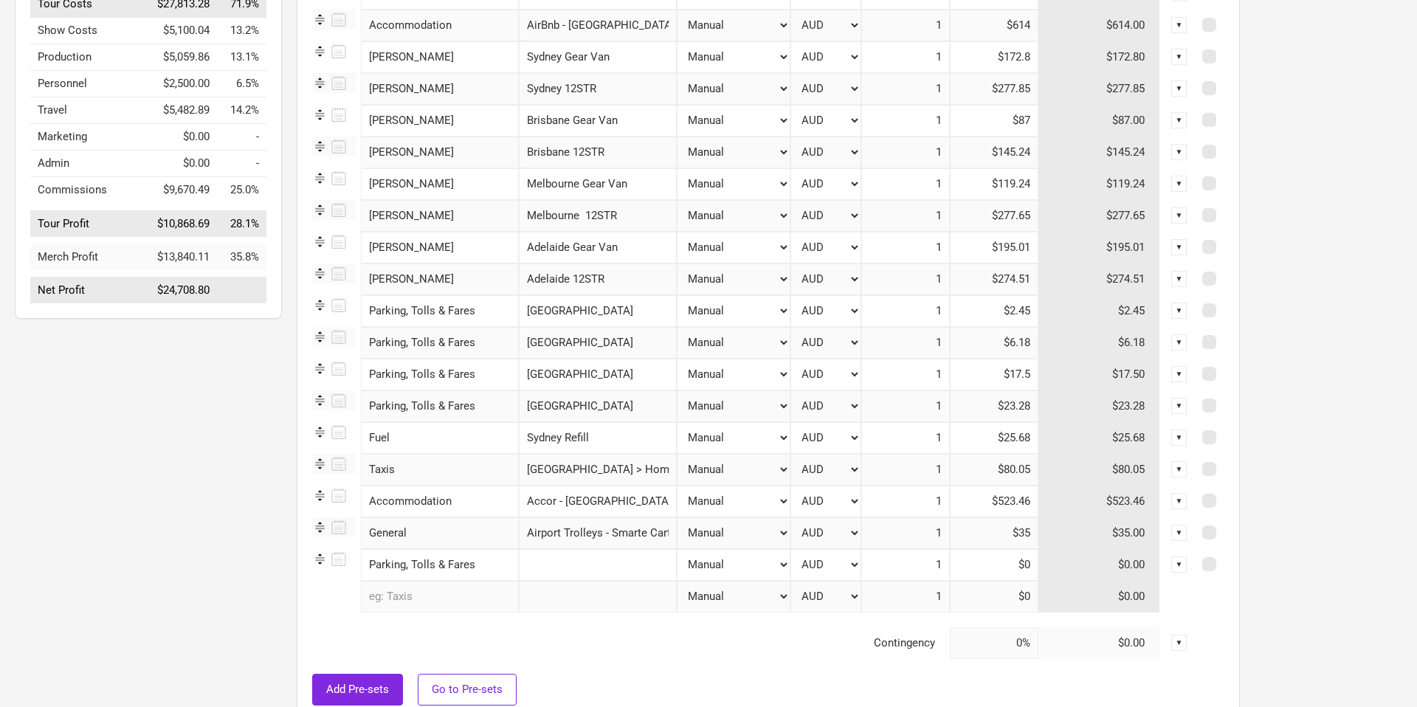
click at [604, 565] on input "text" at bounding box center [598, 565] width 158 height 32
click at [980, 569] on input at bounding box center [994, 565] width 89 height 32
click at [596, 563] on input "text" at bounding box center [598, 565] width 158 height 32
click at [611, 641] on td "Contingency" at bounding box center [631, 643] width 638 height 32
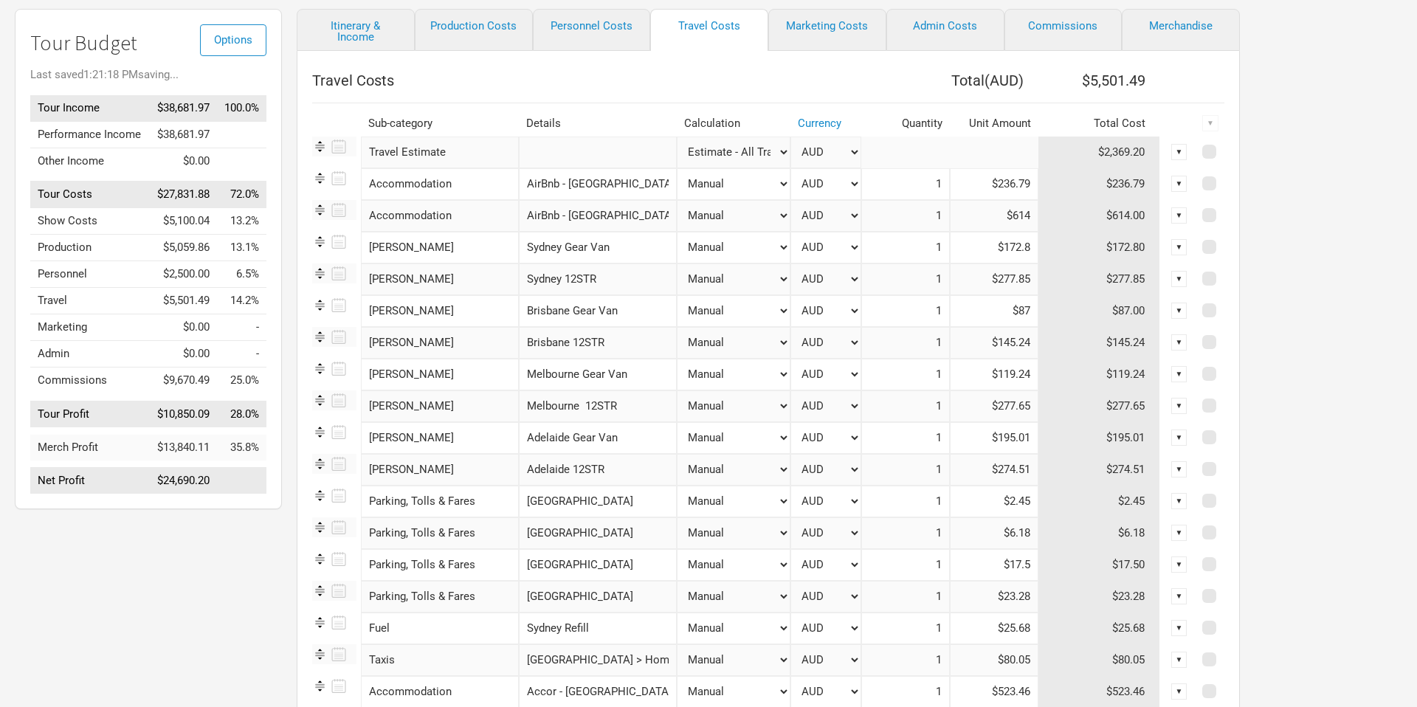
scroll to position [0, 0]
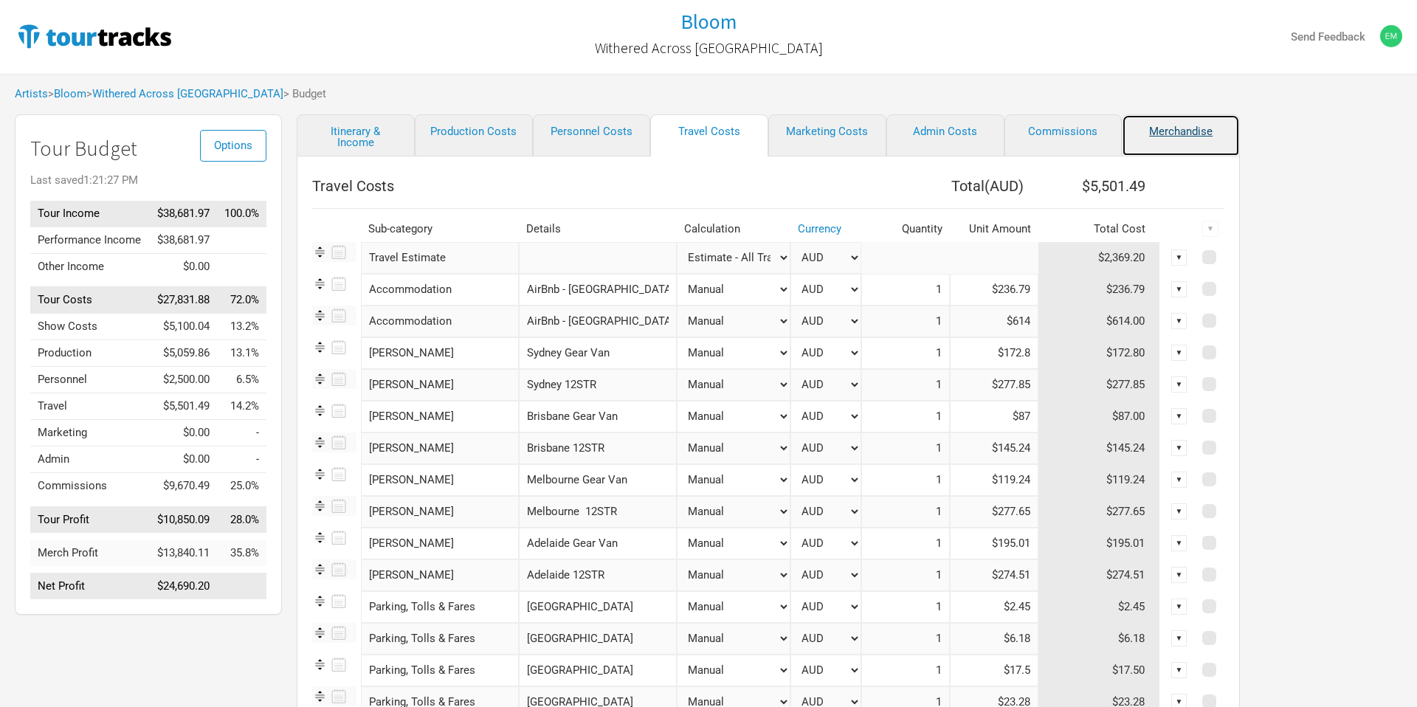
click at [1151, 139] on link "Merchandise" at bounding box center [1181, 135] width 118 height 42
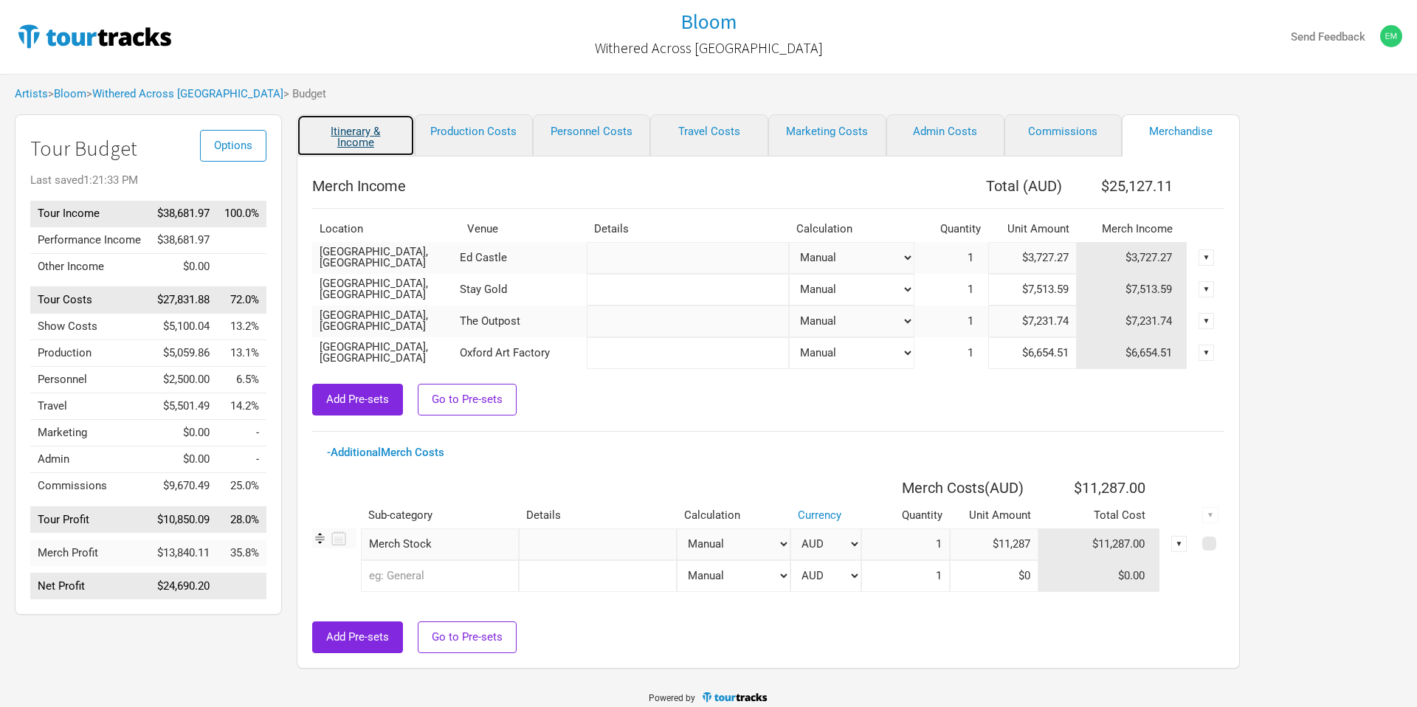
click at [365, 139] on link "Itinerary & Income" at bounding box center [356, 135] width 118 height 42
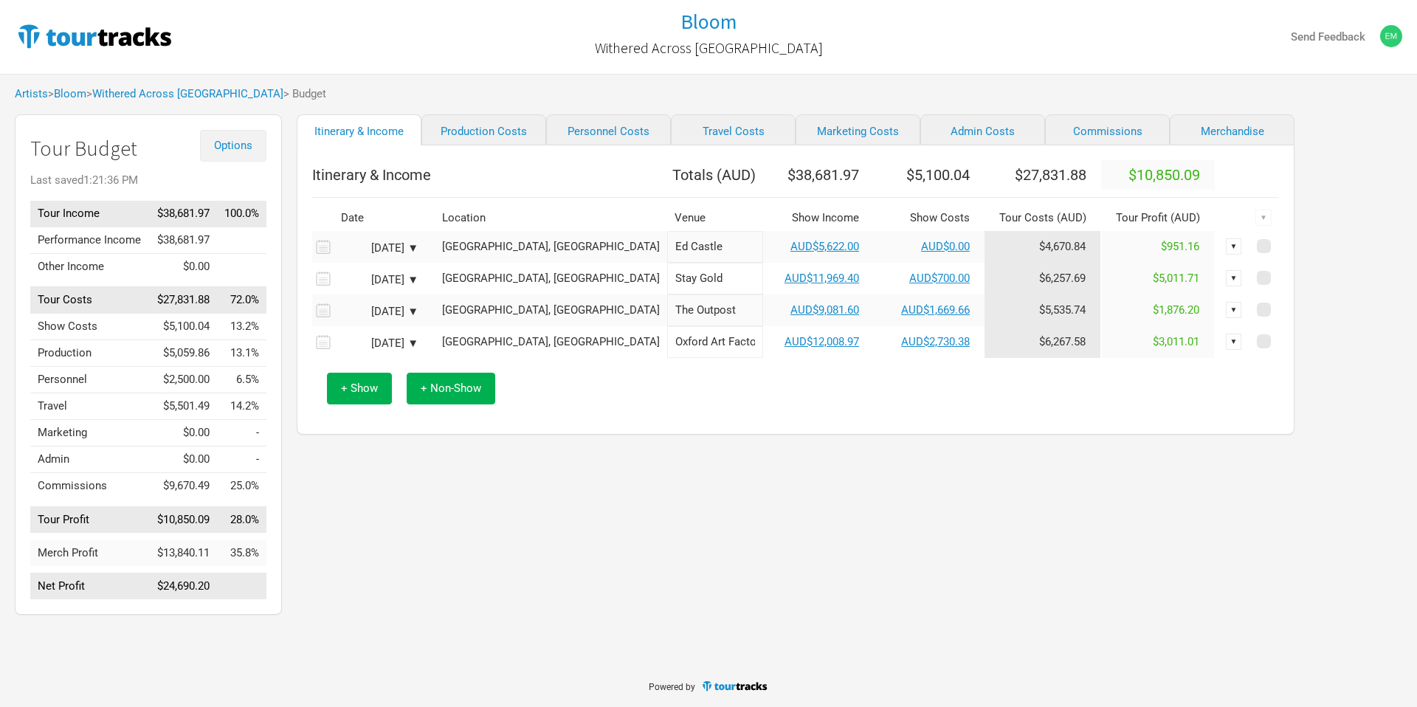
click at [232, 146] on span "Options" at bounding box center [233, 145] width 38 height 13
click at [211, 210] on link "Budget Report" at bounding box center [210, 220] width 78 height 26
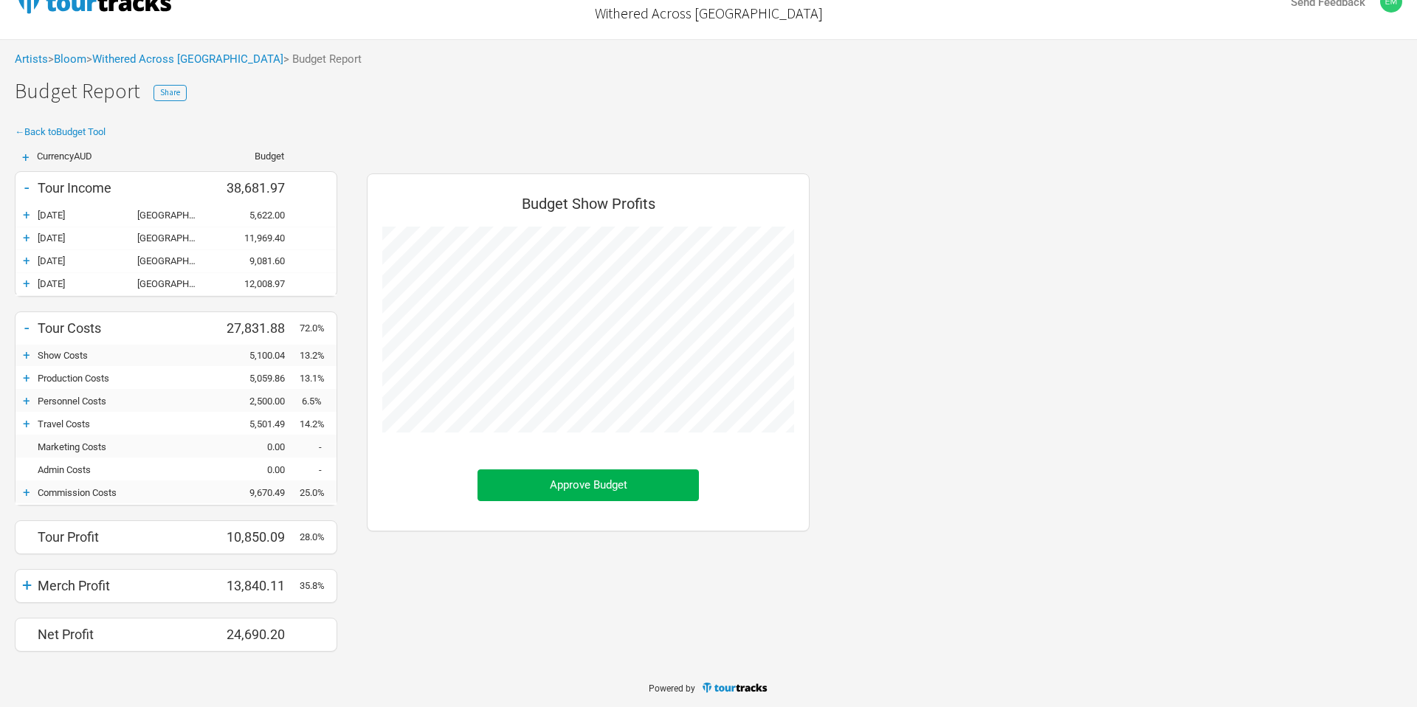
scroll to position [35, 0]
